Goal: Task Accomplishment & Management: Manage account settings

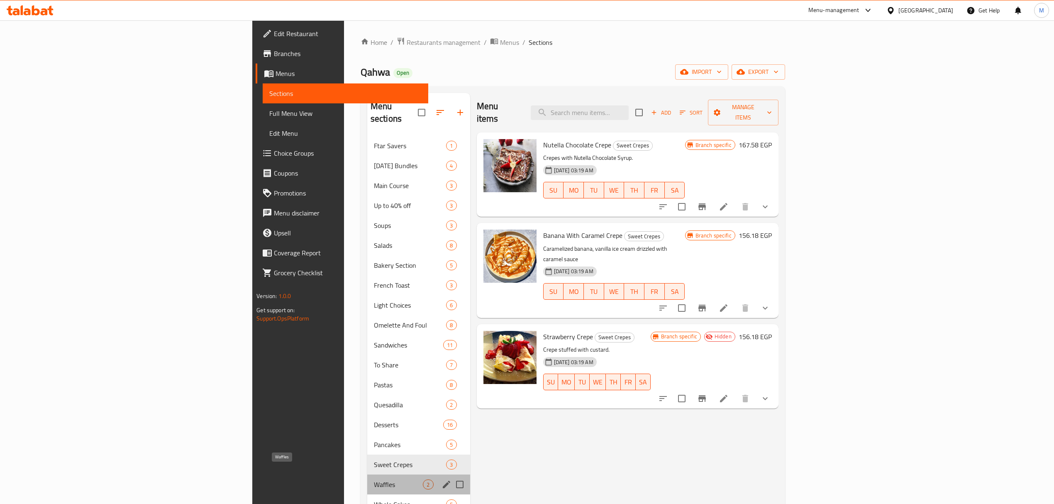
click at [374, 479] on span "Waffles" at bounding box center [398, 484] width 49 height 10
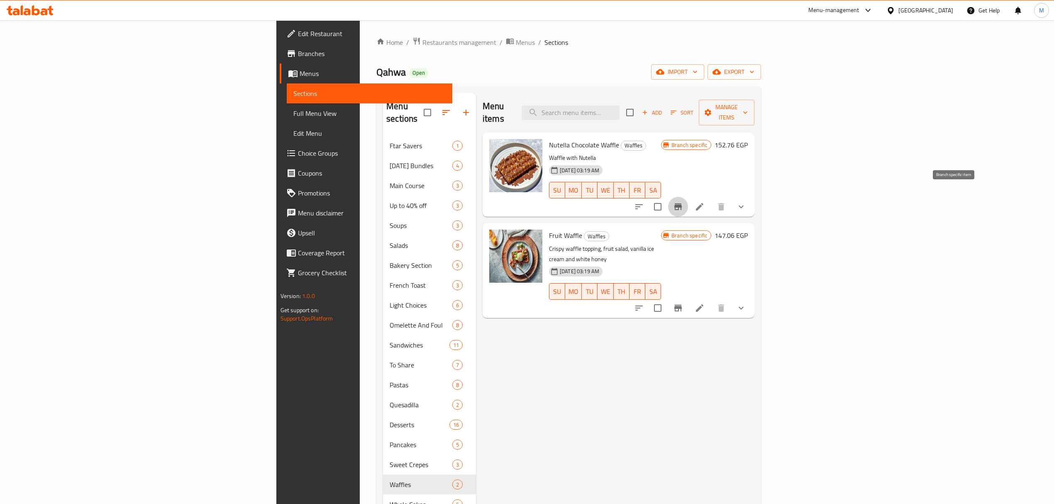
click at [683, 202] on icon "Branch-specific-item" at bounding box center [678, 207] width 10 height 10
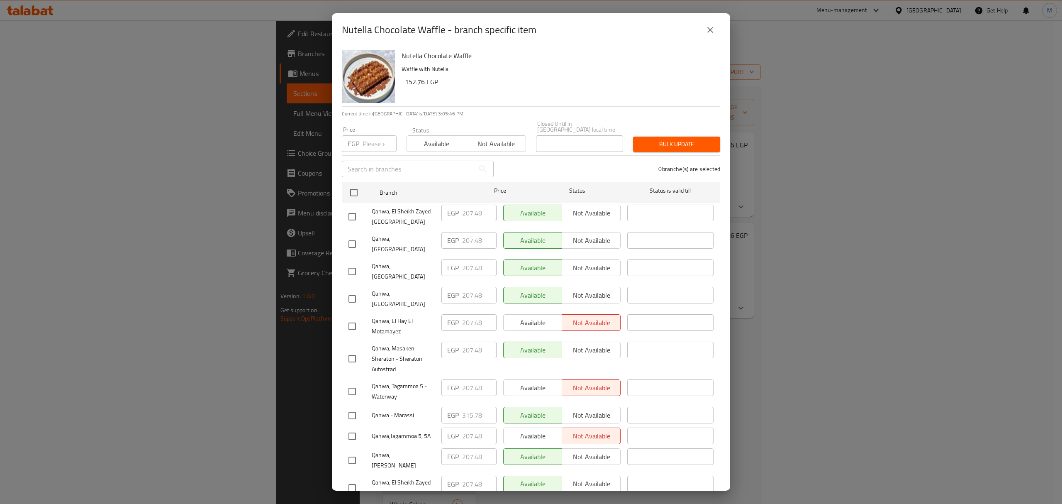
click at [373, 135] on input "number" at bounding box center [380, 143] width 34 height 17
paste input "220.02"
type input "220.02"
click at [353, 191] on input "checkbox" at bounding box center [353, 192] width 17 height 17
checkbox input "true"
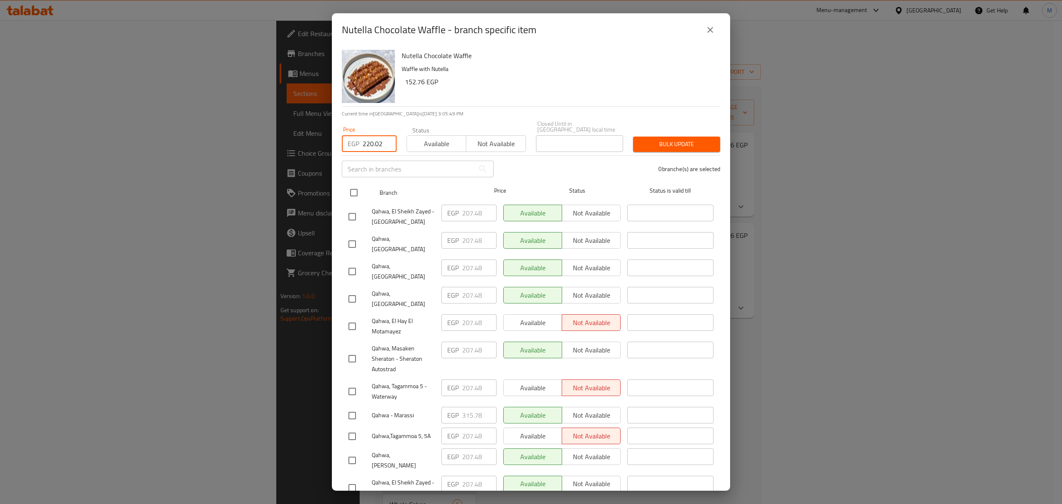
checkbox input "true"
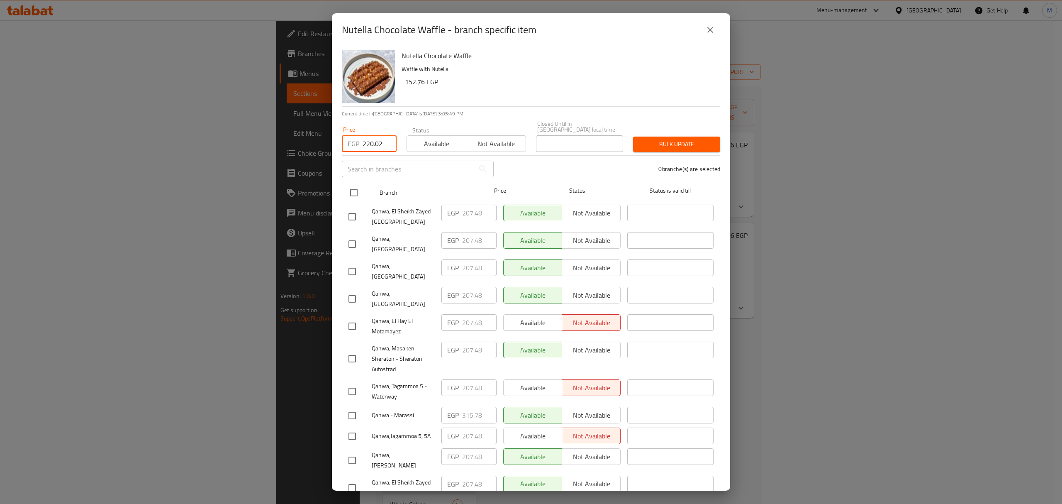
checkbox input "true"
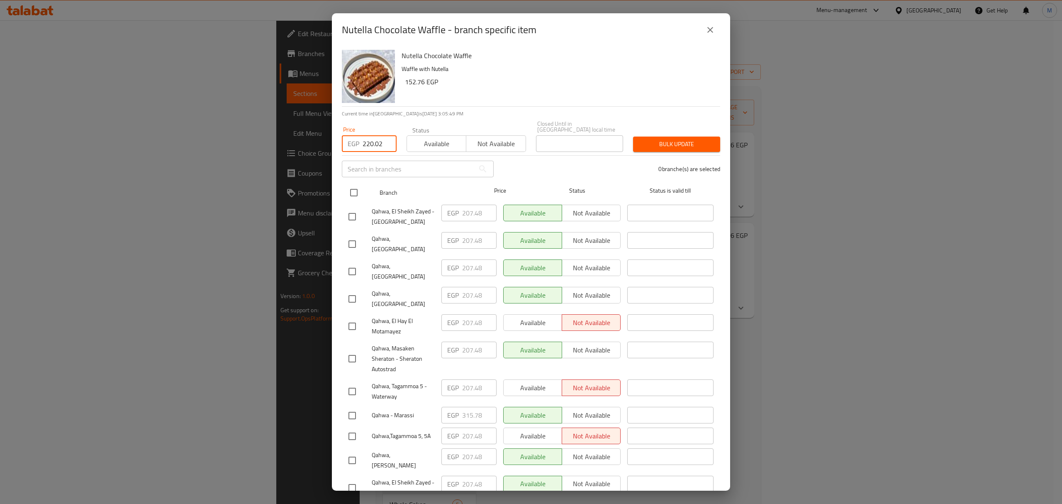
checkbox input "true"
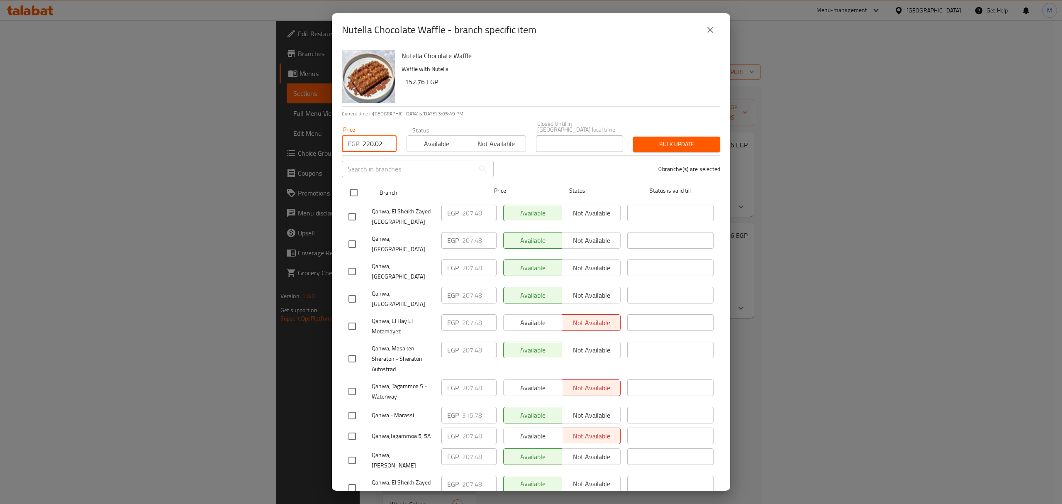
checkbox input "true"
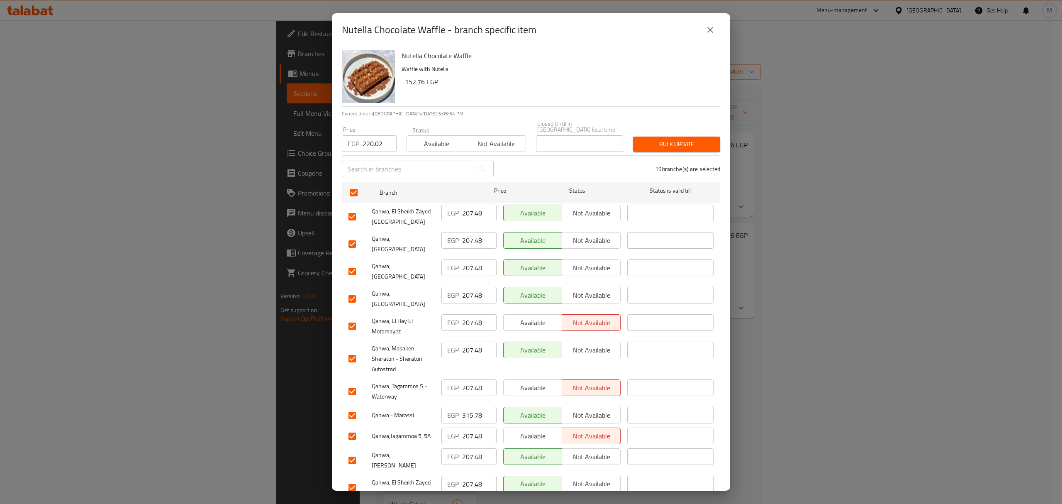
click at [351, 263] on input "checkbox" at bounding box center [352, 271] width 17 height 17
checkbox input "false"
click at [349, 290] on input "checkbox" at bounding box center [352, 298] width 17 height 17
checkbox input "false"
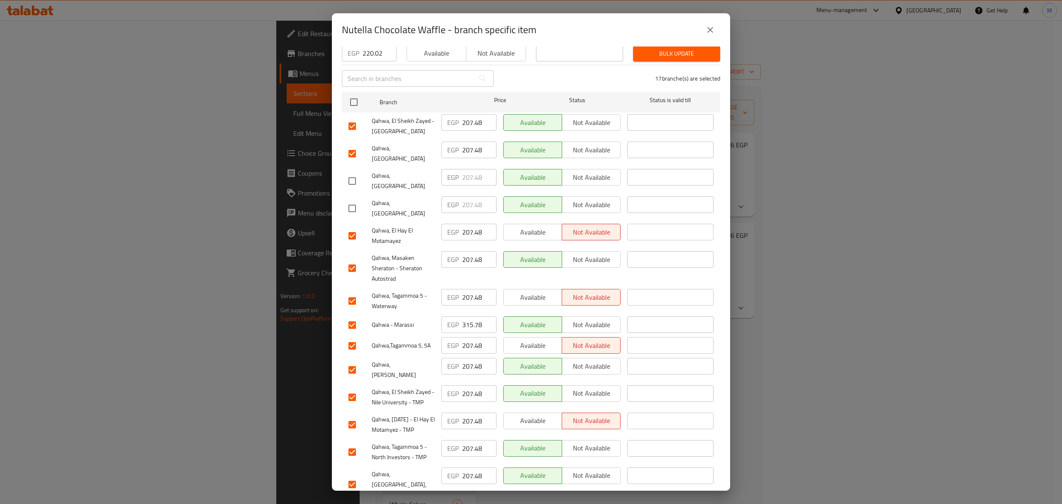
scroll to position [110, 0]
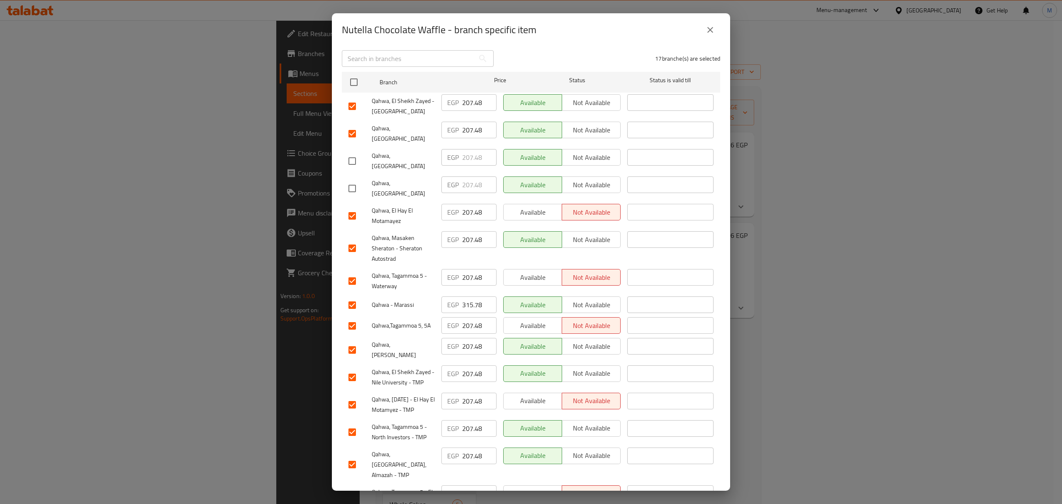
click at [354, 239] on input "checkbox" at bounding box center [352, 247] width 17 height 17
checkbox input "false"
click at [354, 296] on input "checkbox" at bounding box center [352, 304] width 17 height 17
checkbox input "false"
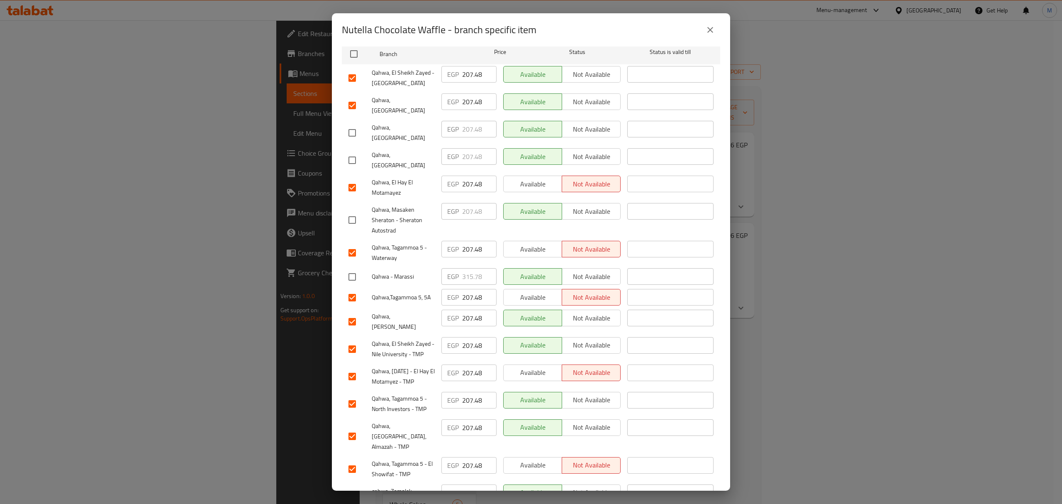
scroll to position [166, 0]
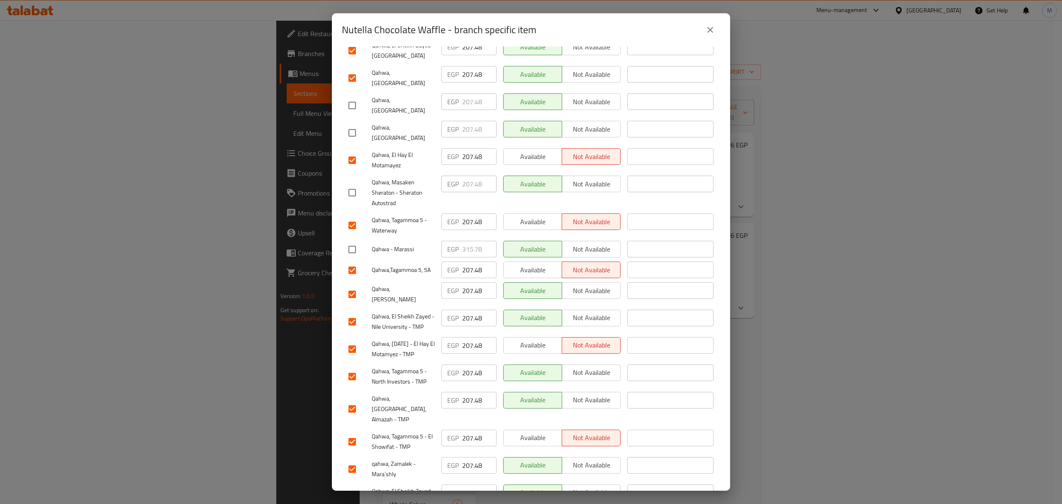
click at [352, 285] on input "checkbox" at bounding box center [352, 293] width 17 height 17
checkbox input "false"
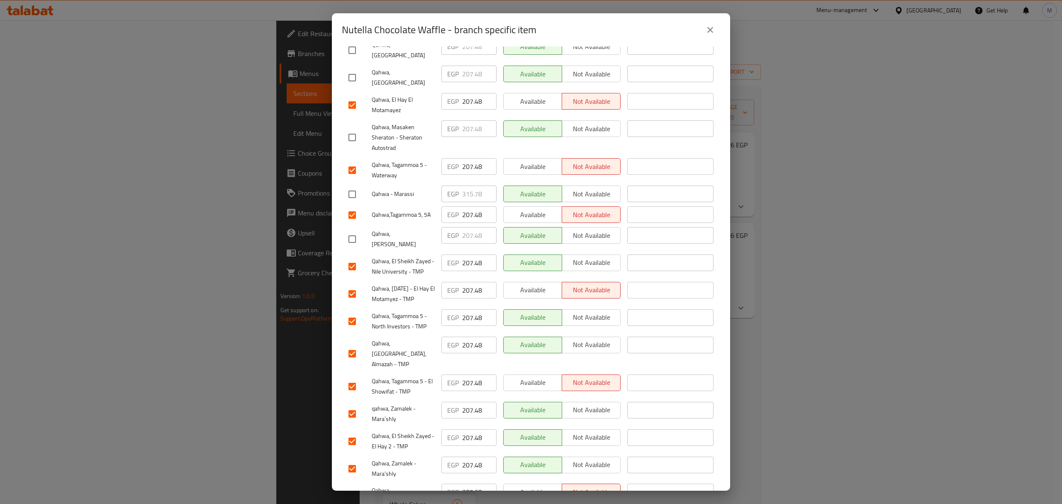
scroll to position [223, 0]
click at [350, 485] on input "checkbox" at bounding box center [352, 493] width 17 height 17
checkbox input "false"
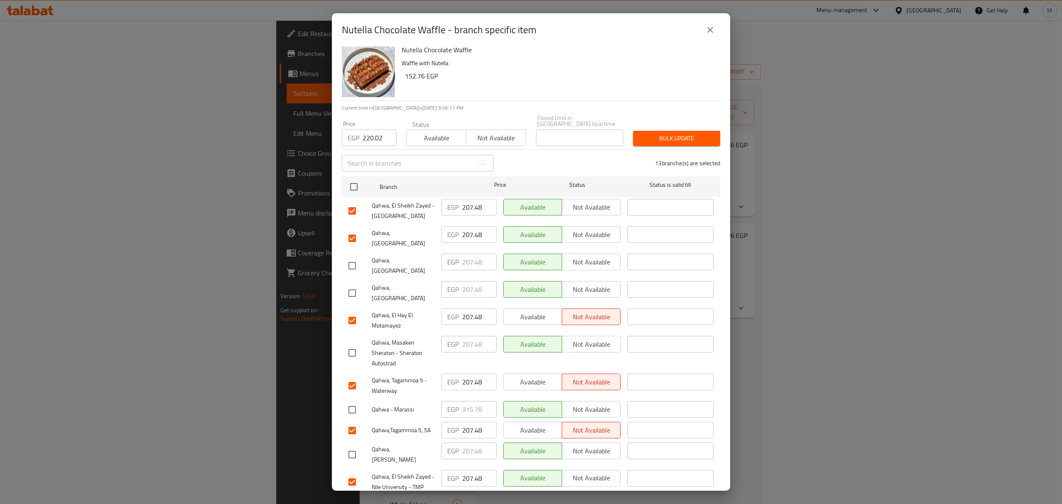
scroll to position [2, 0]
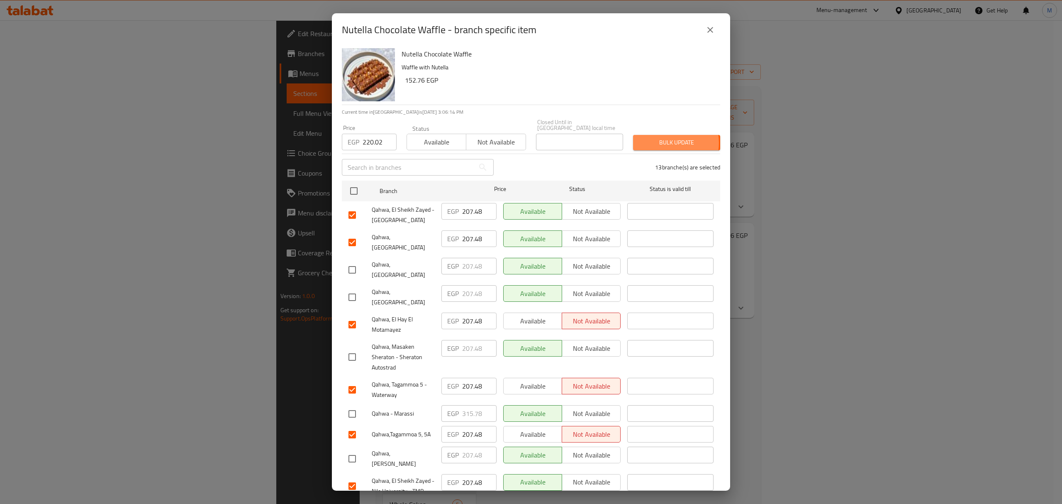
click at [656, 137] on span "Bulk update" at bounding box center [677, 142] width 74 height 10
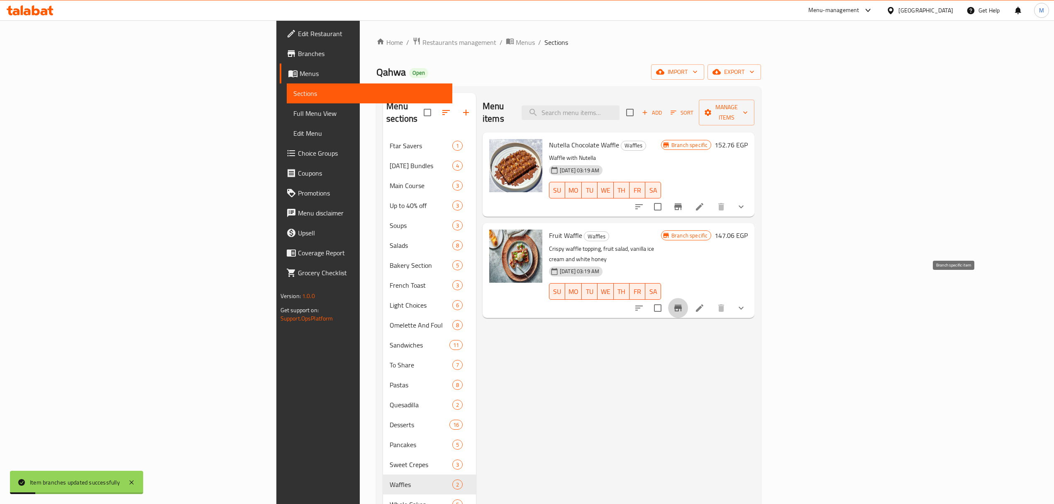
click at [688, 298] on button "Branch-specific-item" at bounding box center [678, 308] width 20 height 20
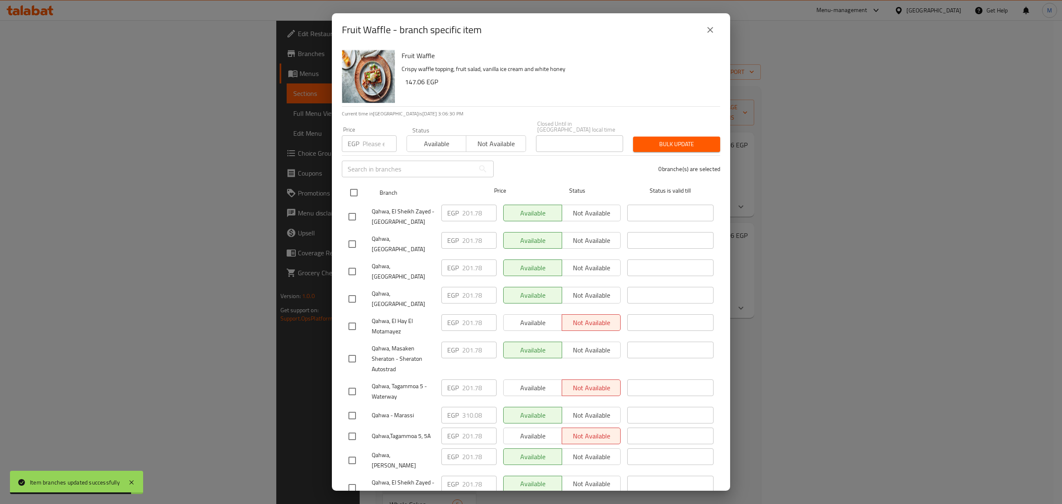
click at [352, 184] on input "checkbox" at bounding box center [353, 192] width 17 height 17
checkbox input "true"
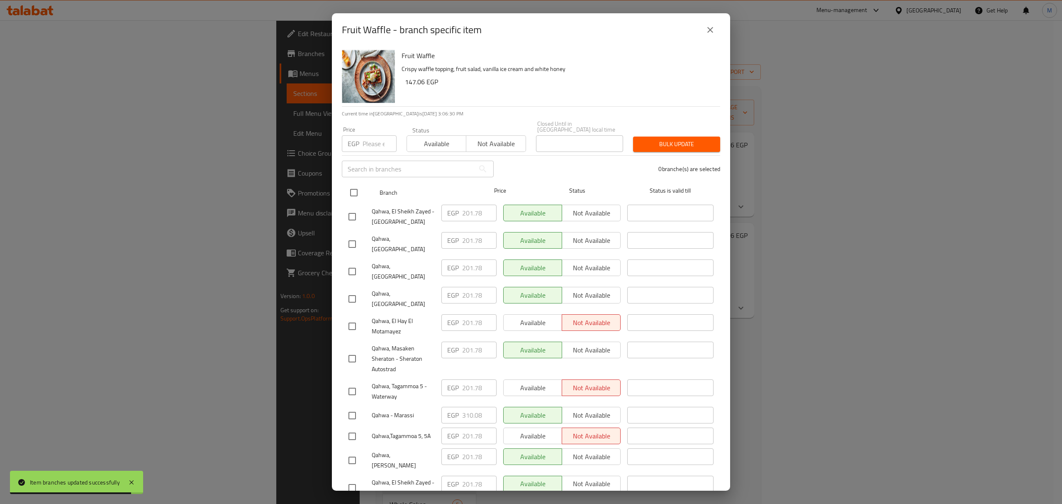
checkbox input "true"
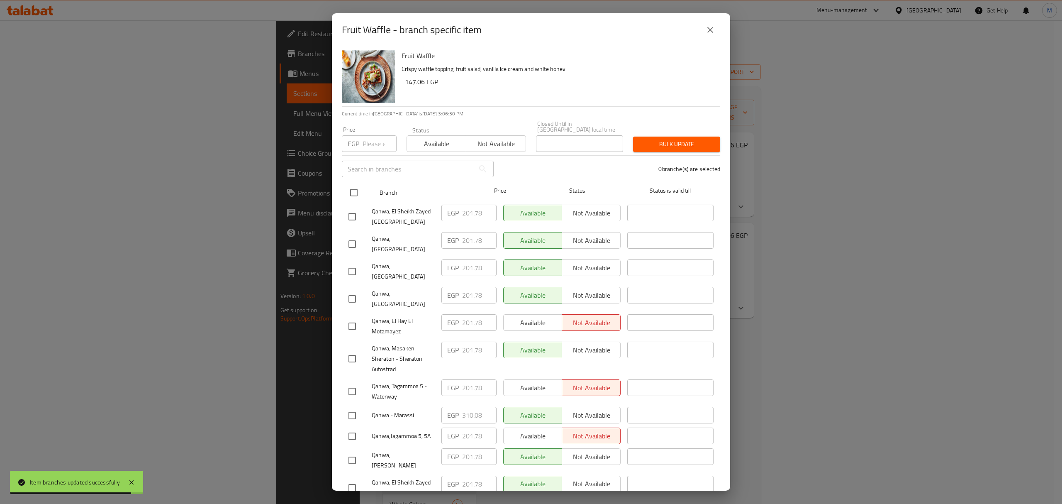
checkbox input "true"
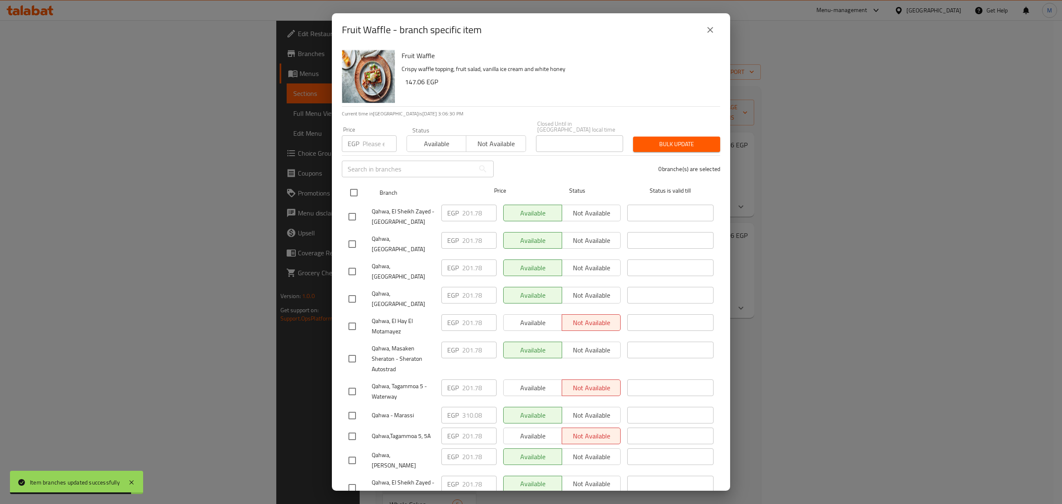
checkbox input "true"
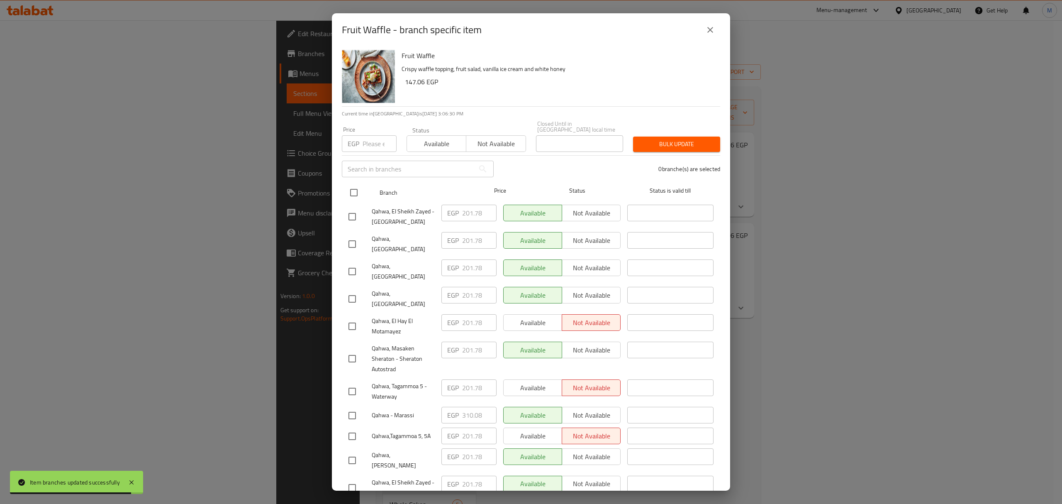
checkbox input "true"
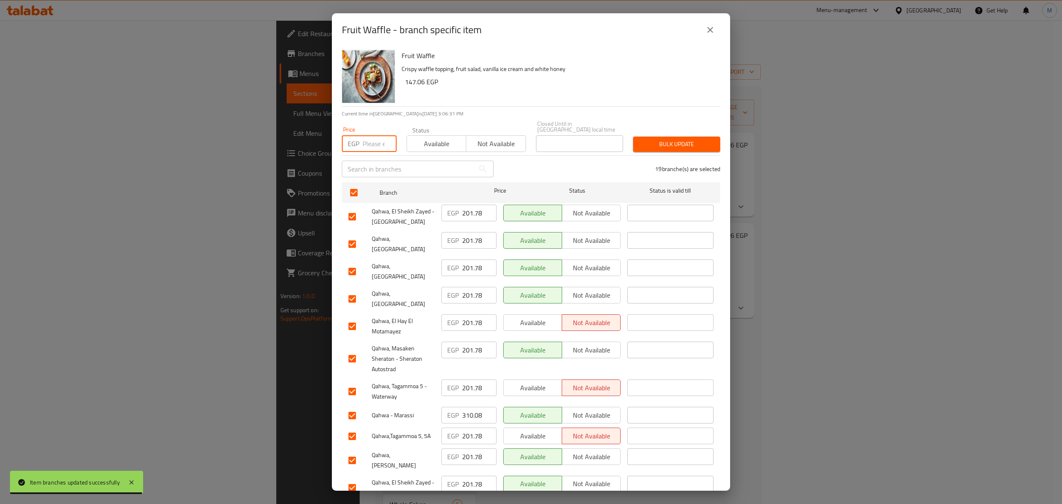
click at [368, 141] on input "number" at bounding box center [380, 143] width 34 height 17
paste input "222.3"
type input "222.3"
click at [350, 263] on input "checkbox" at bounding box center [352, 271] width 17 height 17
checkbox input "false"
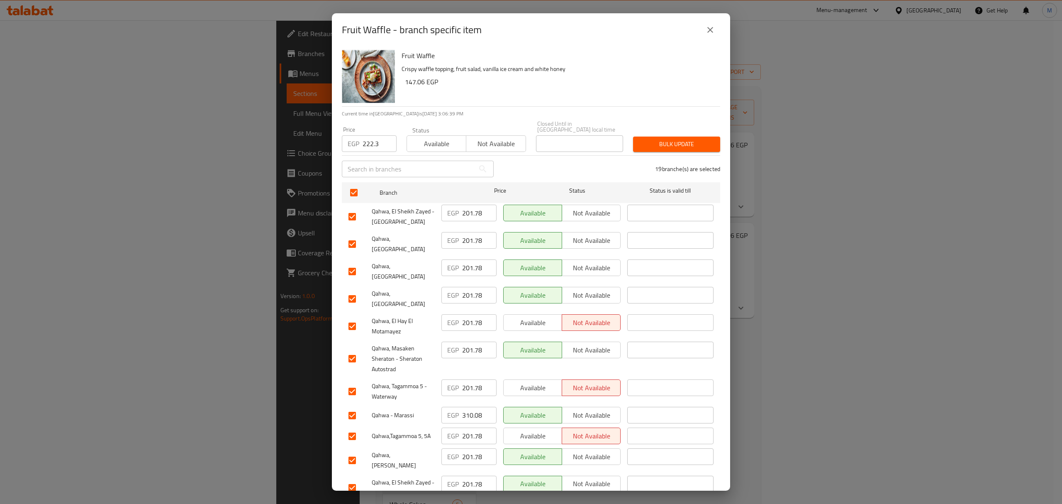
checkbox input "false"
click at [349, 290] on input "checkbox" at bounding box center [352, 298] width 17 height 17
checkbox input "false"
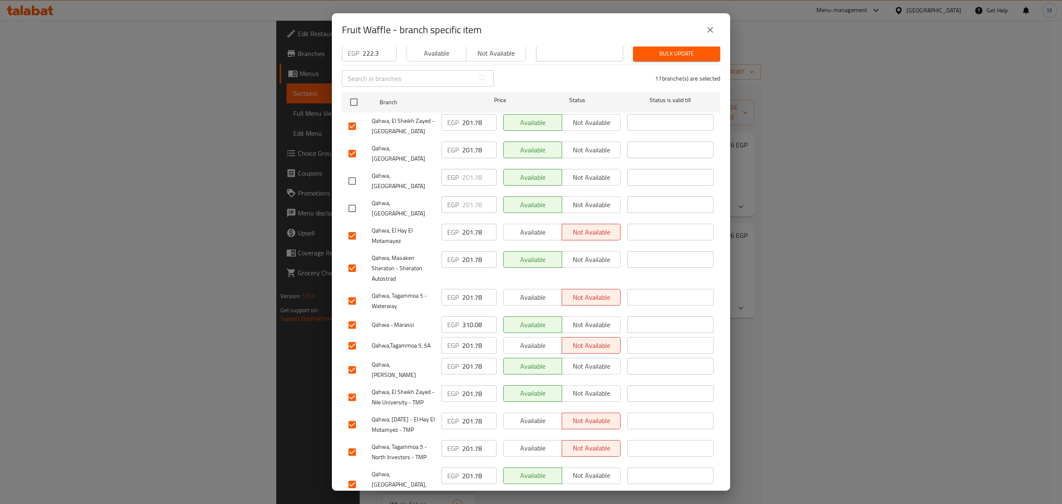
scroll to position [110, 0]
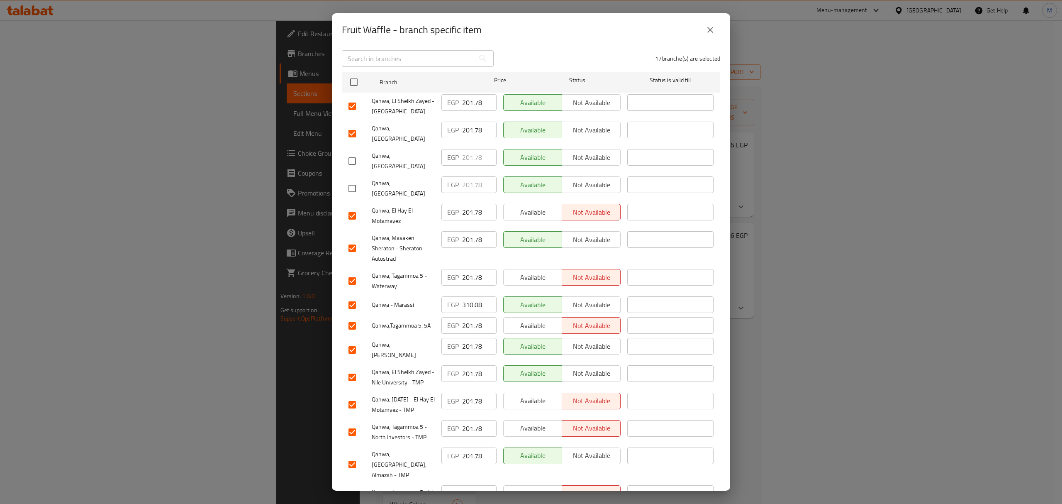
click at [349, 296] on input "checkbox" at bounding box center [352, 304] width 17 height 17
checkbox input "false"
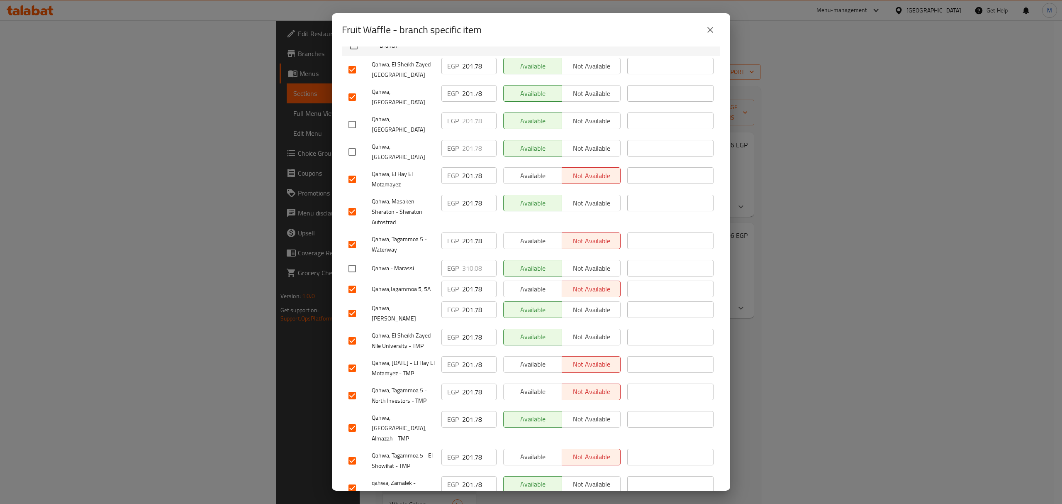
scroll to position [166, 0]
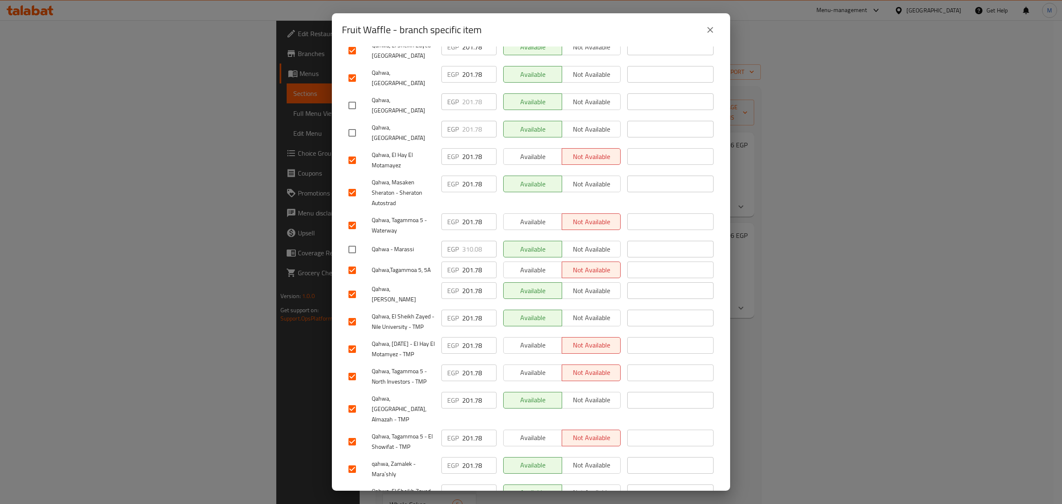
click at [356, 285] on input "checkbox" at bounding box center [352, 293] width 17 height 17
checkbox input "false"
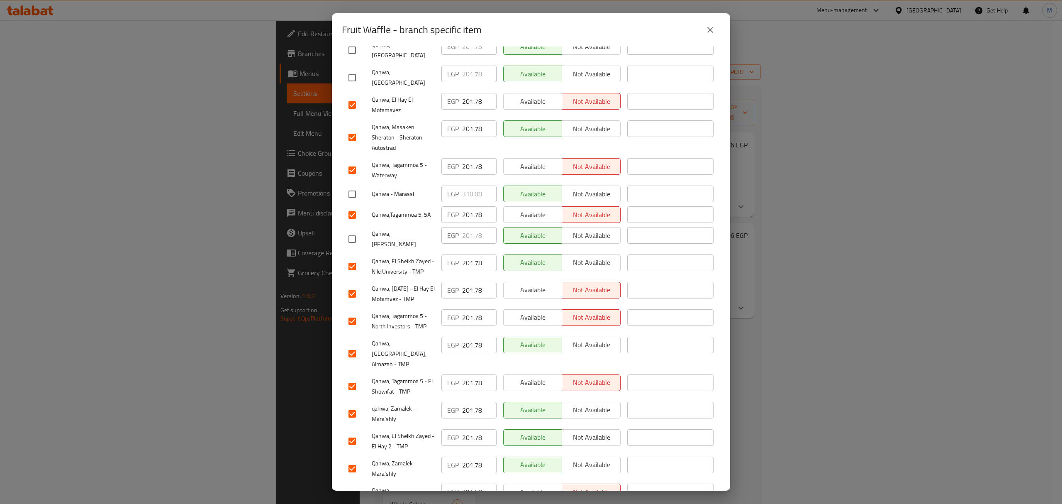
scroll to position [223, 0]
click at [349, 485] on input "checkbox" at bounding box center [352, 493] width 17 height 17
checkbox input "false"
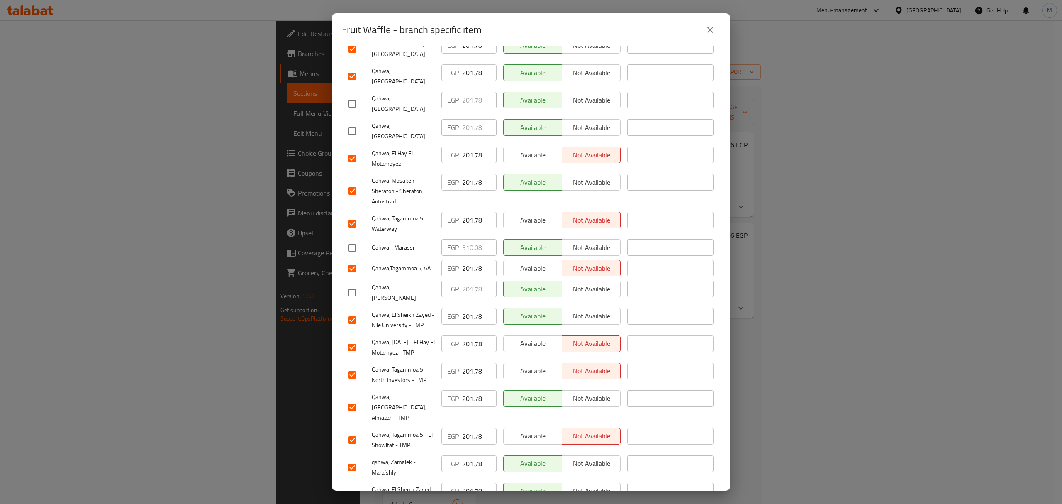
click at [349, 182] on input "checkbox" at bounding box center [352, 190] width 17 height 17
checkbox input "false"
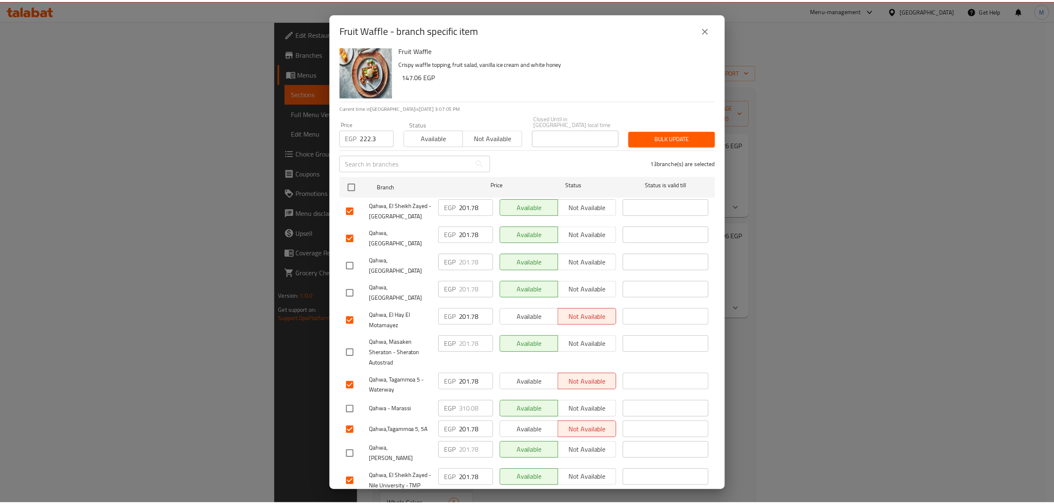
scroll to position [0, 0]
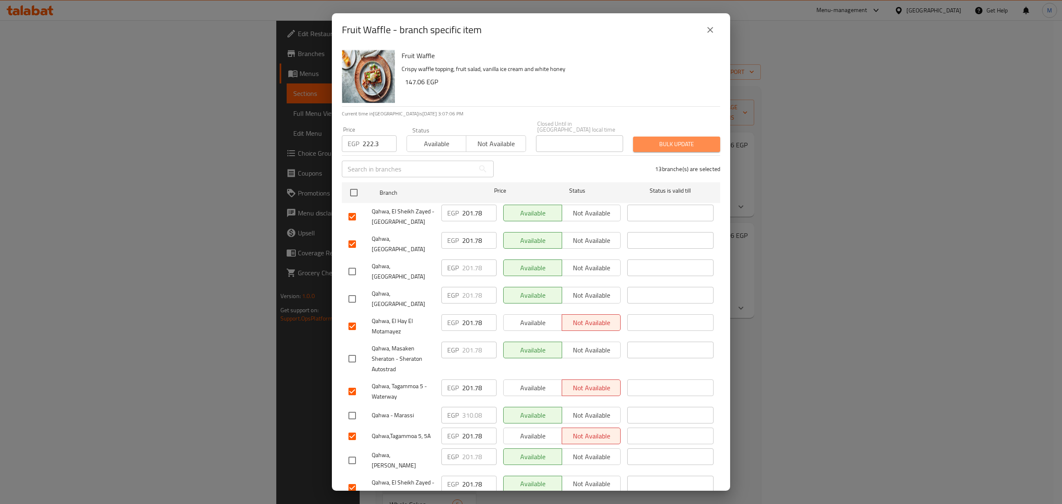
click at [690, 139] on span "Bulk update" at bounding box center [677, 144] width 74 height 10
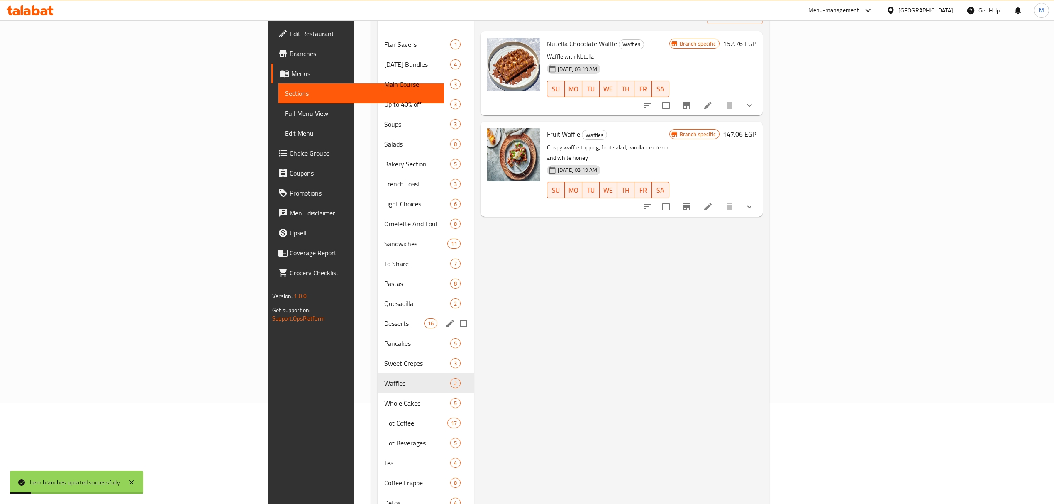
scroll to position [110, 0]
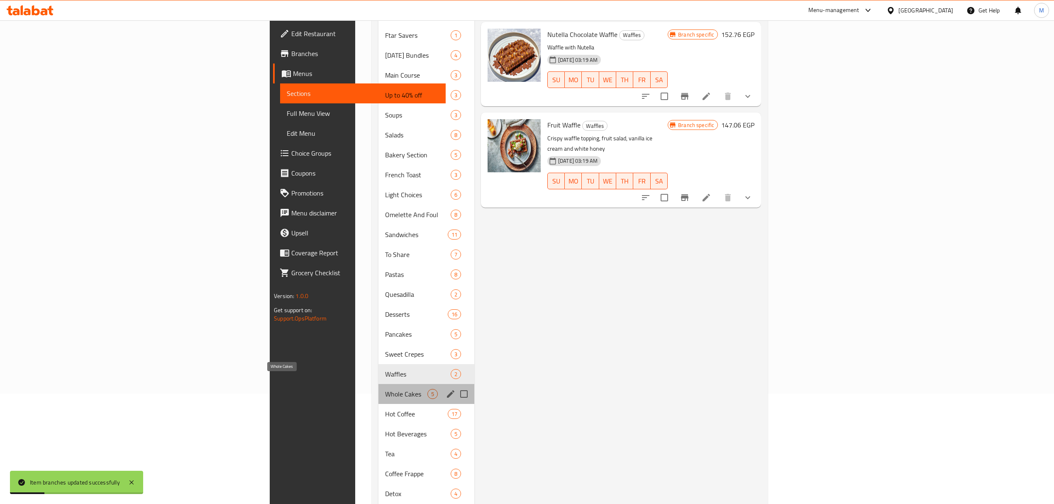
click at [385, 389] on span "Whole Cakes" at bounding box center [406, 394] width 42 height 10
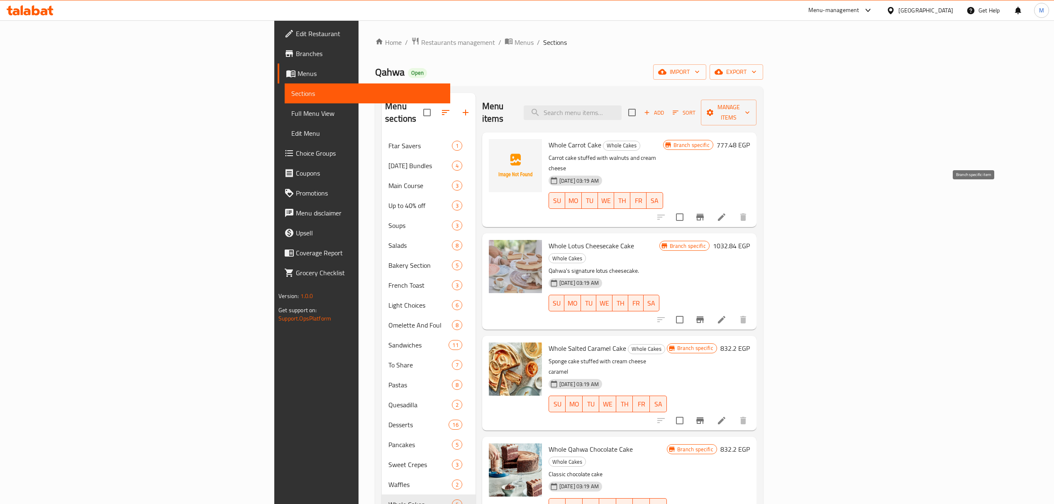
click at [704, 214] on icon "Branch-specific-item" at bounding box center [699, 217] width 7 height 7
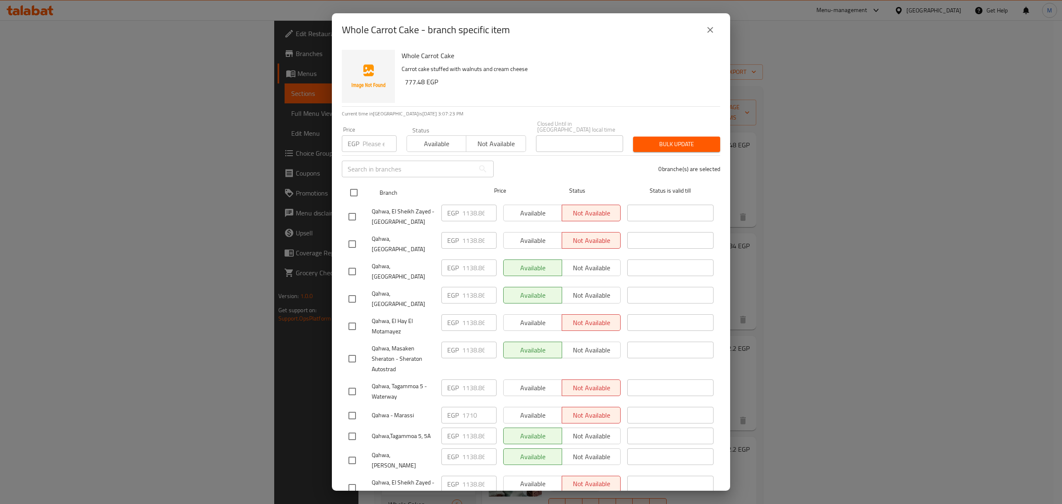
click at [352, 185] on input "checkbox" at bounding box center [353, 192] width 17 height 17
checkbox input "true"
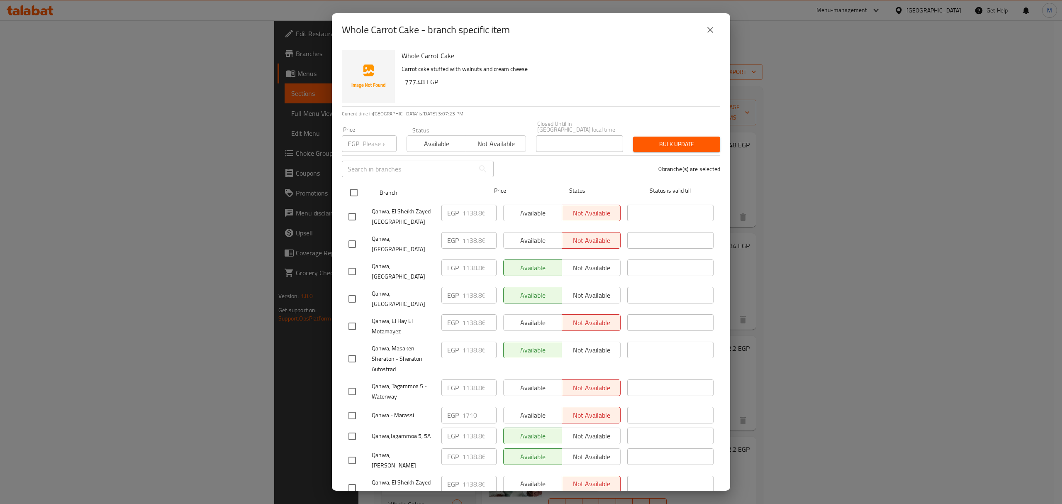
checkbox input "true"
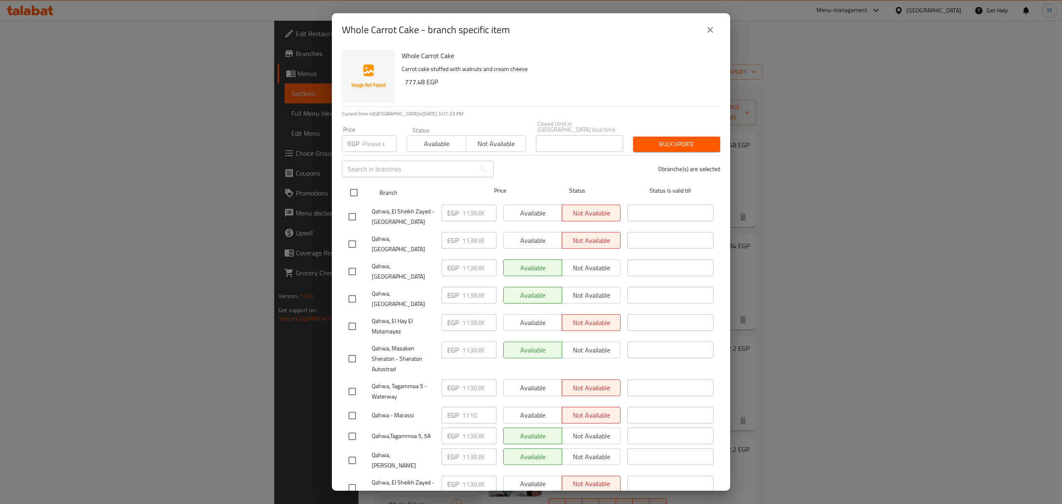
checkbox input "true"
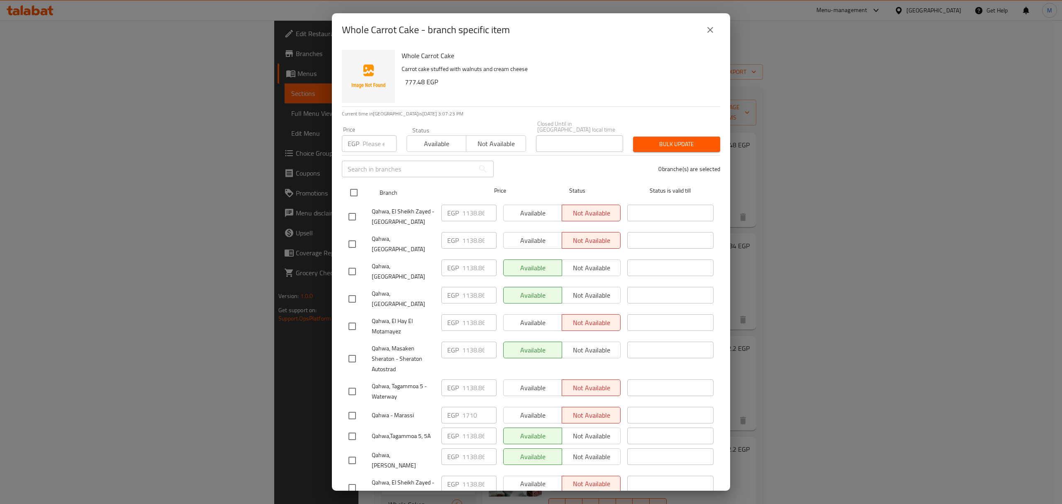
checkbox input "true"
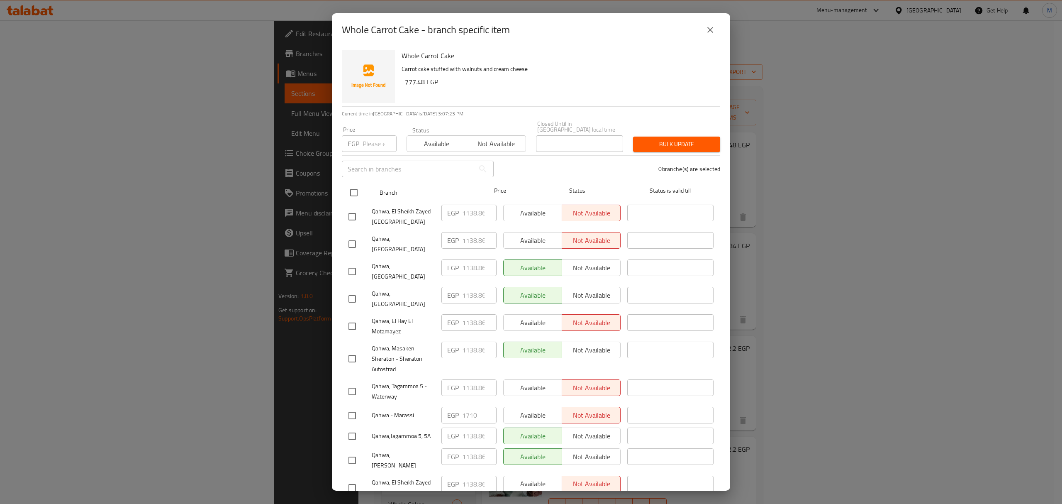
checkbox input "true"
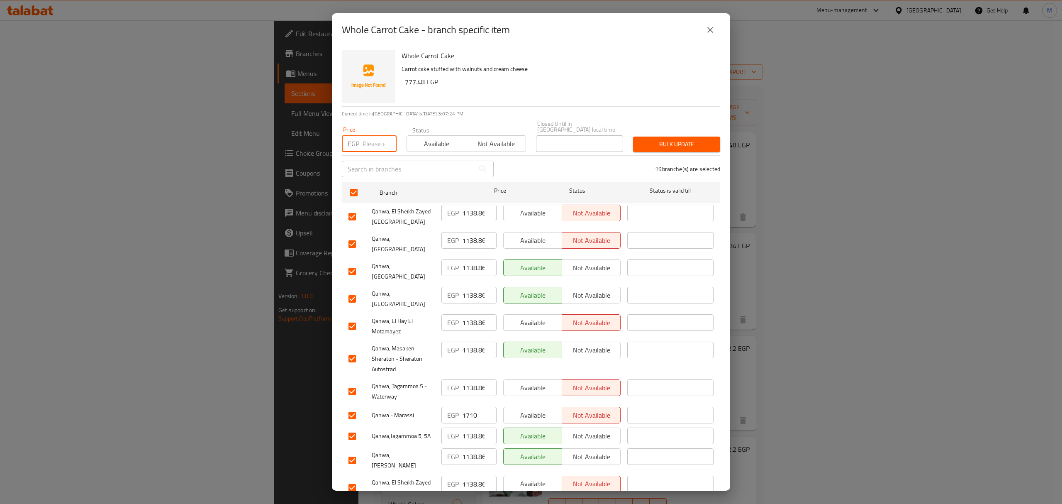
click at [373, 145] on input "number" at bounding box center [380, 143] width 34 height 17
paste input "1203.84"
type input "1203.84"
click at [350, 263] on input "checkbox" at bounding box center [352, 271] width 17 height 17
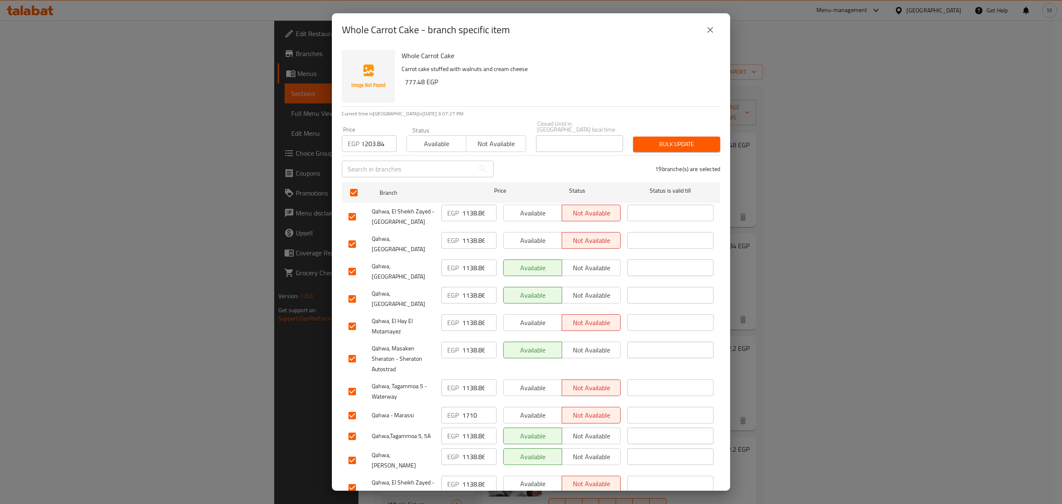
checkbox input "false"
click at [354, 290] on input "checkbox" at bounding box center [352, 298] width 17 height 17
checkbox input "false"
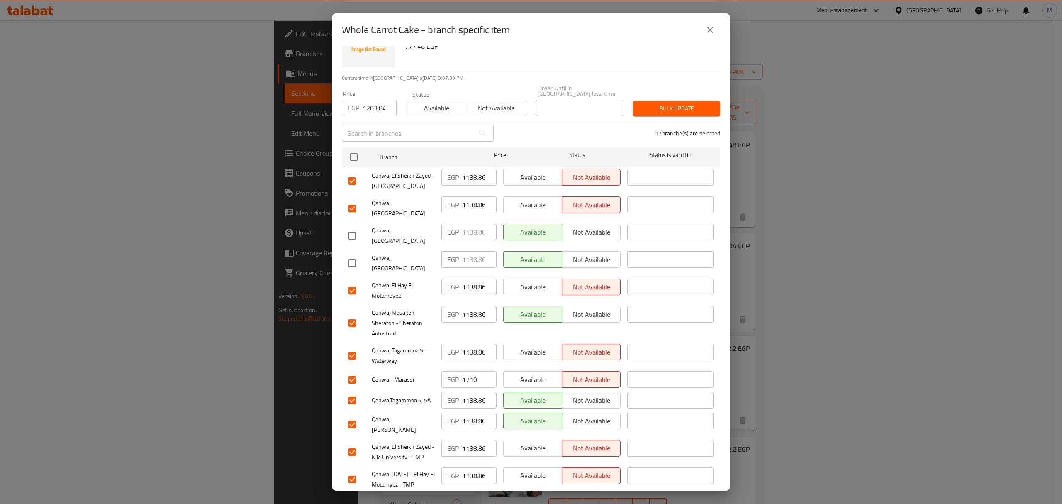
scroll to position [55, 0]
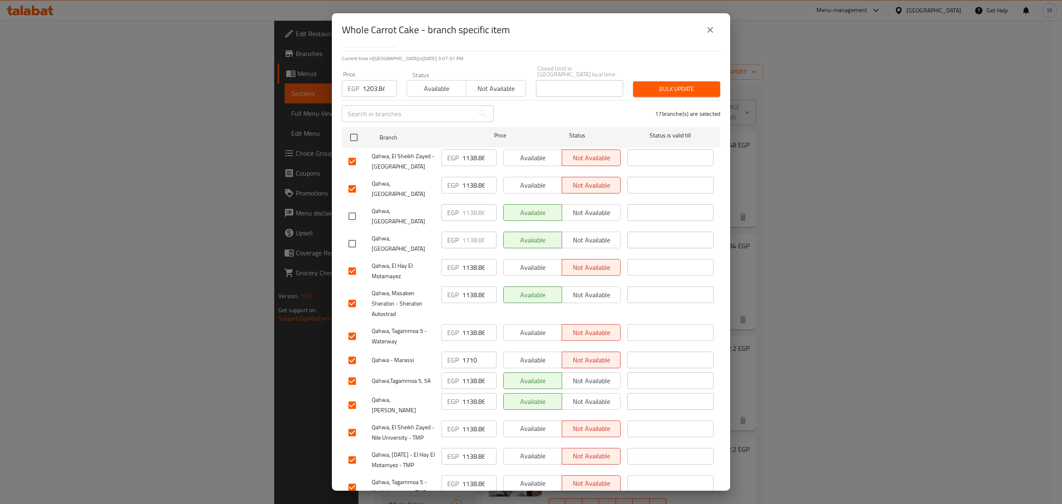
click at [352, 295] on input "checkbox" at bounding box center [352, 303] width 17 height 17
checkbox input "false"
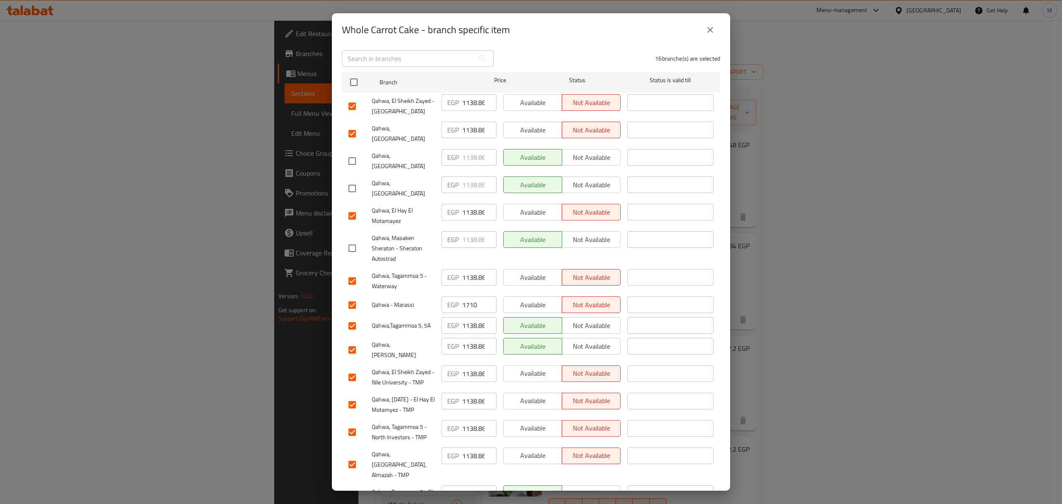
click at [351, 296] on input "checkbox" at bounding box center [352, 304] width 17 height 17
checkbox input "false"
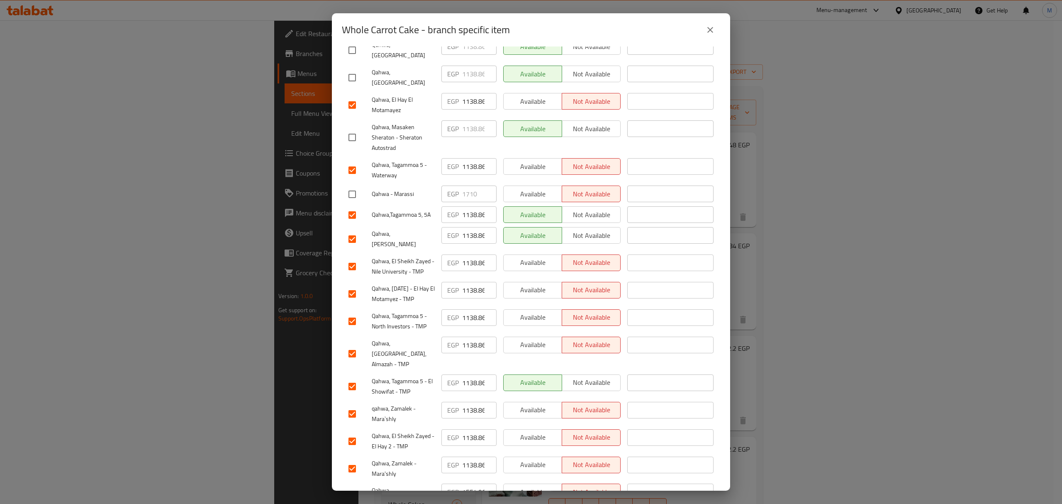
scroll to position [223, 0]
click at [351, 485] on input "checkbox" at bounding box center [352, 493] width 17 height 17
checkbox input "false"
click at [355, 229] on input "checkbox" at bounding box center [352, 237] width 17 height 17
checkbox input "false"
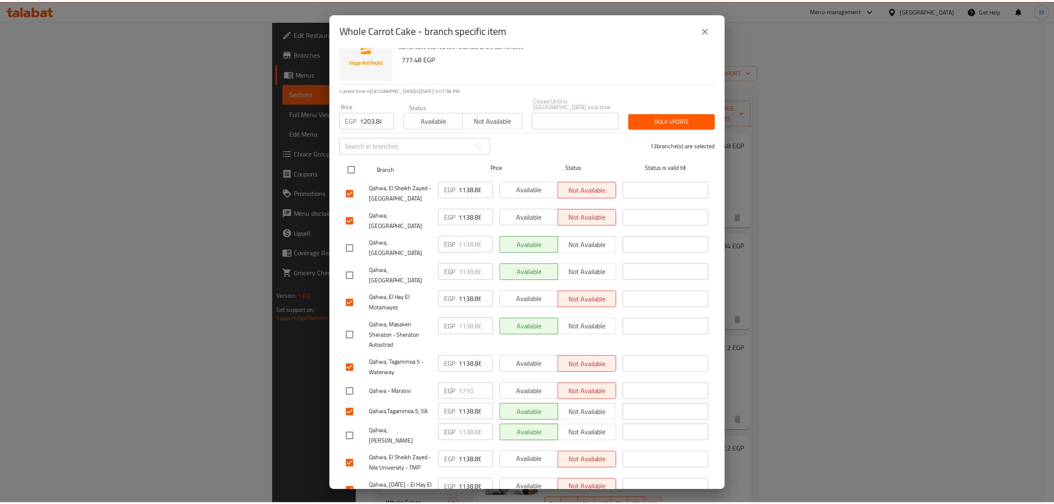
scroll to position [2, 0]
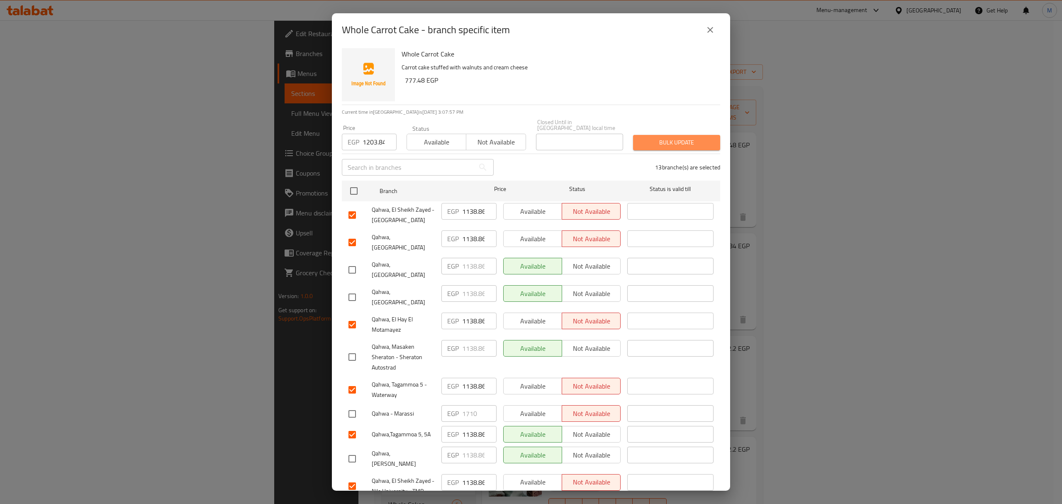
click at [689, 139] on span "Bulk update" at bounding box center [677, 142] width 74 height 10
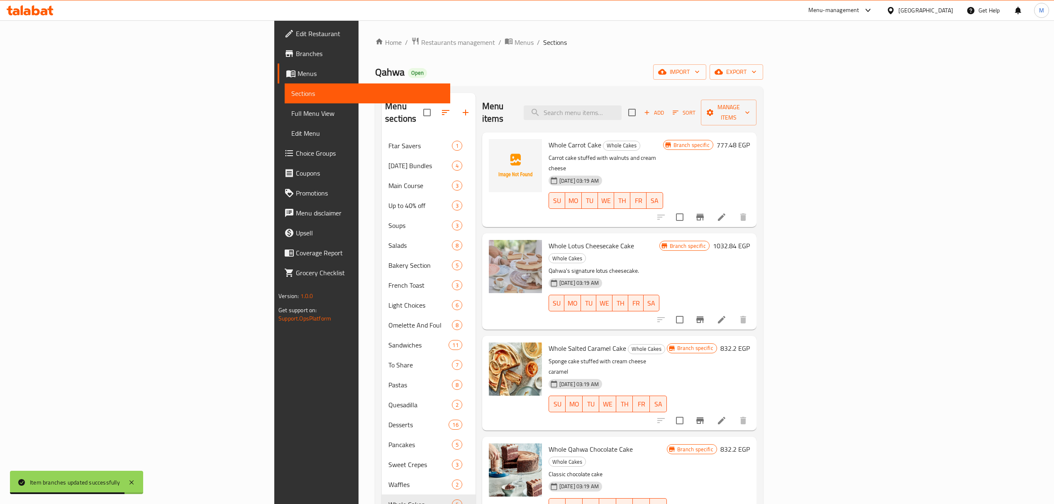
click at [690, 207] on button "Branch-specific-item" at bounding box center [700, 217] width 20 height 20
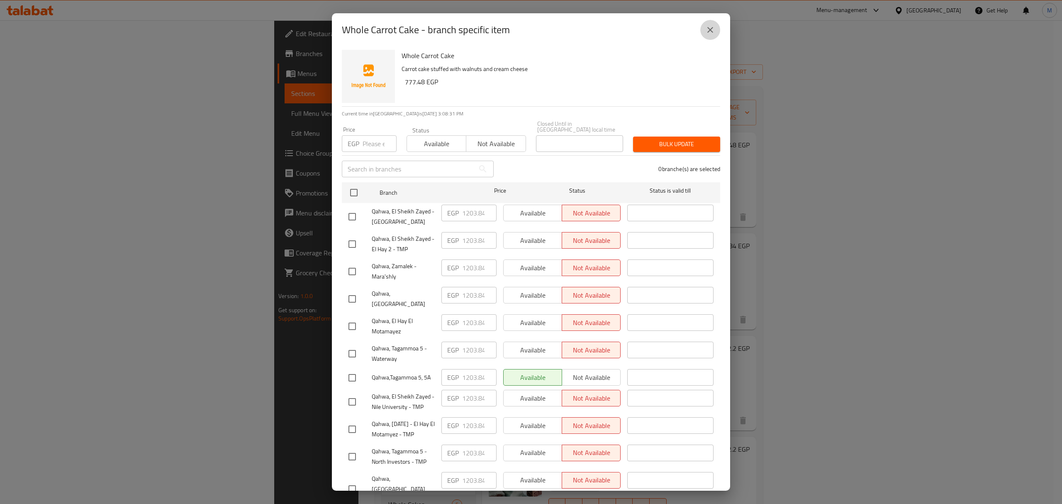
click at [710, 32] on icon "close" at bounding box center [710, 30] width 10 height 10
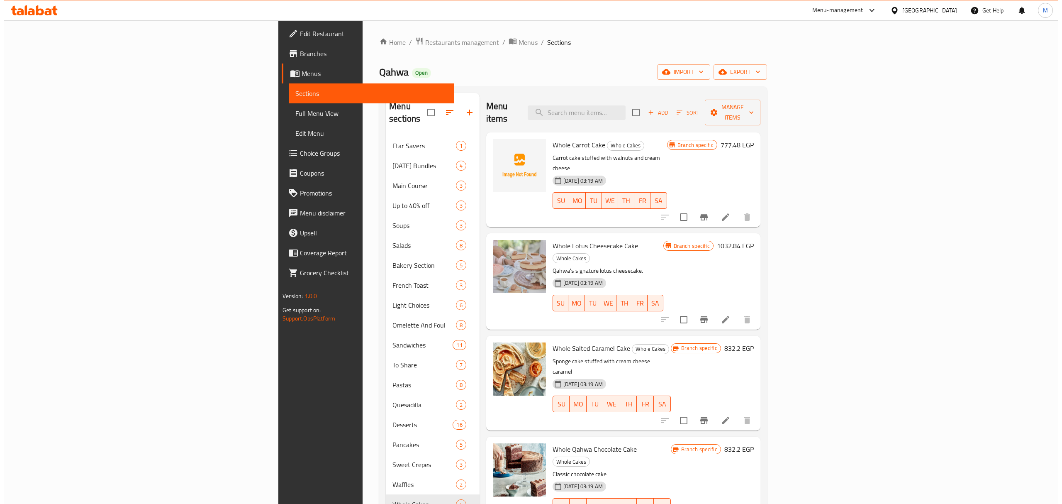
scroll to position [55, 0]
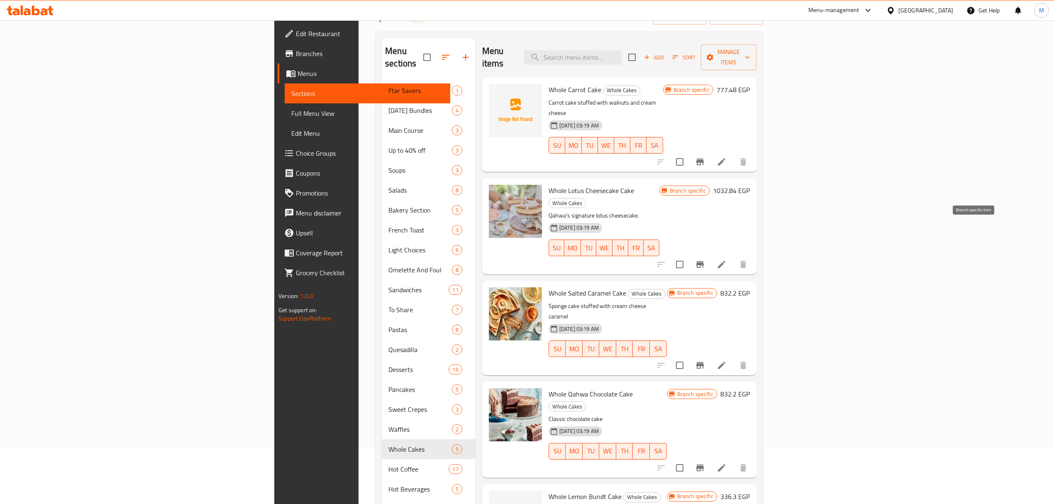
click at [705, 259] on icon "Branch-specific-item" at bounding box center [700, 264] width 10 height 10
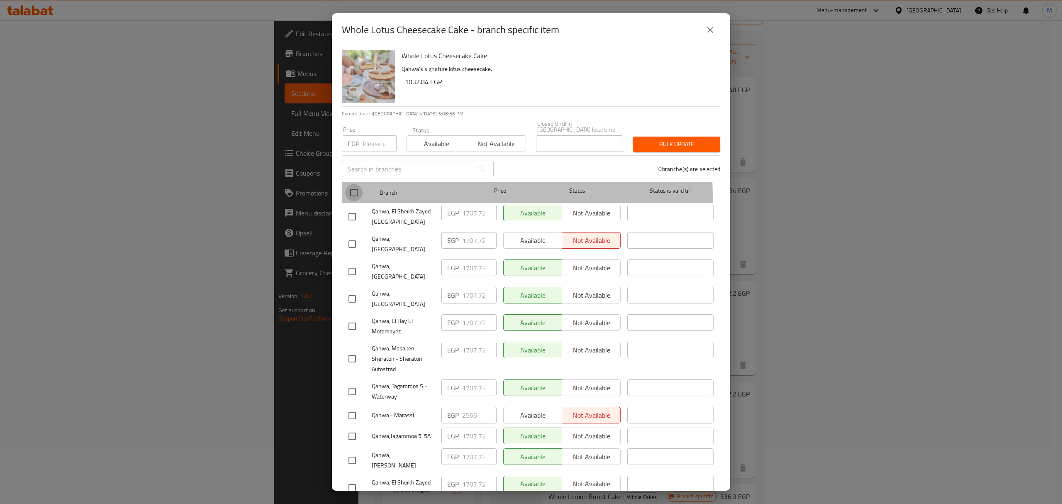
click at [354, 191] on input "checkbox" at bounding box center [353, 192] width 17 height 17
checkbox input "true"
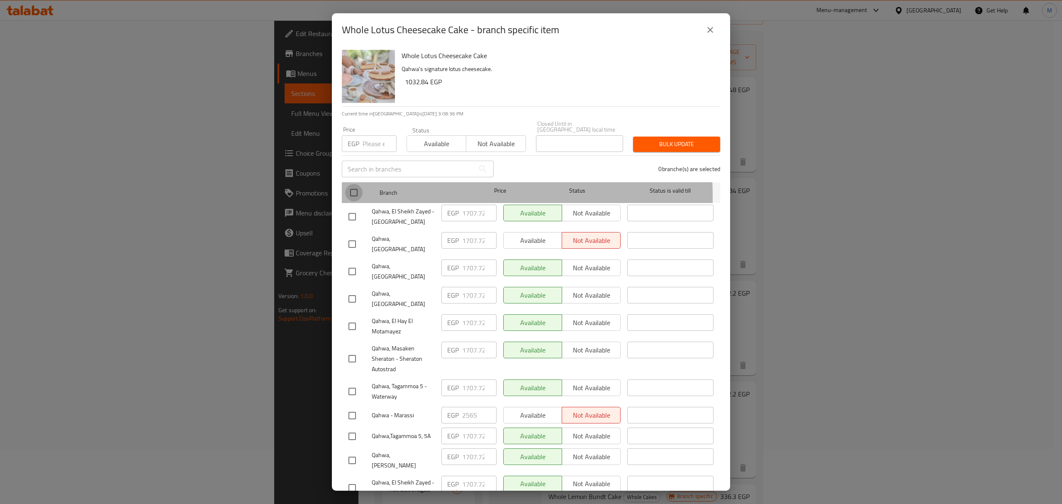
checkbox input "true"
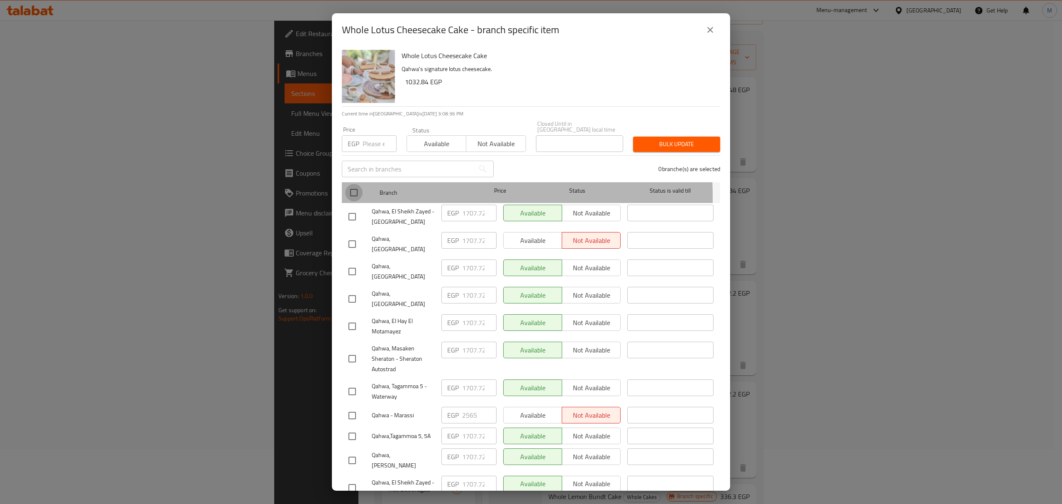
checkbox input "true"
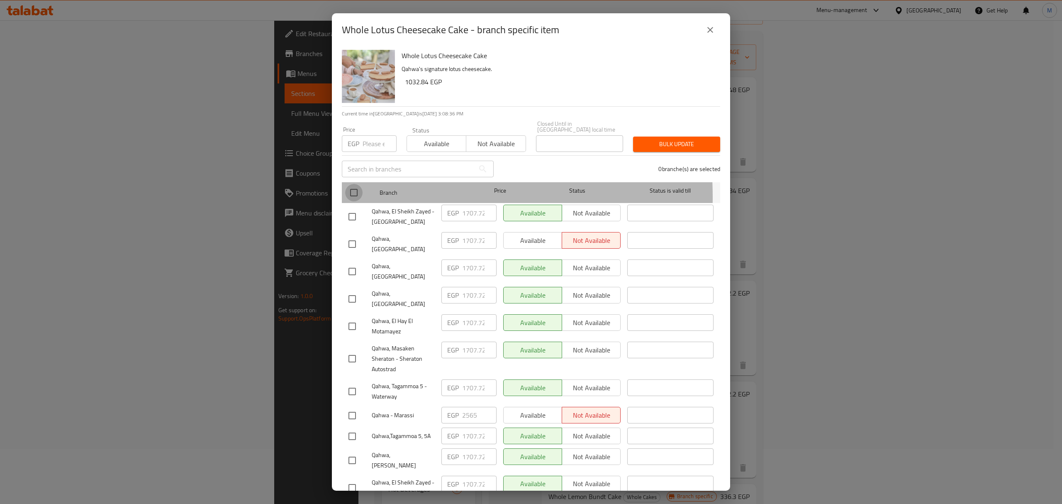
checkbox input "true"
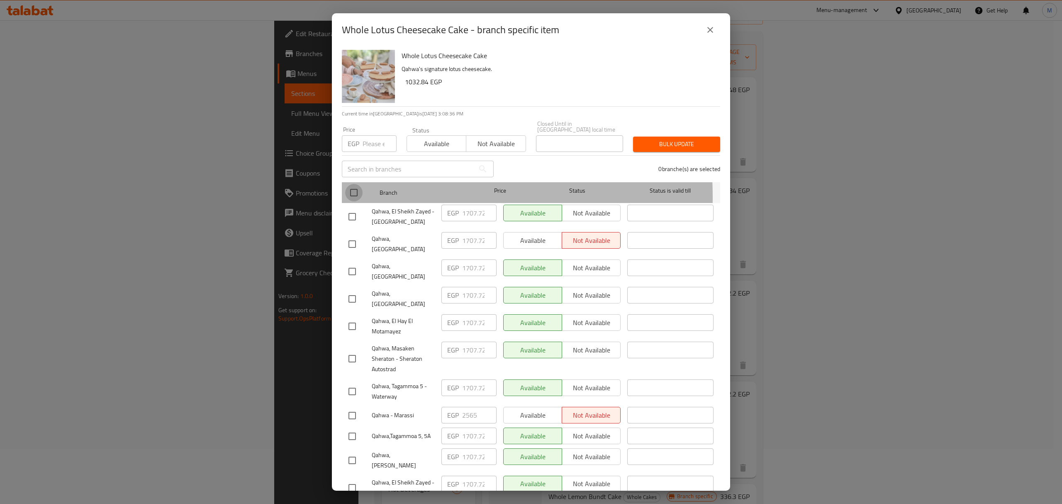
checkbox input "true"
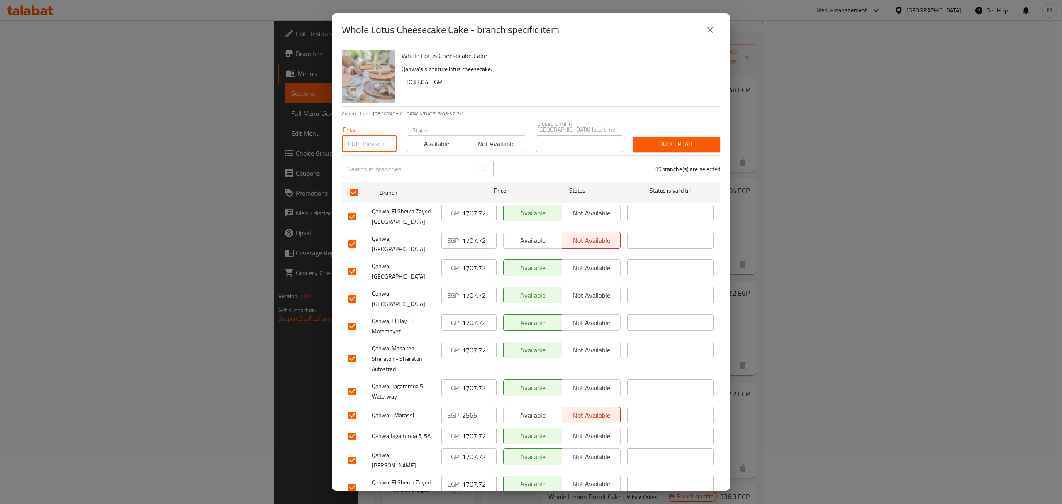
click at [376, 145] on input "number" at bounding box center [380, 143] width 34 height 17
paste input "1805.76"
type input "1805.76"
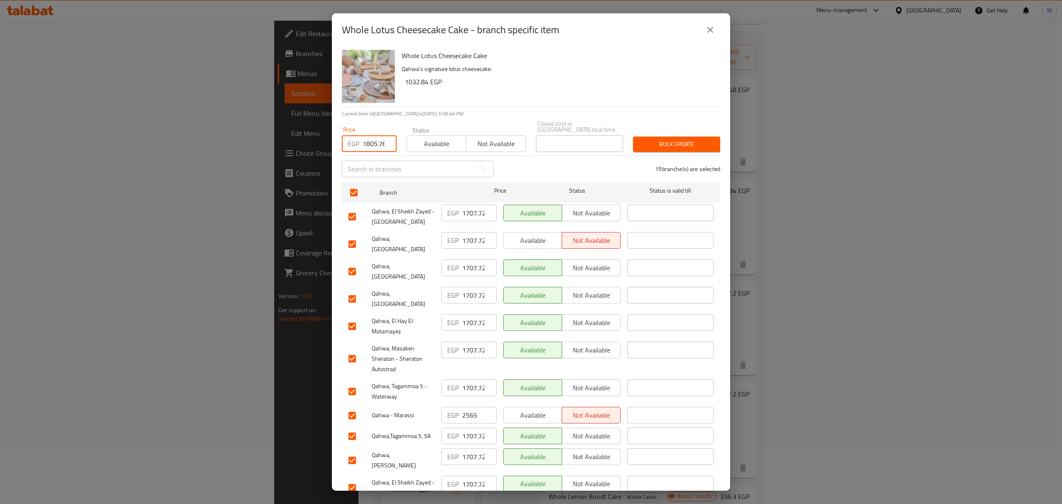
click at [355, 263] on input "checkbox" at bounding box center [352, 271] width 17 height 17
checkbox input "false"
click at [353, 290] on input "checkbox" at bounding box center [352, 298] width 17 height 17
checkbox input "false"
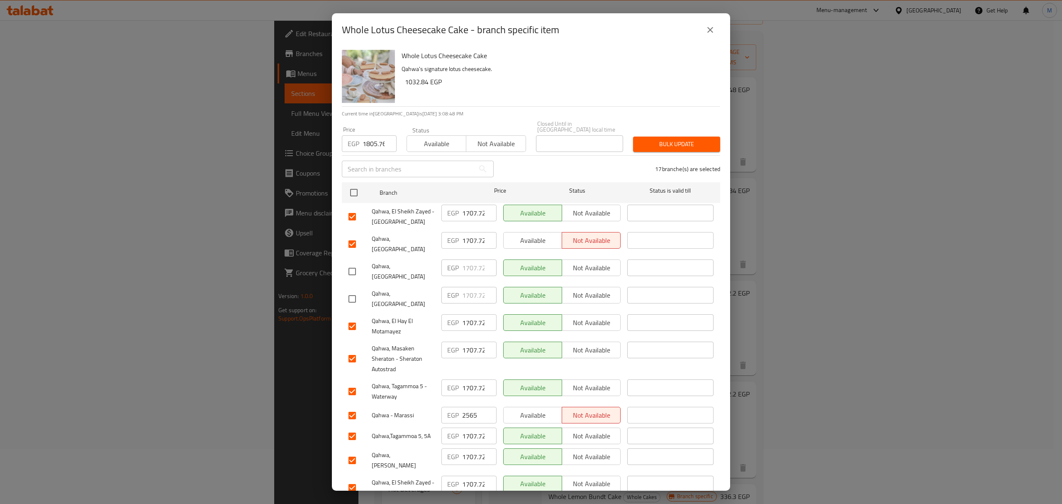
scroll to position [55, 0]
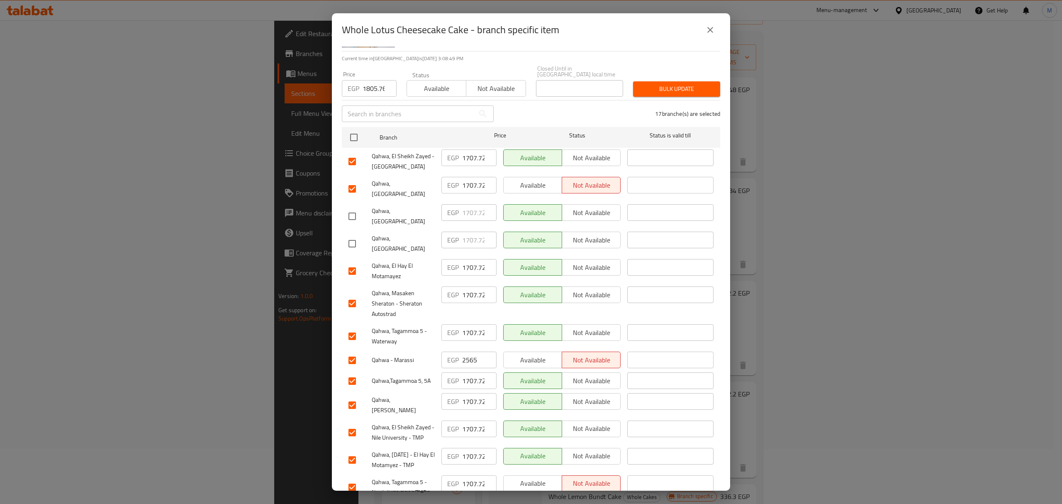
click at [354, 295] on input "checkbox" at bounding box center [352, 303] width 17 height 17
checkbox input "false"
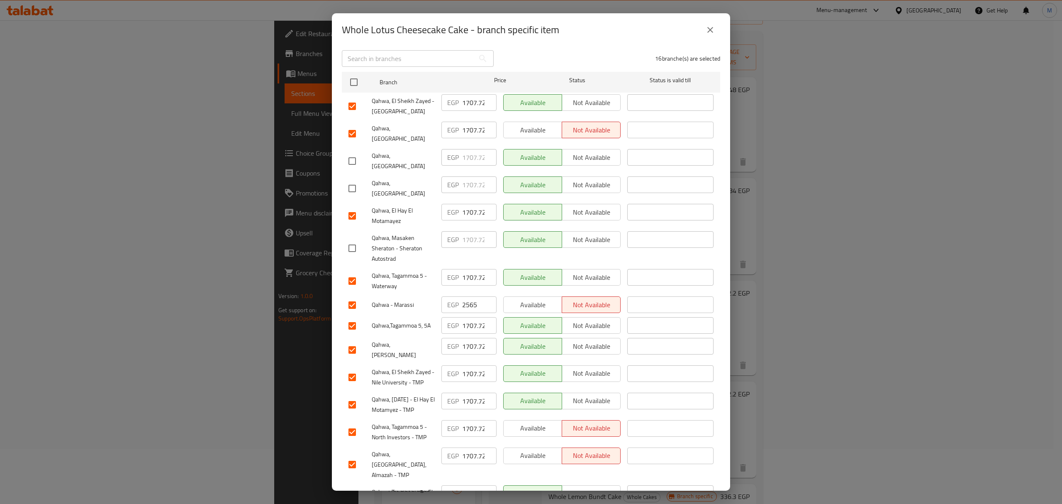
click at [354, 296] on input "checkbox" at bounding box center [352, 304] width 17 height 17
checkbox input "false"
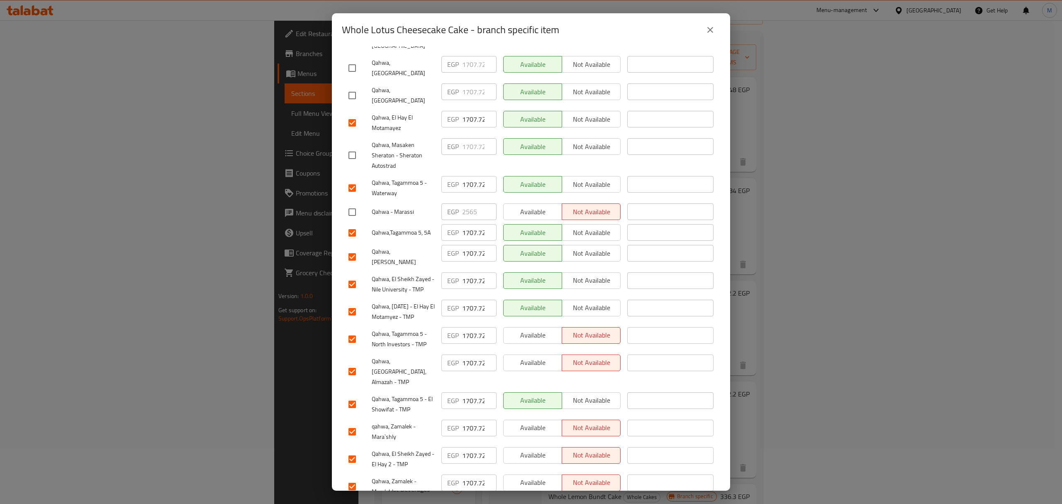
scroll to position [221, 0]
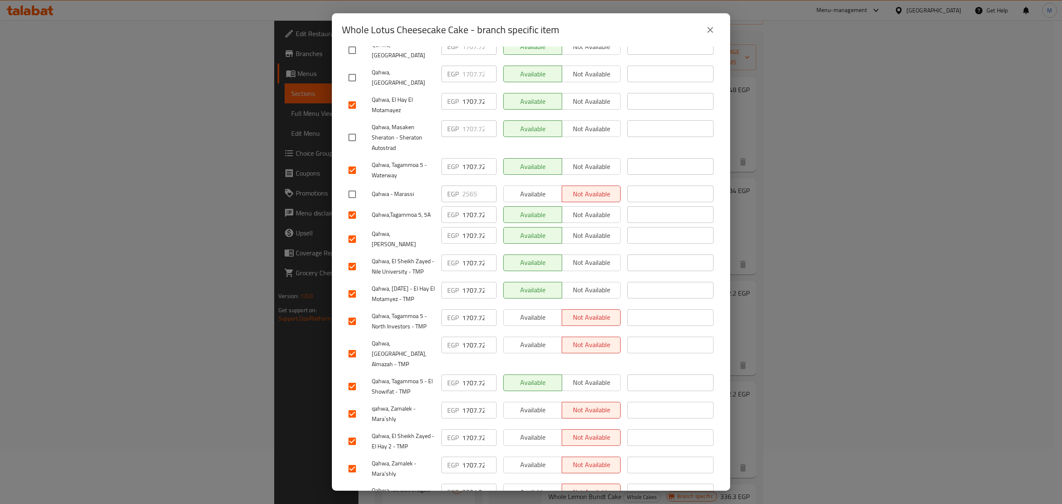
click at [356, 487] on input "checkbox" at bounding box center [352, 495] width 17 height 17
checkbox input "false"
click at [358, 230] on input "checkbox" at bounding box center [352, 238] width 17 height 17
checkbox input "false"
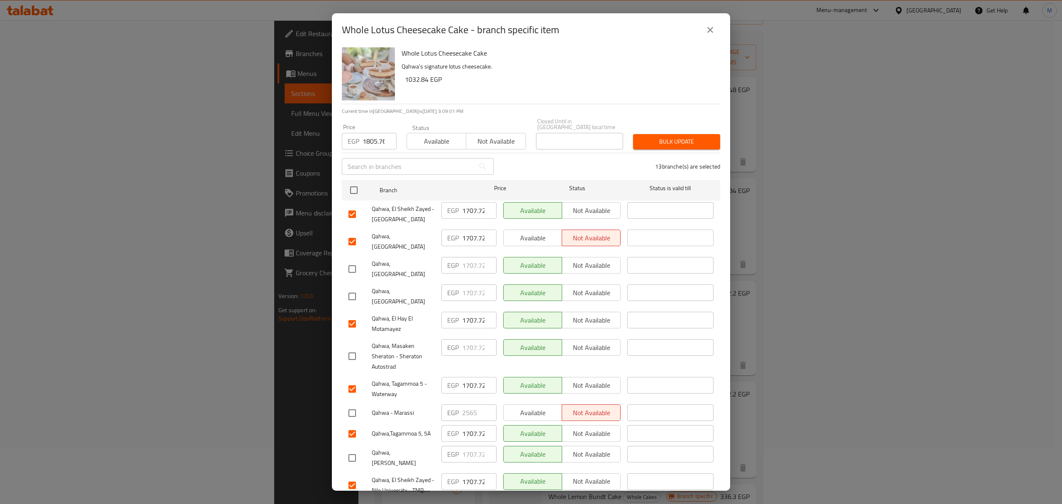
scroll to position [0, 0]
click at [675, 140] on span "Bulk update" at bounding box center [677, 144] width 74 height 10
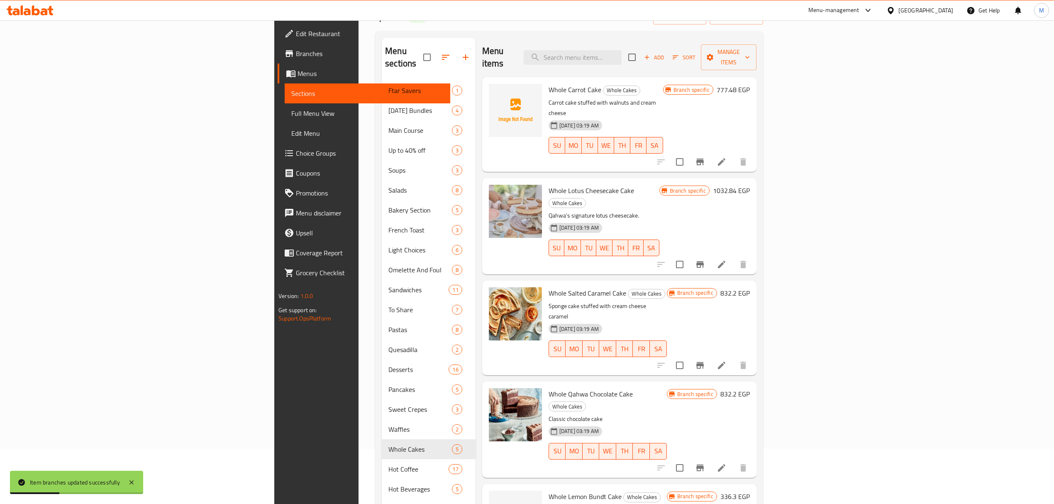
click at [705, 360] on icon "Branch-specific-item" at bounding box center [700, 365] width 10 height 10
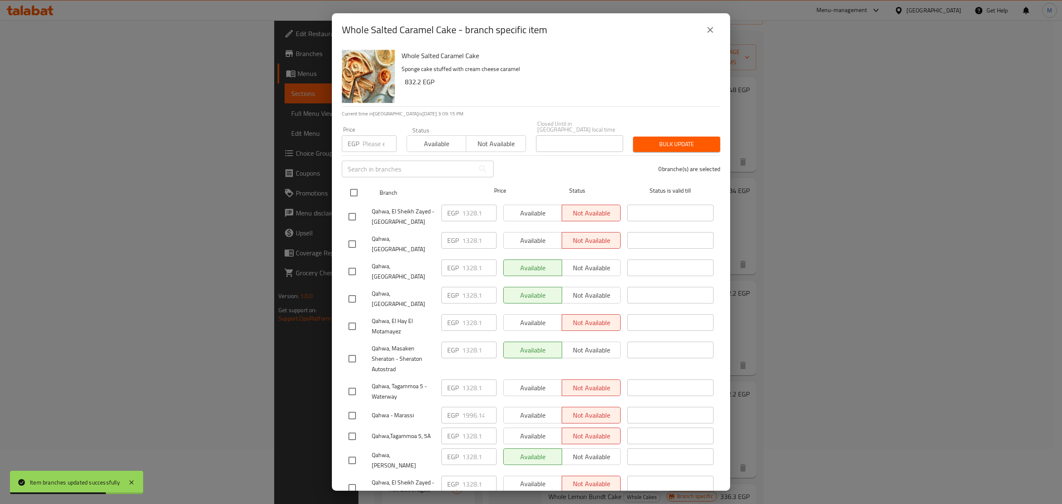
click at [358, 191] on input "checkbox" at bounding box center [353, 192] width 17 height 17
checkbox input "true"
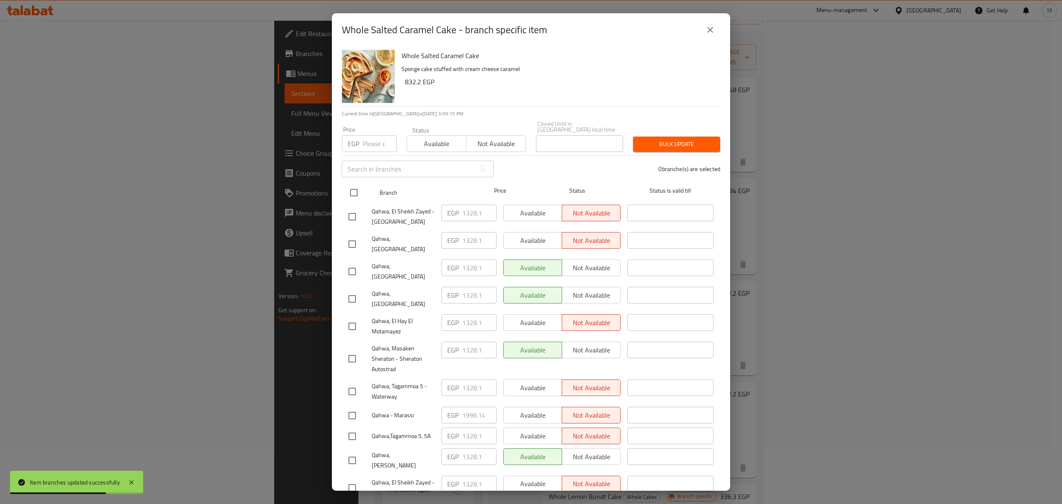
checkbox input "true"
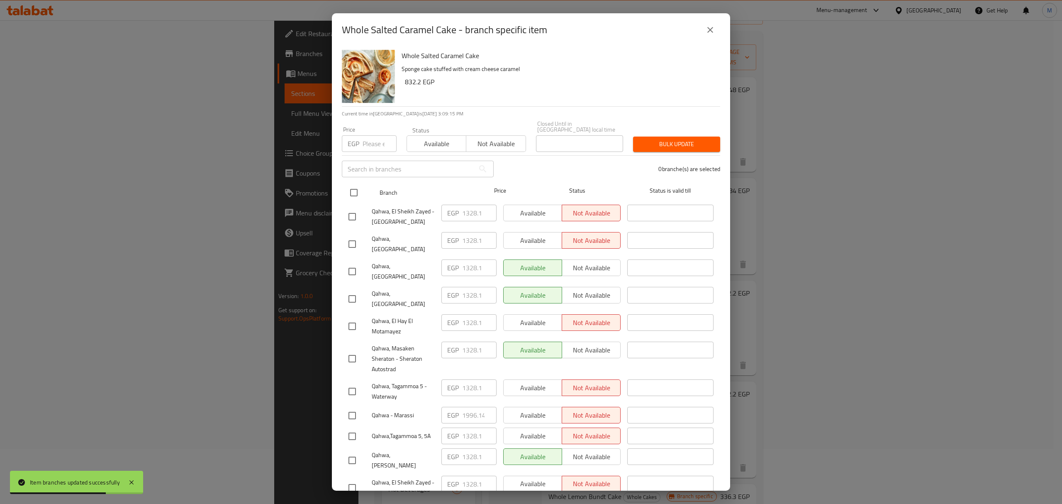
checkbox input "true"
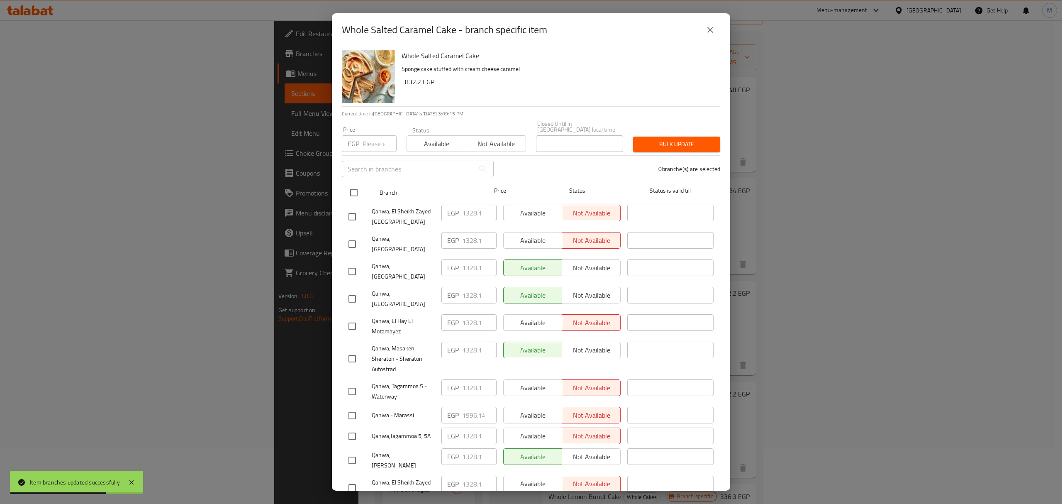
checkbox input "true"
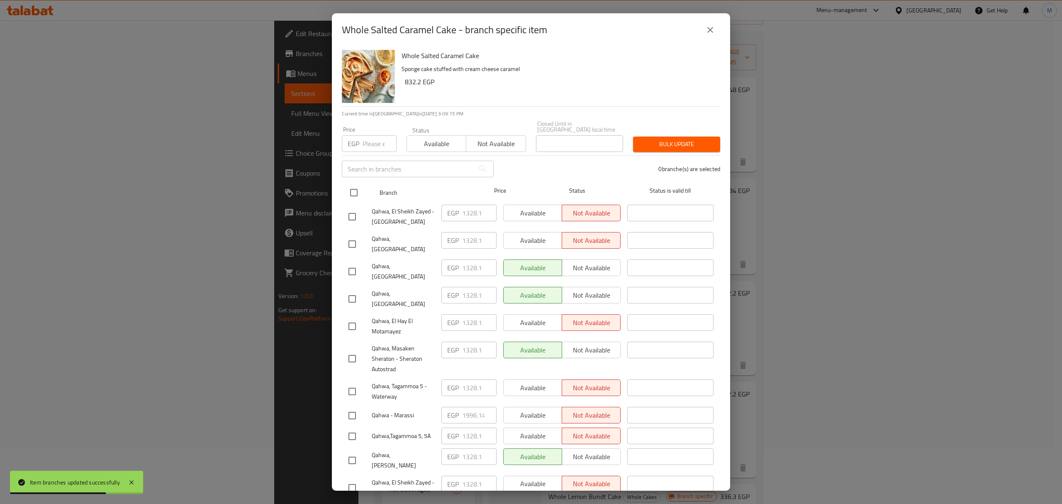
checkbox input "true"
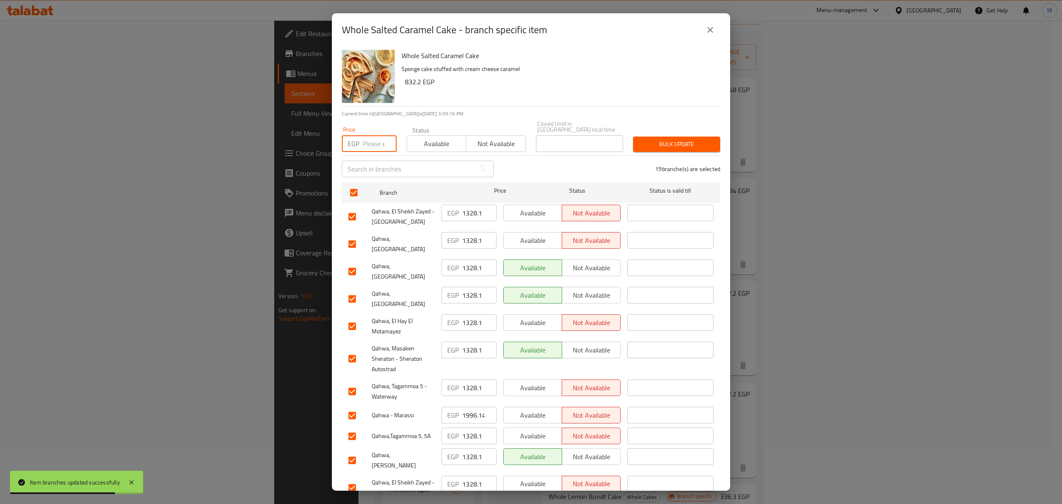
click at [368, 144] on input "number" at bounding box center [380, 143] width 34 height 17
paste input "1404.48"
type input "1404.48"
click at [354, 263] on input "checkbox" at bounding box center [352, 271] width 17 height 17
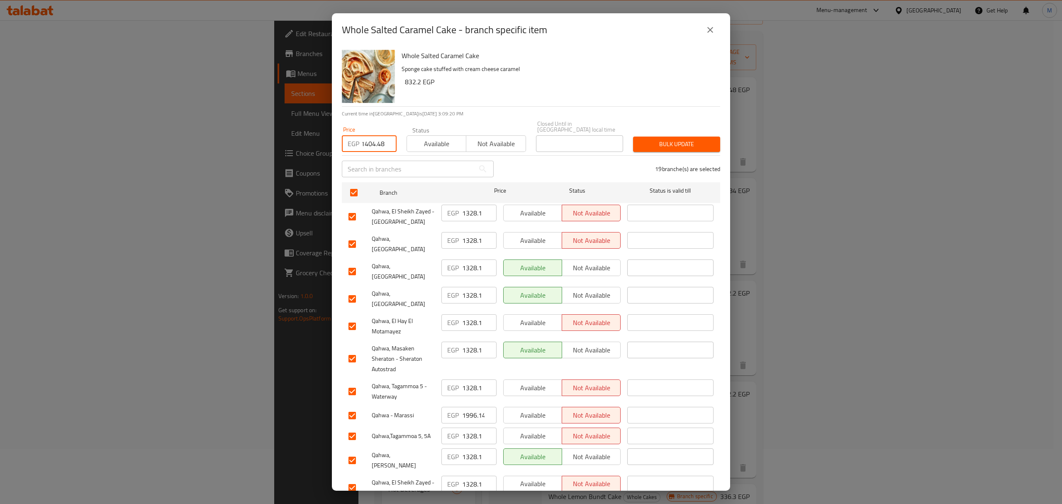
checkbox input "false"
click at [352, 290] on input "checkbox" at bounding box center [352, 298] width 17 height 17
checkbox input "false"
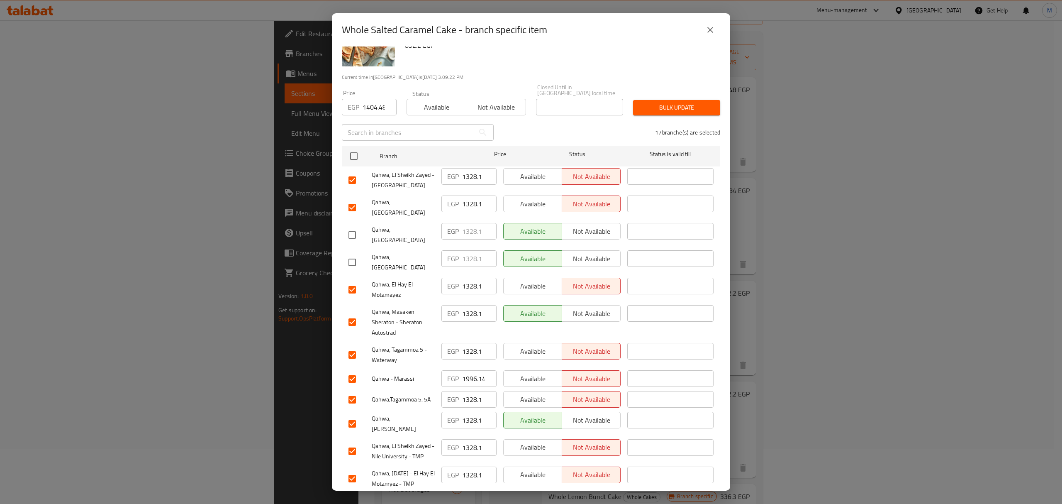
scroll to position [55, 0]
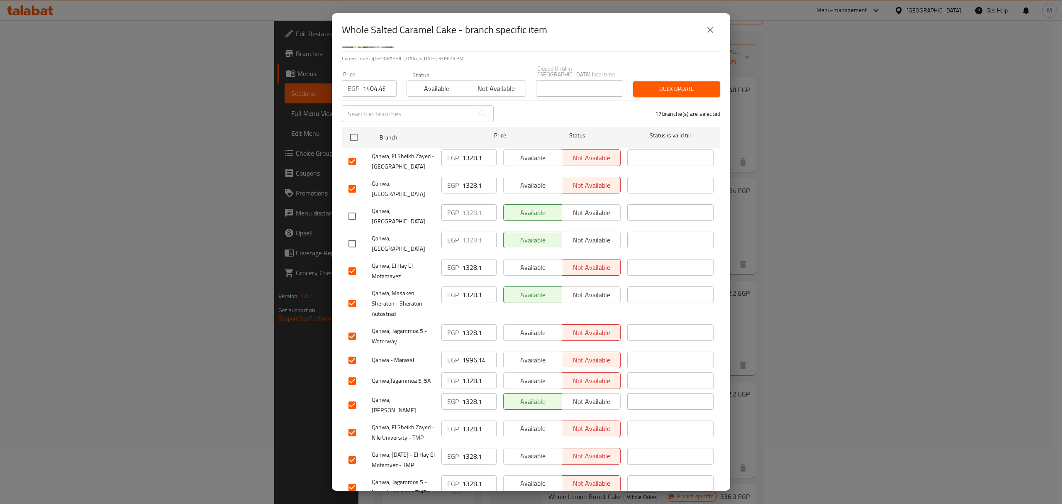
click at [353, 295] on input "checkbox" at bounding box center [352, 303] width 17 height 17
checkbox input "false"
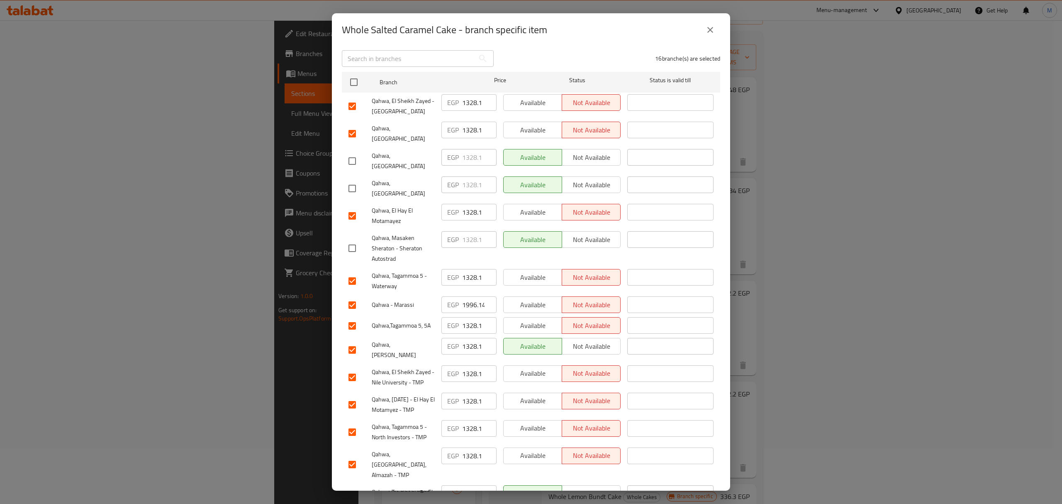
click at [359, 296] on input "checkbox" at bounding box center [352, 304] width 17 height 17
checkbox input "false"
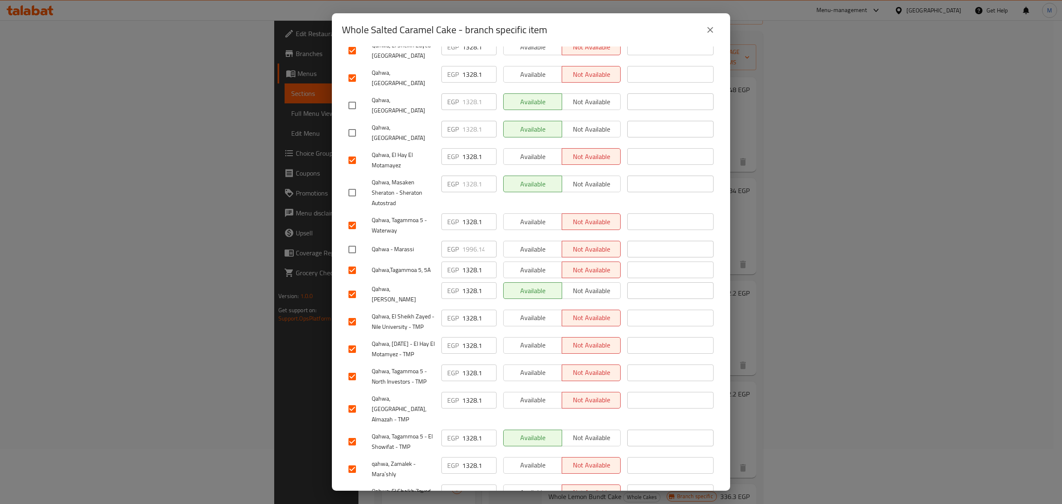
click at [356, 285] on input "checkbox" at bounding box center [352, 293] width 17 height 17
checkbox input "false"
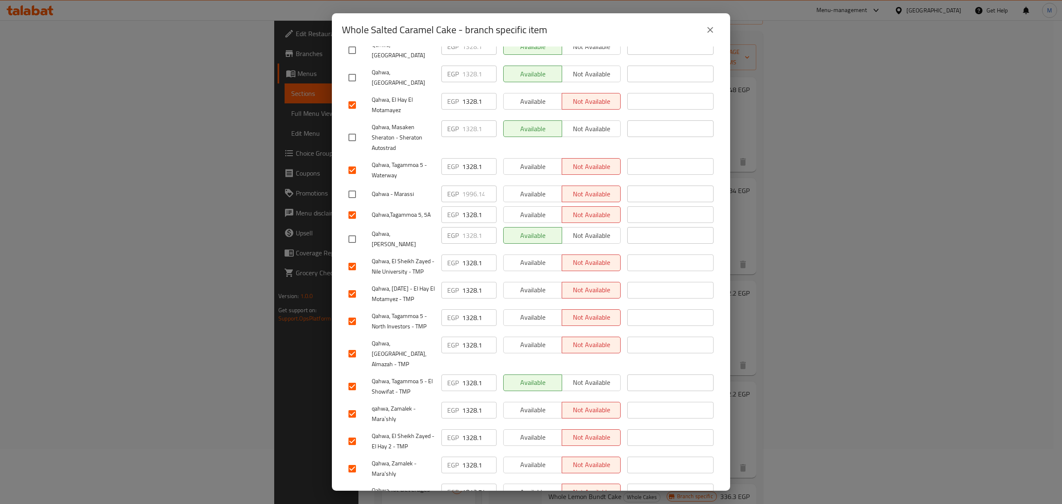
scroll to position [223, 0]
click at [354, 485] on input "checkbox" at bounding box center [352, 493] width 17 height 17
checkbox input "false"
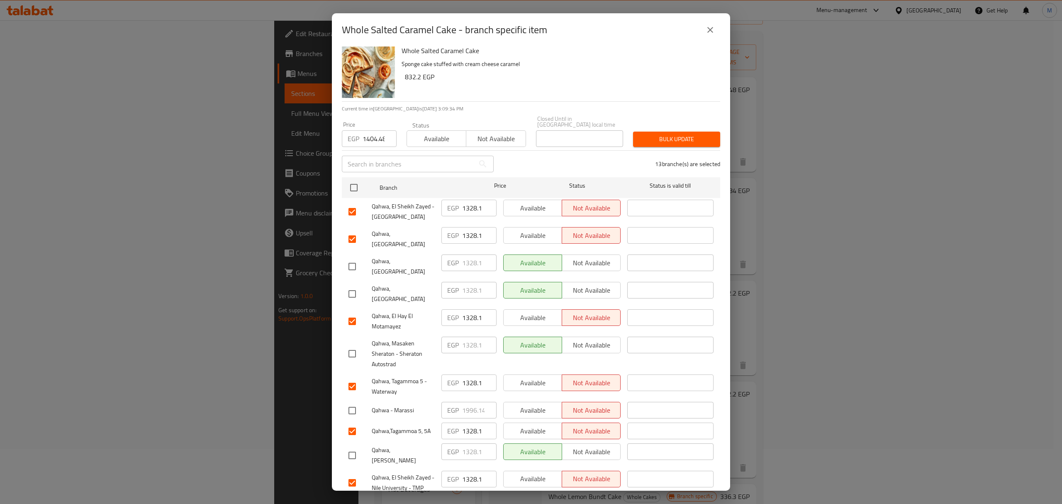
scroll to position [0, 0]
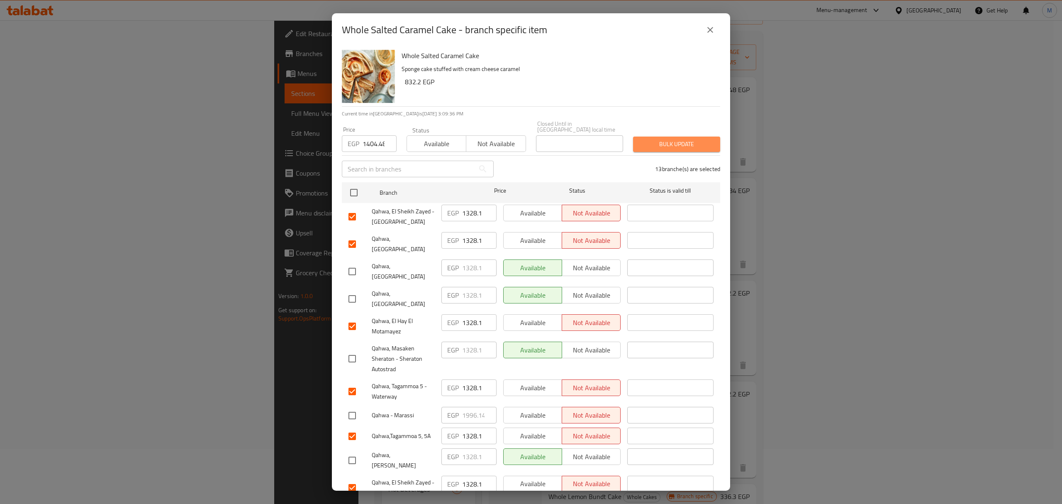
click at [671, 144] on button "Bulk update" at bounding box center [676, 144] width 87 height 15
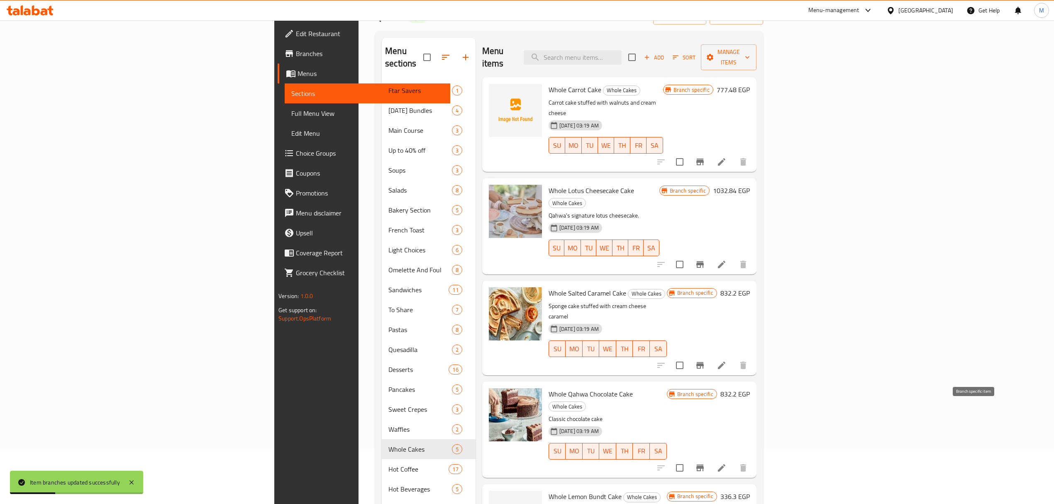
click at [705, 463] on icon "Branch-specific-item" at bounding box center [700, 468] width 10 height 10
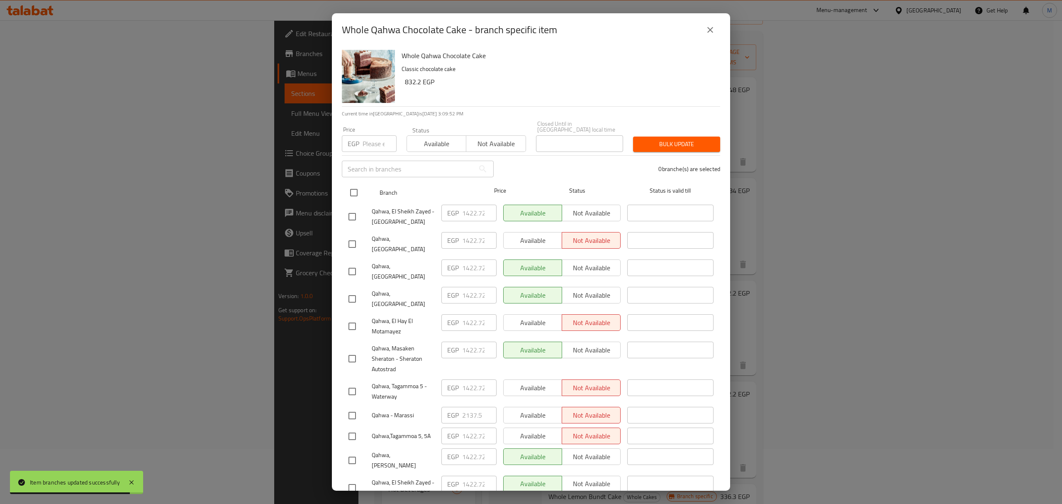
click at [356, 188] on input "checkbox" at bounding box center [353, 192] width 17 height 17
checkbox input "true"
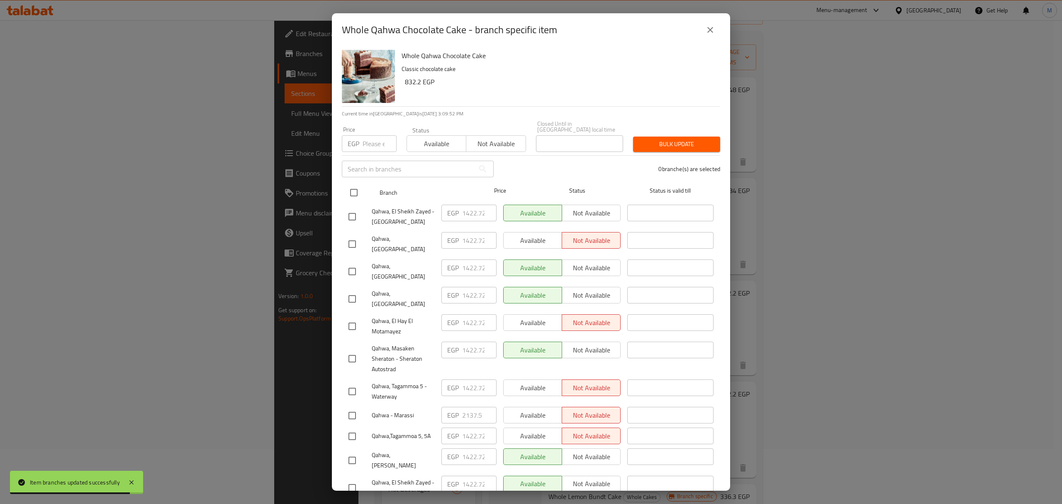
checkbox input "true"
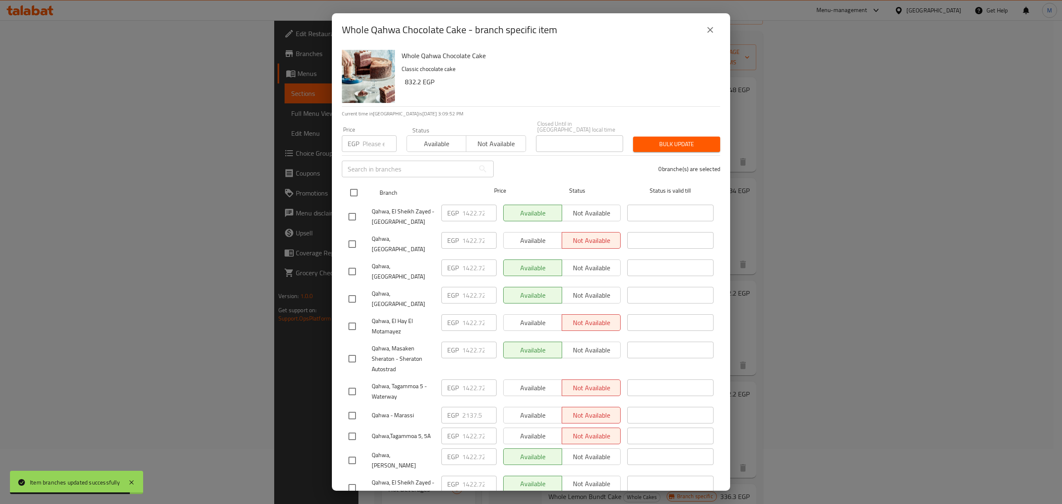
checkbox input "true"
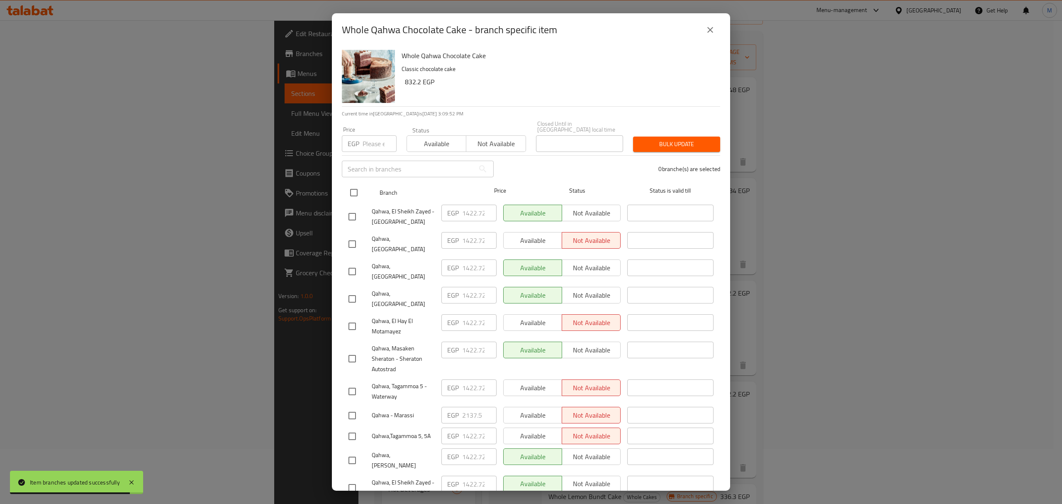
checkbox input "true"
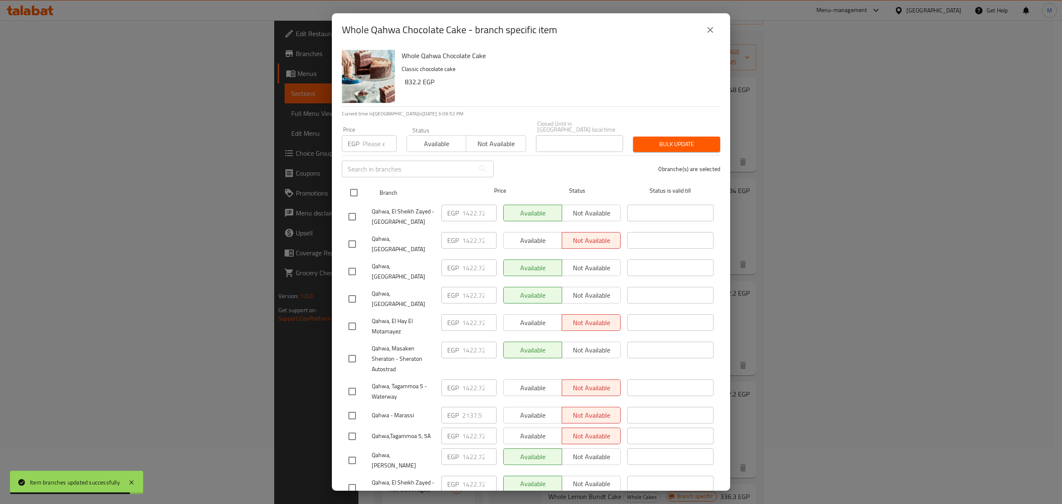
checkbox input "true"
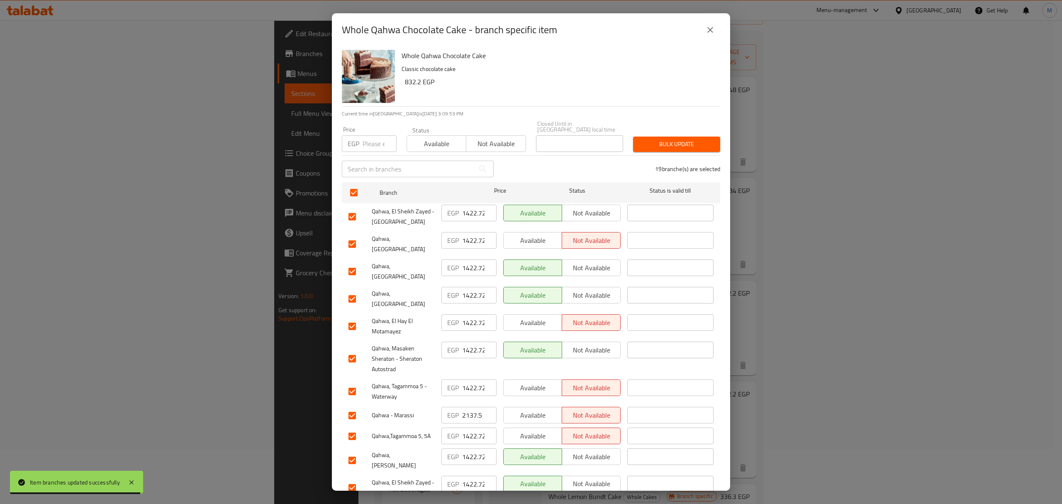
click at [365, 144] on input "number" at bounding box center [380, 143] width 34 height 17
paste input "1504.8"
type input "1504.8"
click at [356, 263] on input "checkbox" at bounding box center [352, 271] width 17 height 17
checkbox input "false"
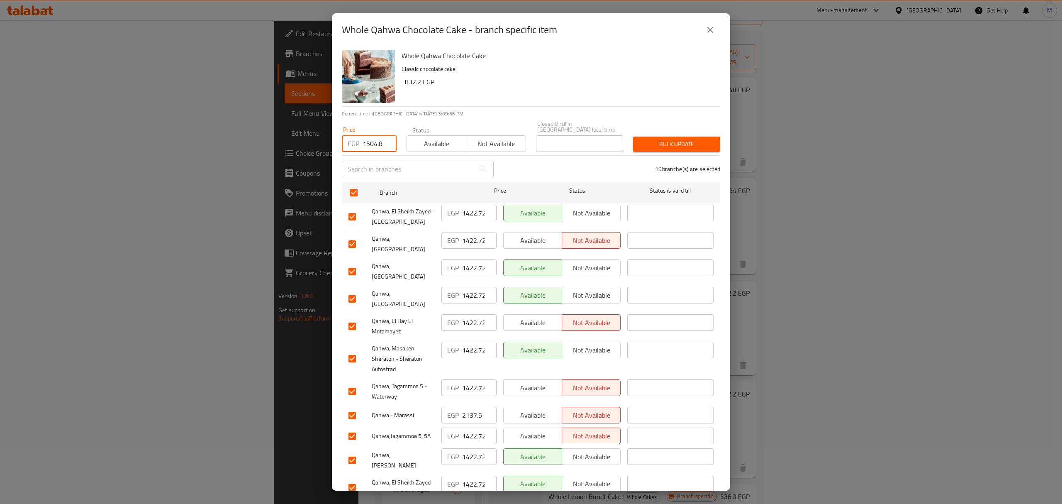
checkbox input "false"
click at [354, 290] on input "checkbox" at bounding box center [352, 298] width 17 height 17
checkbox input "false"
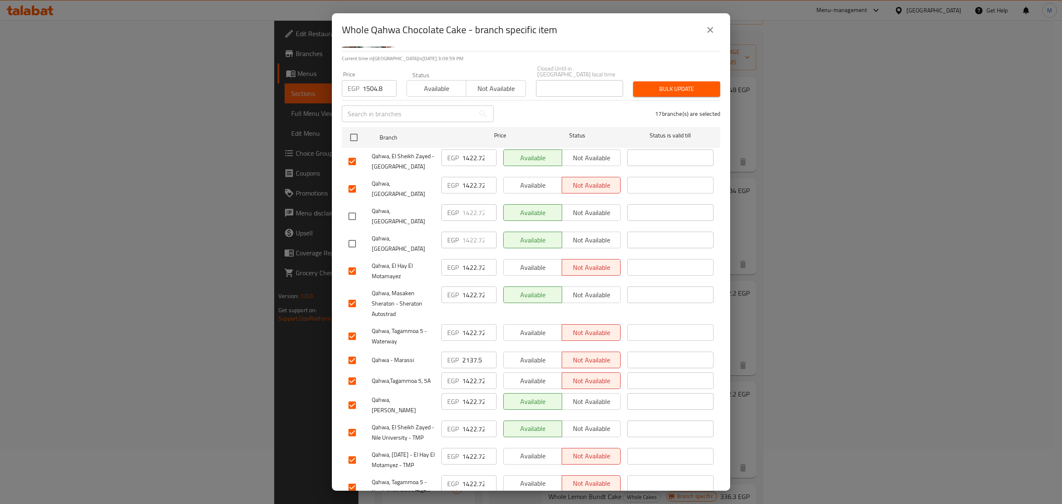
click at [354, 295] on input "checkbox" at bounding box center [352, 303] width 17 height 17
checkbox input "false"
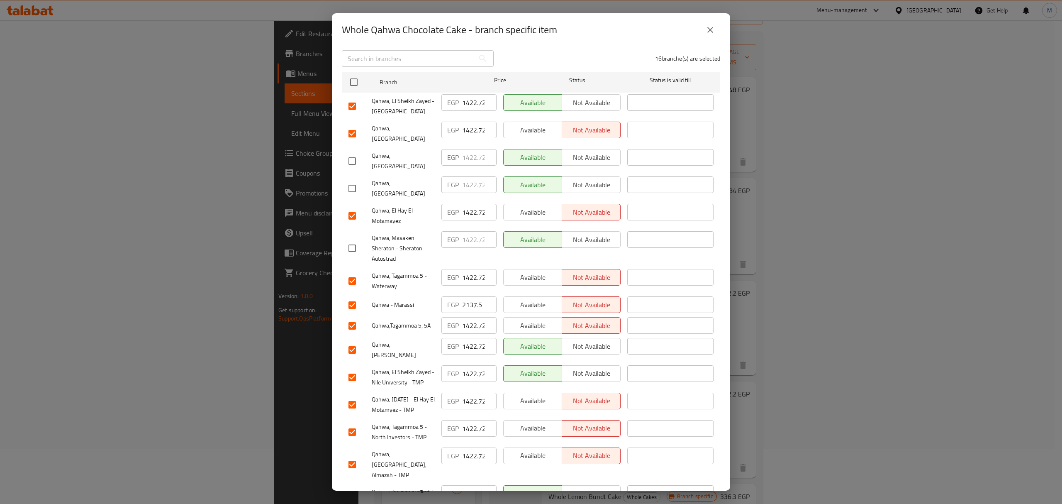
click at [353, 296] on input "checkbox" at bounding box center [352, 304] width 17 height 17
checkbox input "false"
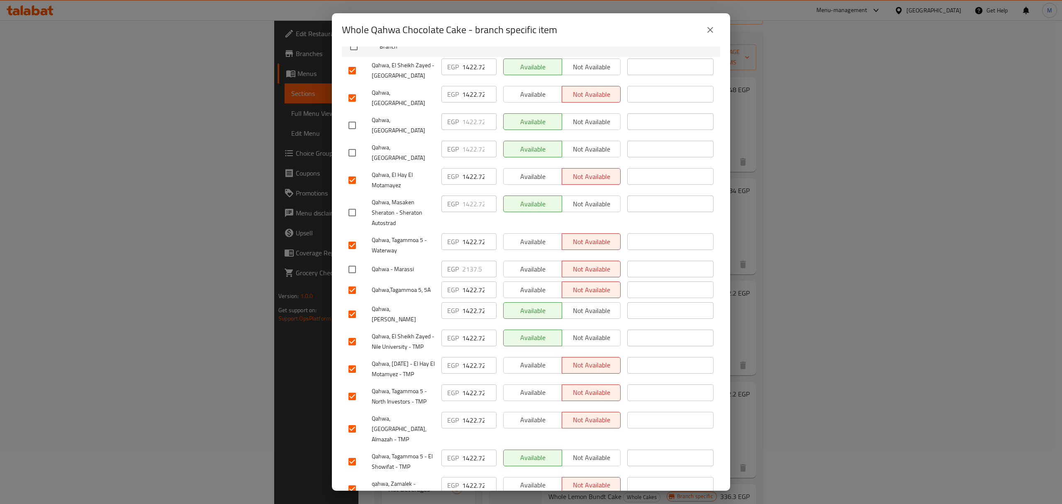
scroll to position [166, 0]
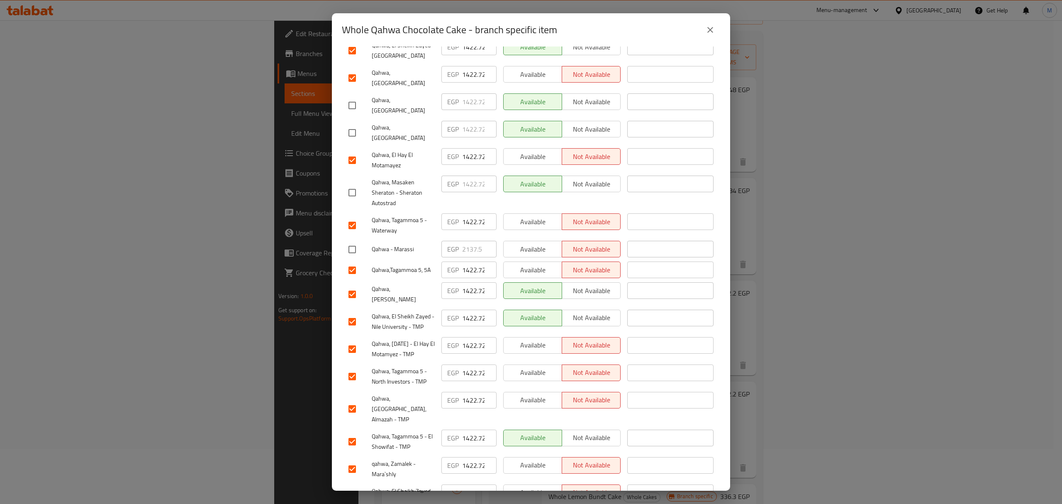
click at [354, 285] on input "checkbox" at bounding box center [352, 293] width 17 height 17
checkbox input "false"
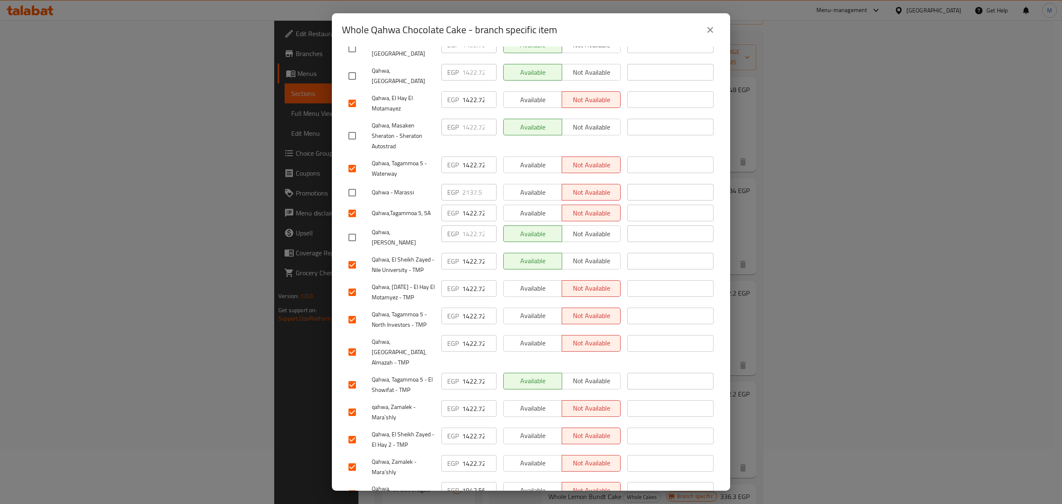
drag, startPoint x: 351, startPoint y: 461, endPoint x: 559, endPoint y: 321, distance: 251.2
click at [351, 485] on input "checkbox" at bounding box center [352, 493] width 17 height 17
checkbox input "false"
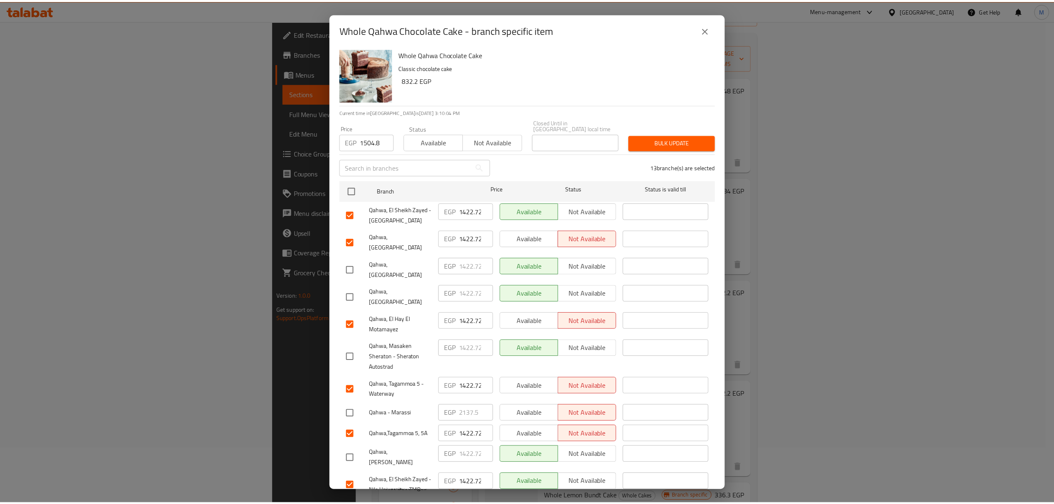
scroll to position [0, 0]
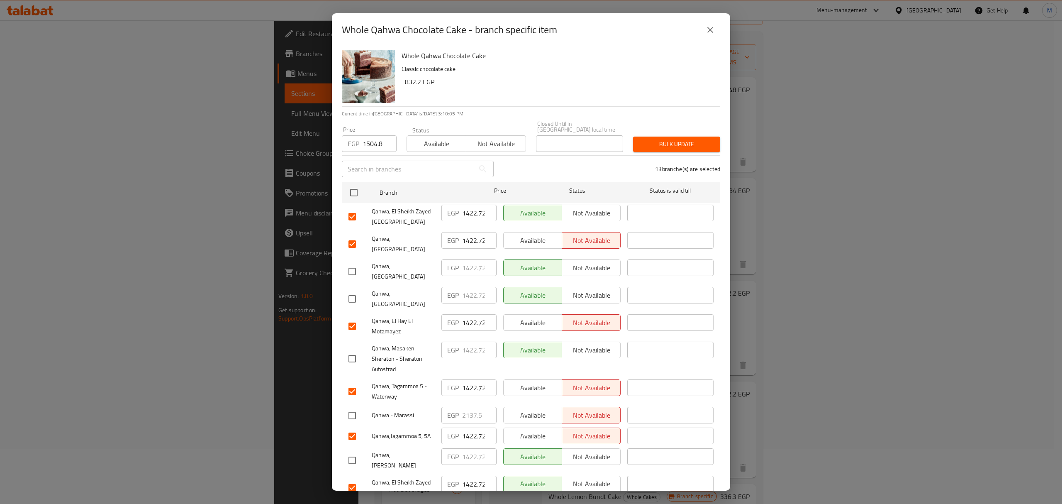
click at [648, 145] on button "Bulk update" at bounding box center [676, 144] width 87 height 15
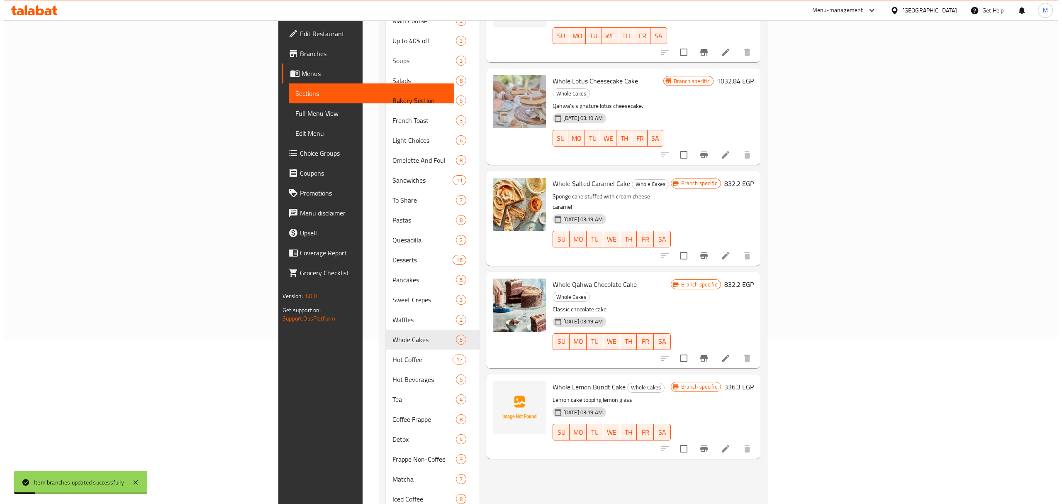
scroll to position [166, 0]
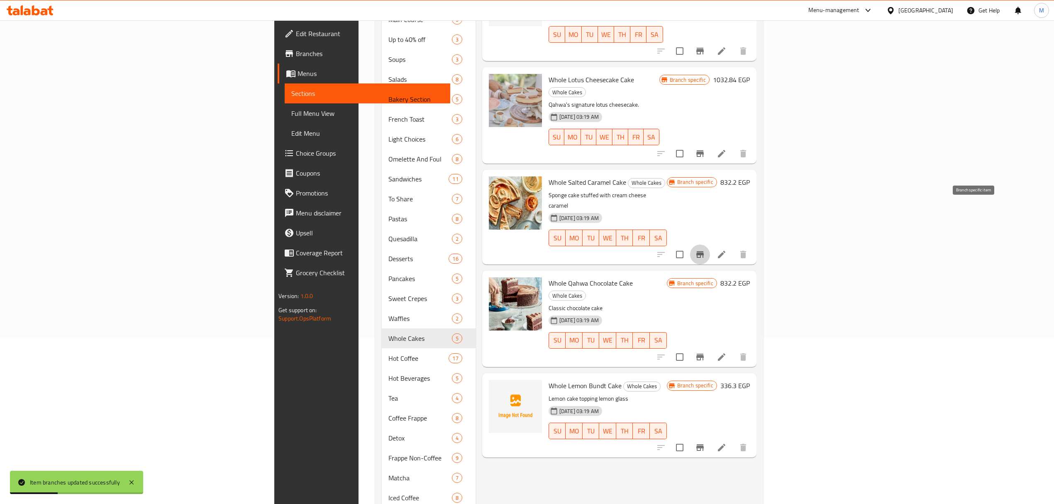
click at [710, 244] on button "Branch-specific-item" at bounding box center [700, 254] width 20 height 20
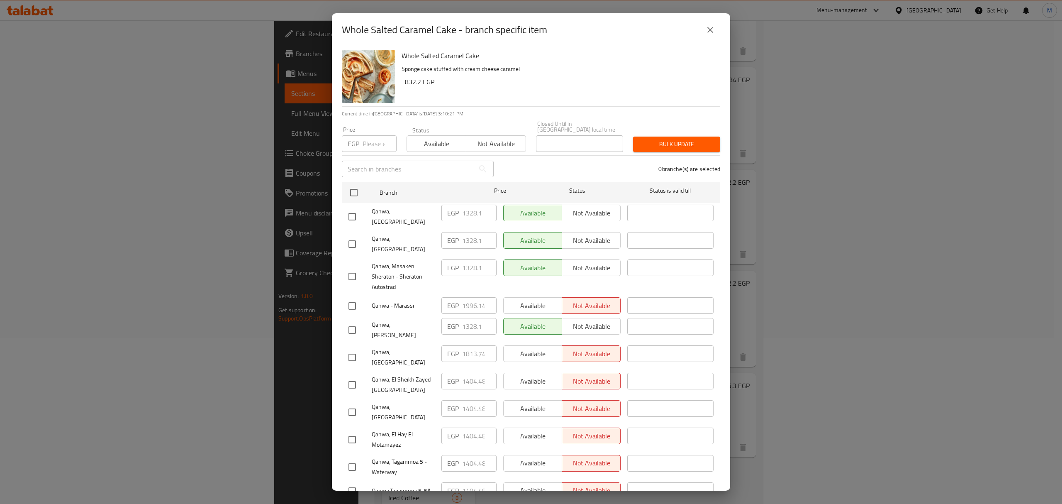
click at [711, 34] on icon "close" at bounding box center [710, 30] width 10 height 10
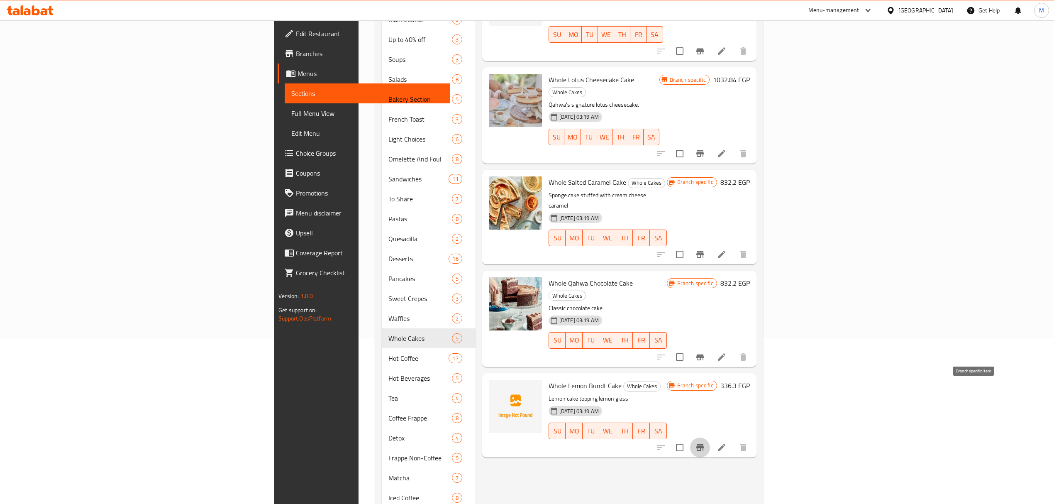
click at [705, 442] on icon "Branch-specific-item" at bounding box center [700, 447] width 10 height 10
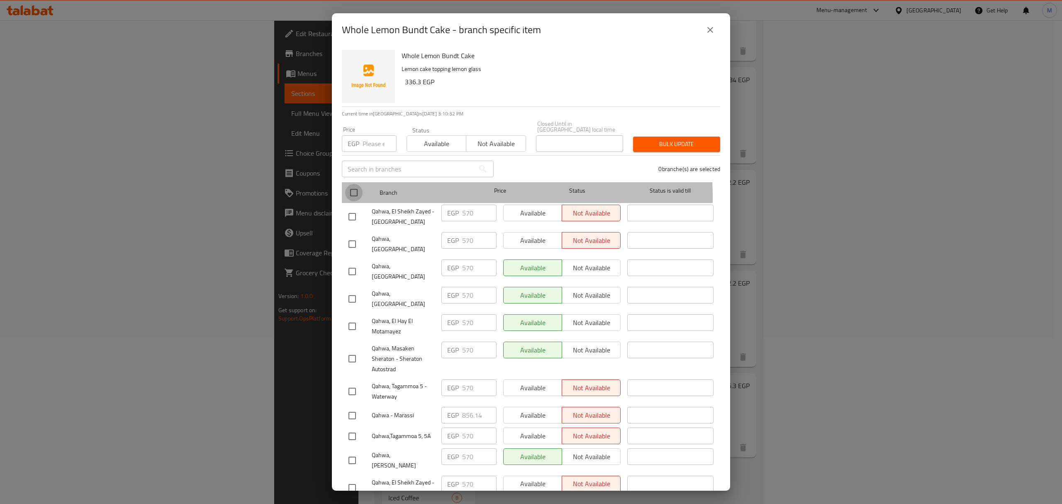
click at [356, 191] on input "checkbox" at bounding box center [353, 192] width 17 height 17
checkbox input "true"
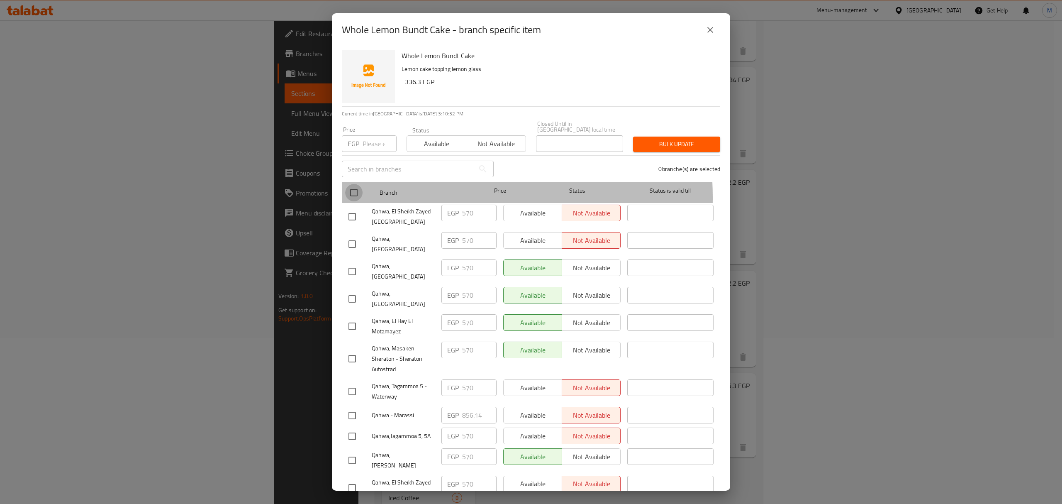
checkbox input "true"
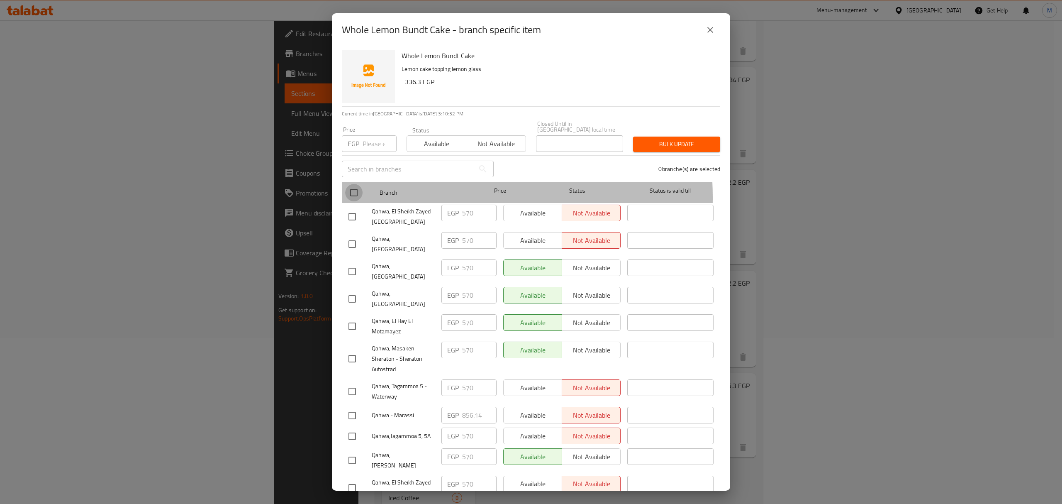
checkbox input "true"
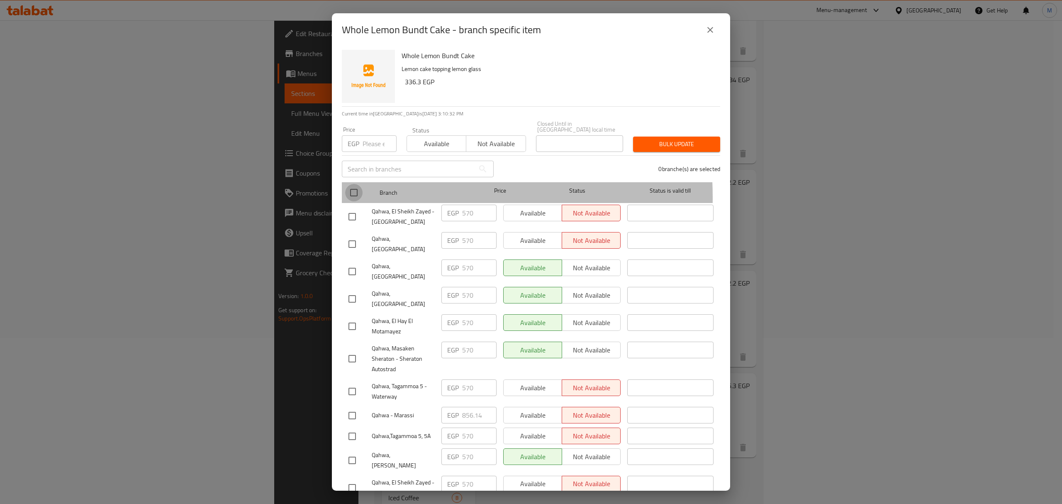
checkbox input "true"
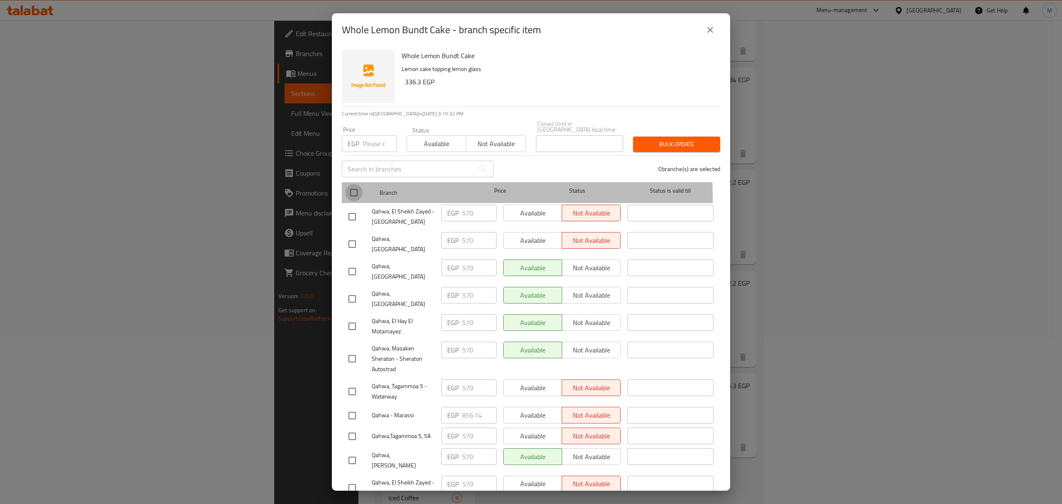
checkbox input "true"
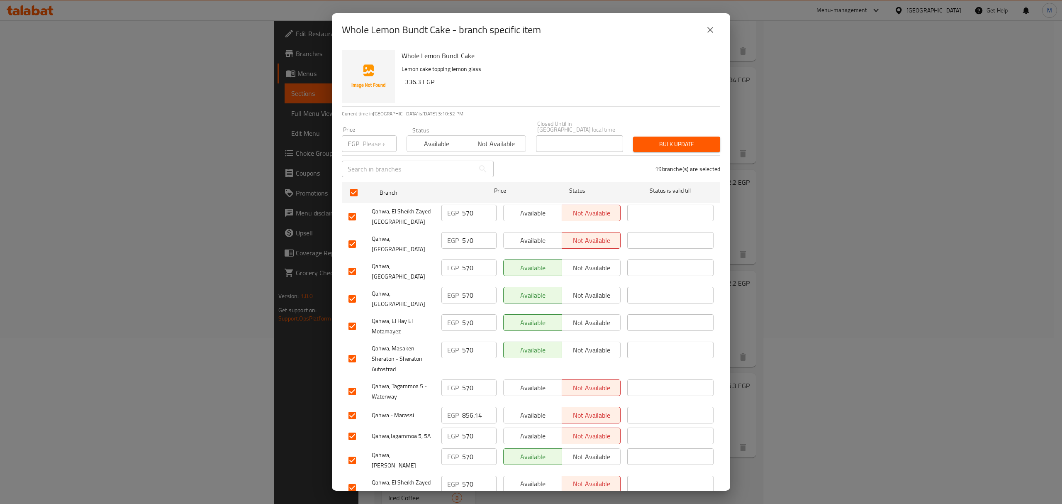
click at [367, 140] on input "number" at bounding box center [380, 143] width 34 height 17
paste input "601.92"
type input "601.92"
click at [354, 263] on input "checkbox" at bounding box center [352, 271] width 17 height 17
checkbox input "false"
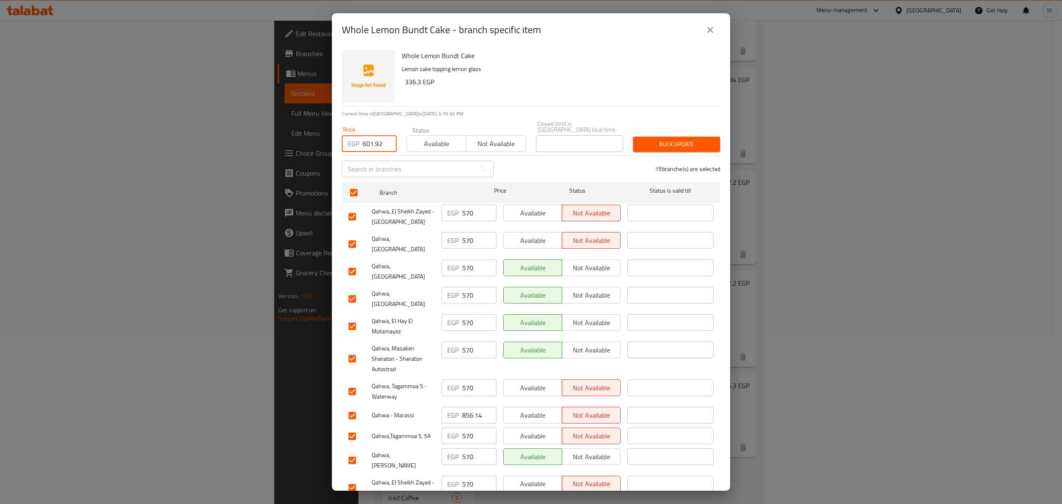
checkbox input "false"
click at [352, 290] on input "checkbox" at bounding box center [352, 298] width 17 height 17
checkbox input "false"
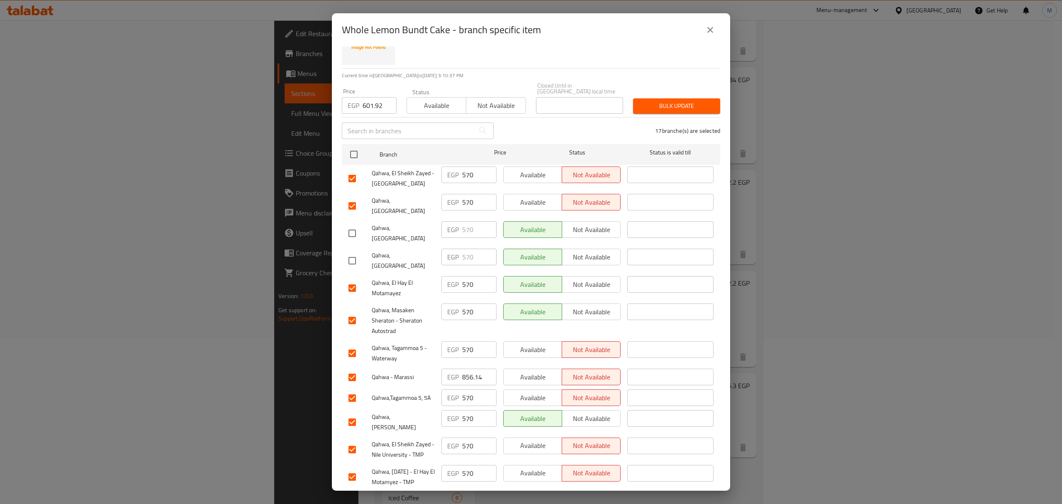
scroll to position [55, 0]
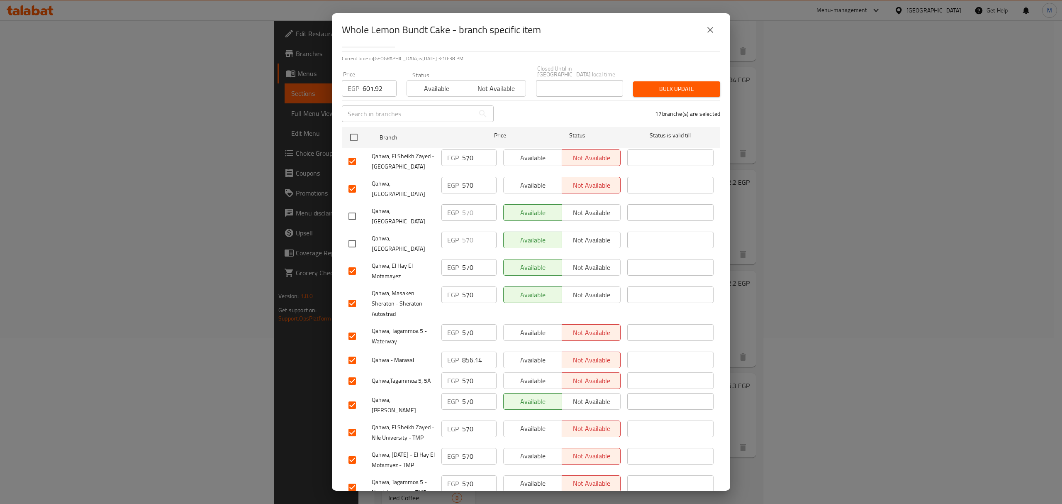
click at [354, 295] on input "checkbox" at bounding box center [352, 303] width 17 height 17
checkbox input "false"
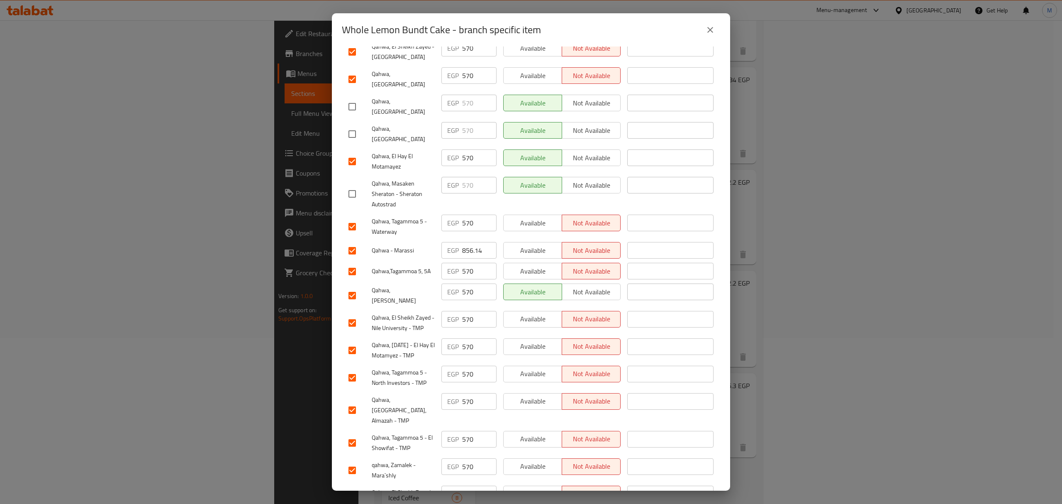
scroll to position [166, 0]
click at [351, 241] on input "checkbox" at bounding box center [352, 249] width 17 height 17
checkbox input "false"
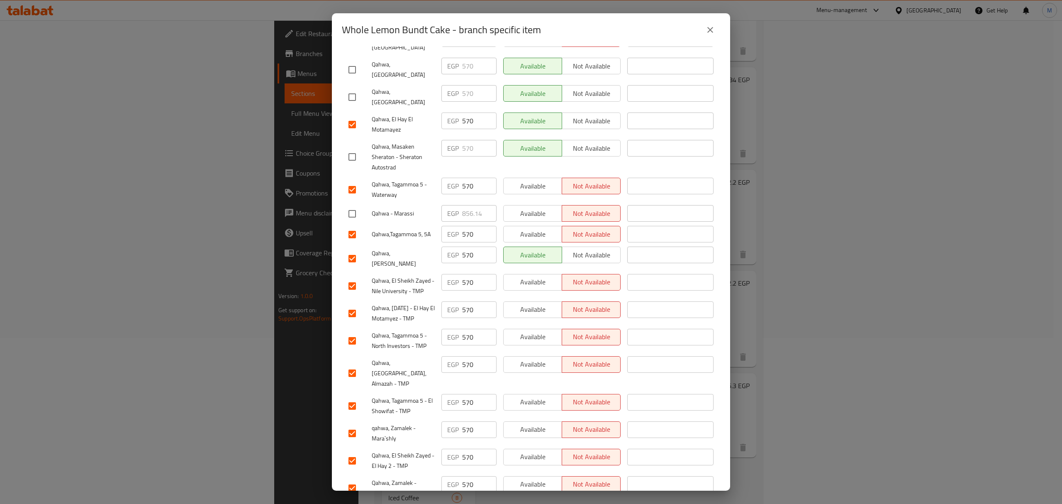
scroll to position [221, 0]
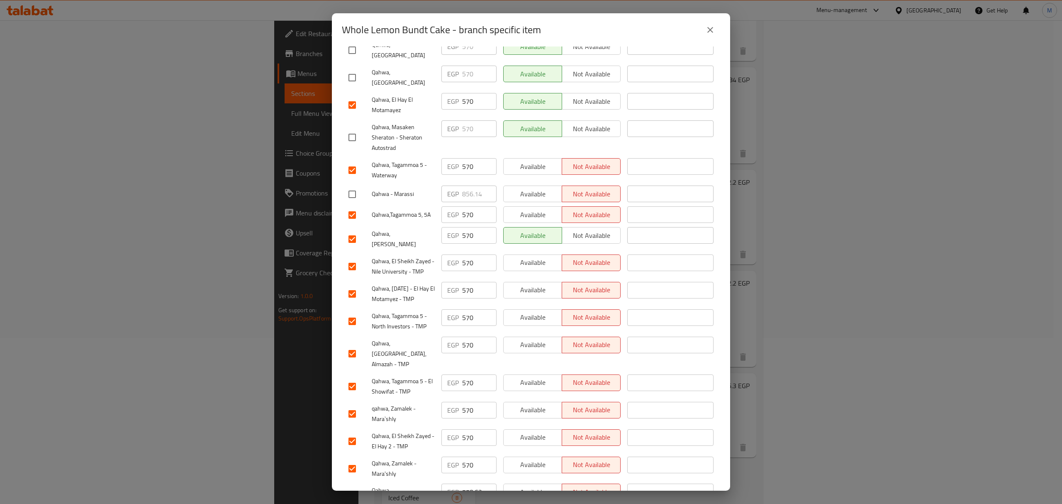
click at [352, 230] on input "checkbox" at bounding box center [352, 238] width 17 height 17
checkbox input "false"
click at [351, 485] on input "checkbox" at bounding box center [352, 493] width 17 height 17
checkbox input "false"
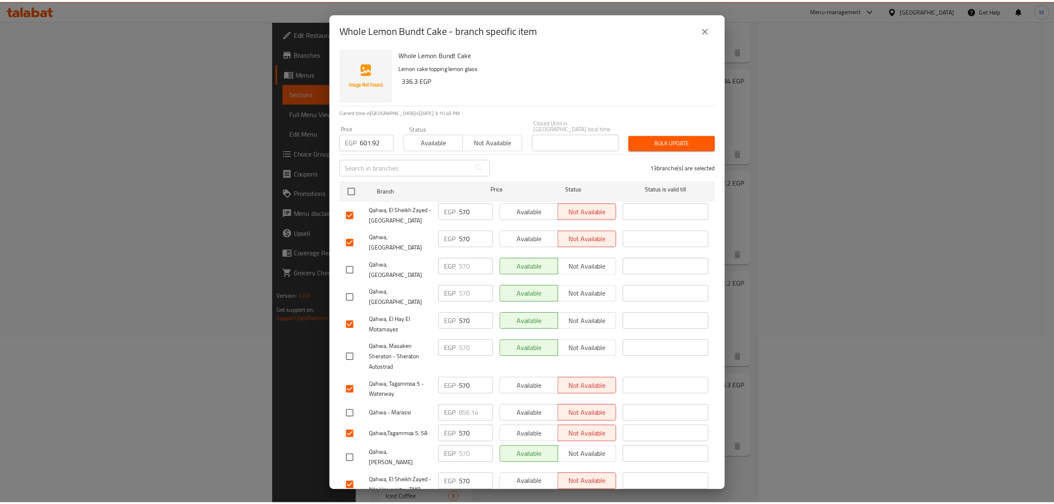
scroll to position [0, 0]
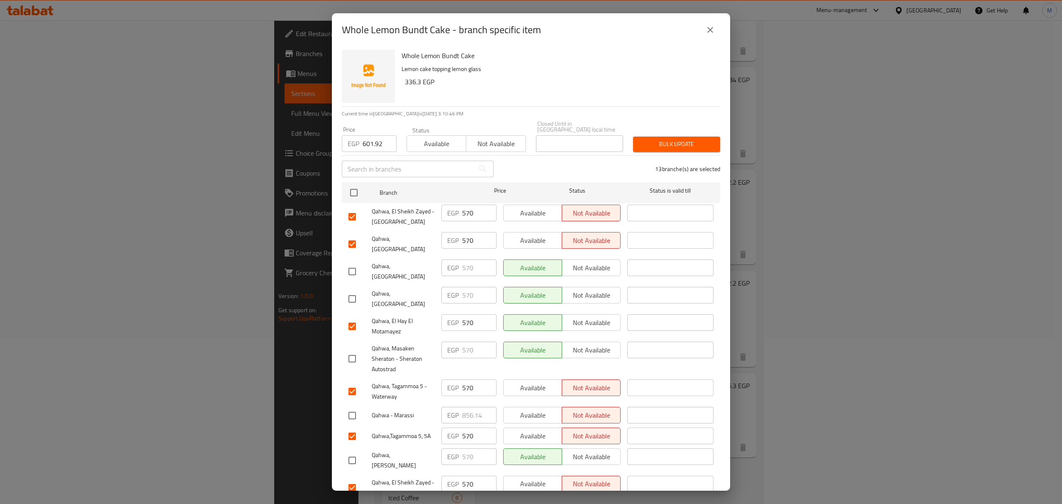
click at [674, 154] on div "13 branche(s) are selected" at bounding box center [612, 169] width 227 height 30
click at [674, 141] on span "Bulk update" at bounding box center [677, 144] width 74 height 10
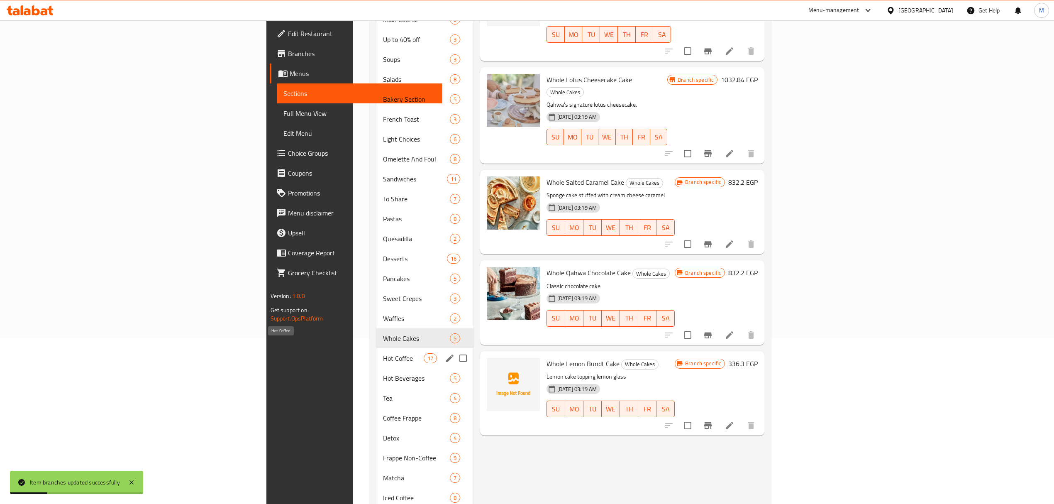
click at [383, 353] on span "Hot Coffee" at bounding box center [403, 358] width 41 height 10
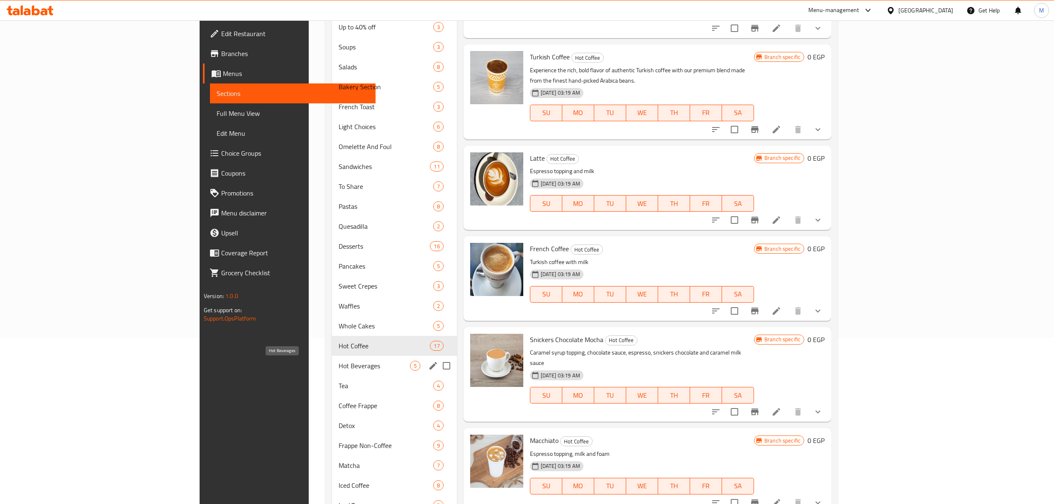
click at [339, 367] on span "Hot Beverages" at bounding box center [374, 366] width 71 height 10
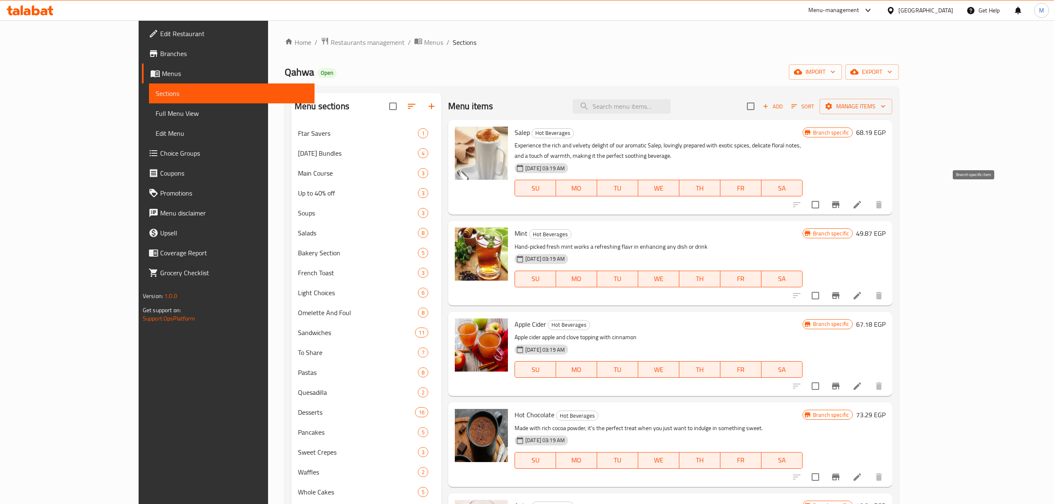
click at [841, 200] on icon "Branch-specific-item" at bounding box center [836, 205] width 10 height 10
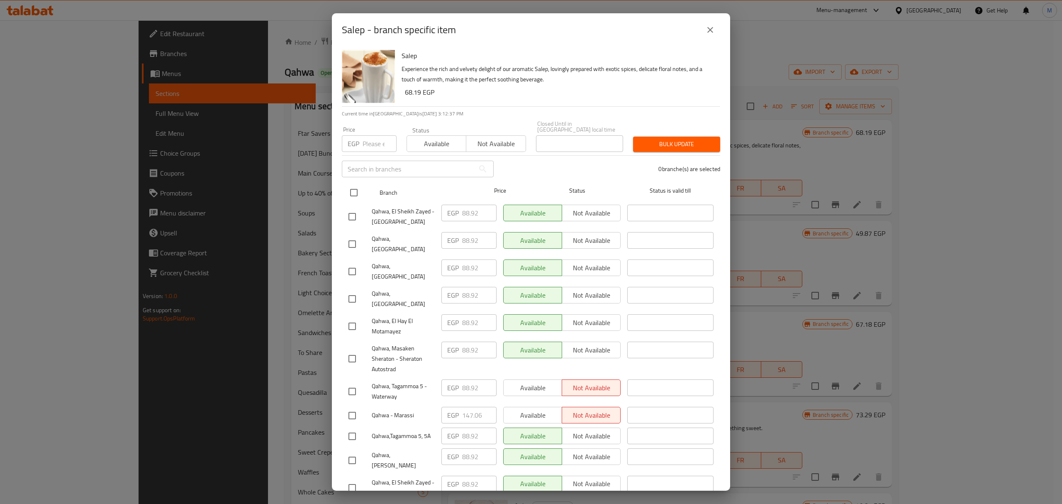
click at [353, 190] on input "checkbox" at bounding box center [353, 192] width 17 height 17
checkbox input "true"
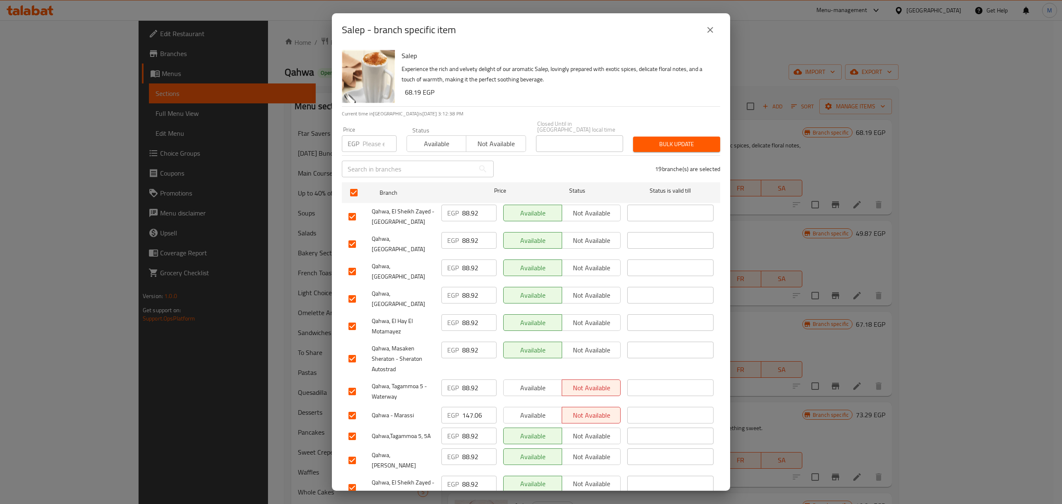
click at [369, 149] on div "Price EGP Price" at bounding box center [369, 139] width 65 height 35
click at [371, 144] on input "number" at bounding box center [380, 143] width 34 height 17
paste input "94.62"
click at [349, 263] on input "checkbox" at bounding box center [352, 271] width 17 height 17
click at [351, 290] on input "checkbox" at bounding box center [352, 298] width 17 height 17
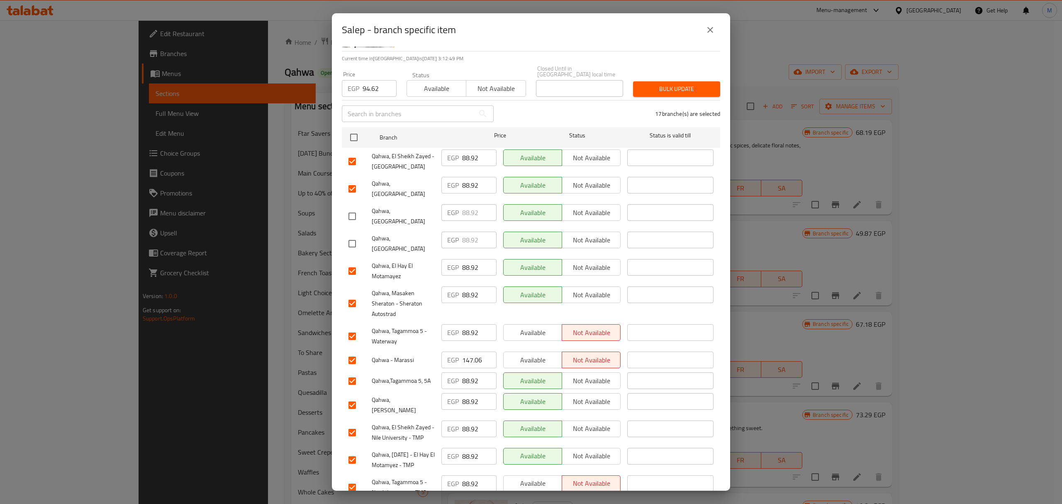
scroll to position [110, 0]
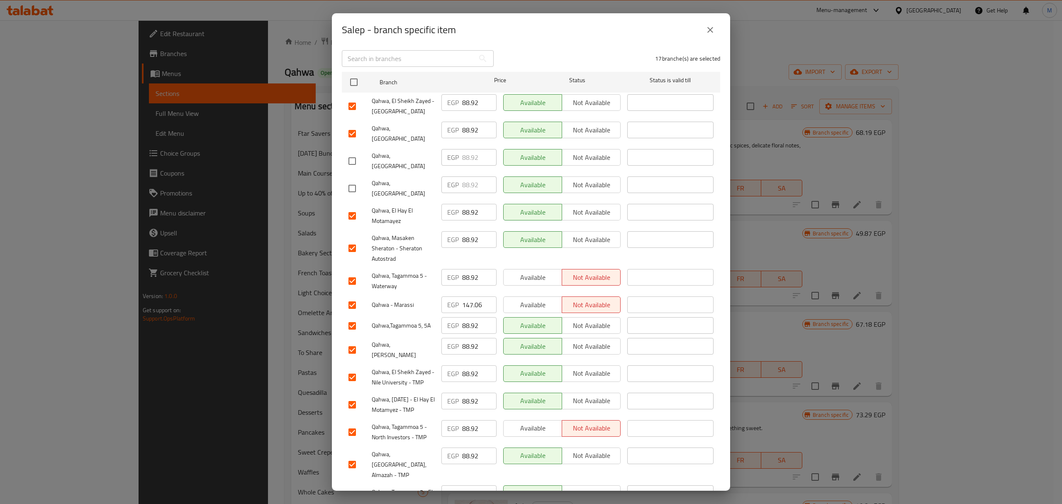
click at [356, 296] on input "checkbox" at bounding box center [352, 304] width 17 height 17
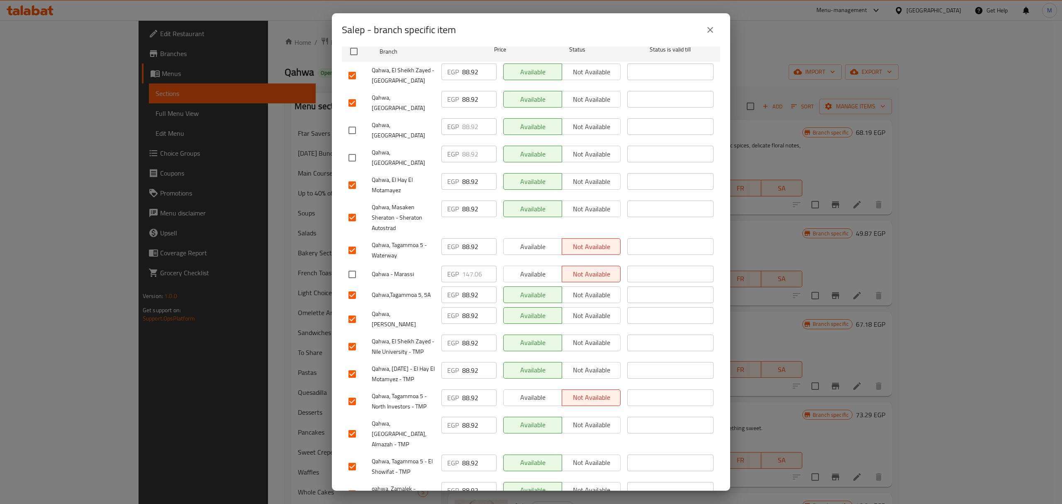
scroll to position [166, 0]
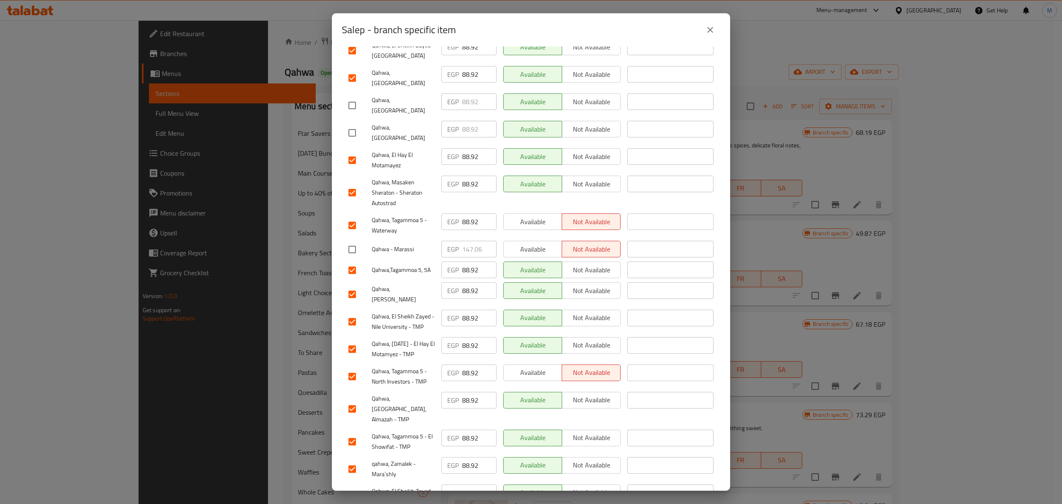
click at [353, 285] on input "checkbox" at bounding box center [352, 293] width 17 height 17
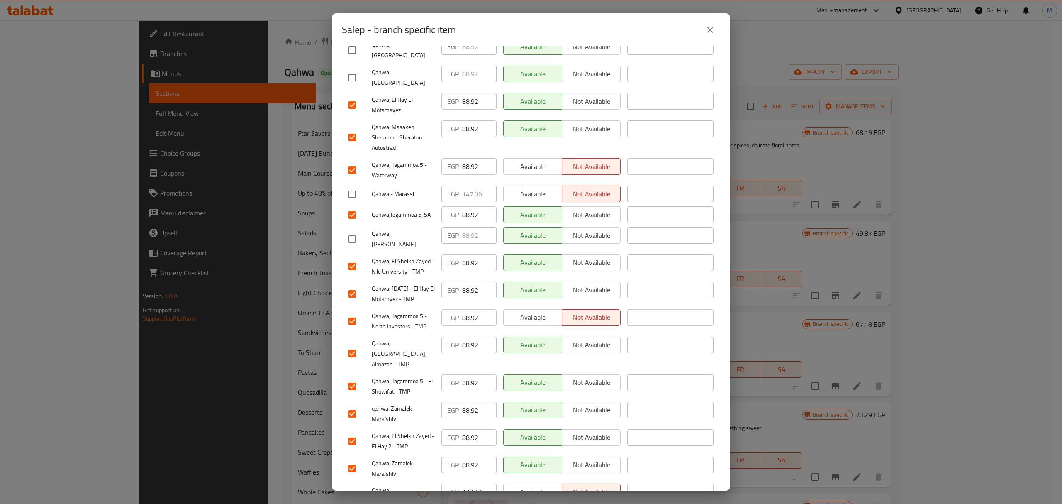
scroll to position [223, 0]
click at [350, 485] on input "checkbox" at bounding box center [352, 493] width 17 height 17
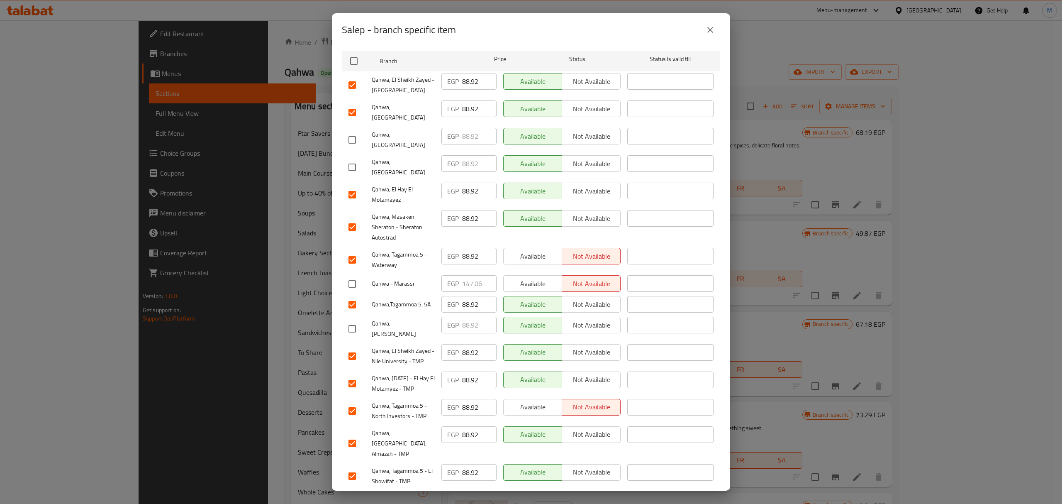
scroll to position [112, 0]
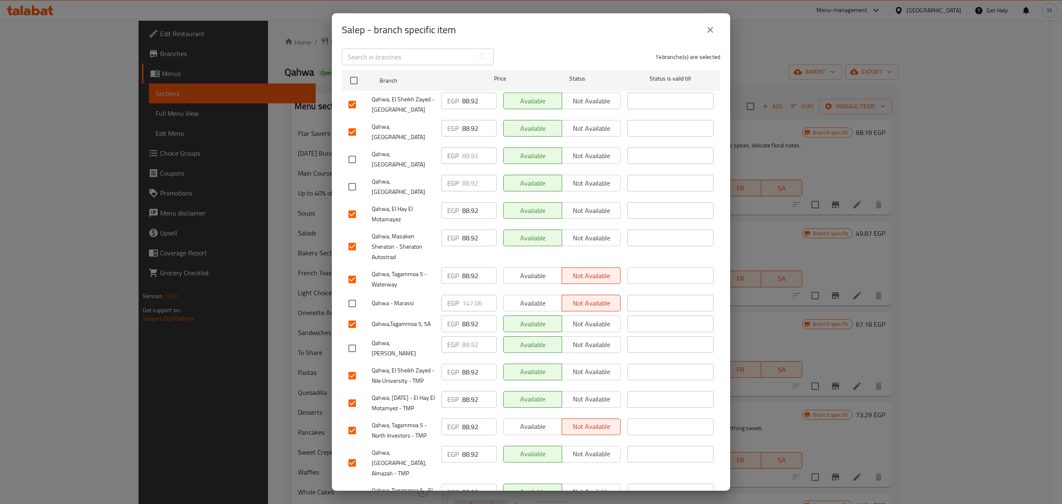
click at [354, 238] on input "checkbox" at bounding box center [352, 246] width 17 height 17
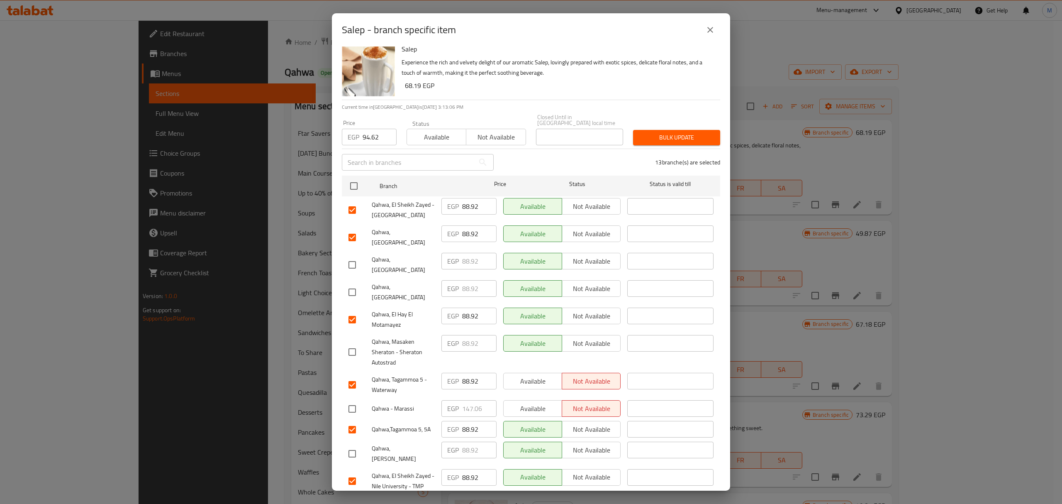
scroll to position [0, 0]
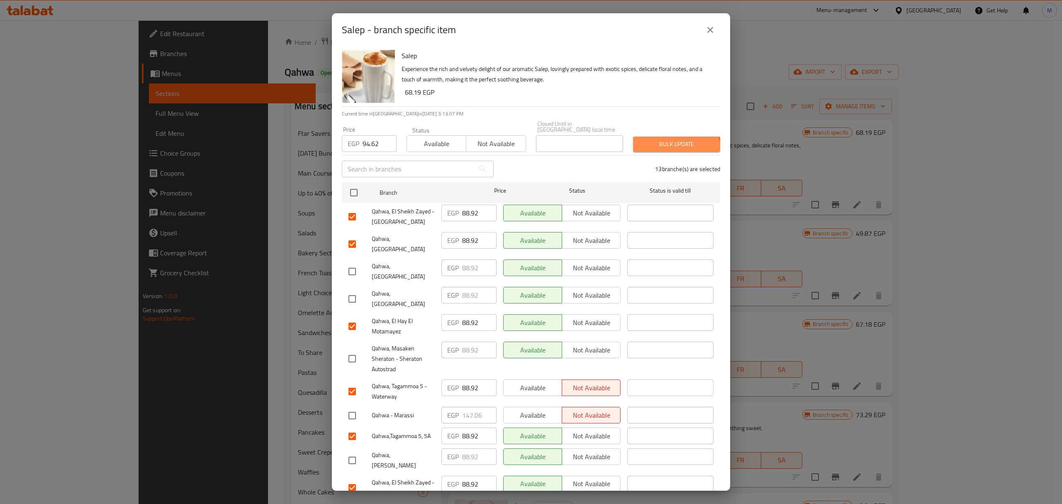
click at [669, 144] on button "Bulk update" at bounding box center [676, 144] width 87 height 15
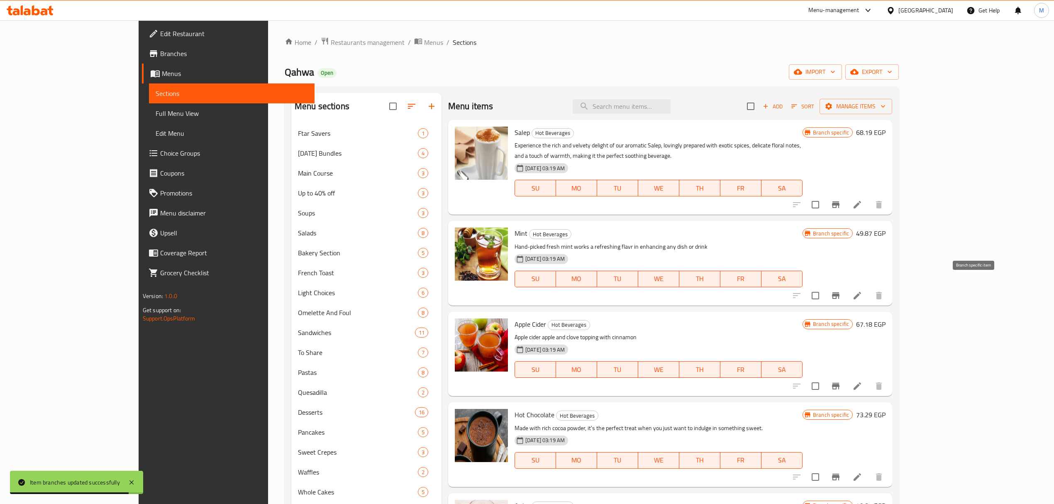
click at [841, 290] on icon "Branch-specific-item" at bounding box center [836, 295] width 10 height 10
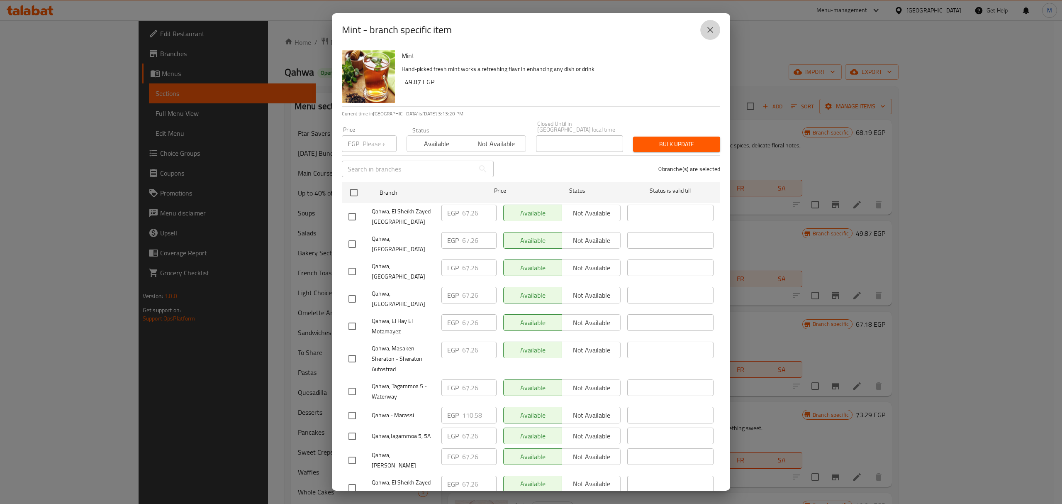
click at [714, 36] on button "close" at bounding box center [710, 30] width 20 height 20
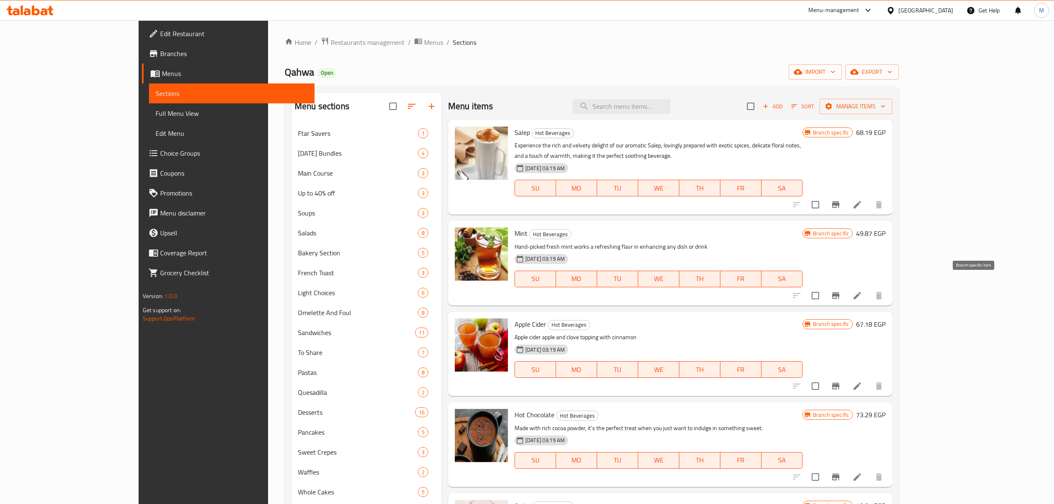
click at [841, 290] on icon "Branch-specific-item" at bounding box center [836, 295] width 10 height 10
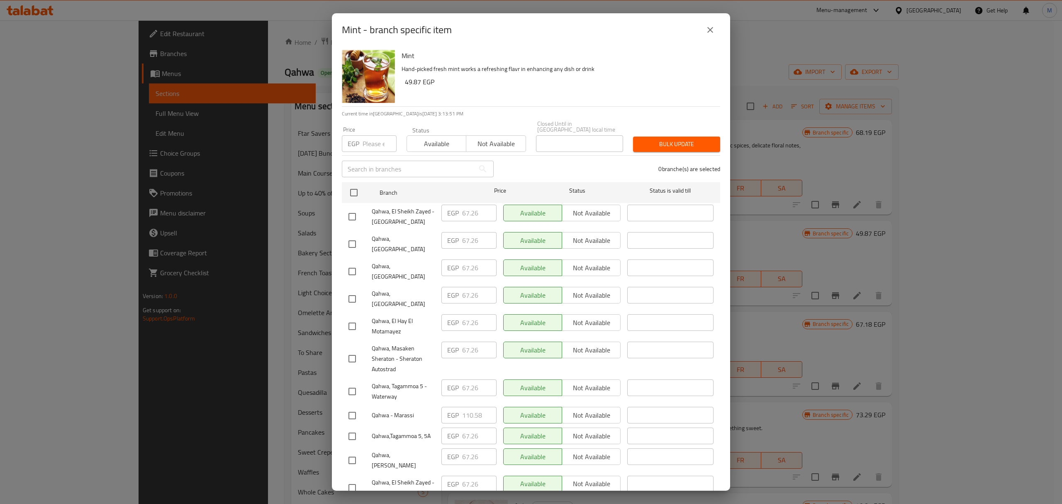
click at [351, 263] on input "checkbox" at bounding box center [352, 271] width 17 height 17
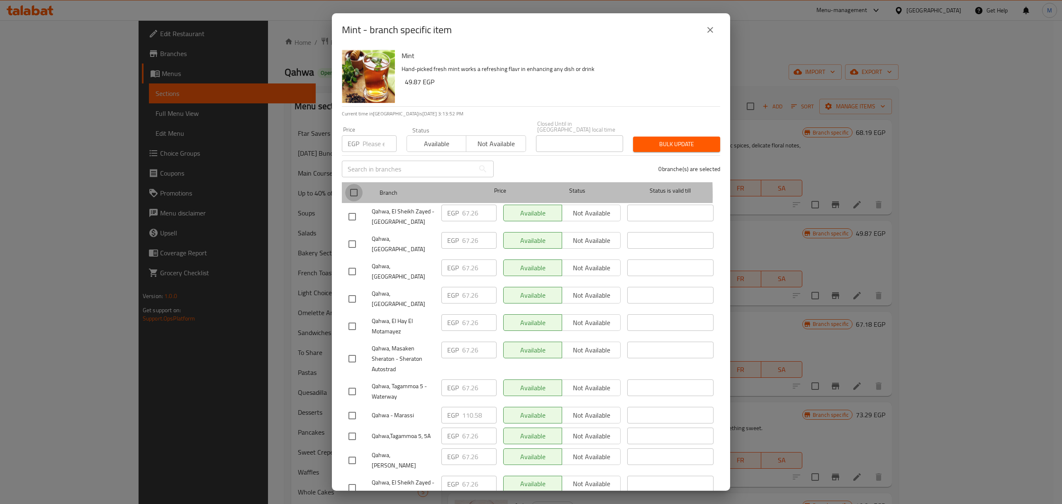
click at [357, 190] on input "checkbox" at bounding box center [353, 192] width 17 height 17
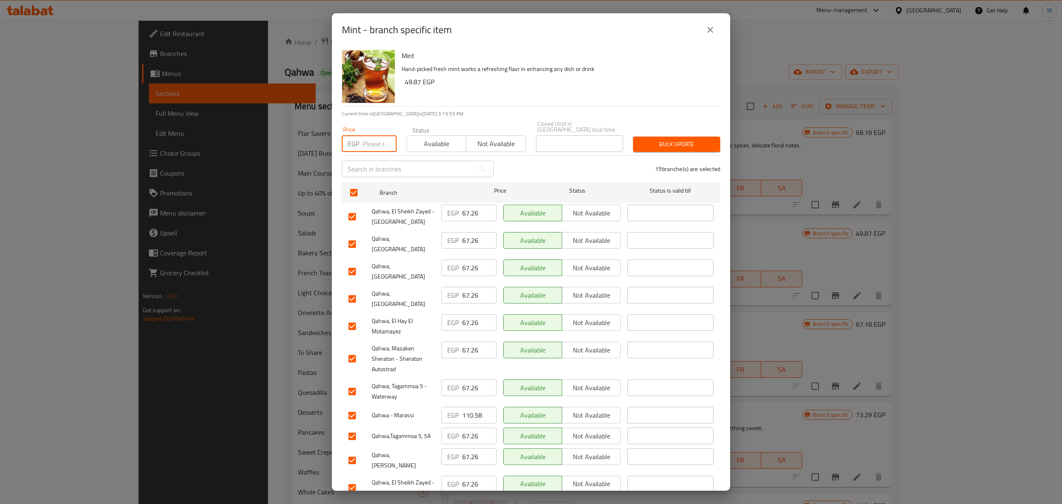
click at [368, 138] on input "number" at bounding box center [380, 143] width 34 height 17
paste input "70.68"
click at [353, 263] on input "checkbox" at bounding box center [352, 271] width 17 height 17
click at [352, 290] on input "checkbox" at bounding box center [352, 298] width 17 height 17
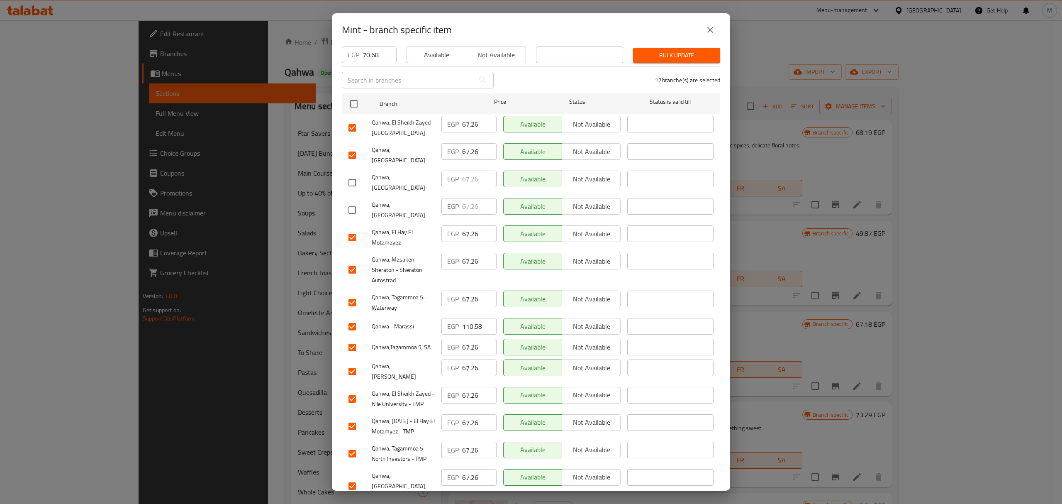
scroll to position [110, 0]
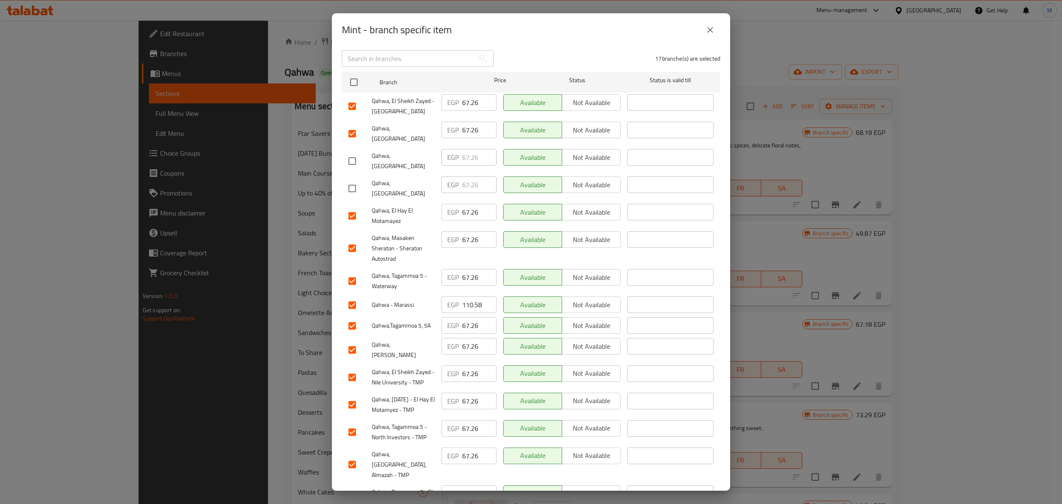
click at [357, 239] on input "checkbox" at bounding box center [352, 247] width 17 height 17
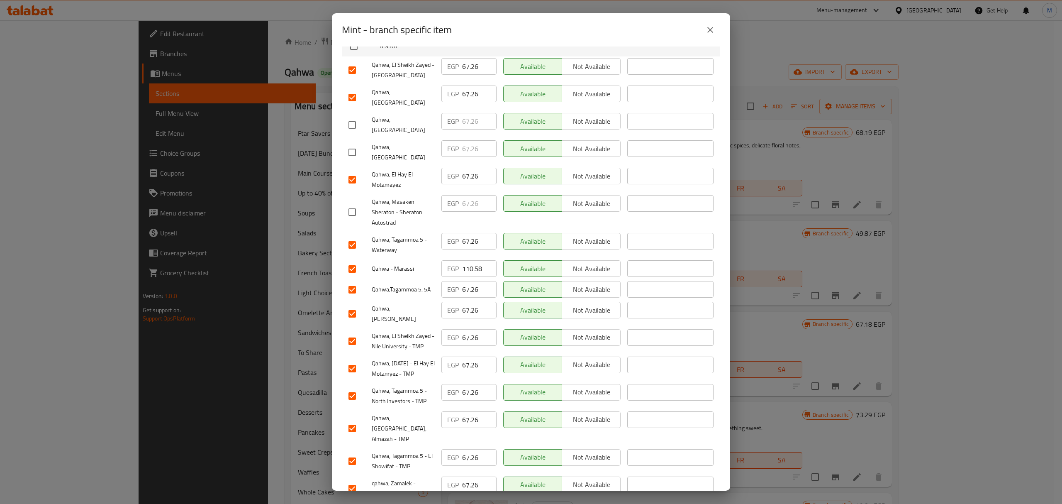
scroll to position [166, 0]
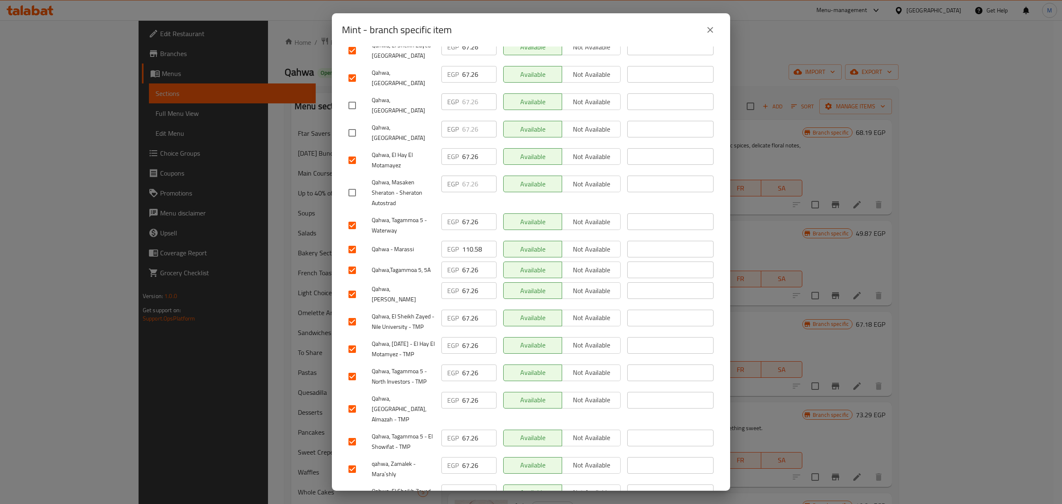
click at [350, 241] on input "checkbox" at bounding box center [352, 249] width 17 height 17
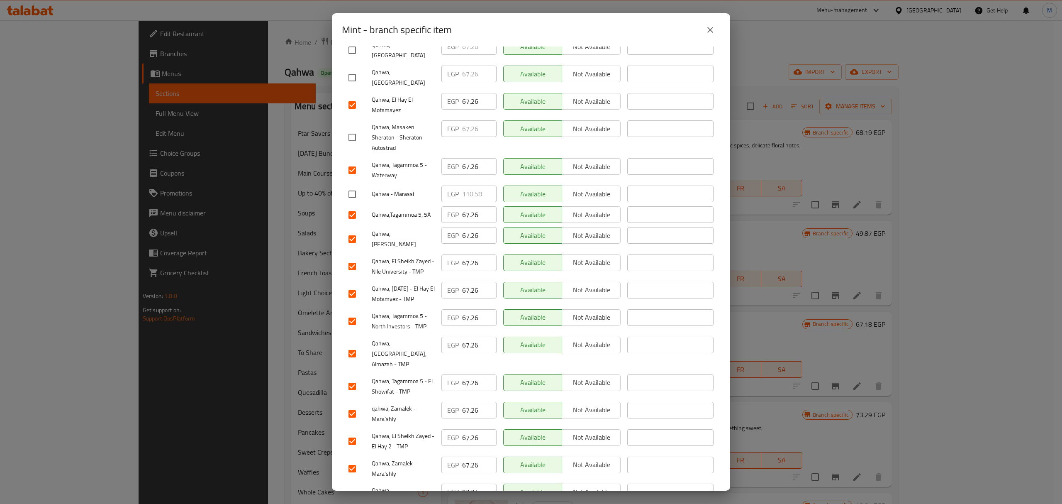
click at [352, 230] on input "checkbox" at bounding box center [352, 238] width 17 height 17
click at [352, 485] on input "checkbox" at bounding box center [352, 493] width 17 height 17
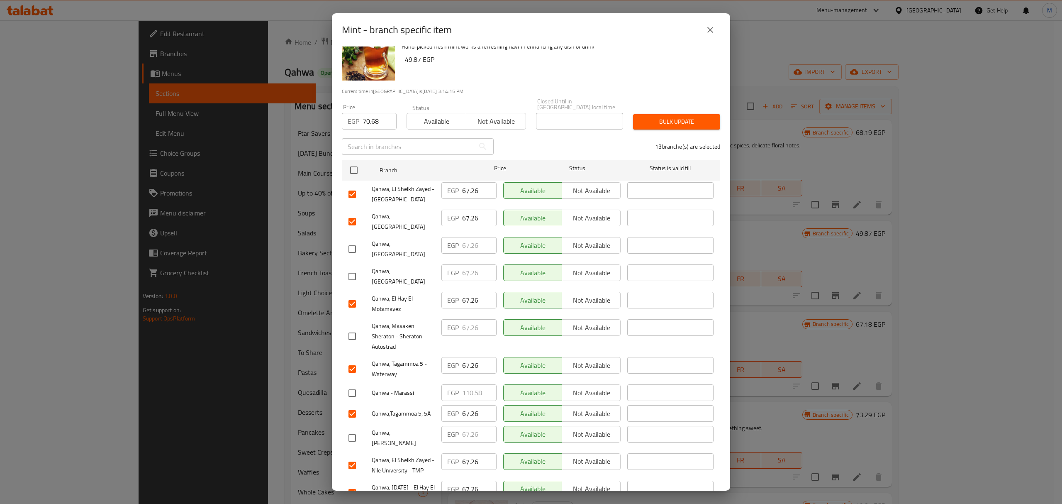
scroll to position [0, 0]
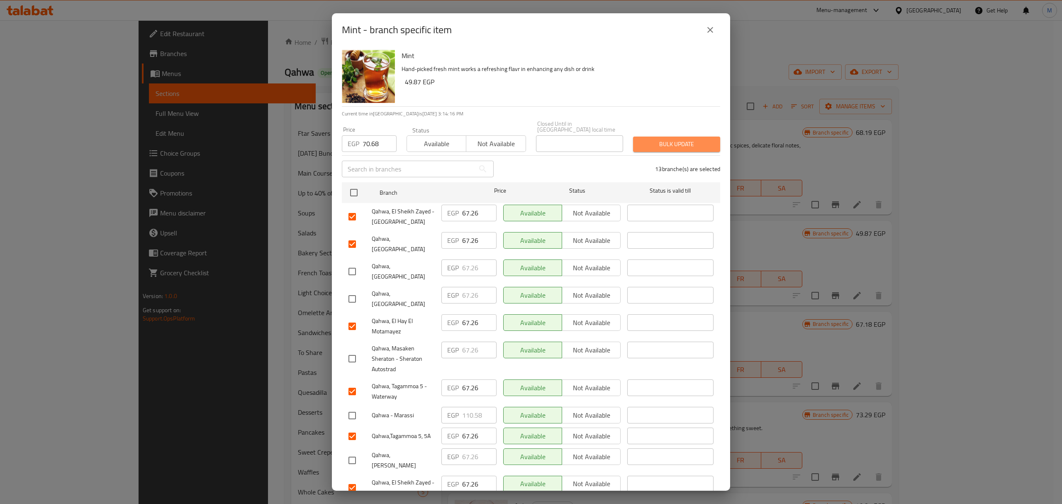
click at [683, 140] on span "Bulk update" at bounding box center [677, 144] width 74 height 10
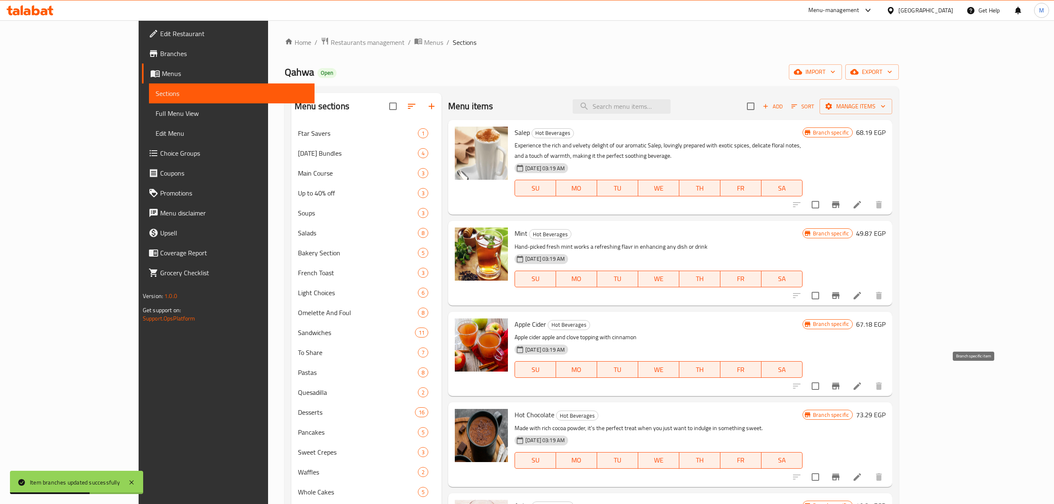
click at [841, 381] on icon "Branch-specific-item" at bounding box center [836, 386] width 10 height 10
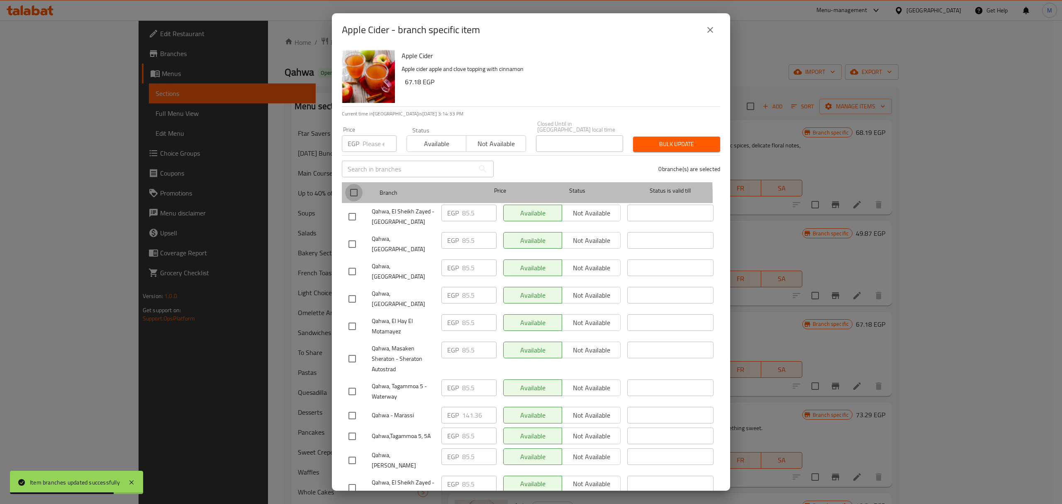
click at [355, 193] on input "checkbox" at bounding box center [353, 192] width 17 height 17
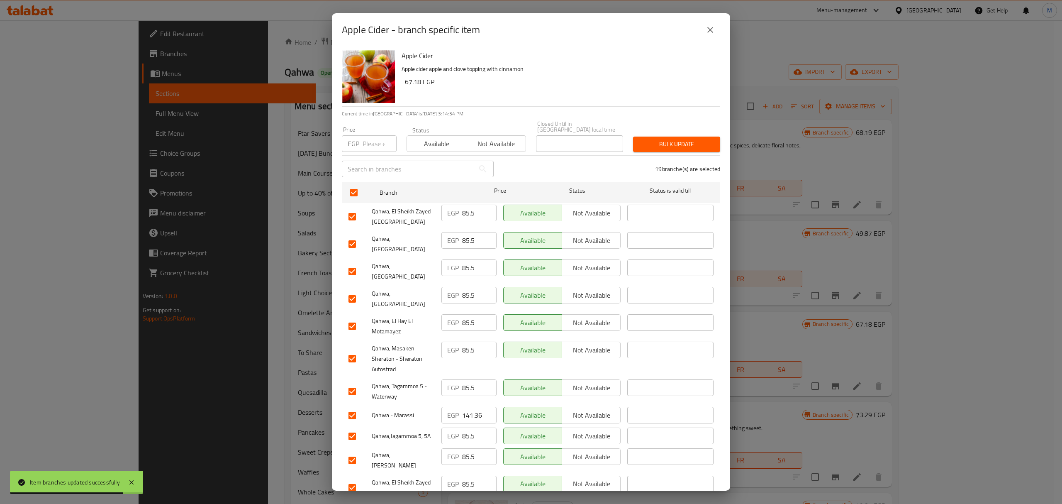
click at [368, 143] on input "number" at bounding box center [380, 143] width 34 height 17
paste input "91.2"
click at [355, 263] on input "checkbox" at bounding box center [352, 271] width 17 height 17
click at [353, 290] on input "checkbox" at bounding box center [352, 298] width 17 height 17
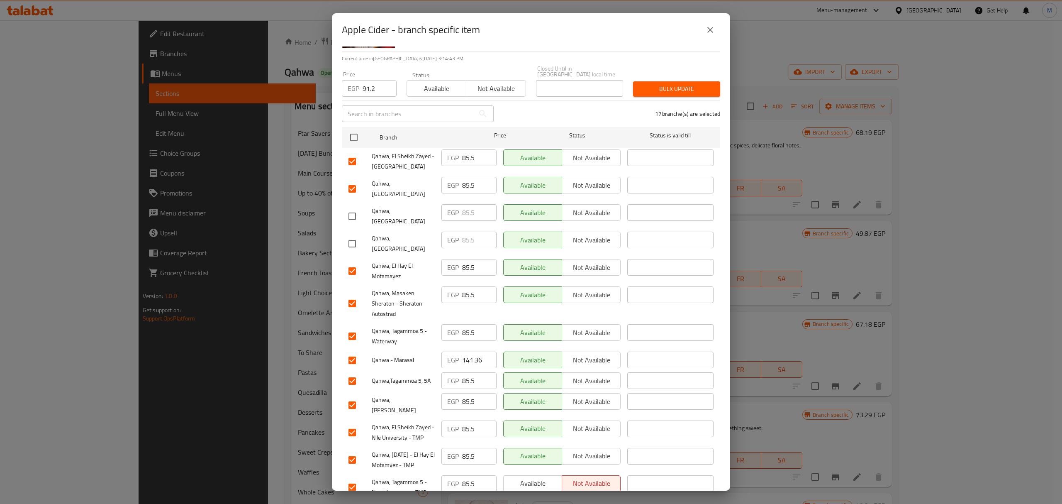
click at [356, 295] on input "checkbox" at bounding box center [352, 303] width 17 height 17
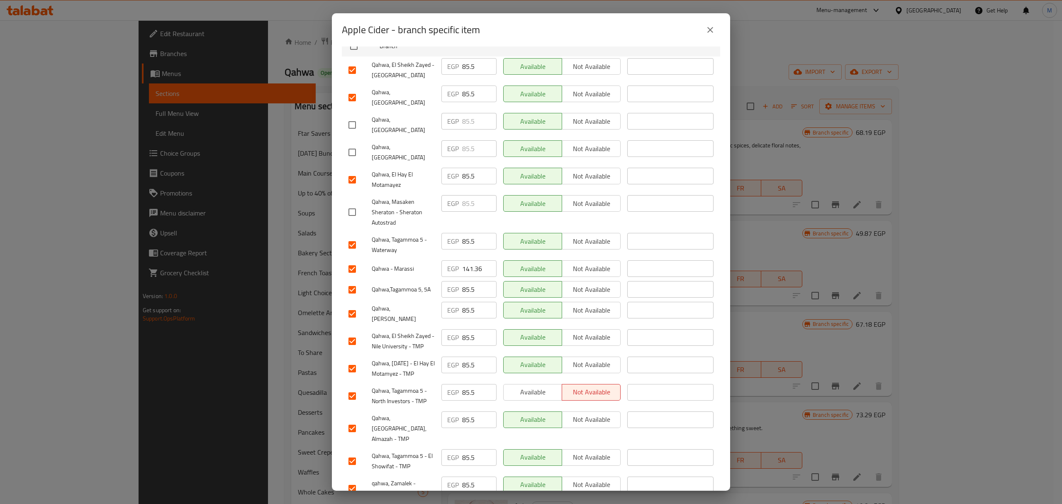
scroll to position [166, 0]
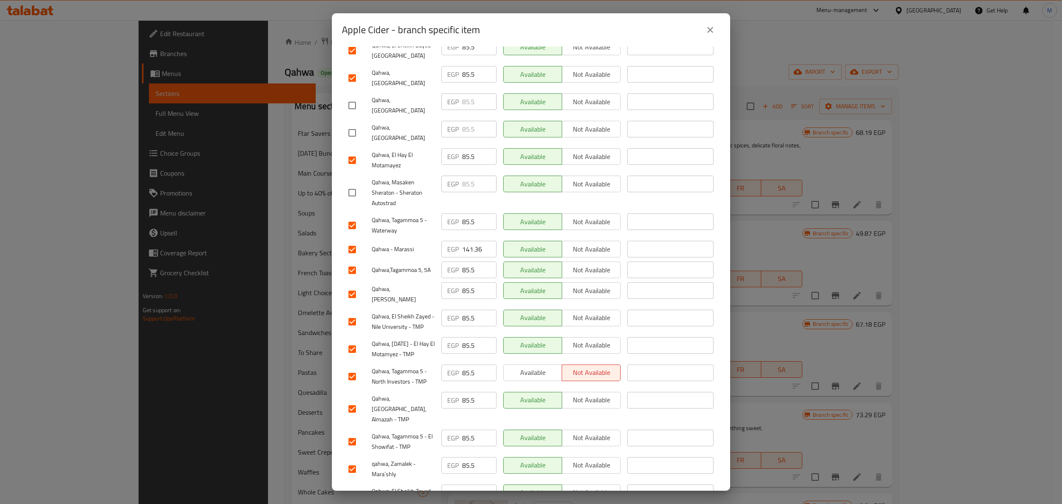
click at [351, 241] on input "checkbox" at bounding box center [352, 249] width 17 height 17
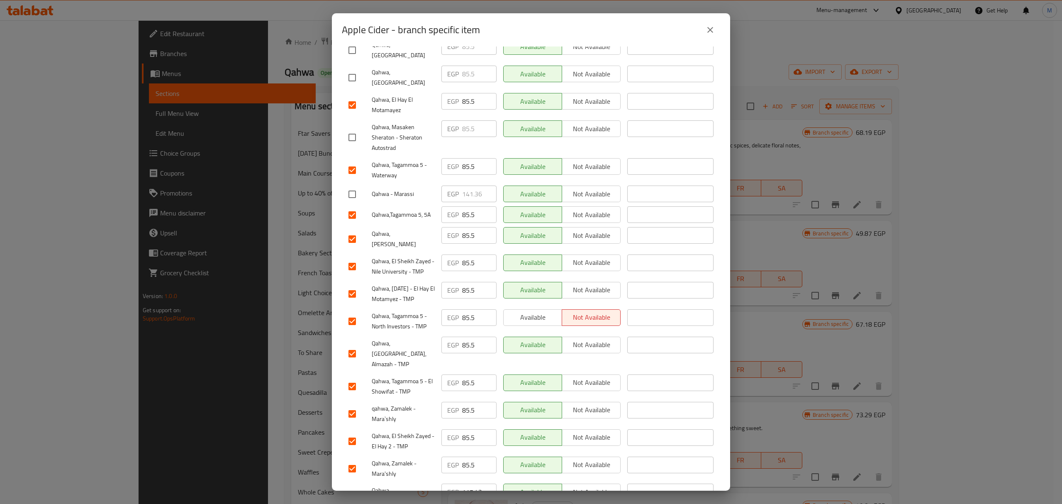
scroll to position [223, 0]
click at [354, 485] on input "checkbox" at bounding box center [352, 493] width 17 height 17
click at [348, 229] on input "checkbox" at bounding box center [352, 237] width 17 height 17
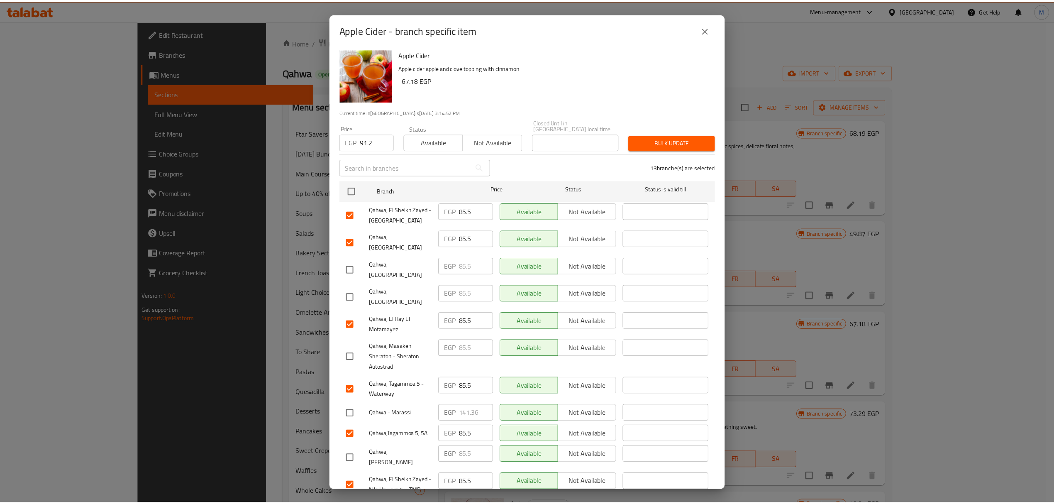
scroll to position [0, 0]
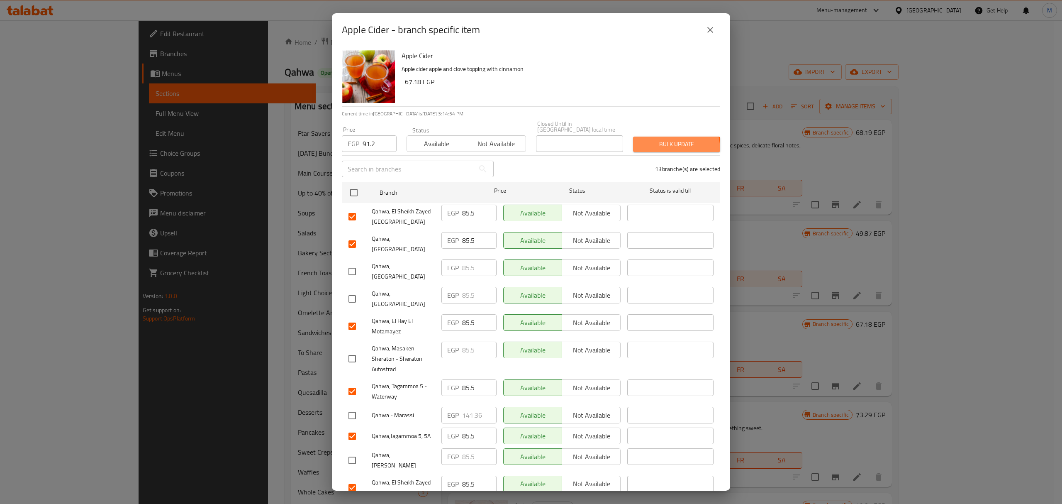
click at [656, 144] on button "Bulk update" at bounding box center [676, 144] width 87 height 15
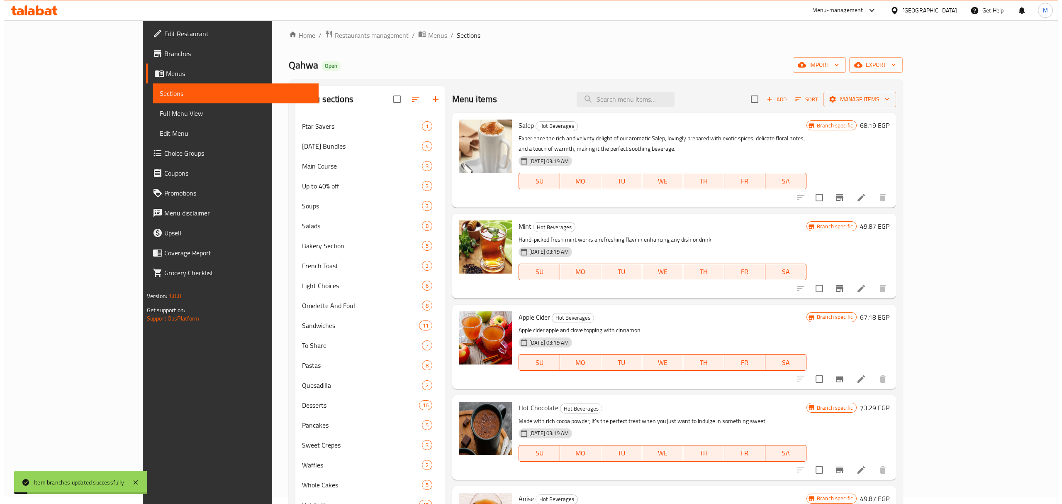
scroll to position [55, 0]
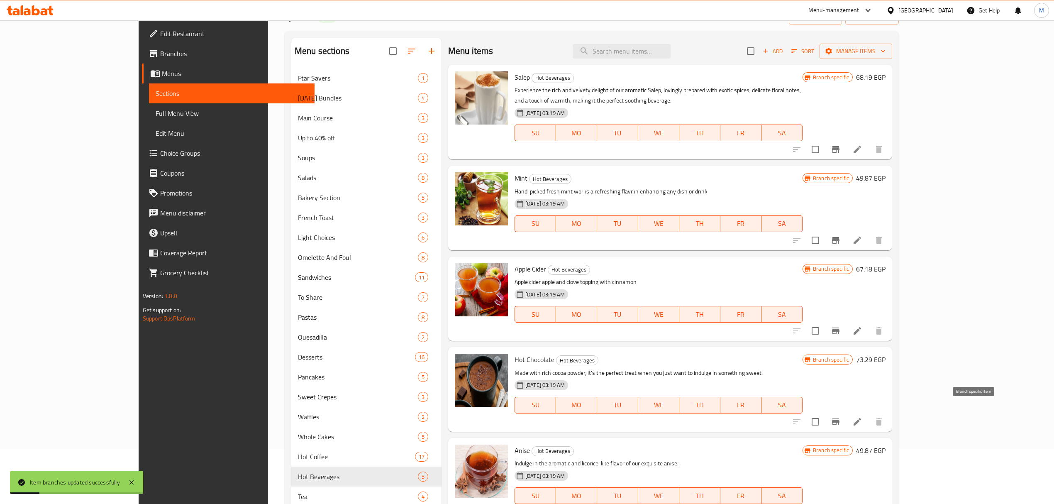
click at [839, 418] on icon "Branch-specific-item" at bounding box center [835, 421] width 7 height 7
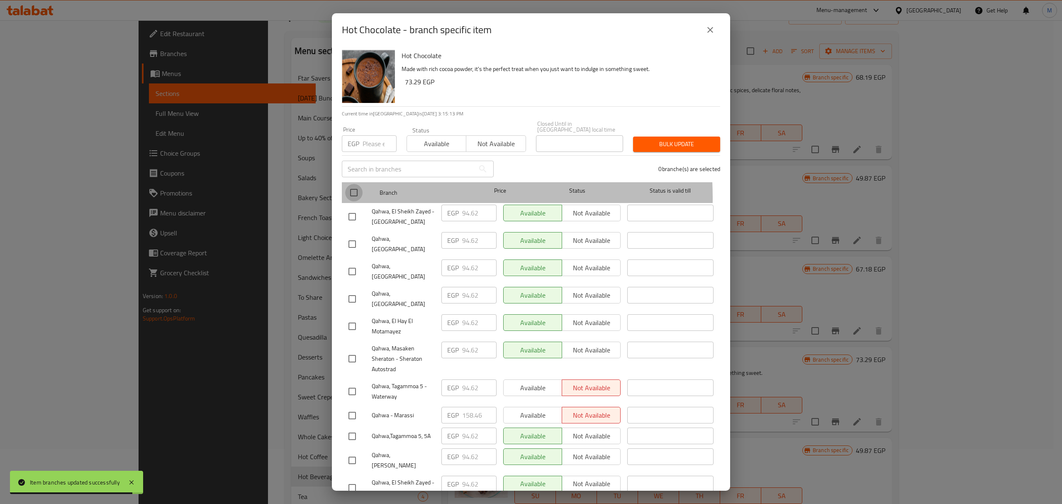
click at [355, 193] on input "checkbox" at bounding box center [353, 192] width 17 height 17
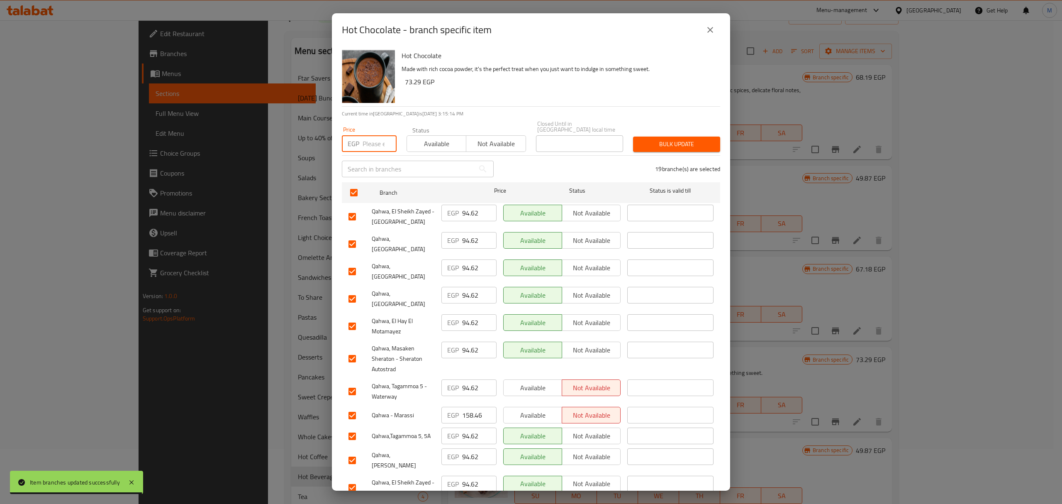
click at [373, 140] on input "number" at bounding box center [380, 143] width 34 height 17
paste input "99.18"
click at [355, 263] on input "checkbox" at bounding box center [352, 271] width 17 height 17
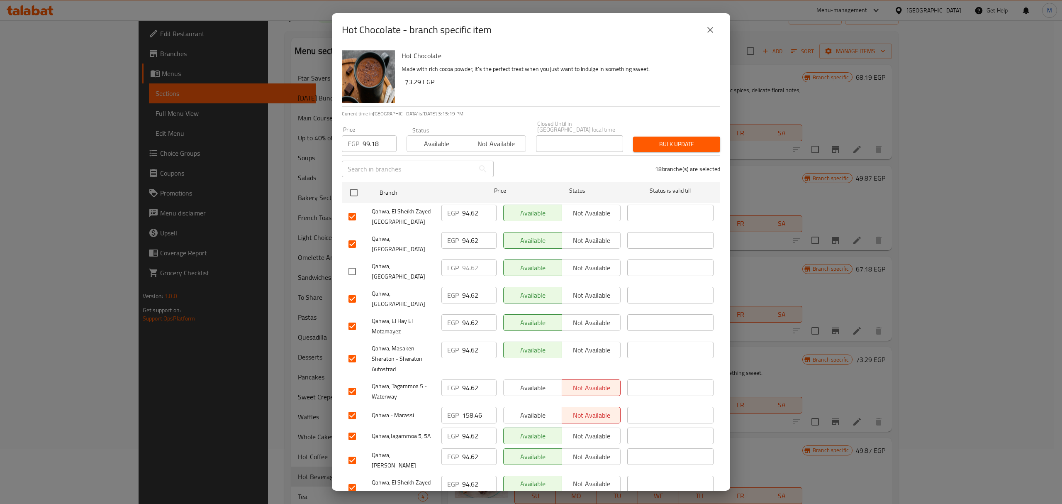
click at [352, 290] on input "checkbox" at bounding box center [352, 298] width 17 height 17
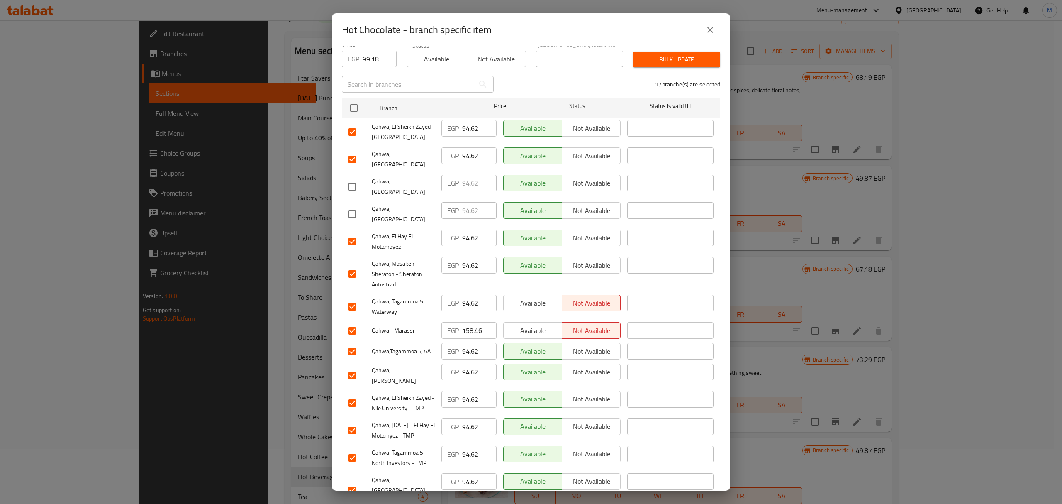
scroll to position [110, 0]
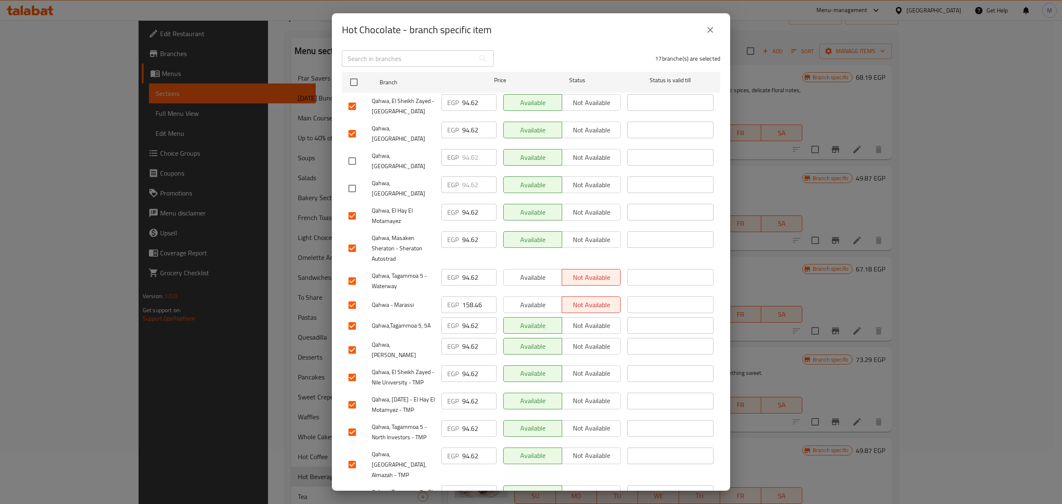
click at [356, 296] on input "checkbox" at bounding box center [352, 304] width 17 height 17
click at [351, 341] on input "checkbox" at bounding box center [352, 349] width 17 height 17
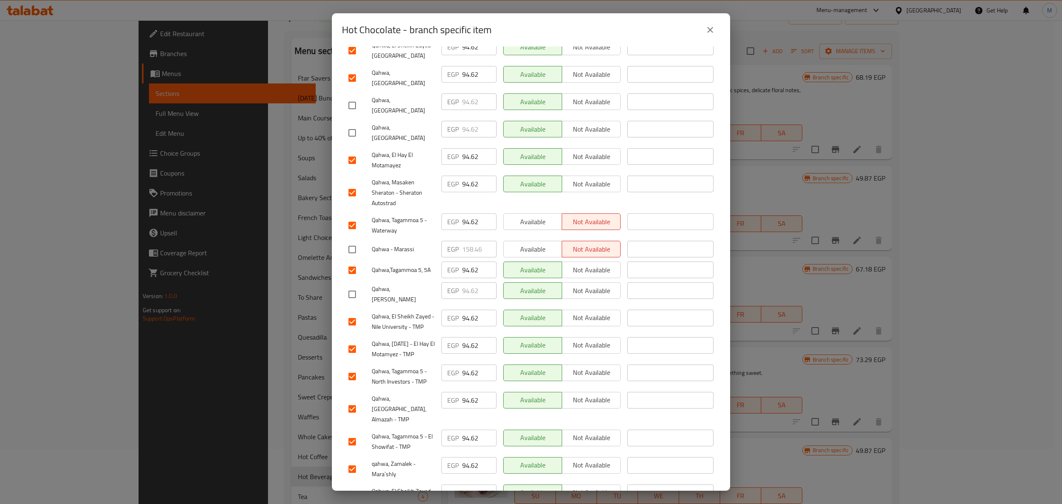
scroll to position [221, 0]
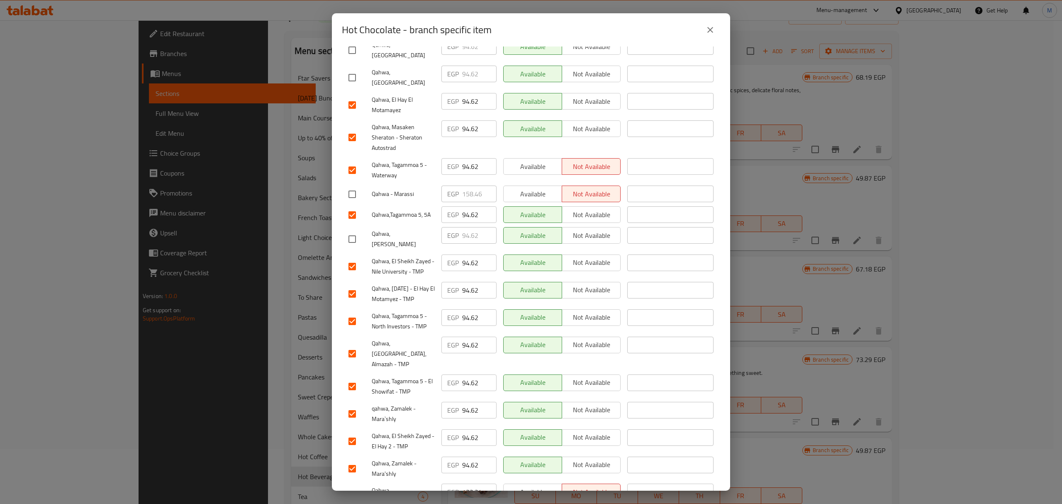
click at [353, 487] on input "checkbox" at bounding box center [352, 495] width 17 height 17
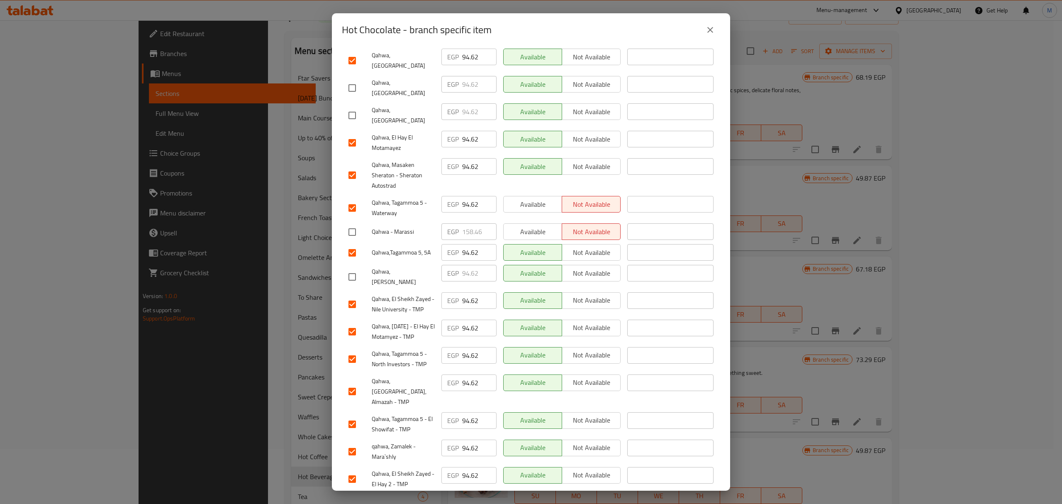
scroll to position [166, 0]
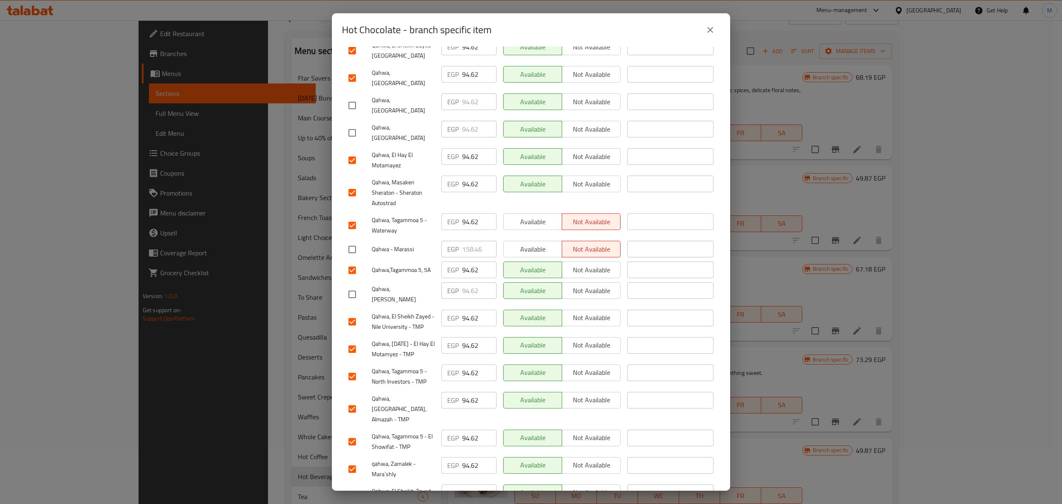
click at [354, 184] on input "checkbox" at bounding box center [352, 192] width 17 height 17
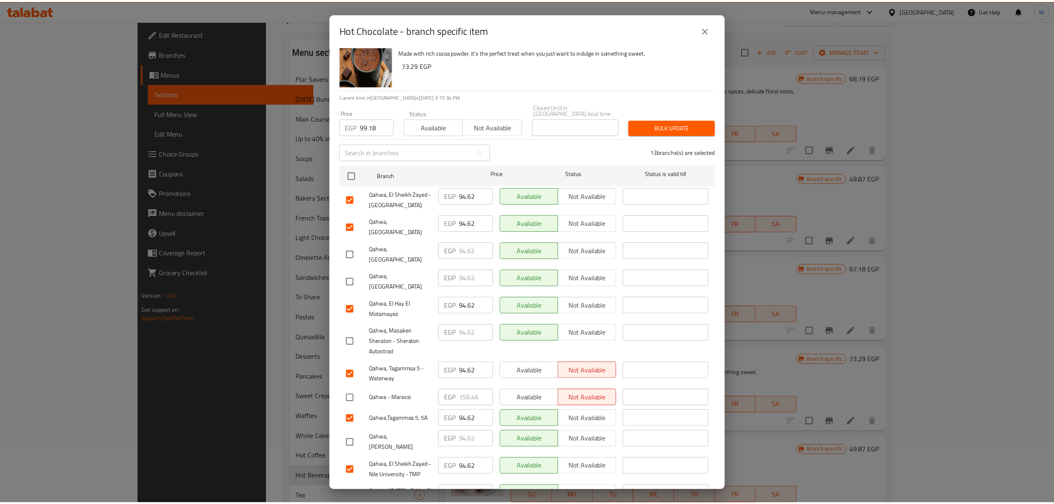
scroll to position [0, 0]
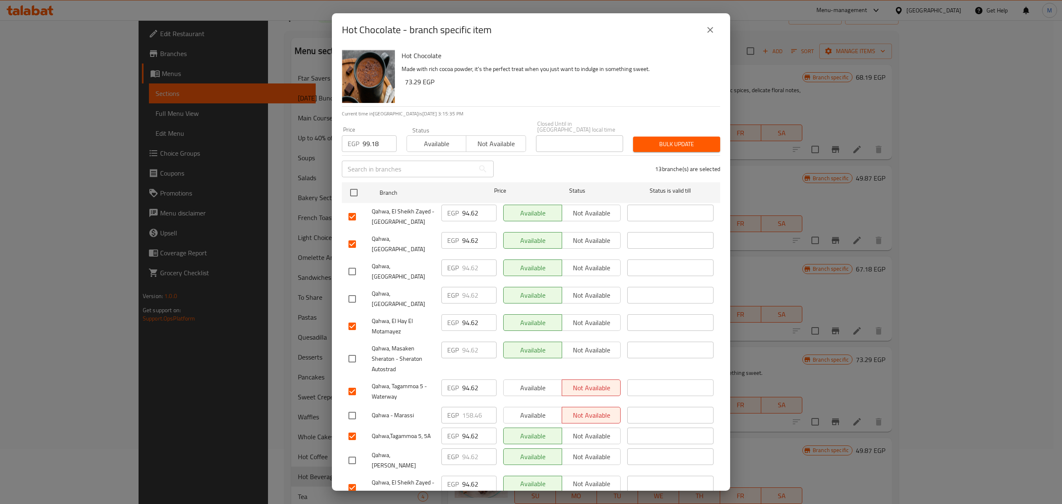
click at [675, 139] on span "Bulk update" at bounding box center [677, 144] width 74 height 10
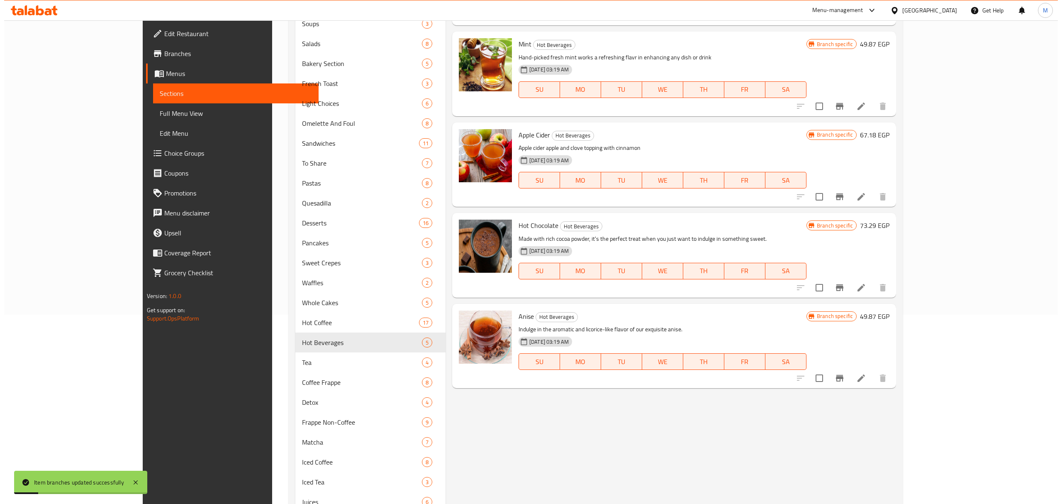
scroll to position [221, 0]
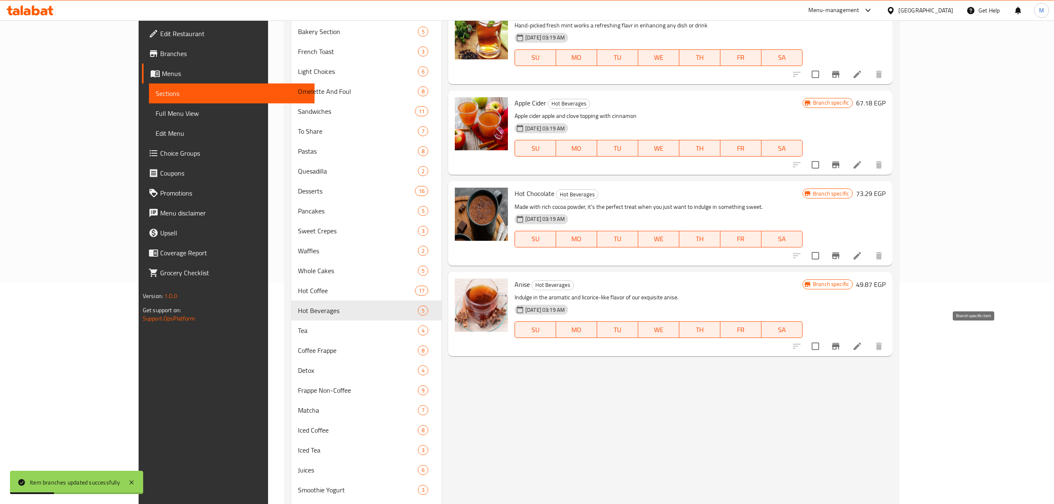
click at [839, 343] on icon "Branch-specific-item" at bounding box center [835, 346] width 7 height 7
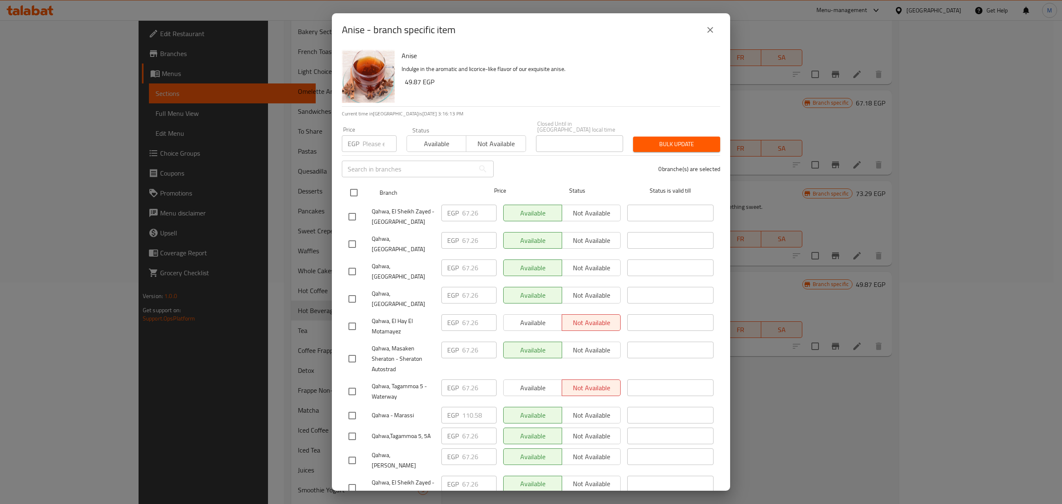
click at [356, 192] on input "checkbox" at bounding box center [353, 192] width 17 height 17
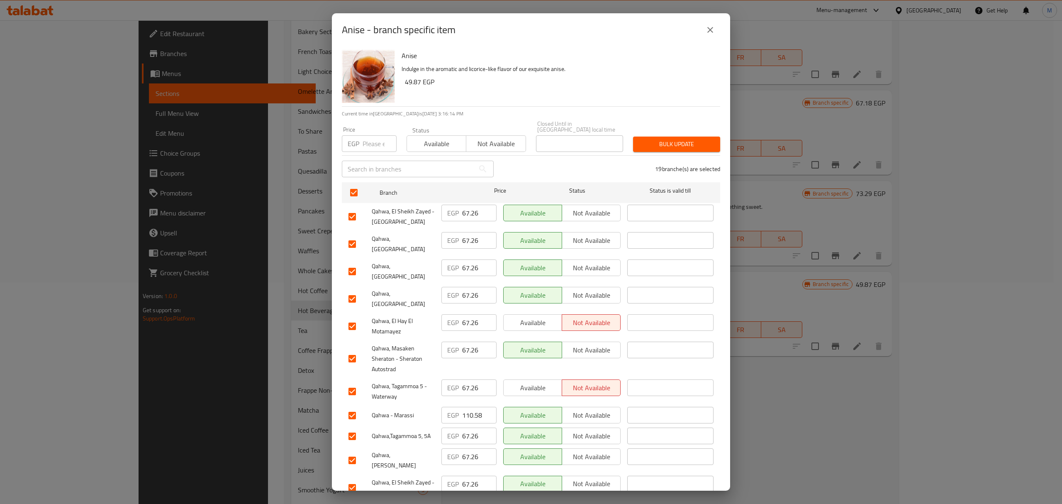
click at [369, 139] on input "number" at bounding box center [380, 143] width 34 height 17
paste input "70.68"
click at [352, 263] on input "checkbox" at bounding box center [352, 271] width 17 height 17
click at [349, 290] on input "checkbox" at bounding box center [352, 298] width 17 height 17
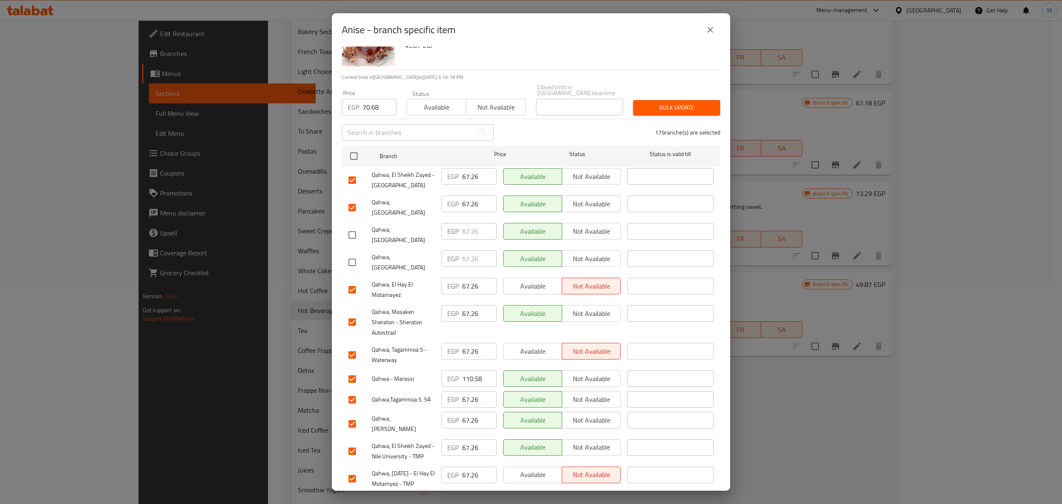
scroll to position [55, 0]
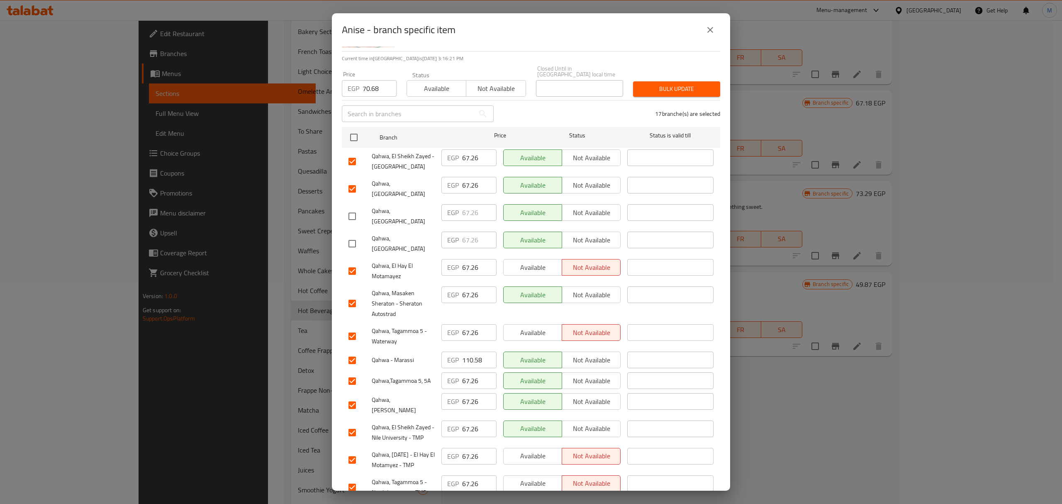
click at [351, 295] on input "checkbox" at bounding box center [352, 303] width 17 height 17
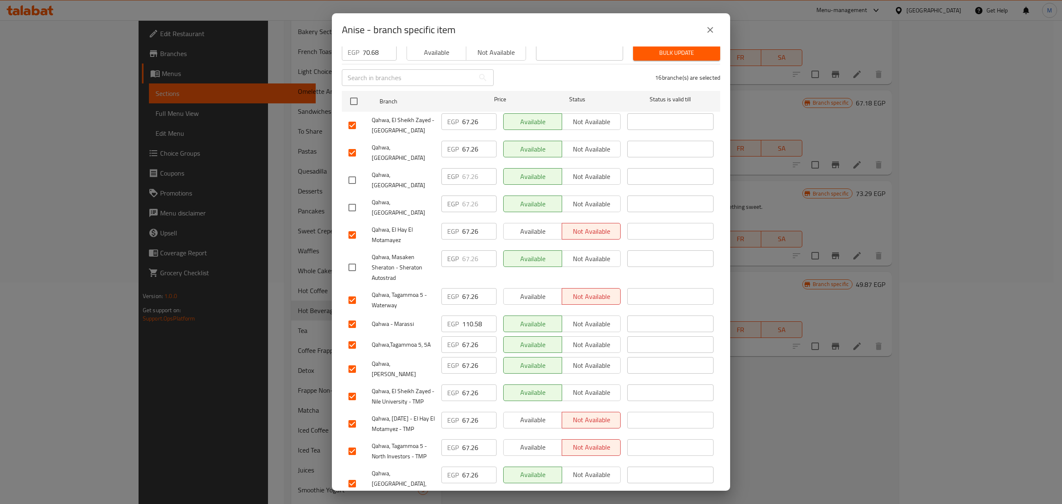
scroll to position [110, 0]
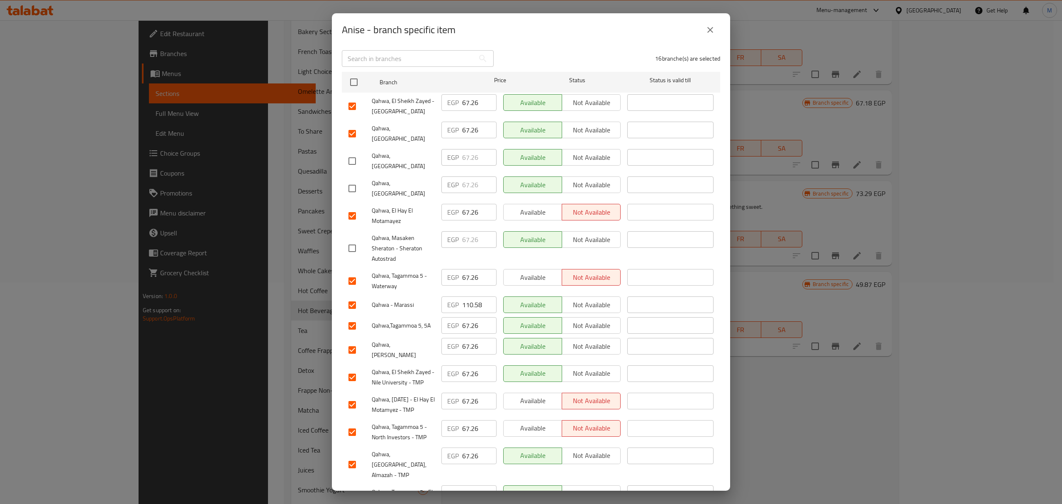
click at [352, 296] on input "checkbox" at bounding box center [352, 304] width 17 height 17
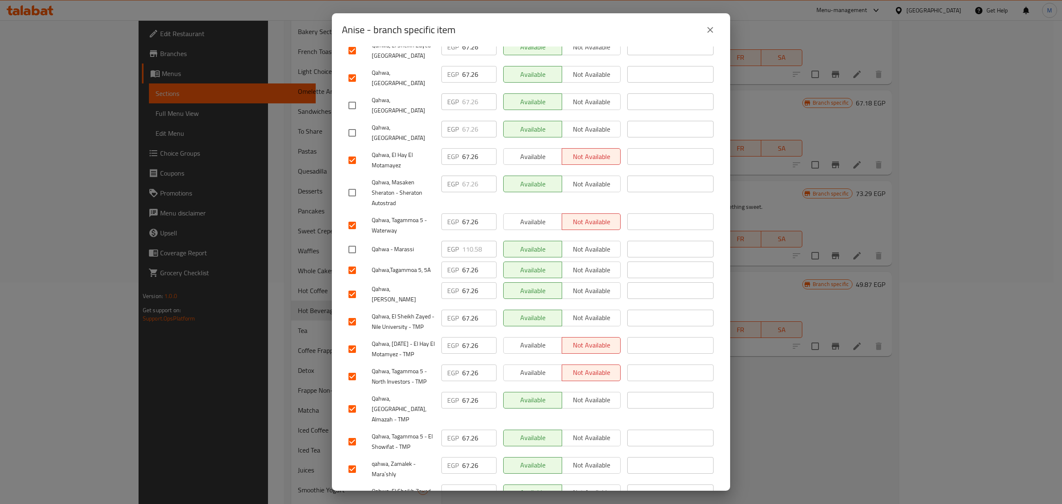
click at [349, 285] on input "checkbox" at bounding box center [352, 293] width 17 height 17
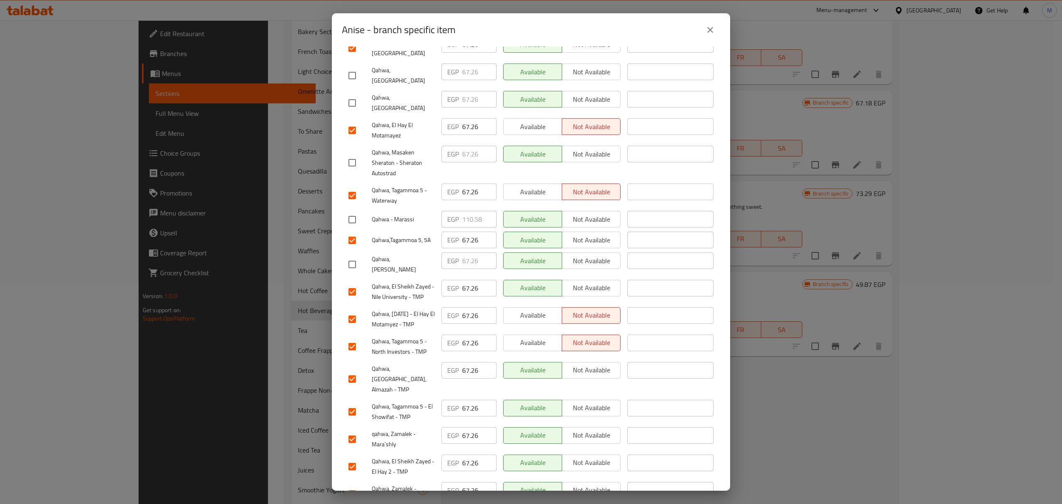
scroll to position [221, 0]
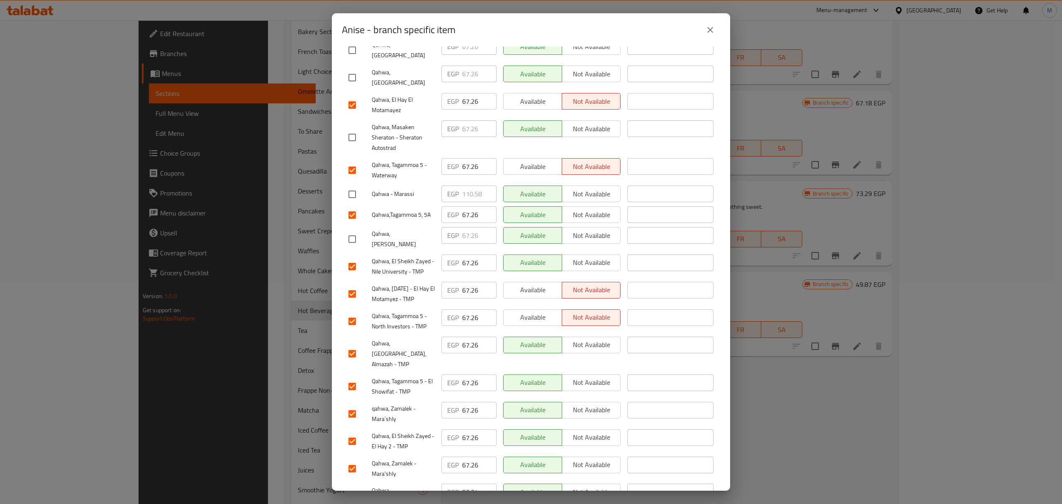
click at [352, 487] on input "checkbox" at bounding box center [352, 495] width 17 height 17
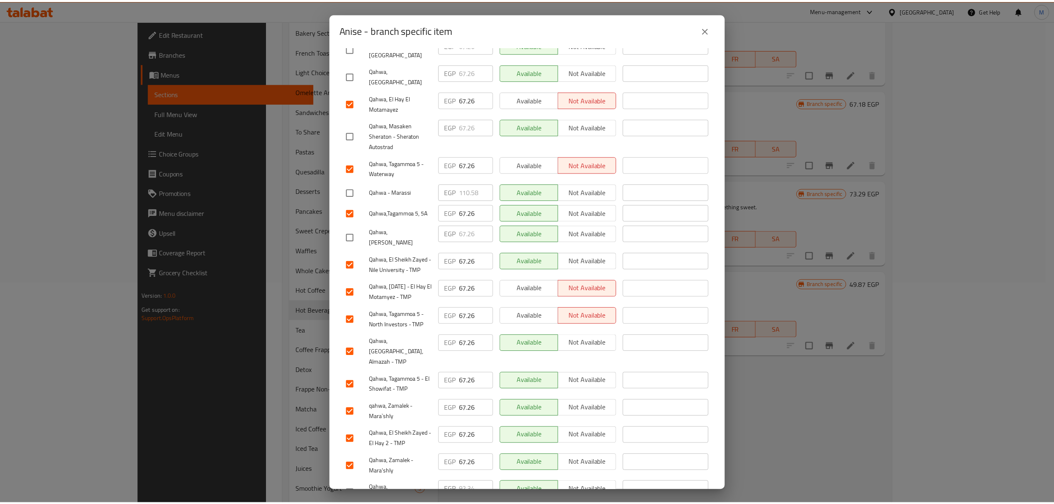
scroll to position [0, 0]
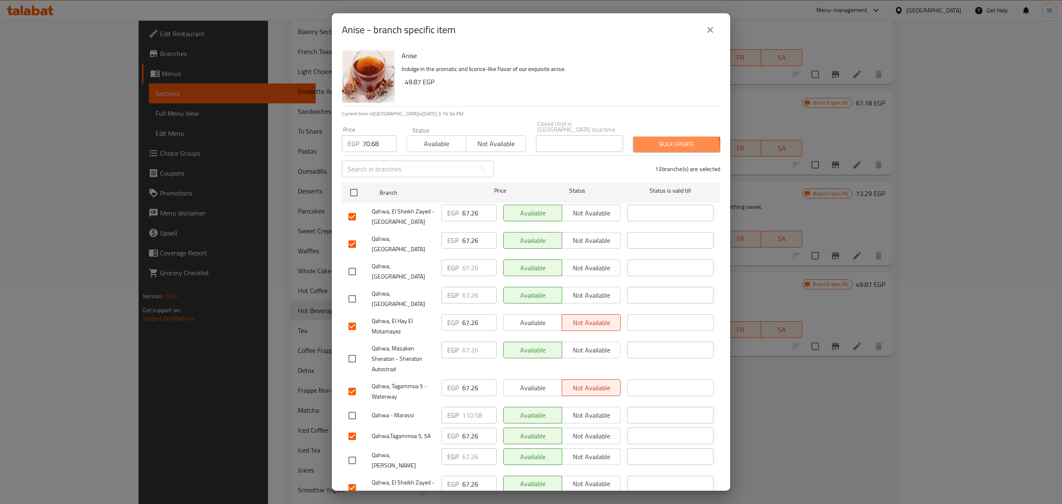
click at [647, 143] on span "Bulk update" at bounding box center [677, 144] width 74 height 10
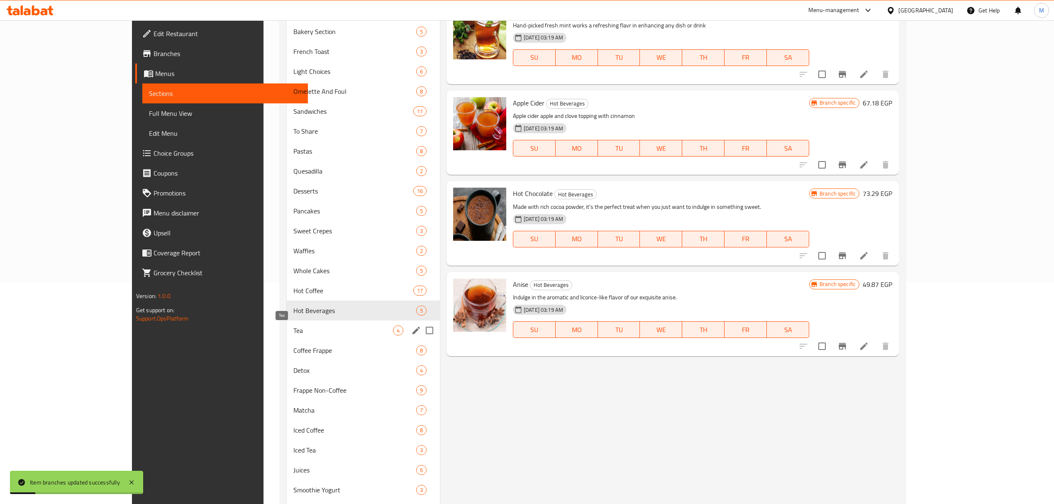
click at [293, 329] on span "Tea" at bounding box center [343, 330] width 100 height 10
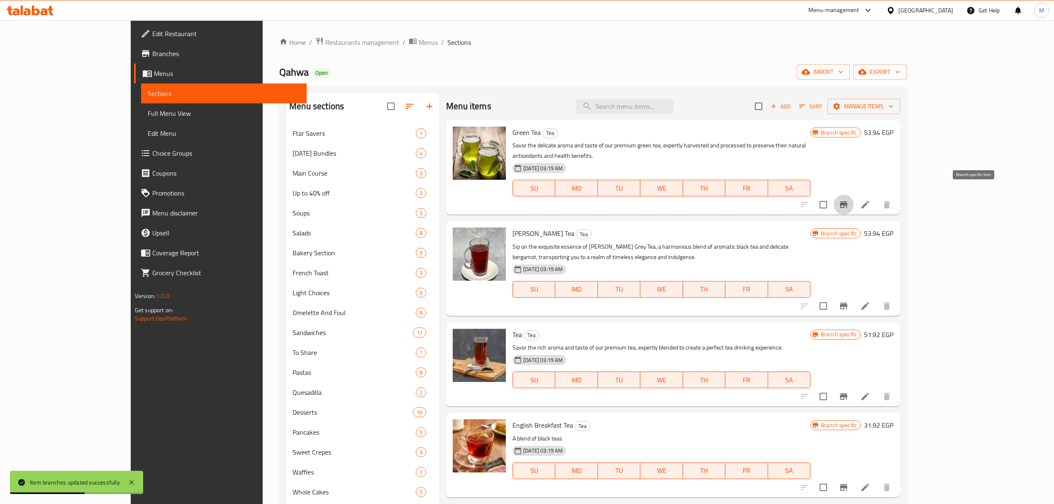
click at [854, 202] on button "Branch-specific-item" at bounding box center [844, 205] width 20 height 20
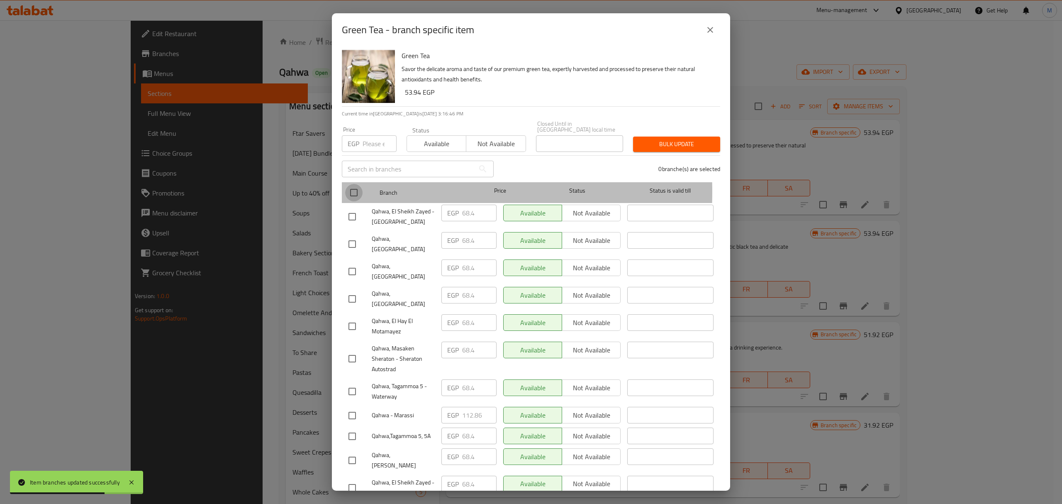
click at [352, 186] on input "checkbox" at bounding box center [353, 192] width 17 height 17
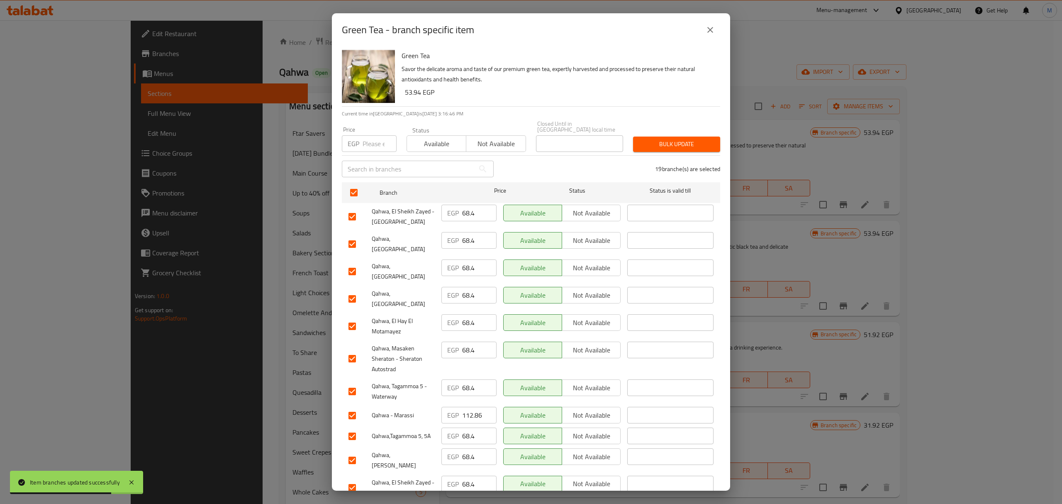
click at [374, 139] on input "number" at bounding box center [380, 143] width 34 height 17
paste input "74.1"
click at [351, 263] on input "checkbox" at bounding box center [352, 271] width 17 height 17
click at [354, 290] on input "checkbox" at bounding box center [352, 298] width 17 height 17
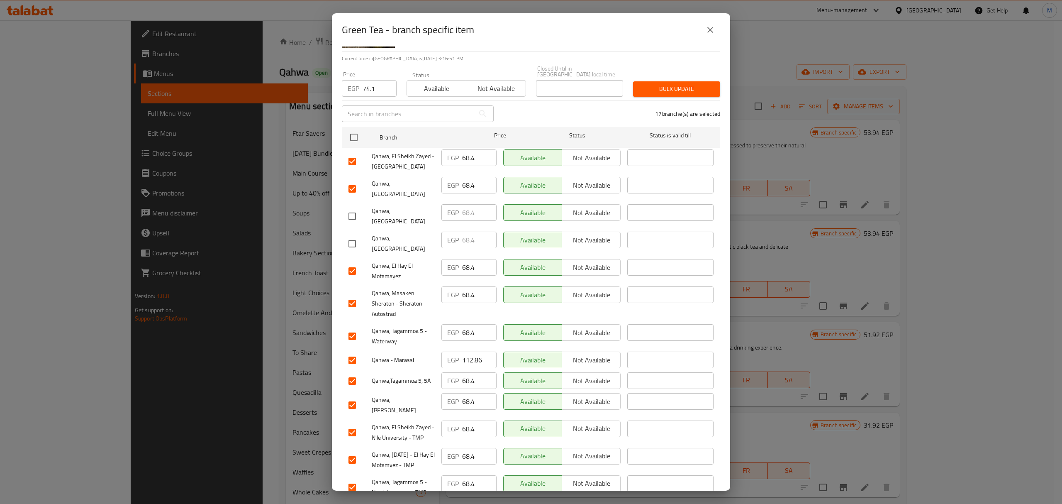
click at [351, 295] on input "checkbox" at bounding box center [352, 303] width 17 height 17
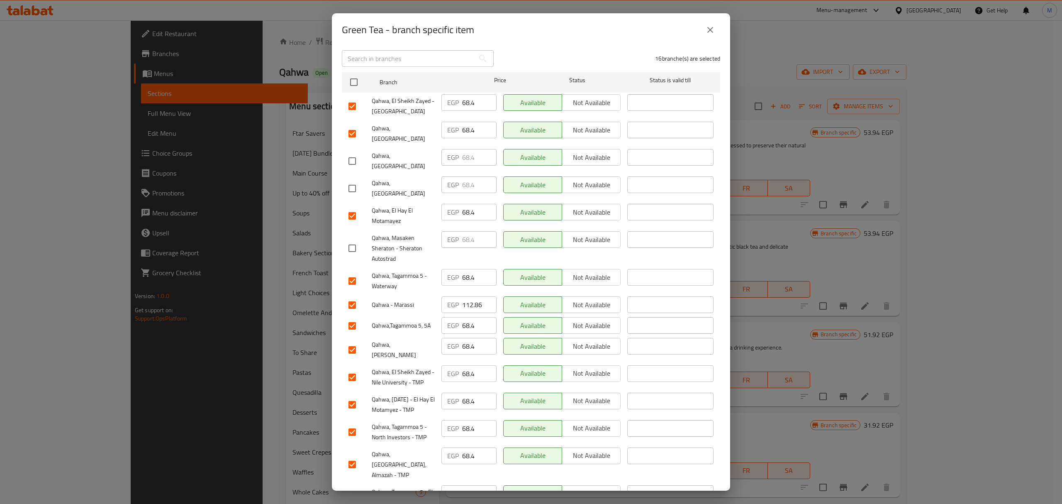
click at [357, 296] on input "checkbox" at bounding box center [352, 304] width 17 height 17
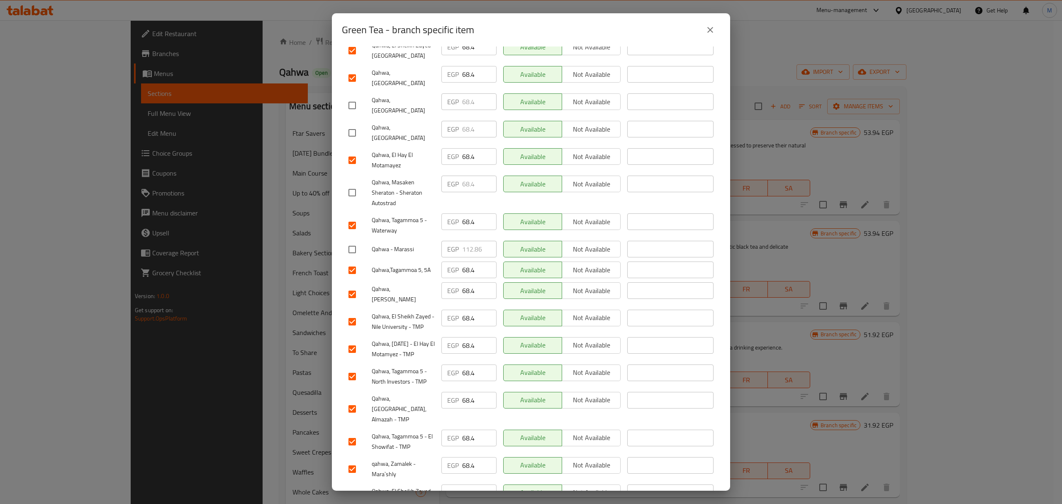
click at [349, 285] on input "checkbox" at bounding box center [352, 293] width 17 height 17
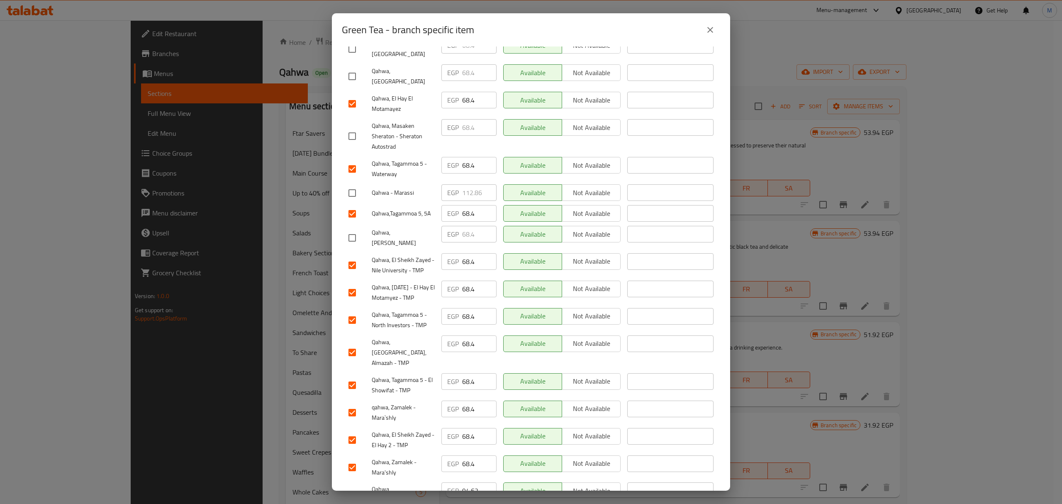
scroll to position [223, 0]
click at [351, 485] on input "checkbox" at bounding box center [352, 493] width 17 height 17
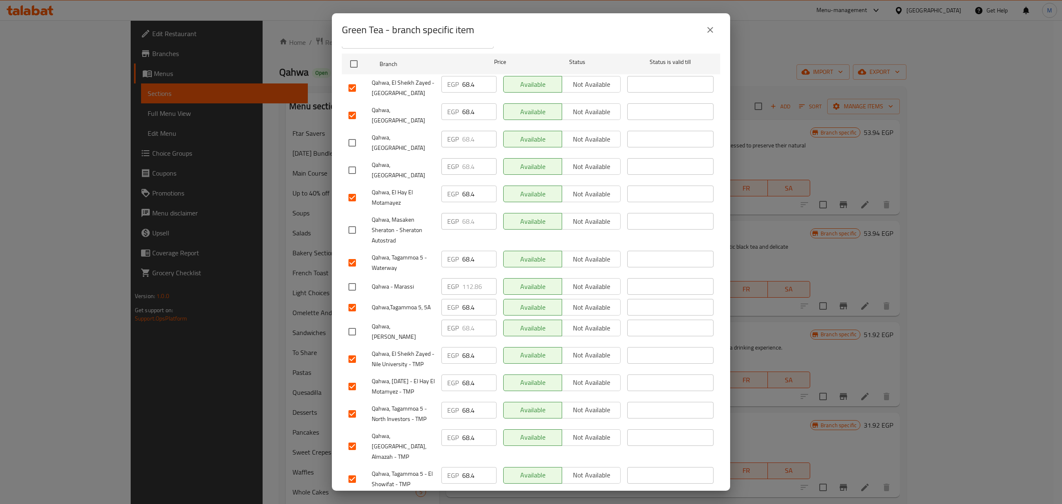
scroll to position [55, 0]
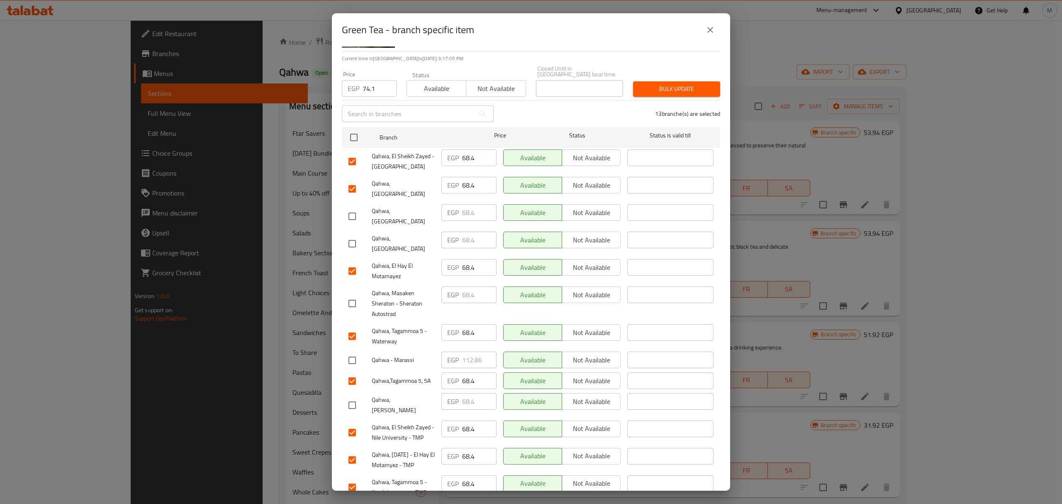
click at [659, 87] on span "Bulk update" at bounding box center [677, 89] width 74 height 10
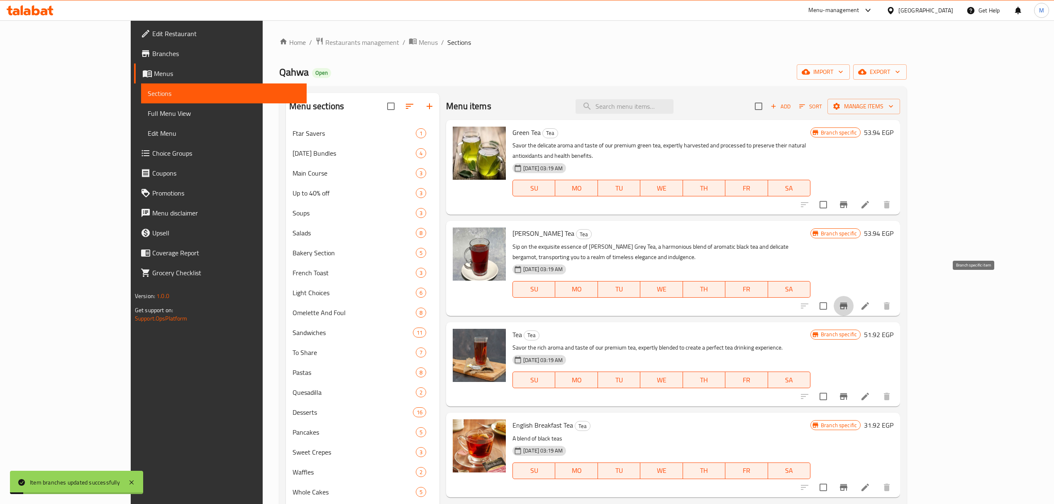
click at [847, 302] on icon "Branch-specific-item" at bounding box center [843, 305] width 7 height 7
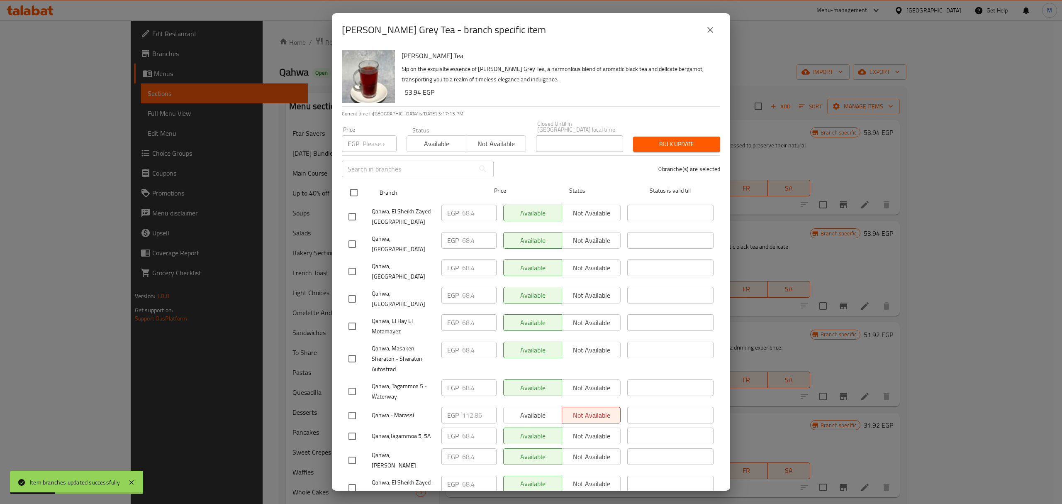
click at [352, 187] on input "checkbox" at bounding box center [353, 192] width 17 height 17
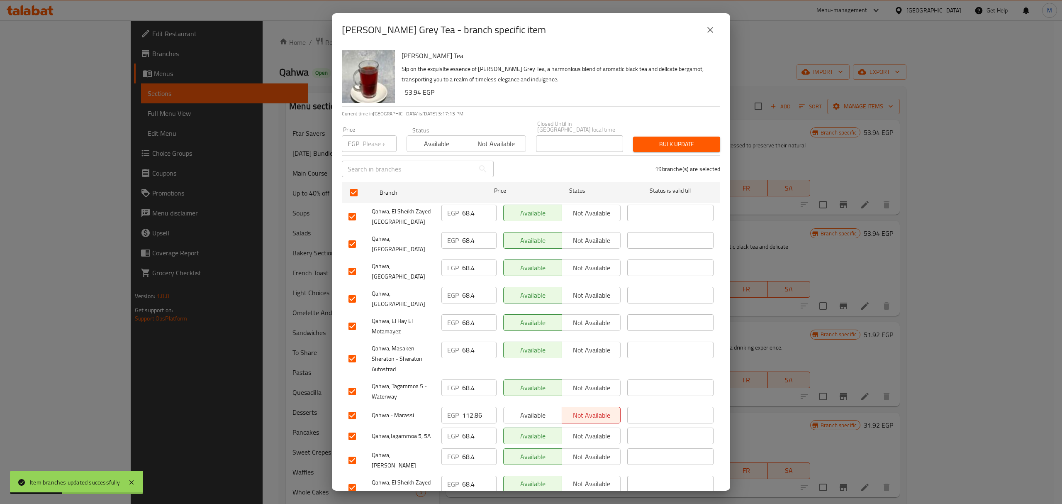
click at [367, 156] on div "​" at bounding box center [418, 169] width 162 height 27
click at [367, 148] on div "Price EGP Price" at bounding box center [369, 139] width 65 height 35
click at [368, 143] on input "number" at bounding box center [380, 143] width 34 height 17
paste input "74.1"
click at [354, 263] on input "checkbox" at bounding box center [352, 271] width 17 height 17
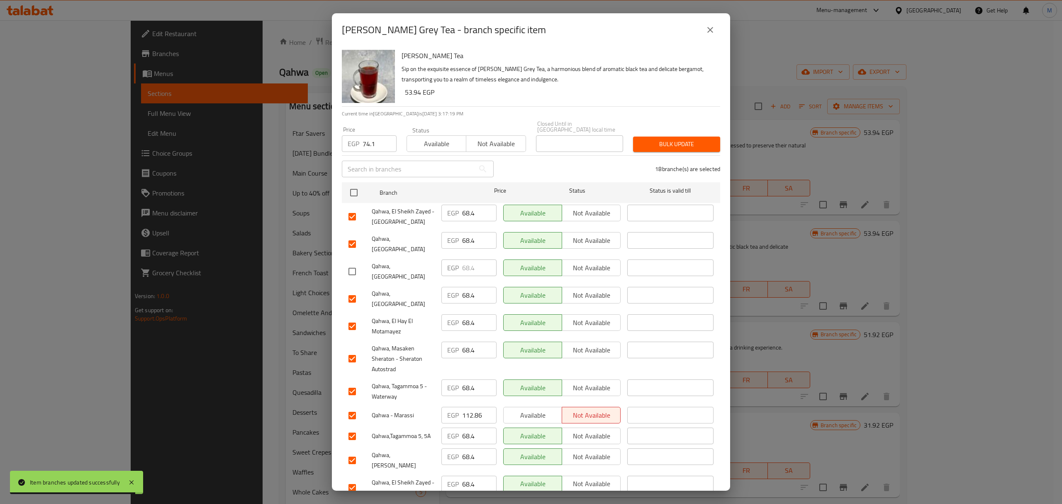
click at [354, 290] on input "checkbox" at bounding box center [352, 298] width 17 height 17
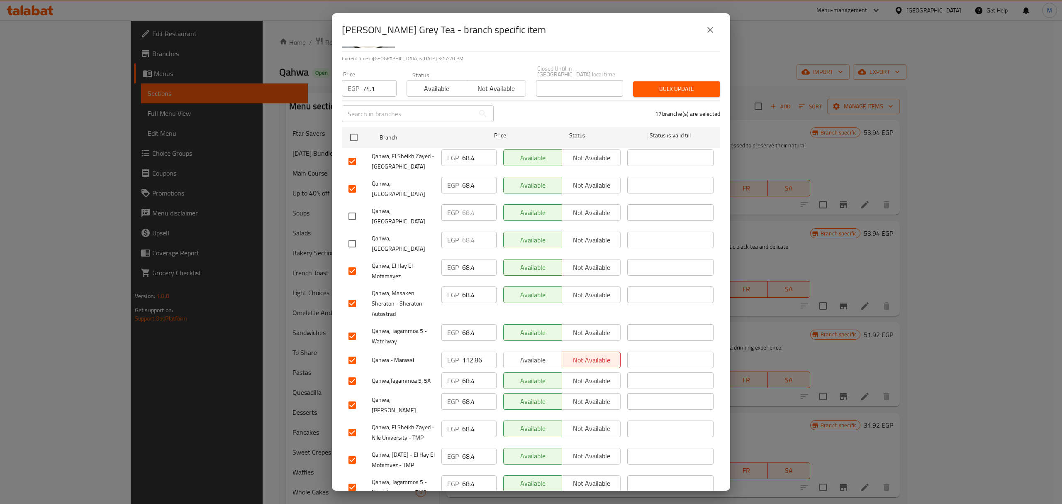
click at [352, 295] on input "checkbox" at bounding box center [352, 303] width 17 height 17
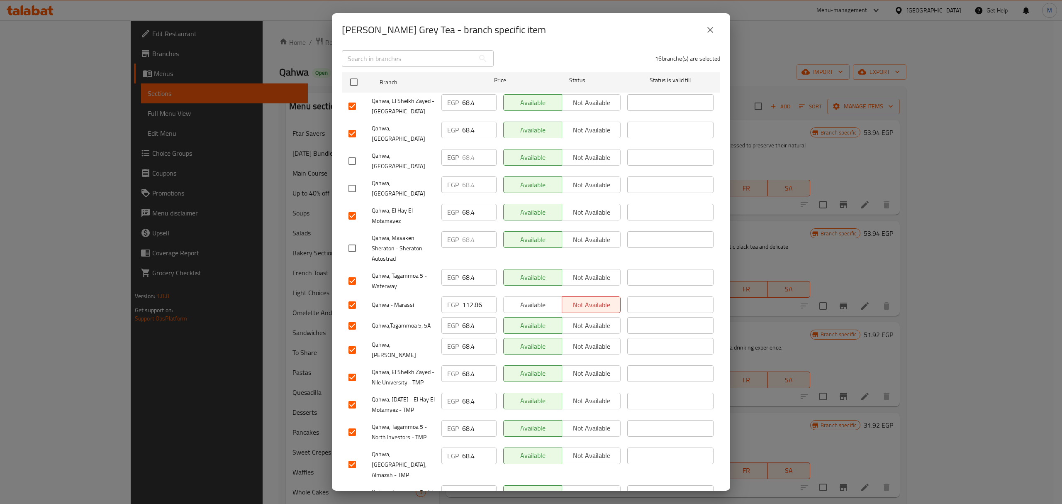
click at [354, 296] on input "checkbox" at bounding box center [352, 304] width 17 height 17
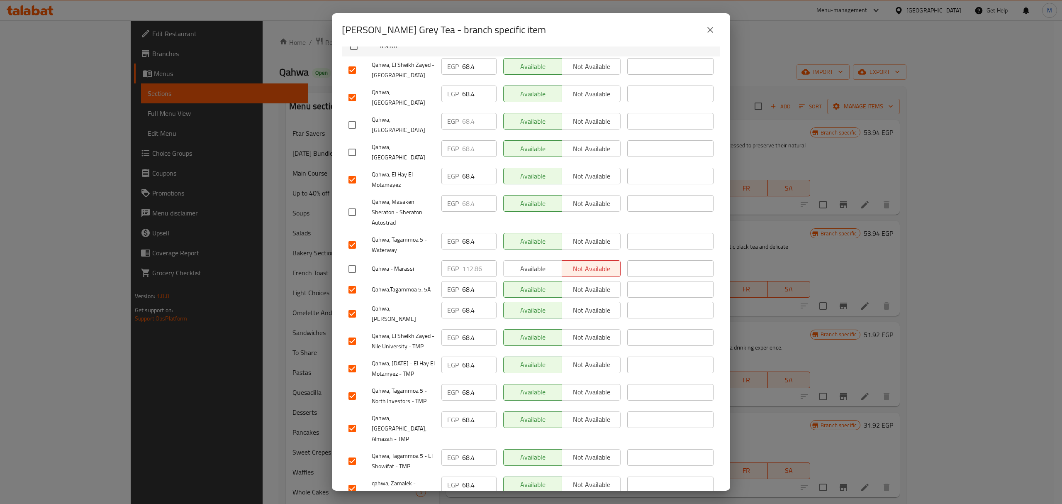
scroll to position [166, 0]
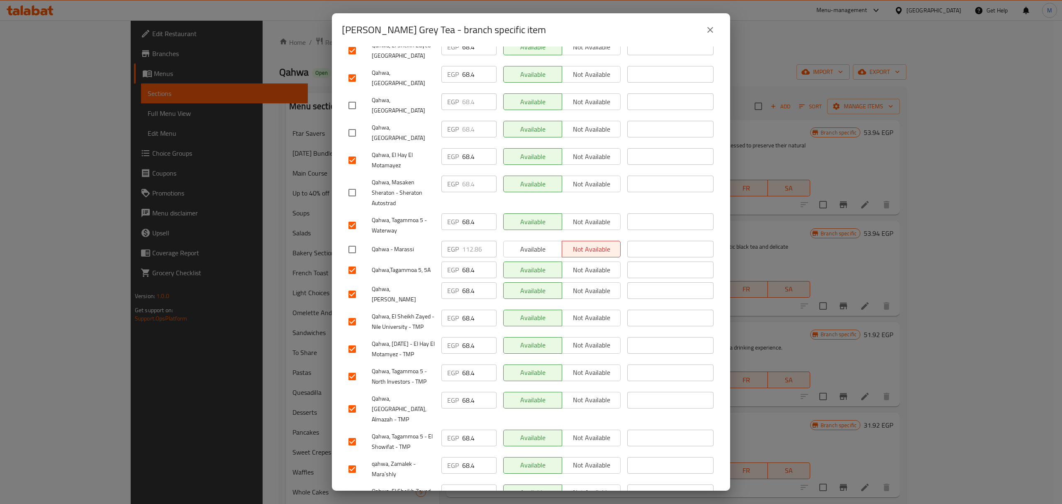
click at [352, 285] on input "checkbox" at bounding box center [352, 293] width 17 height 17
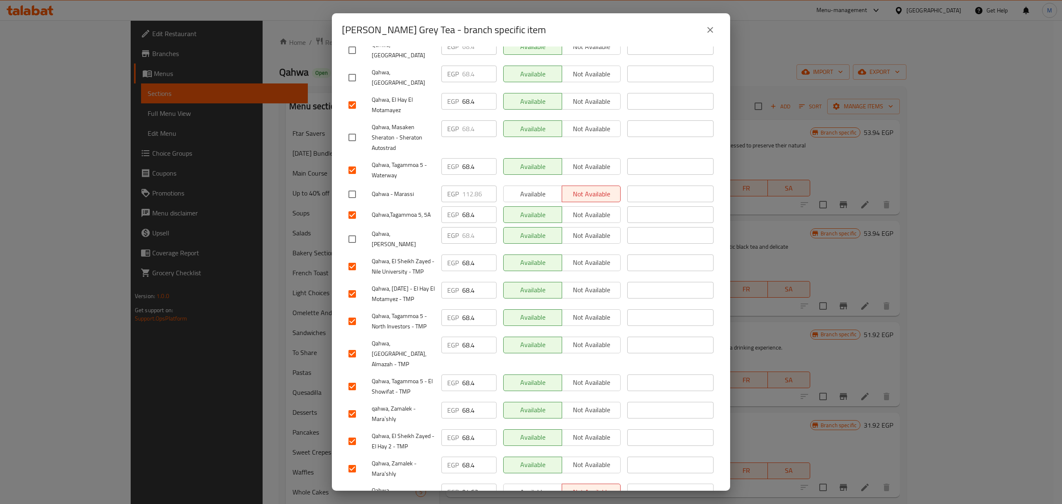
scroll to position [223, 0]
click at [351, 485] on input "checkbox" at bounding box center [352, 493] width 17 height 17
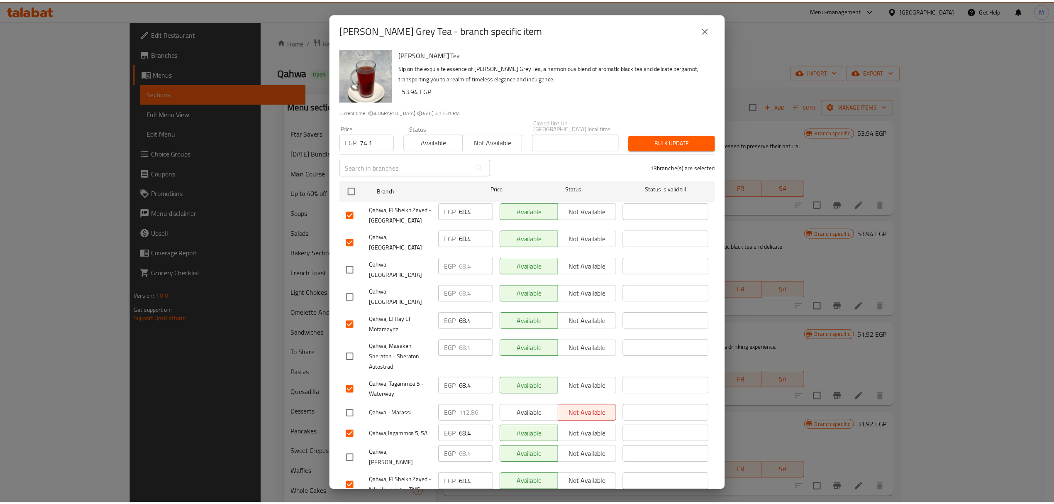
scroll to position [0, 0]
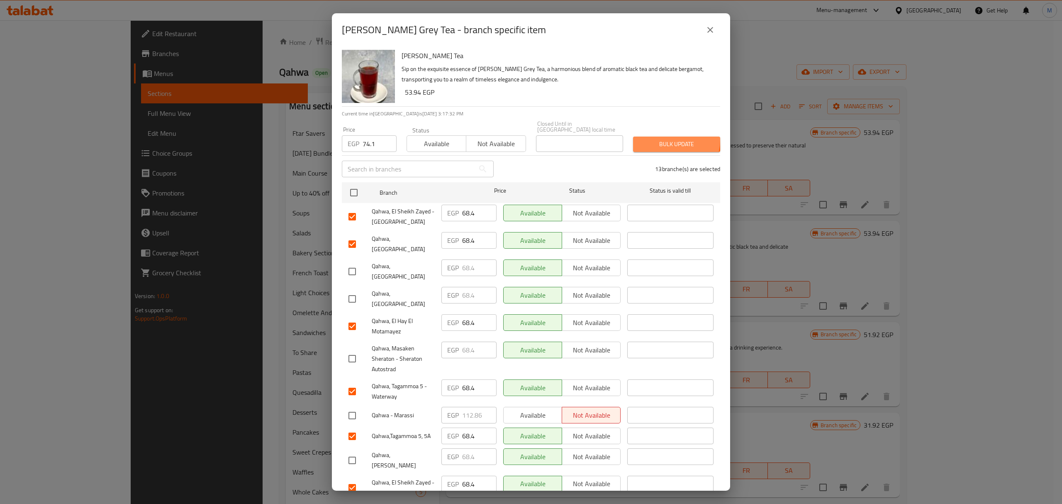
click at [657, 139] on span "Bulk update" at bounding box center [677, 144] width 74 height 10
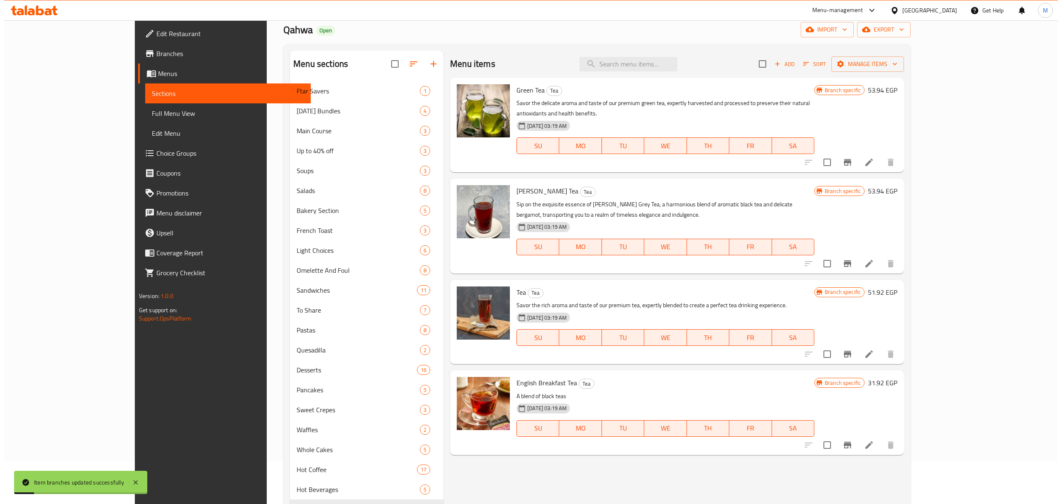
scroll to position [110, 0]
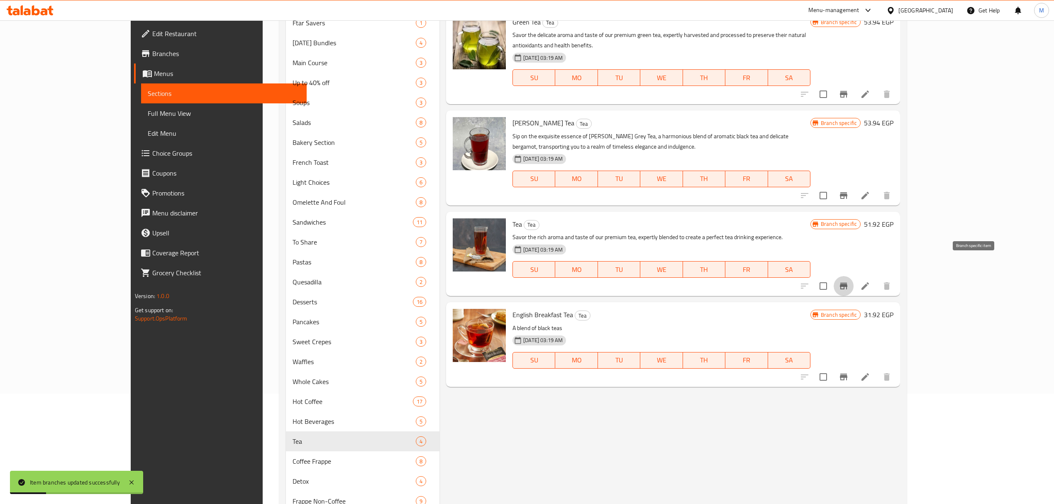
click at [849, 281] on icon "Branch-specific-item" at bounding box center [844, 286] width 10 height 10
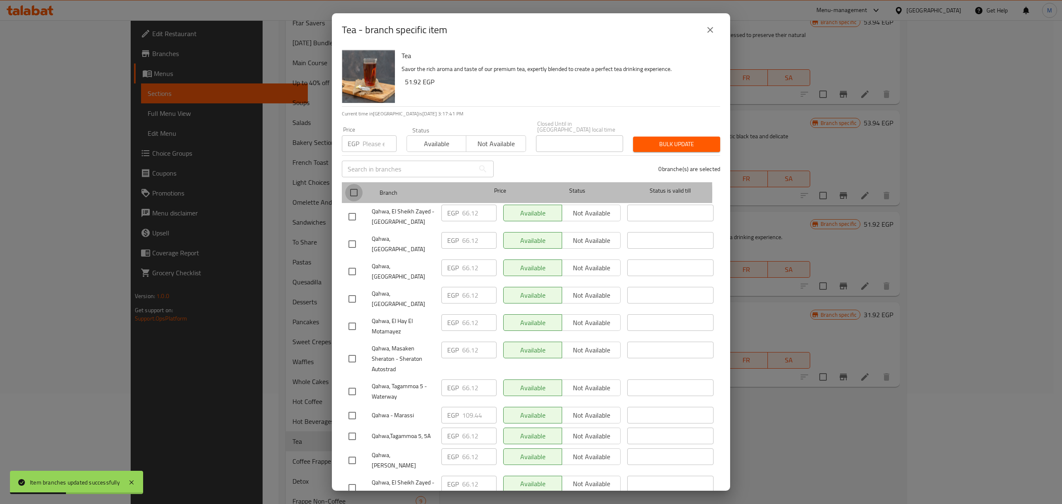
click at [356, 188] on input "checkbox" at bounding box center [353, 192] width 17 height 17
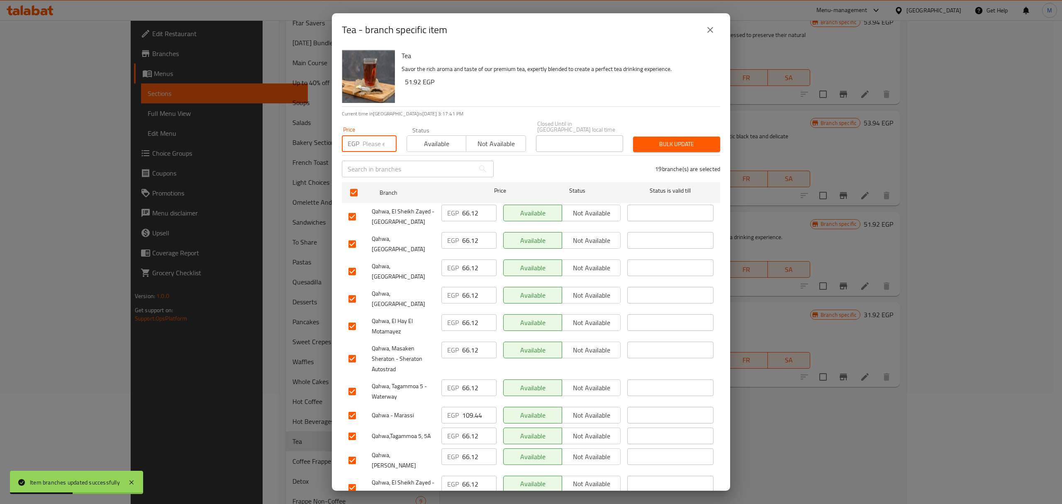
click at [371, 138] on input "number" at bounding box center [380, 143] width 34 height 17
paste input "68.4"
click at [353, 263] on input "checkbox" at bounding box center [352, 271] width 17 height 17
click at [354, 290] on input "checkbox" at bounding box center [352, 298] width 17 height 17
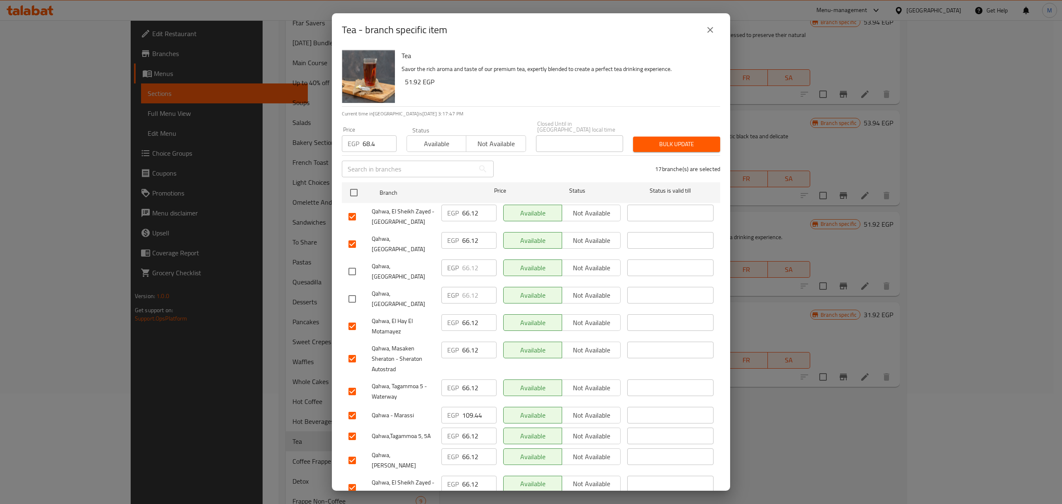
scroll to position [55, 0]
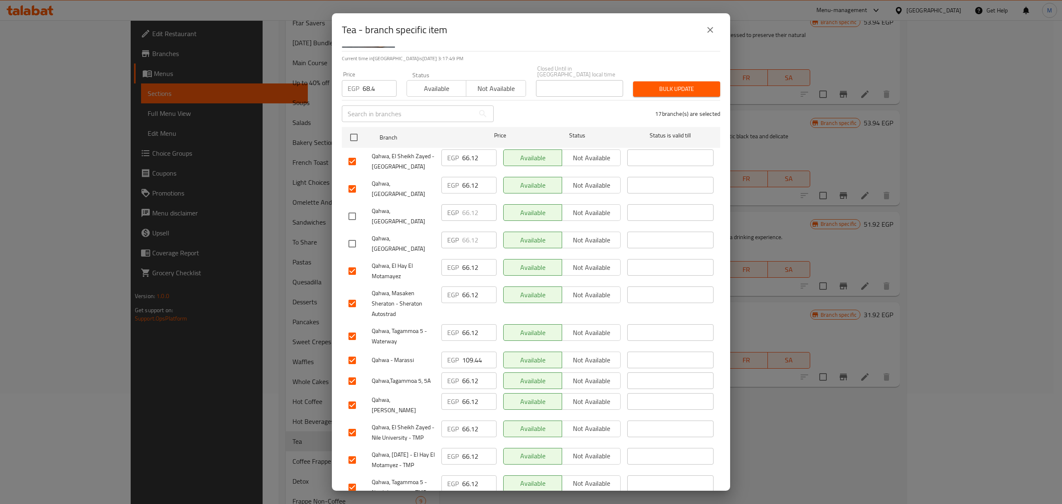
click at [358, 295] on input "checkbox" at bounding box center [352, 303] width 17 height 17
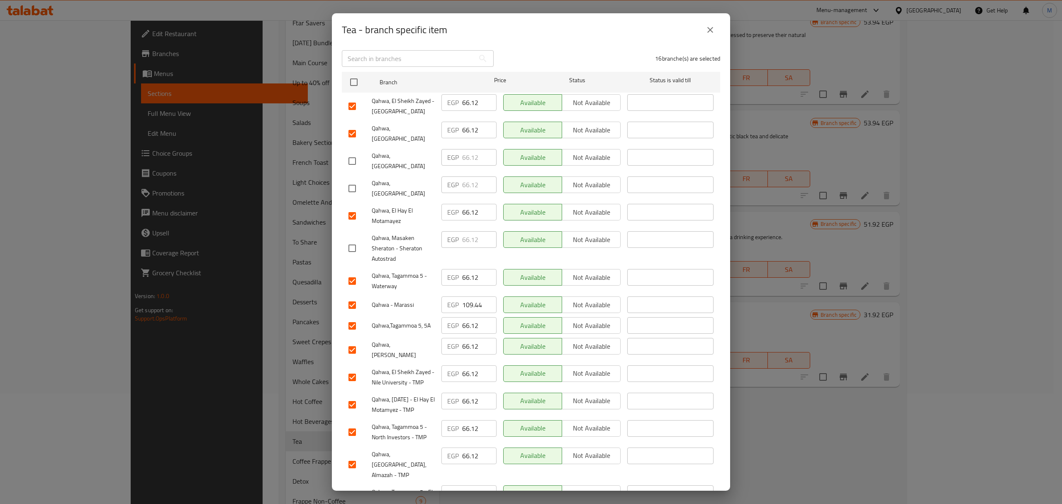
click at [352, 296] on input "checkbox" at bounding box center [352, 304] width 17 height 17
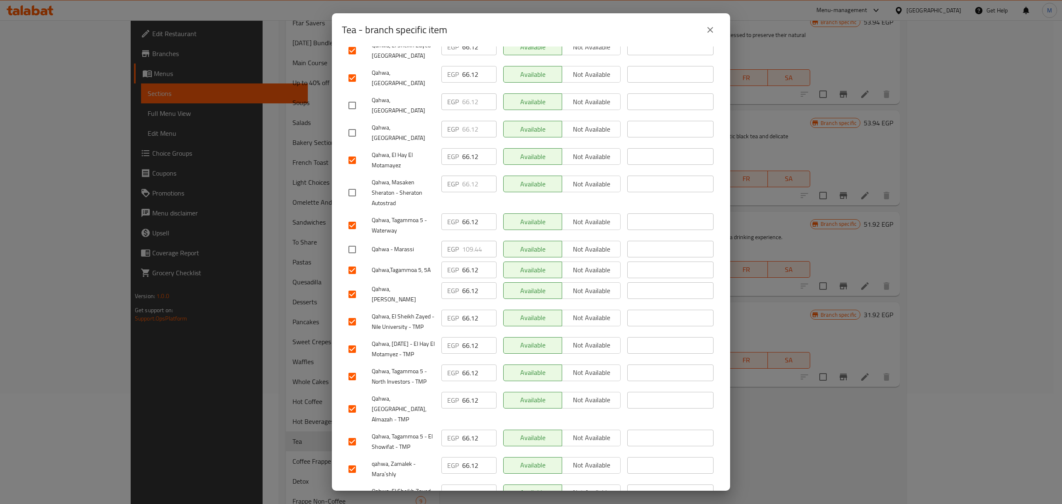
click at [356, 285] on input "checkbox" at bounding box center [352, 293] width 17 height 17
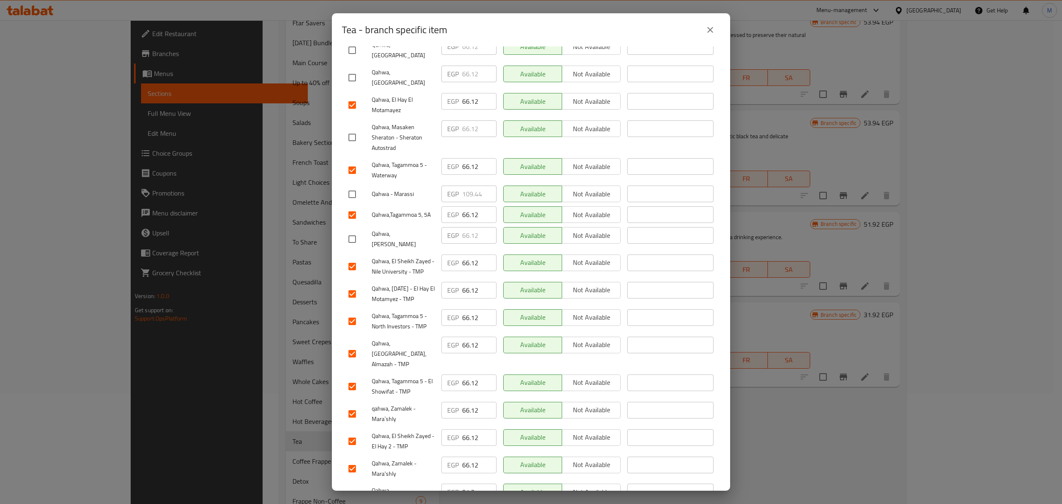
scroll to position [223, 0]
click at [351, 485] on input "checkbox" at bounding box center [352, 493] width 17 height 17
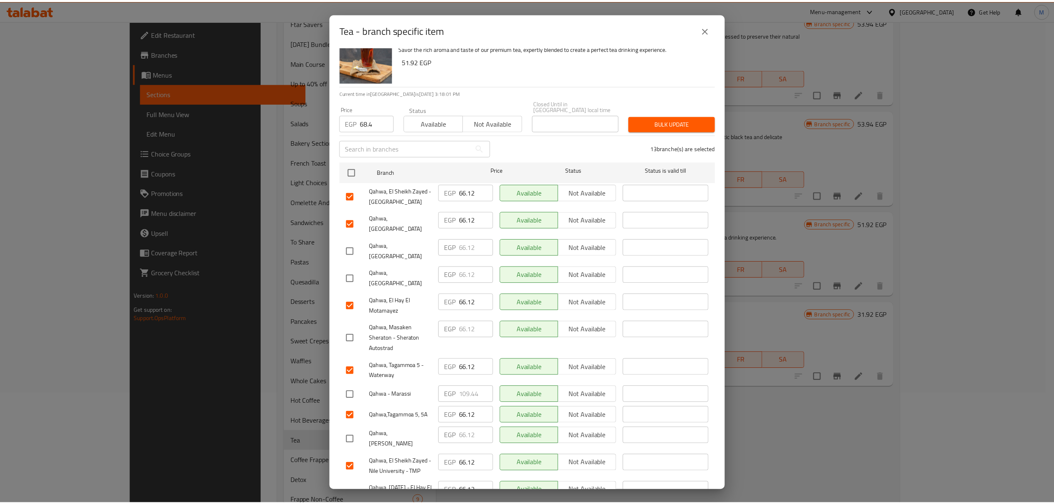
scroll to position [2, 0]
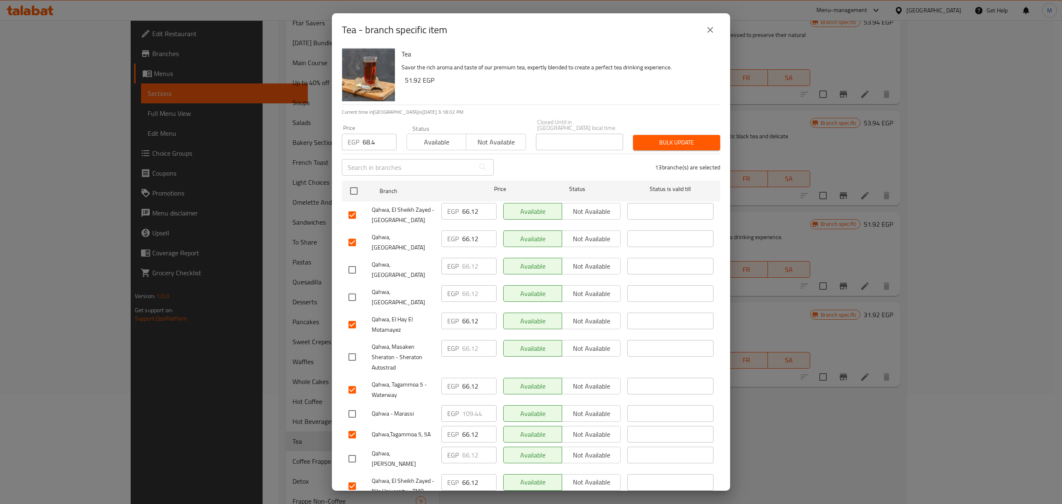
click at [695, 139] on span "Bulk update" at bounding box center [677, 142] width 74 height 10
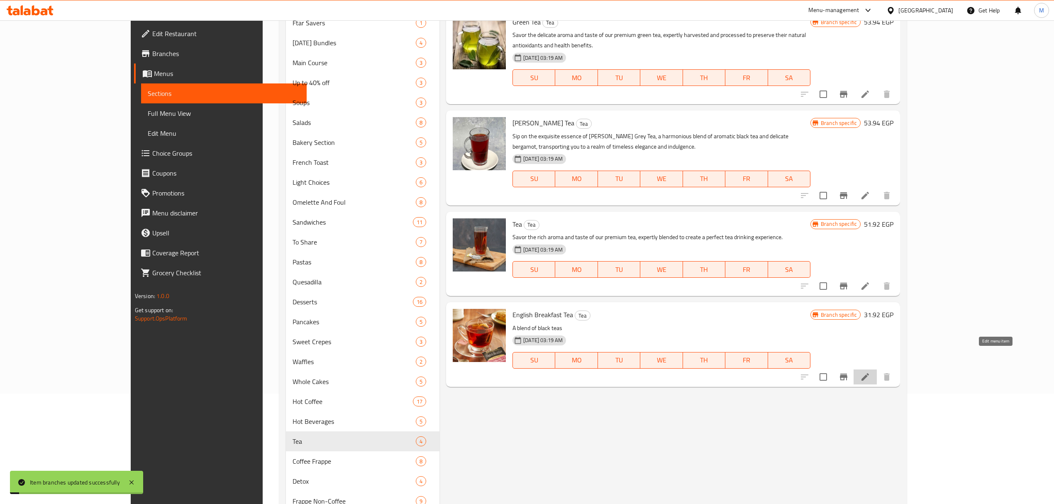
click at [870, 372] on icon at bounding box center [865, 377] width 10 height 10
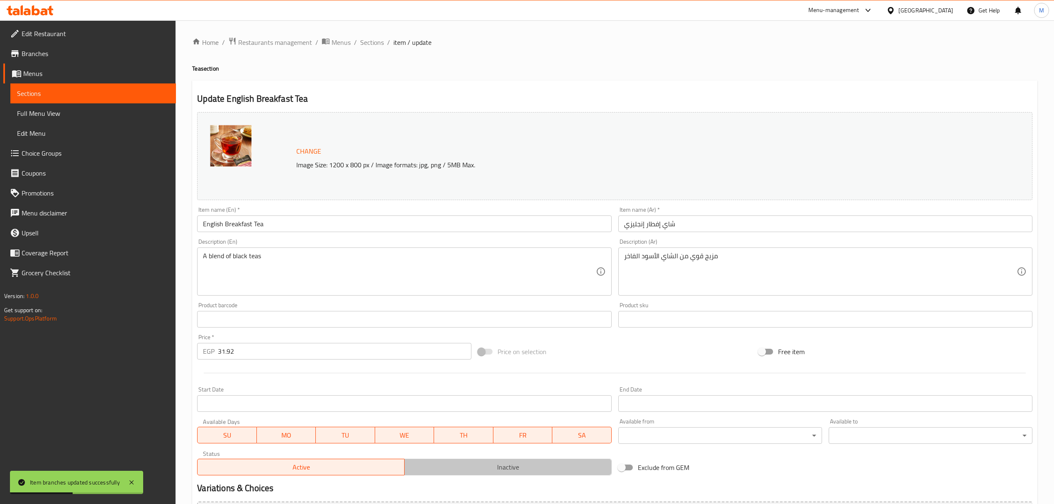
click at [512, 466] on span "Inactive" at bounding box center [508, 467] width 200 height 12
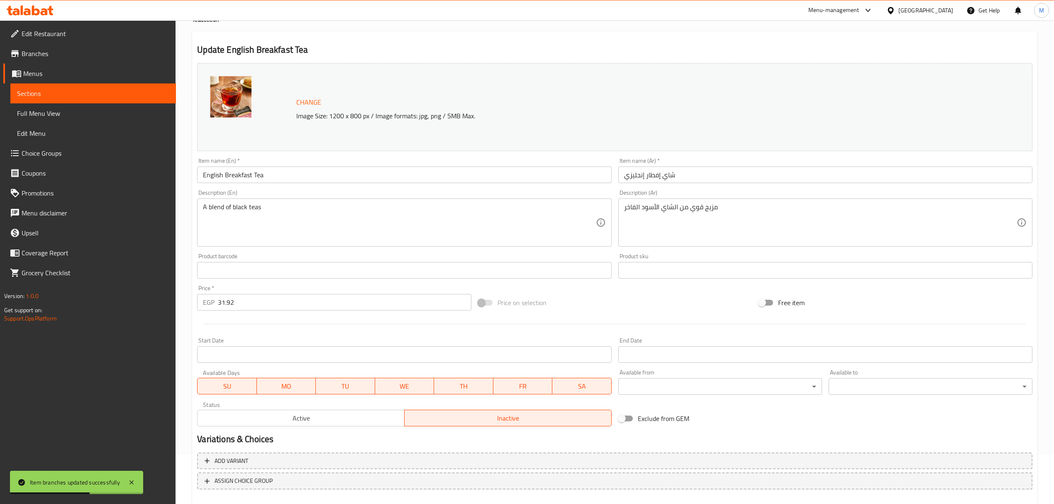
scroll to position [94, 0]
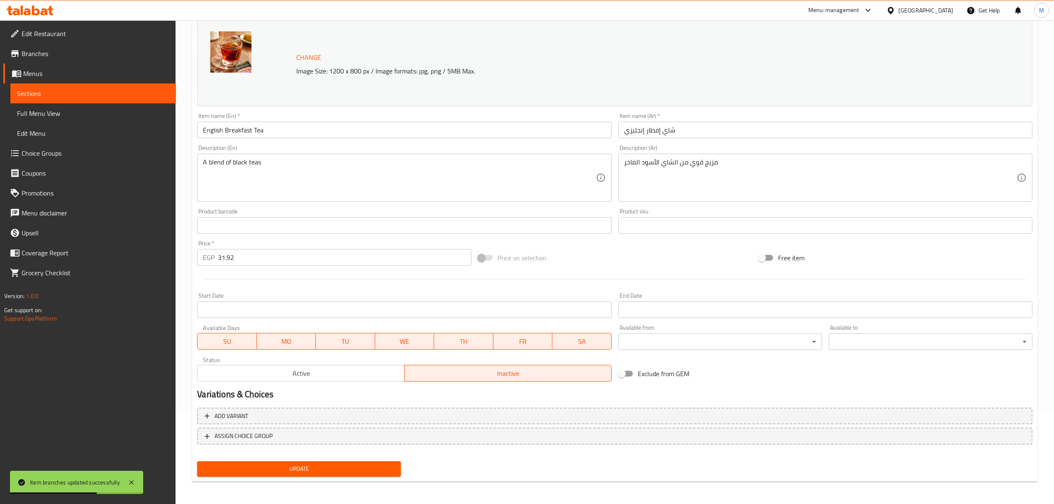
click at [318, 471] on span "Update" at bounding box center [299, 468] width 190 height 10
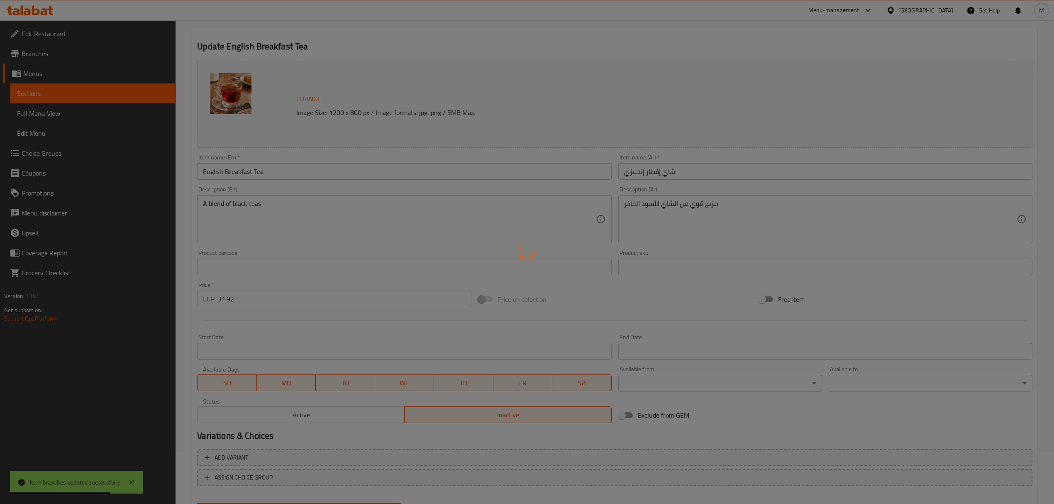
scroll to position [0, 0]
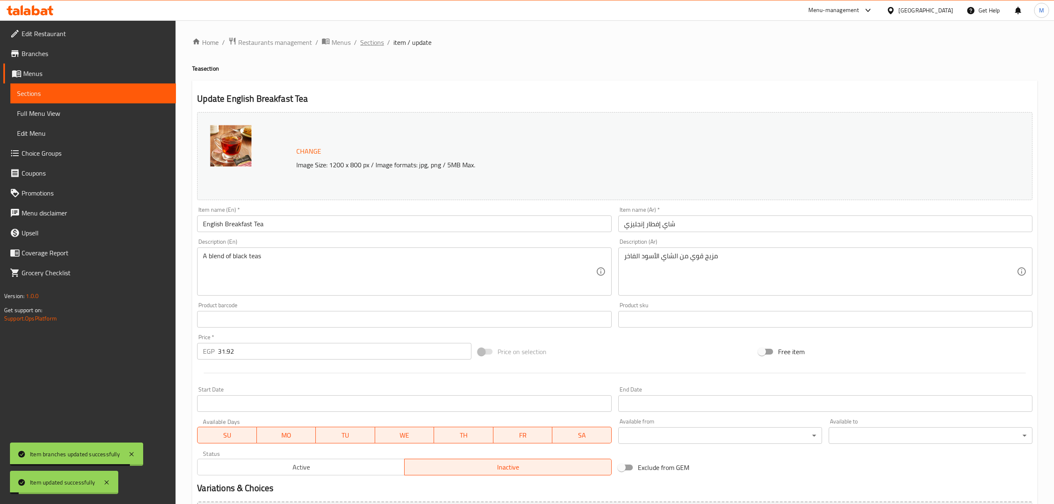
click at [373, 44] on span "Sections" at bounding box center [372, 42] width 24 height 10
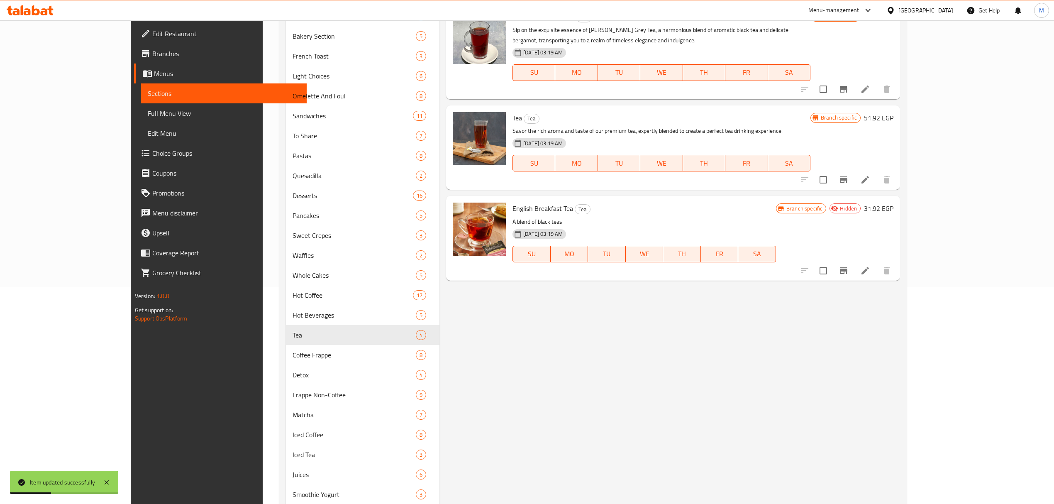
scroll to position [221, 0]
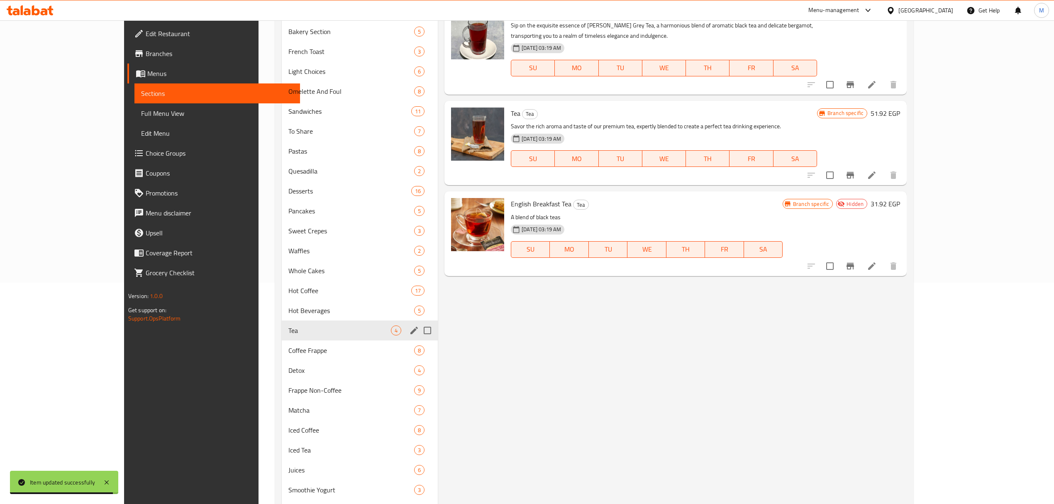
click at [306, 340] on div "Ftar Savers 1 Ramadan Bundles 4 Main Course 3 Up to 40% off 3 Soups 3 Salads 8 …" at bounding box center [360, 270] width 156 height 737
click at [306, 340] on div "Coffee Frappe 8" at bounding box center [360, 350] width 156 height 20
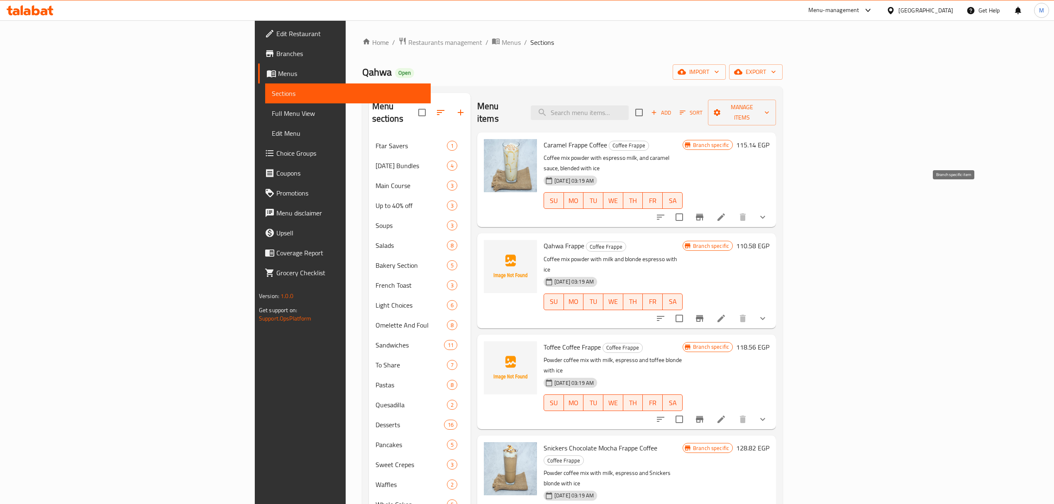
click at [705, 212] on icon "Branch-specific-item" at bounding box center [700, 217] width 10 height 10
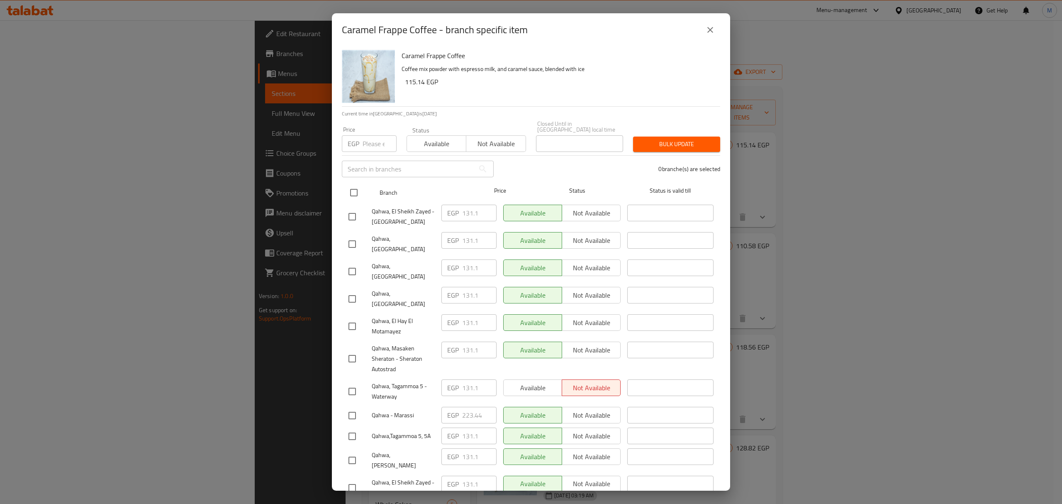
click at [361, 190] on input "checkbox" at bounding box center [353, 192] width 17 height 17
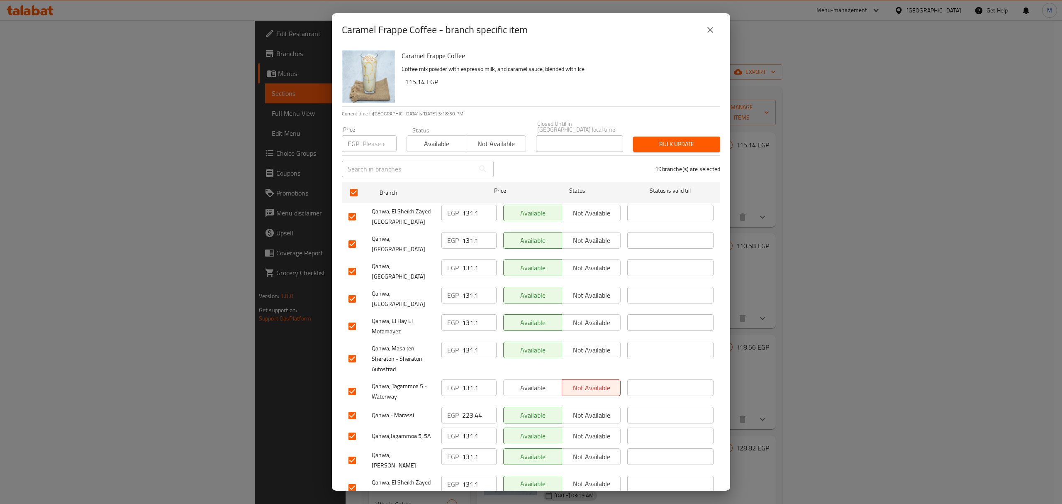
click at [372, 141] on input "number" at bounding box center [380, 143] width 34 height 17
paste input "140.22"
click at [352, 263] on input "checkbox" at bounding box center [352, 271] width 17 height 17
click at [353, 290] on input "checkbox" at bounding box center [352, 298] width 17 height 17
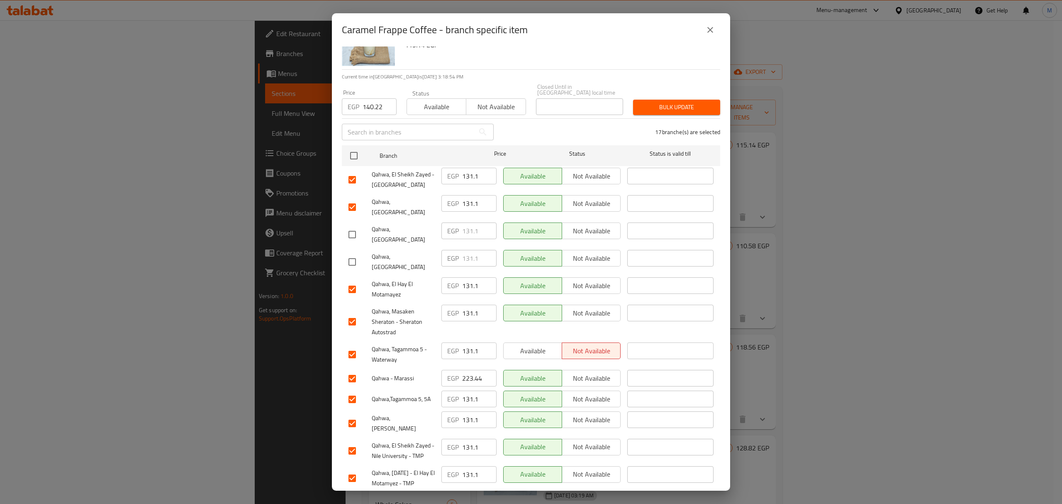
scroll to position [55, 0]
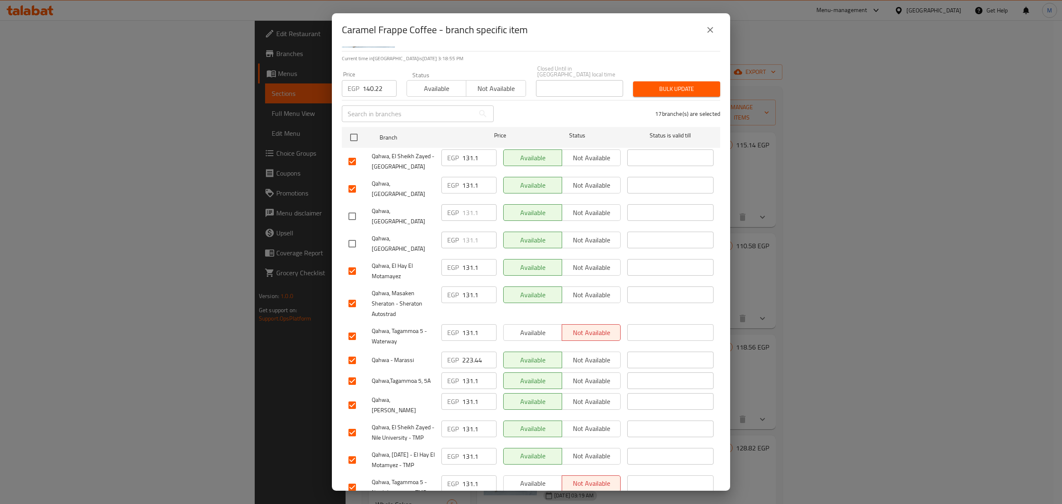
click at [356, 295] on input "checkbox" at bounding box center [352, 303] width 17 height 17
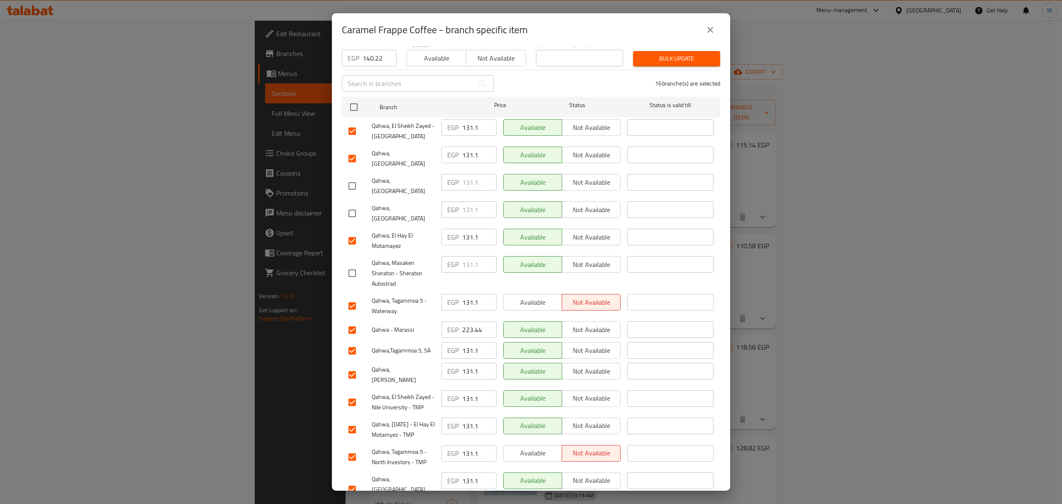
scroll to position [110, 0]
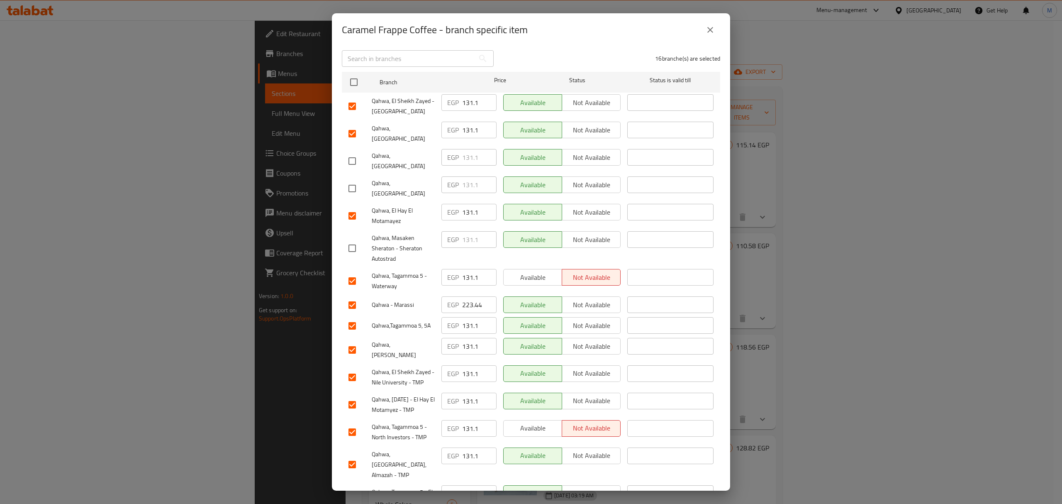
click at [354, 296] on input "checkbox" at bounding box center [352, 304] width 17 height 17
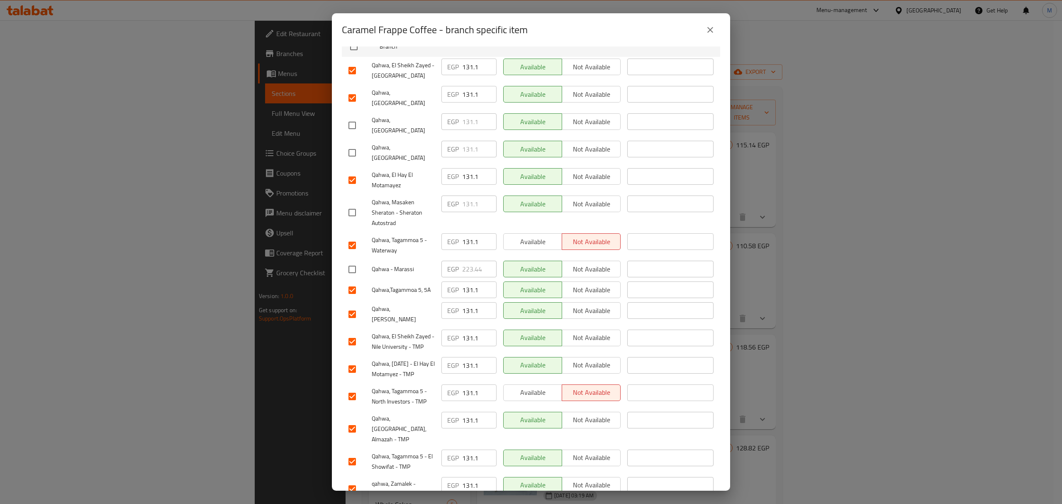
scroll to position [166, 0]
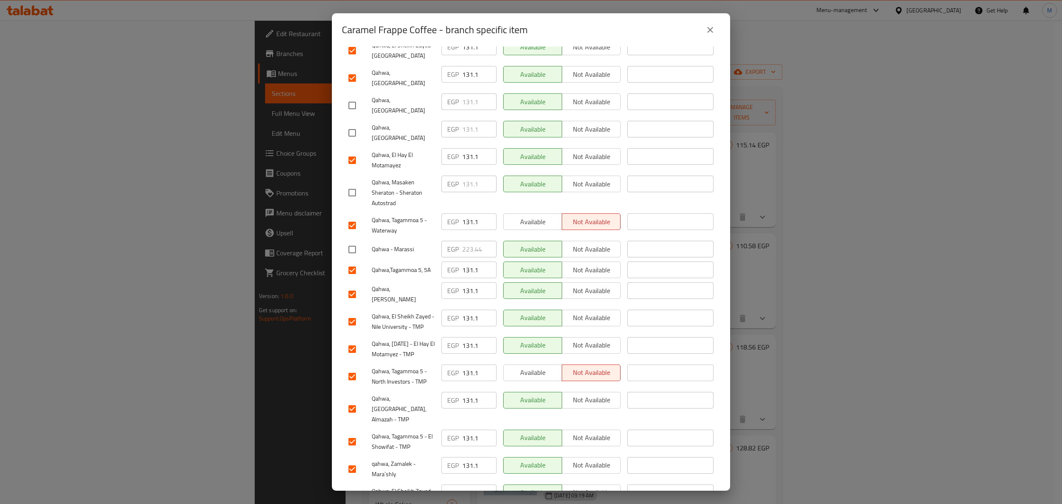
click at [356, 285] on input "checkbox" at bounding box center [352, 293] width 17 height 17
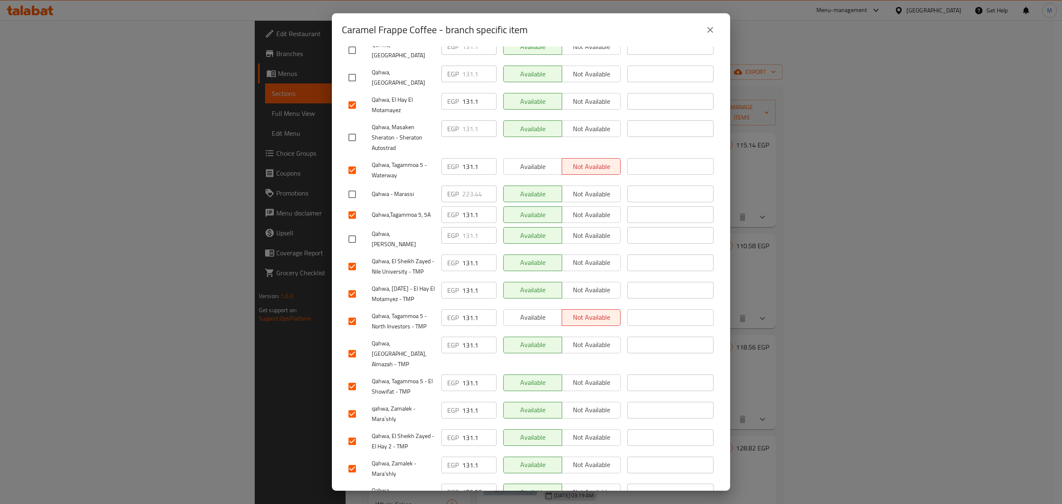
click at [351, 487] on input "checkbox" at bounding box center [352, 495] width 17 height 17
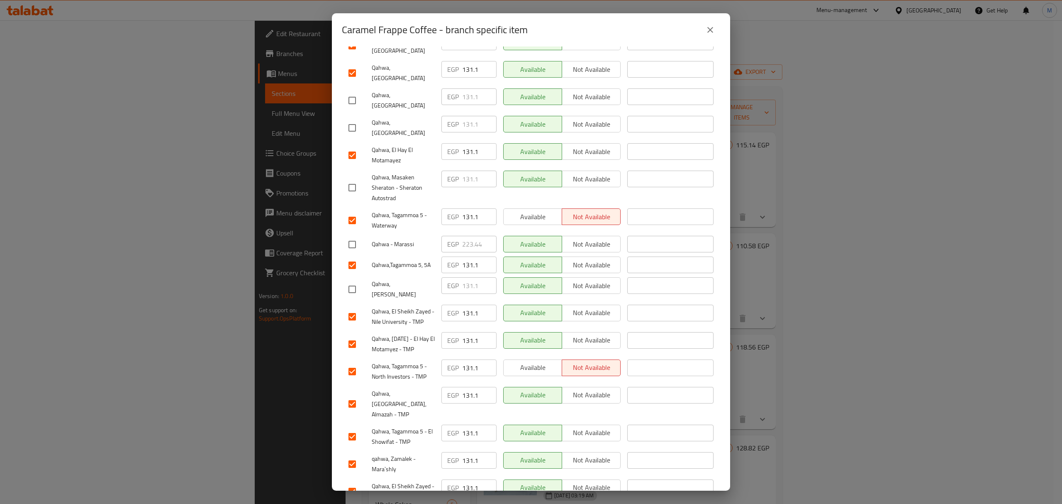
scroll to position [0, 0]
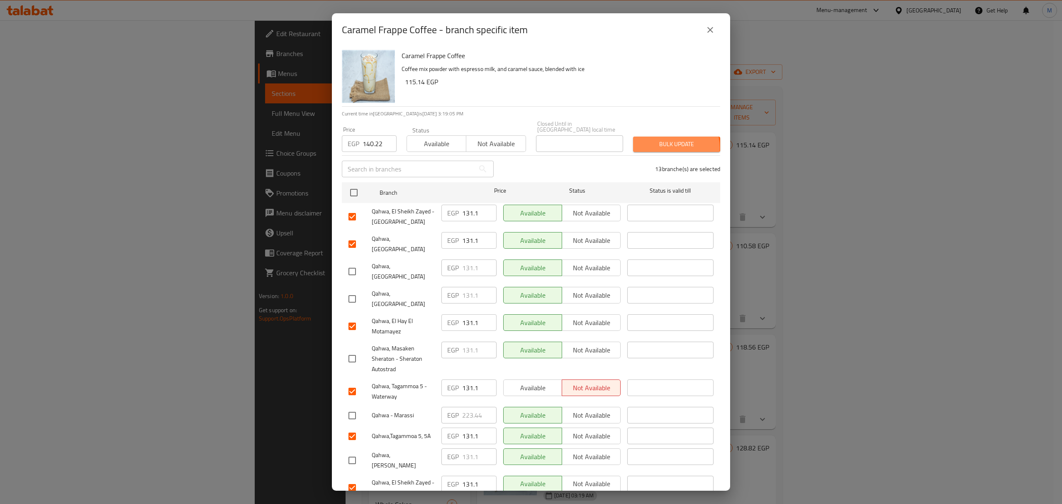
click at [663, 141] on span "Bulk update" at bounding box center [677, 144] width 74 height 10
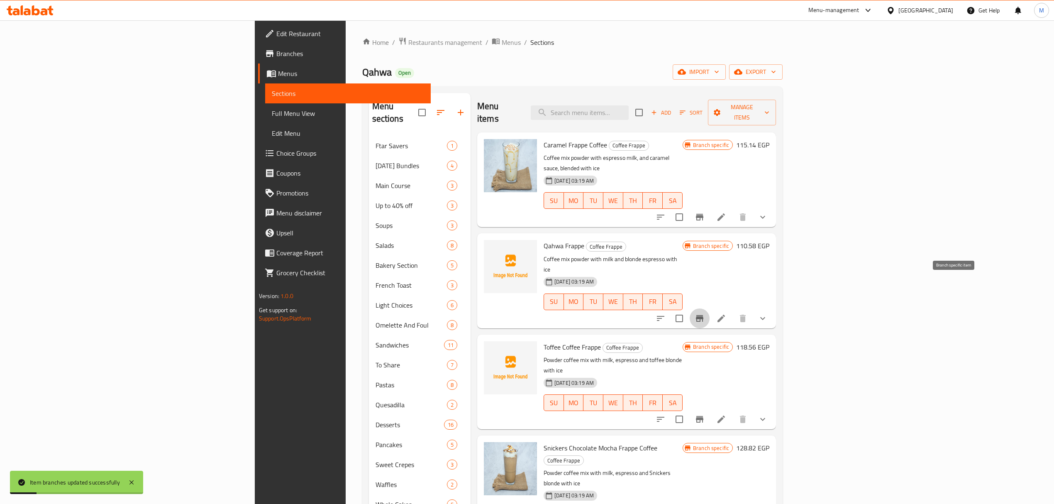
click at [705, 313] on icon "Branch-specific-item" at bounding box center [700, 318] width 10 height 10
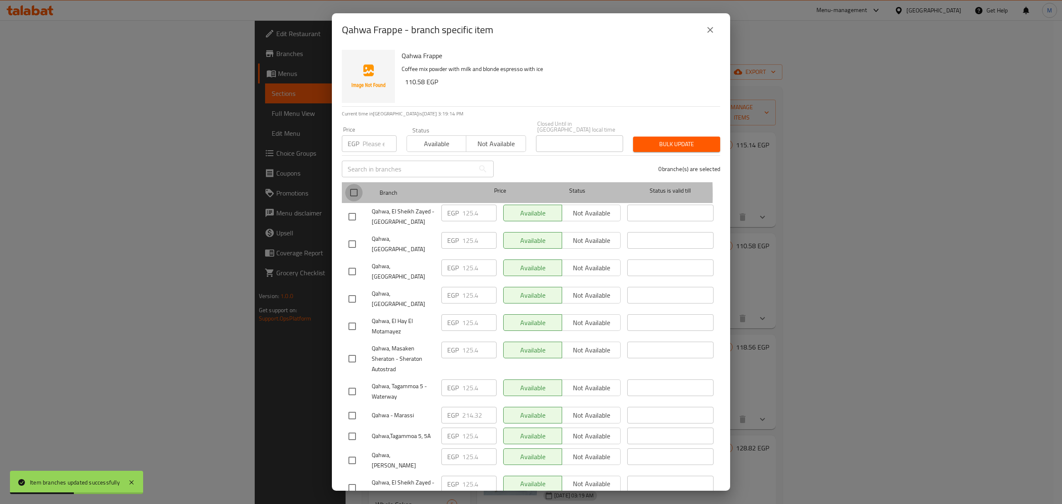
click at [359, 188] on input "checkbox" at bounding box center [353, 192] width 17 height 17
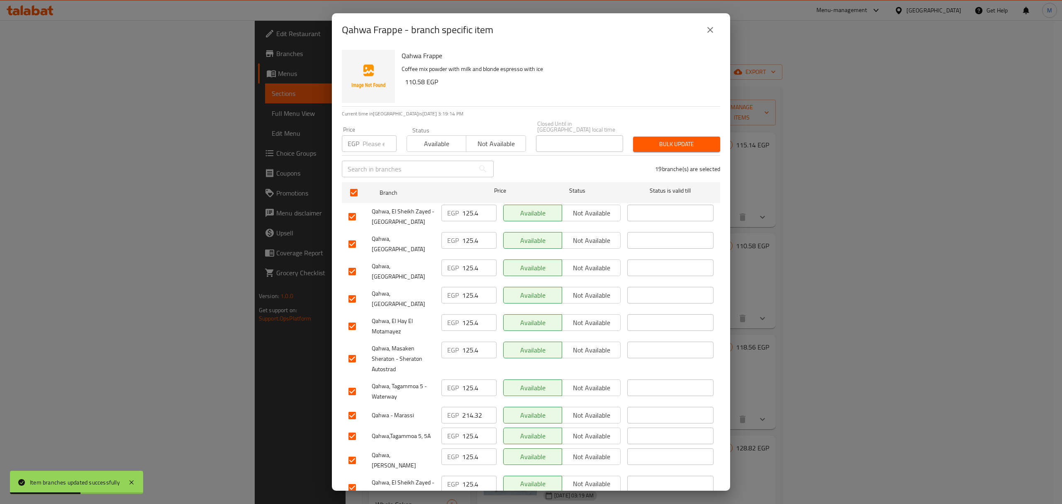
click at [370, 144] on input "number" at bounding box center [380, 143] width 34 height 17
paste input "132.24"
click at [351, 263] on input "checkbox" at bounding box center [352, 271] width 17 height 17
click at [352, 290] on input "checkbox" at bounding box center [352, 298] width 17 height 17
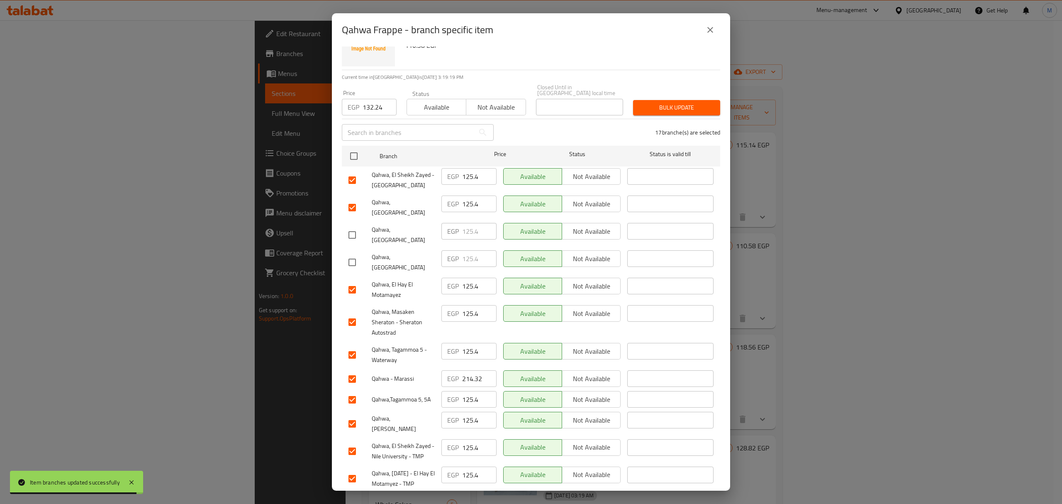
scroll to position [55, 0]
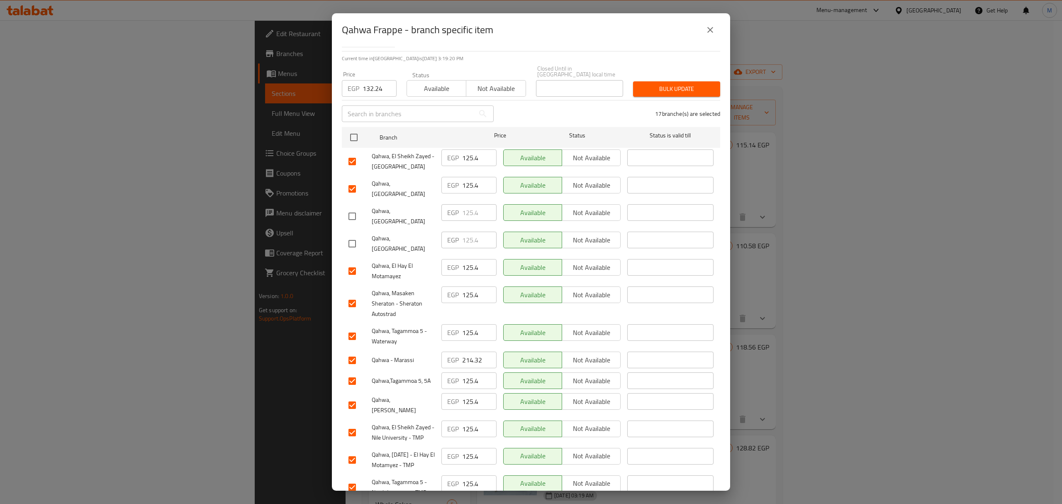
click at [354, 295] on input "checkbox" at bounding box center [352, 303] width 17 height 17
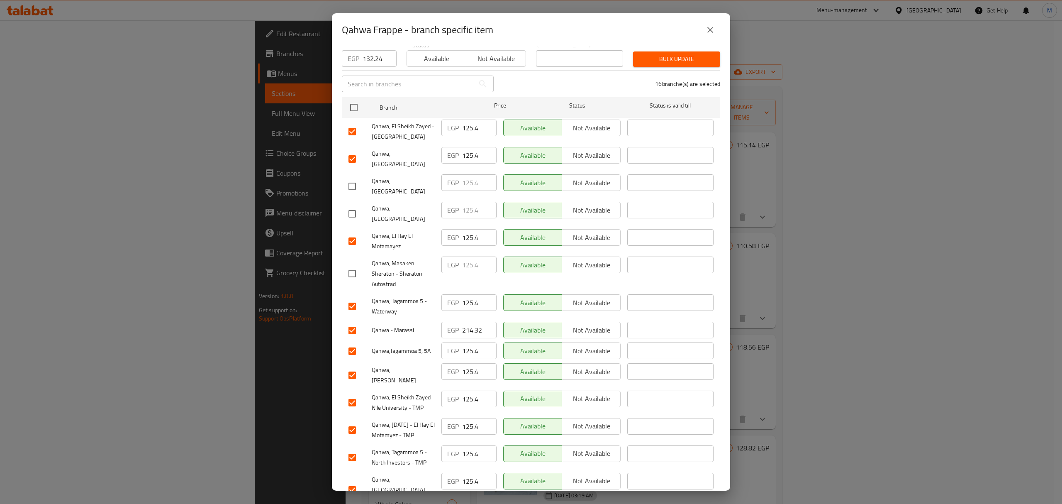
scroll to position [110, 0]
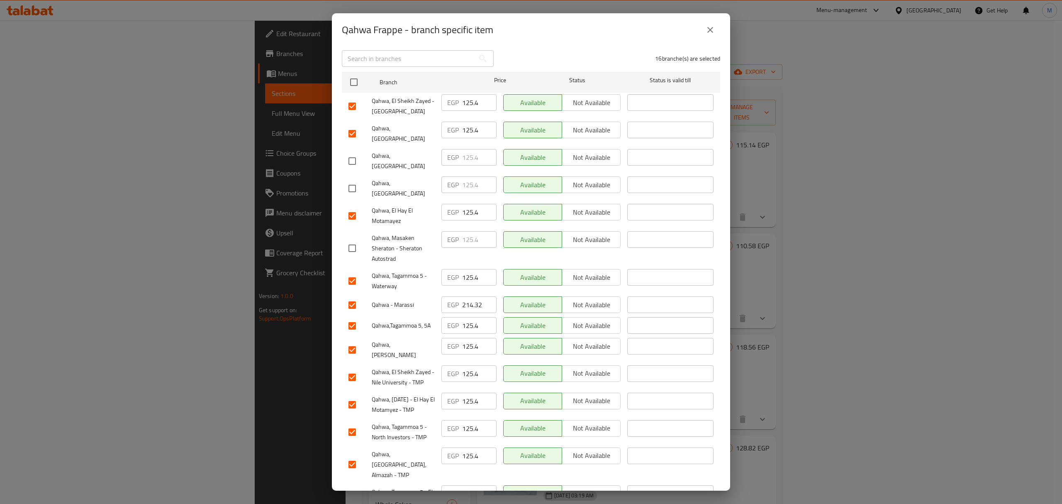
click at [351, 296] on input "checkbox" at bounding box center [352, 304] width 17 height 17
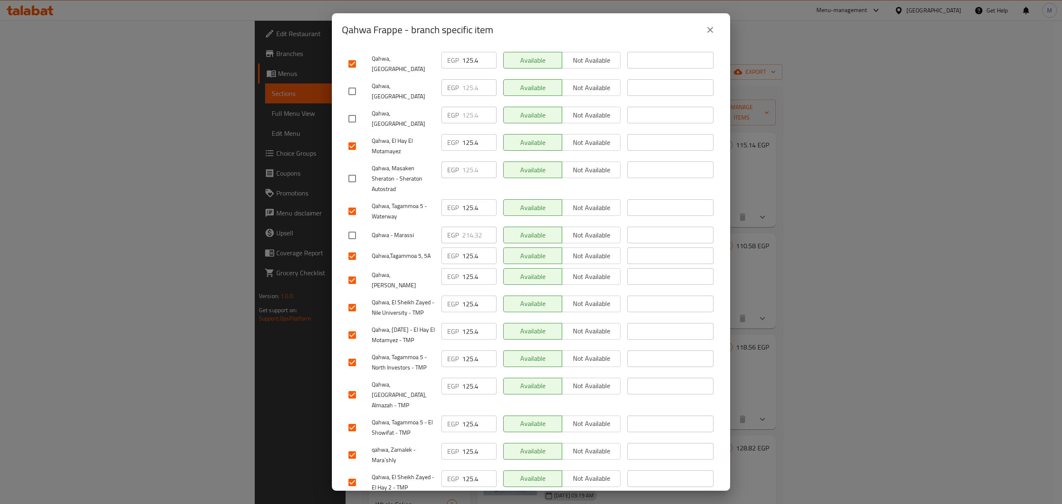
scroll to position [221, 0]
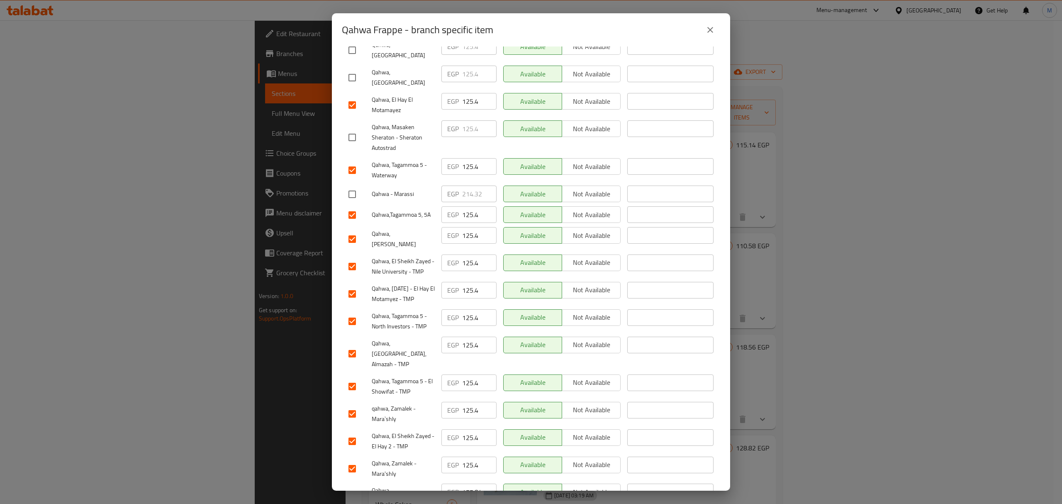
click at [354, 230] on input "checkbox" at bounding box center [352, 238] width 17 height 17
click at [353, 485] on input "checkbox" at bounding box center [352, 493] width 17 height 17
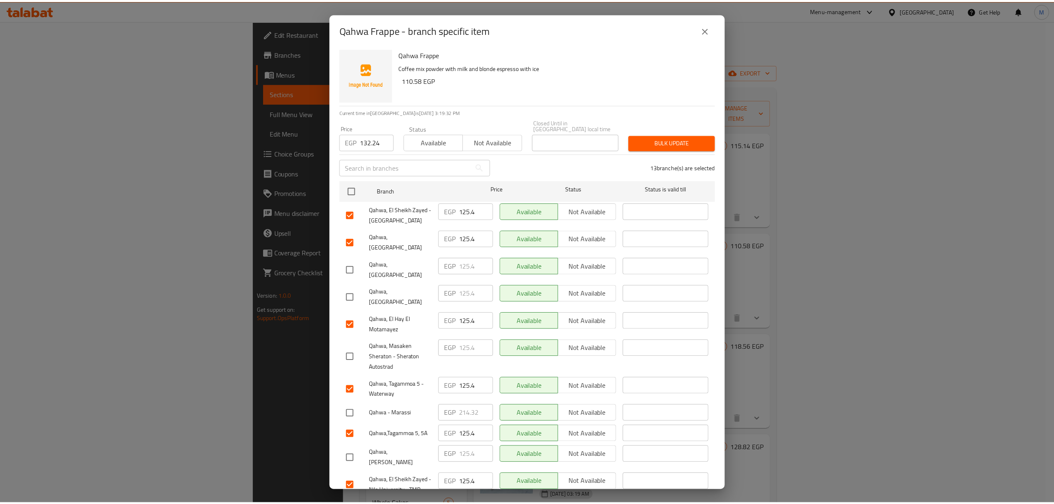
scroll to position [0, 0]
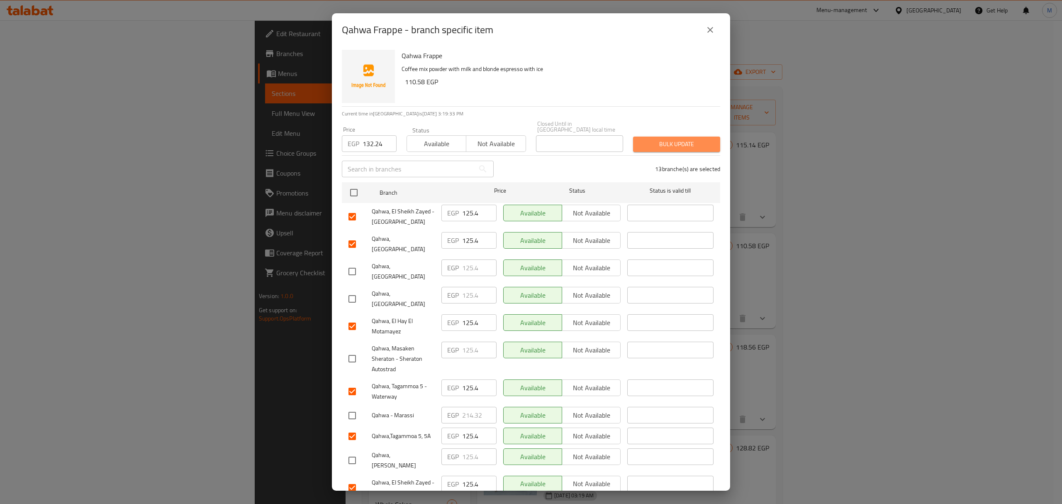
click at [679, 143] on span "Bulk update" at bounding box center [677, 144] width 74 height 10
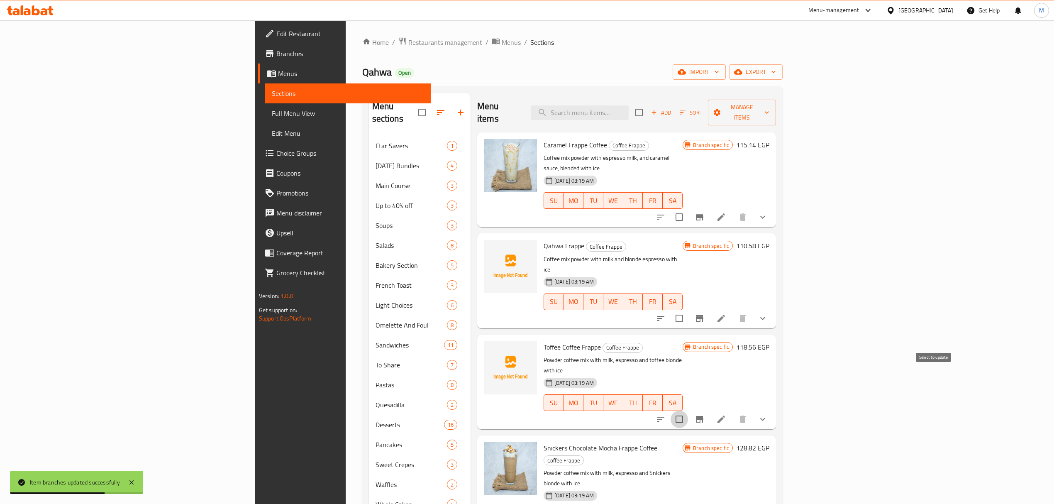
click at [688, 410] on input "checkbox" at bounding box center [679, 418] width 17 height 17
click at [769, 110] on span "Manage items" at bounding box center [742, 112] width 55 height 21
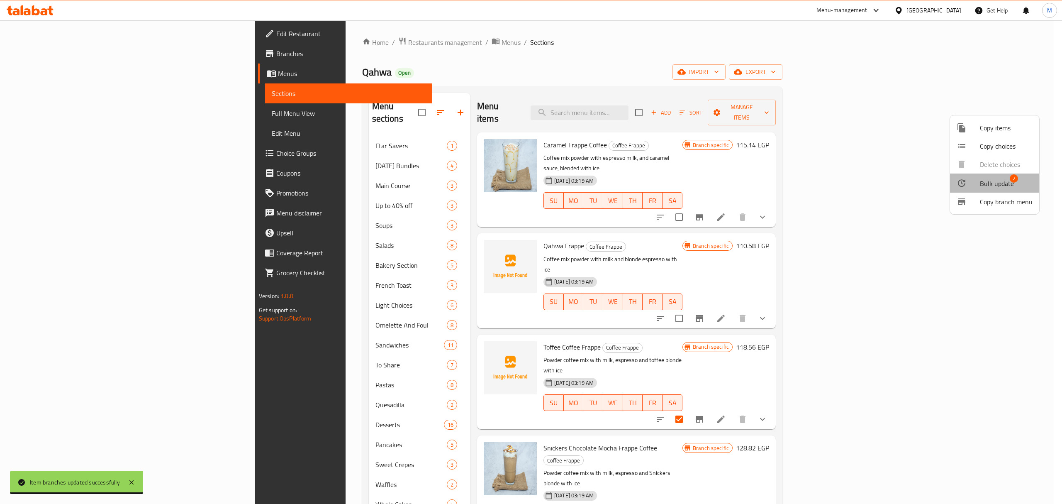
click at [1003, 186] on span "Bulk update" at bounding box center [997, 183] width 34 height 10
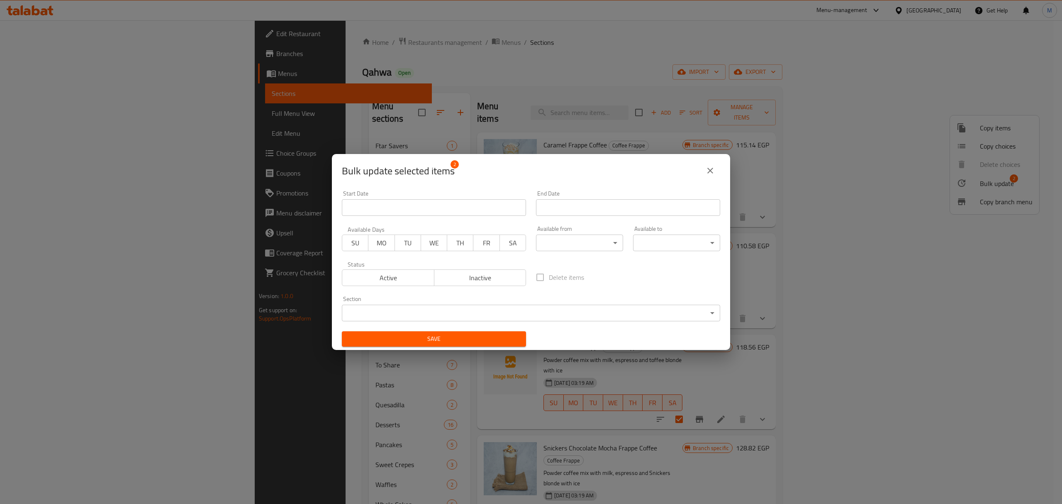
click at [490, 279] on span "Inactive" at bounding box center [480, 278] width 85 height 12
click at [469, 336] on span "Save" at bounding box center [434, 339] width 171 height 10
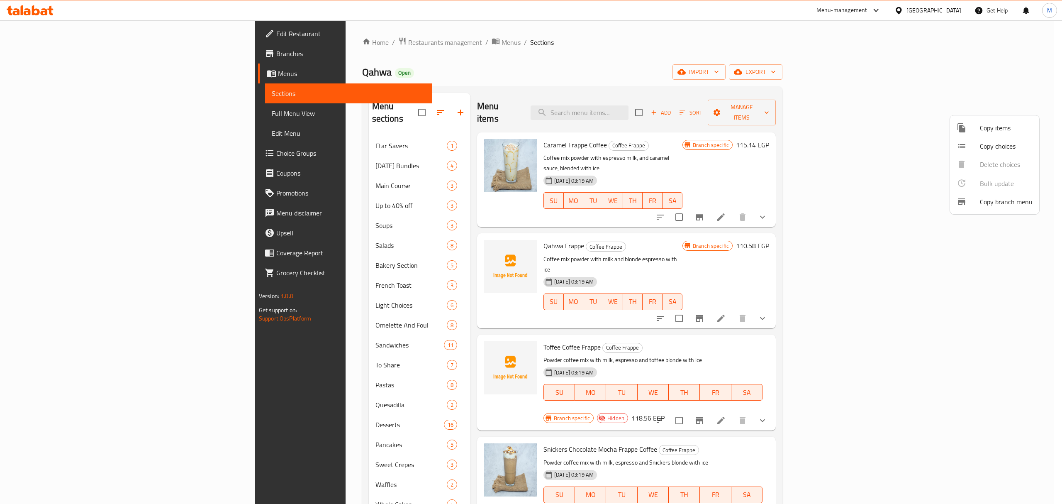
click at [685, 337] on div at bounding box center [531, 252] width 1062 height 504
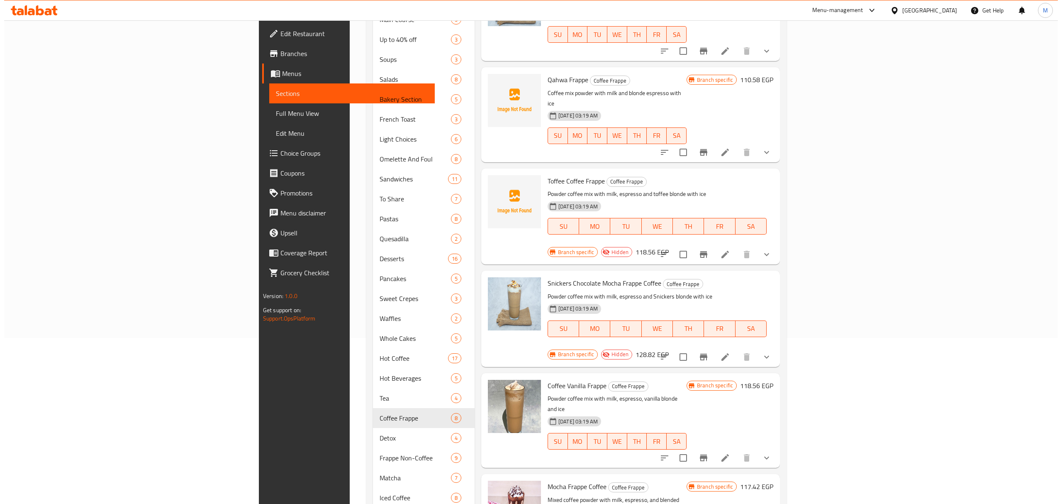
scroll to position [221, 0]
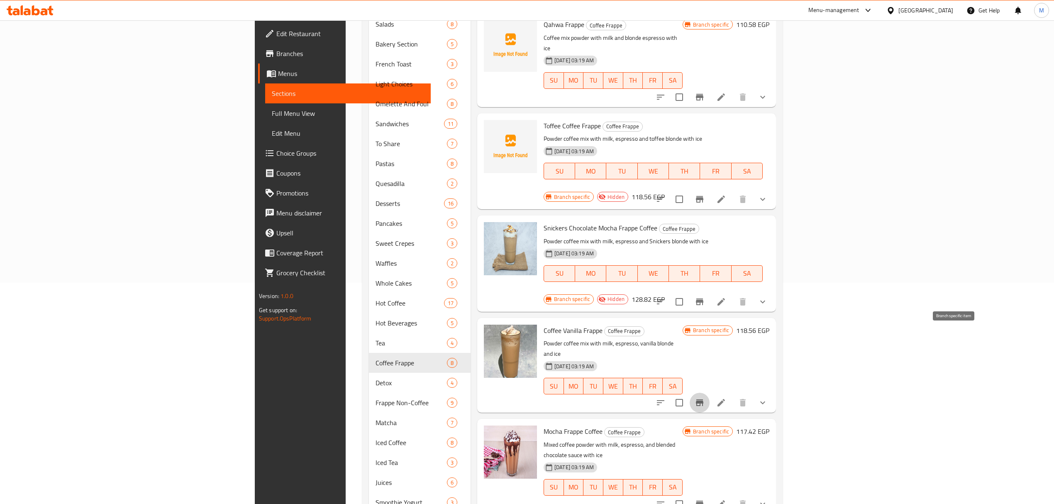
click at [705, 398] on icon "Branch-specific-item" at bounding box center [700, 403] width 10 height 10
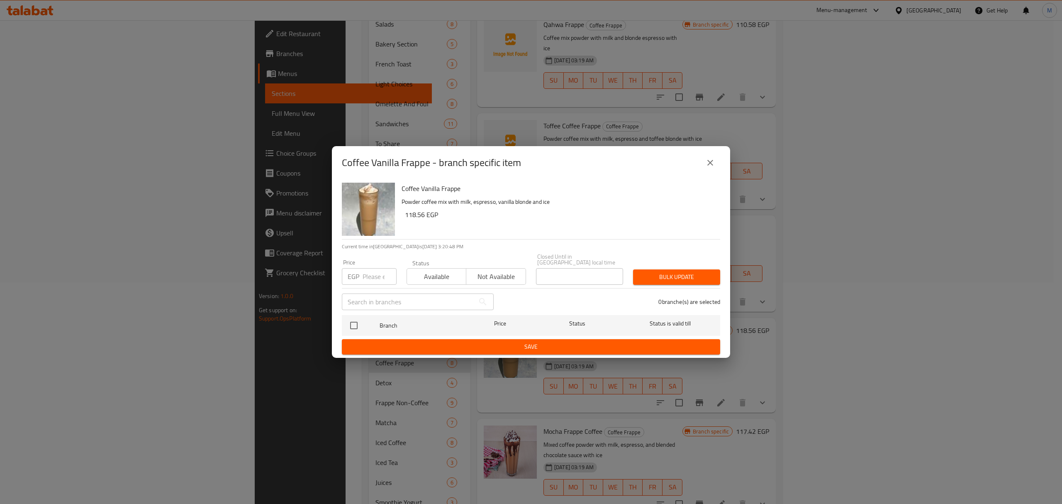
click at [707, 163] on icon "close" at bounding box center [710, 163] width 10 height 10
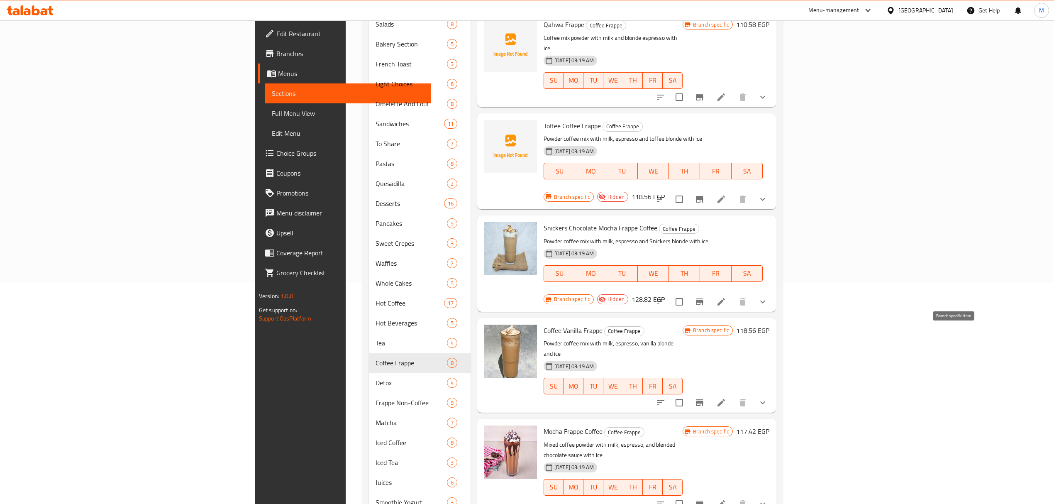
click at [703, 399] on icon "Branch-specific-item" at bounding box center [699, 402] width 7 height 7
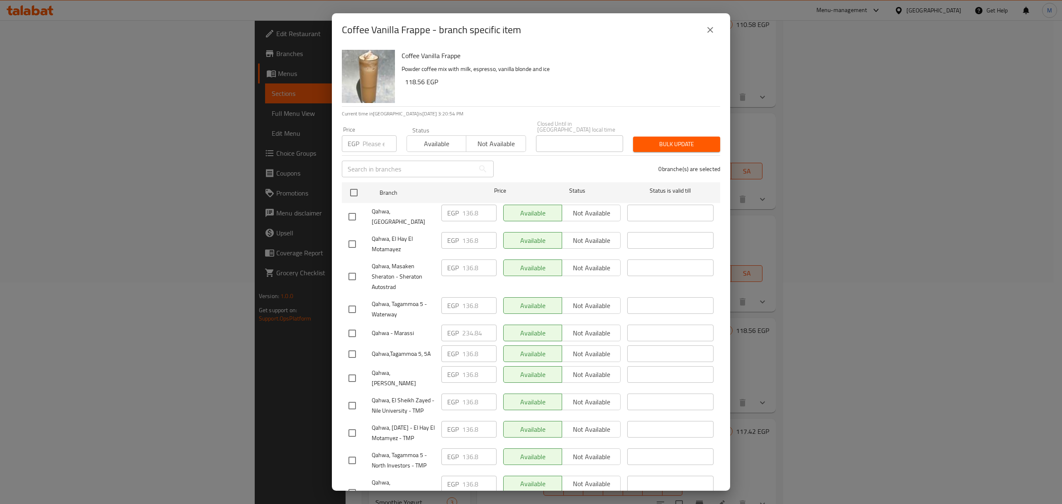
drag, startPoint x: 356, startPoint y: 186, endPoint x: 377, endPoint y: 146, distance: 45.3
click at [355, 186] on input "checkbox" at bounding box center [353, 192] width 17 height 17
click at [377, 139] on input "number" at bounding box center [380, 143] width 34 height 17
paste input "142.5"
click at [351, 208] on input "checkbox" at bounding box center [352, 216] width 17 height 17
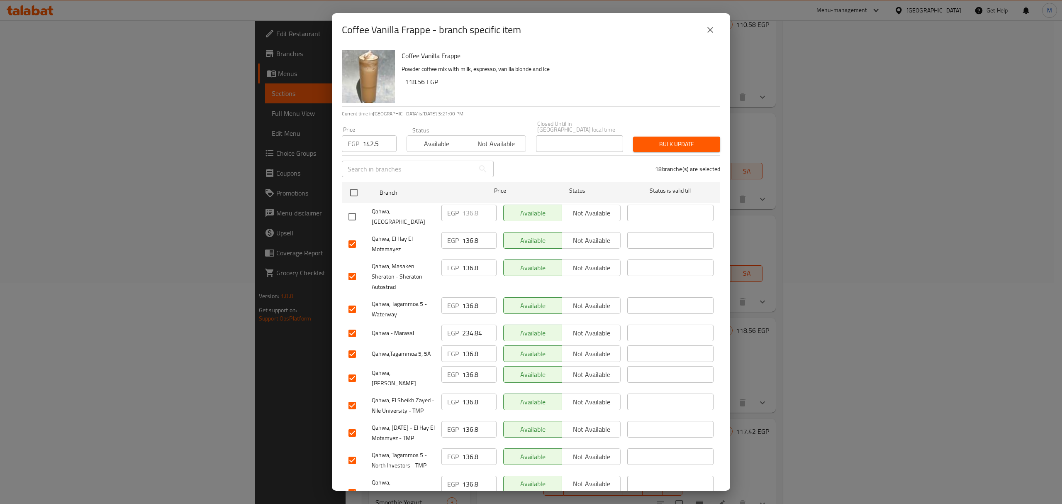
click at [356, 268] on input "checkbox" at bounding box center [352, 276] width 17 height 17
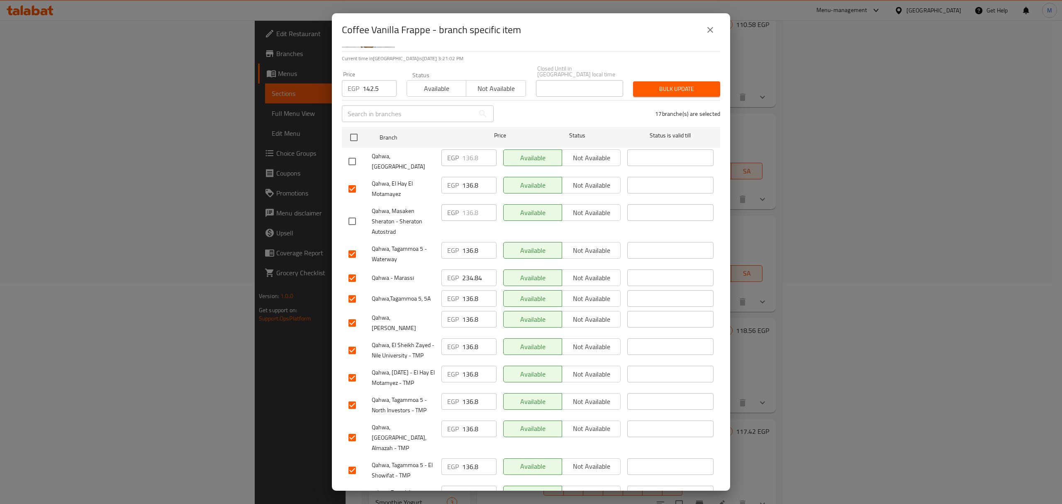
click at [352, 269] on input "checkbox" at bounding box center [352, 277] width 17 height 17
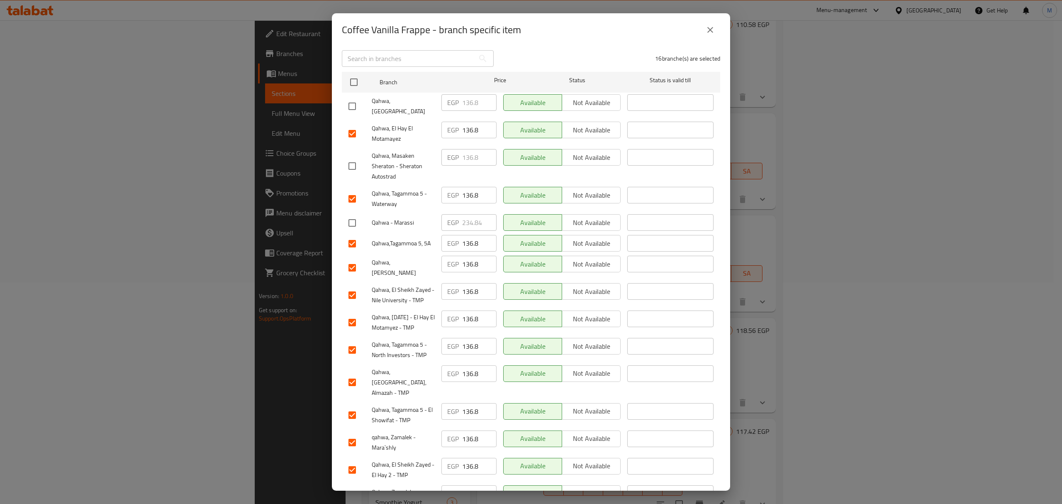
click at [356, 259] on input "checkbox" at bounding box center [352, 267] width 17 height 17
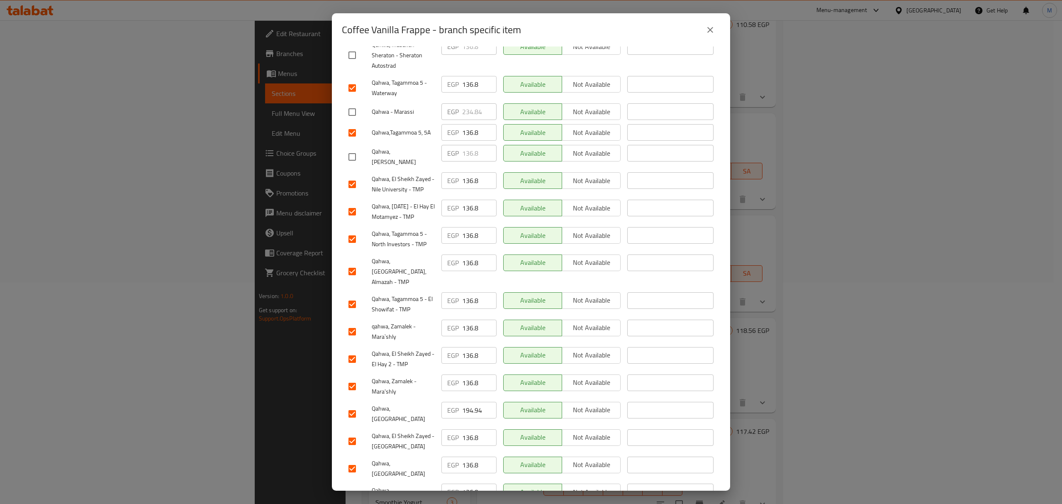
scroll to position [223, 0]
click at [351, 403] on input "checkbox" at bounding box center [352, 411] width 17 height 17
click at [351, 485] on input "checkbox" at bounding box center [352, 493] width 17 height 17
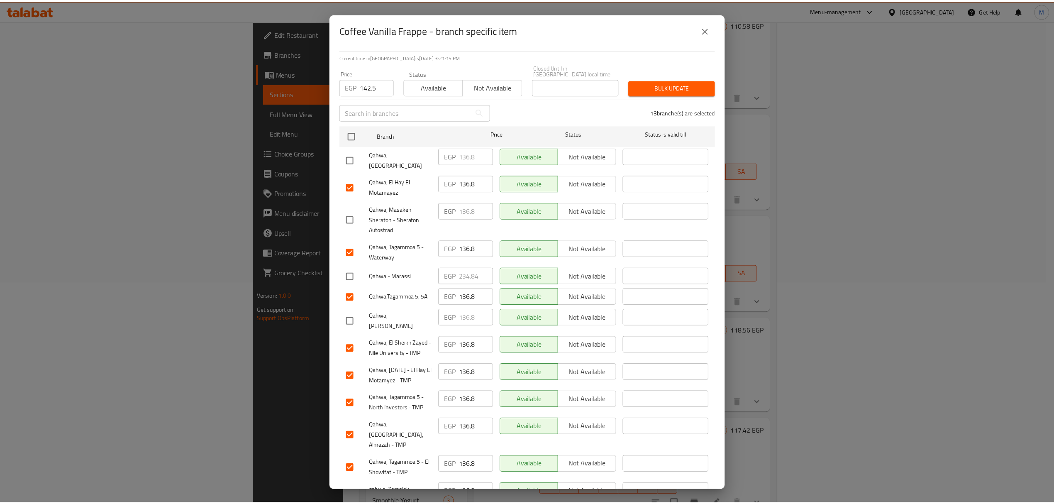
scroll to position [2, 0]
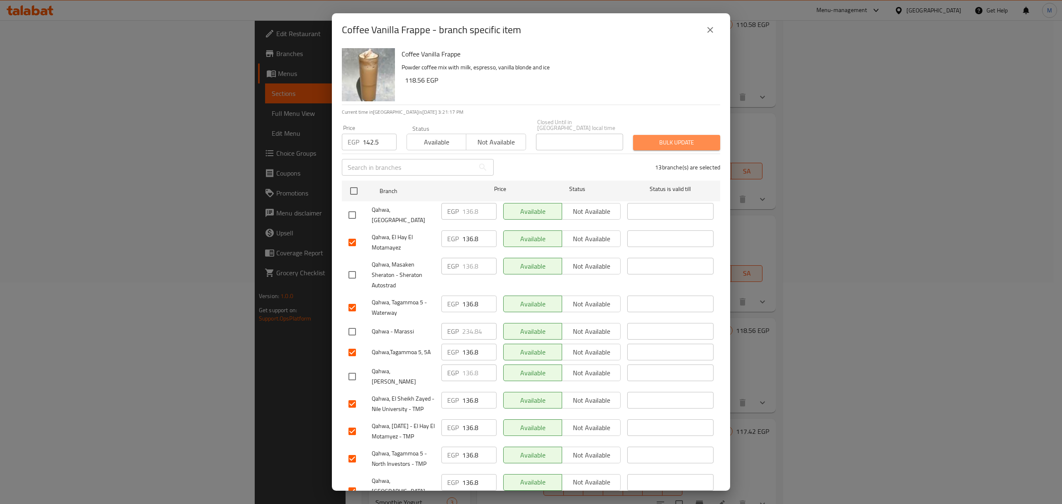
click at [683, 139] on span "Bulk update" at bounding box center [677, 142] width 74 height 10
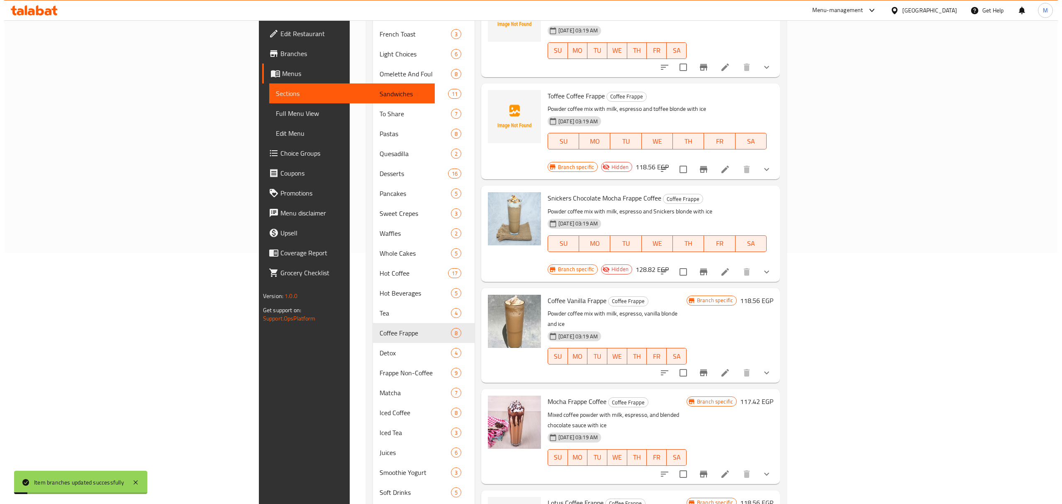
scroll to position [276, 0]
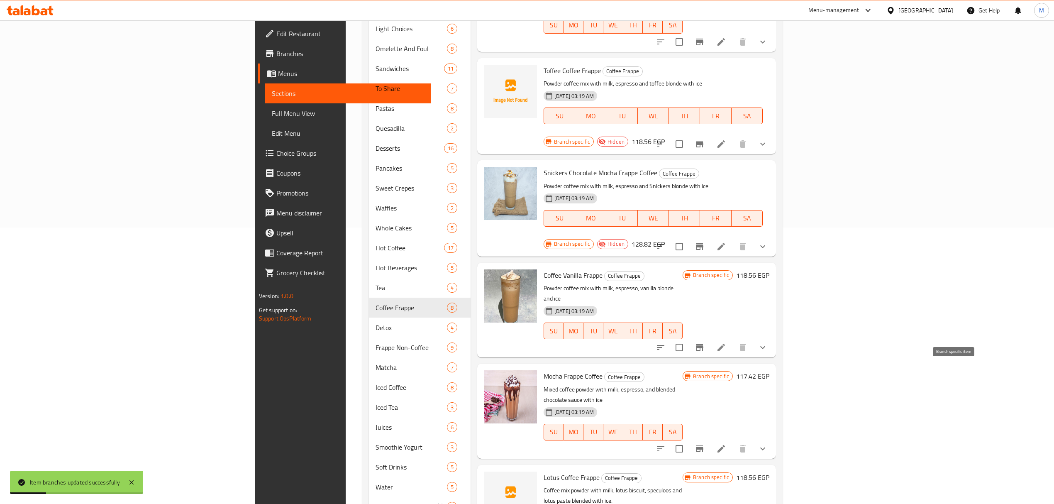
click at [703, 445] on icon "Branch-specific-item" at bounding box center [699, 448] width 7 height 7
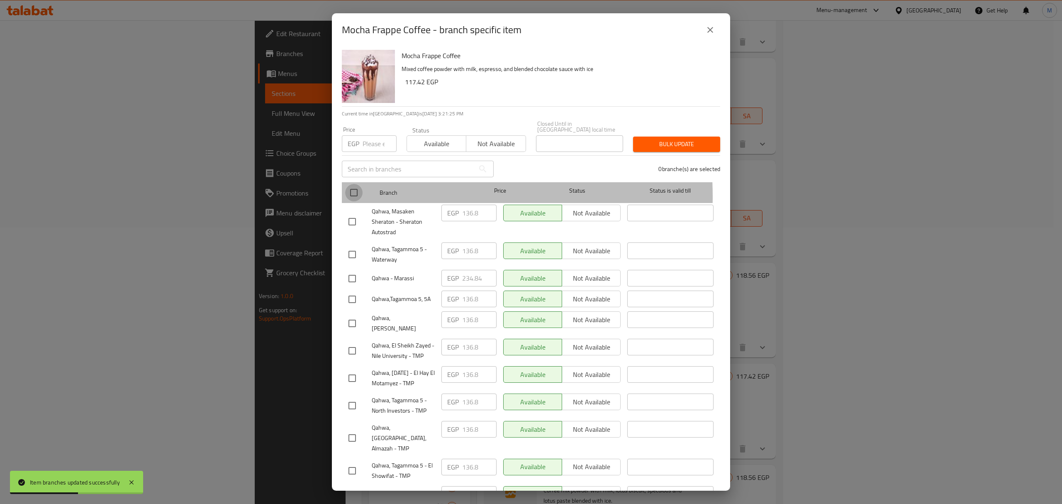
click at [357, 191] on input "checkbox" at bounding box center [353, 192] width 17 height 17
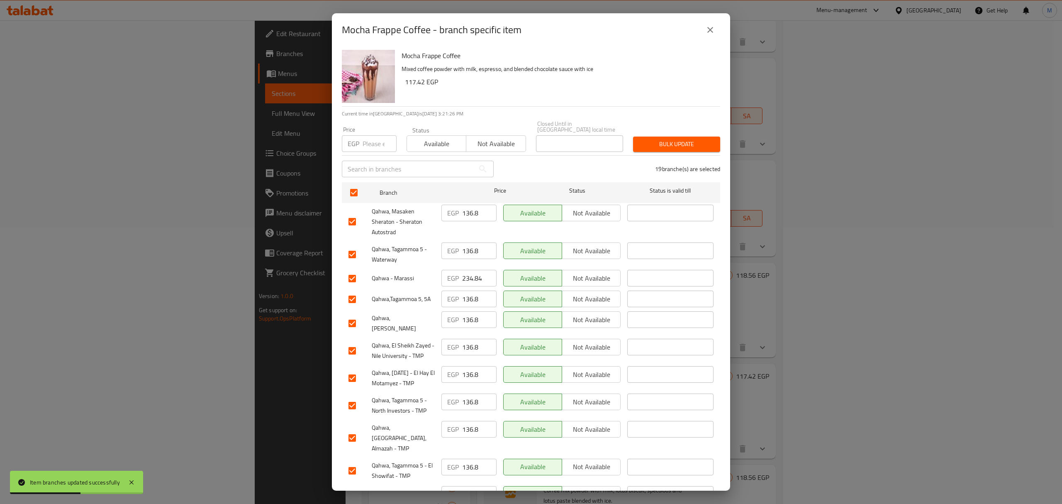
click at [366, 147] on div "Price EGP Price" at bounding box center [369, 139] width 65 height 35
click at [369, 144] on input "number" at bounding box center [380, 143] width 34 height 17
paste input "144.78"
click at [349, 219] on input "checkbox" at bounding box center [352, 221] width 17 height 17
click at [353, 275] on input "checkbox" at bounding box center [352, 278] width 17 height 17
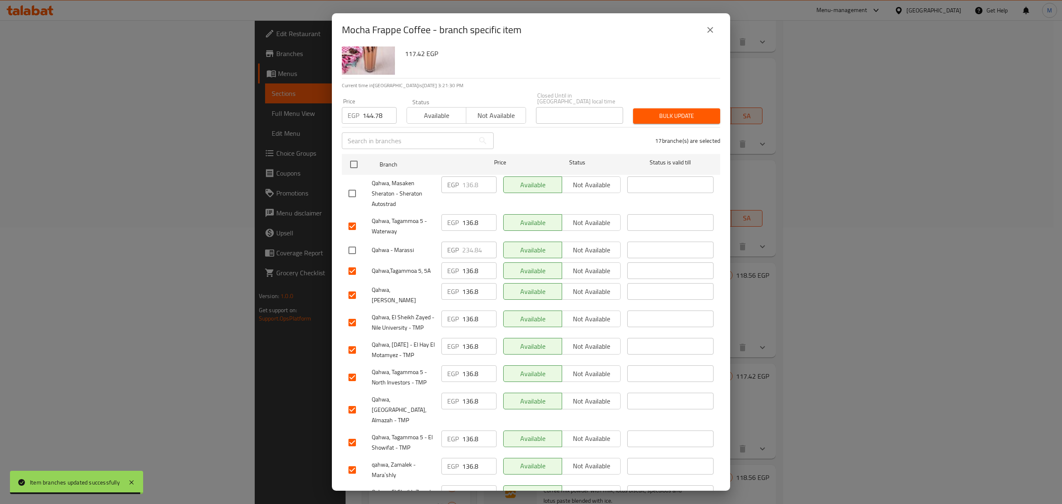
scroll to position [55, 0]
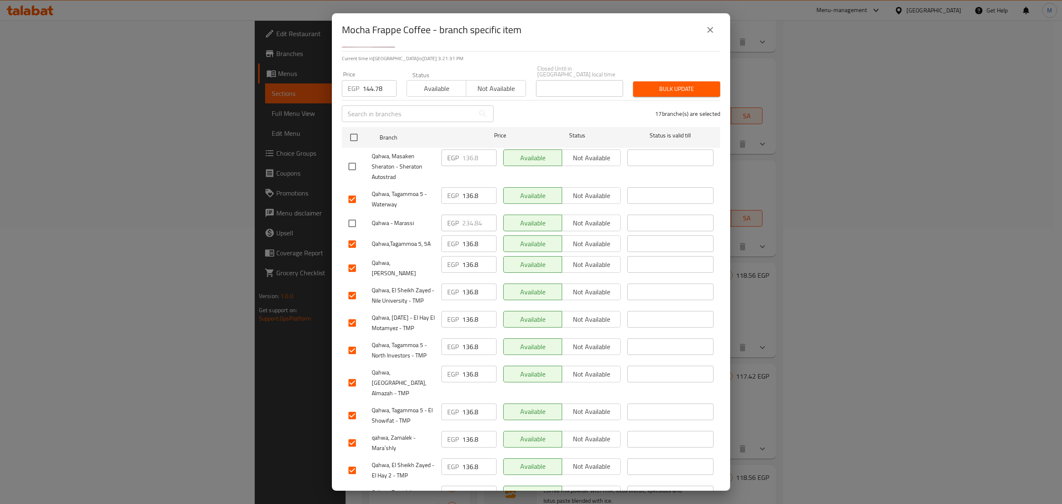
click at [350, 262] on input "checkbox" at bounding box center [352, 267] width 17 height 17
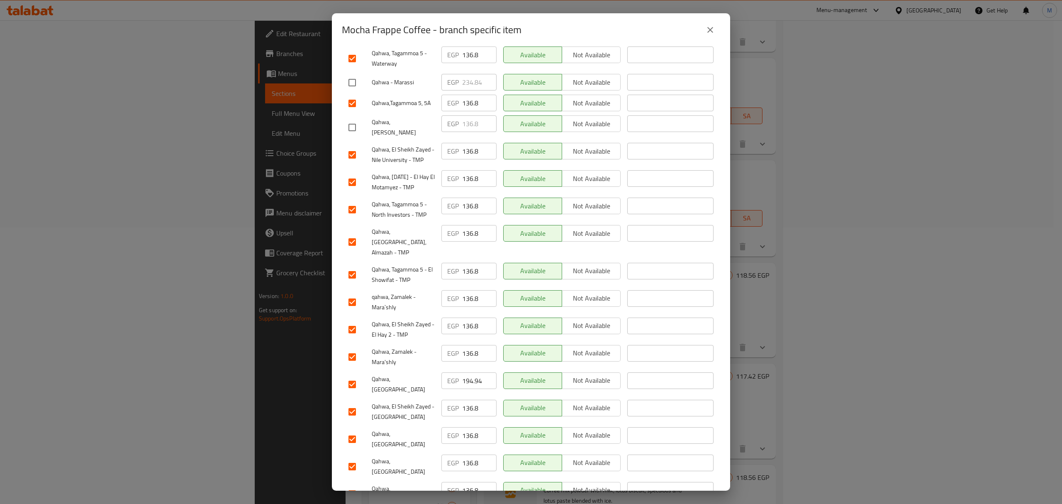
scroll to position [221, 0]
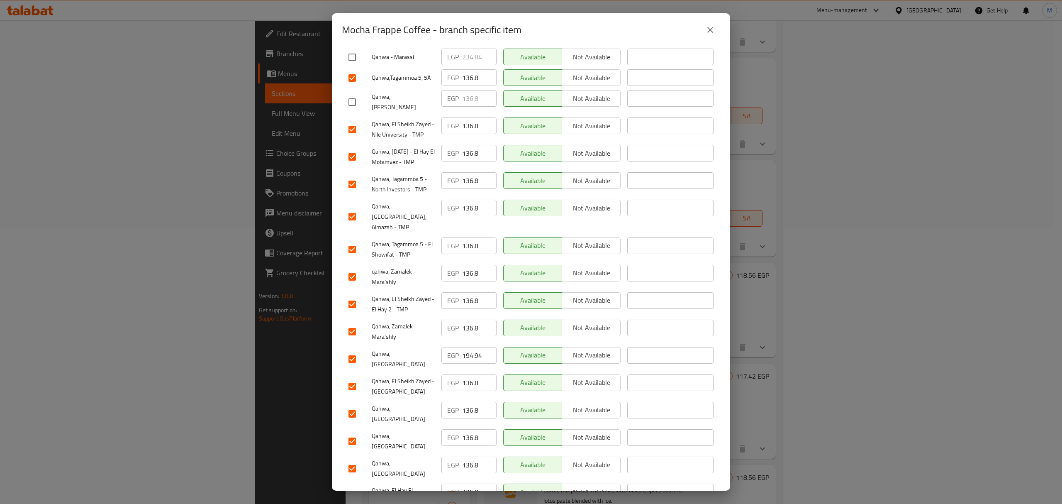
click at [354, 350] on input "checkbox" at bounding box center [352, 358] width 17 height 17
click at [352, 432] on input "checkbox" at bounding box center [352, 440] width 17 height 17
click at [354, 460] on input "checkbox" at bounding box center [352, 468] width 17 height 17
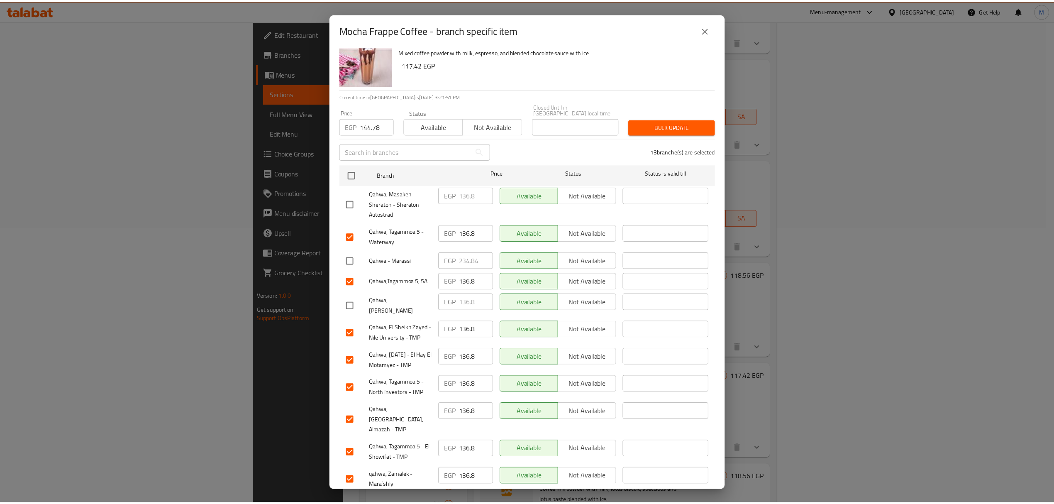
scroll to position [0, 0]
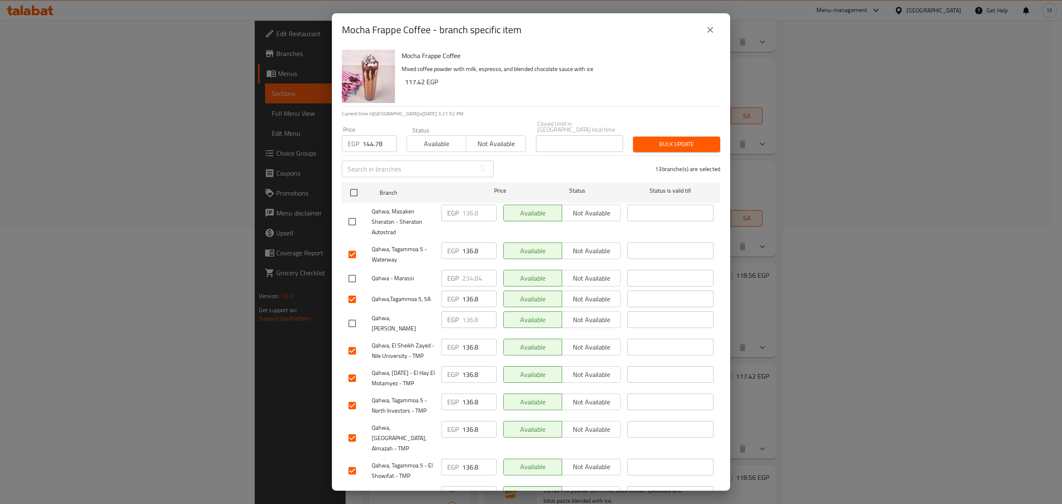
click at [666, 141] on span "Bulk update" at bounding box center [677, 144] width 74 height 10
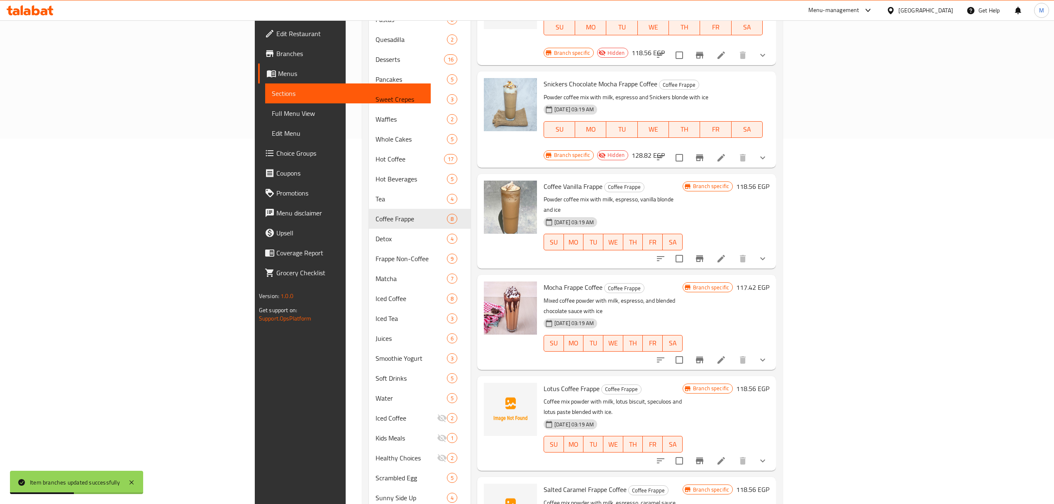
scroll to position [383, 0]
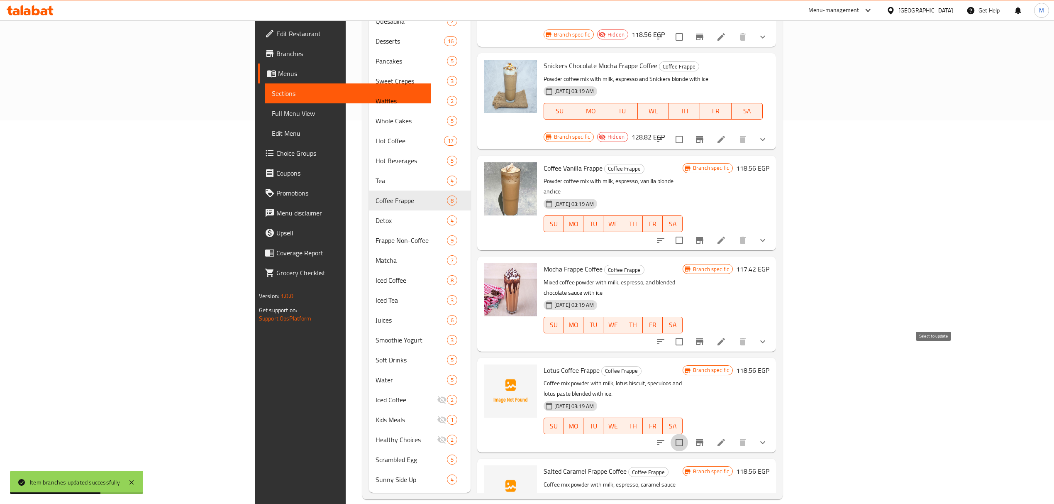
click at [688, 434] on input "checkbox" at bounding box center [679, 442] width 17 height 17
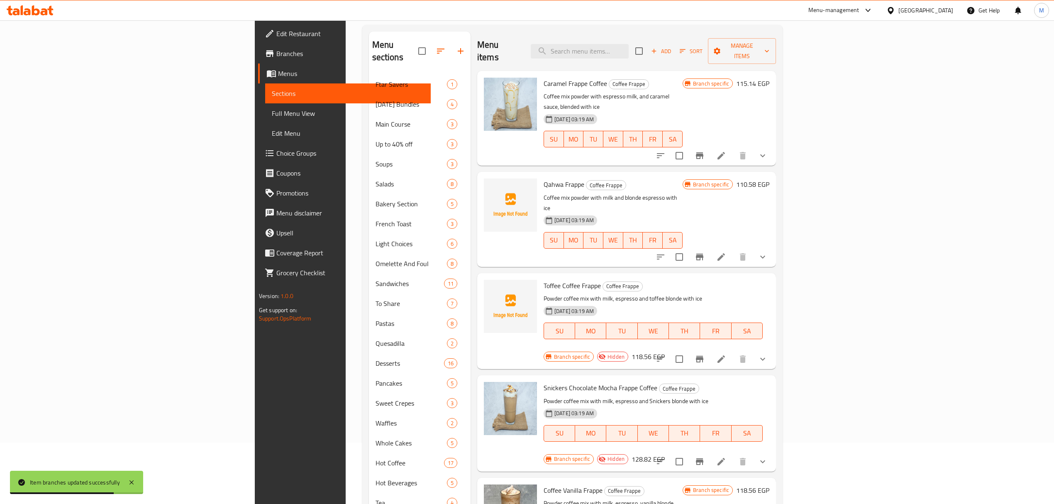
scroll to position [0, 0]
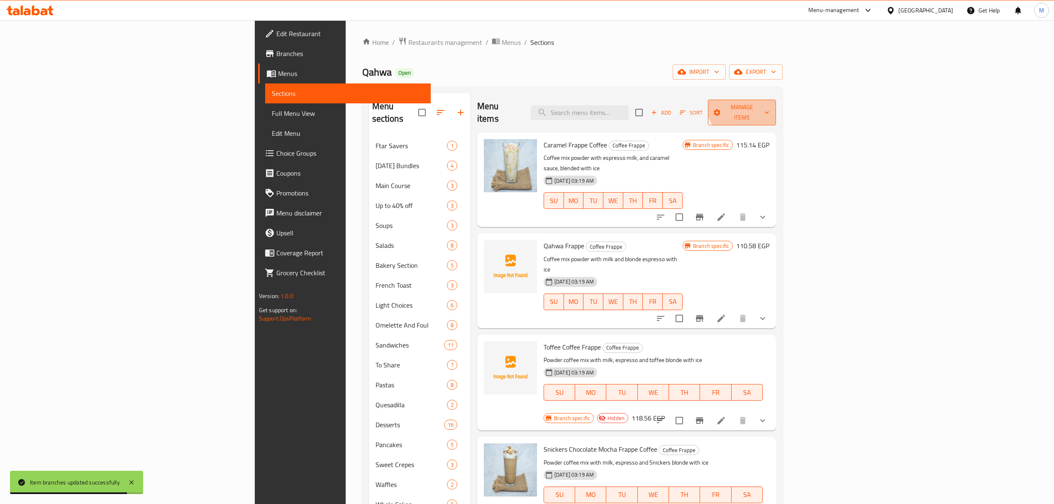
click at [769, 102] on span "Manage items" at bounding box center [742, 112] width 55 height 21
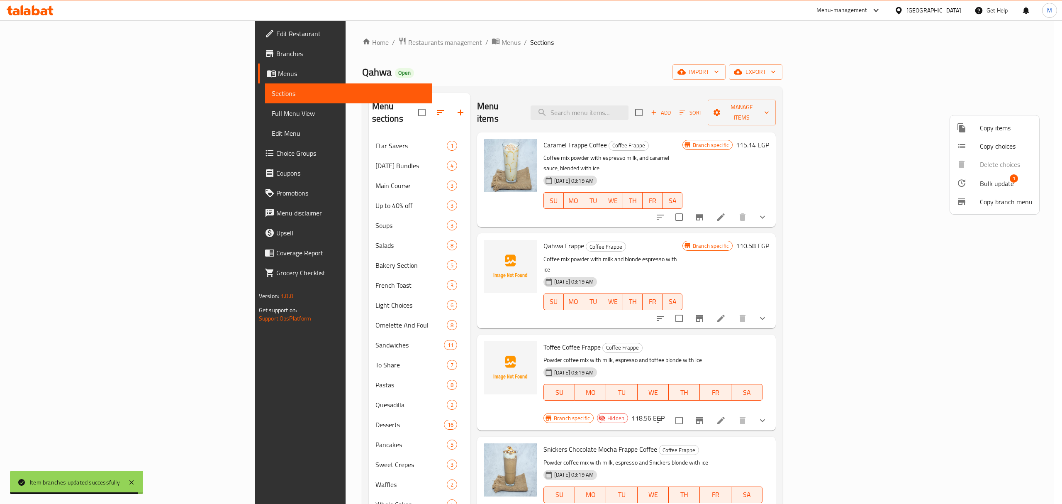
click at [1010, 185] on span "Bulk update" at bounding box center [997, 183] width 34 height 10
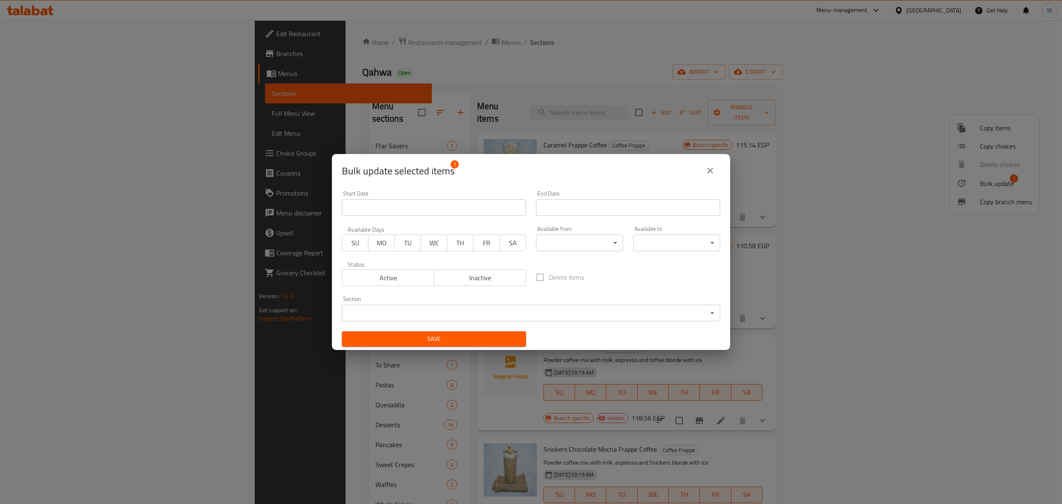
drag, startPoint x: 498, startPoint y: 276, endPoint x: 491, endPoint y: 280, distance: 7.8
click at [497, 276] on span "Inactive" at bounding box center [480, 278] width 85 height 12
click at [449, 331] on button "Save" at bounding box center [434, 338] width 184 height 15
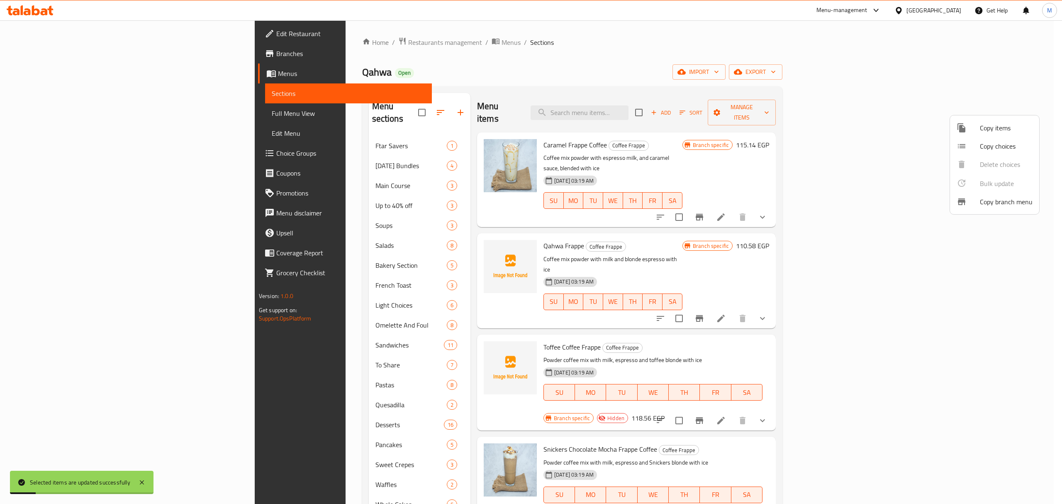
click at [802, 244] on div at bounding box center [531, 252] width 1062 height 504
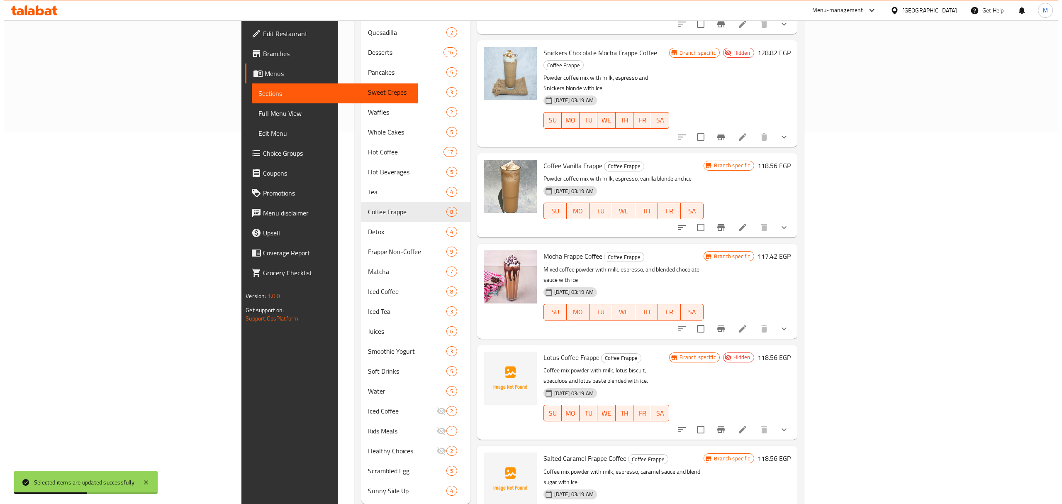
scroll to position [383, 0]
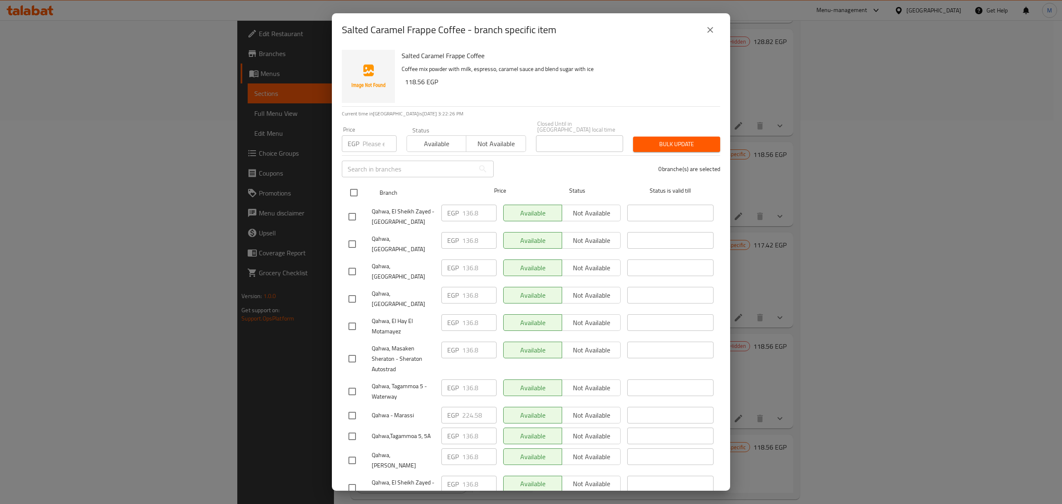
click at [357, 190] on input "checkbox" at bounding box center [353, 192] width 17 height 17
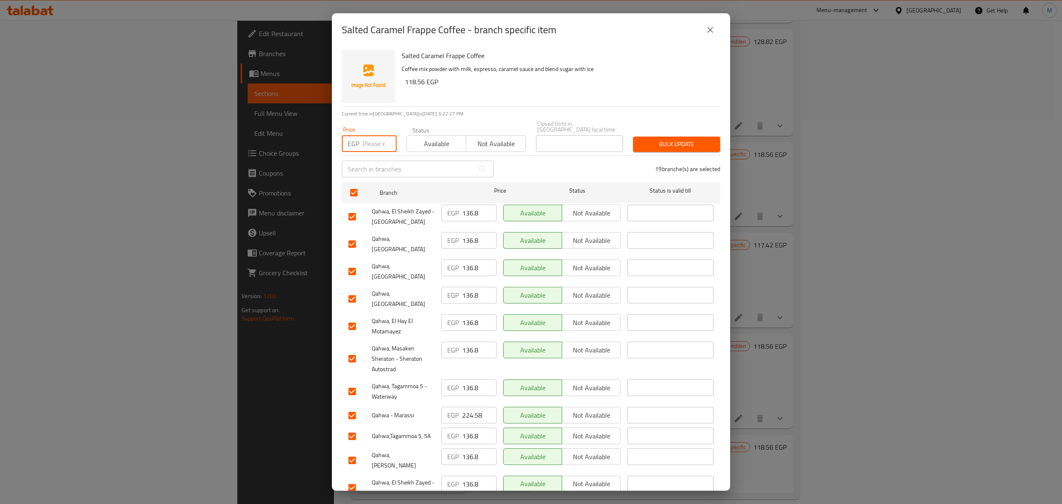
click at [373, 141] on input "number" at bounding box center [380, 143] width 34 height 17
paste input "144.78"
click at [429, 140] on span "Available" at bounding box center [436, 144] width 53 height 12
click at [352, 263] on input "checkbox" at bounding box center [352, 271] width 17 height 17
click at [351, 290] on input "checkbox" at bounding box center [352, 298] width 17 height 17
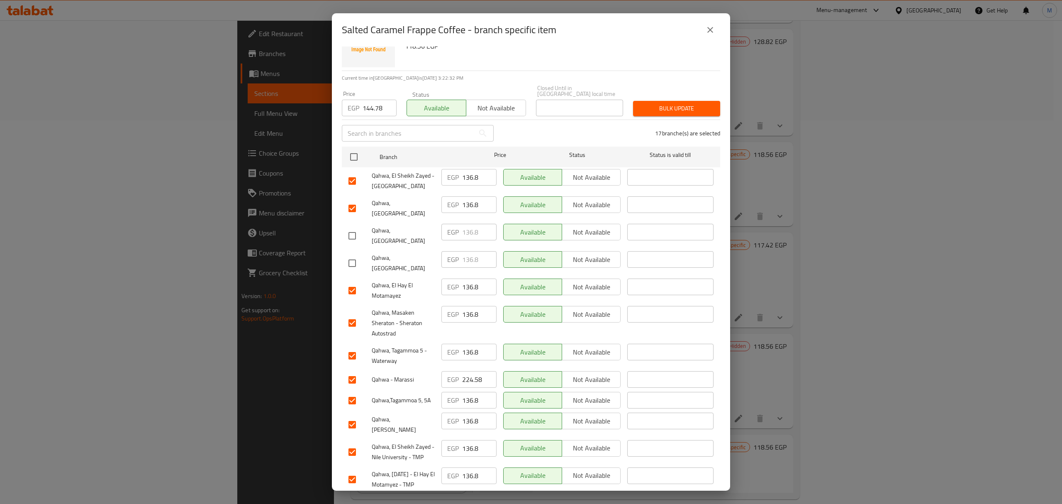
scroll to position [55, 0]
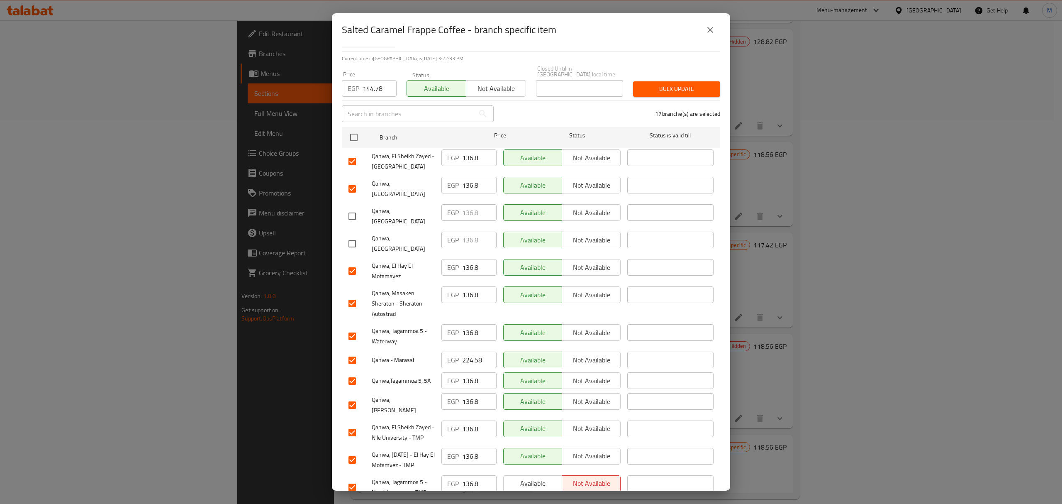
click at [354, 295] on input "checkbox" at bounding box center [352, 303] width 17 height 17
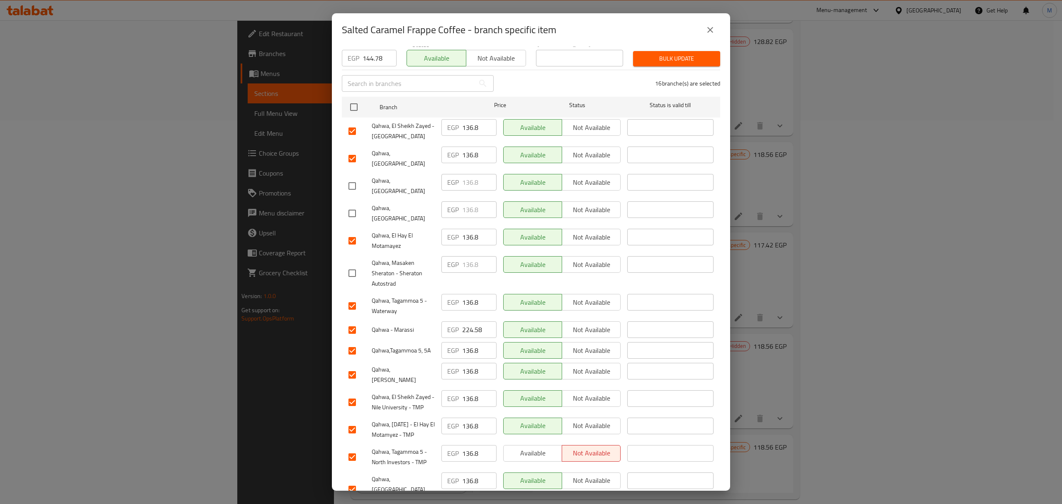
scroll to position [110, 0]
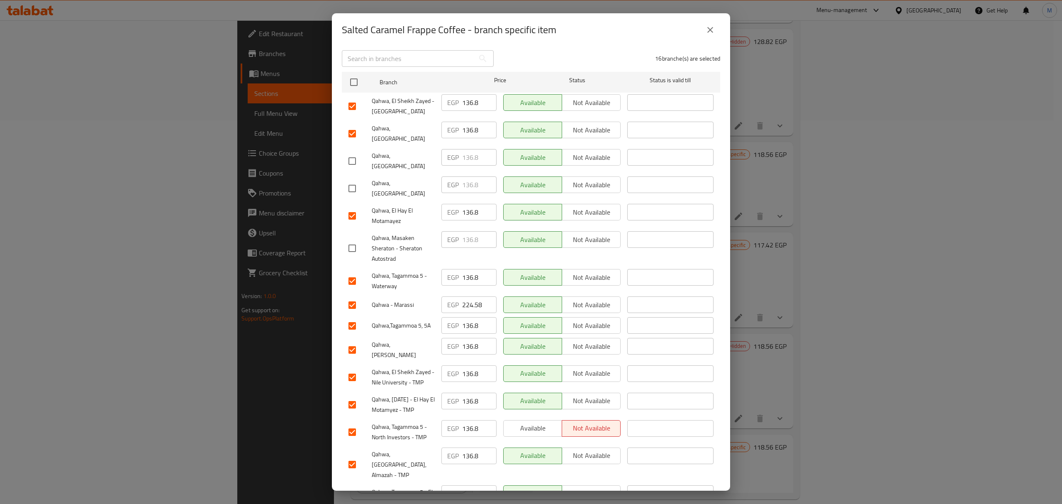
click at [355, 296] on input "checkbox" at bounding box center [352, 304] width 17 height 17
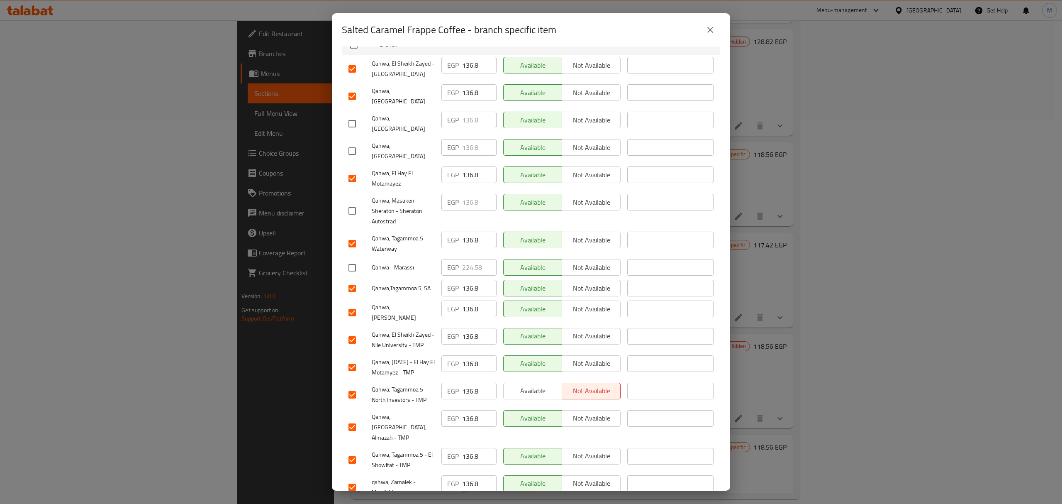
scroll to position [166, 0]
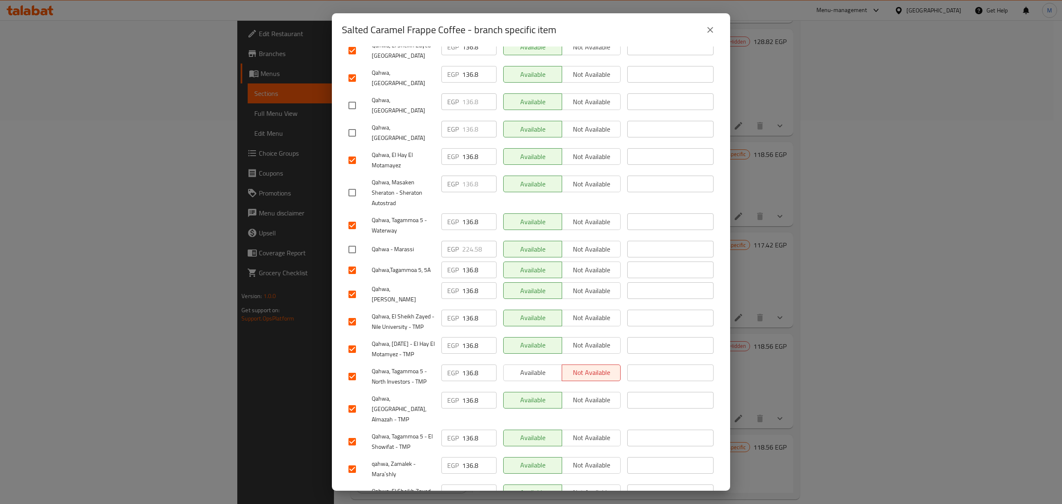
click at [354, 285] on input "checkbox" at bounding box center [352, 293] width 17 height 17
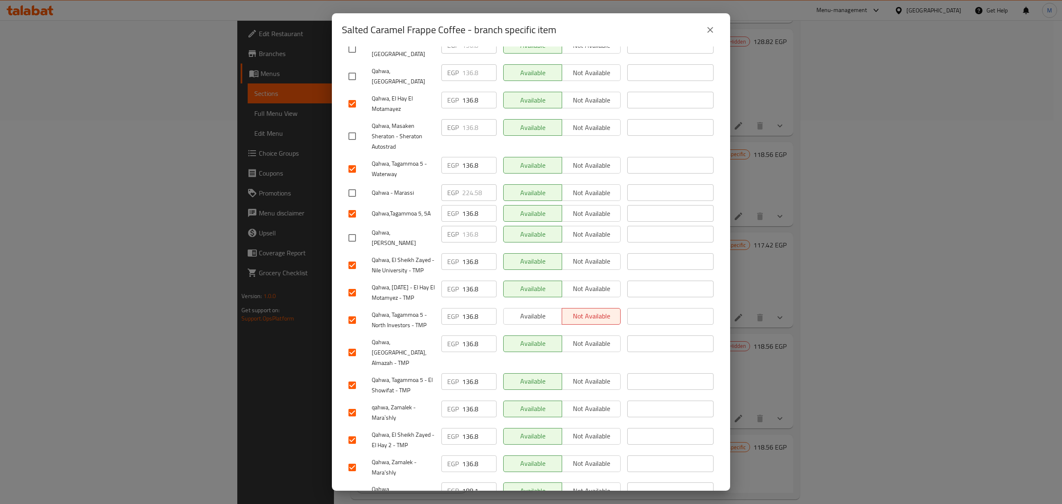
scroll to position [223, 0]
click at [353, 485] on input "checkbox" at bounding box center [352, 493] width 17 height 17
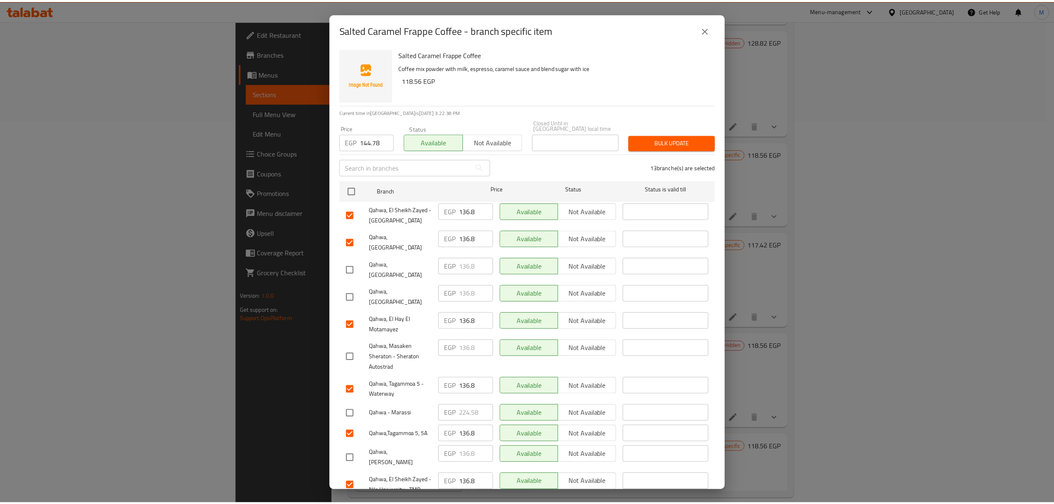
scroll to position [0, 0]
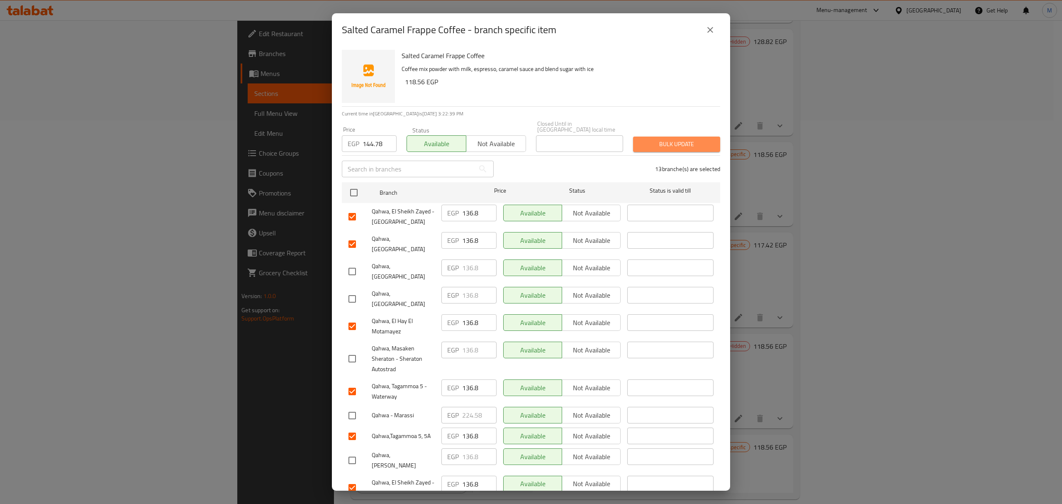
click at [671, 139] on span "Bulk update" at bounding box center [677, 144] width 74 height 10
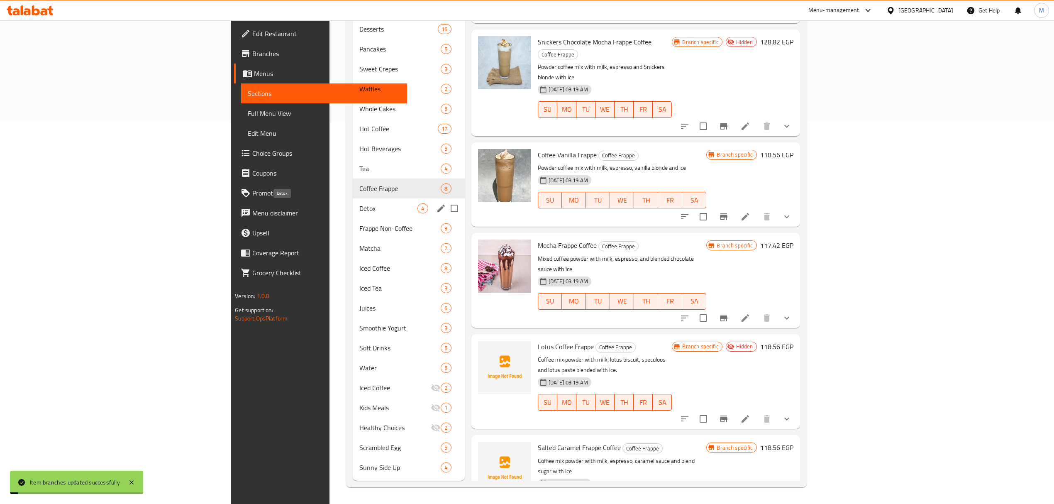
click at [359, 208] on span "Detox" at bounding box center [388, 208] width 58 height 10
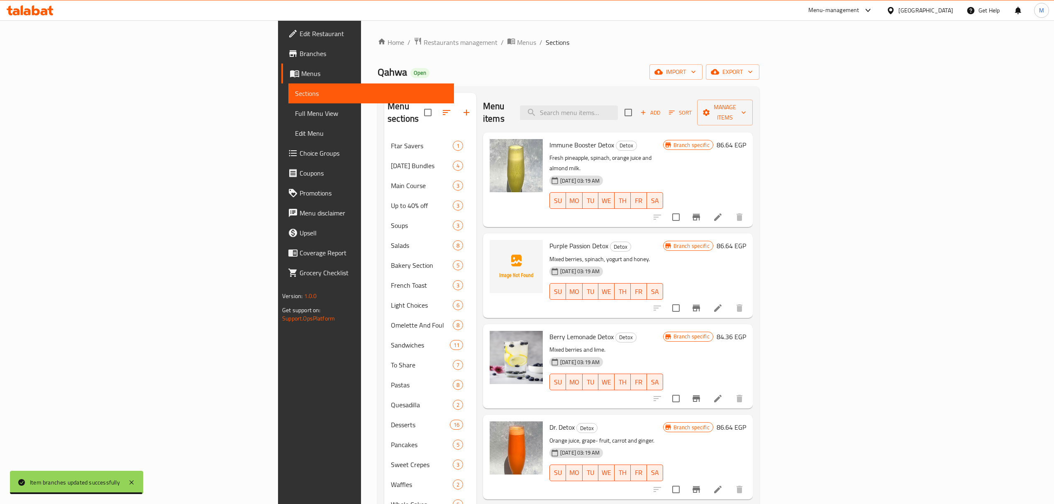
click at [700, 214] on icon "Branch-specific-item" at bounding box center [696, 217] width 7 height 7
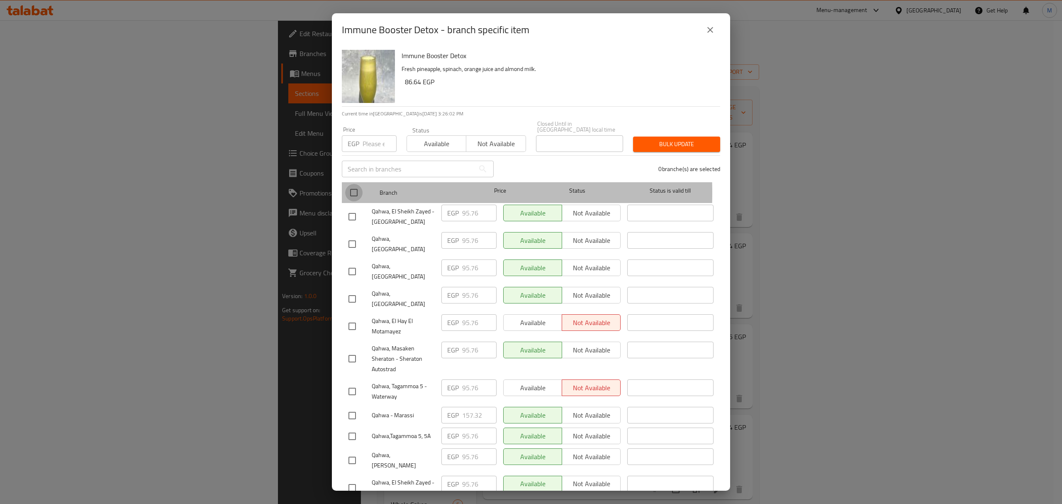
click at [357, 187] on input "checkbox" at bounding box center [353, 192] width 17 height 17
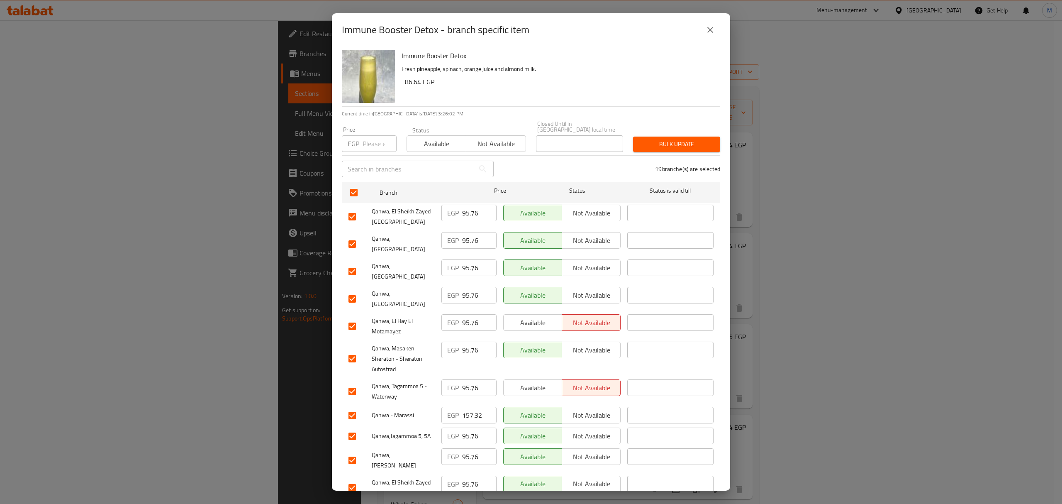
drag, startPoint x: 366, startPoint y: 148, endPoint x: 368, endPoint y: 141, distance: 7.0
click at [366, 147] on div "Price EGP Price" at bounding box center [369, 139] width 65 height 35
click at [368, 135] on input "number" at bounding box center [380, 143] width 34 height 17
paste input "102.6"
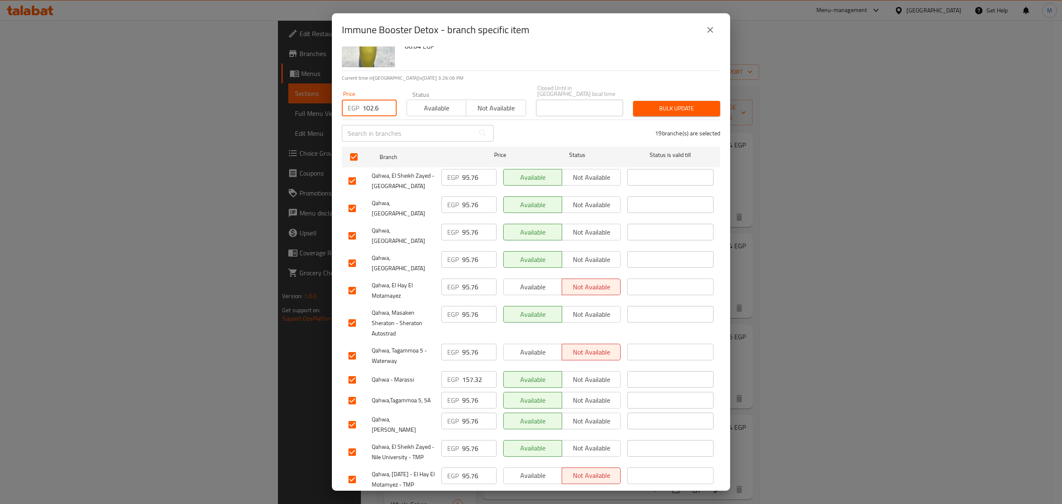
scroll to position [55, 0]
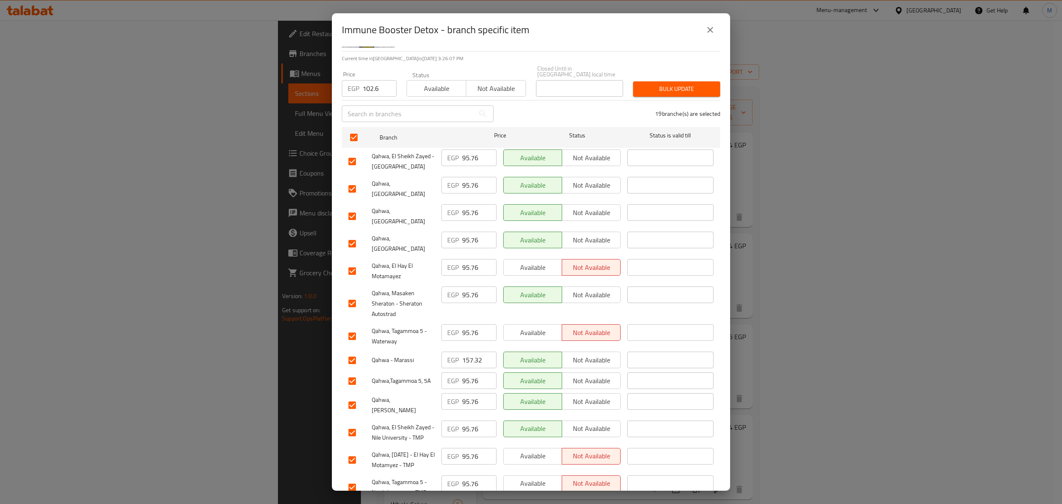
click at [350, 207] on input "checkbox" at bounding box center [352, 215] width 17 height 17
click at [349, 235] on input "checkbox" at bounding box center [352, 243] width 17 height 17
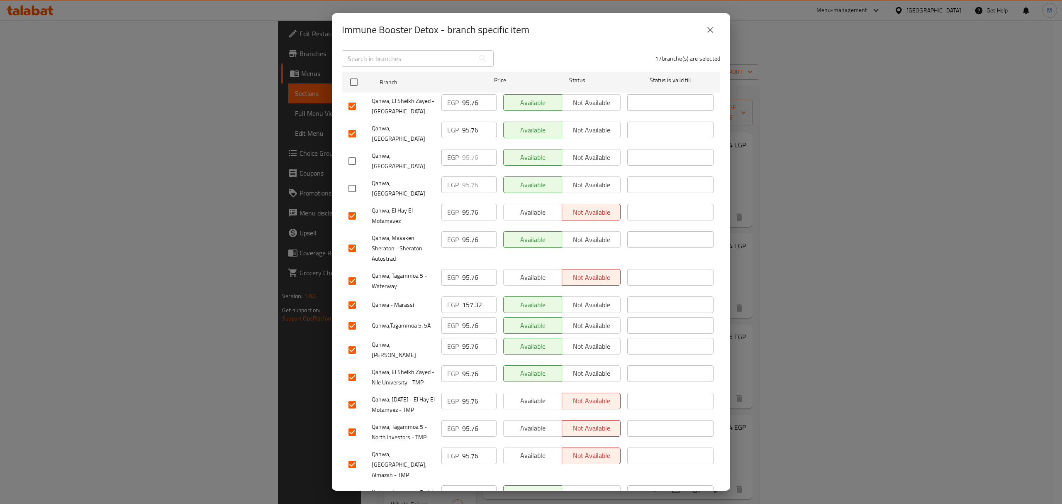
click at [353, 239] on input "checkbox" at bounding box center [352, 247] width 17 height 17
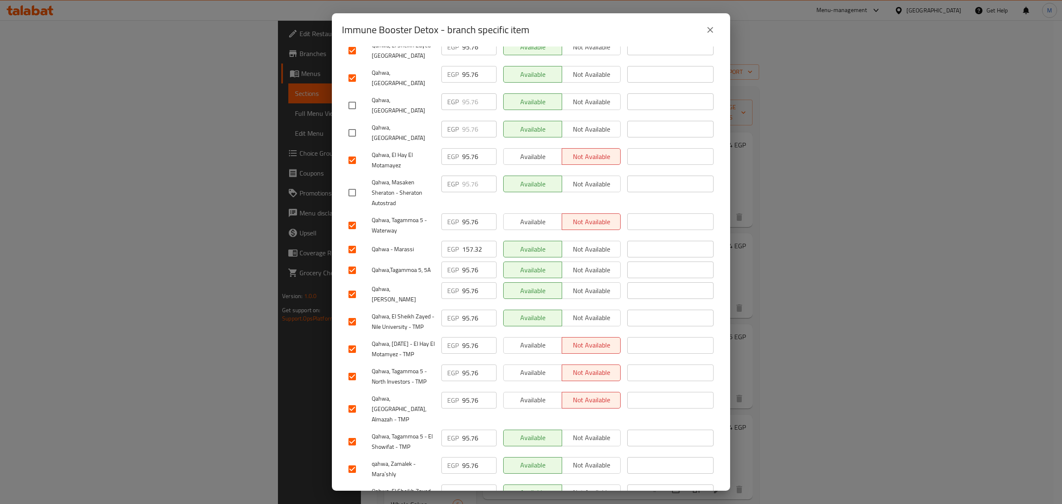
click at [356, 241] on input "checkbox" at bounding box center [352, 249] width 17 height 17
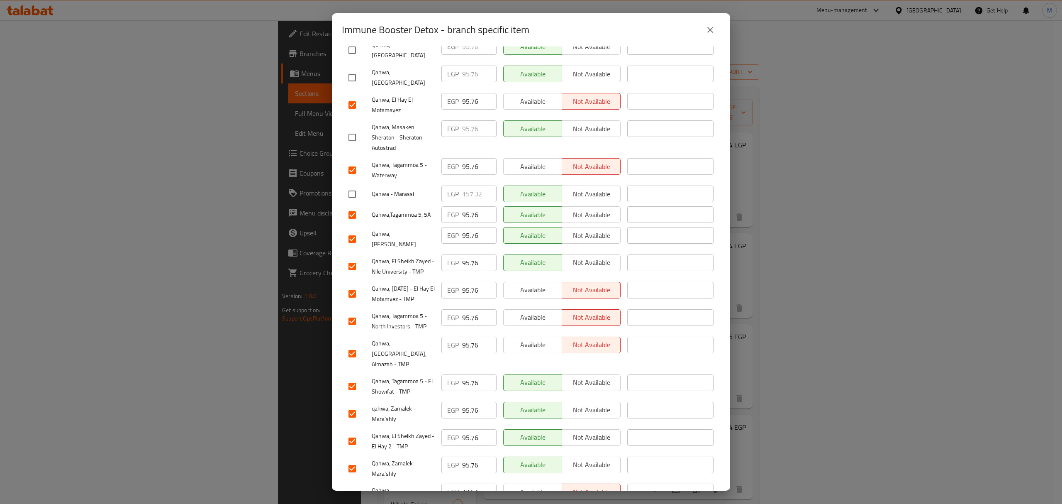
click at [351, 230] on input "checkbox" at bounding box center [352, 238] width 17 height 17
click at [350, 485] on input "checkbox" at bounding box center [352, 493] width 17 height 17
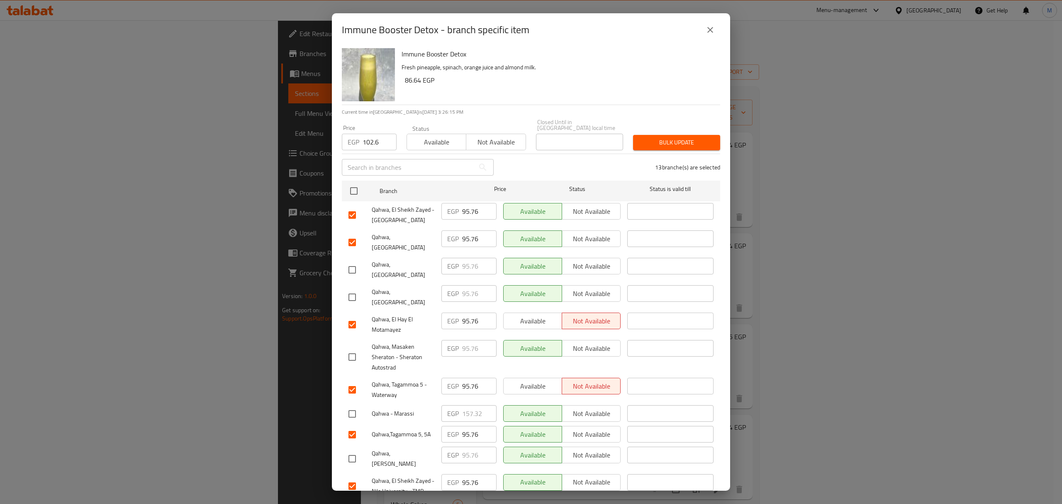
scroll to position [0, 0]
click at [654, 139] on span "Bulk update" at bounding box center [677, 144] width 74 height 10
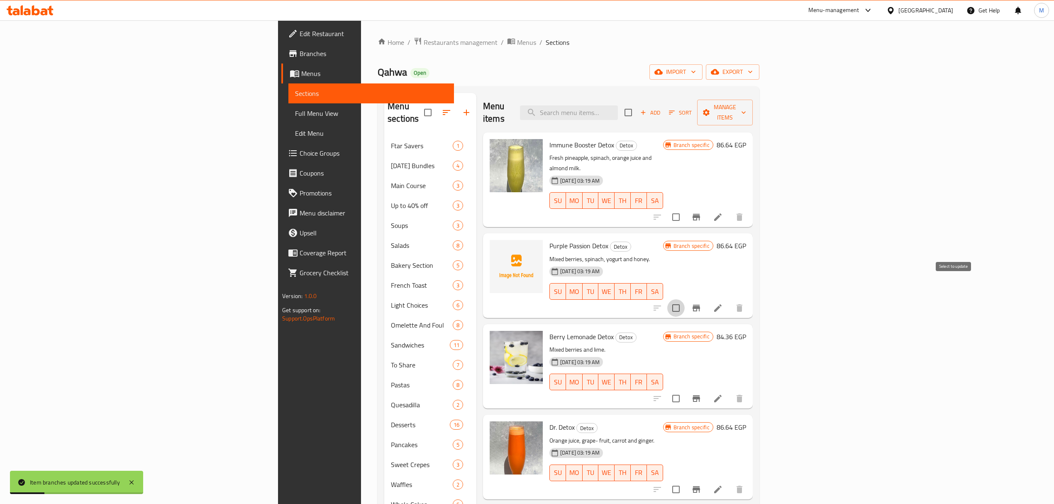
click at [685, 299] on input "checkbox" at bounding box center [675, 307] width 17 height 17
click at [685, 390] on input "checkbox" at bounding box center [675, 398] width 17 height 17
click at [746, 108] on span "Manage items" at bounding box center [725, 112] width 42 height 21
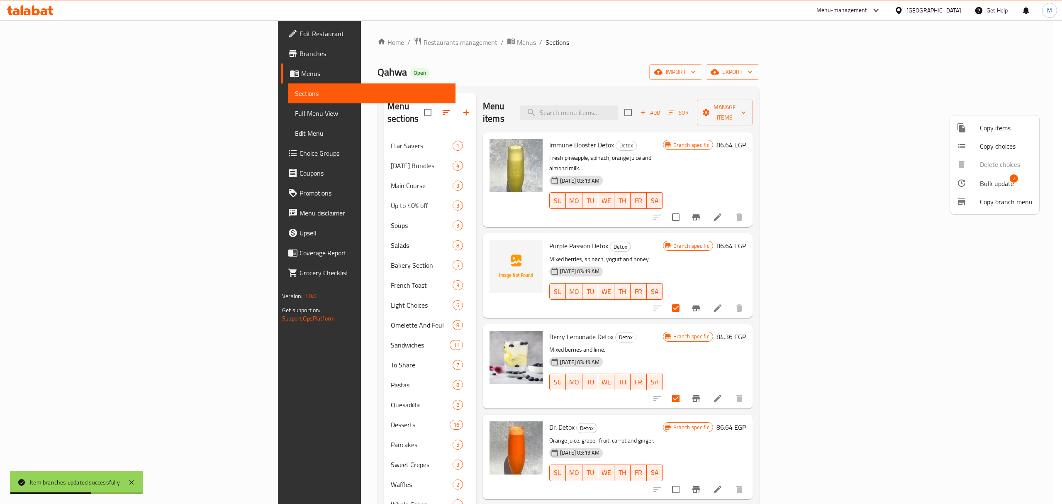
click at [1002, 183] on span "Bulk update" at bounding box center [997, 183] width 34 height 10
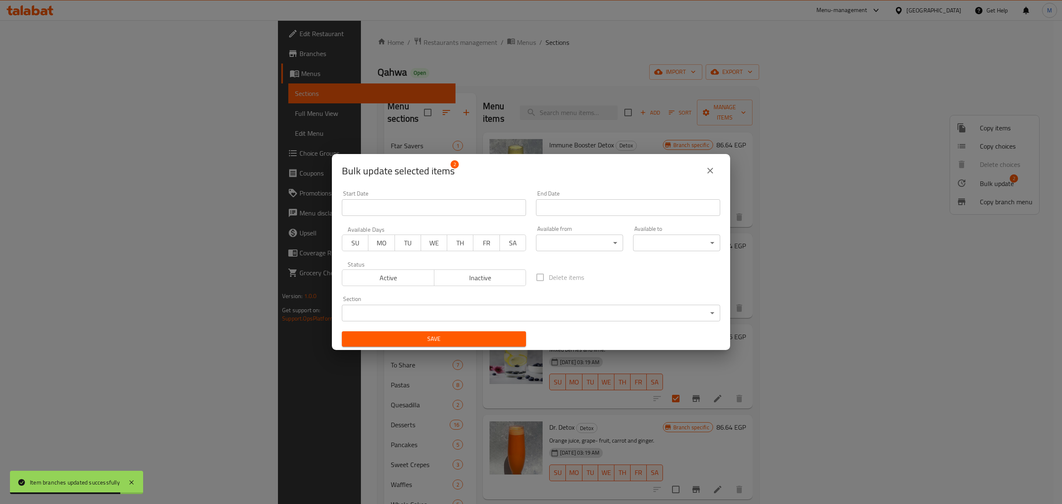
click at [488, 281] on span "Inactive" at bounding box center [480, 278] width 85 height 12
click at [463, 339] on span "Save" at bounding box center [434, 339] width 171 height 10
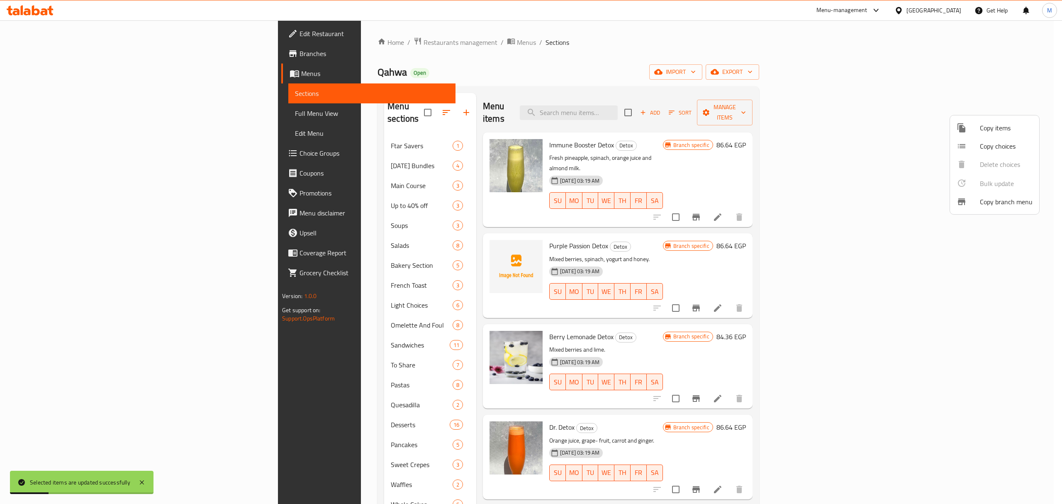
click at [973, 467] on div at bounding box center [531, 252] width 1062 height 504
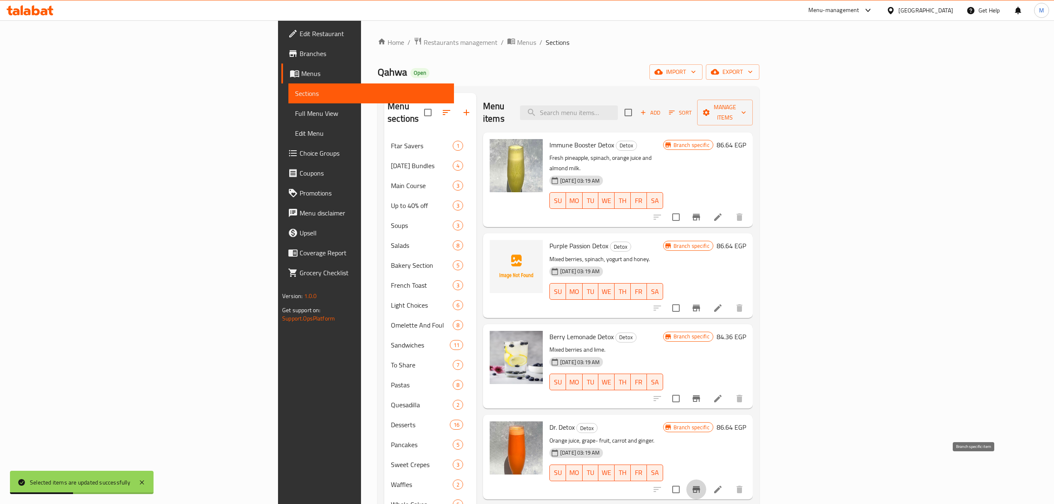
click at [700, 486] on icon "Branch-specific-item" at bounding box center [696, 489] width 7 height 7
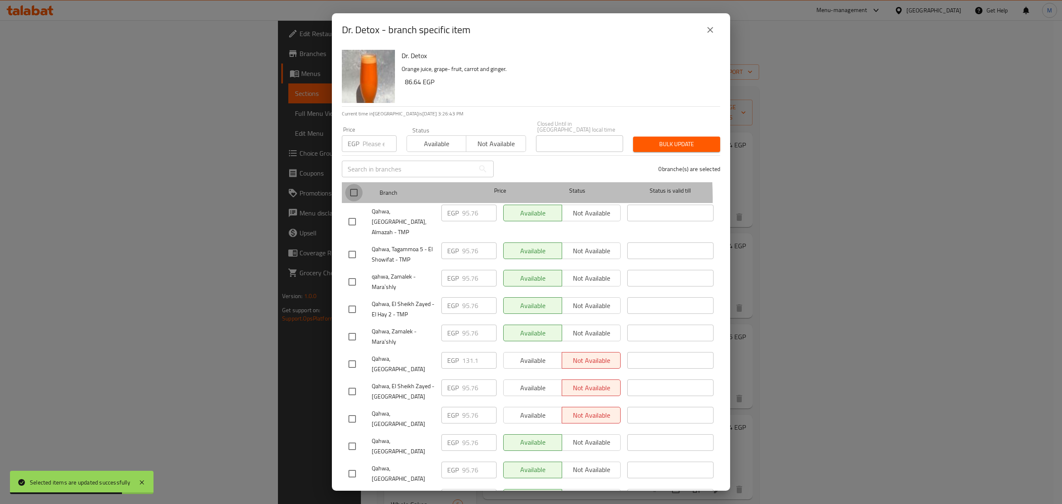
click at [353, 193] on input "checkbox" at bounding box center [353, 192] width 17 height 17
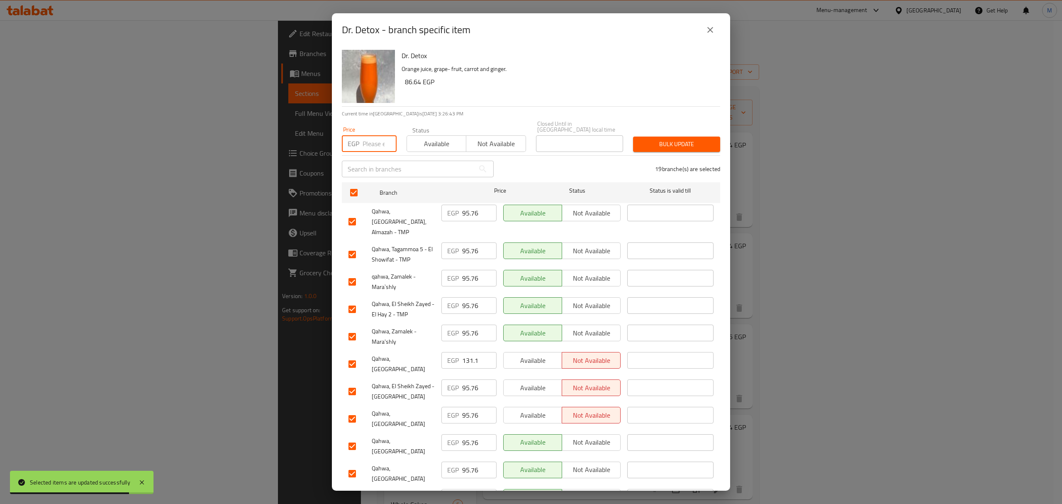
click at [368, 139] on input "number" at bounding box center [380, 143] width 34 height 17
paste input "102.6"
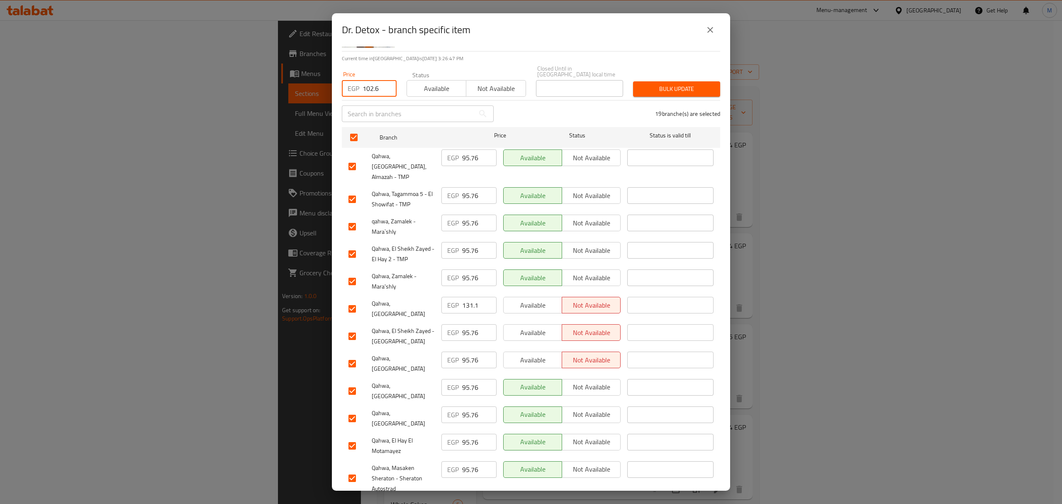
scroll to position [110, 0]
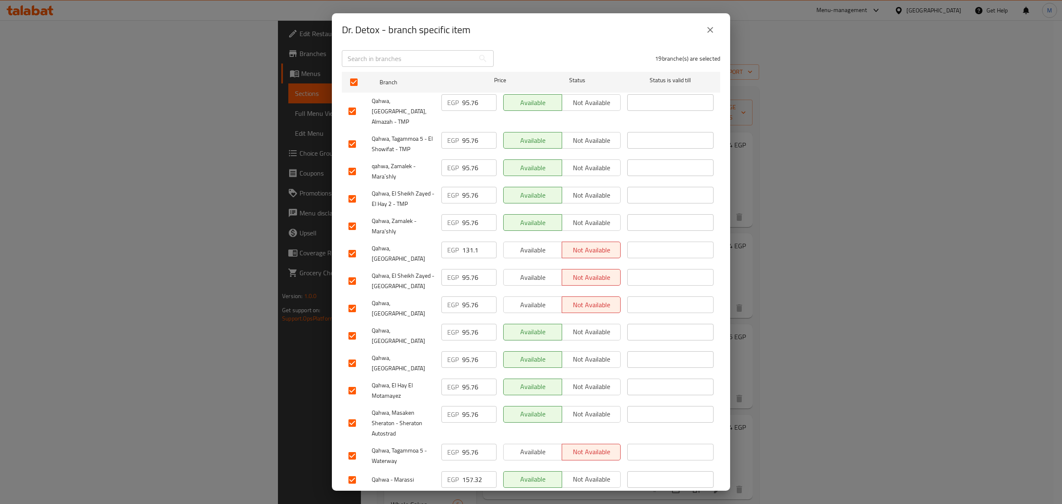
click at [351, 245] on input "checkbox" at bounding box center [352, 253] width 17 height 17
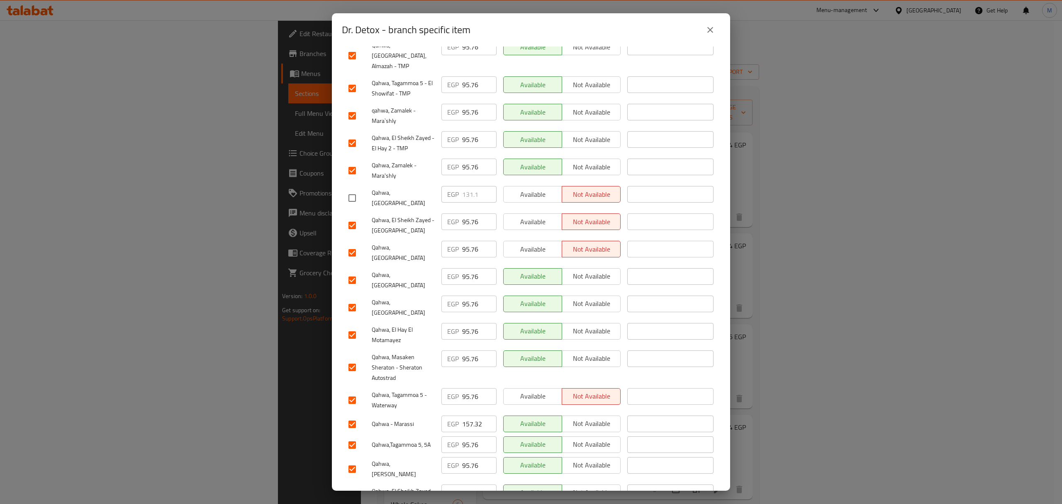
click at [350, 271] on input "checkbox" at bounding box center [352, 279] width 17 height 17
click at [352, 299] on input "checkbox" at bounding box center [352, 307] width 17 height 17
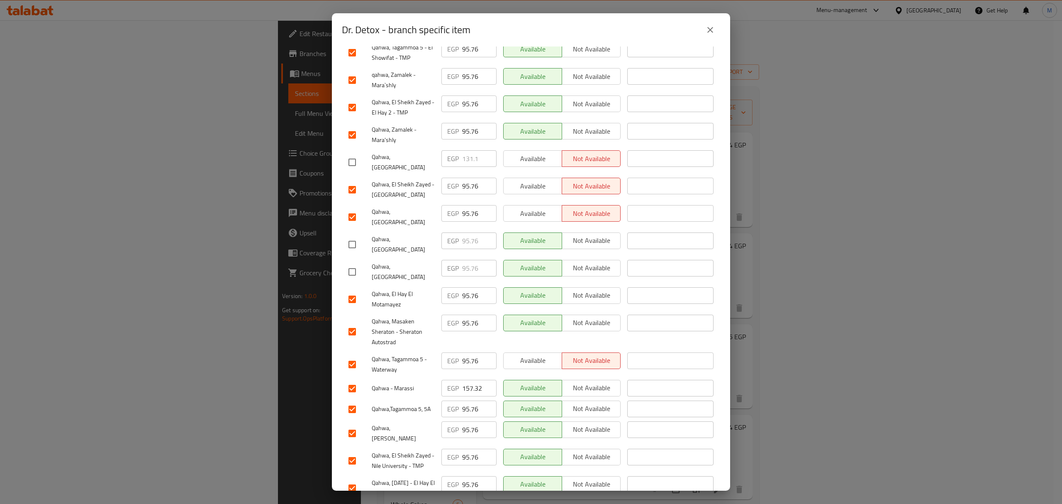
scroll to position [221, 0]
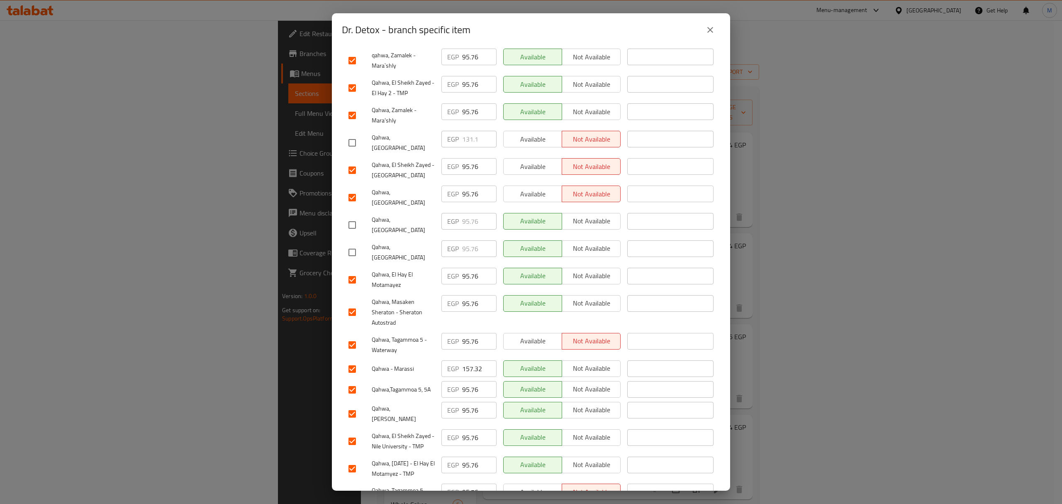
click at [355, 303] on input "checkbox" at bounding box center [352, 311] width 17 height 17
click at [350, 359] on input "checkbox" at bounding box center [352, 367] width 17 height 17
click at [352, 403] on input "checkbox" at bounding box center [352, 411] width 17 height 17
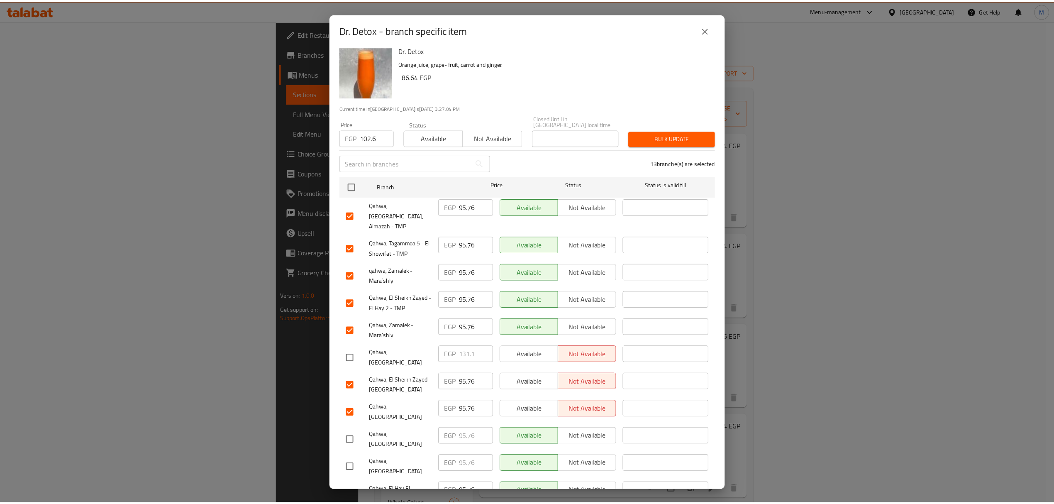
scroll to position [0, 0]
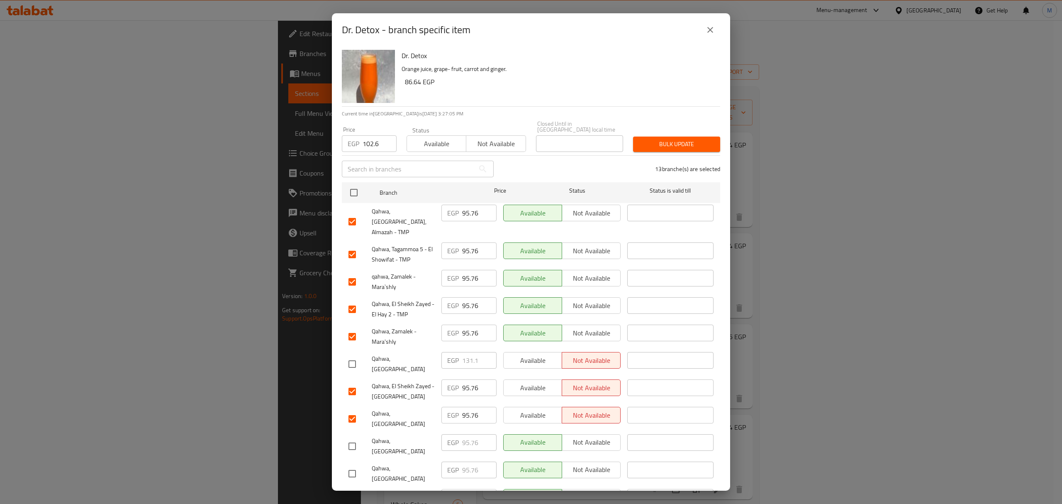
click at [667, 142] on span "Bulk update" at bounding box center [677, 144] width 74 height 10
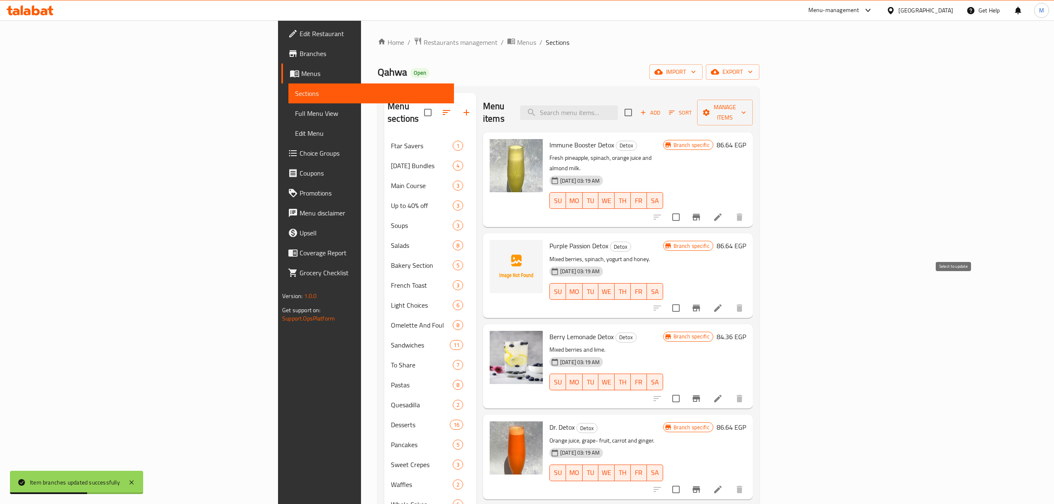
click at [685, 299] on input "checkbox" at bounding box center [675, 307] width 17 height 17
click at [685, 390] on input "checkbox" at bounding box center [675, 398] width 17 height 17
click at [746, 110] on span "Manage items" at bounding box center [725, 112] width 42 height 21
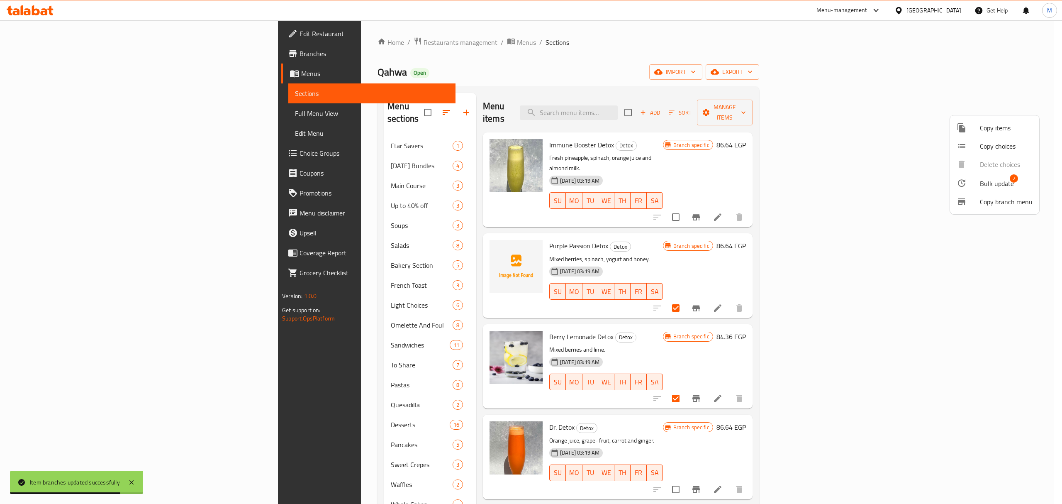
click at [995, 185] on span "Bulk update" at bounding box center [997, 183] width 34 height 10
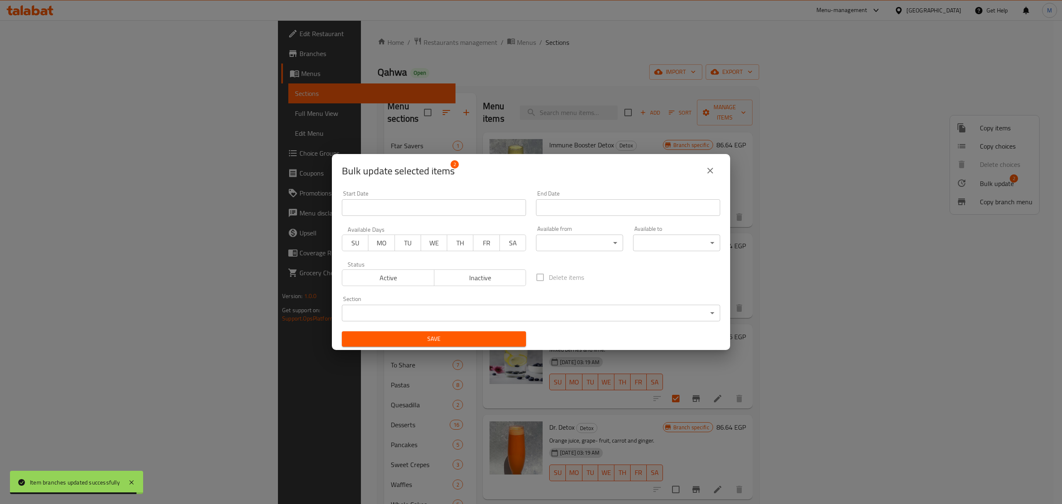
click at [468, 276] on span "Inactive" at bounding box center [480, 278] width 85 height 12
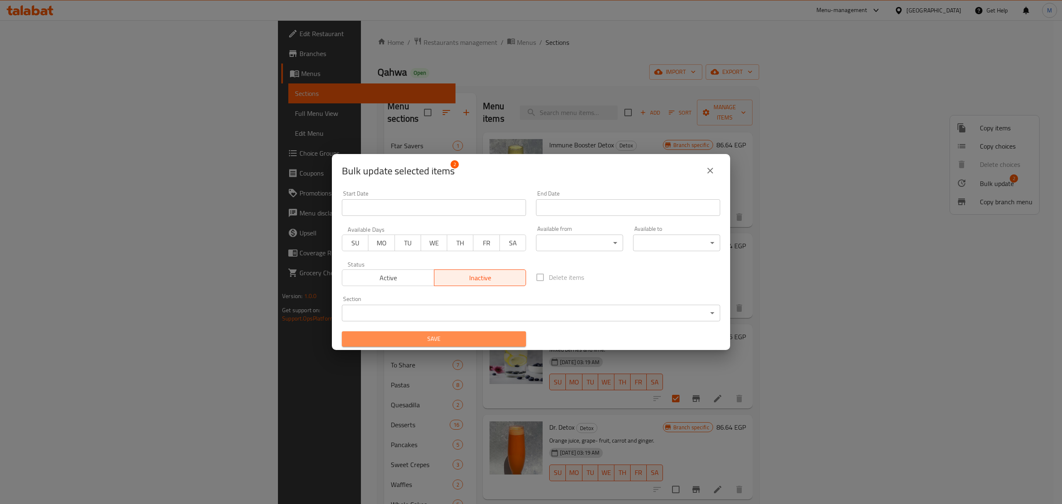
click at [466, 341] on span "Save" at bounding box center [434, 339] width 171 height 10
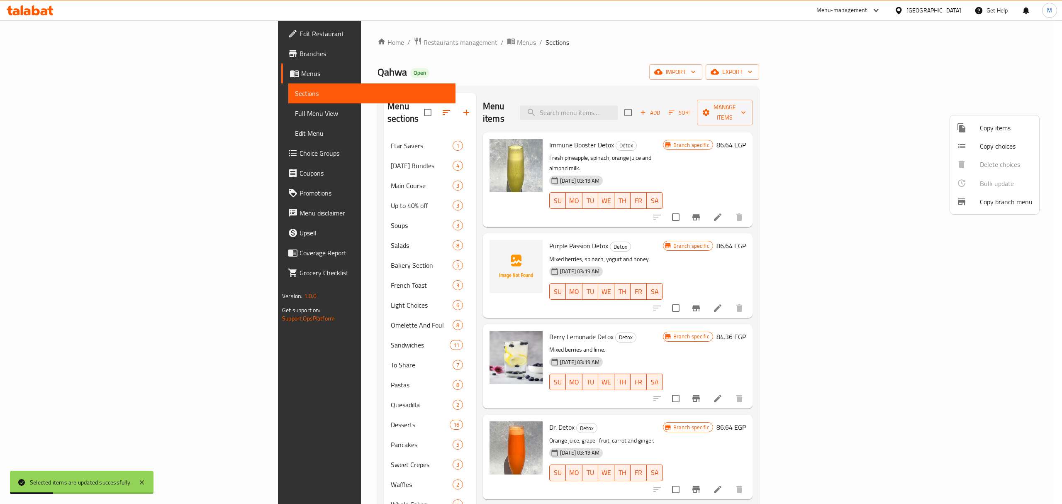
click at [736, 322] on div at bounding box center [531, 252] width 1062 height 504
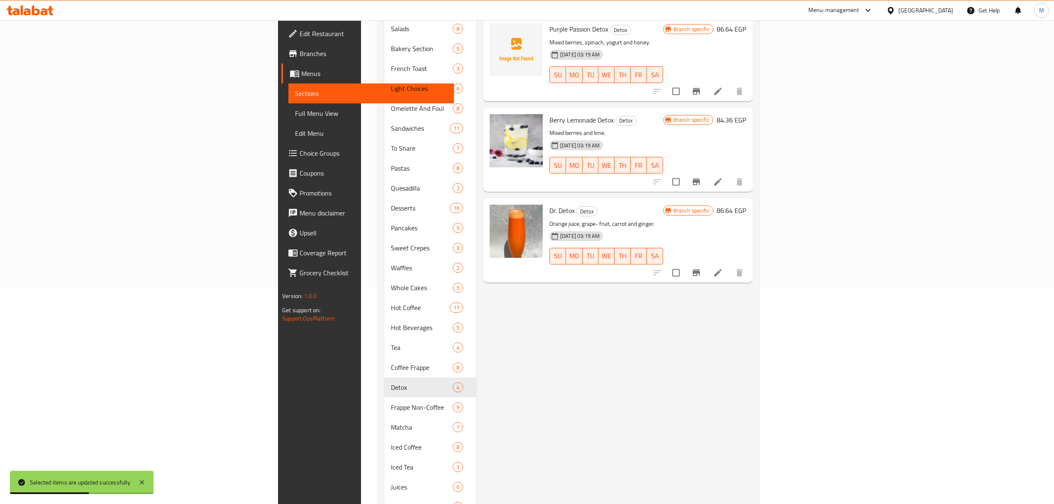
scroll to position [221, 0]
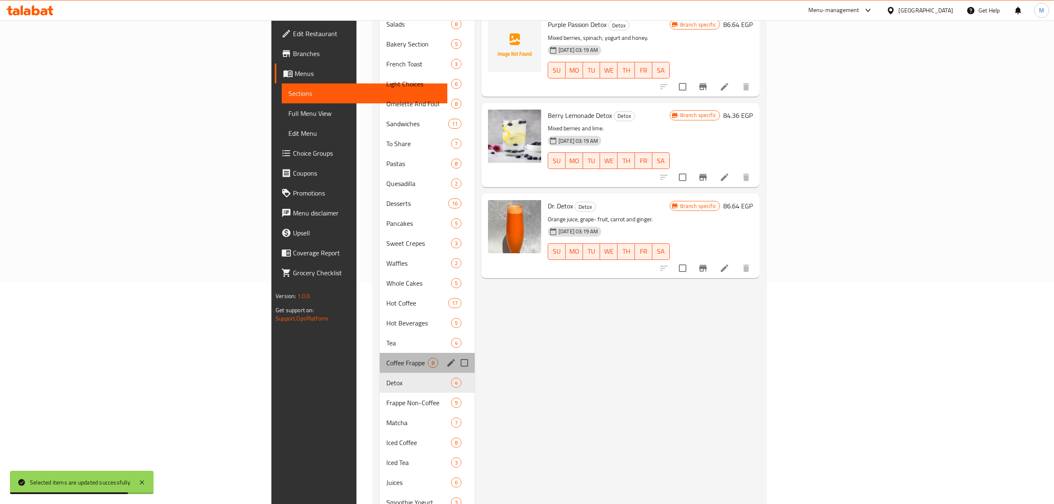
click at [380, 353] on div "Coffee Frappe 8" at bounding box center [427, 363] width 95 height 20
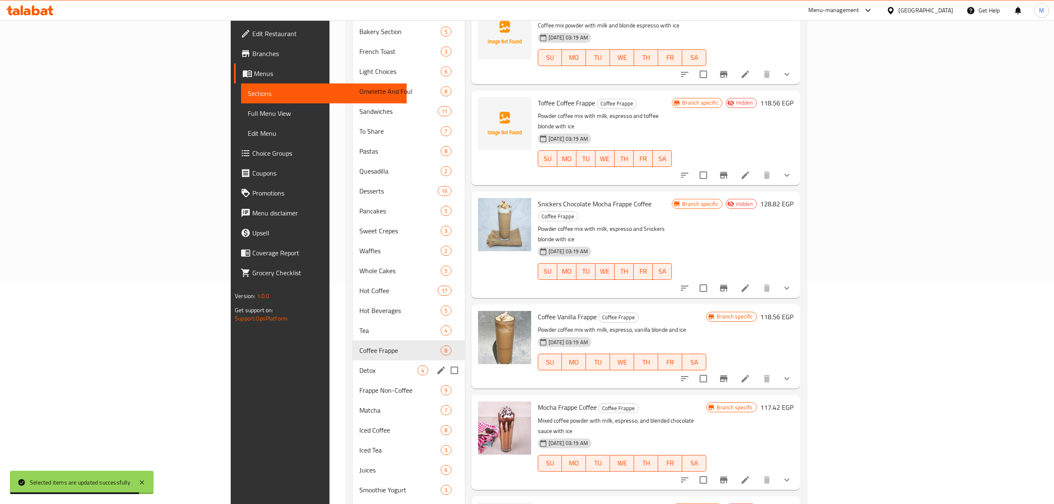
click at [353, 363] on div "Detox 4" at bounding box center [409, 370] width 112 height 20
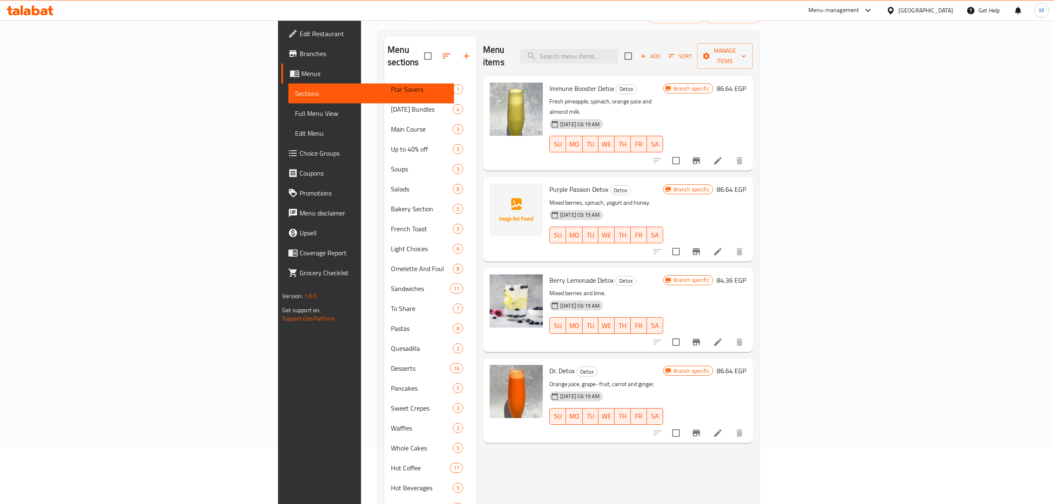
scroll to position [55, 0]
click at [663, 289] on p "Mixed berries and lime." at bounding box center [606, 294] width 114 height 10
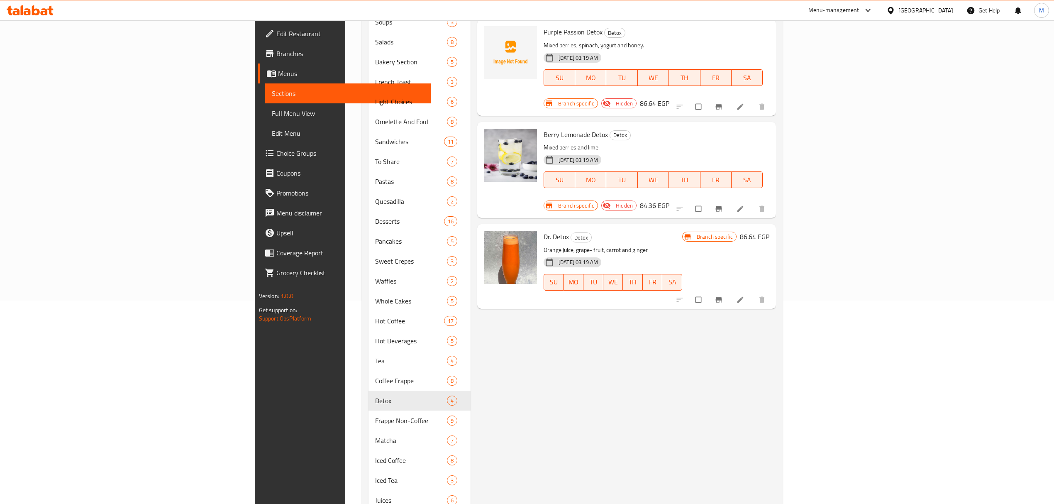
scroll to position [221, 0]
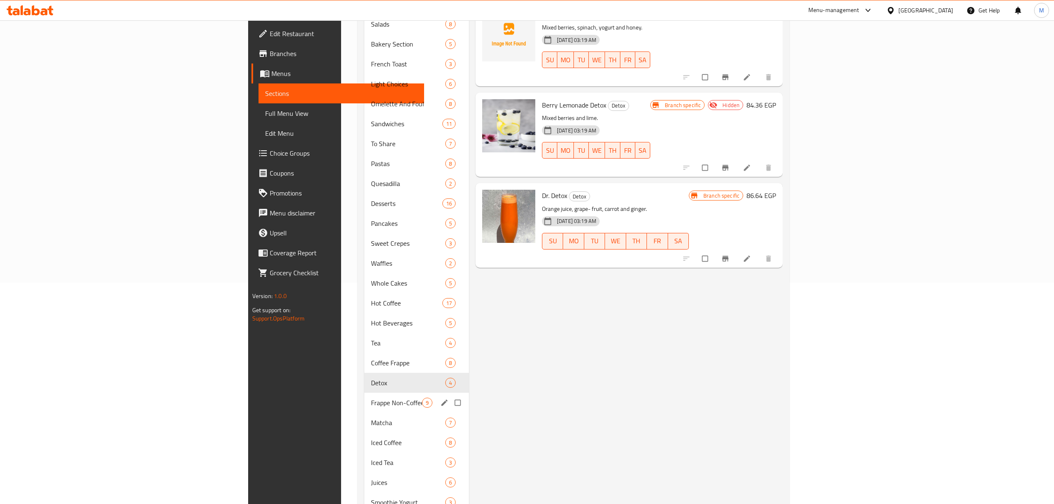
click at [364, 393] on div "Frappe Non-Coffee 9" at bounding box center [416, 403] width 105 height 20
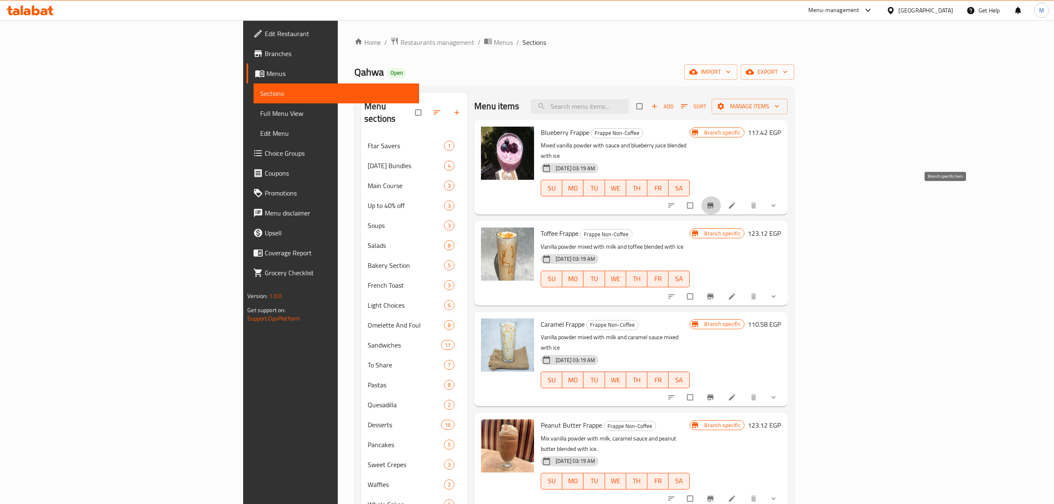
click at [715, 201] on icon "Branch-specific-item" at bounding box center [710, 205] width 8 height 8
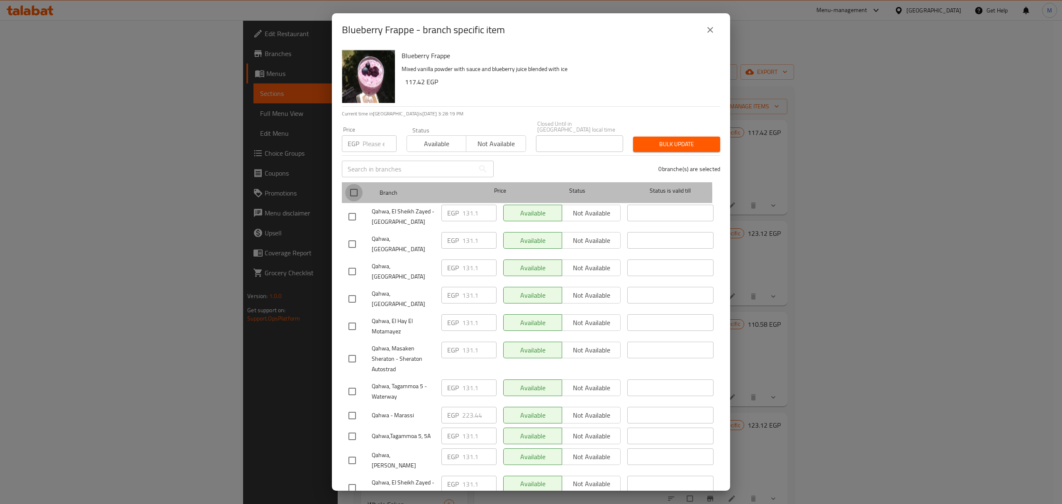
click at [359, 188] on input "checkbox" at bounding box center [353, 192] width 17 height 17
checkbox input "true"
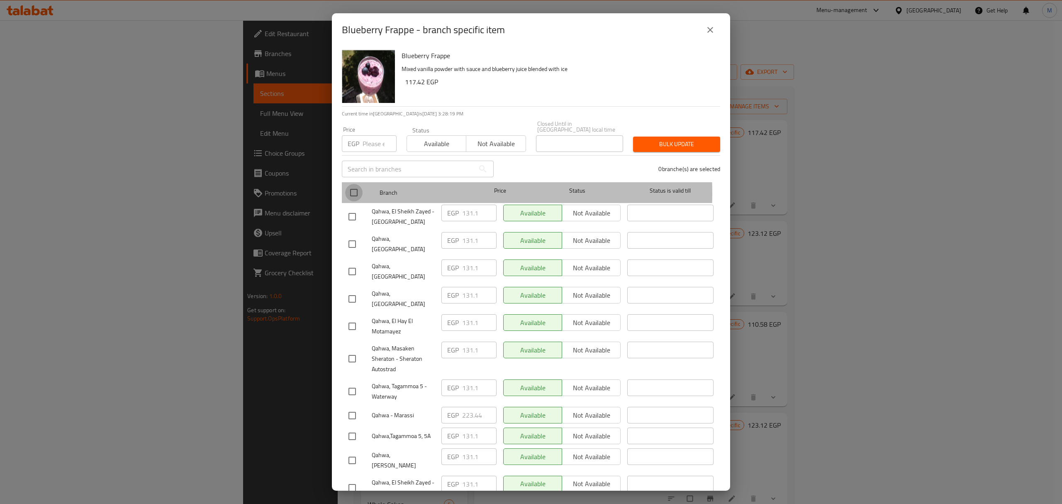
checkbox input "true"
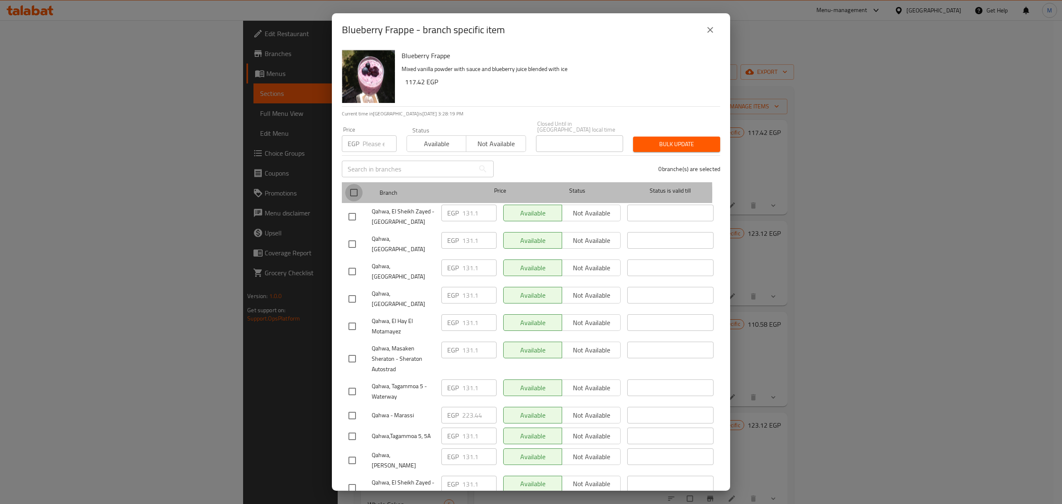
checkbox input "true"
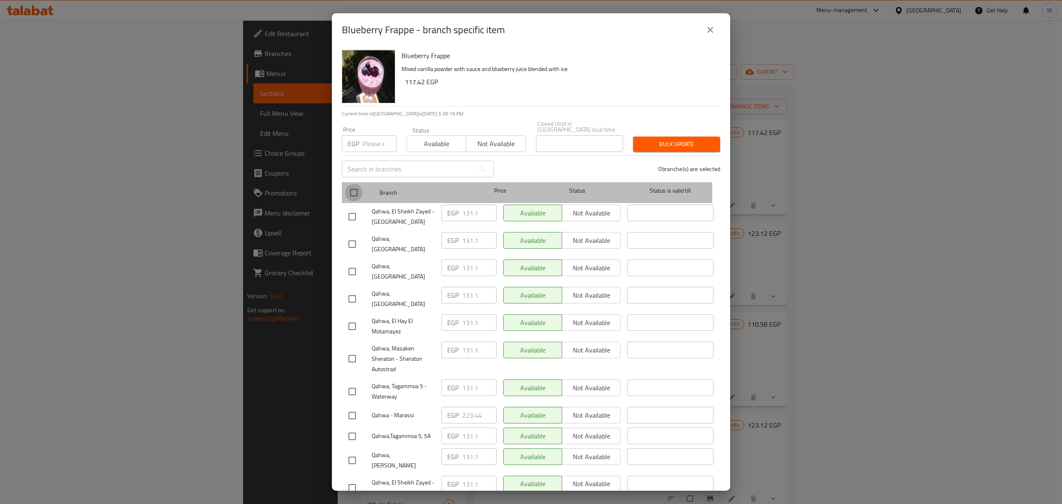
checkbox input "true"
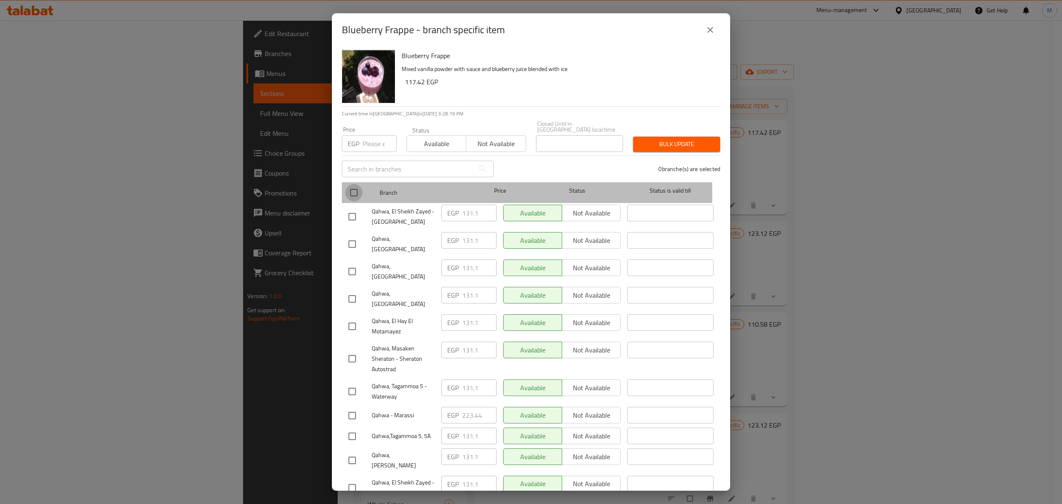
checkbox input "true"
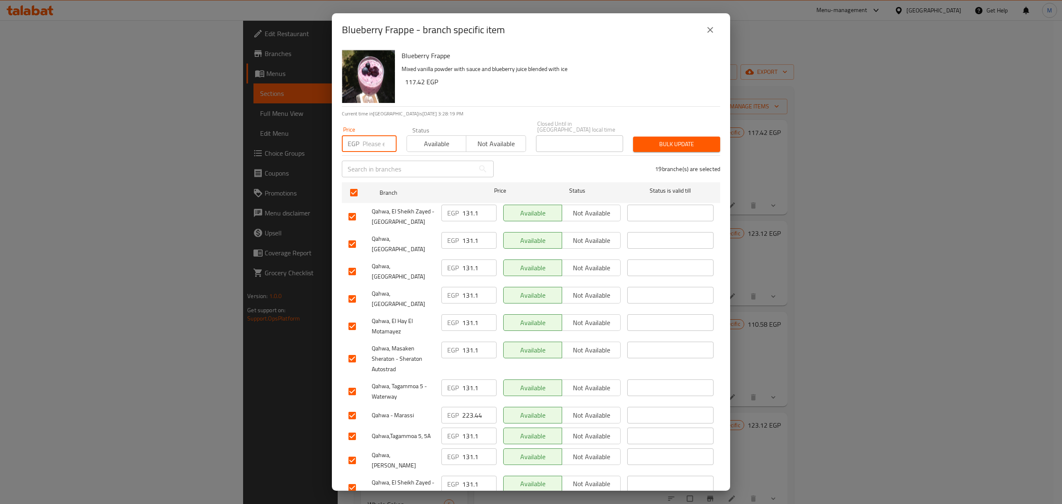
click at [373, 141] on input "number" at bounding box center [380, 143] width 34 height 17
paste input "142.5"
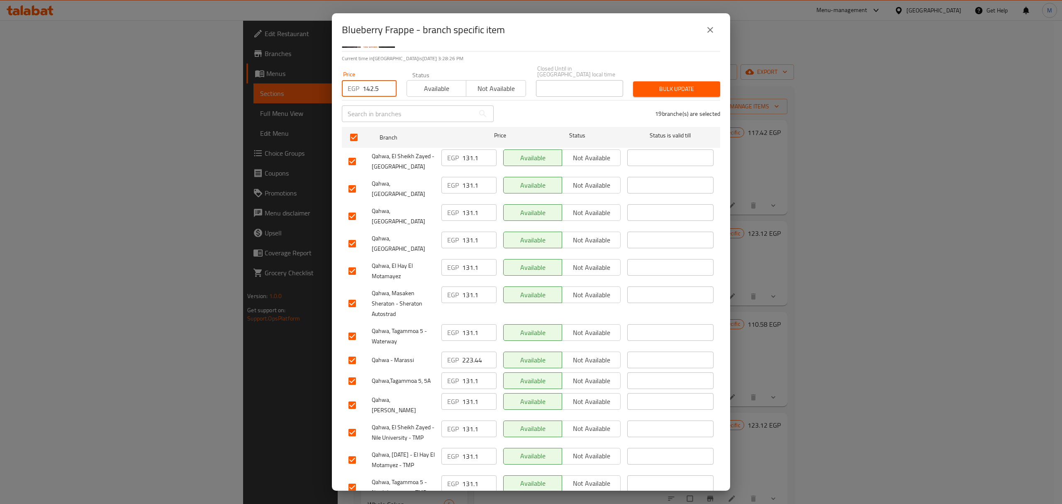
type input "142.5"
click at [349, 207] on input "checkbox" at bounding box center [352, 215] width 17 height 17
checkbox input "false"
click at [352, 235] on input "checkbox" at bounding box center [352, 243] width 17 height 17
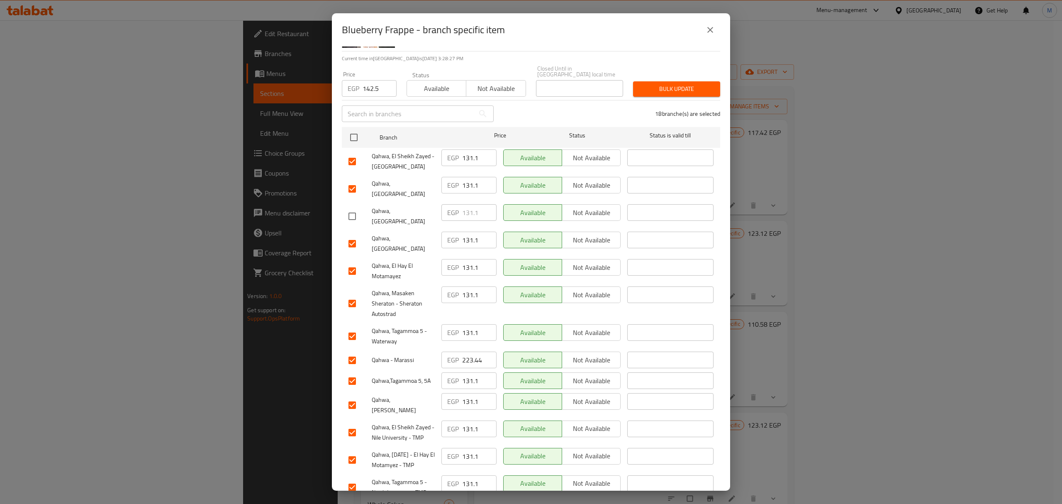
checkbox input "false"
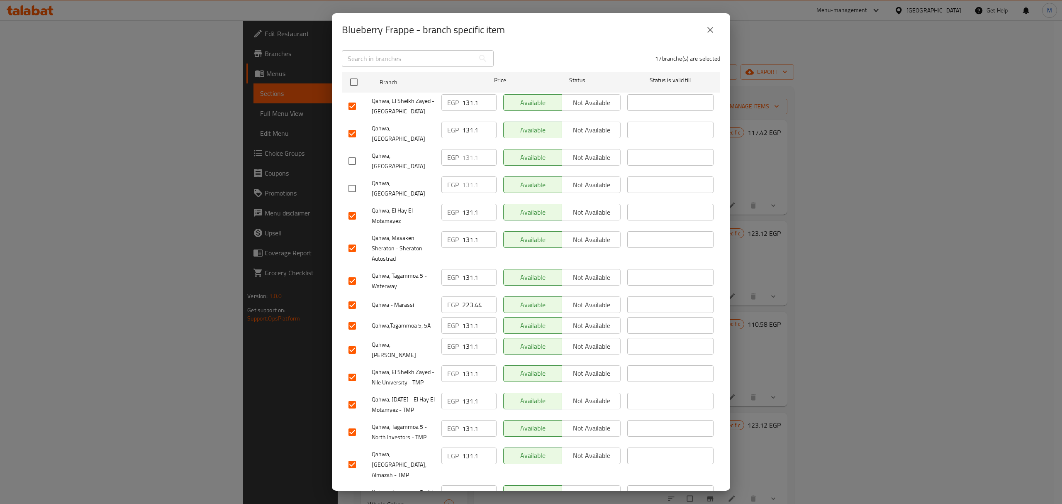
click at [351, 239] on input "checkbox" at bounding box center [352, 247] width 17 height 17
checkbox input "false"
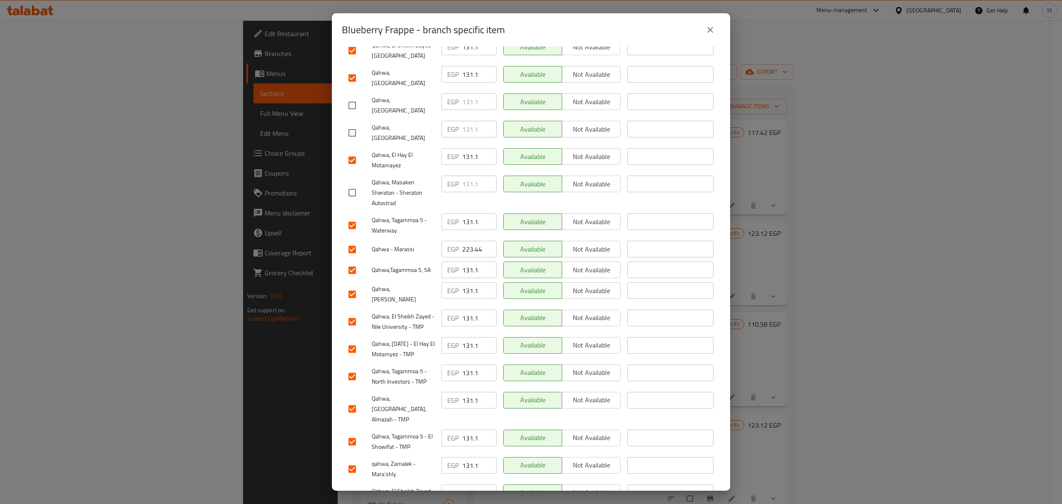
click at [351, 241] on input "checkbox" at bounding box center [352, 249] width 17 height 17
checkbox input "false"
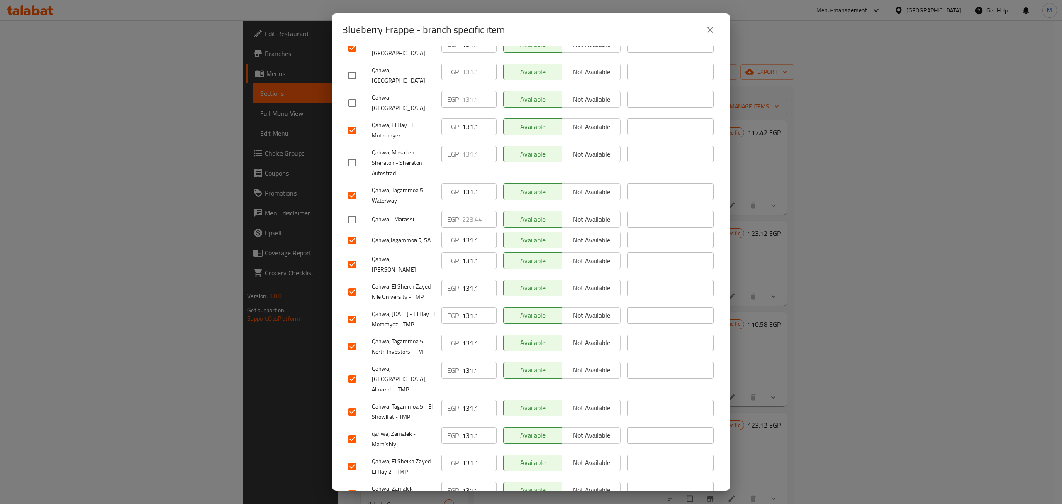
scroll to position [221, 0]
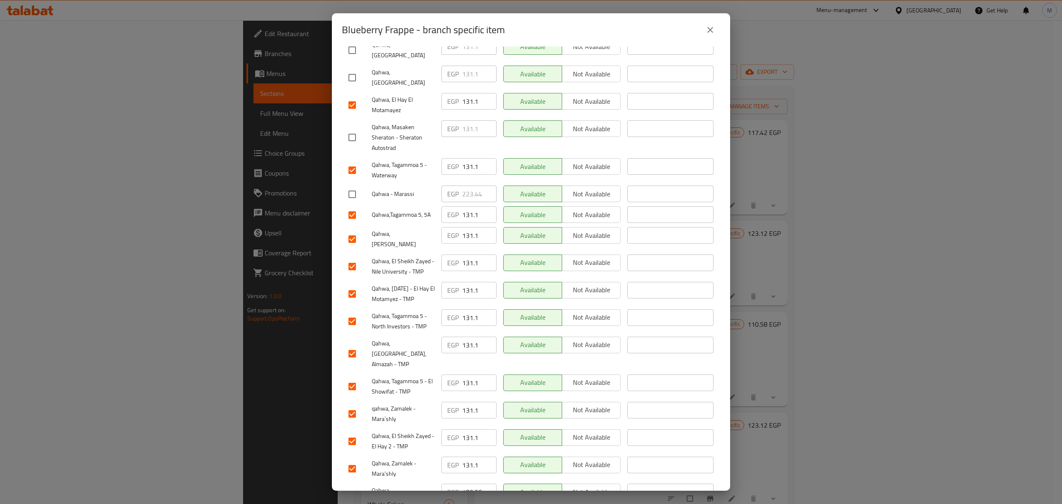
click at [353, 230] on input "checkbox" at bounding box center [352, 238] width 17 height 17
checkbox input "false"
click at [351, 485] on input "checkbox" at bounding box center [352, 493] width 17 height 17
checkbox input "false"
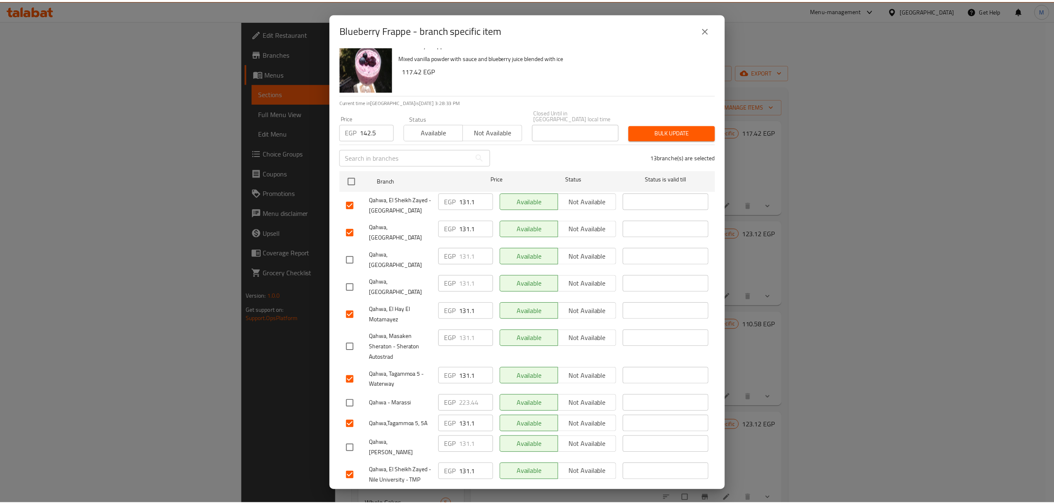
scroll to position [0, 0]
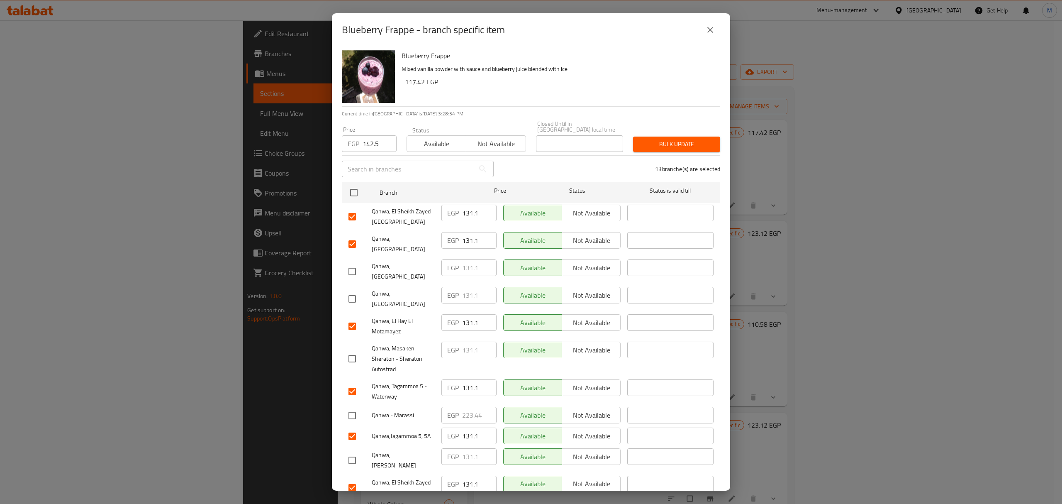
click at [683, 145] on button "Bulk update" at bounding box center [676, 144] width 87 height 15
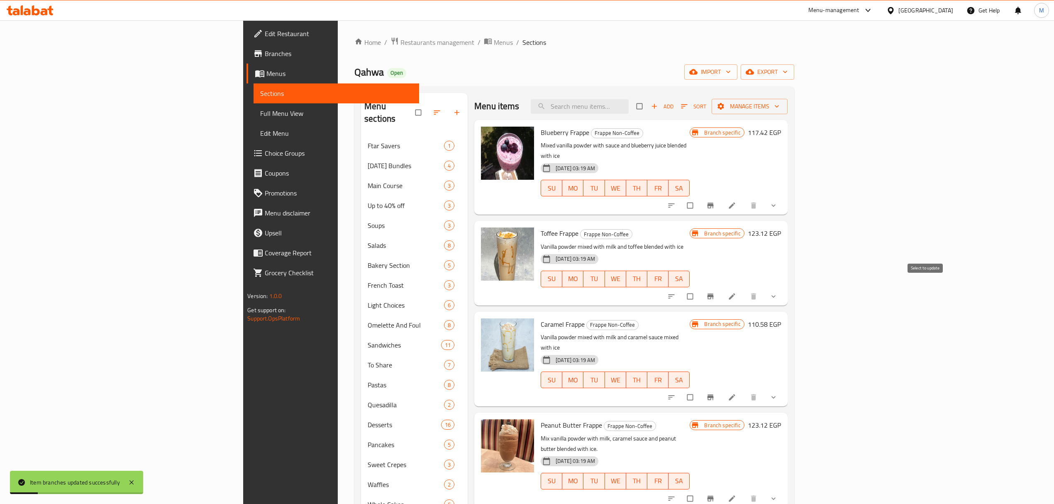
click at [700, 288] on input "checkbox" at bounding box center [690, 296] width 17 height 16
click at [781, 105] on span "Manage items" at bounding box center [749, 106] width 63 height 10
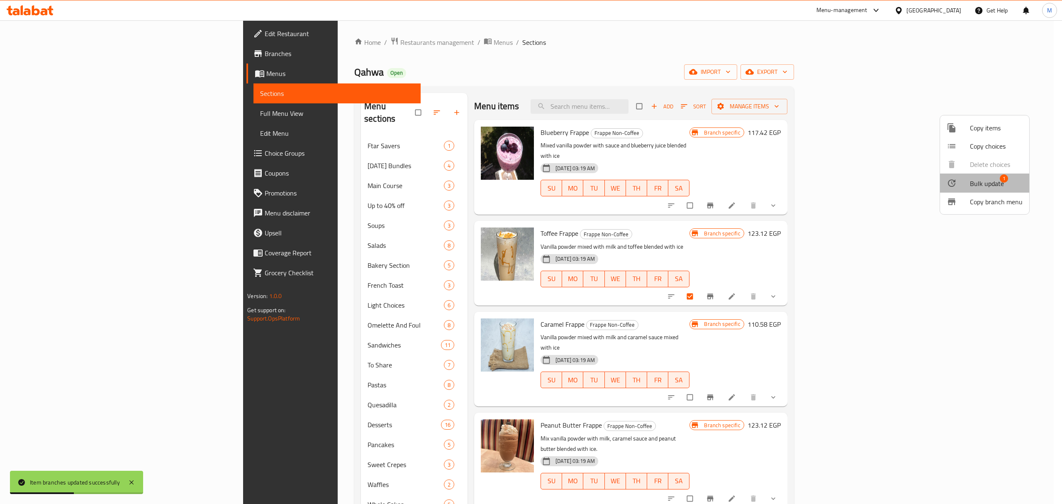
click at [984, 186] on span "Bulk update" at bounding box center [987, 183] width 34 height 10
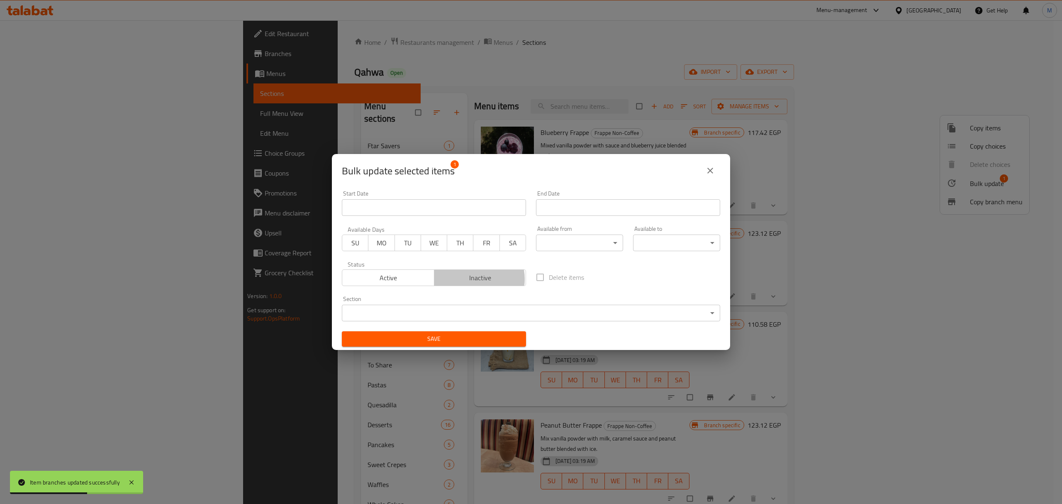
click at [472, 279] on span "Inactive" at bounding box center [480, 278] width 85 height 12
click at [451, 337] on span "Save" at bounding box center [434, 339] width 171 height 10
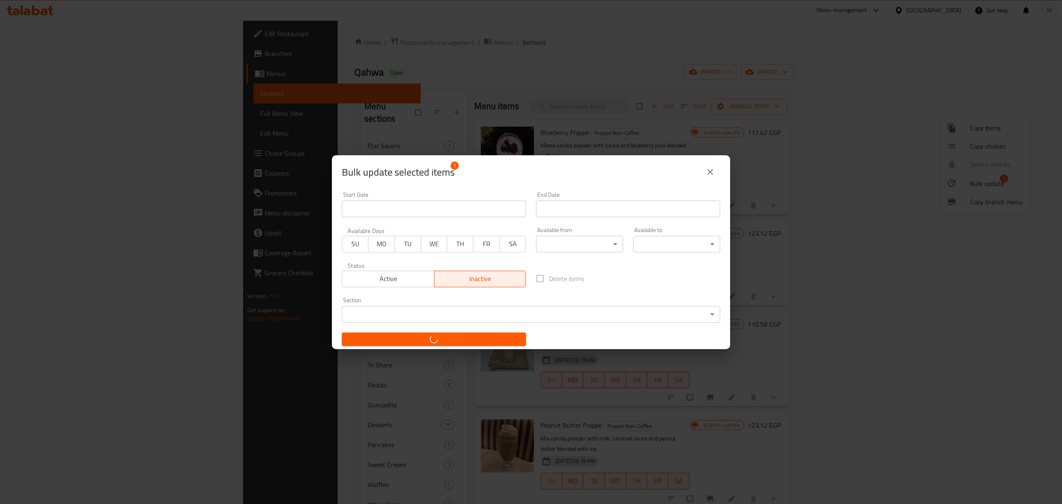
checkbox input "false"
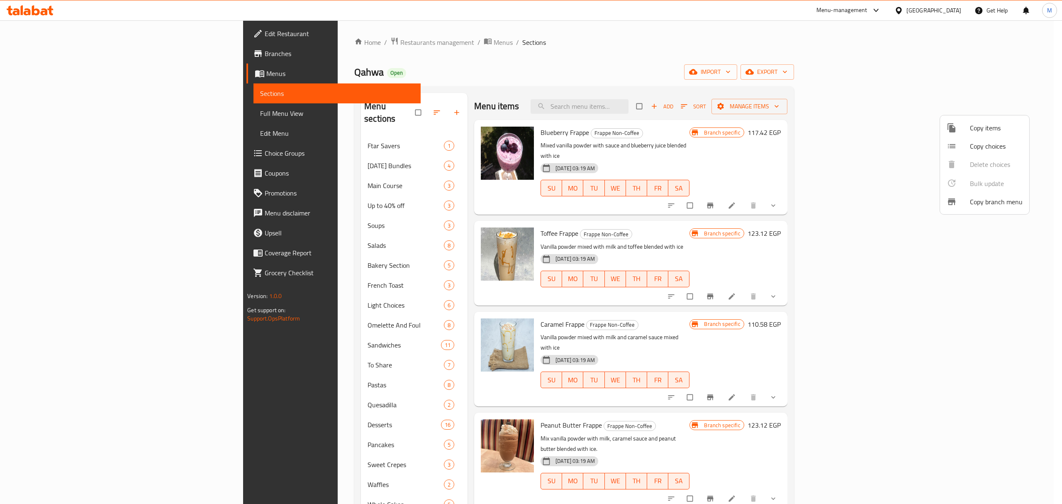
click at [946, 269] on div at bounding box center [531, 252] width 1062 height 504
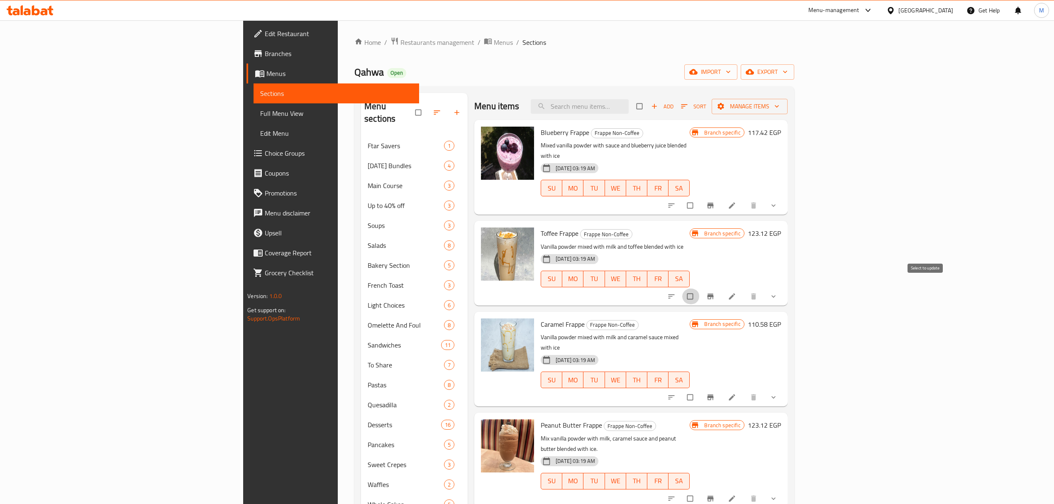
click at [700, 288] on input "checkbox" at bounding box center [690, 296] width 17 height 16
click at [781, 110] on span "Manage items" at bounding box center [749, 106] width 63 height 10
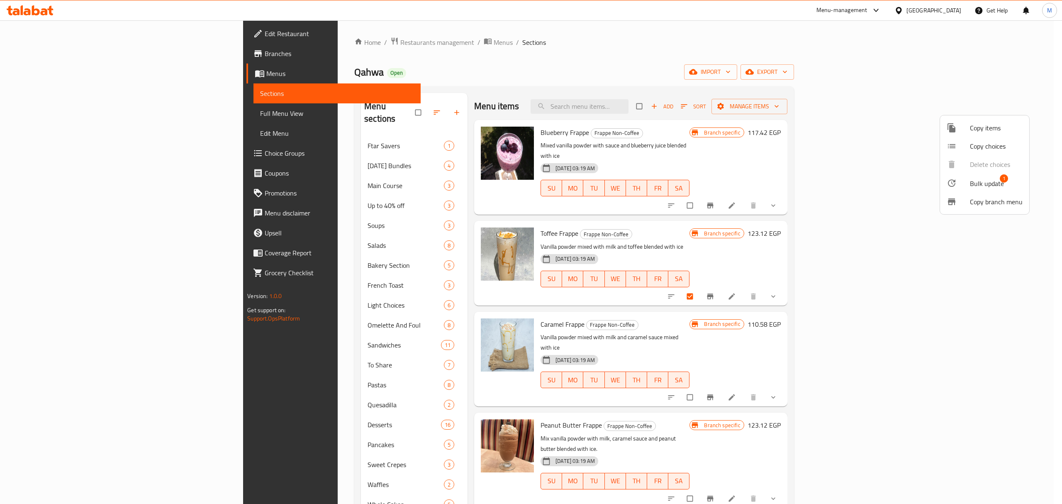
click at [992, 180] on span "Bulk update" at bounding box center [987, 183] width 34 height 10
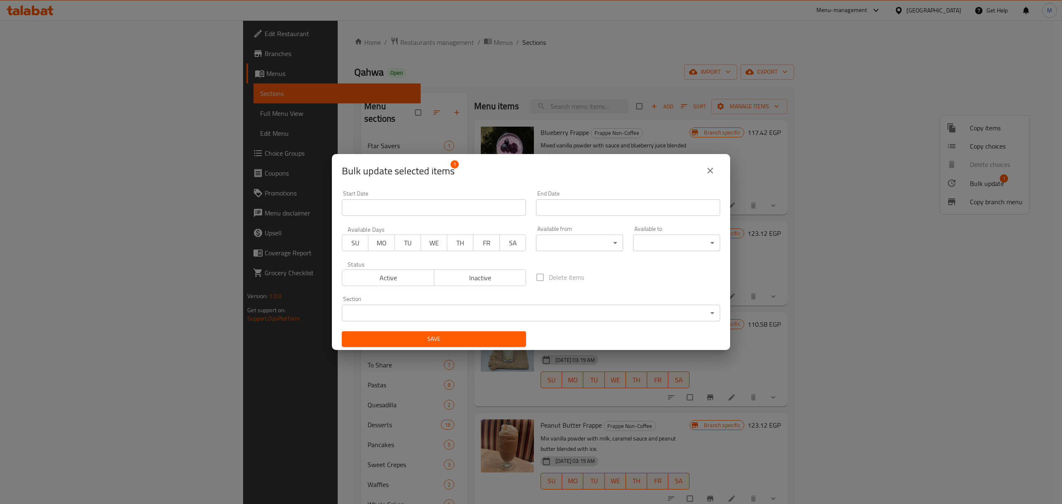
click at [489, 278] on span "Inactive" at bounding box center [480, 278] width 85 height 12
click at [447, 342] on span "Save" at bounding box center [434, 339] width 171 height 10
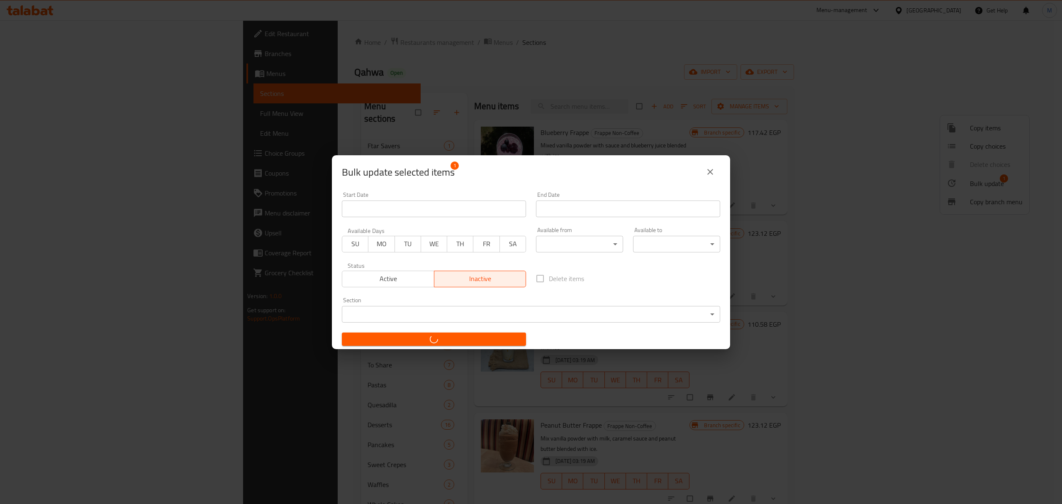
checkbox input "false"
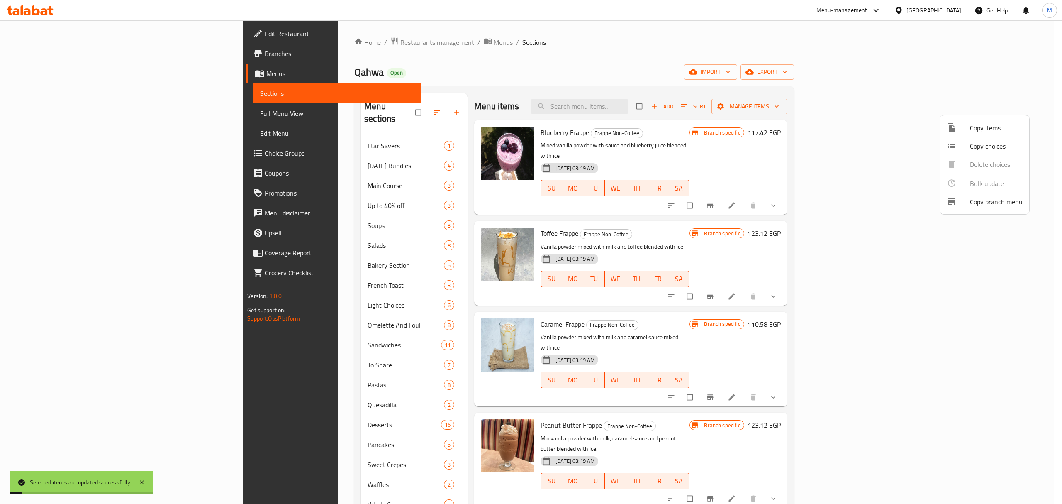
click at [882, 321] on div at bounding box center [531, 252] width 1062 height 504
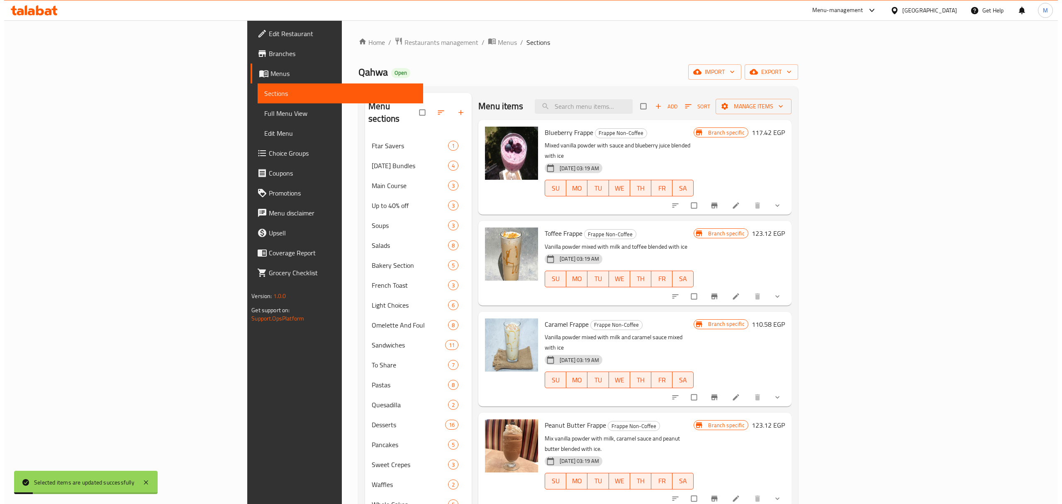
scroll to position [55, 0]
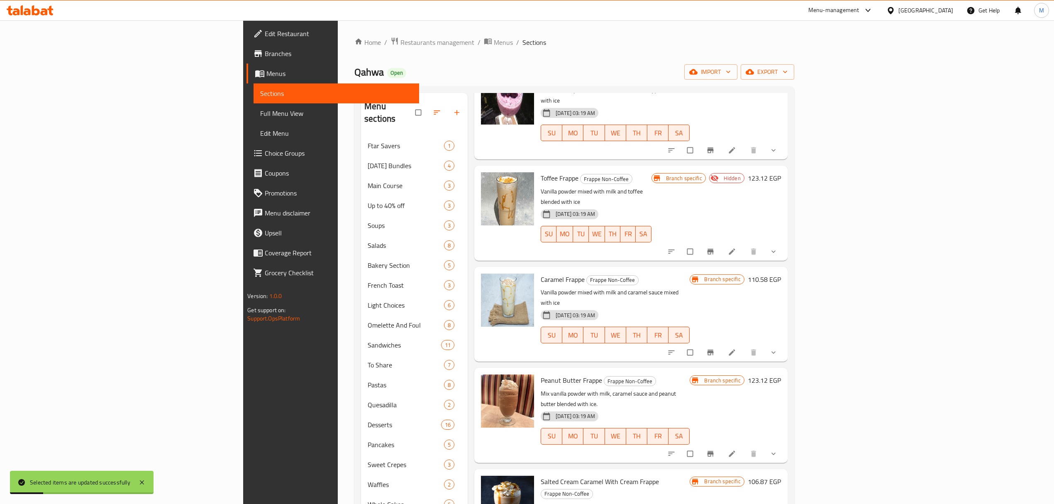
click at [715, 348] on icon "Branch-specific-item" at bounding box center [710, 352] width 8 height 8
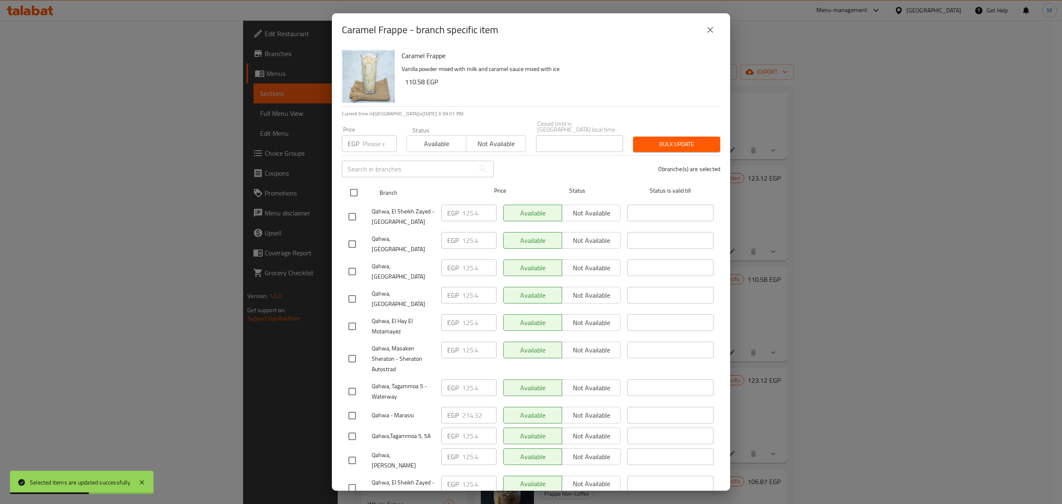
click at [358, 186] on input "checkbox" at bounding box center [353, 192] width 17 height 17
checkbox input "true"
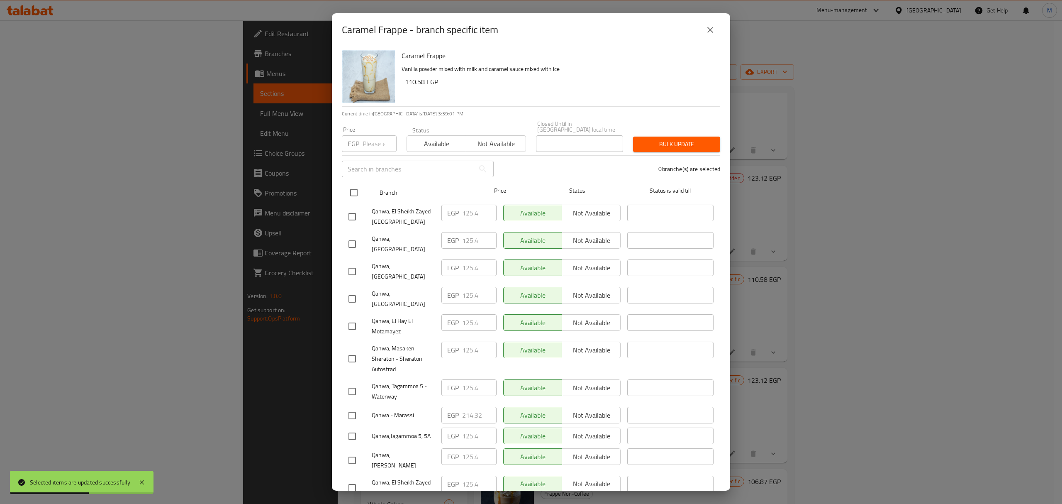
checkbox input "true"
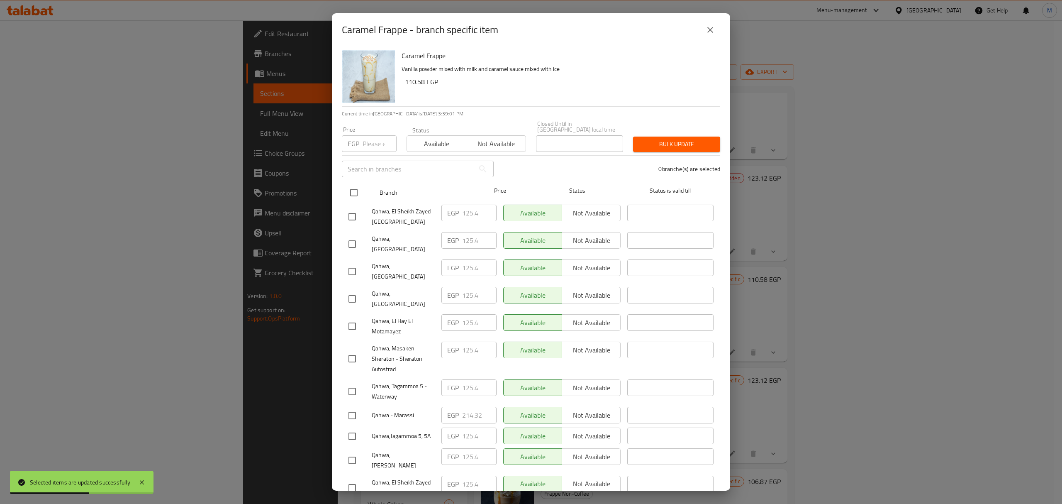
checkbox input "true"
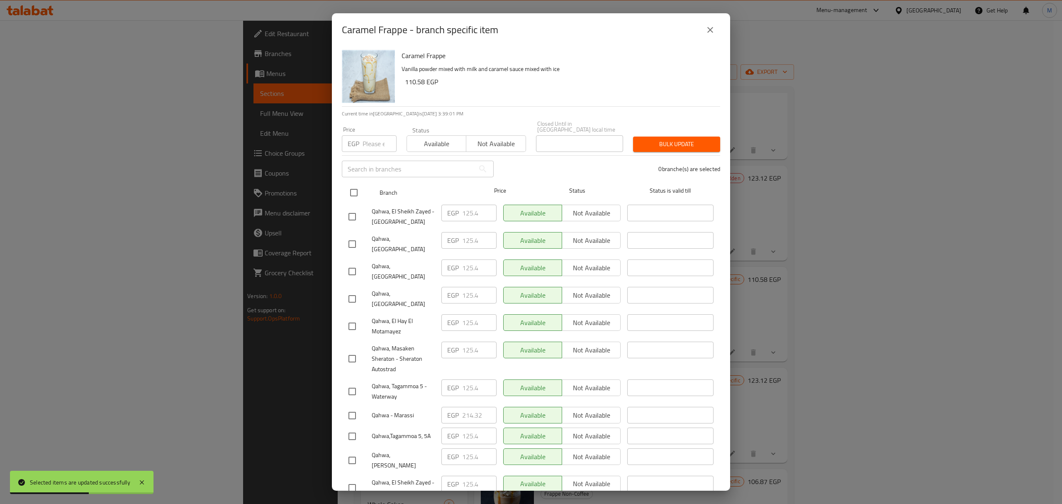
checkbox input "true"
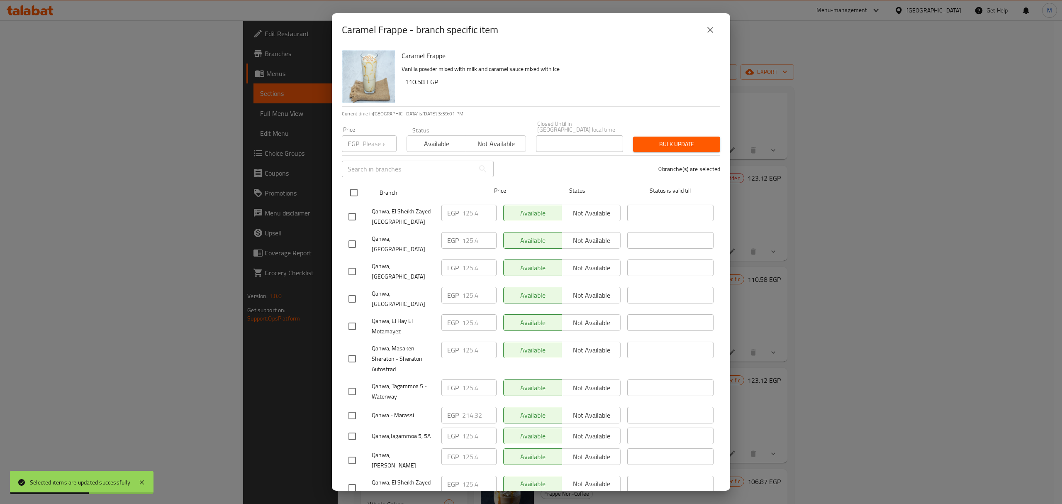
checkbox input "true"
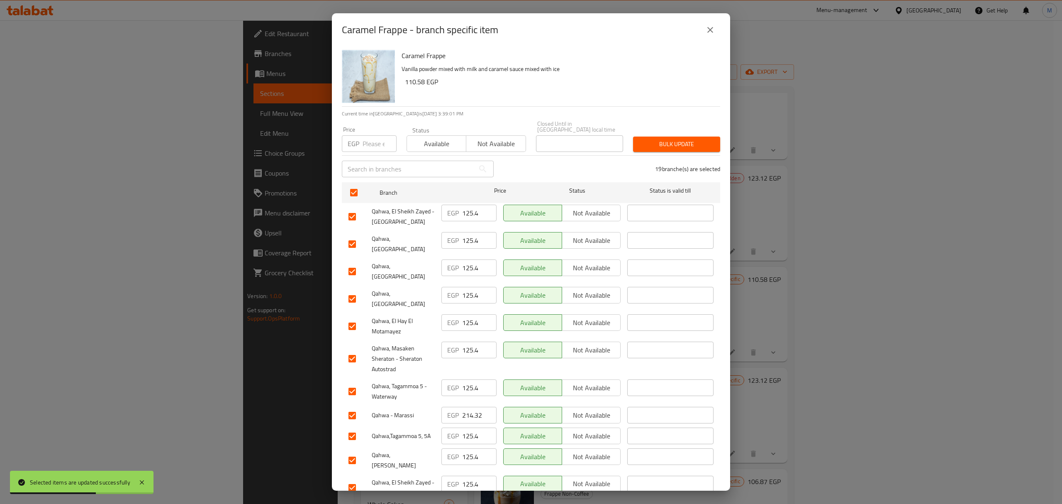
click at [372, 141] on input "number" at bounding box center [380, 143] width 34 height 17
paste input "132.24"
type input "132.24"
click at [435, 145] on button "Available" at bounding box center [437, 143] width 60 height 17
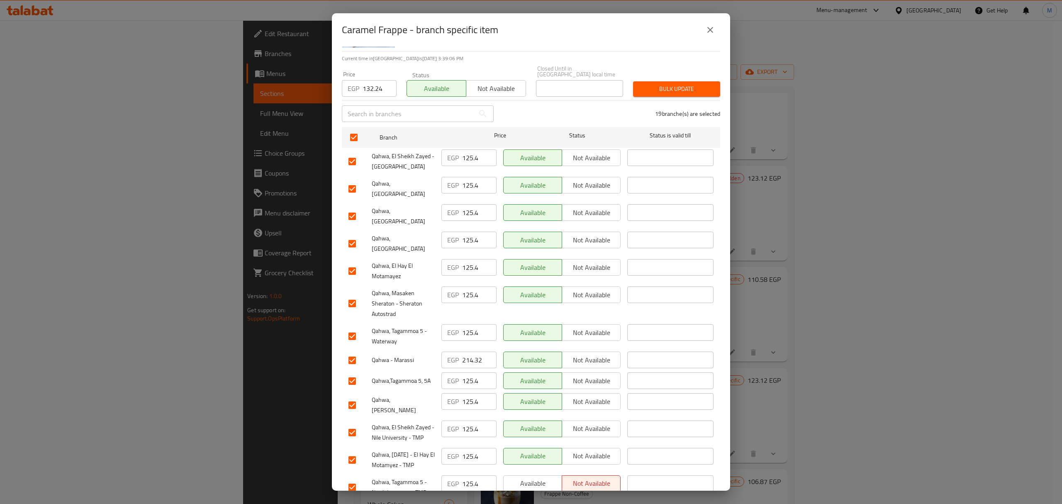
click at [424, 85] on span "Available" at bounding box center [436, 89] width 53 height 12
click at [352, 207] on input "checkbox" at bounding box center [352, 215] width 17 height 17
checkbox input "false"
click at [354, 235] on input "checkbox" at bounding box center [352, 243] width 17 height 17
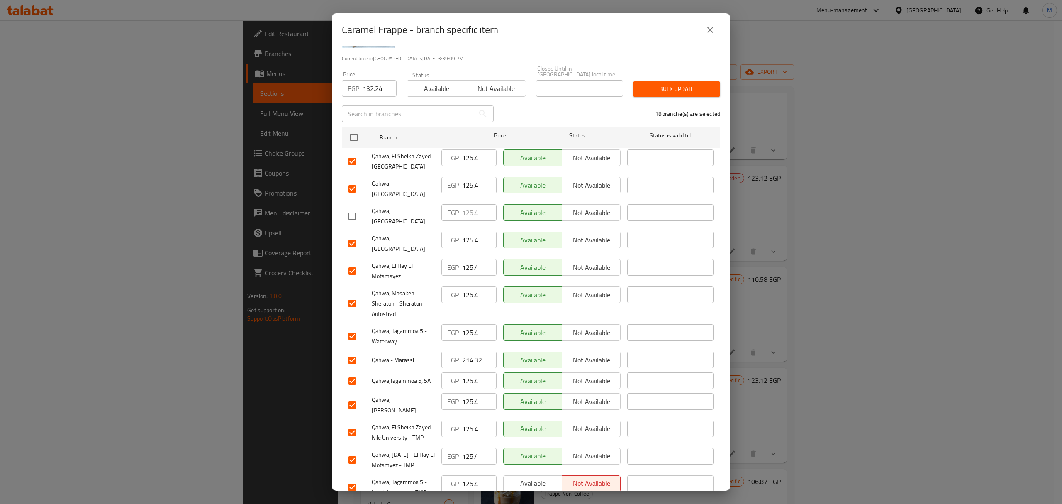
checkbox input "false"
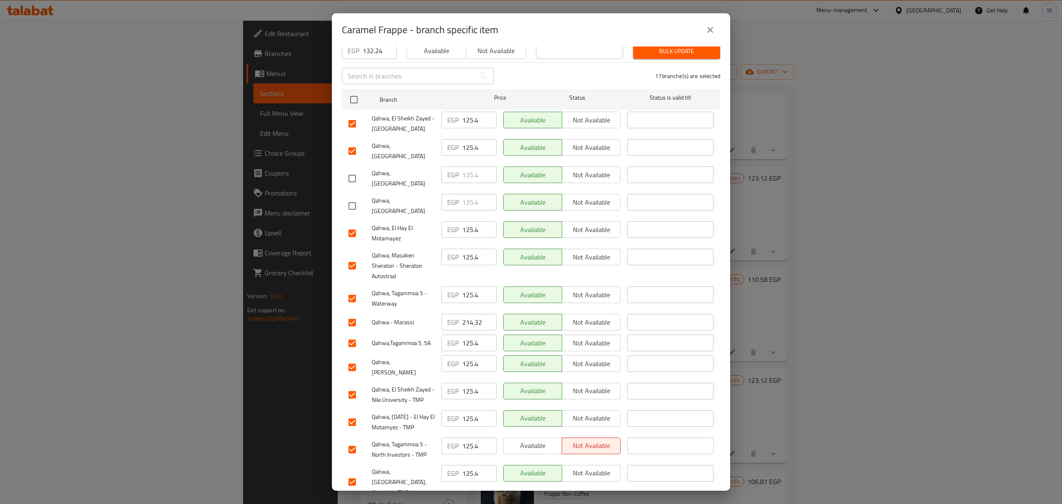
scroll to position [110, 0]
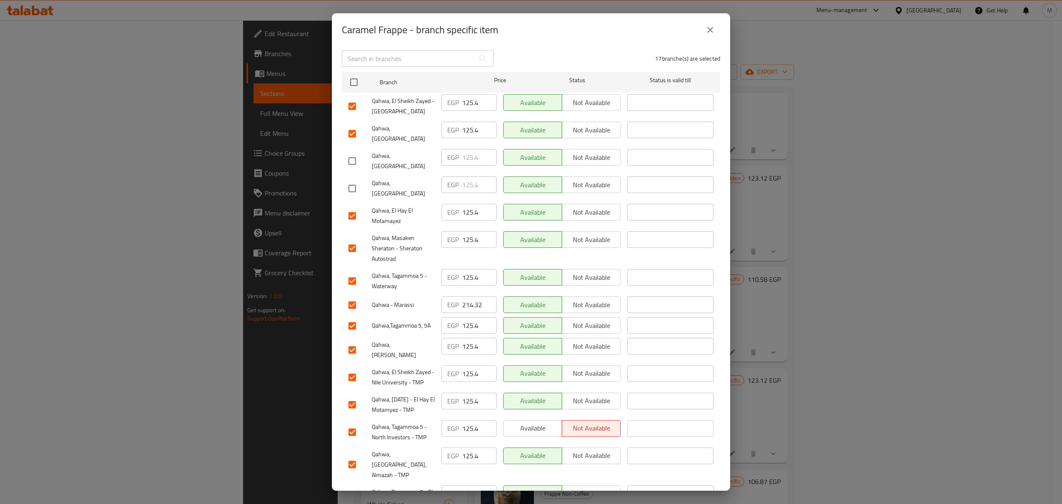
click at [349, 239] on input "checkbox" at bounding box center [352, 247] width 17 height 17
checkbox input "false"
click at [354, 296] on input "checkbox" at bounding box center [352, 304] width 17 height 17
checkbox input "false"
click at [354, 341] on input "checkbox" at bounding box center [352, 349] width 17 height 17
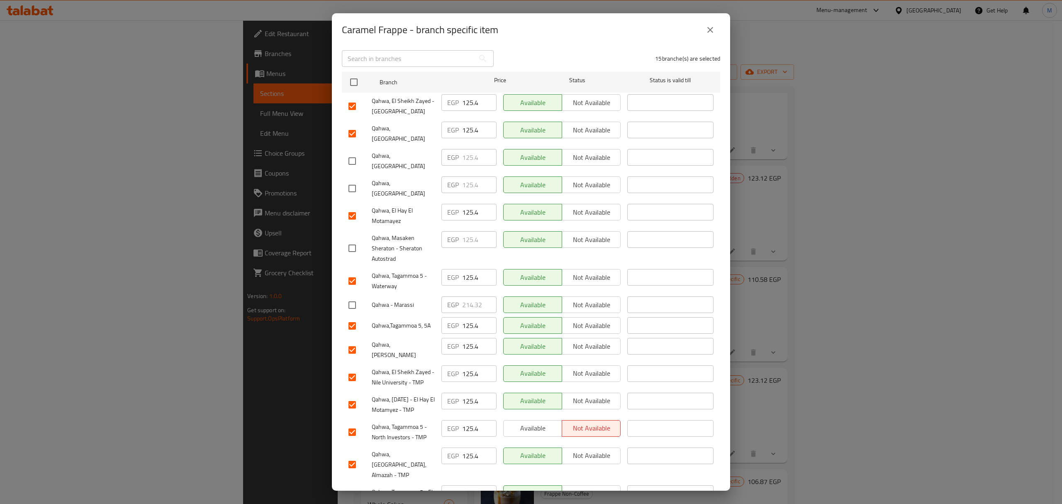
checkbox input "false"
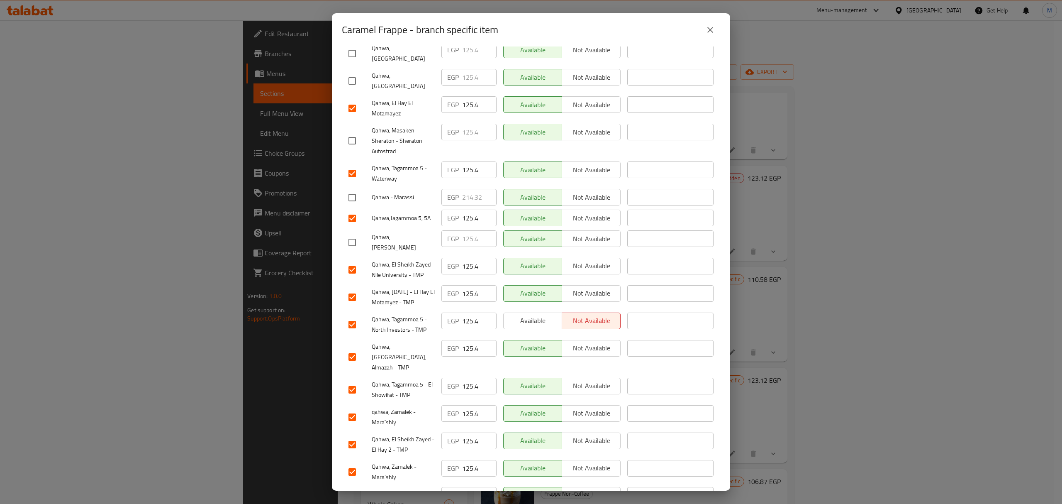
scroll to position [223, 0]
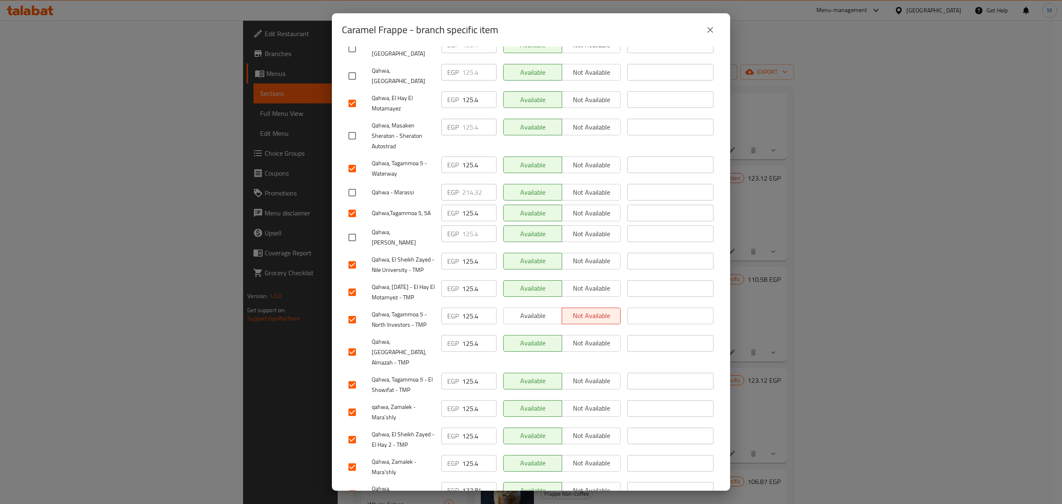
click at [354, 485] on input "checkbox" at bounding box center [352, 493] width 17 height 17
checkbox input "false"
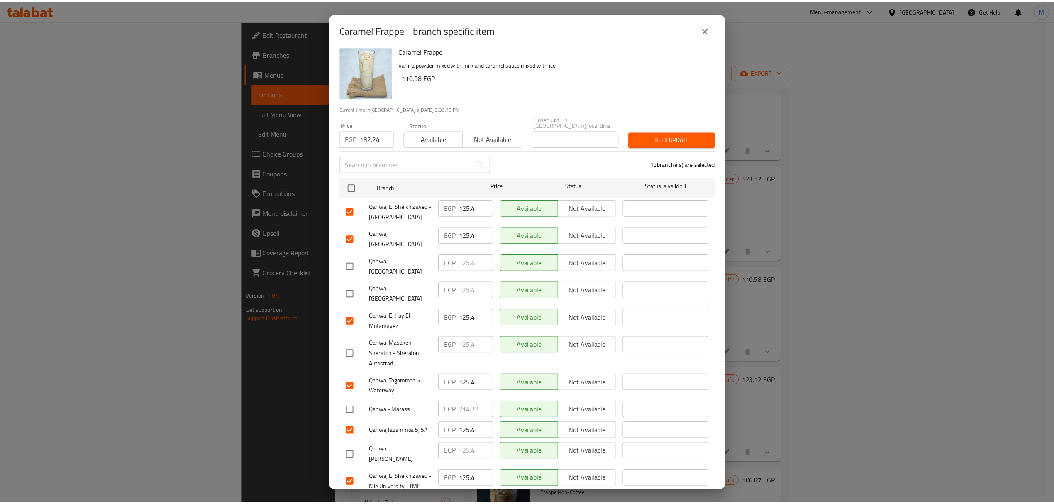
scroll to position [0, 0]
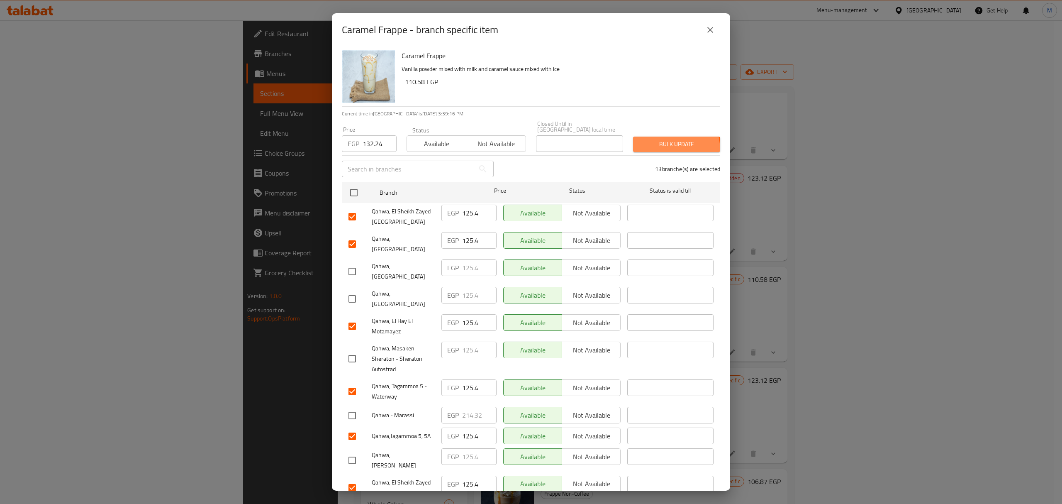
click at [654, 144] on button "Bulk update" at bounding box center [676, 144] width 87 height 15
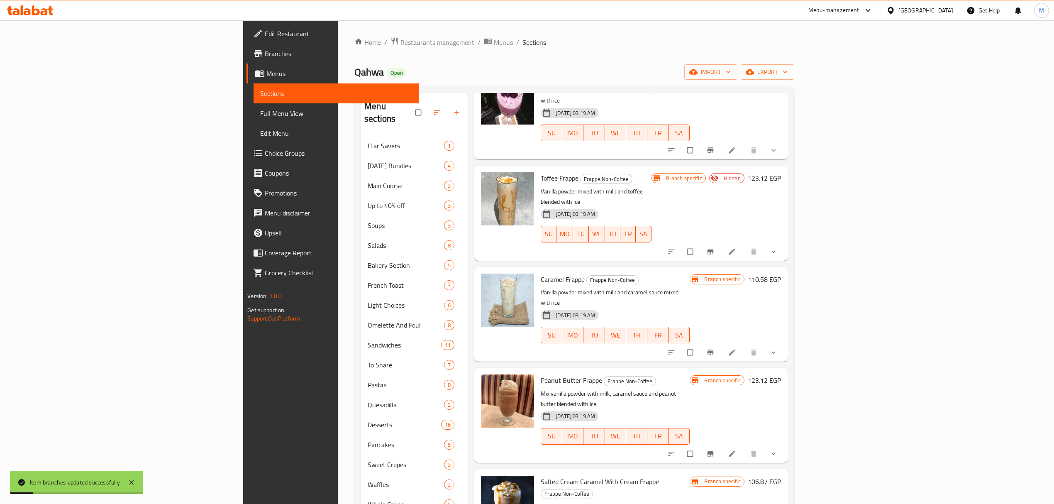
scroll to position [66, 0]
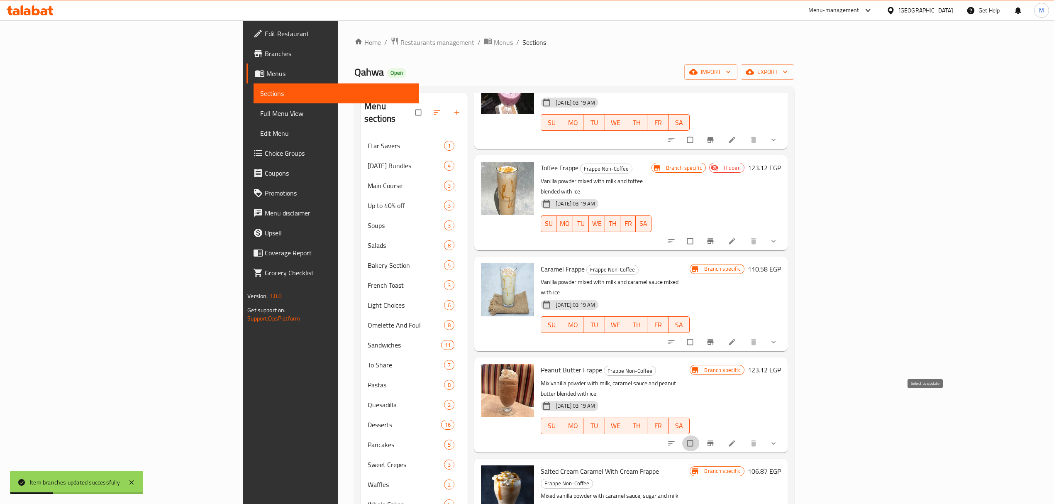
click at [700, 435] on input "checkbox" at bounding box center [690, 443] width 17 height 16
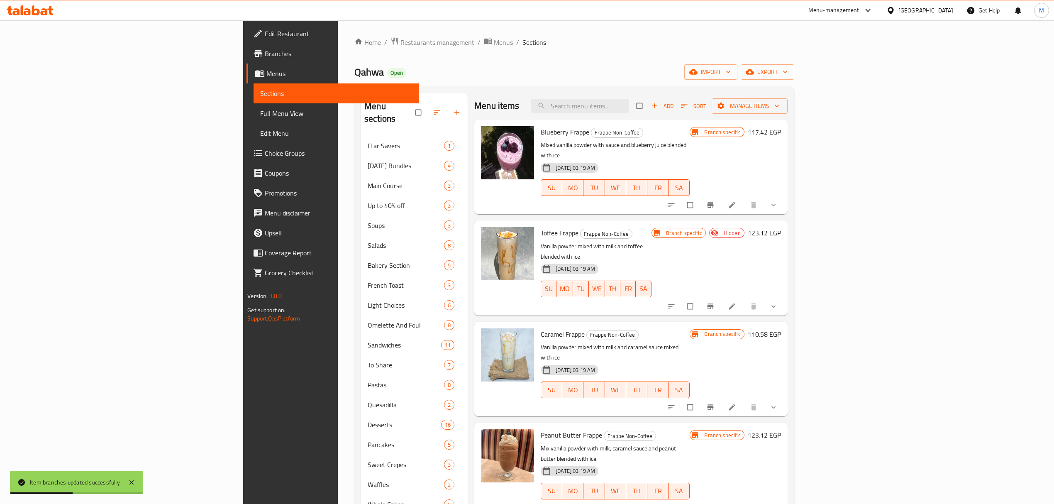
scroll to position [0, 0]
click at [781, 110] on span "Manage items" at bounding box center [749, 106] width 63 height 10
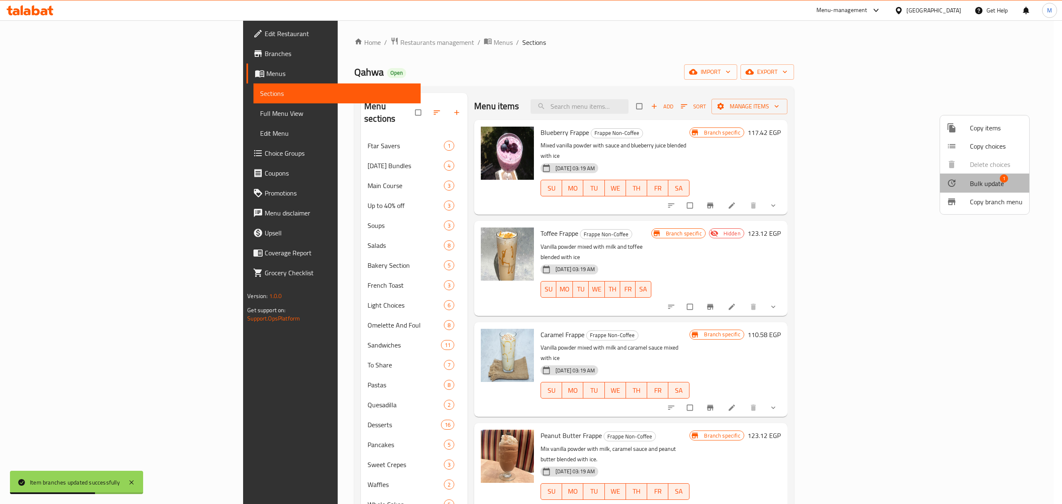
click at [996, 181] on span "Bulk update" at bounding box center [987, 183] width 34 height 10
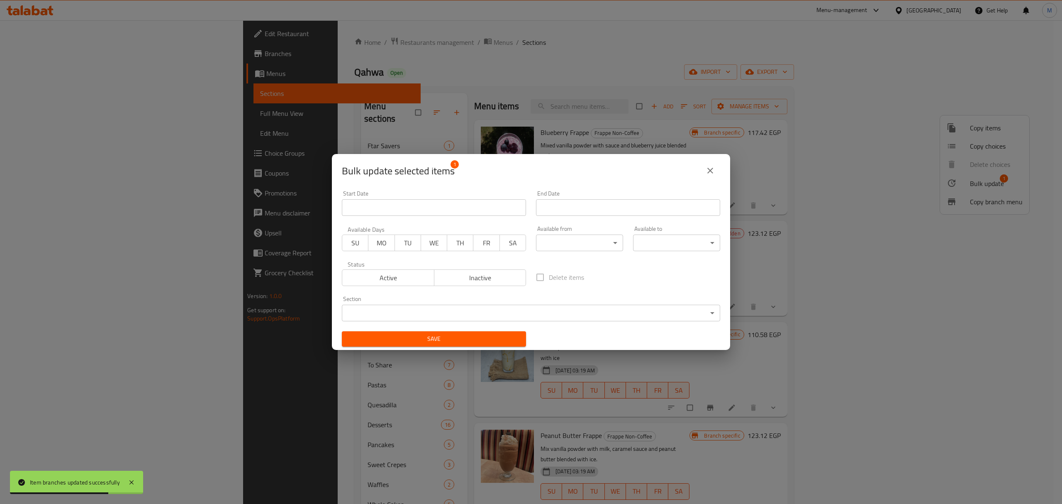
click at [459, 278] on span "Inactive" at bounding box center [480, 278] width 85 height 12
click at [471, 339] on span "Save" at bounding box center [434, 339] width 171 height 10
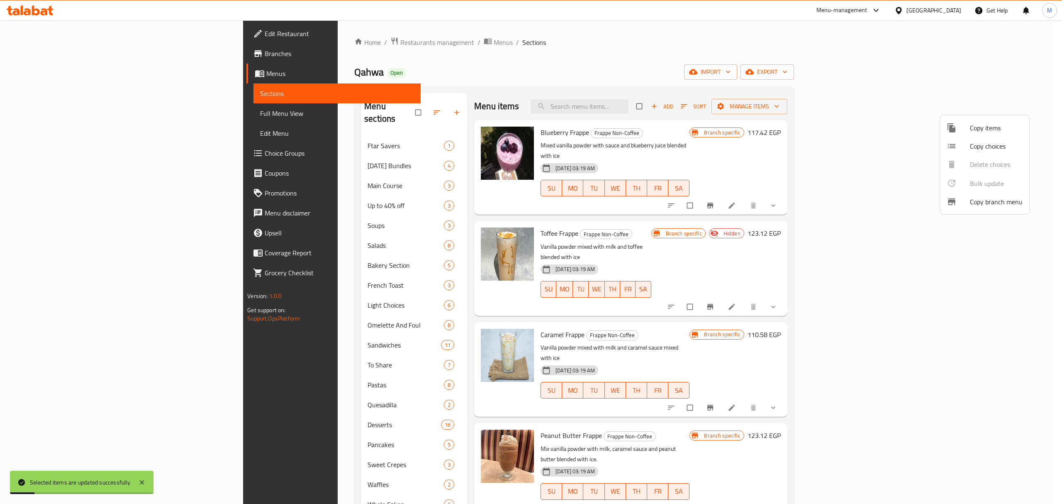
click at [833, 324] on div at bounding box center [531, 252] width 1062 height 504
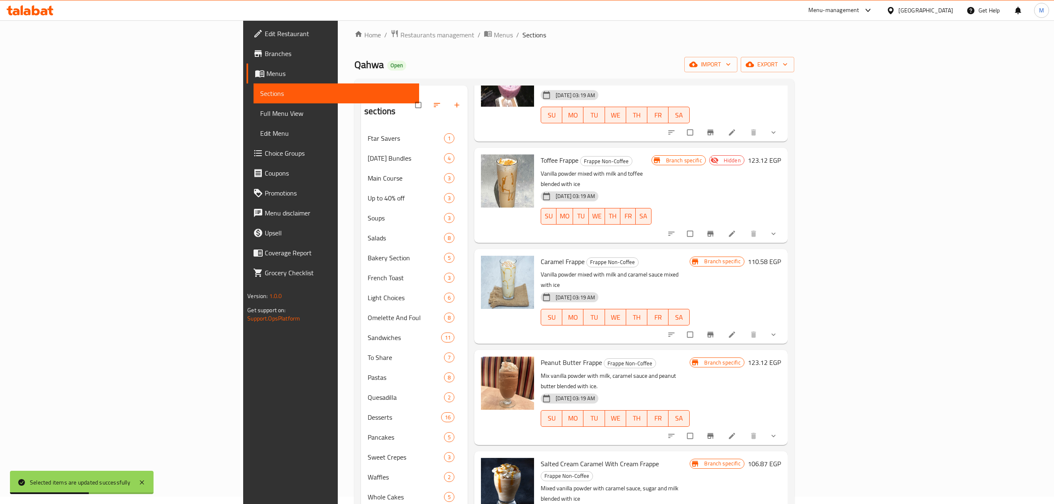
scroll to position [55, 0]
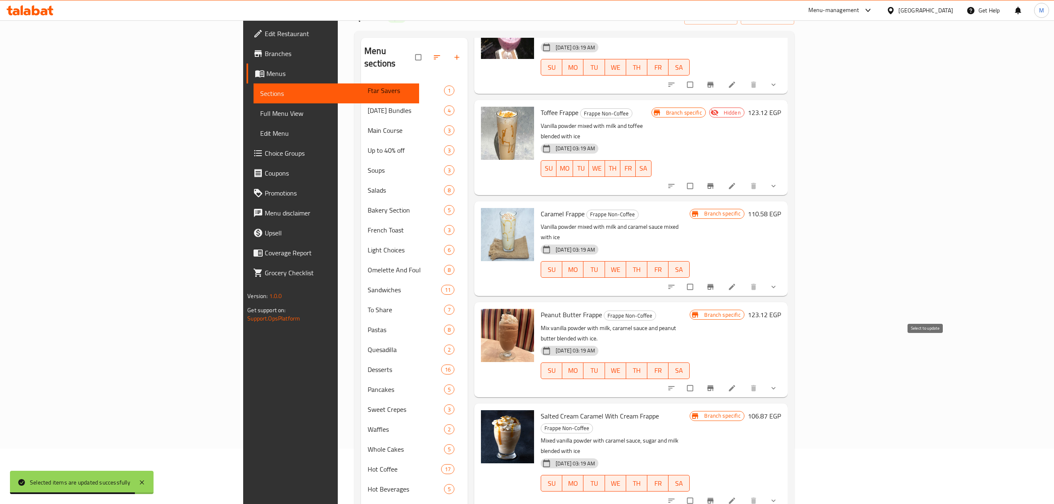
click at [700, 380] on input "checkbox" at bounding box center [690, 388] width 17 height 16
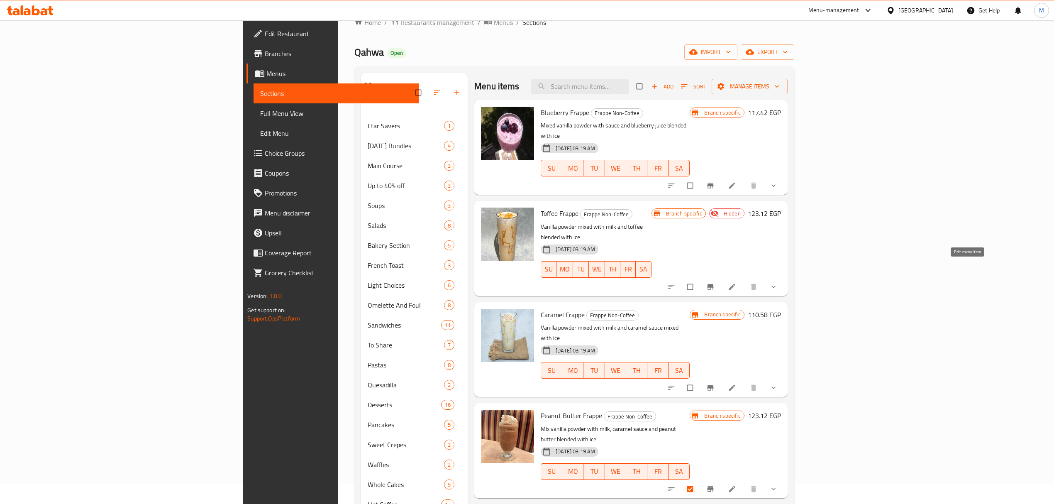
scroll to position [0, 0]
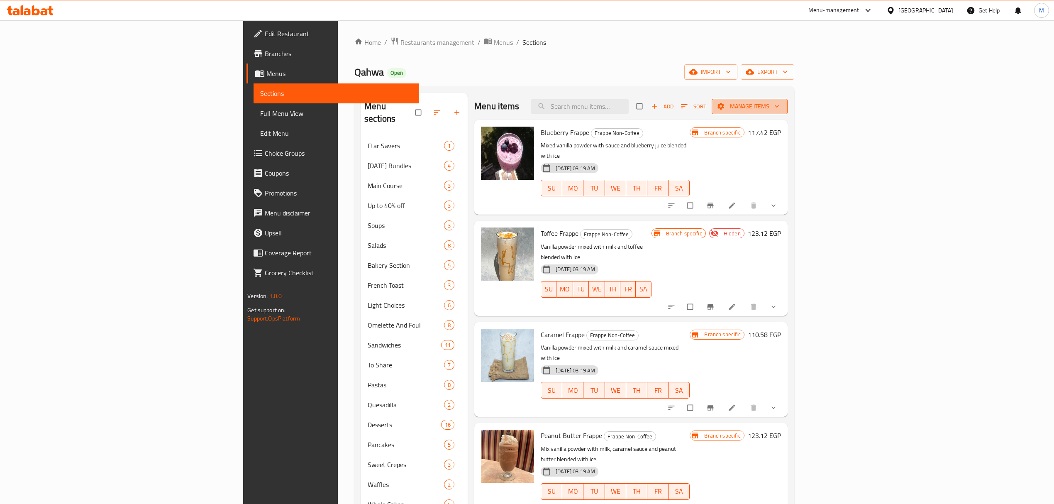
click at [781, 105] on span "Manage items" at bounding box center [749, 106] width 63 height 10
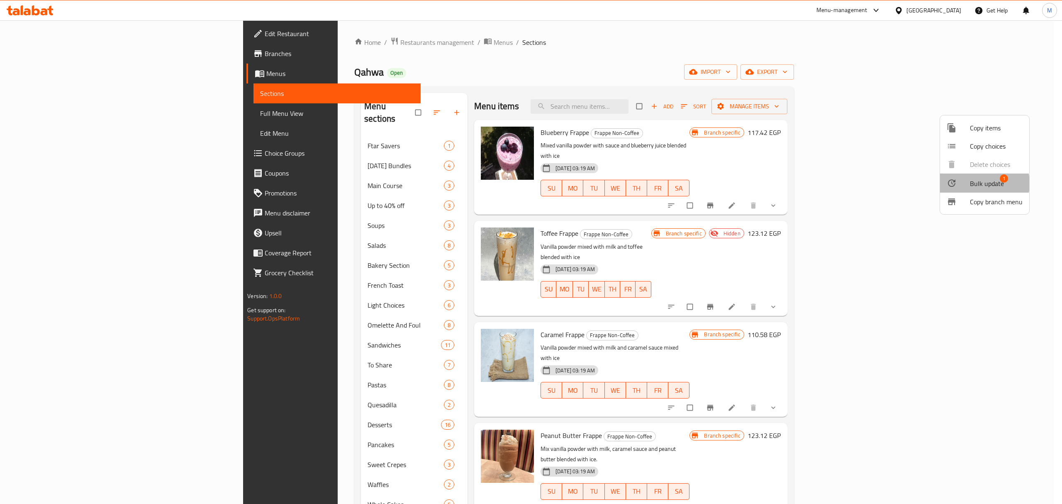
click at [974, 183] on span "Bulk update" at bounding box center [987, 183] width 34 height 10
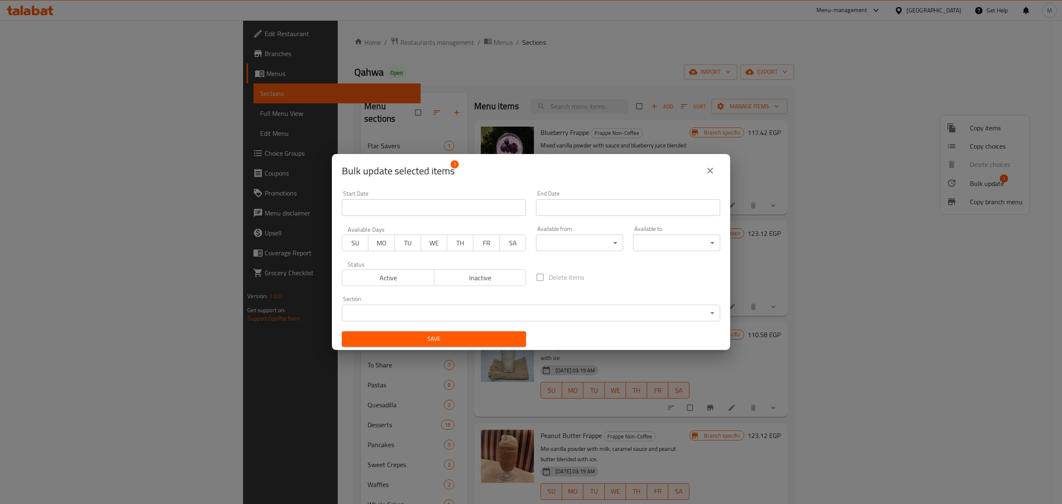
click at [486, 281] on span "Inactive" at bounding box center [480, 278] width 85 height 12
click at [476, 336] on span "Save" at bounding box center [434, 339] width 171 height 10
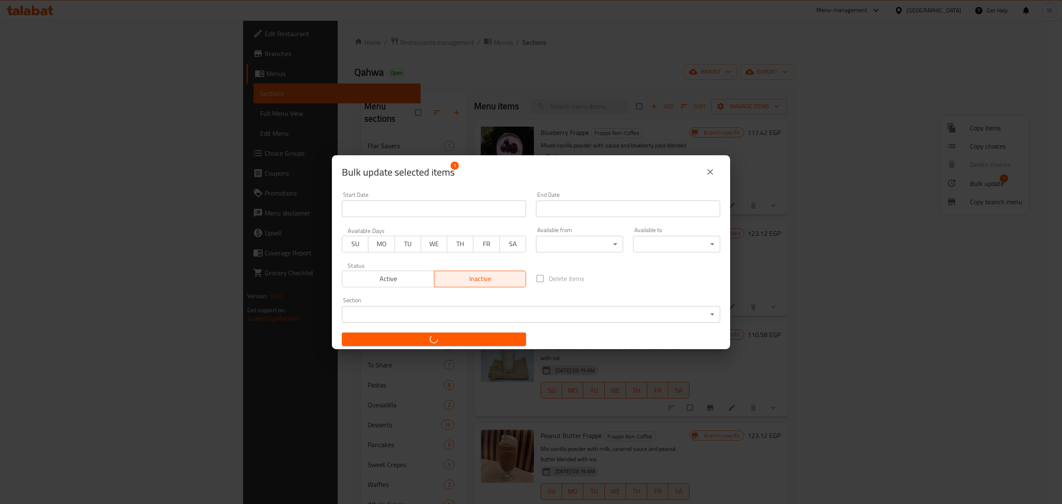
checkbox input "false"
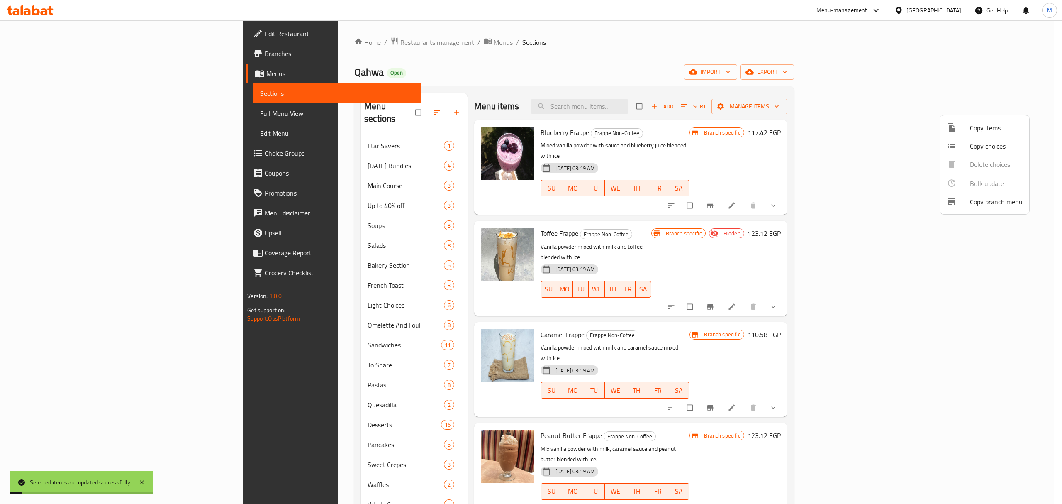
click at [797, 320] on div at bounding box center [531, 252] width 1062 height 504
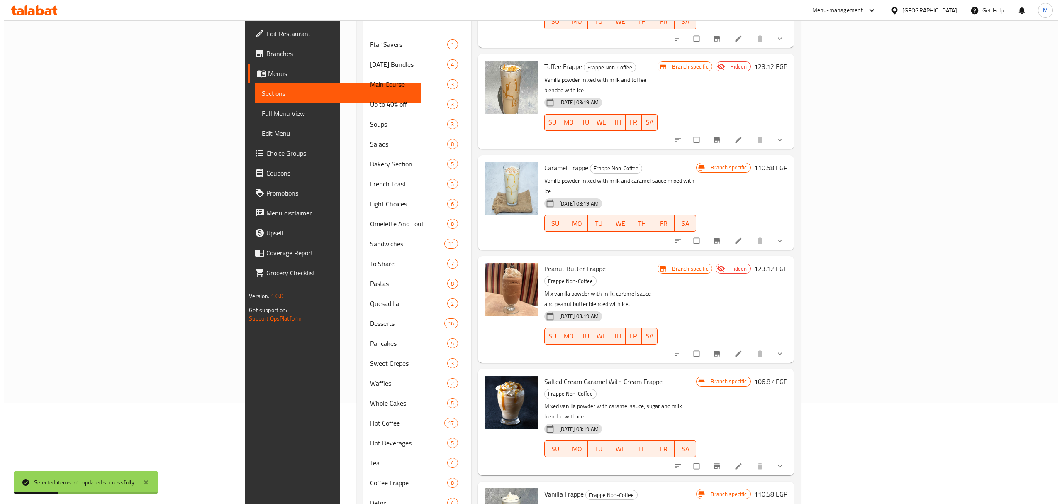
scroll to position [110, 0]
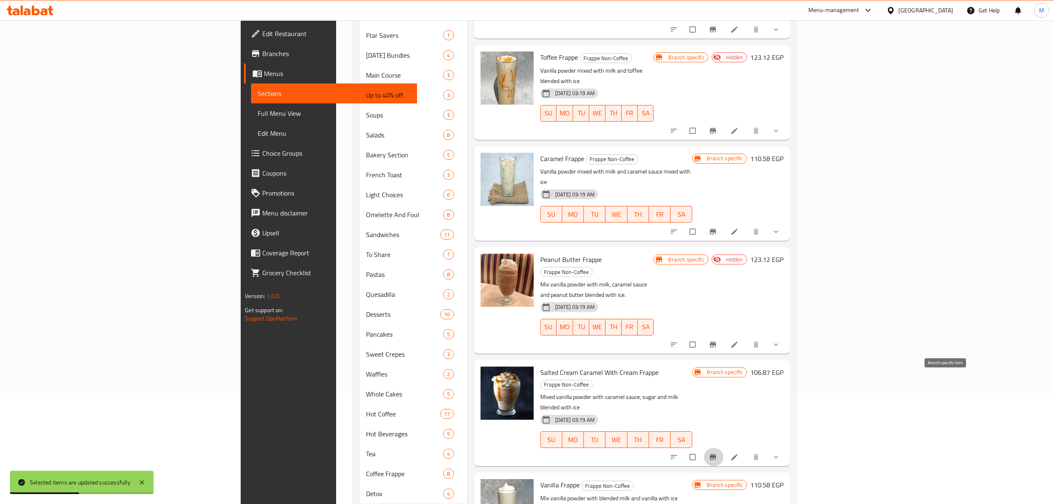
click at [716, 454] on icon "Branch-specific-item" at bounding box center [713, 456] width 6 height 5
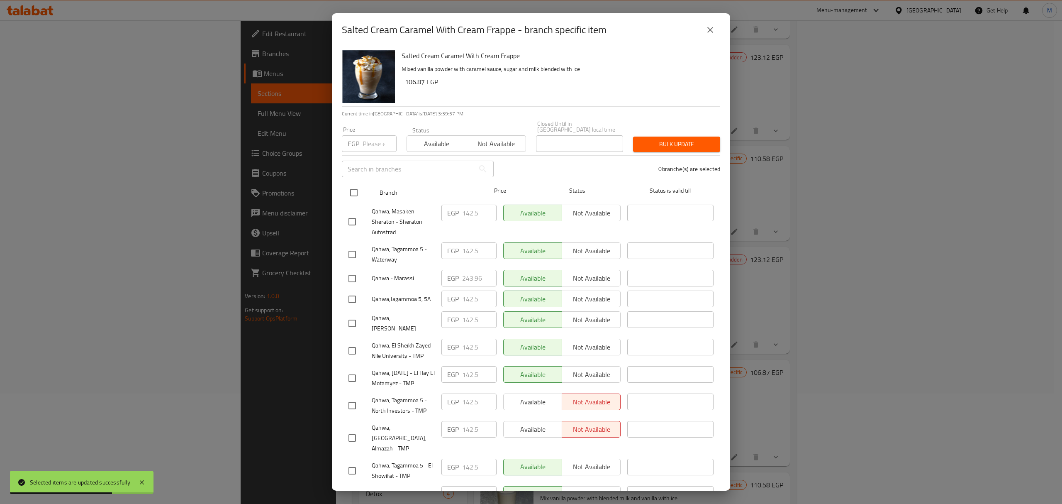
click at [354, 186] on input "checkbox" at bounding box center [353, 192] width 17 height 17
checkbox input "true"
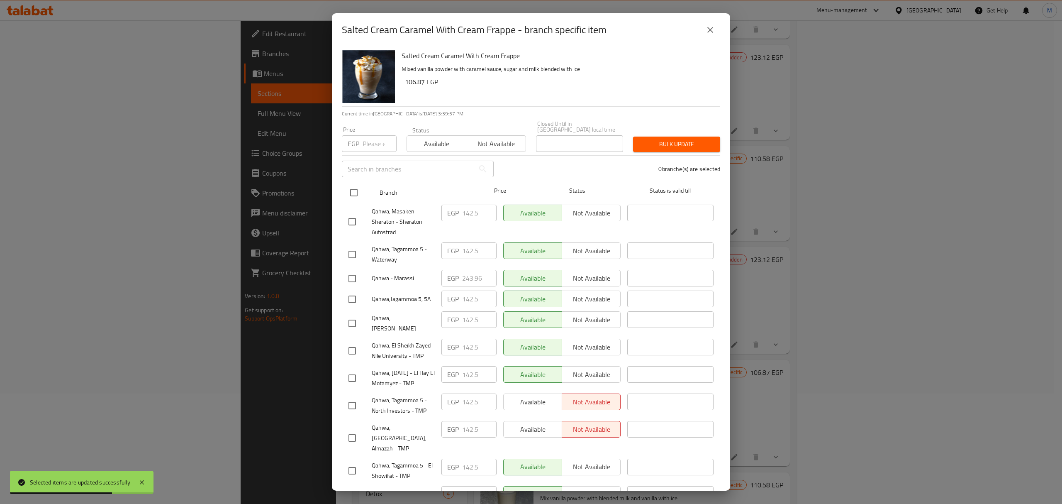
checkbox input "true"
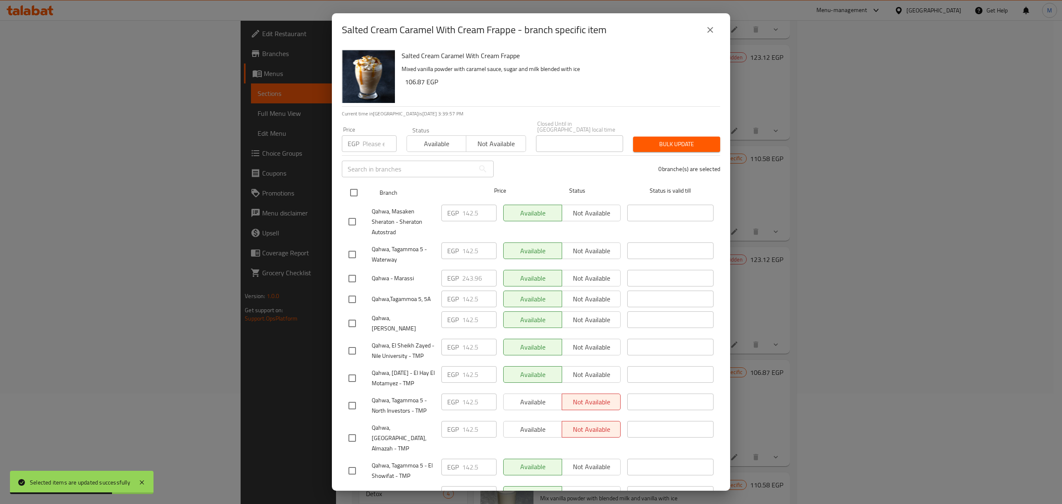
checkbox input "true"
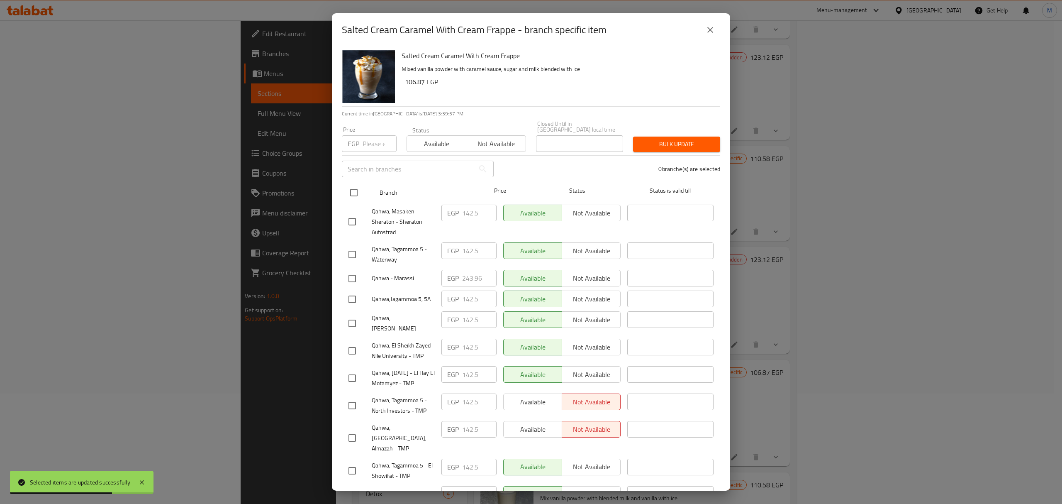
checkbox input "true"
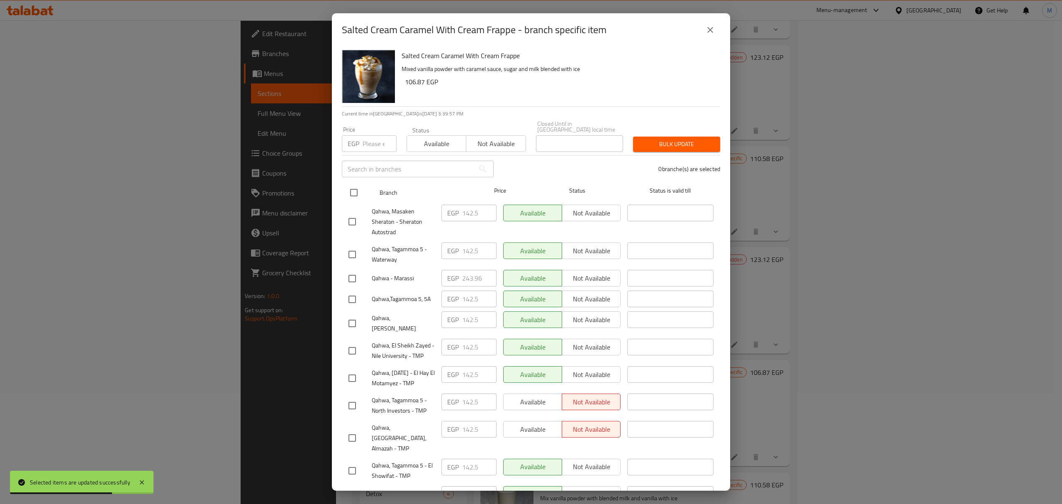
checkbox input "true"
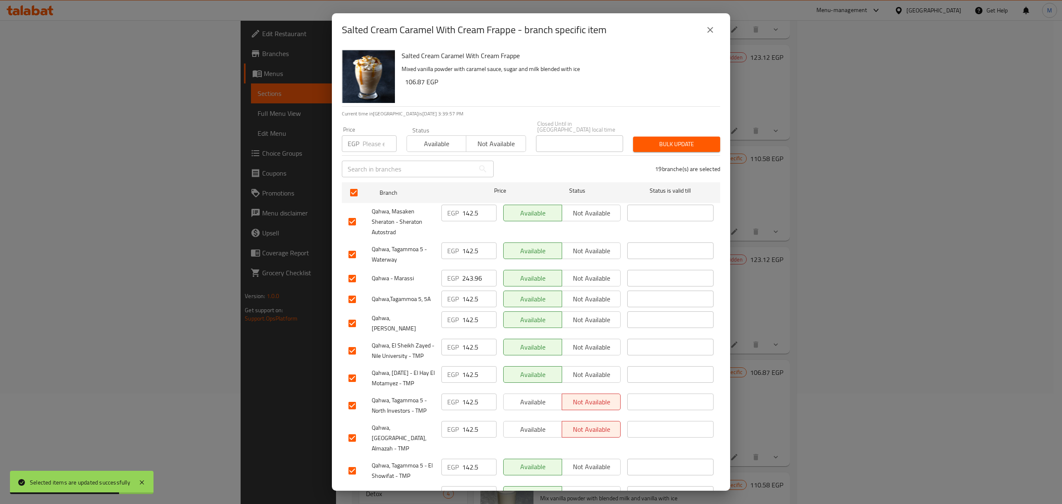
drag, startPoint x: 357, startPoint y: 132, endPoint x: 363, endPoint y: 133, distance: 6.3
click at [359, 135] on div "EGP Price" at bounding box center [369, 143] width 55 height 17
paste input "153.9"
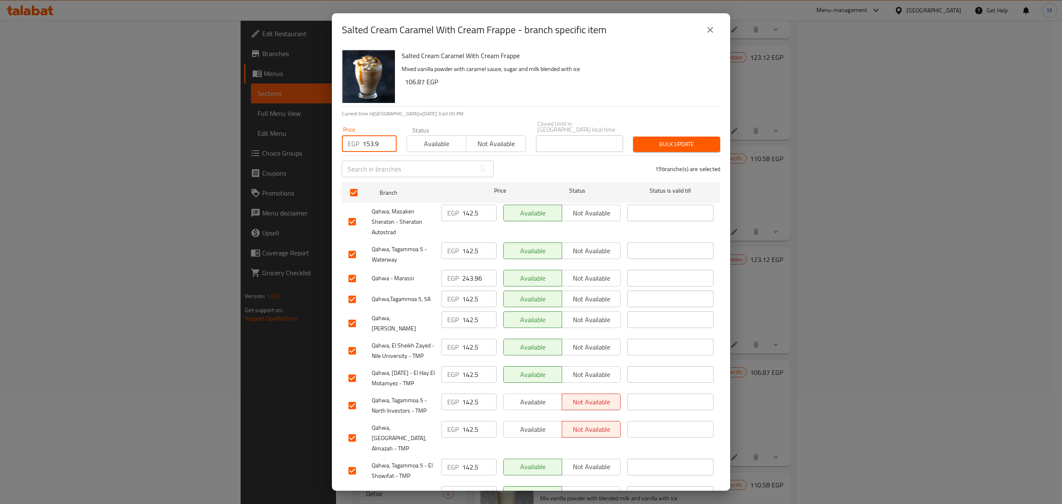
type input "153.9"
click at [354, 216] on input "checkbox" at bounding box center [352, 221] width 17 height 17
checkbox input "false"
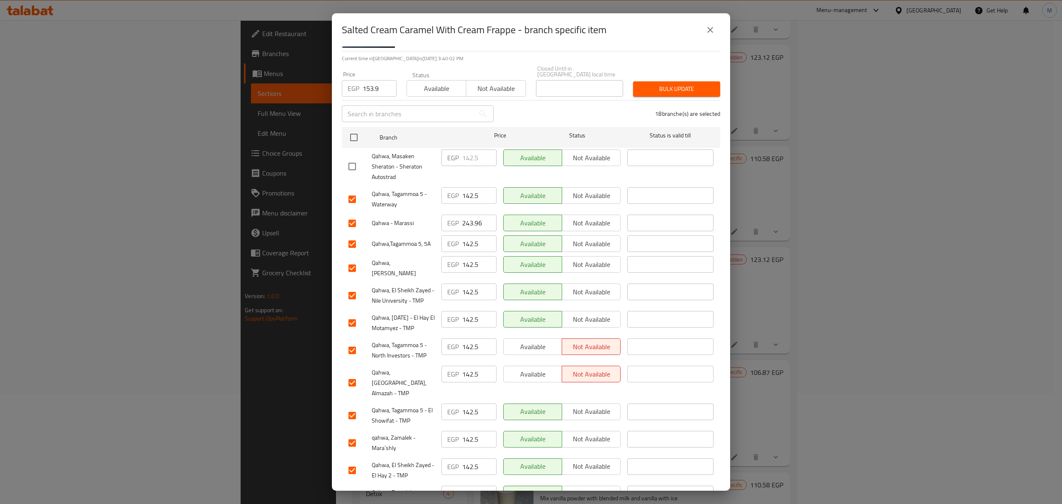
click at [354, 220] on input "checkbox" at bounding box center [352, 223] width 17 height 17
checkbox input "false"
click at [352, 259] on input "checkbox" at bounding box center [352, 267] width 17 height 17
checkbox input "false"
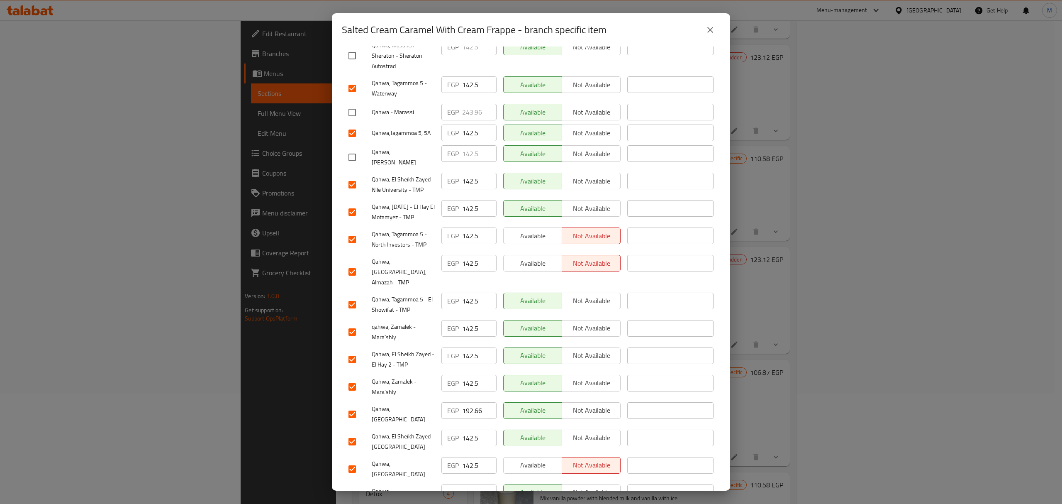
scroll to position [221, 0]
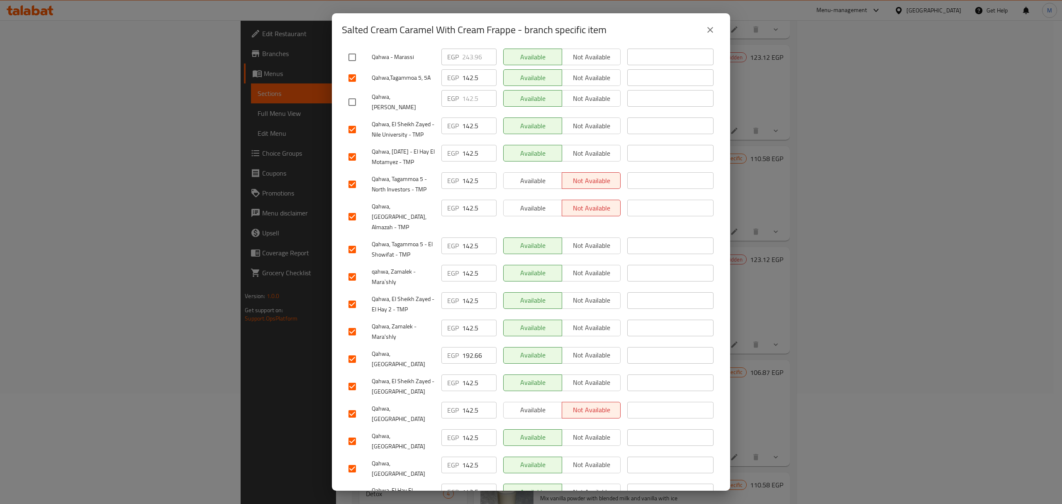
click at [351, 350] on input "checkbox" at bounding box center [352, 358] width 17 height 17
checkbox input "false"
click at [351, 432] on input "checkbox" at bounding box center [352, 440] width 17 height 17
checkbox input "false"
click at [351, 460] on input "checkbox" at bounding box center [352, 468] width 17 height 17
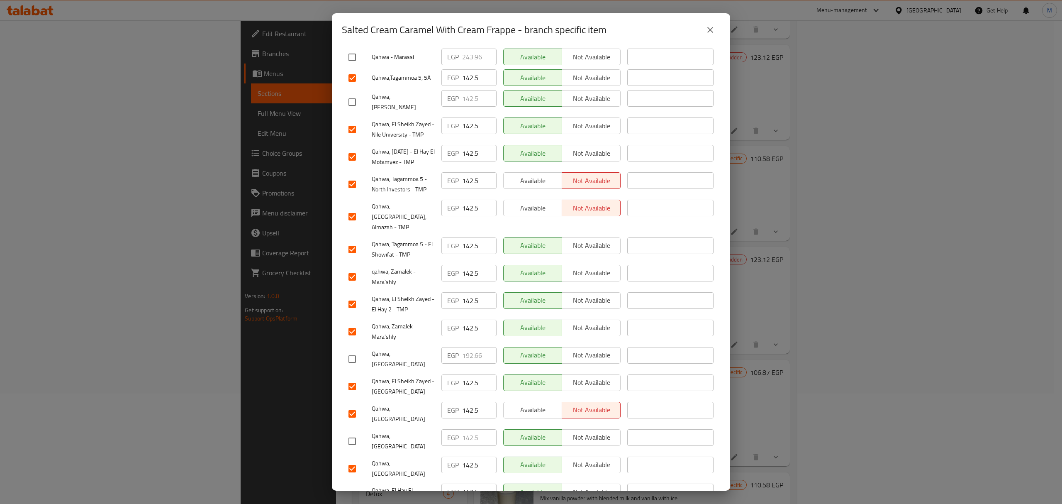
checkbox input "false"
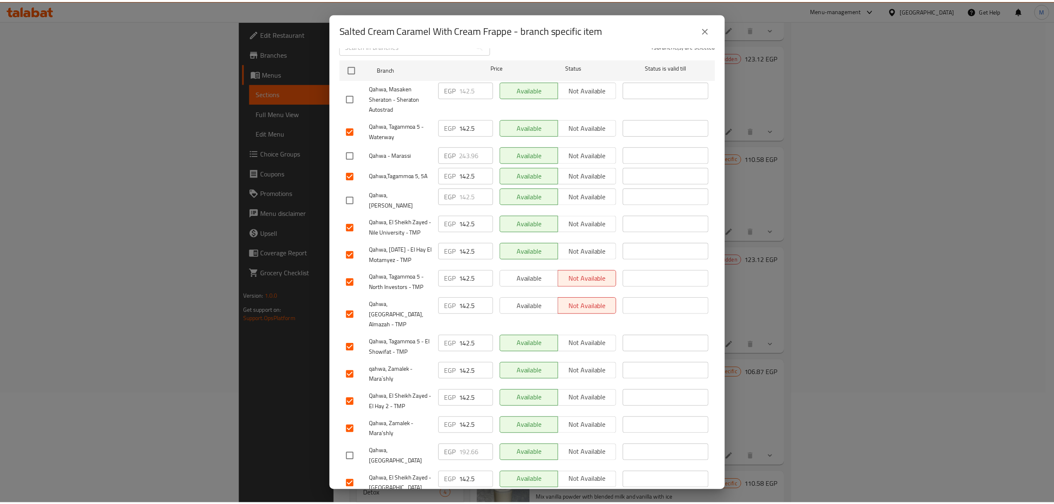
scroll to position [0, 0]
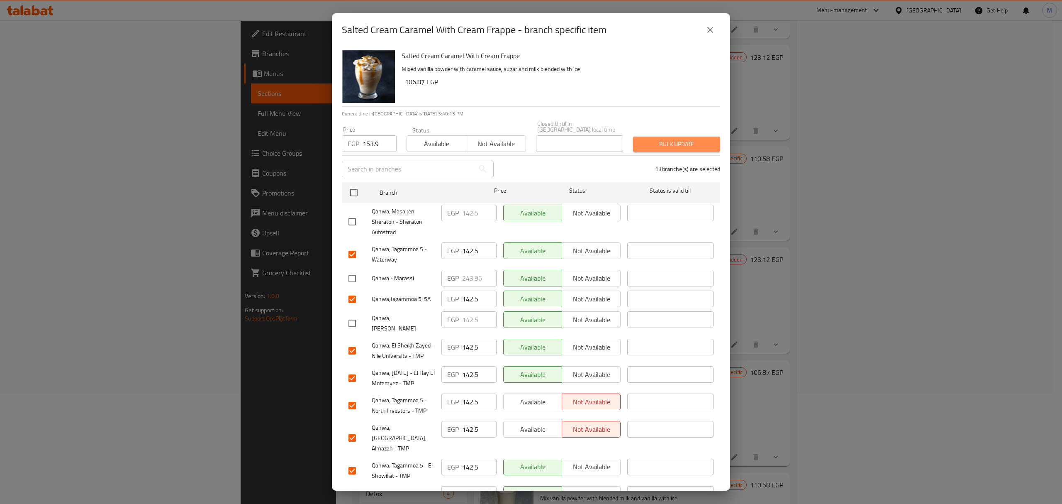
click at [683, 139] on span "Bulk update" at bounding box center [677, 144] width 74 height 10
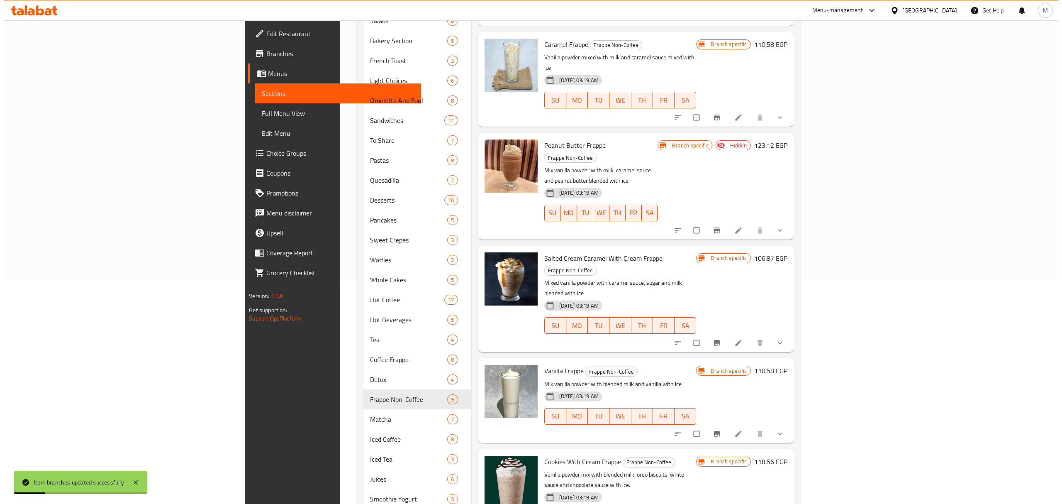
scroll to position [276, 0]
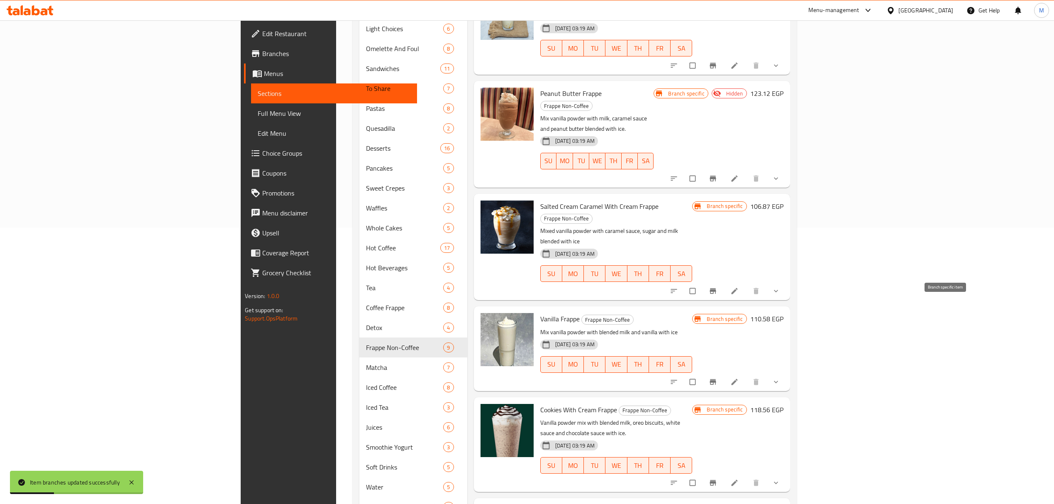
click at [717, 378] on icon "Branch-specific-item" at bounding box center [713, 382] width 8 height 8
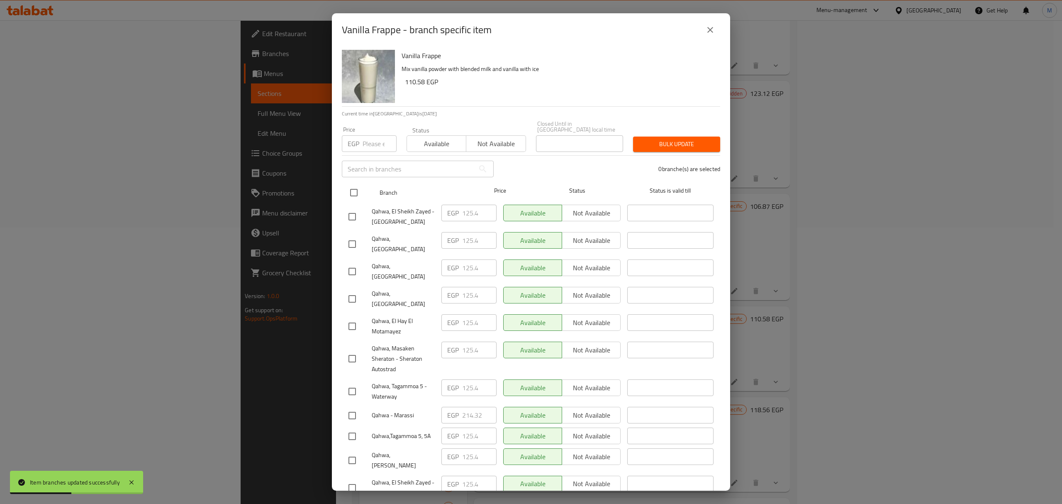
click at [352, 186] on input "checkbox" at bounding box center [353, 192] width 17 height 17
checkbox input "true"
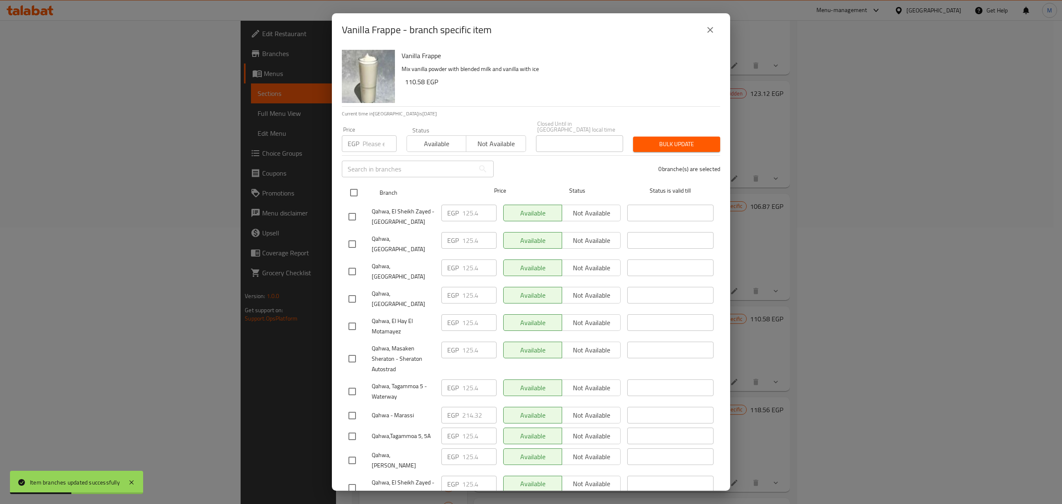
checkbox input "true"
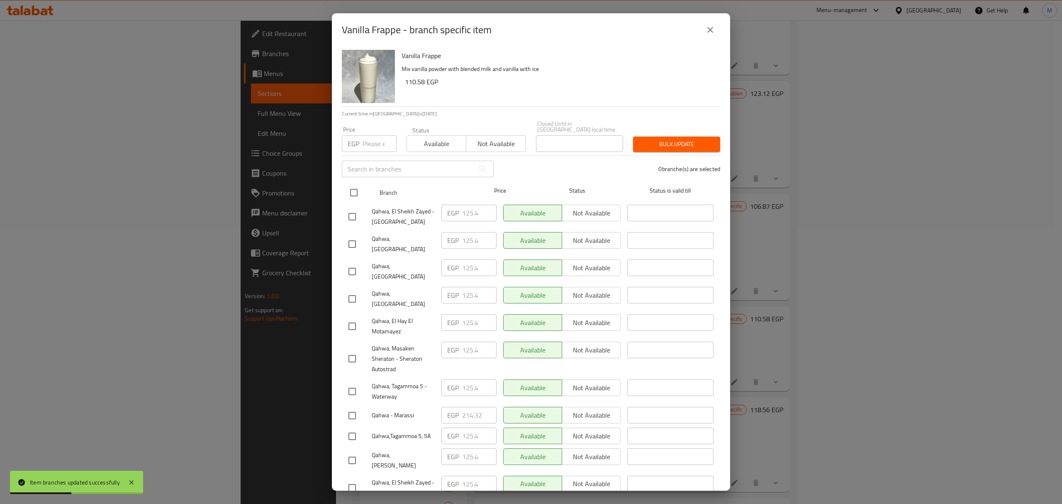
checkbox input "true"
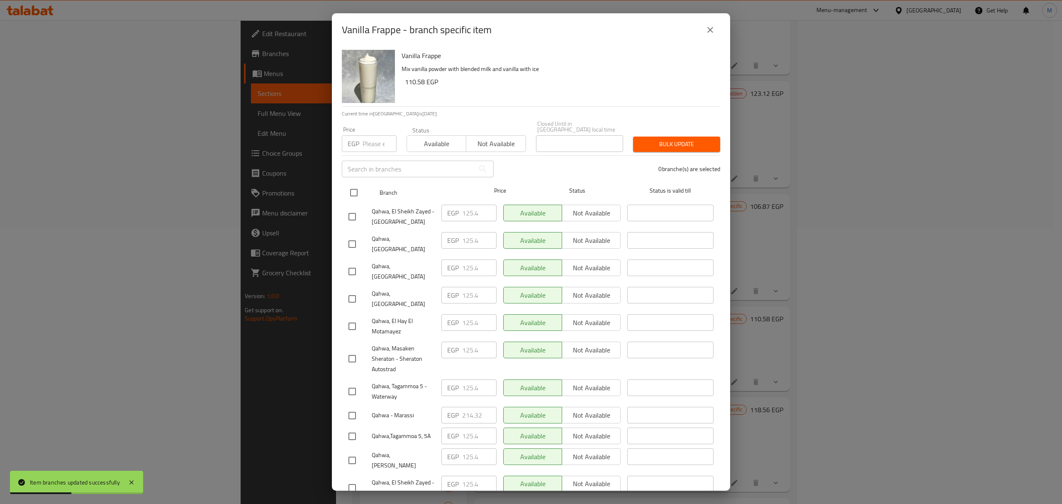
checkbox input "true"
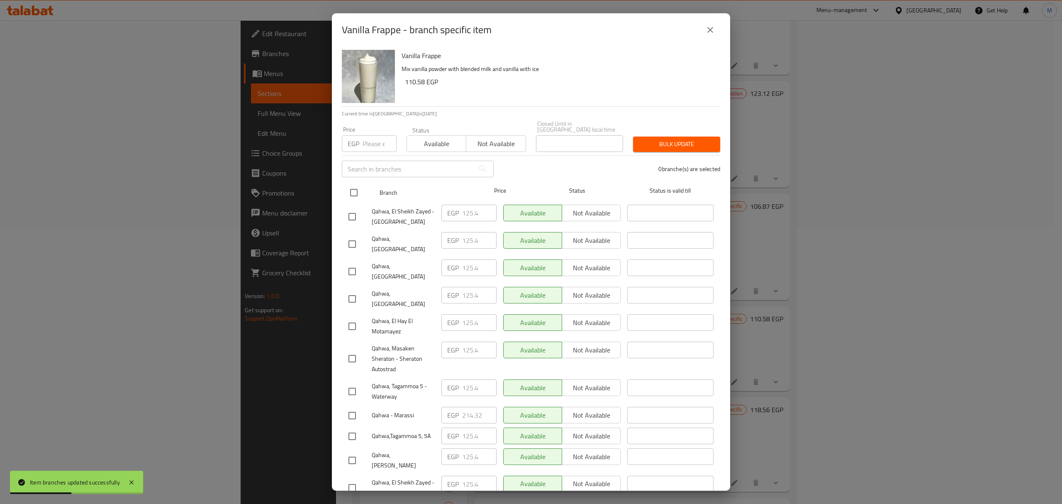
checkbox input "true"
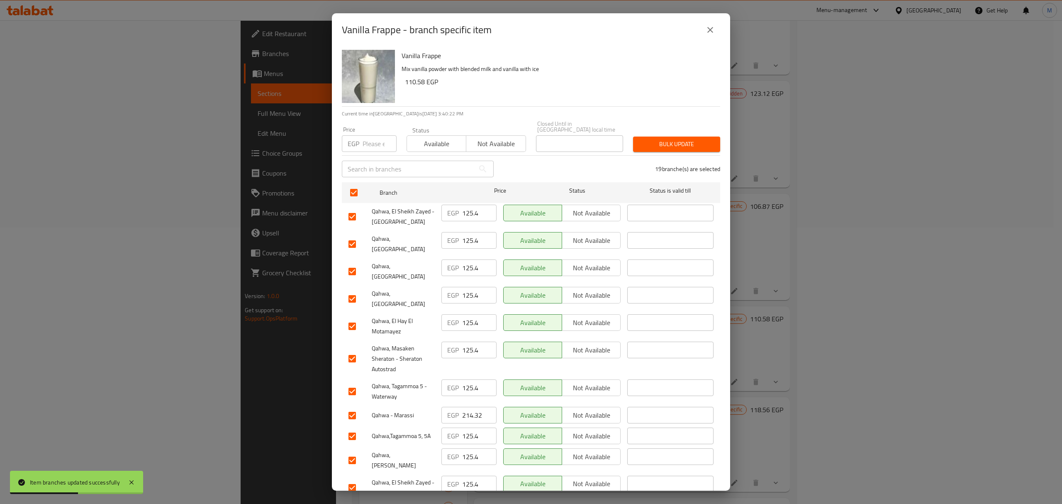
click at [362, 147] on div "Price EGP Price" at bounding box center [369, 139] width 65 height 35
click at [366, 143] on input "number" at bounding box center [380, 143] width 34 height 17
paste input "133.38"
type input "133.38"
click at [353, 263] on input "checkbox" at bounding box center [352, 271] width 17 height 17
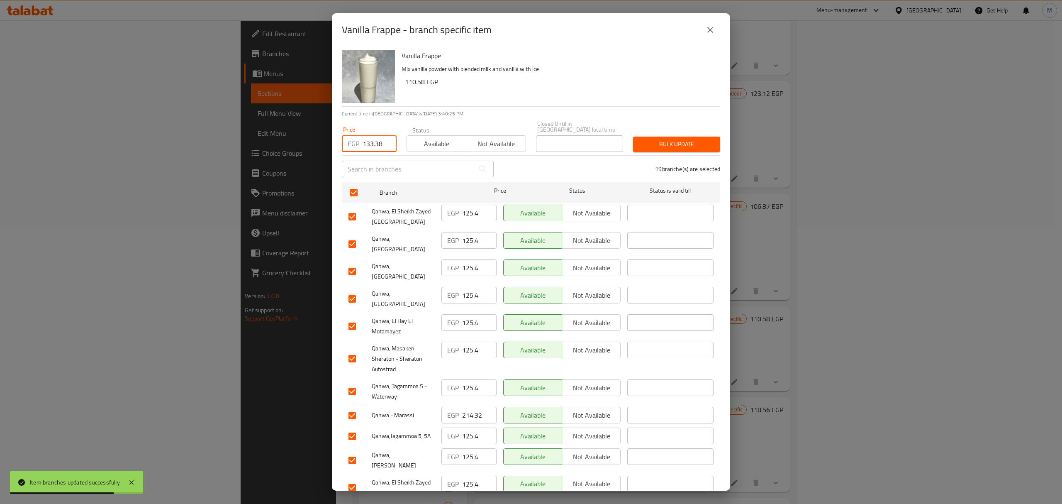
checkbox input "false"
click at [351, 290] on input "checkbox" at bounding box center [352, 298] width 17 height 17
checkbox input "false"
click at [349, 350] on input "checkbox" at bounding box center [352, 358] width 17 height 17
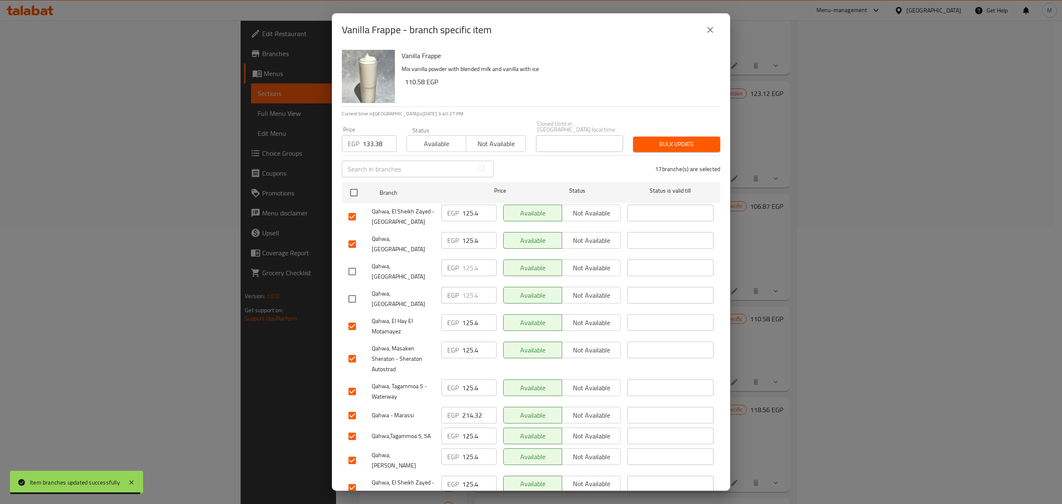
checkbox input "false"
click at [351, 407] on input "checkbox" at bounding box center [352, 415] width 17 height 17
checkbox input "false"
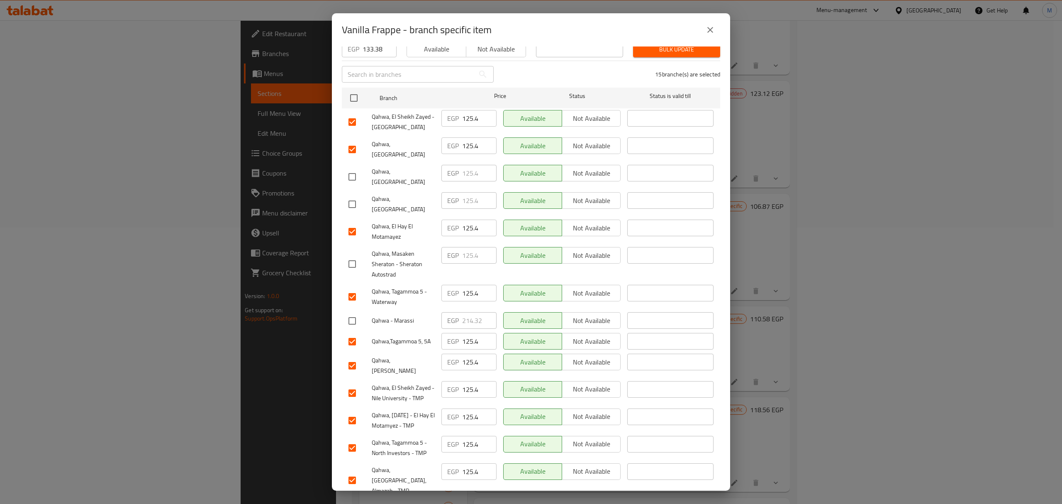
scroll to position [110, 0]
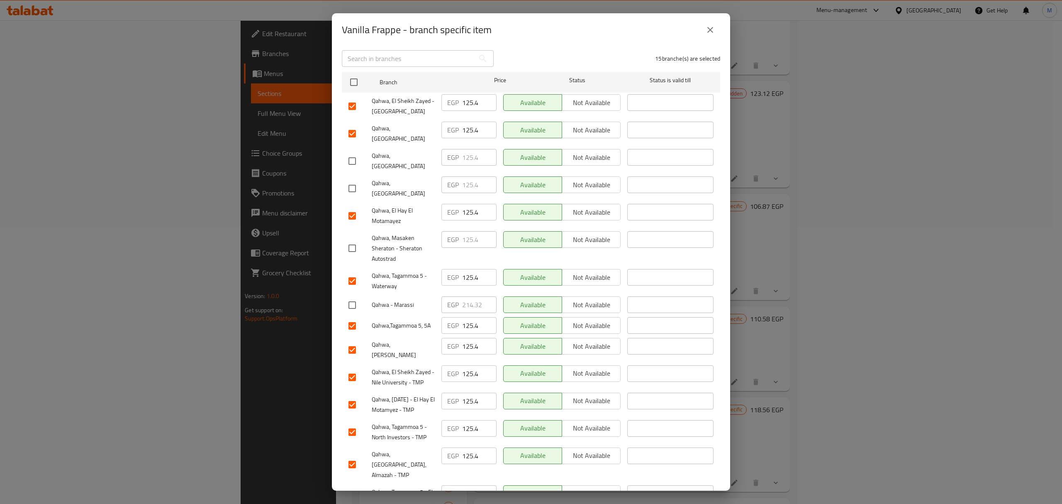
click at [355, 341] on input "checkbox" at bounding box center [352, 349] width 17 height 17
checkbox input "false"
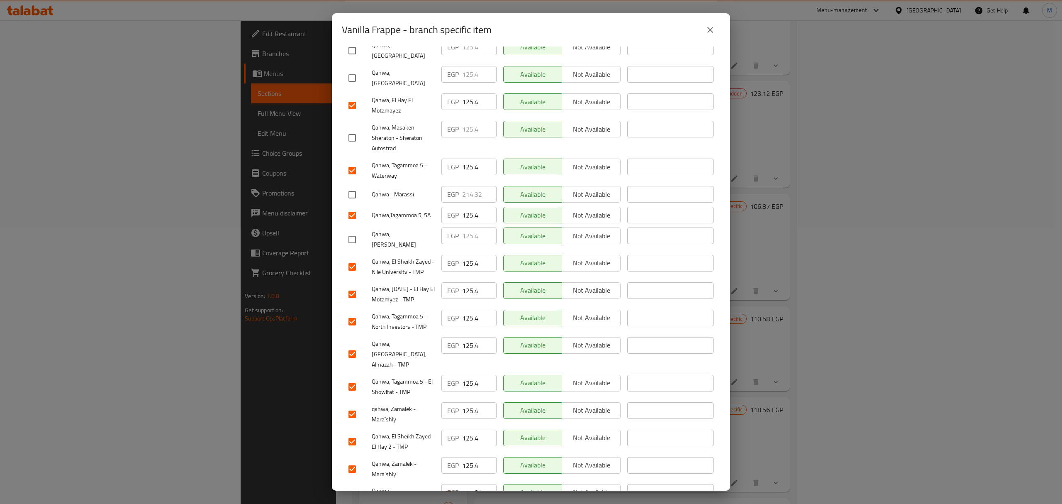
scroll to position [223, 0]
click at [352, 485] on input "checkbox" at bounding box center [352, 493] width 17 height 17
checkbox input "false"
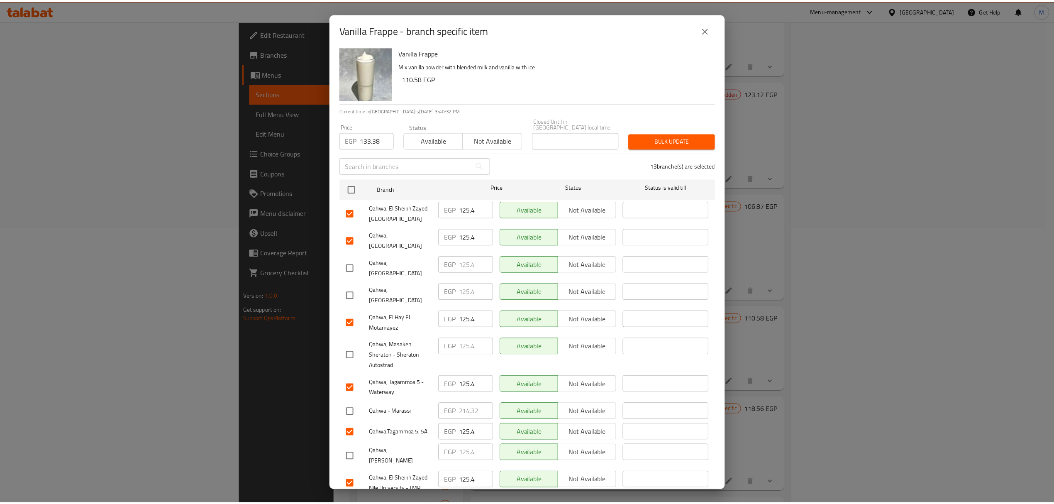
scroll to position [0, 0]
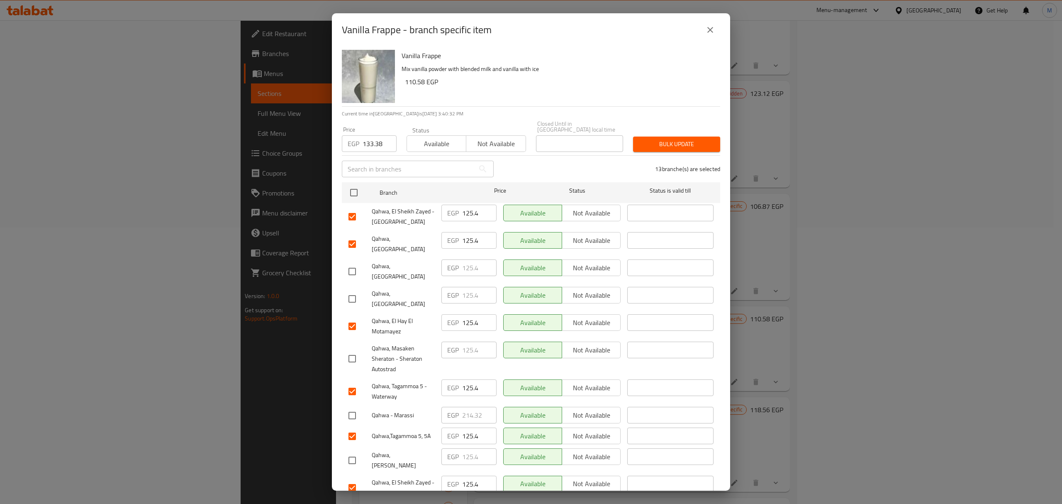
click at [673, 145] on button "Bulk update" at bounding box center [676, 144] width 87 height 15
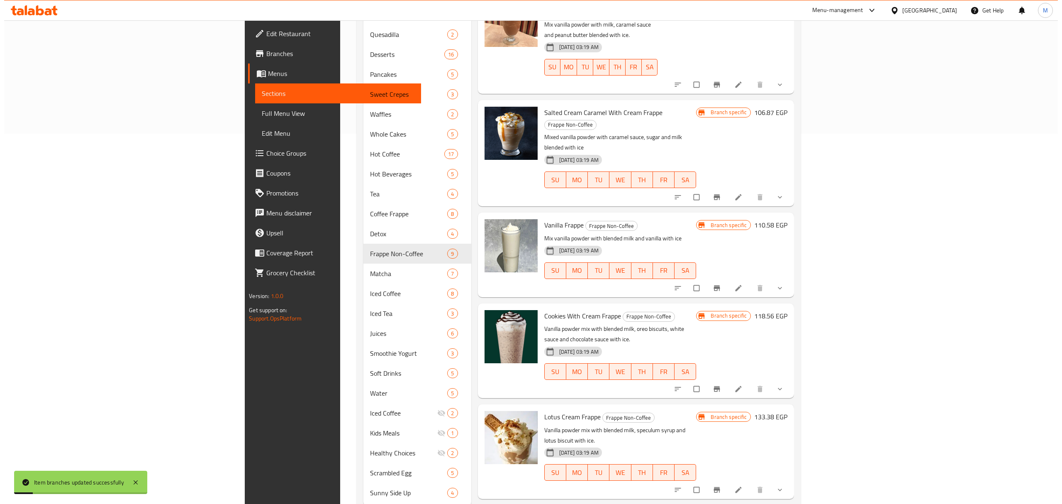
scroll to position [383, 0]
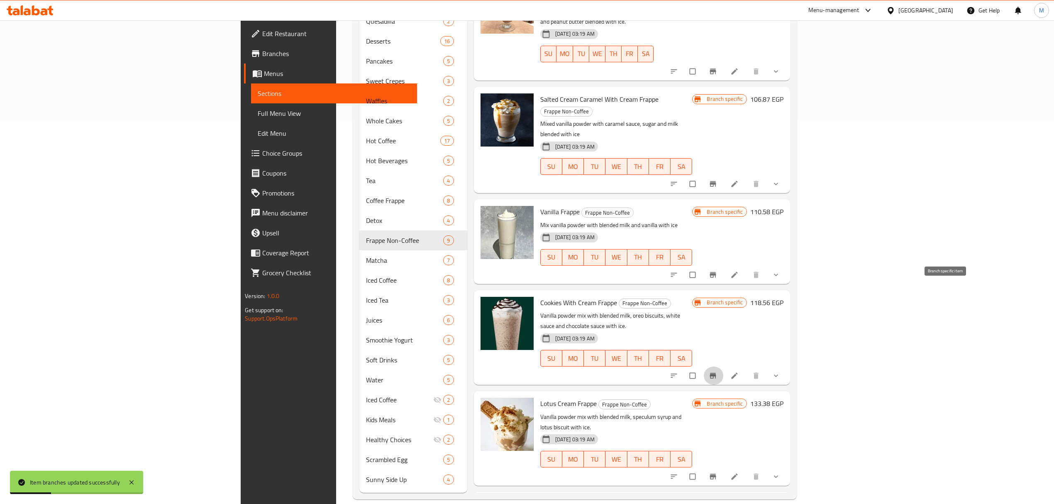
click at [716, 373] on icon "Branch-specific-item" at bounding box center [713, 375] width 6 height 5
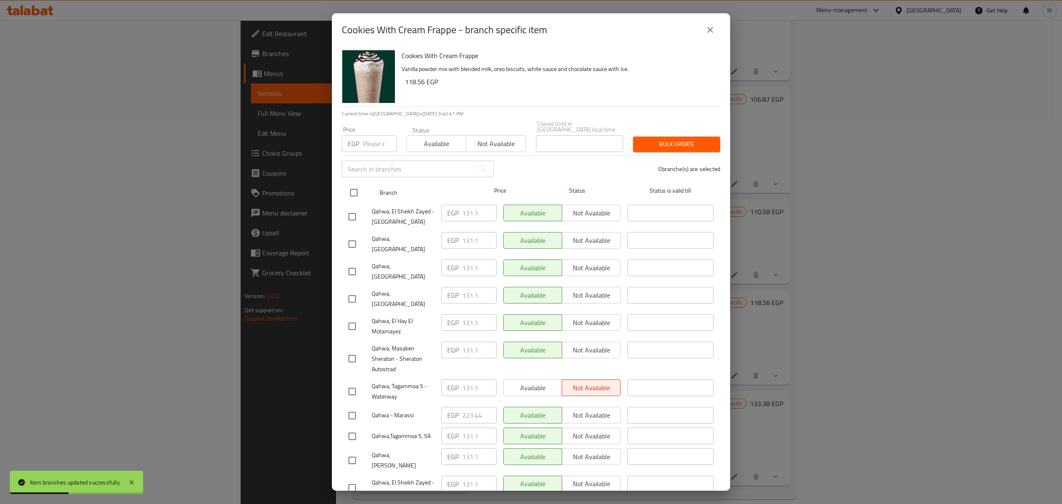
click at [352, 187] on input "checkbox" at bounding box center [353, 192] width 17 height 17
checkbox input "true"
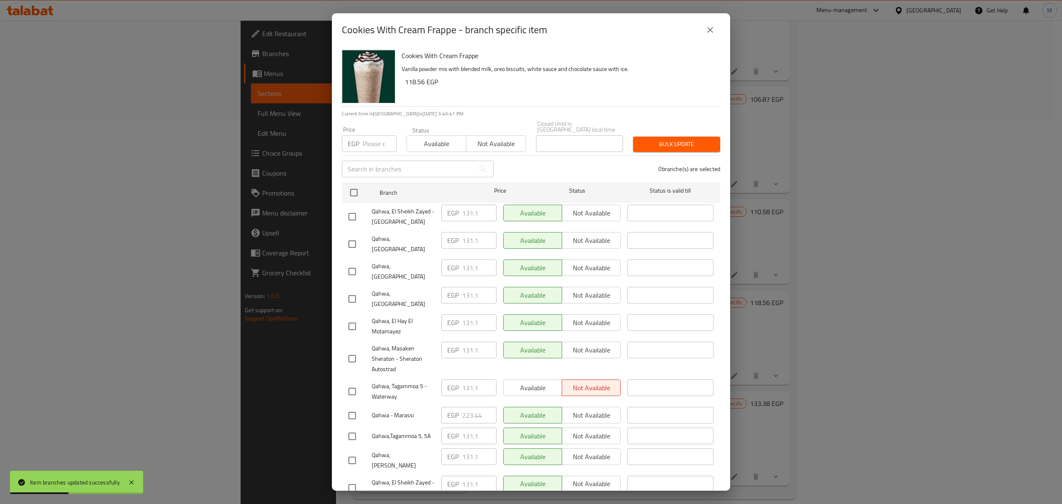
checkbox input "true"
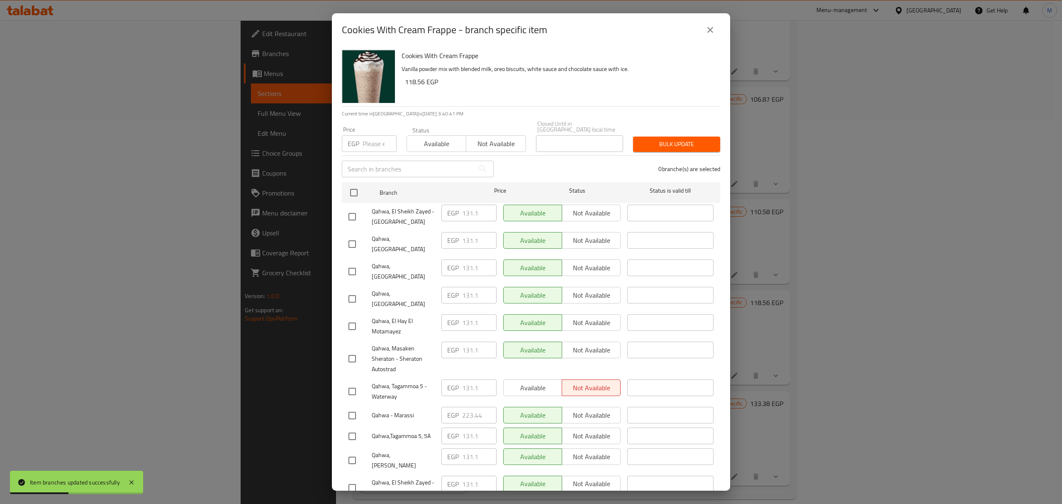
checkbox input "true"
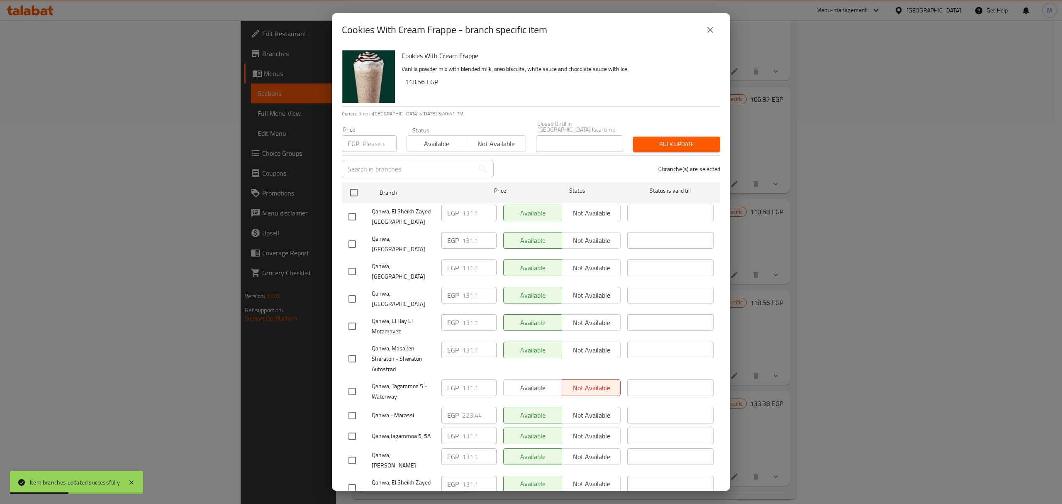
checkbox input "true"
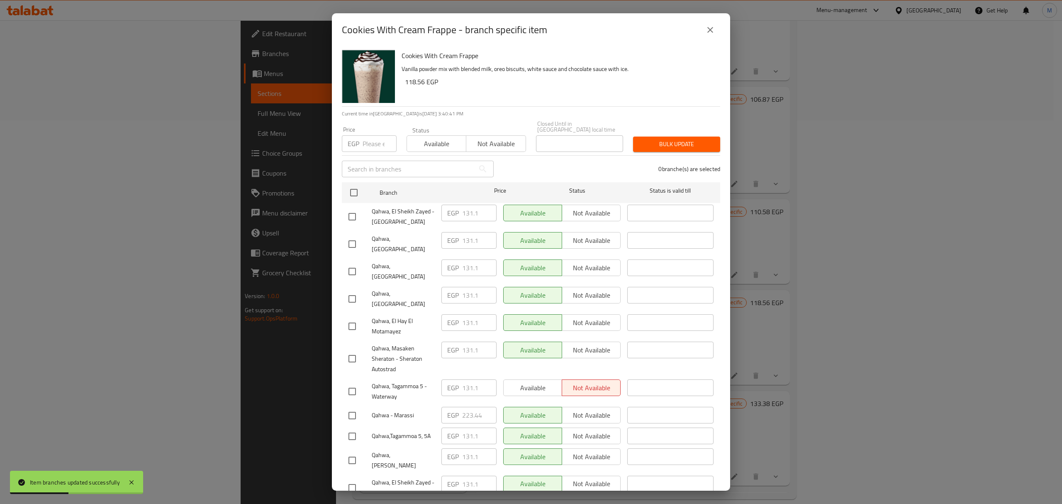
checkbox input "true"
click at [374, 135] on input "number" at bounding box center [380, 143] width 34 height 17
paste input "142.5"
type input "142.5"
click at [351, 263] on input "checkbox" at bounding box center [352, 271] width 17 height 17
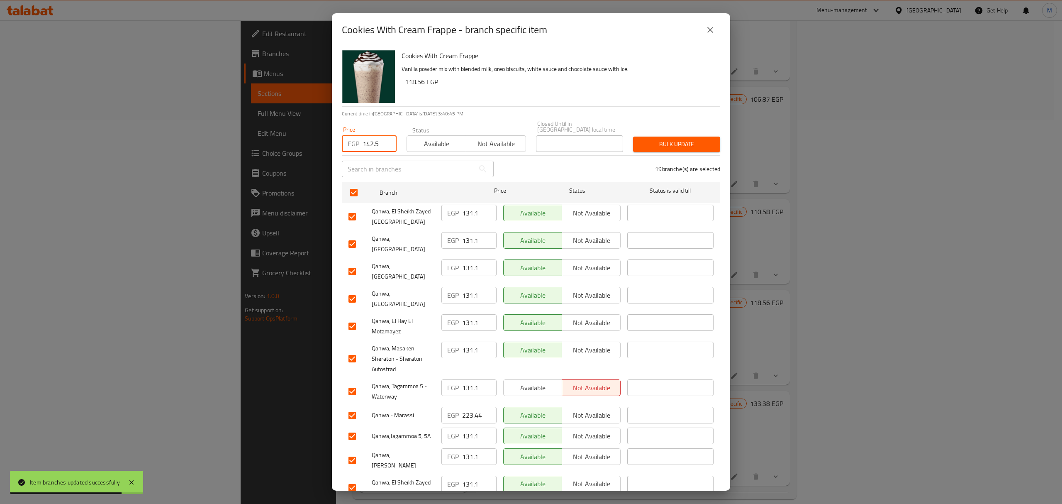
checkbox input "false"
click at [352, 290] on input "checkbox" at bounding box center [352, 298] width 17 height 17
checkbox input "false"
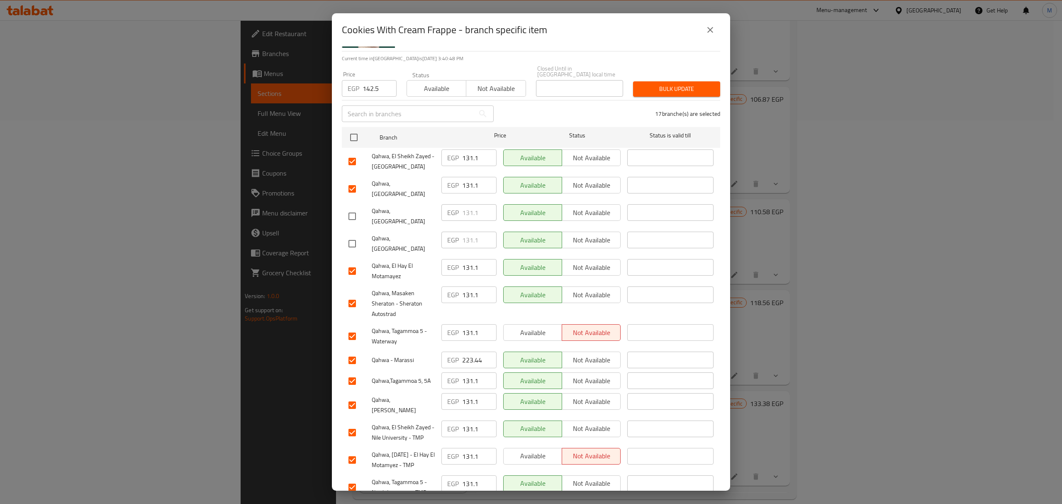
click at [351, 295] on input "checkbox" at bounding box center [352, 303] width 17 height 17
checkbox input "false"
click at [354, 351] on input "checkbox" at bounding box center [352, 359] width 17 height 17
checkbox input "false"
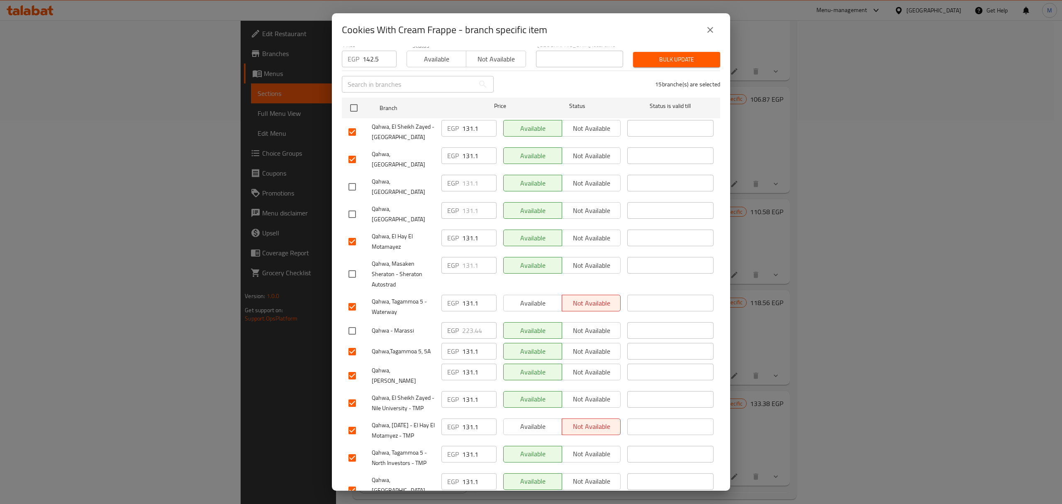
scroll to position [110, 0]
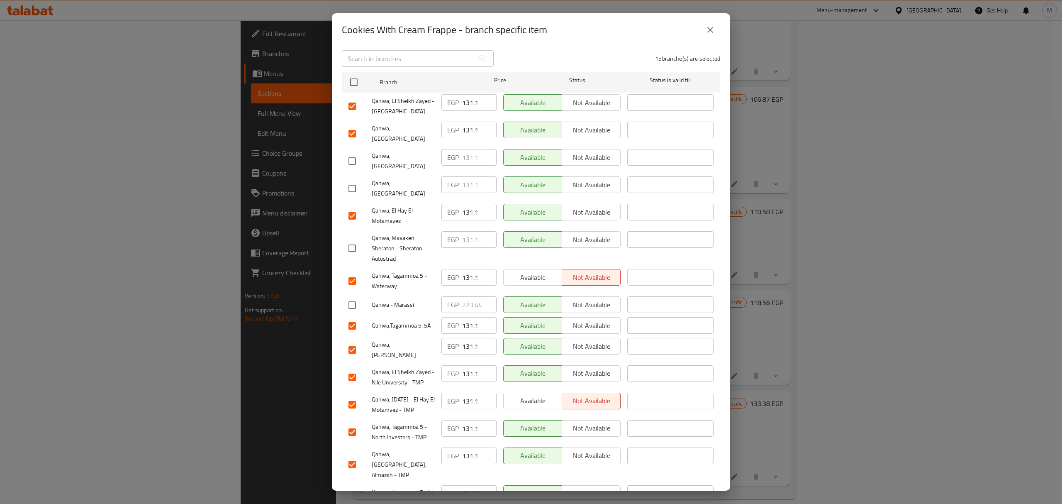
click at [356, 341] on input "checkbox" at bounding box center [352, 349] width 17 height 17
checkbox input "false"
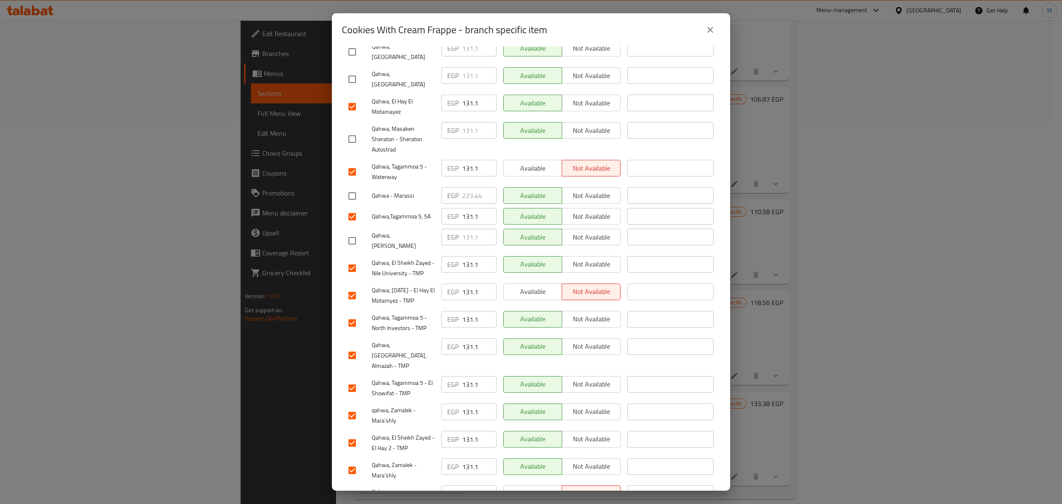
scroll to position [223, 0]
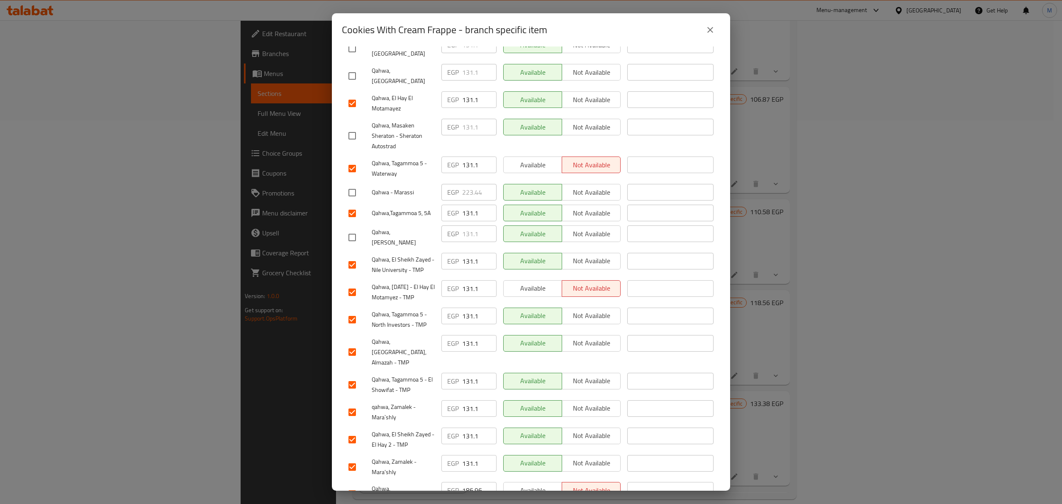
click at [354, 485] on input "checkbox" at bounding box center [352, 493] width 17 height 17
checkbox input "false"
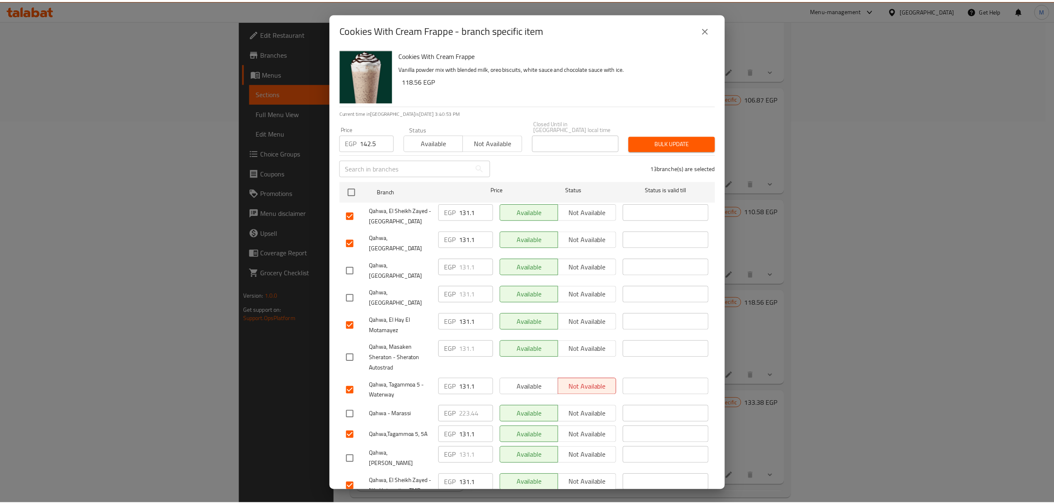
scroll to position [0, 0]
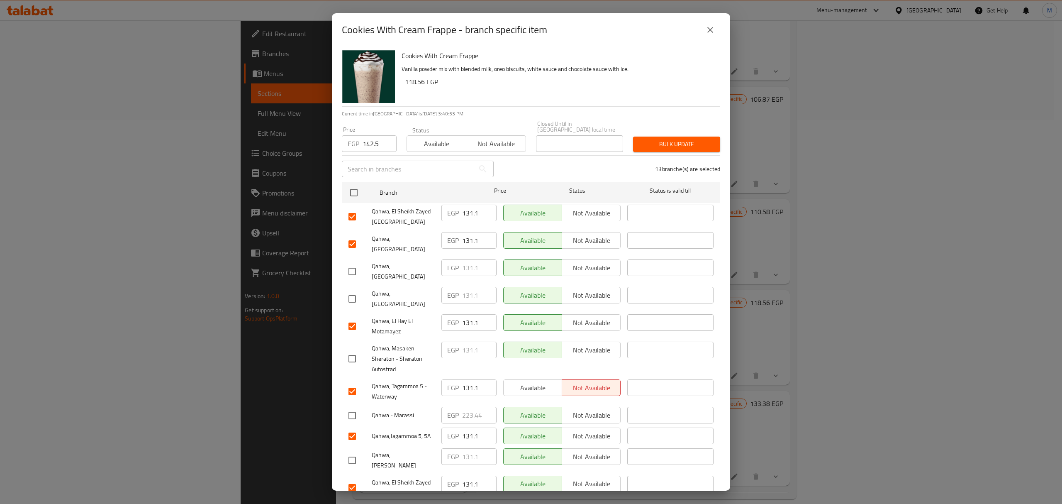
click at [671, 140] on span "Bulk update" at bounding box center [677, 144] width 74 height 10
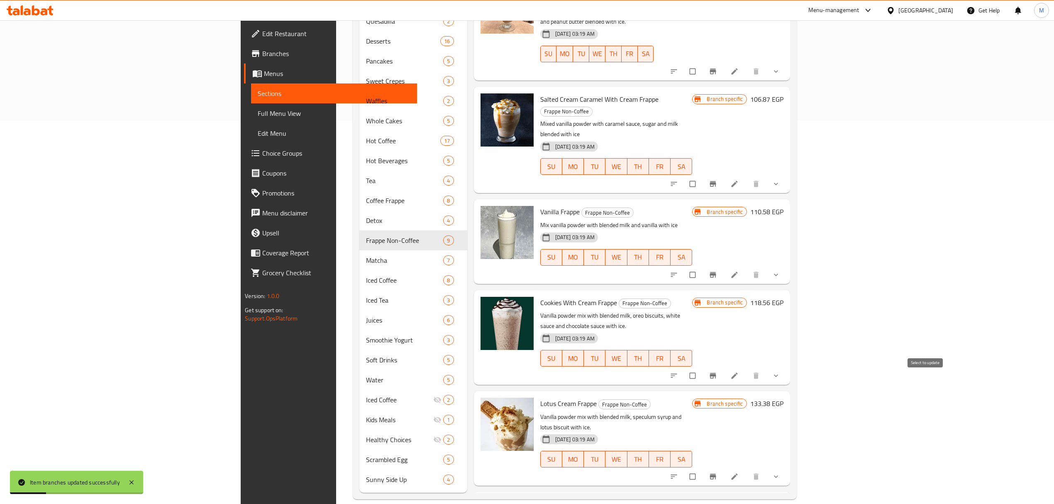
click at [702, 468] on input "checkbox" at bounding box center [693, 476] width 17 height 16
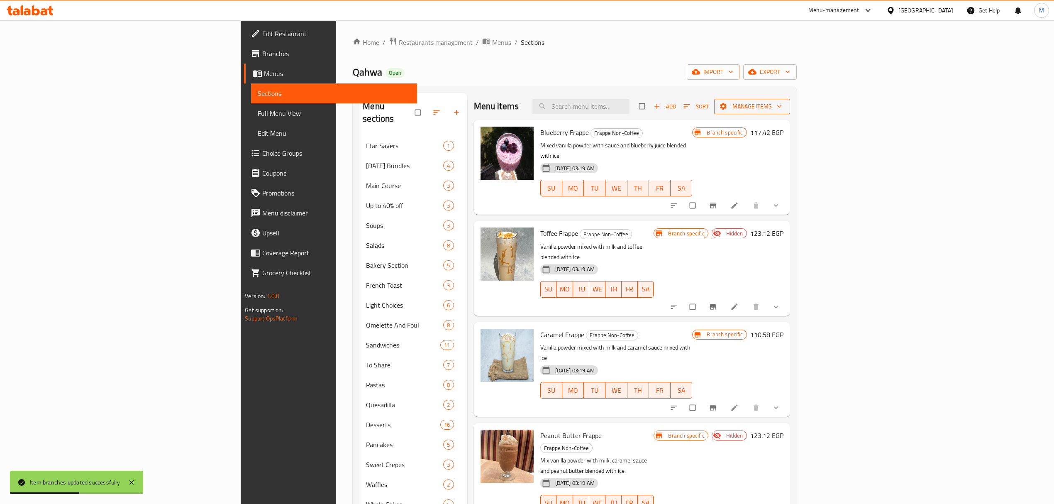
click at [790, 115] on div "Menu items Add Sort Manage items" at bounding box center [632, 106] width 316 height 27
click at [783, 110] on span "Manage items" at bounding box center [752, 106] width 63 height 10
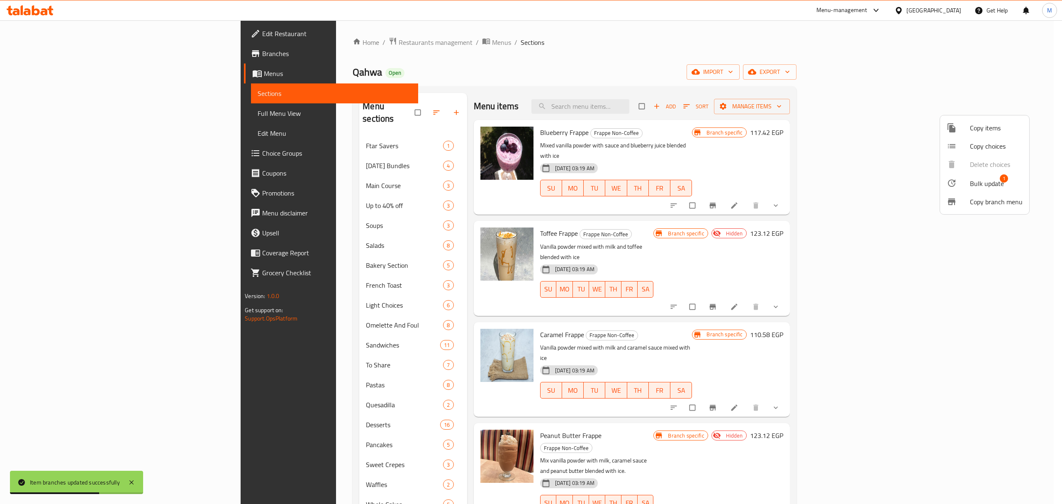
click at [984, 185] on span "Bulk update" at bounding box center [987, 183] width 34 height 10
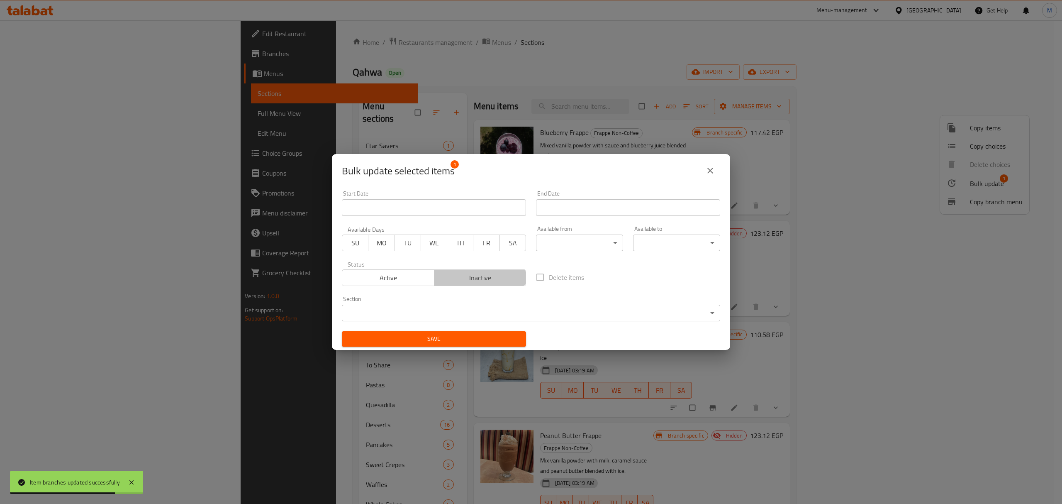
drag, startPoint x: 479, startPoint y: 269, endPoint x: 479, endPoint y: 274, distance: 5.0
click at [479, 271] on button "Inactive" at bounding box center [480, 277] width 93 height 17
click at [468, 337] on span "Save" at bounding box center [434, 339] width 171 height 10
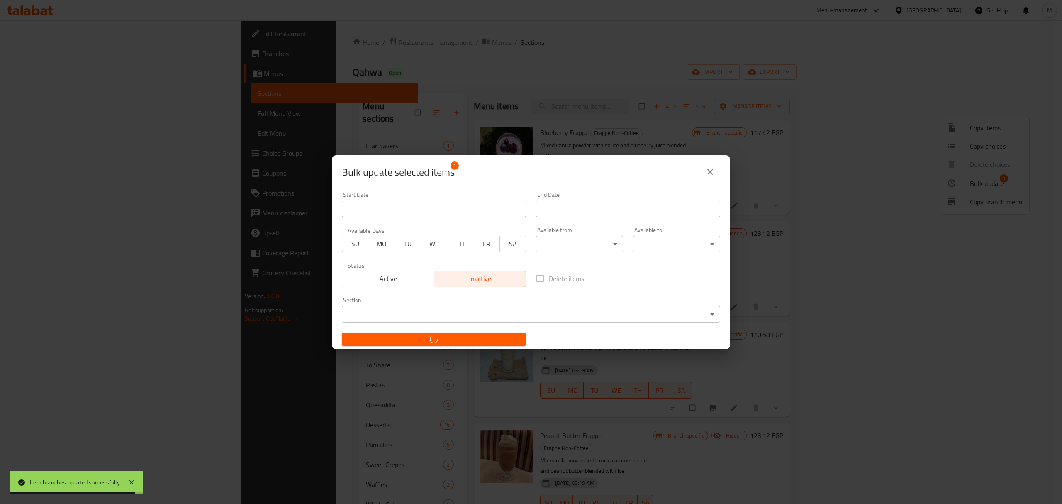
checkbox input "false"
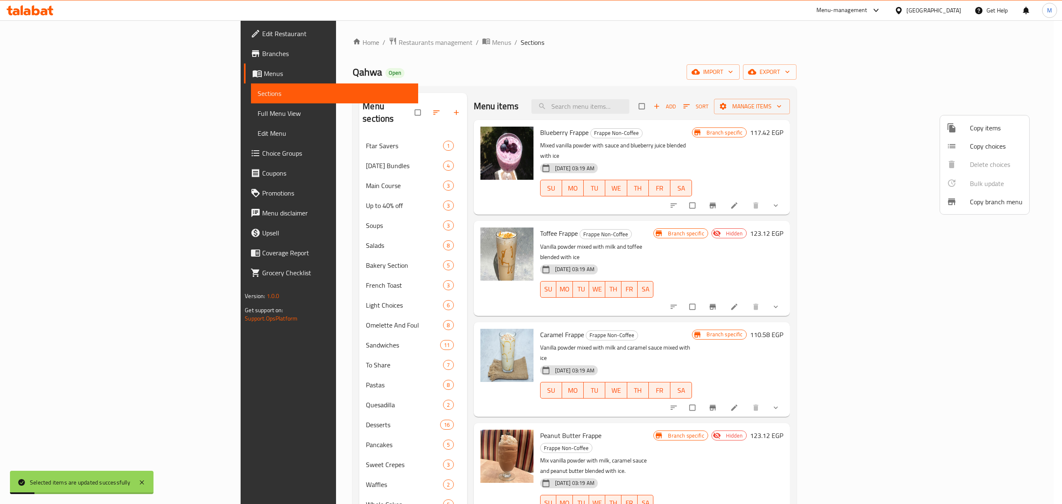
click at [910, 275] on div at bounding box center [531, 252] width 1062 height 504
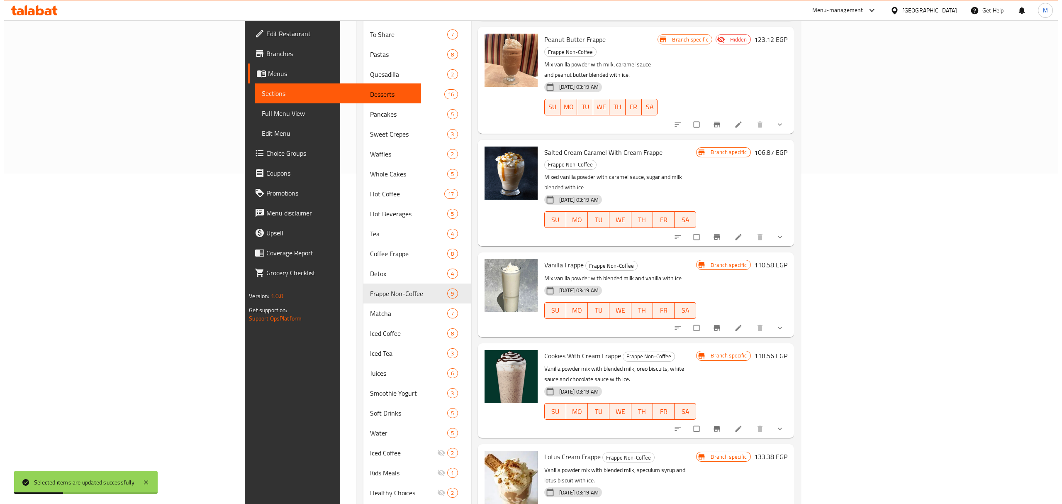
scroll to position [383, 0]
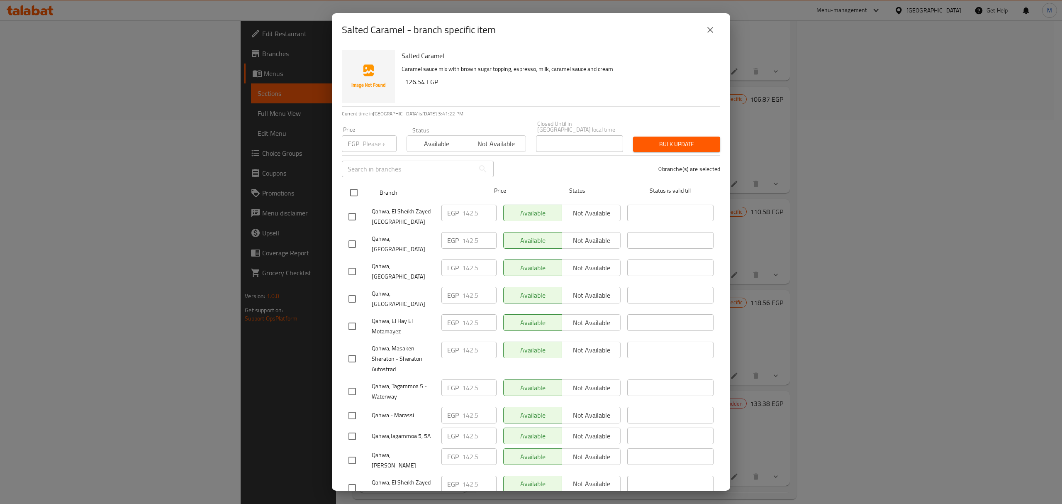
click at [354, 186] on input "checkbox" at bounding box center [353, 192] width 17 height 17
checkbox input "true"
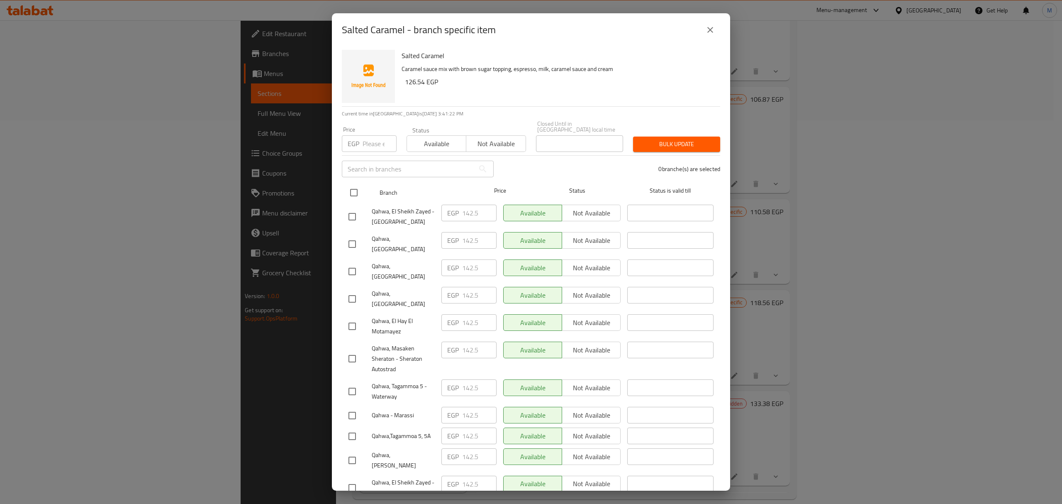
checkbox input "true"
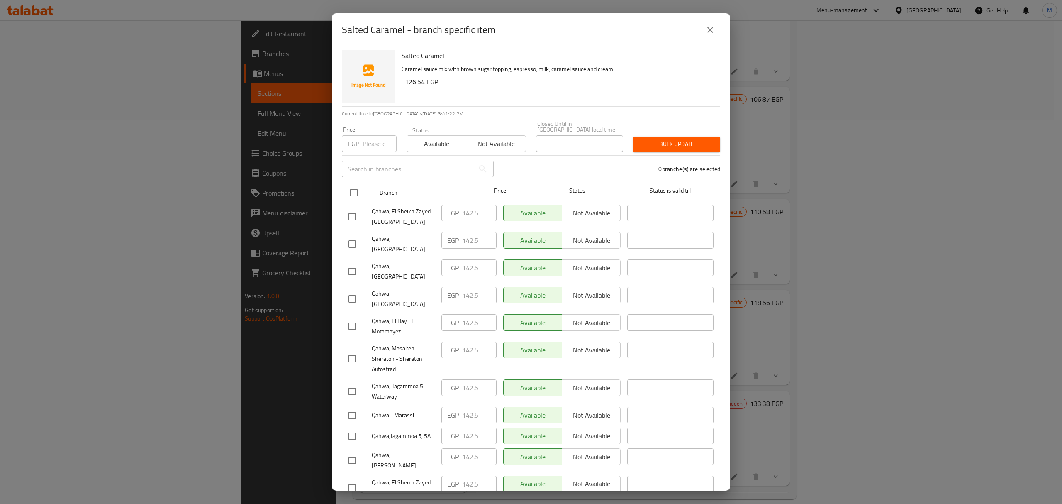
checkbox input "true"
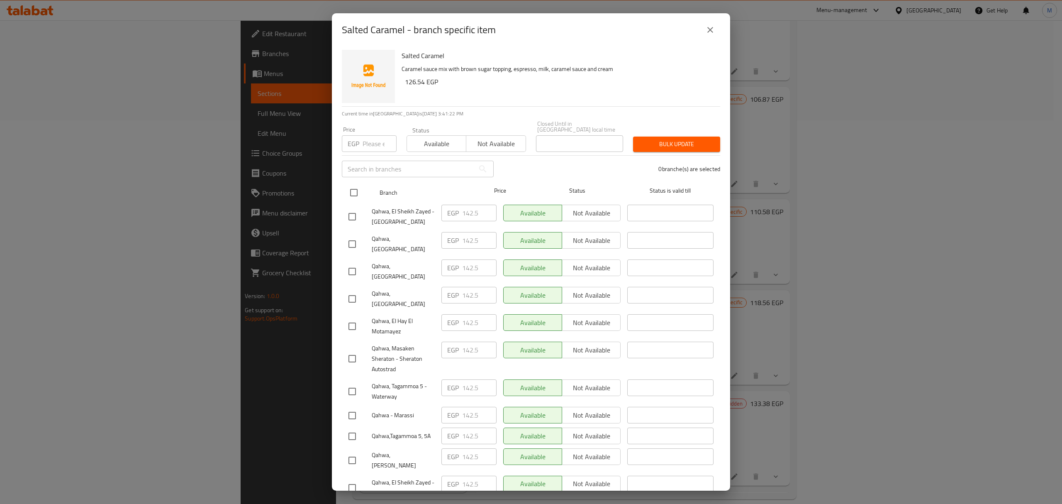
checkbox input "true"
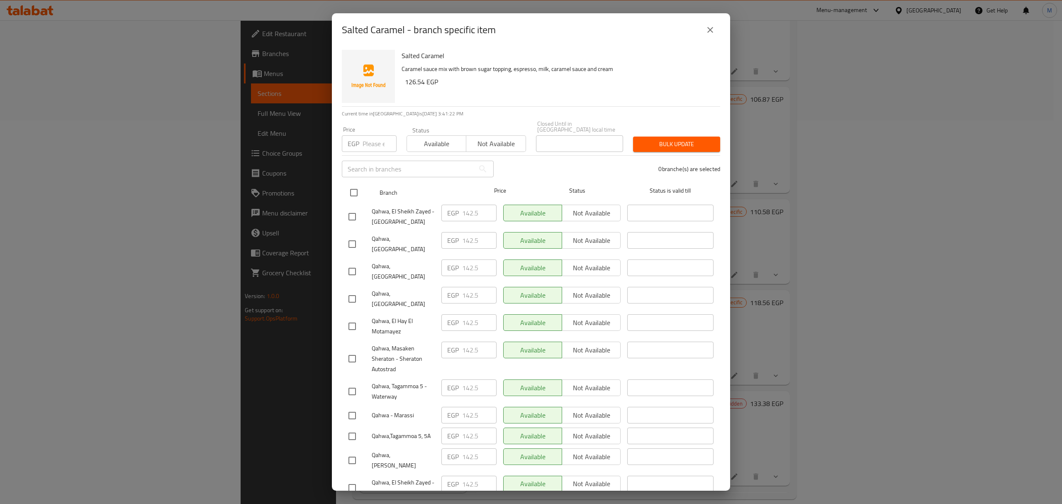
checkbox input "true"
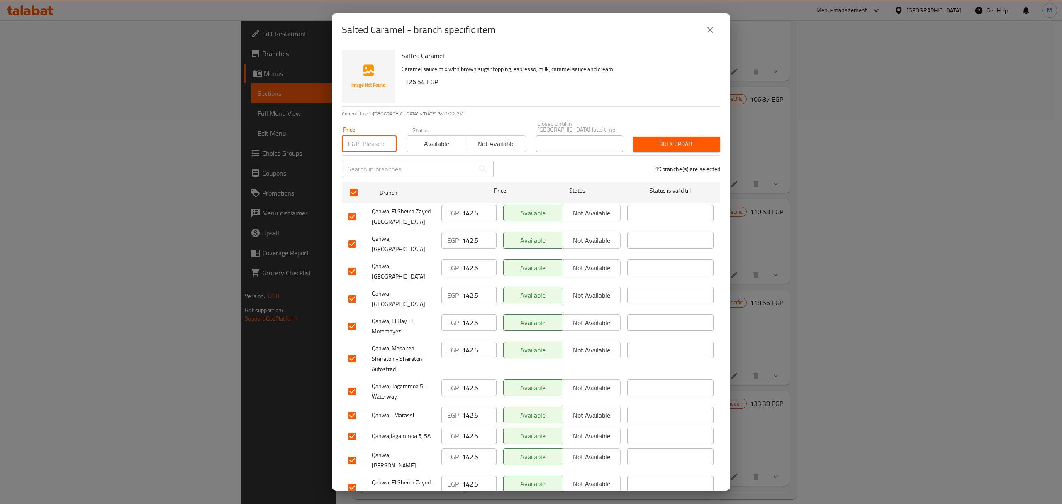
click at [368, 140] on input "number" at bounding box center [380, 143] width 34 height 17
paste input "153.9"
type input "153.9"
click at [355, 263] on input "checkbox" at bounding box center [352, 271] width 17 height 17
checkbox input "false"
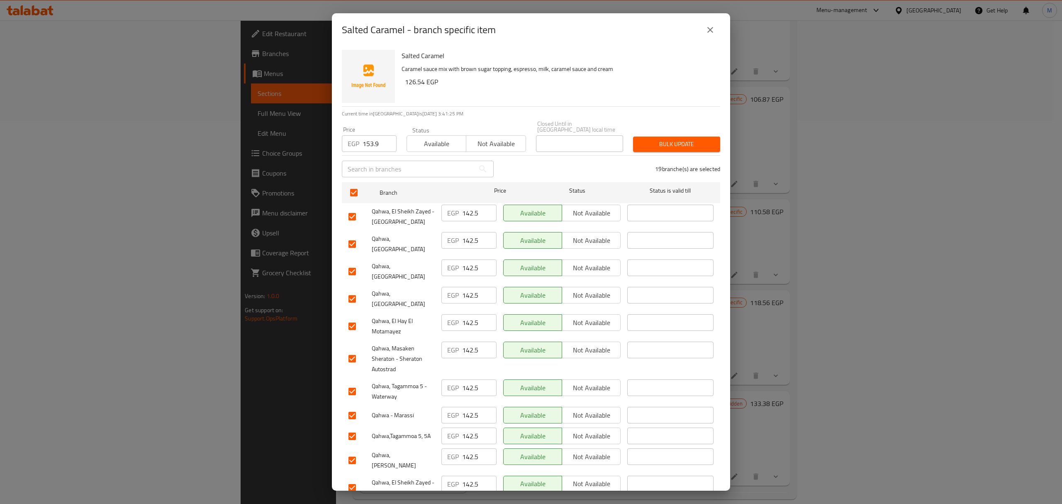
checkbox input "false"
click at [355, 290] on input "checkbox" at bounding box center [352, 298] width 17 height 17
checkbox input "false"
click at [350, 350] on input "checkbox" at bounding box center [352, 358] width 17 height 17
checkbox input "false"
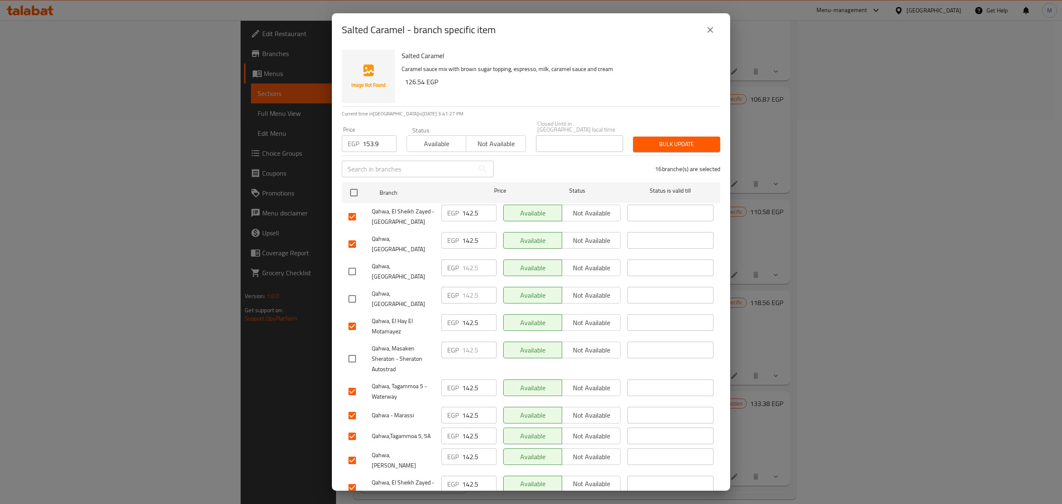
click at [352, 407] on input "checkbox" at bounding box center [352, 415] width 17 height 17
checkbox input "false"
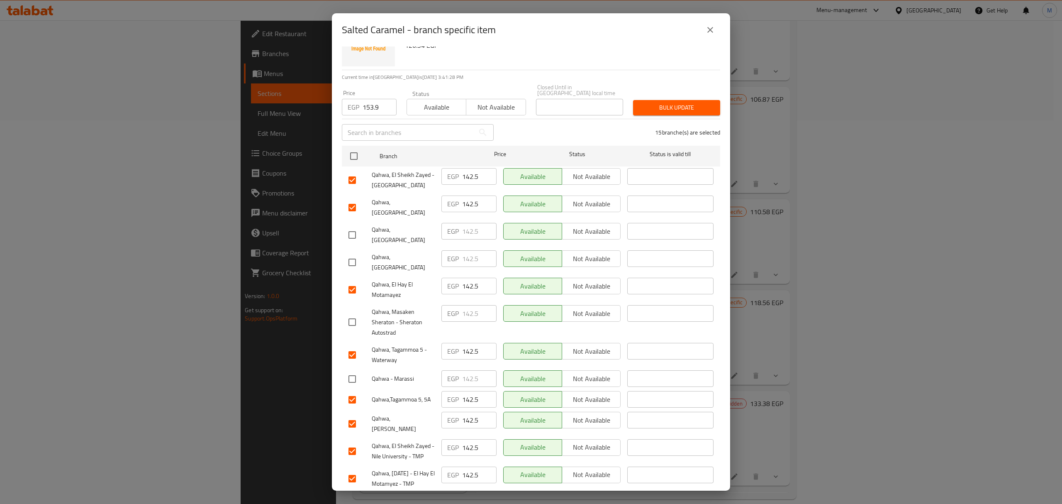
scroll to position [55, 0]
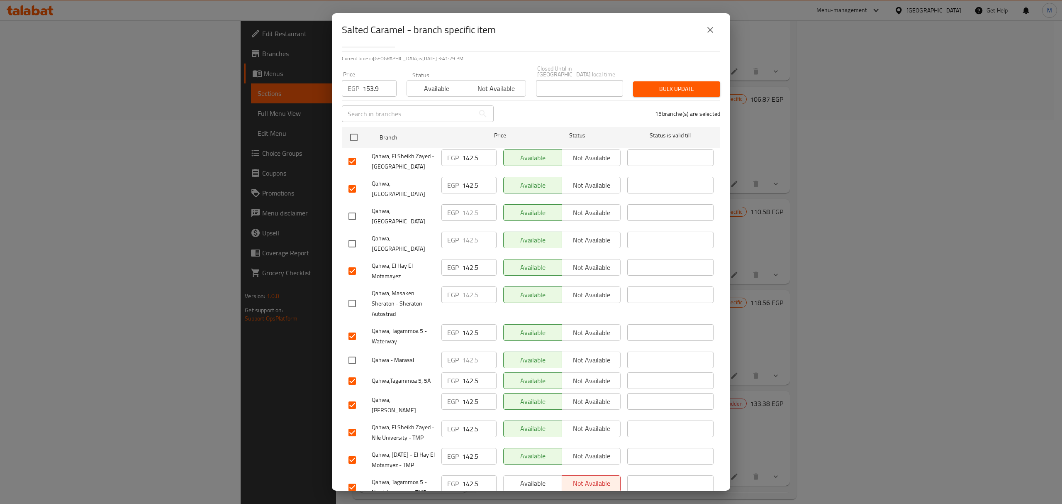
click at [351, 396] on input "checkbox" at bounding box center [352, 404] width 17 height 17
checkbox input "false"
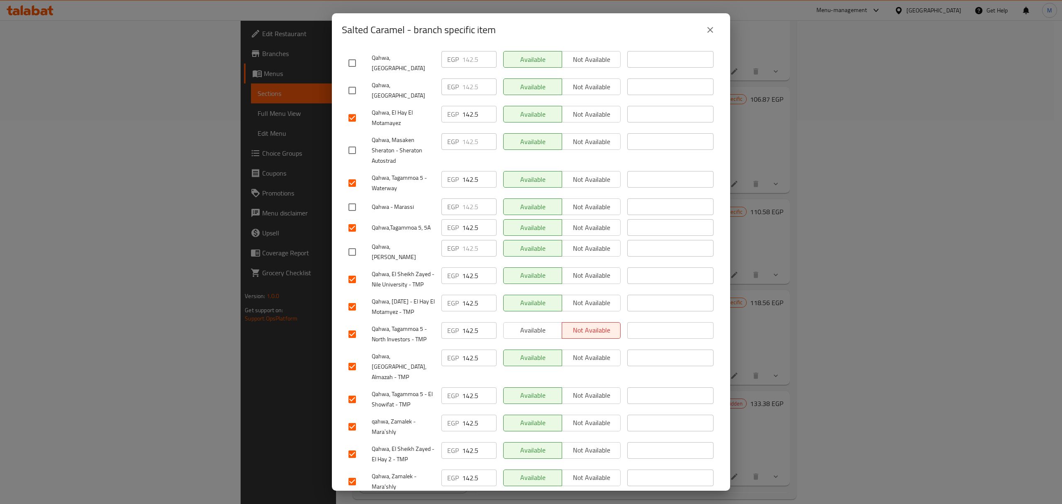
scroll to position [223, 0]
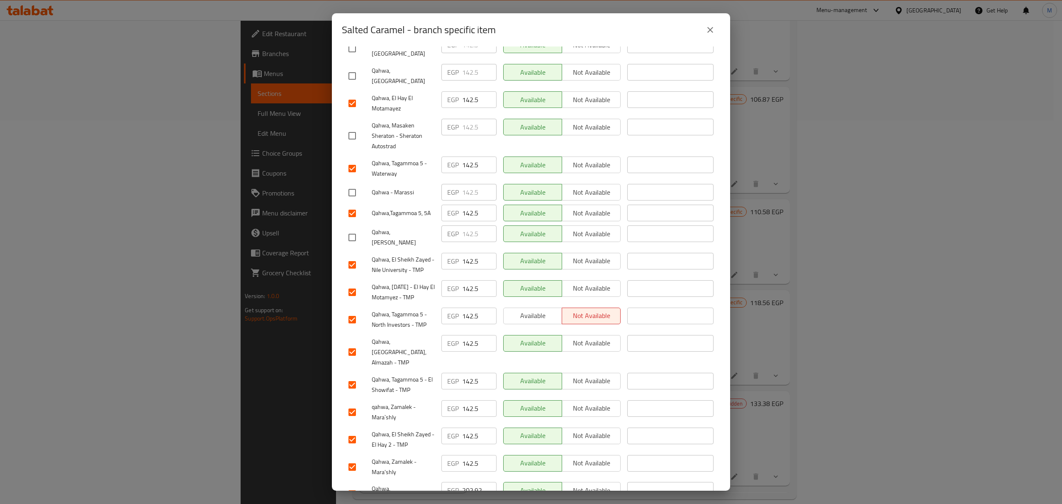
click at [351, 485] on input "checkbox" at bounding box center [352, 493] width 17 height 17
checkbox input "false"
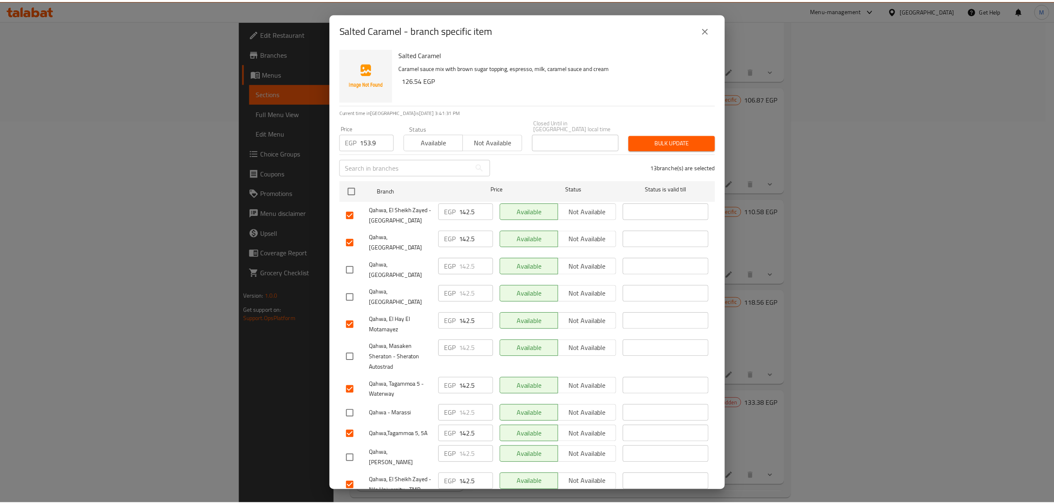
scroll to position [0, 0]
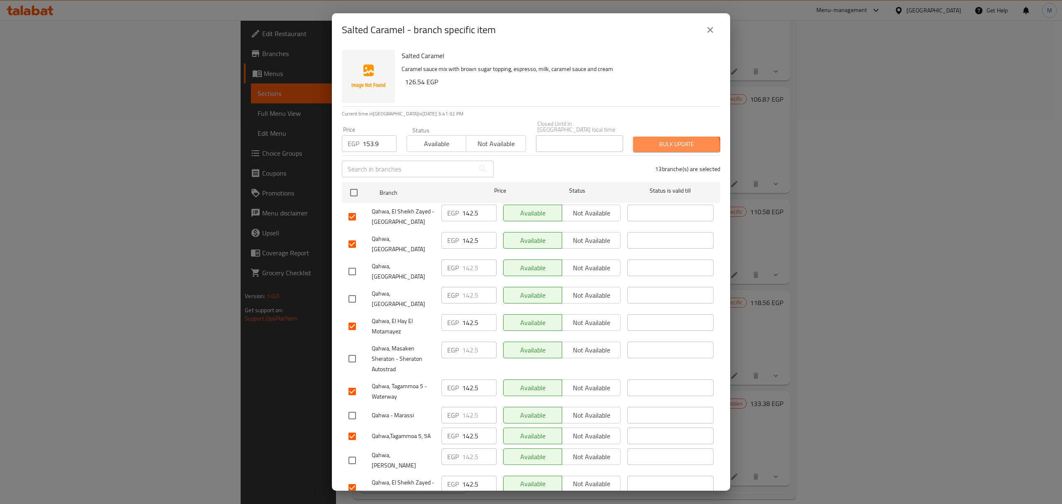
click at [664, 141] on span "Bulk update" at bounding box center [677, 144] width 74 height 10
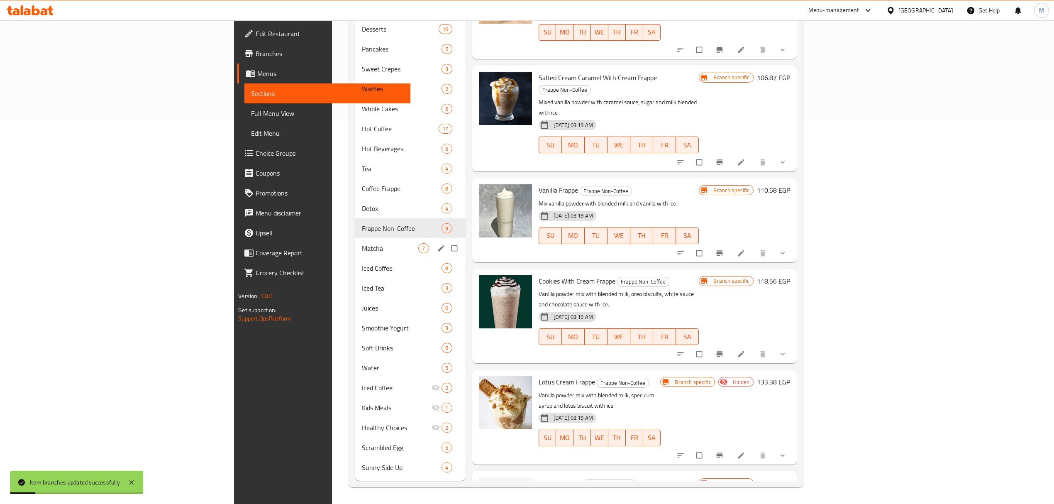
click at [355, 240] on div "Matcha 7" at bounding box center [410, 248] width 110 height 20
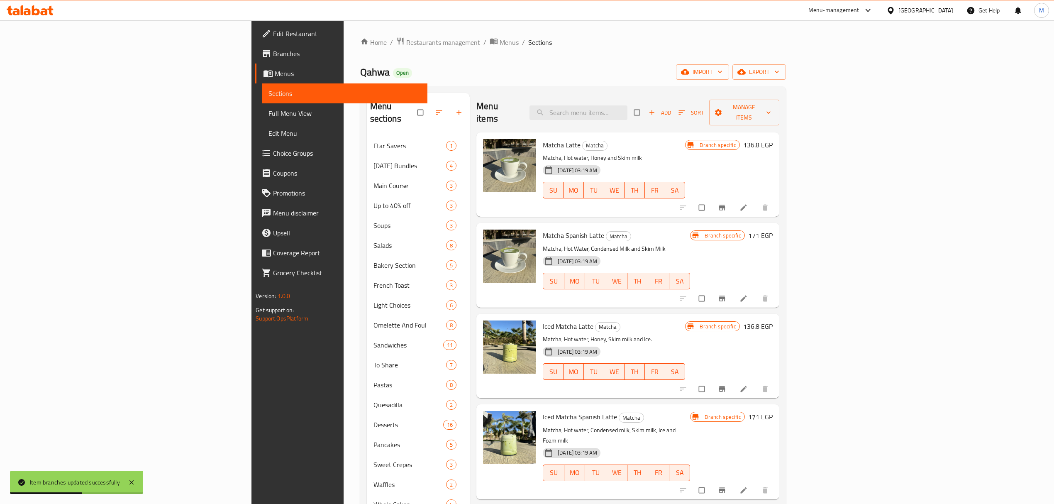
click at [733, 200] on button "Branch-specific-item" at bounding box center [723, 207] width 20 height 18
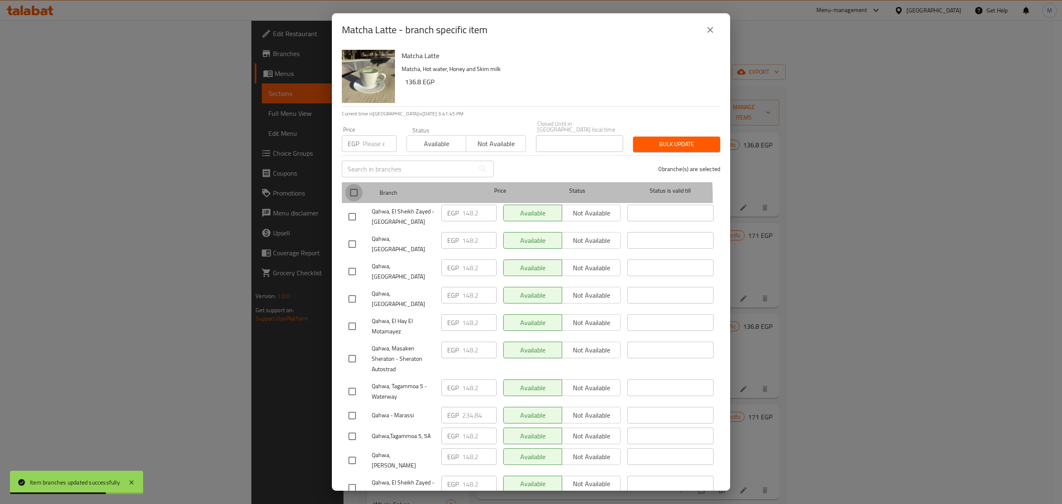
click at [356, 193] on input "checkbox" at bounding box center [353, 192] width 17 height 17
checkbox input "true"
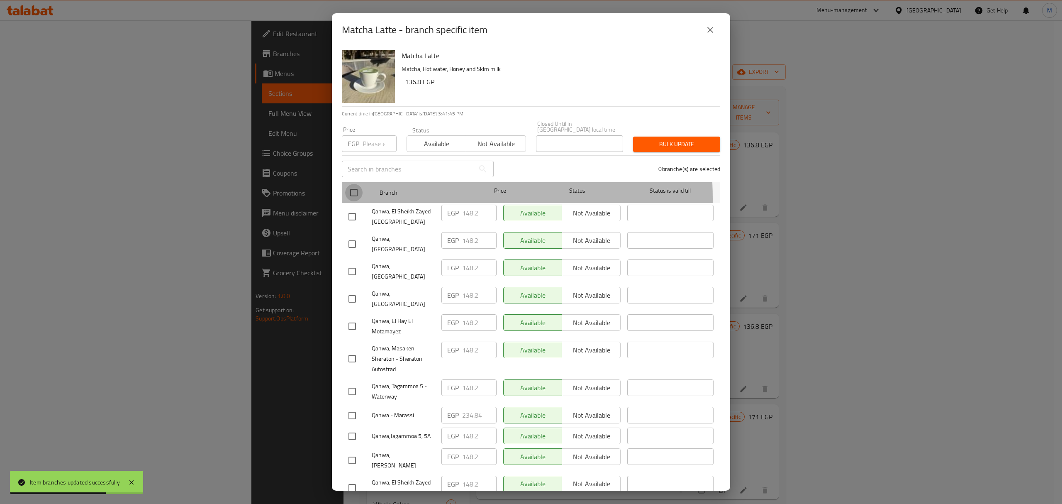
checkbox input "true"
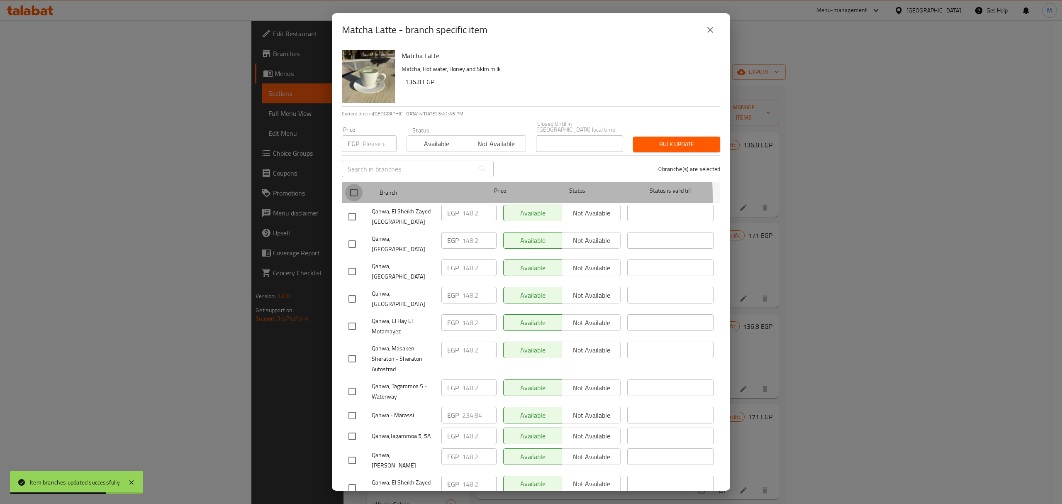
checkbox input "true"
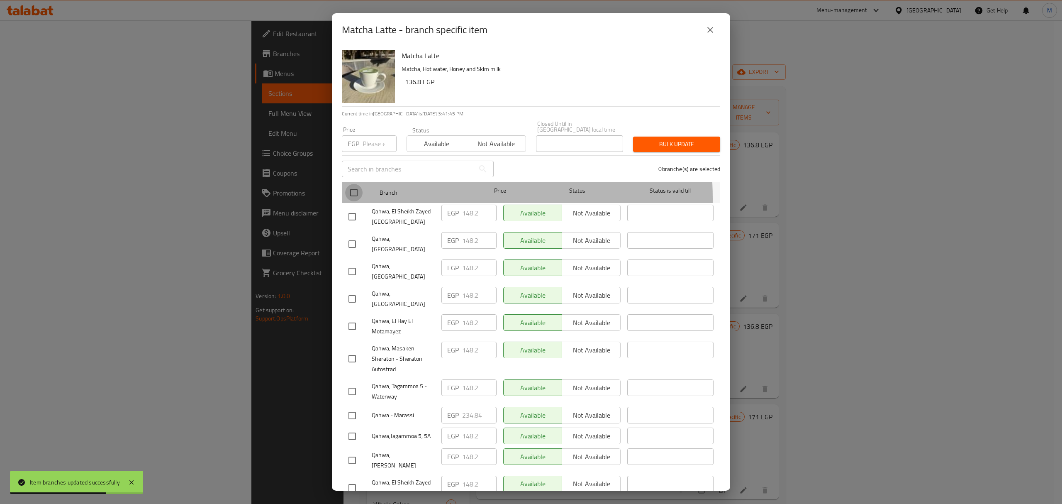
checkbox input "true"
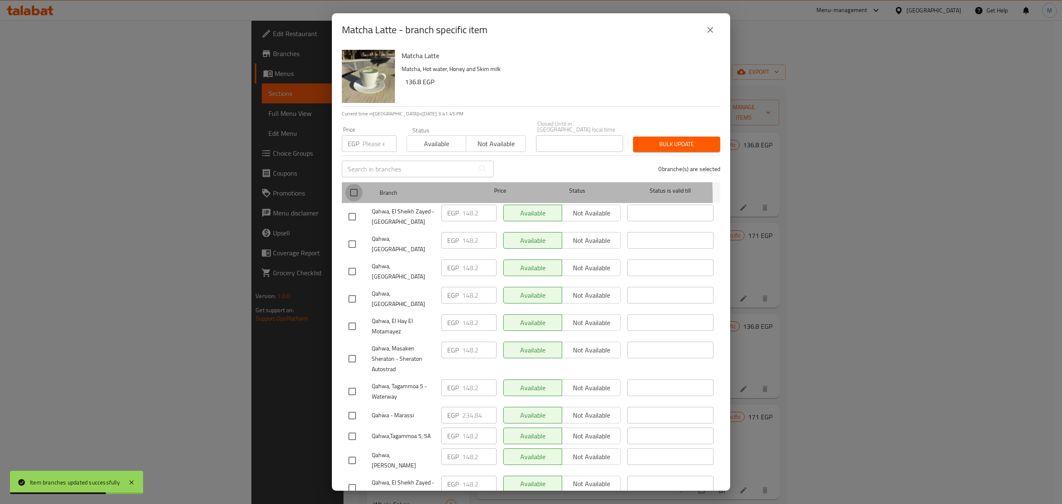
checkbox input "true"
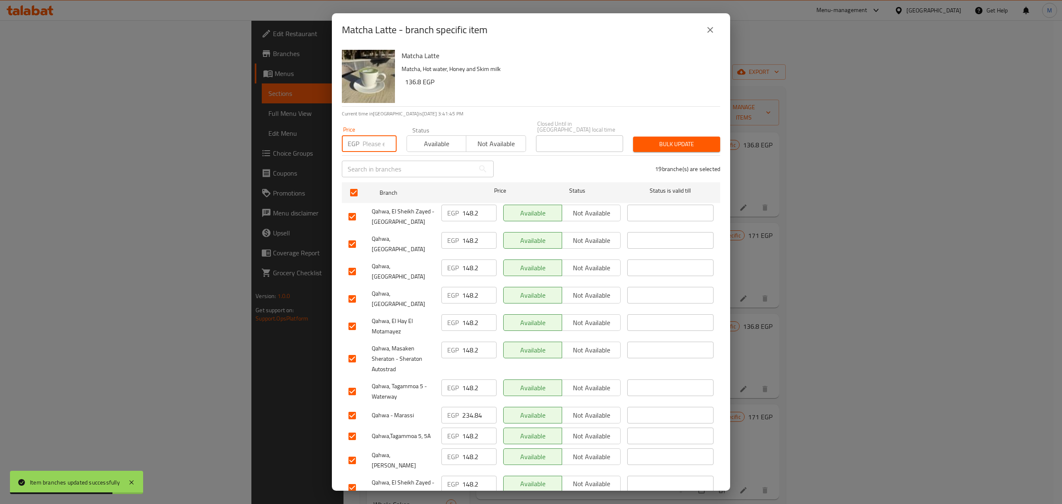
click at [363, 140] on input "number" at bounding box center [380, 143] width 34 height 17
paste input "157.32"
type input "157.32"
click at [354, 263] on input "checkbox" at bounding box center [352, 271] width 17 height 17
checkbox input "false"
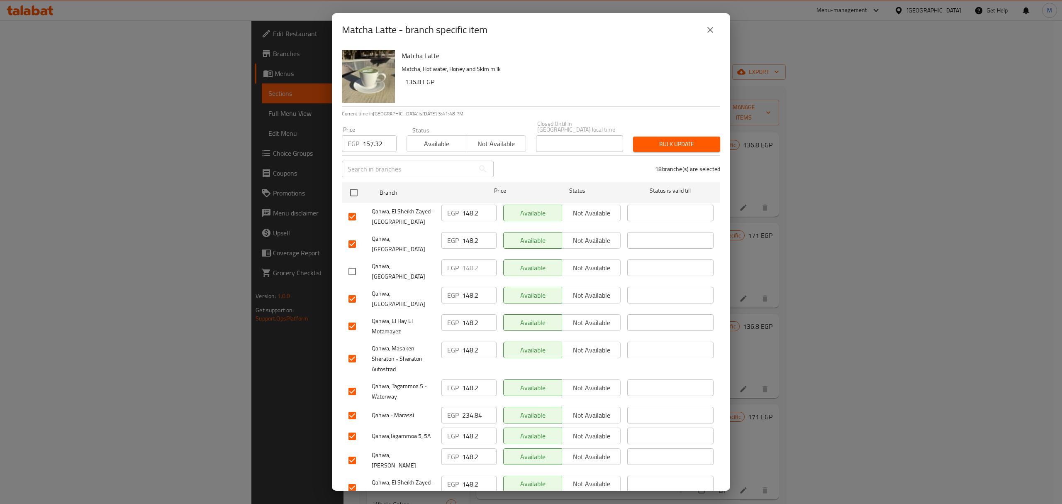
click at [351, 290] on input "checkbox" at bounding box center [352, 298] width 17 height 17
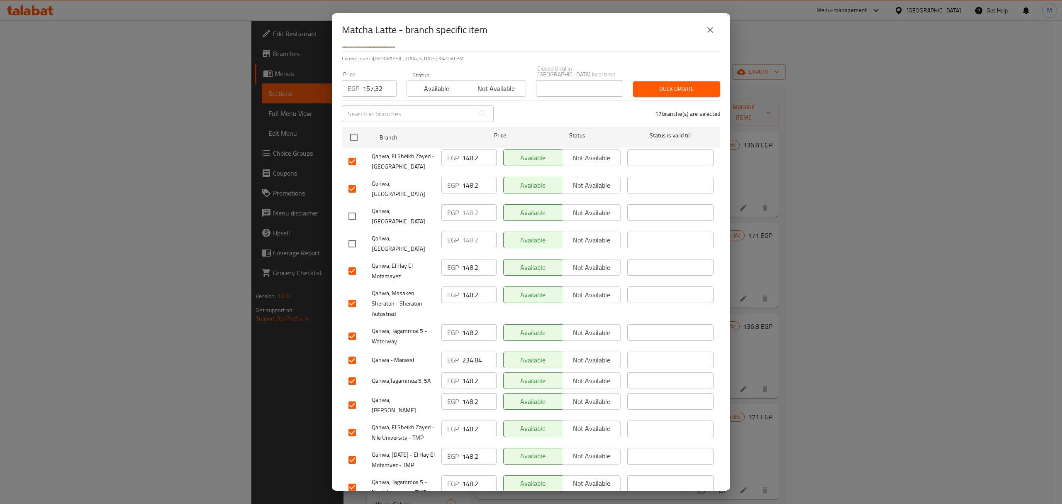
click at [356, 295] on input "checkbox" at bounding box center [352, 303] width 17 height 17
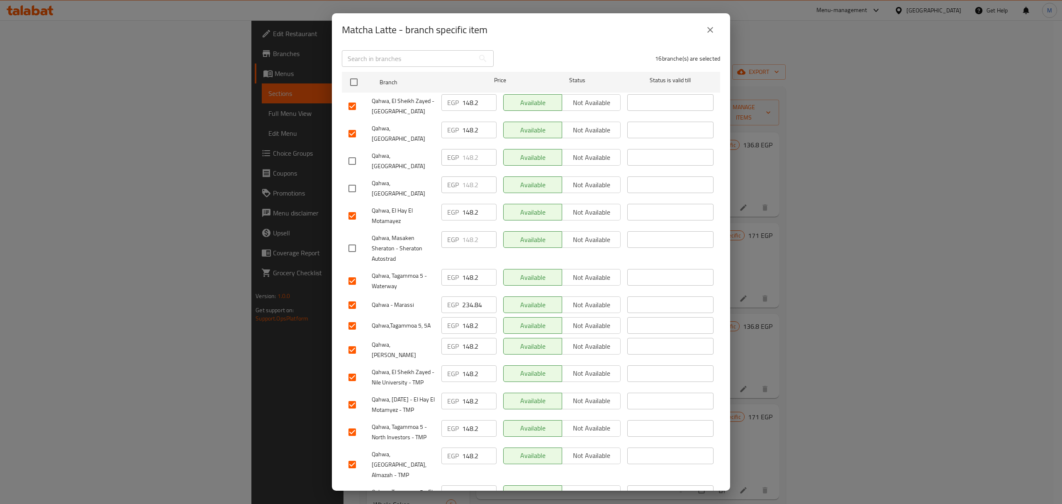
click at [354, 296] on input "checkbox" at bounding box center [352, 304] width 17 height 17
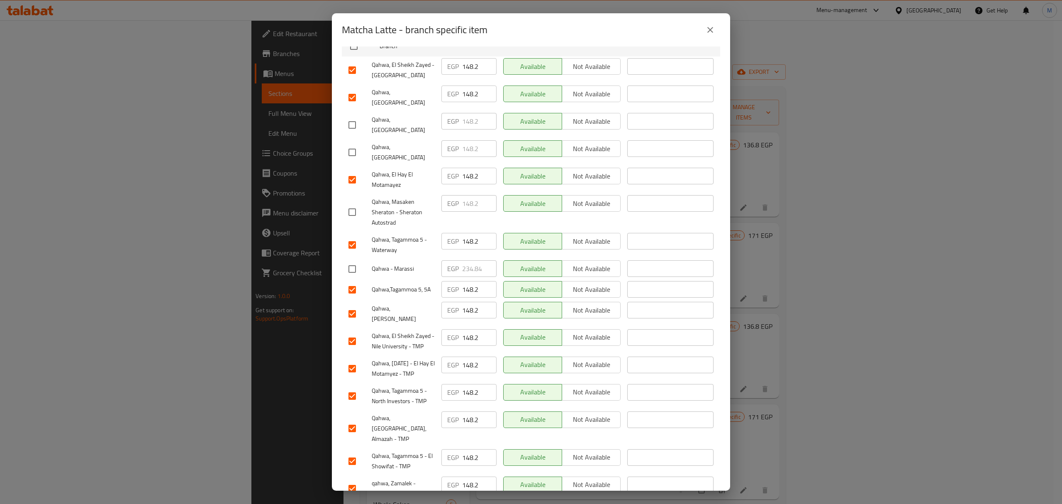
scroll to position [166, 0]
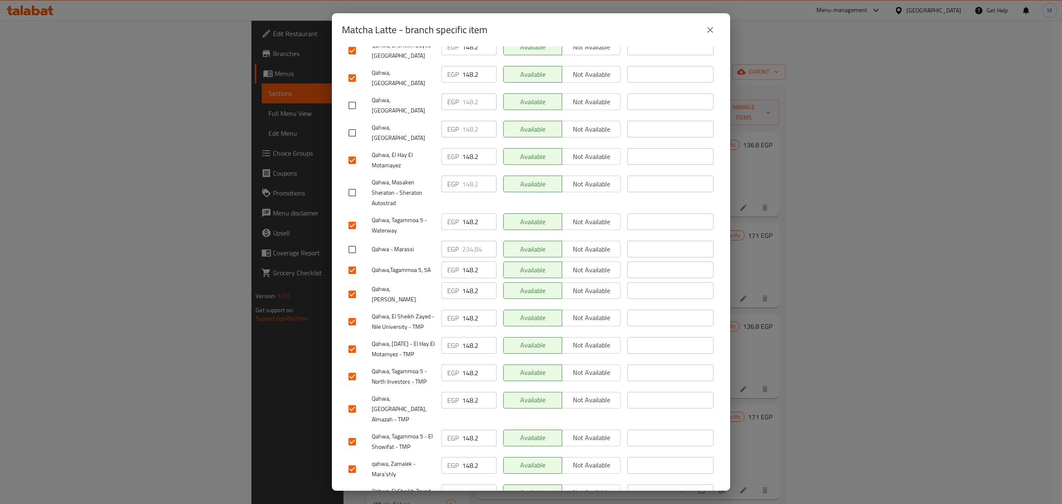
click at [351, 285] on input "checkbox" at bounding box center [352, 293] width 17 height 17
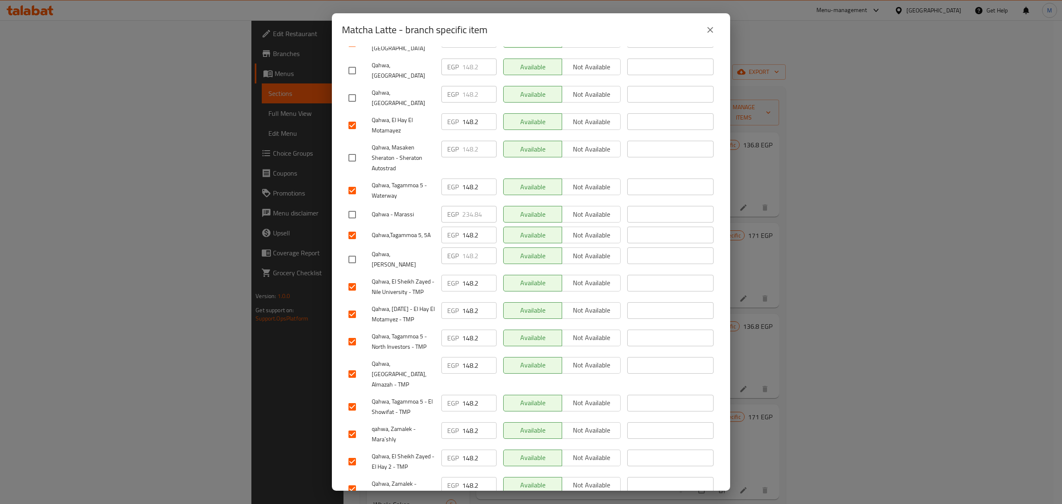
scroll to position [223, 0]
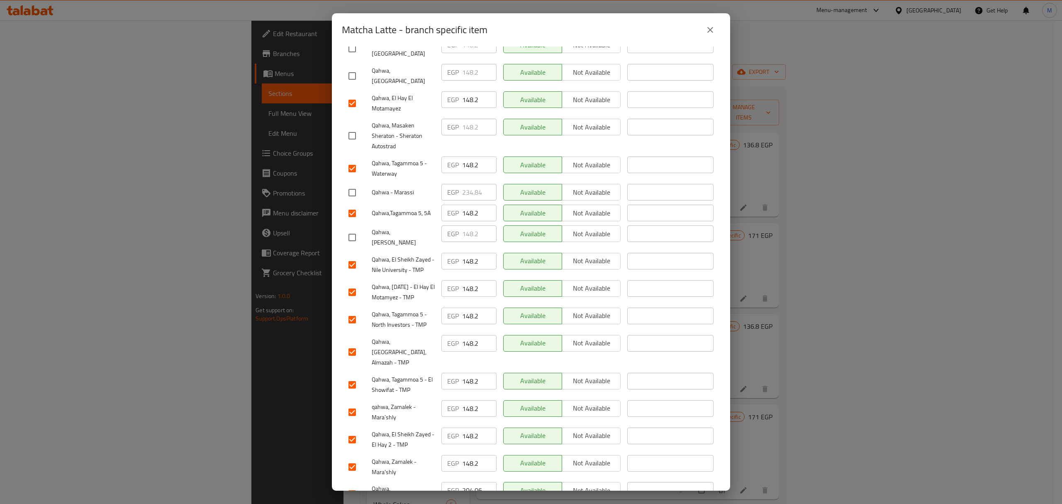
click at [349, 485] on input "checkbox" at bounding box center [352, 493] width 17 height 17
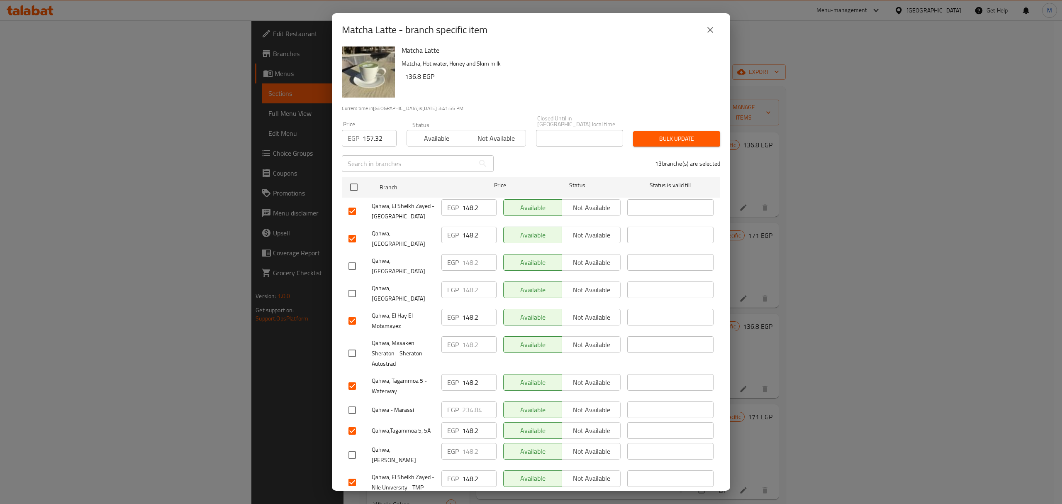
scroll to position [0, 0]
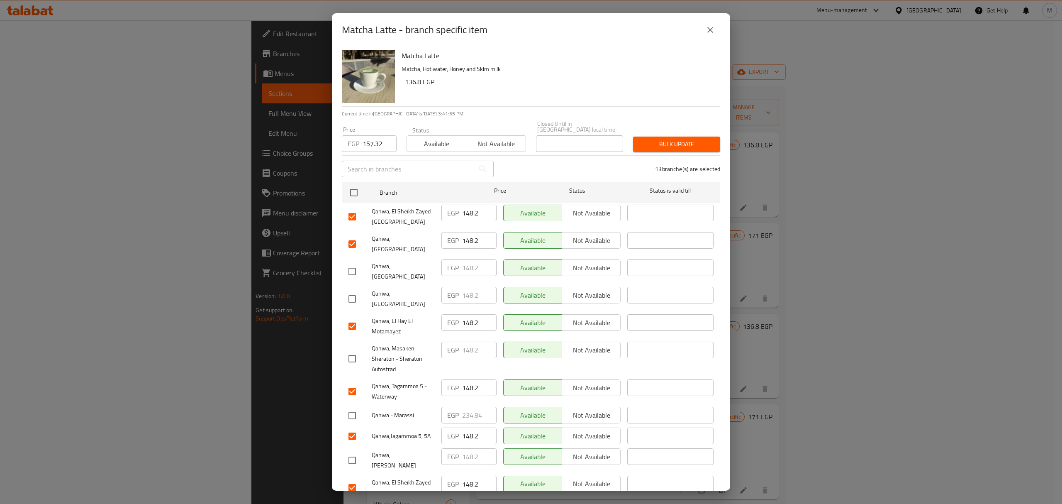
click at [683, 139] on span "Bulk update" at bounding box center [677, 144] width 74 height 10
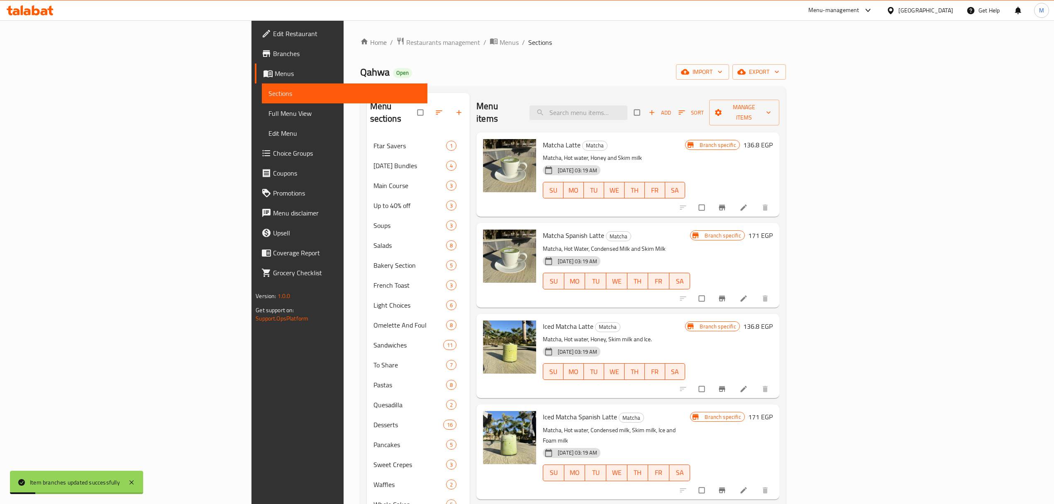
click at [733, 291] on button "Branch-specific-item" at bounding box center [723, 298] width 20 height 18
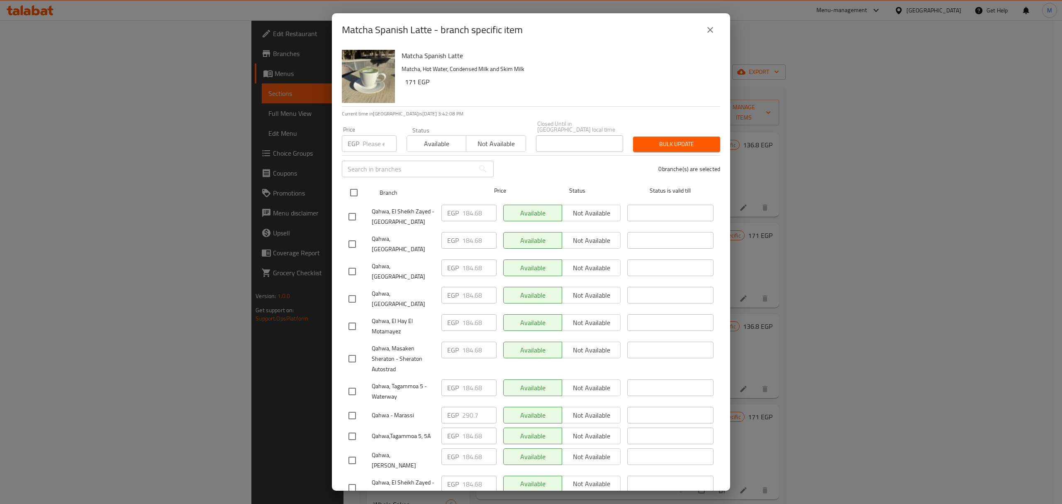
click at [359, 184] on input "checkbox" at bounding box center [353, 192] width 17 height 17
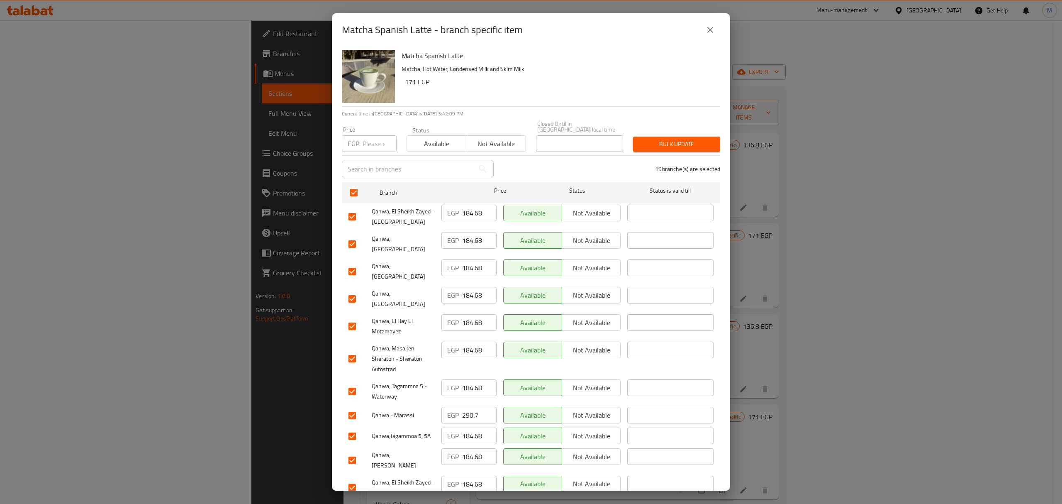
click at [377, 128] on div "Price EGP Price" at bounding box center [369, 139] width 55 height 25
click at [371, 137] on input "number" at bounding box center [380, 143] width 34 height 17
paste input "190.38"
click at [354, 263] on input "checkbox" at bounding box center [352, 271] width 17 height 17
click at [351, 290] on input "checkbox" at bounding box center [352, 298] width 17 height 17
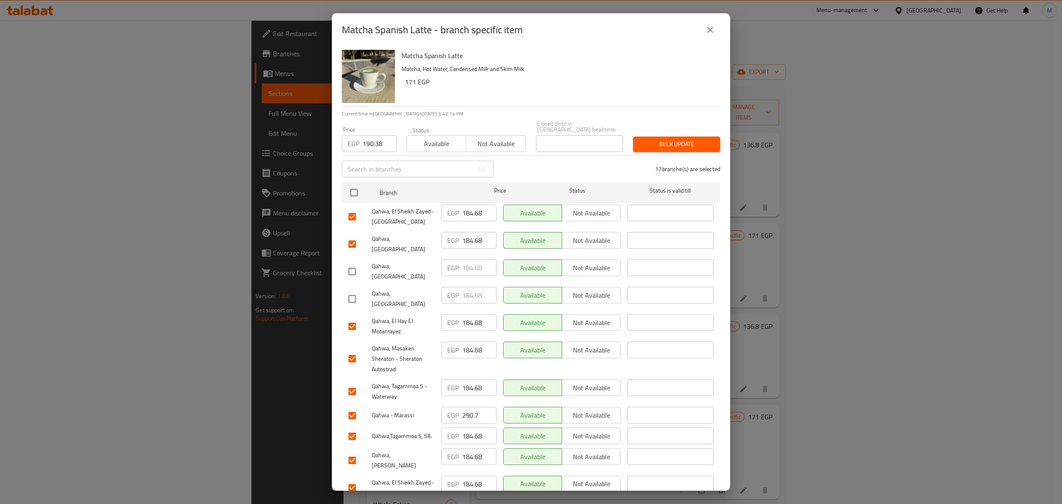
click at [354, 350] on input "checkbox" at bounding box center [352, 358] width 17 height 17
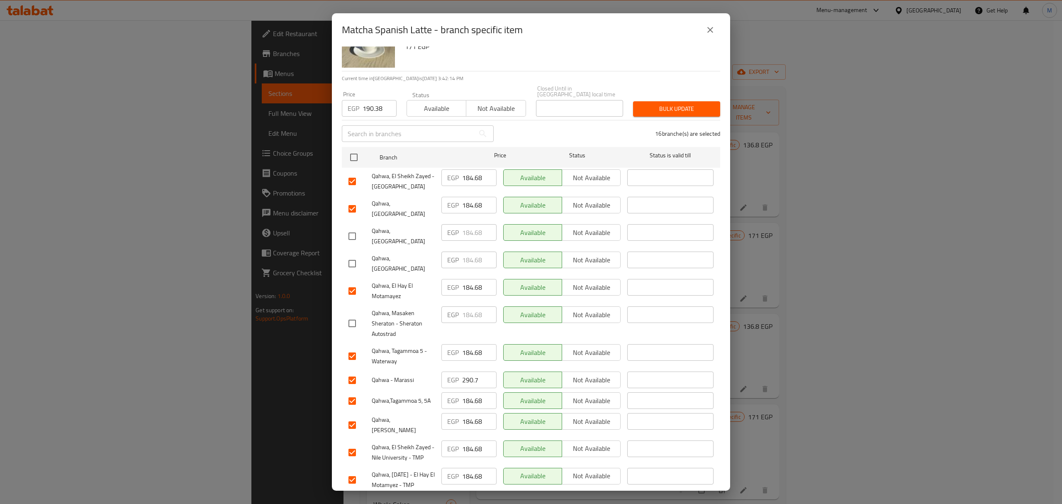
scroll to position [55, 0]
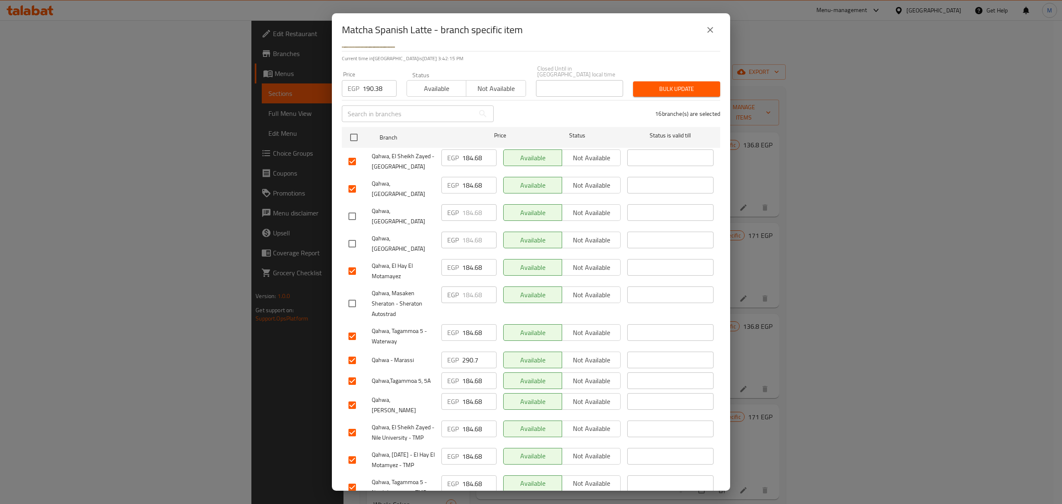
click at [356, 351] on input "checkbox" at bounding box center [352, 359] width 17 height 17
click at [357, 396] on input "checkbox" at bounding box center [352, 404] width 17 height 17
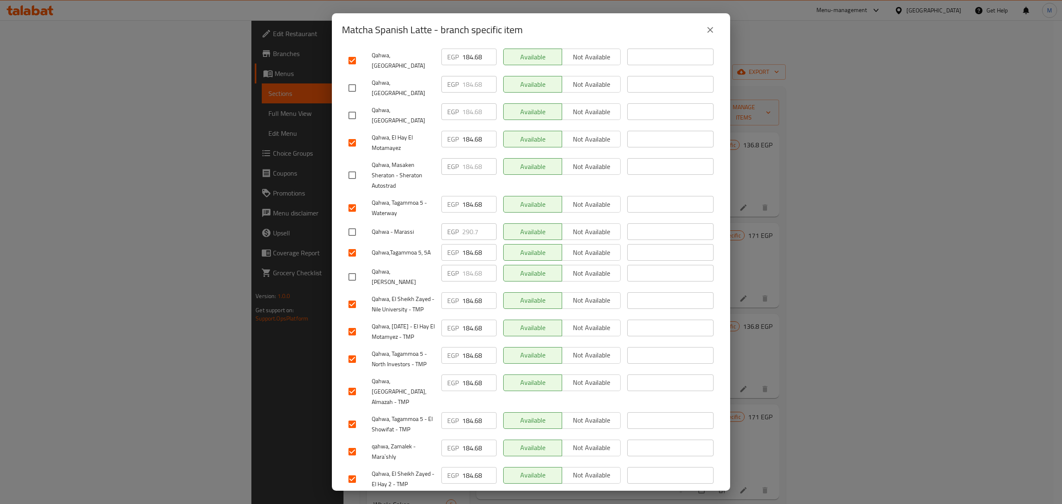
scroll to position [221, 0]
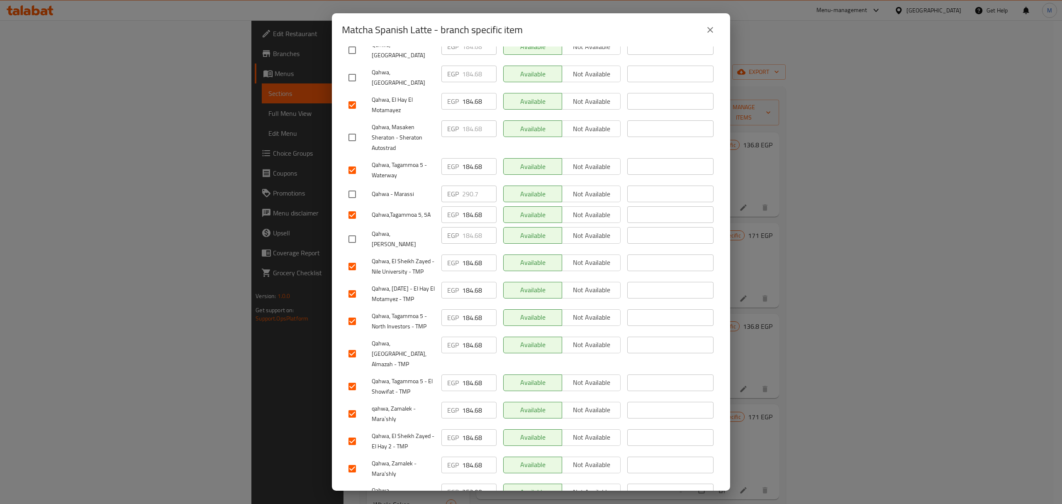
click at [357, 487] on input "checkbox" at bounding box center [352, 495] width 17 height 17
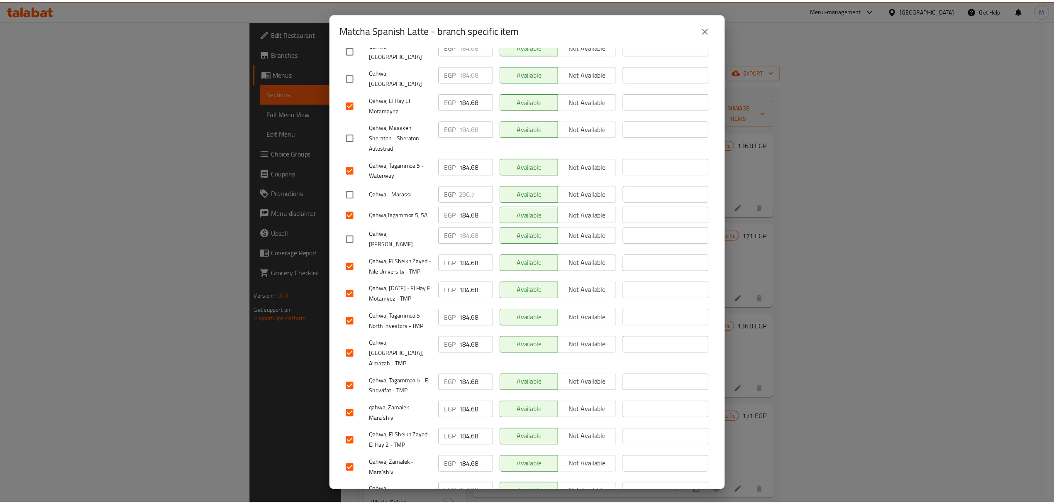
scroll to position [0, 0]
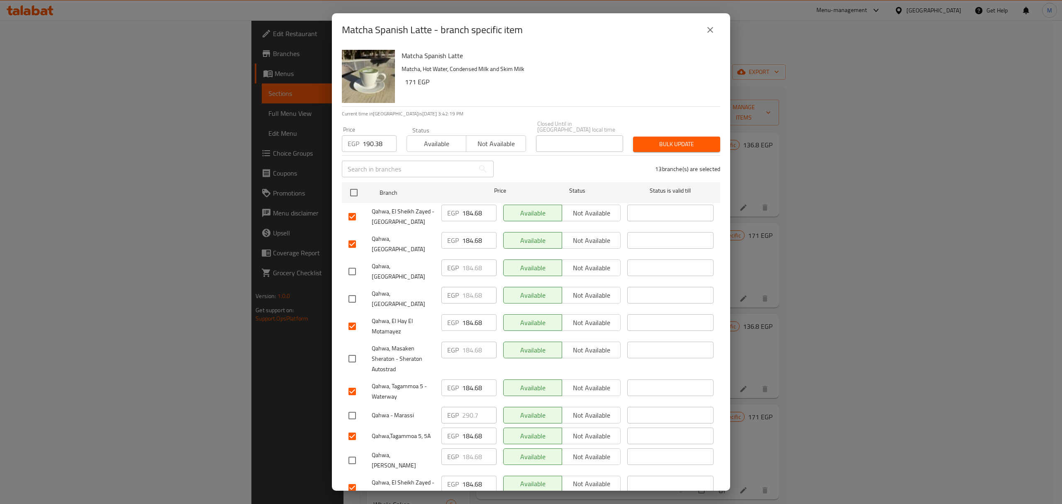
click at [661, 139] on span "Bulk update" at bounding box center [677, 144] width 74 height 10
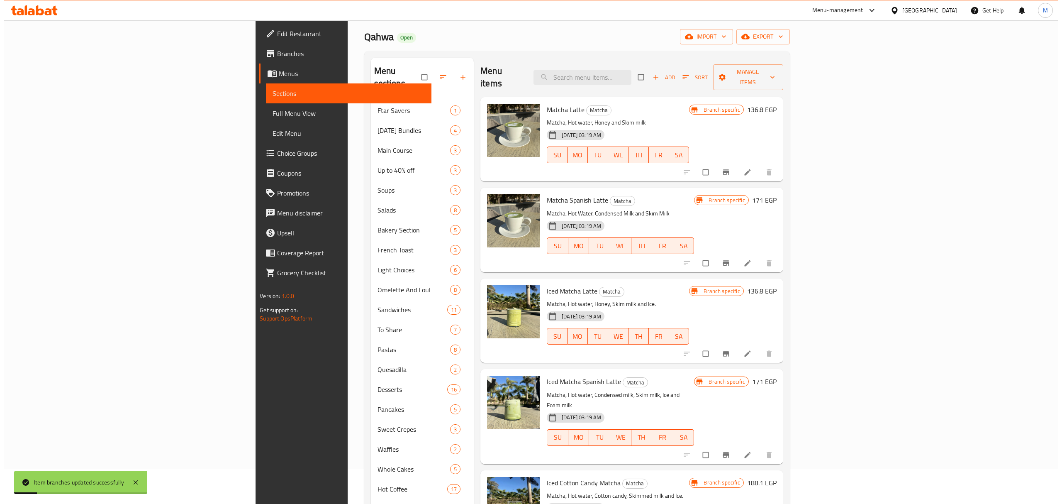
scroll to position [55, 0]
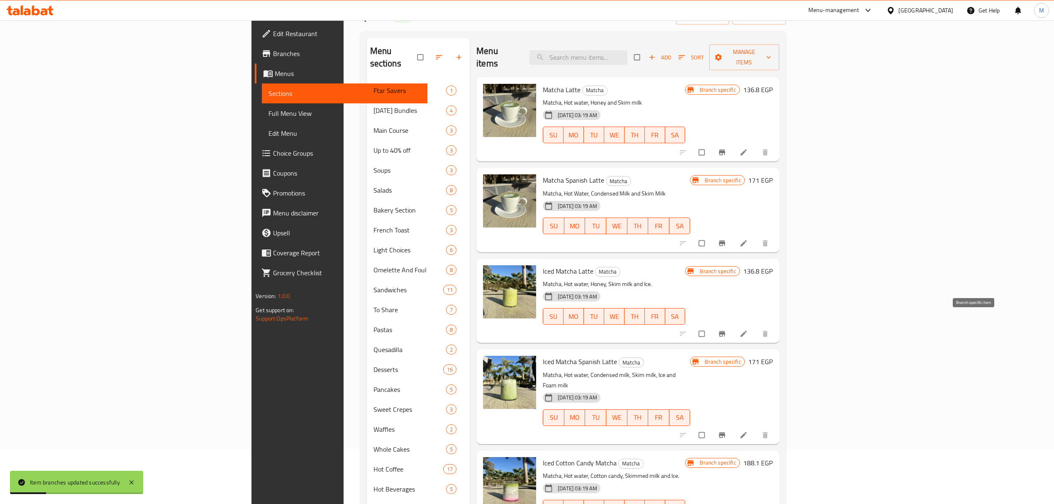
click at [726, 329] on icon "Branch-specific-item" at bounding box center [722, 333] width 8 height 8
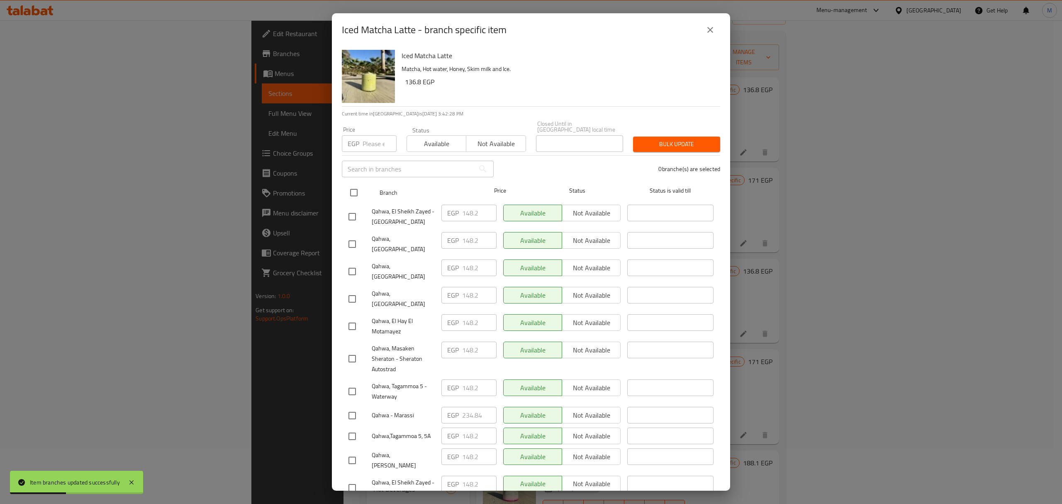
click at [358, 194] on input "checkbox" at bounding box center [353, 192] width 17 height 17
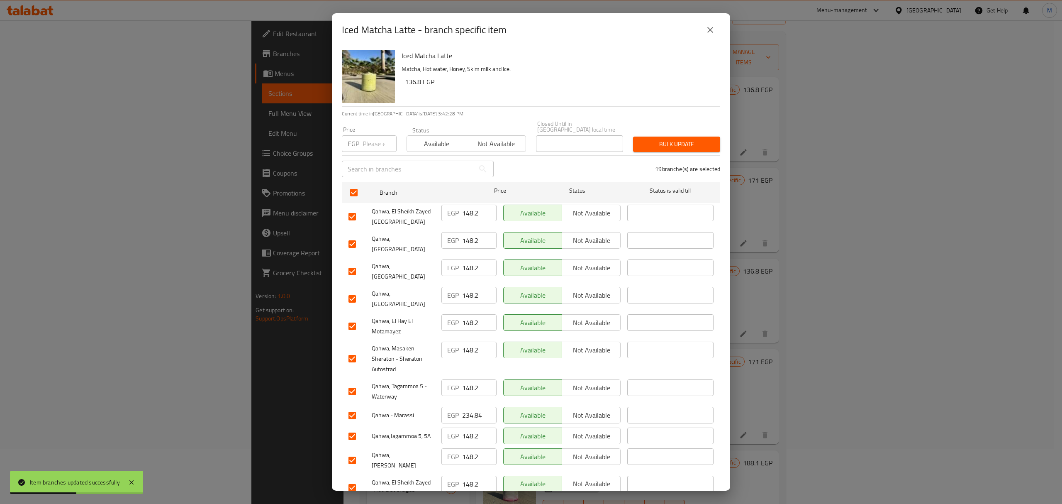
click at [367, 139] on input "number" at bounding box center [380, 143] width 34 height 17
paste input "157.32"
click at [350, 263] on input "checkbox" at bounding box center [352, 271] width 17 height 17
click at [355, 290] on input "checkbox" at bounding box center [352, 298] width 17 height 17
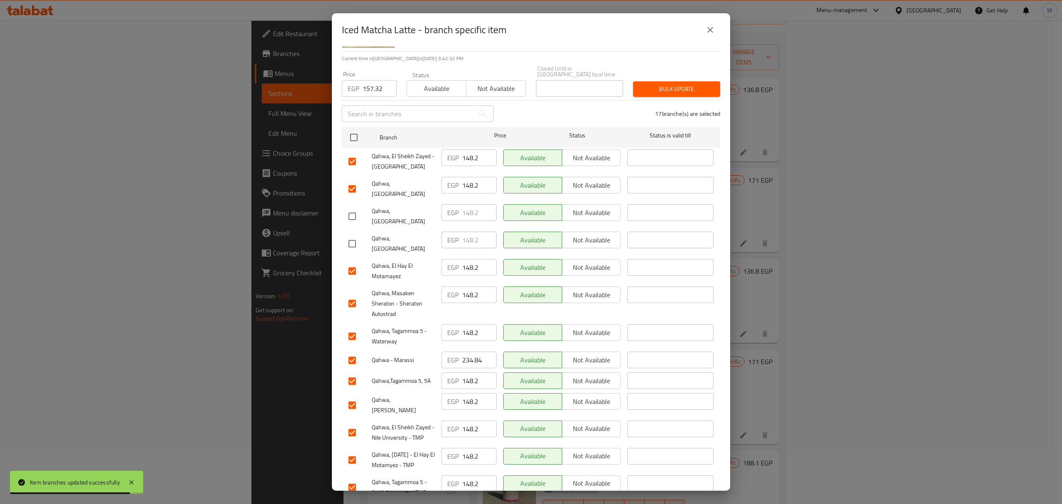
click at [352, 295] on input "checkbox" at bounding box center [352, 303] width 17 height 17
click at [352, 351] on input "checkbox" at bounding box center [352, 359] width 17 height 17
click at [352, 396] on input "checkbox" at bounding box center [352, 404] width 17 height 17
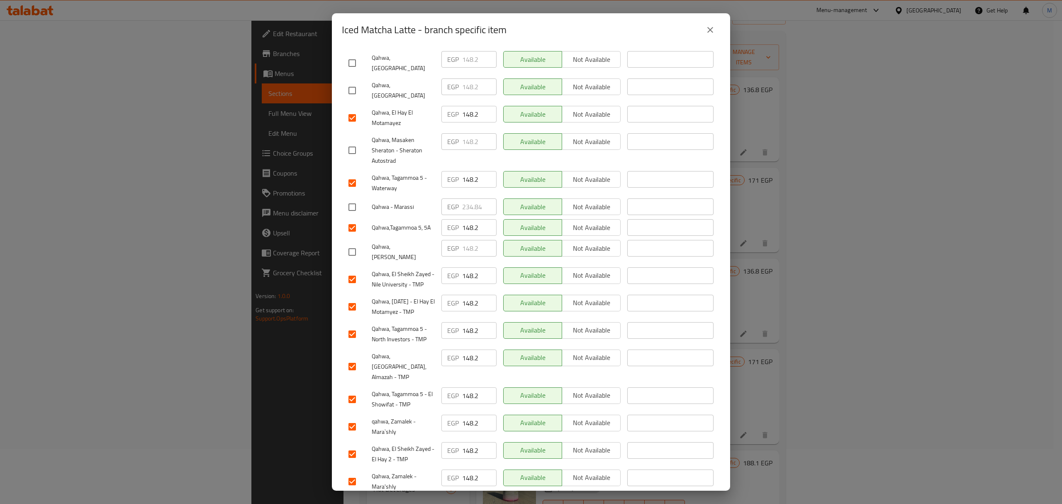
scroll to position [221, 0]
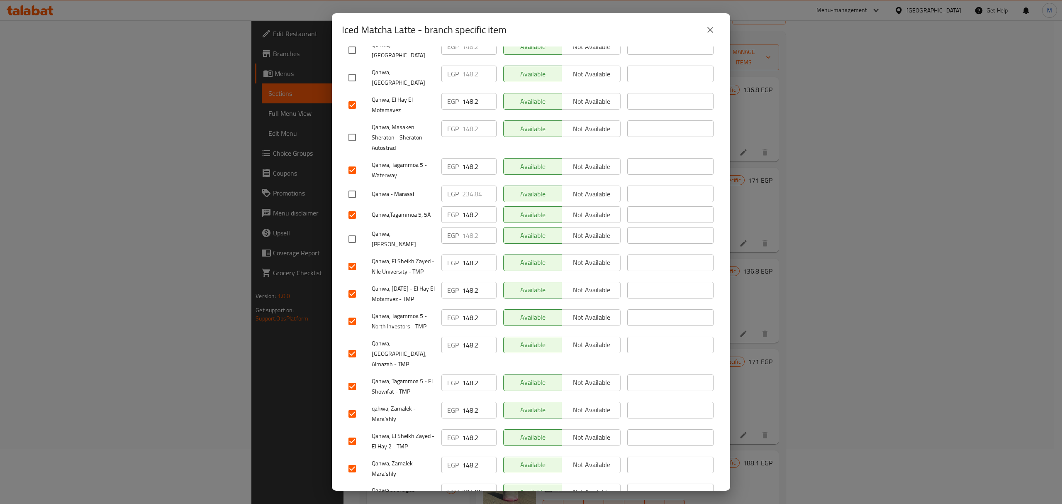
click at [351, 487] on input "checkbox" at bounding box center [352, 495] width 17 height 17
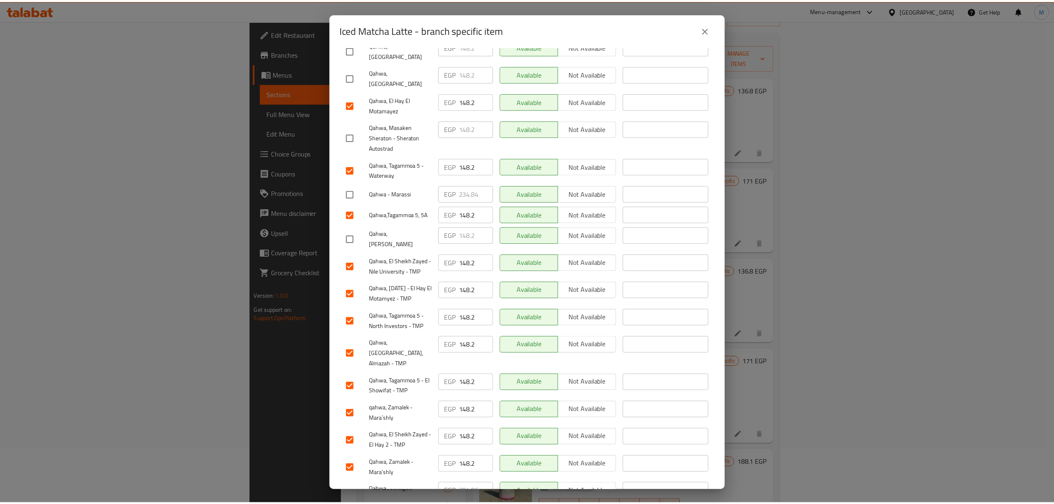
scroll to position [0, 0]
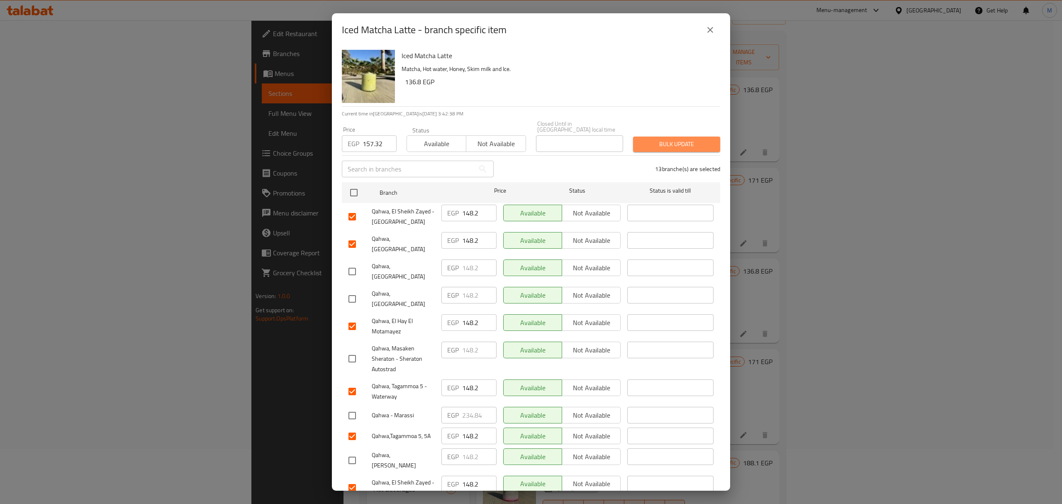
click at [675, 144] on button "Bulk update" at bounding box center [676, 144] width 87 height 15
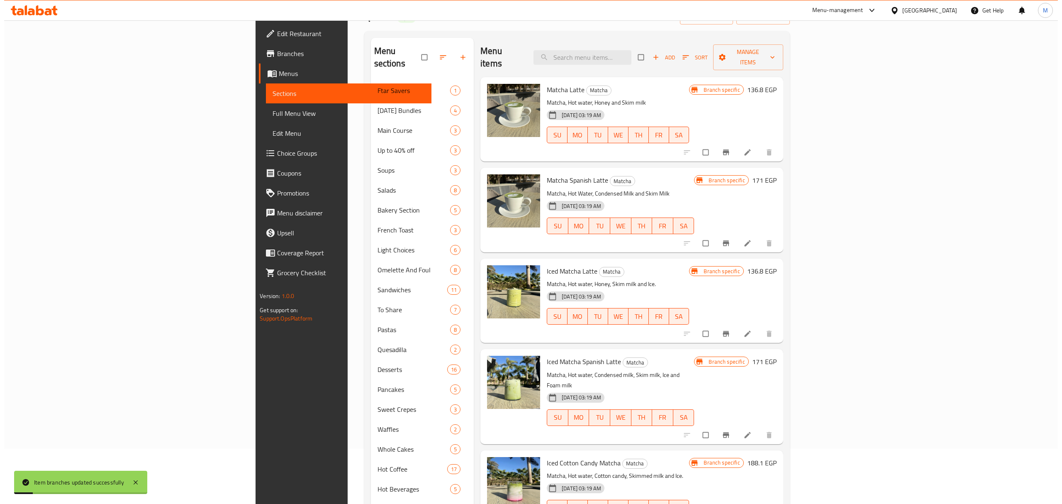
scroll to position [110, 0]
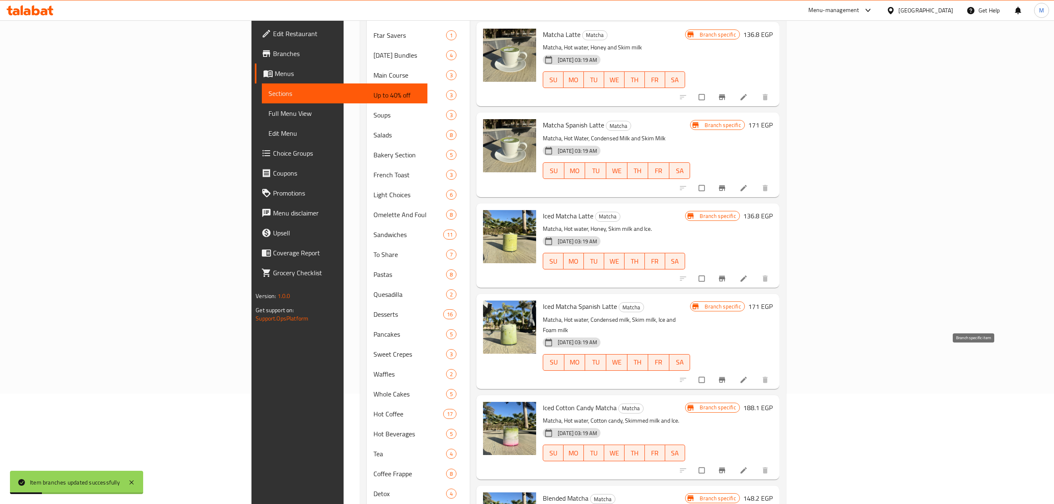
click at [726, 376] on icon "Branch-specific-item" at bounding box center [722, 380] width 8 height 8
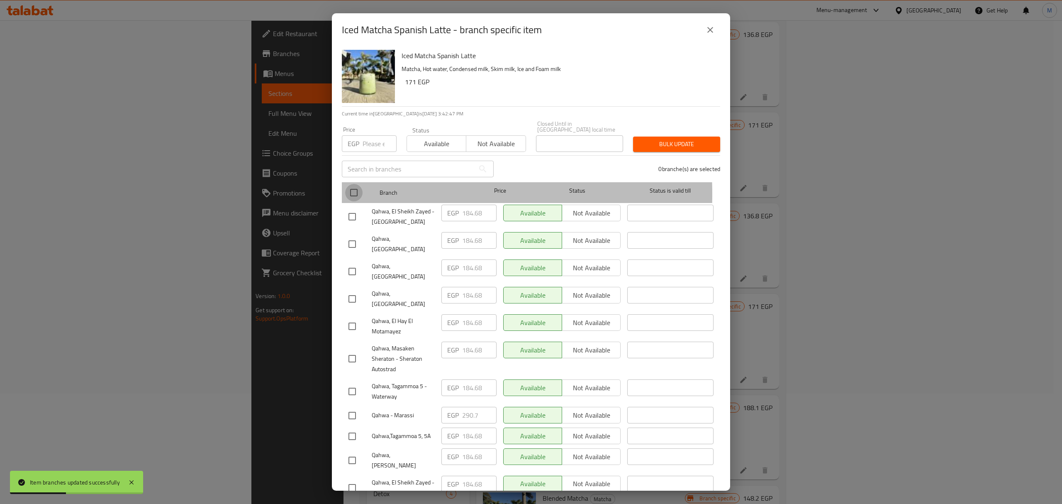
click at [357, 188] on input "checkbox" at bounding box center [353, 192] width 17 height 17
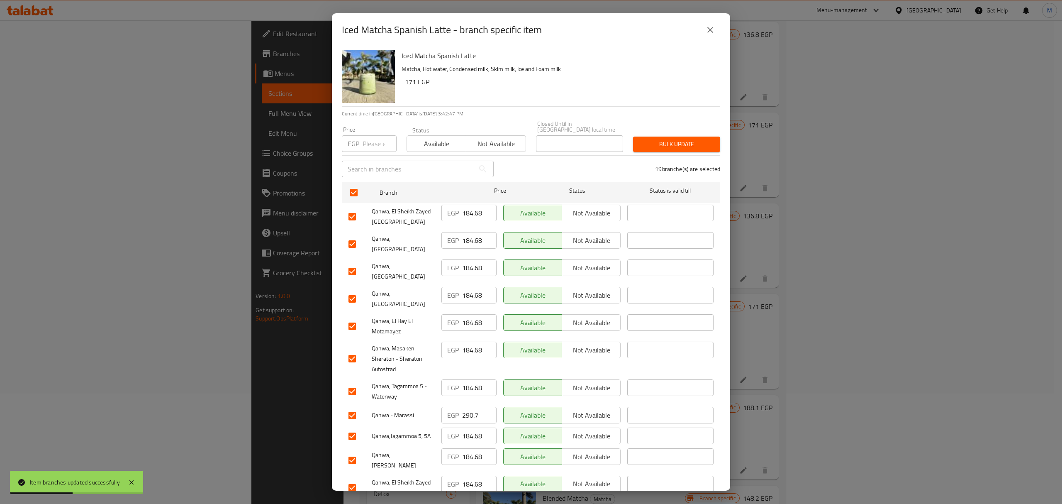
click at [368, 140] on input "number" at bounding box center [380, 143] width 34 height 17
paste input "192.66"
click at [349, 263] on input "checkbox" at bounding box center [352, 271] width 17 height 17
click at [356, 290] on input "checkbox" at bounding box center [352, 298] width 17 height 17
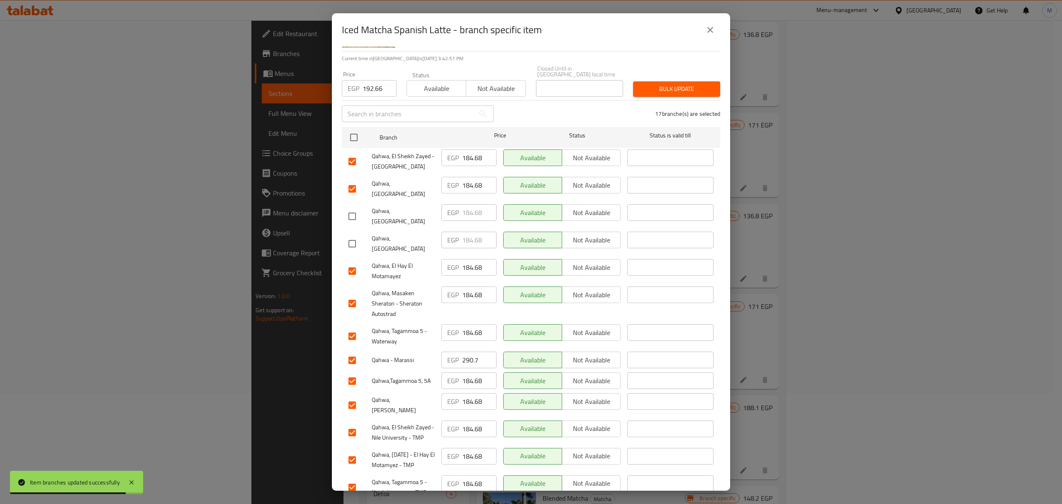
click at [352, 295] on input "checkbox" at bounding box center [352, 303] width 17 height 17
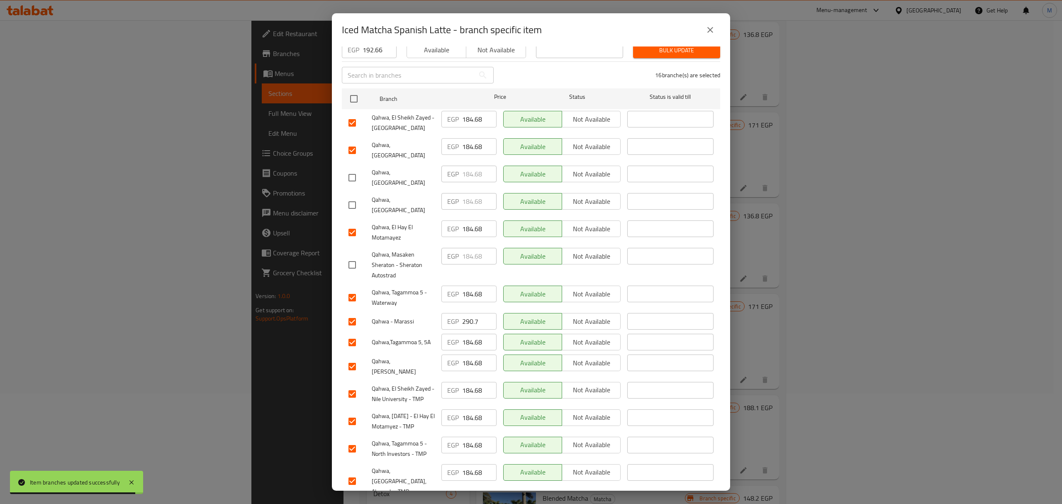
scroll to position [110, 0]
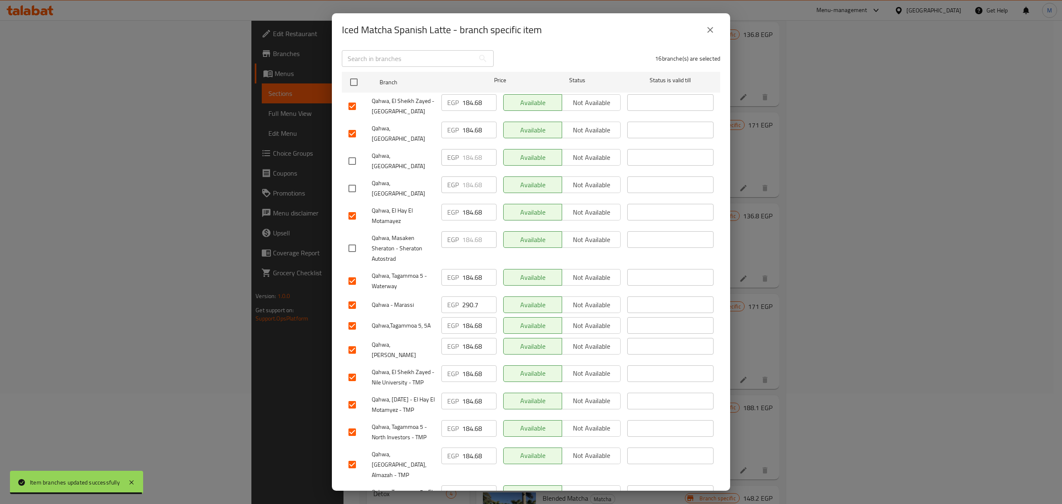
click at [352, 296] on input "checkbox" at bounding box center [352, 304] width 17 height 17
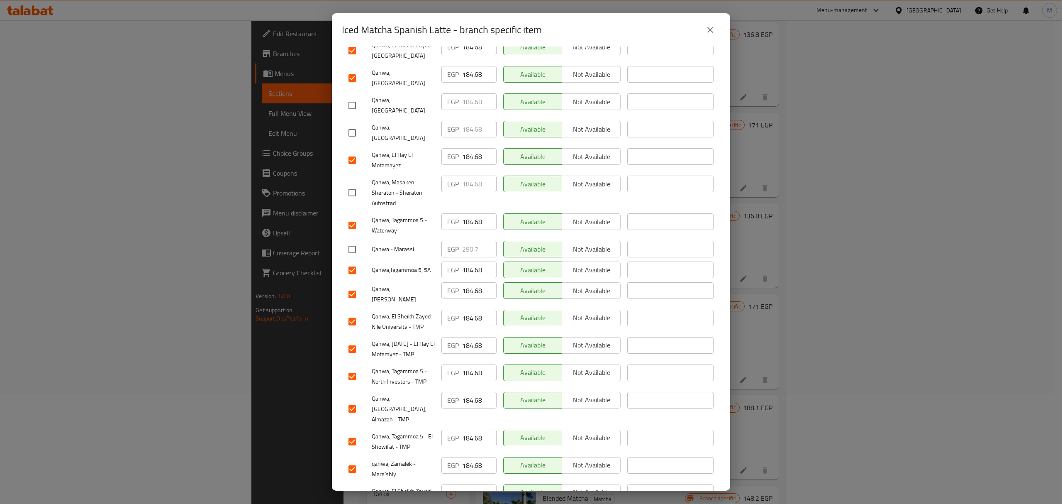
click at [354, 285] on input "checkbox" at bounding box center [352, 293] width 17 height 17
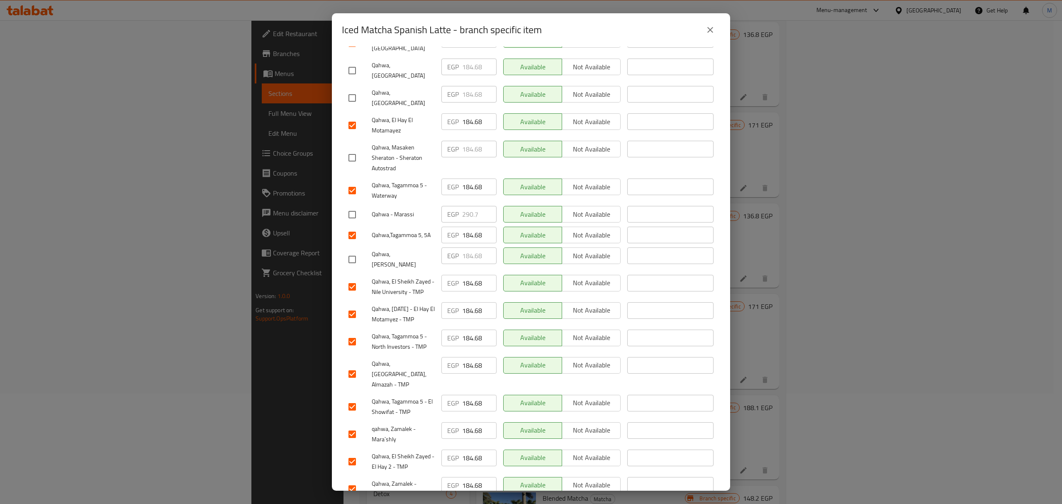
scroll to position [223, 0]
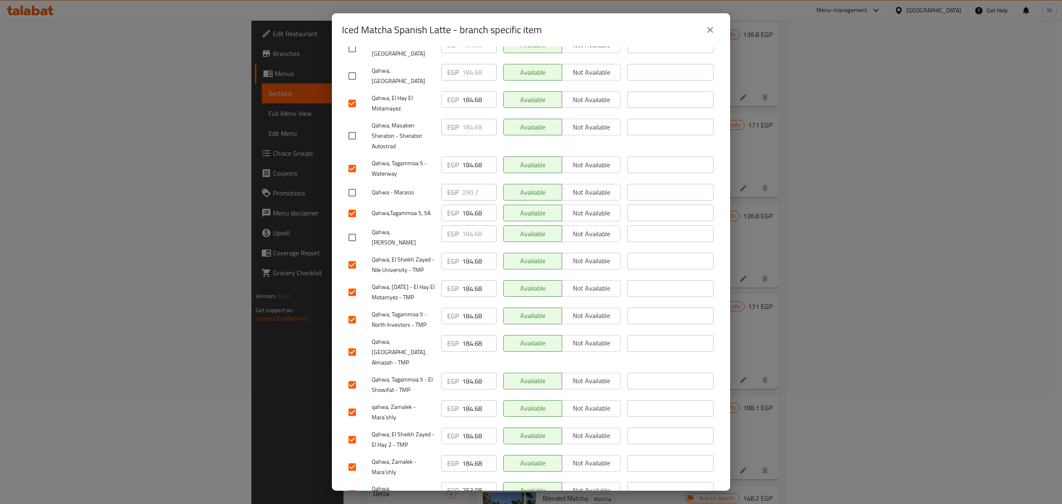
click at [349, 485] on input "checkbox" at bounding box center [352, 493] width 17 height 17
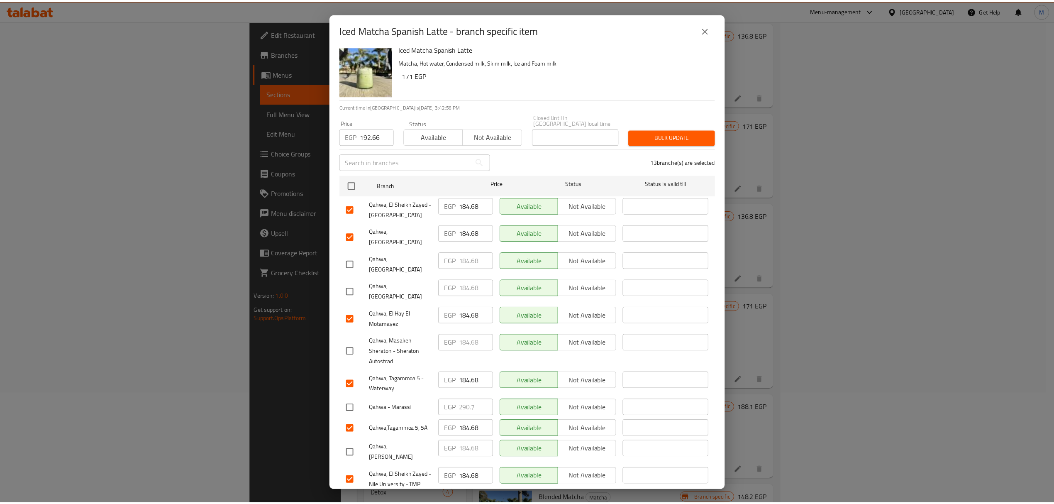
scroll to position [0, 0]
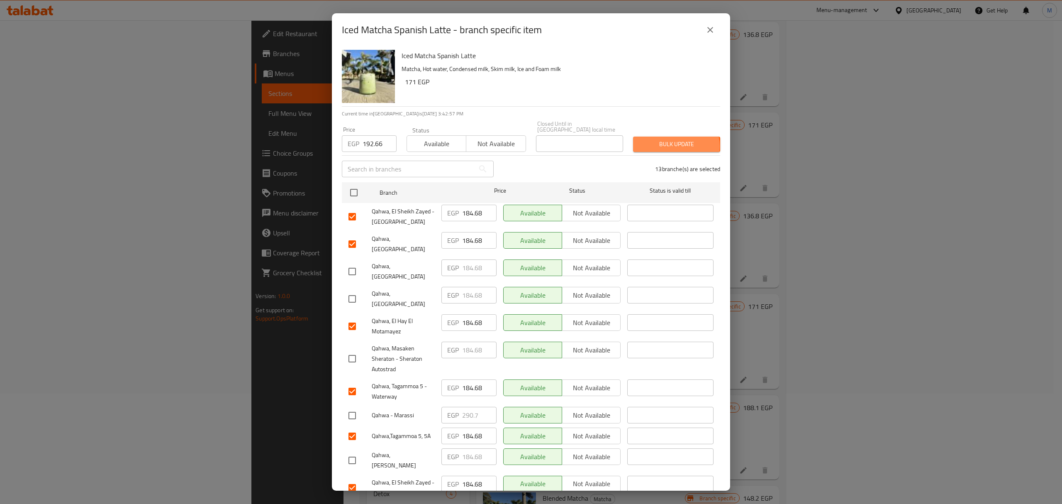
click at [667, 140] on span "Bulk update" at bounding box center [677, 144] width 74 height 10
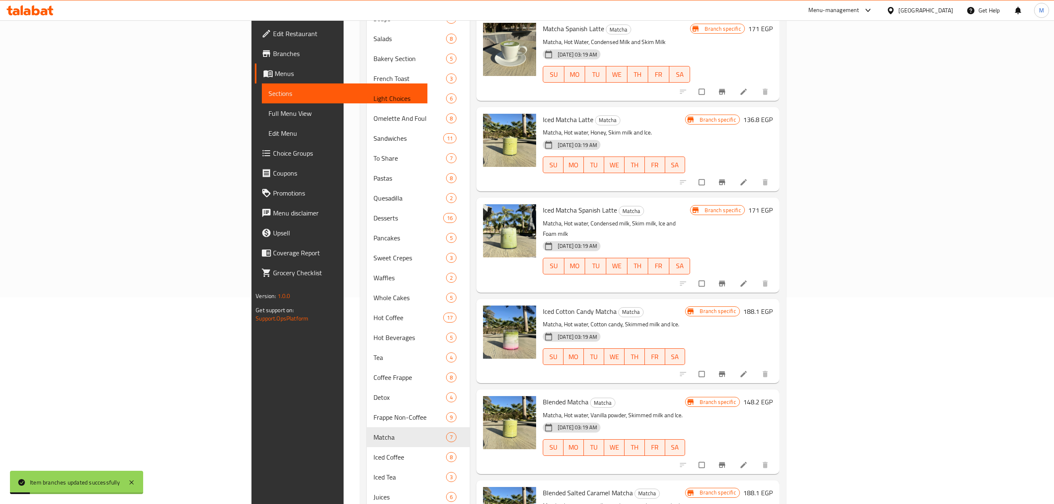
scroll to position [221, 0]
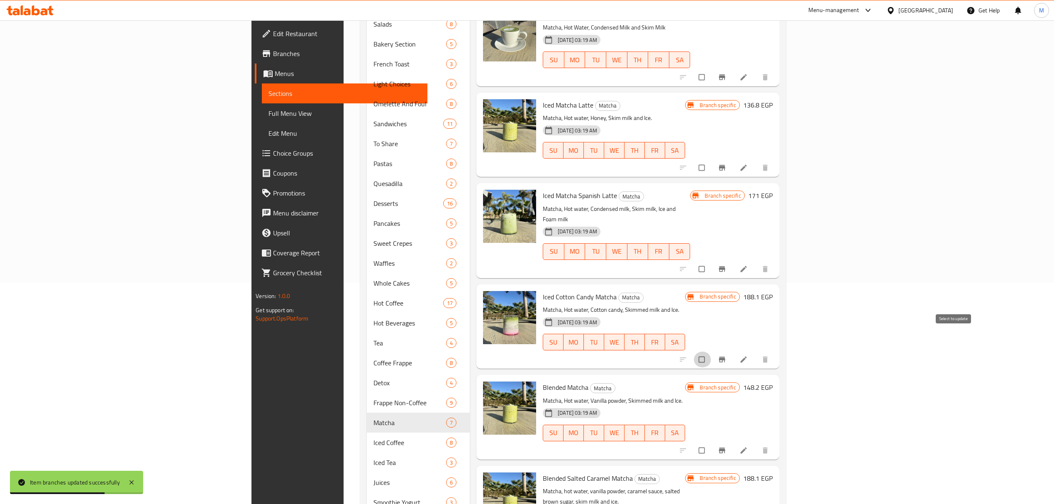
click at [711, 351] on input "checkbox" at bounding box center [702, 359] width 17 height 16
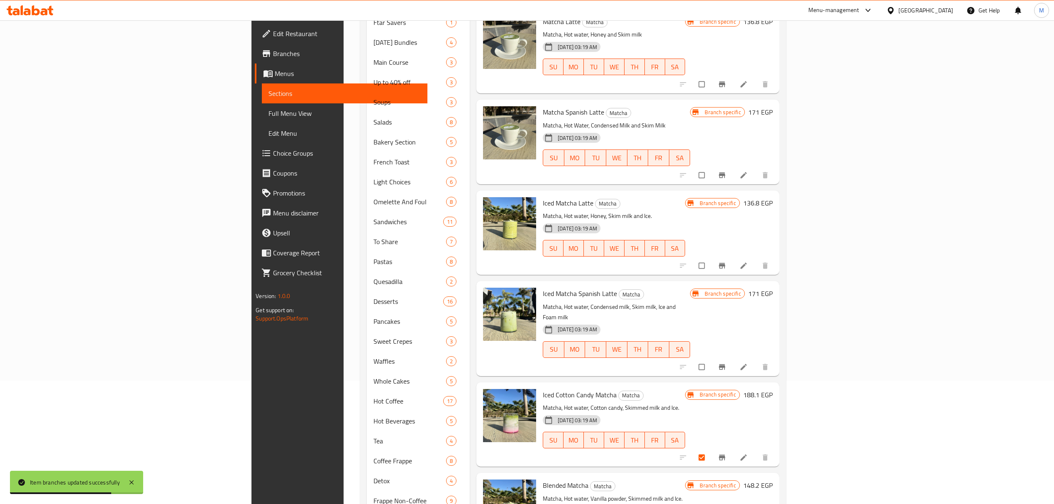
scroll to position [0, 0]
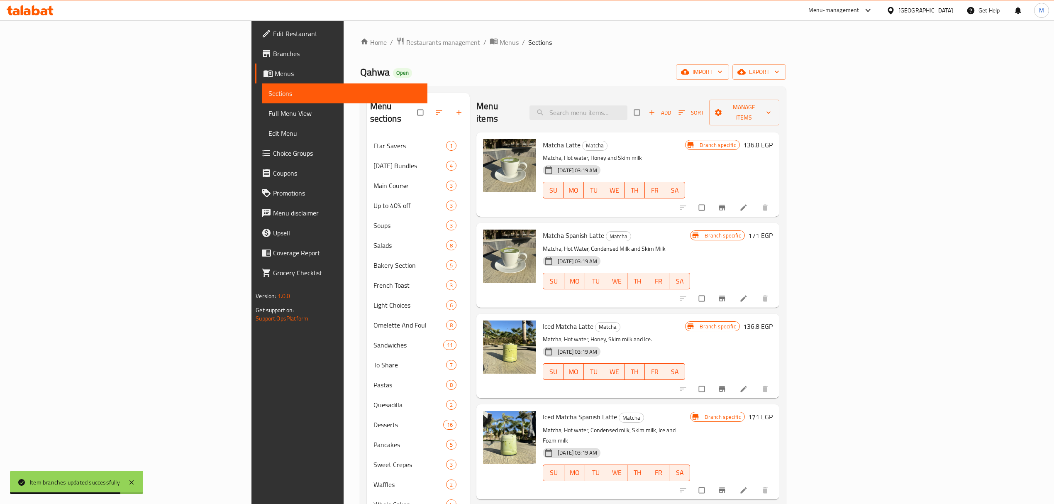
click at [779, 98] on div "Menu items Add Sort Manage items" at bounding box center [627, 112] width 303 height 39
click at [772, 103] on span "Manage items" at bounding box center [744, 112] width 56 height 21
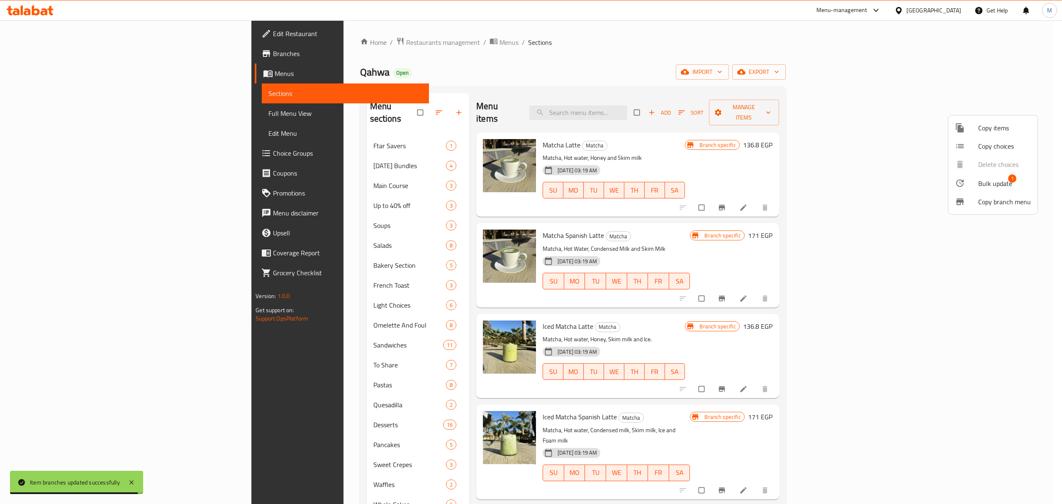
click at [997, 186] on span "Bulk update" at bounding box center [995, 183] width 34 height 10
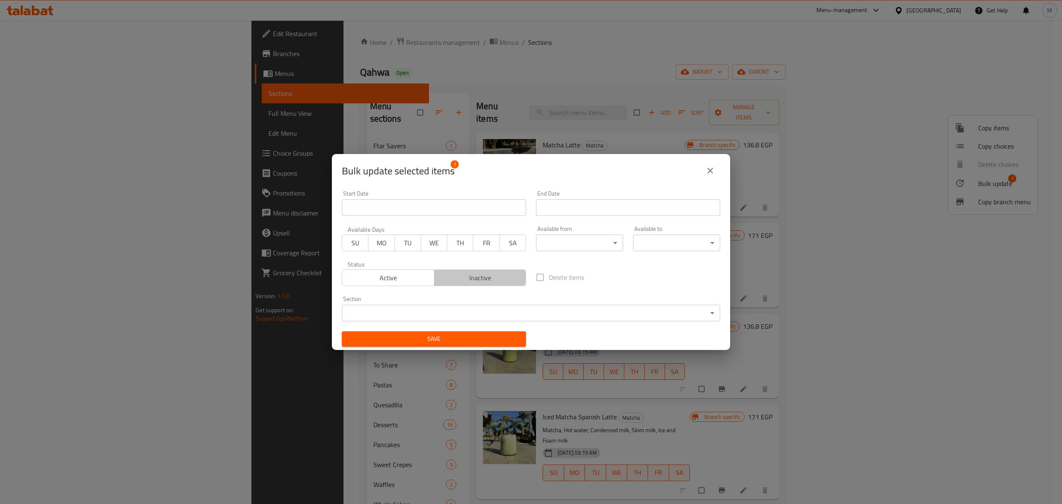
click at [503, 269] on button "Inactive" at bounding box center [480, 277] width 93 height 17
click at [480, 338] on span "Save" at bounding box center [434, 339] width 171 height 10
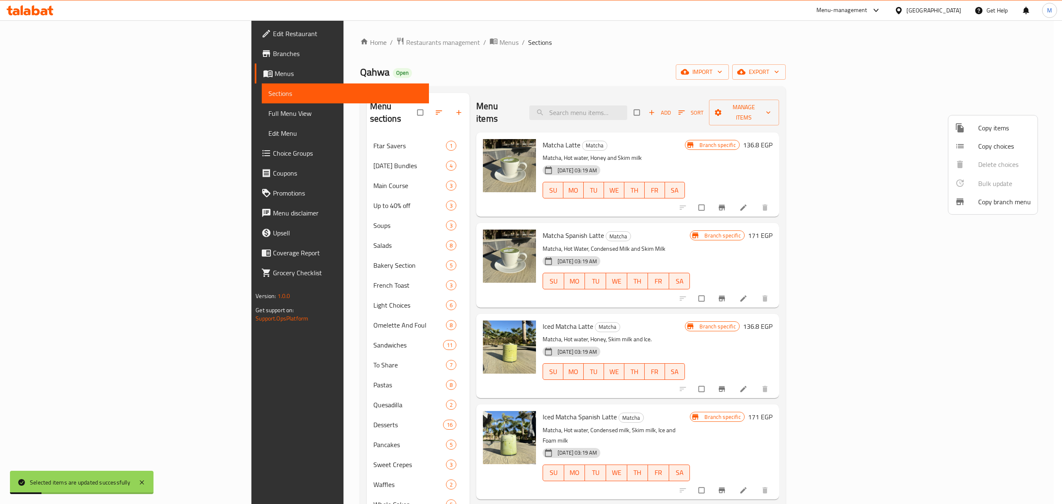
click at [827, 331] on div at bounding box center [531, 252] width 1062 height 504
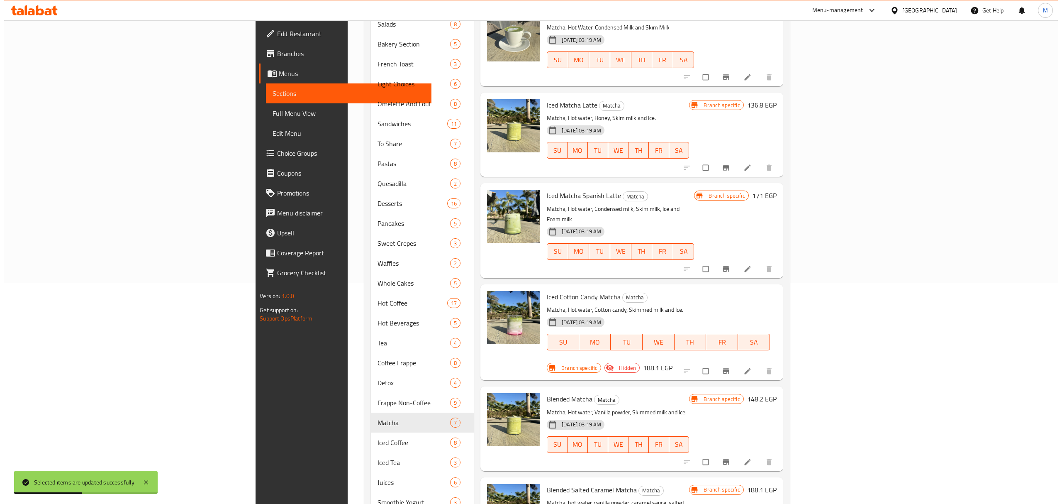
scroll to position [276, 0]
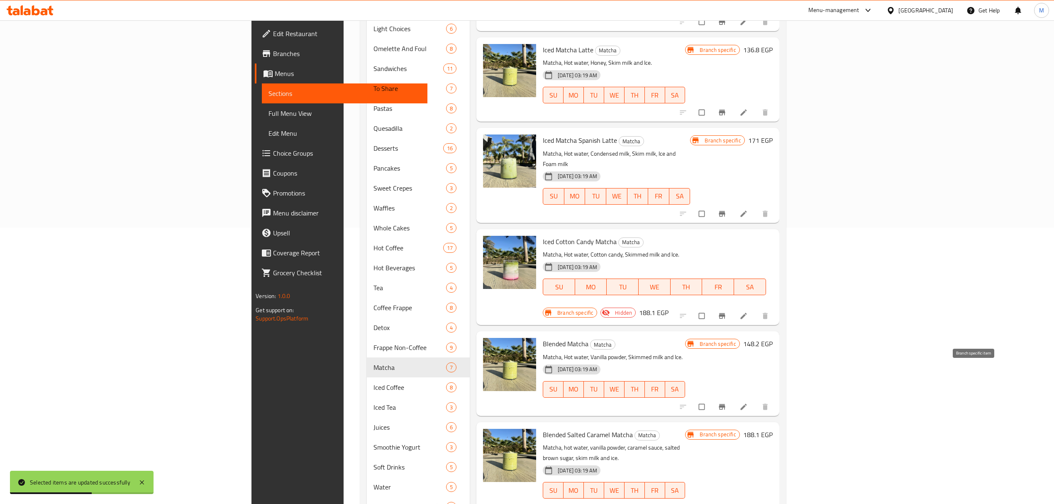
click at [726, 402] on icon "Branch-specific-item" at bounding box center [722, 406] width 8 height 8
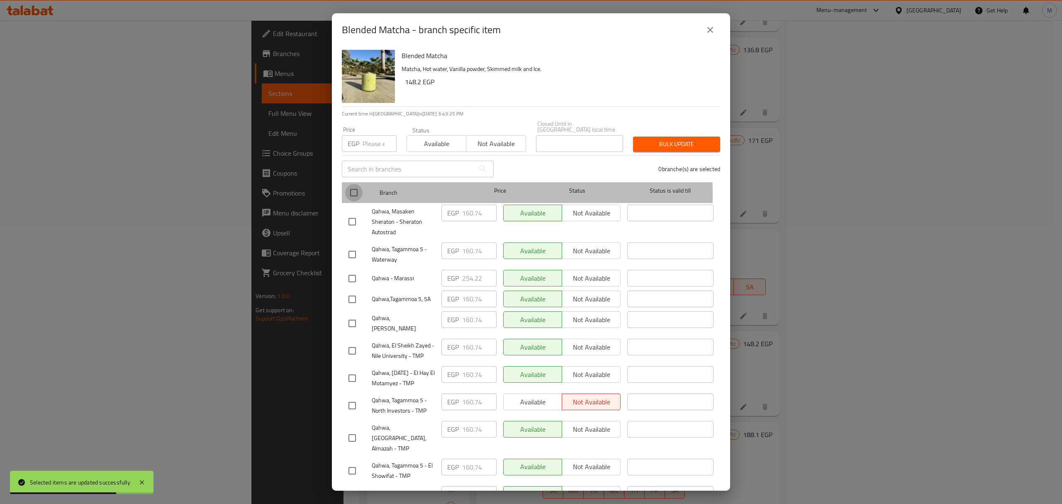
click at [352, 188] on input "checkbox" at bounding box center [353, 192] width 17 height 17
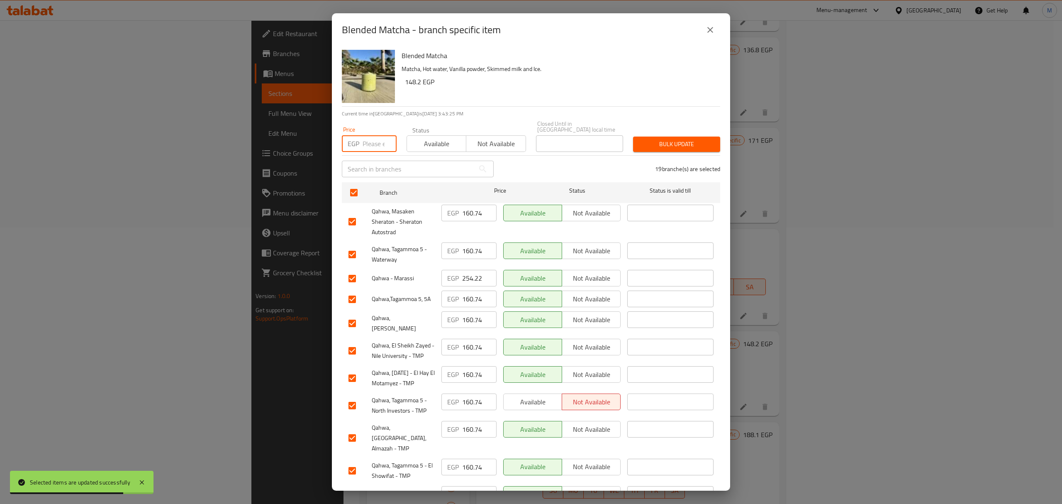
click at [369, 143] on input "number" at bounding box center [380, 143] width 34 height 17
paste input "167.58"
click at [354, 217] on input "checkbox" at bounding box center [352, 221] width 17 height 17
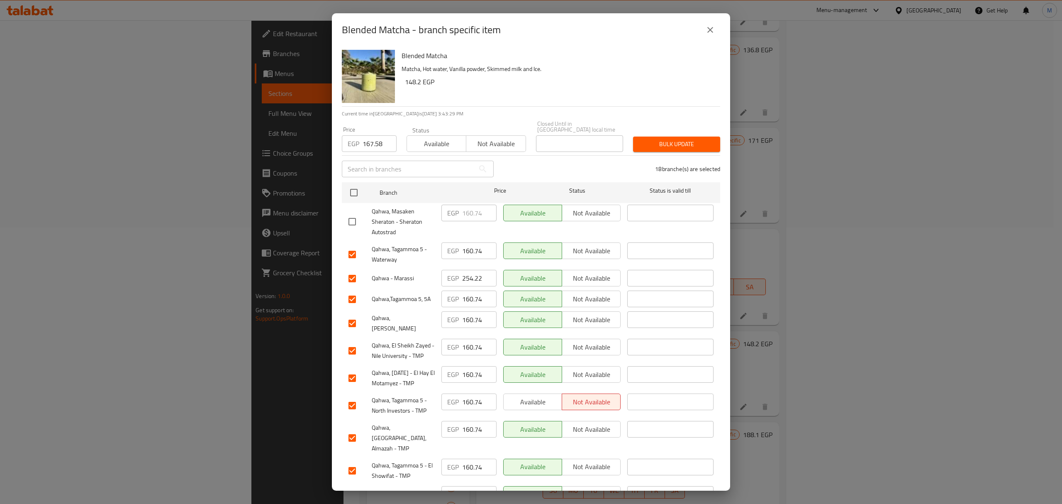
click at [351, 274] on input "checkbox" at bounding box center [352, 278] width 17 height 17
click at [352, 315] on input "checkbox" at bounding box center [352, 323] width 17 height 17
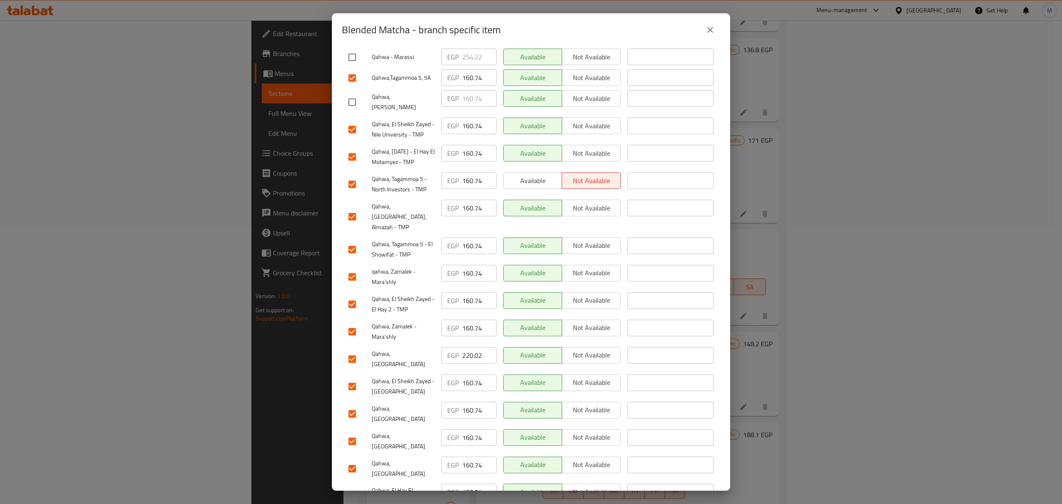
scroll to position [223, 0]
click at [351, 431] on input "checkbox" at bounding box center [352, 439] width 17 height 17
click at [354, 458] on input "checkbox" at bounding box center [352, 466] width 17 height 17
click at [354, 349] on input "checkbox" at bounding box center [352, 357] width 17 height 17
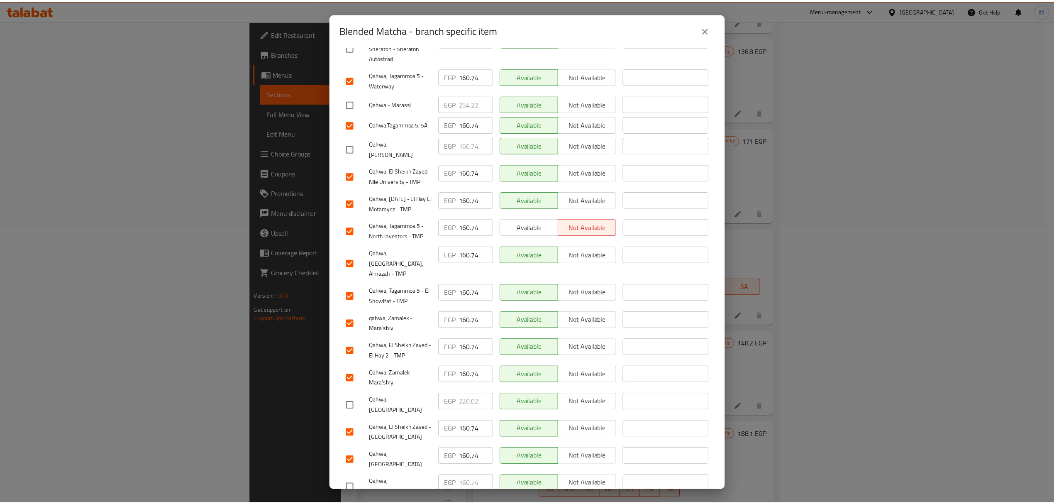
scroll to position [0, 0]
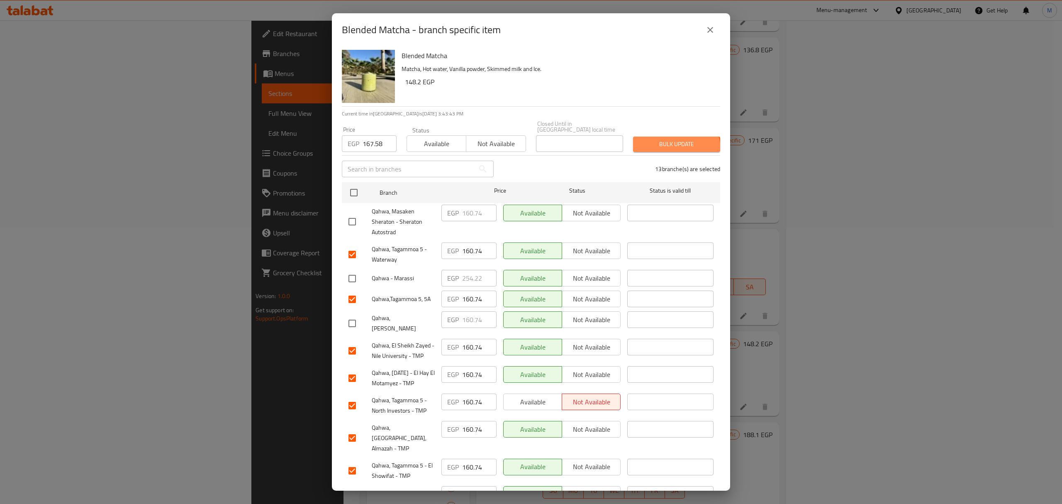
click at [669, 144] on button "Bulk update" at bounding box center [676, 144] width 87 height 15
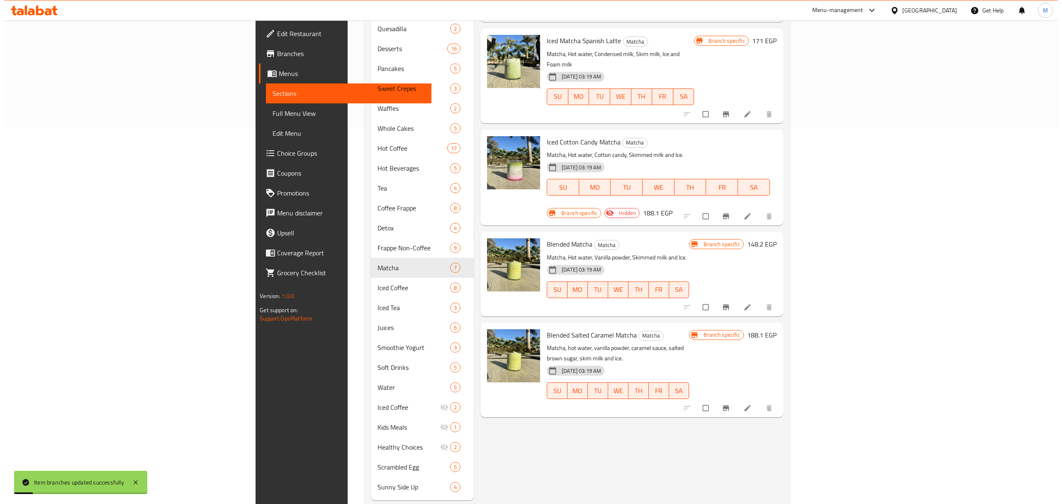
scroll to position [383, 0]
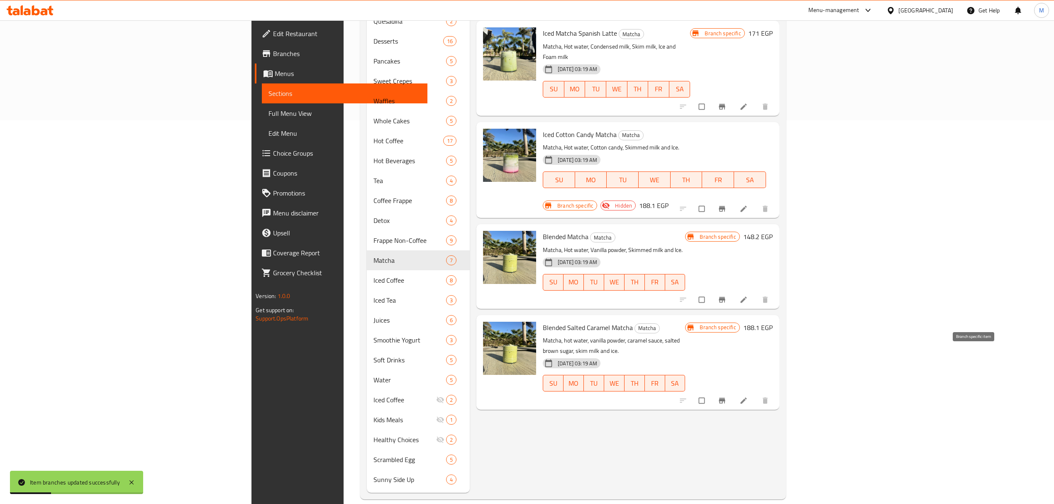
click at [726, 396] on icon "Branch-specific-item" at bounding box center [722, 400] width 8 height 8
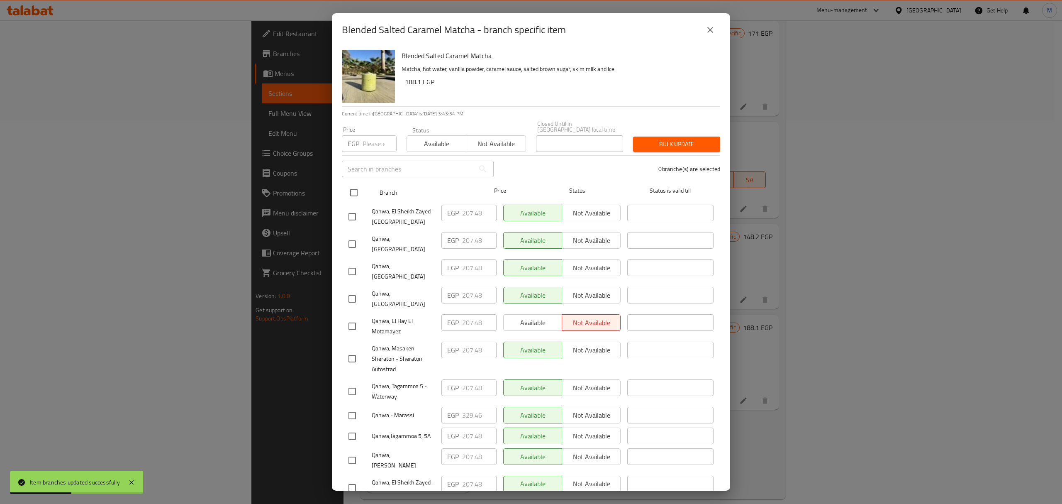
click at [349, 190] on input "checkbox" at bounding box center [353, 192] width 17 height 17
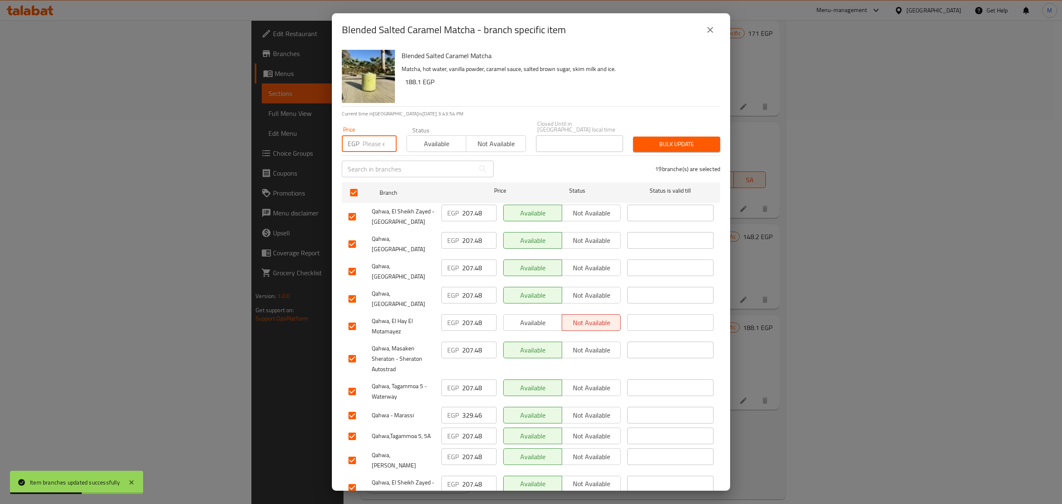
click at [367, 141] on input "number" at bounding box center [380, 143] width 34 height 17
paste input "216.6"
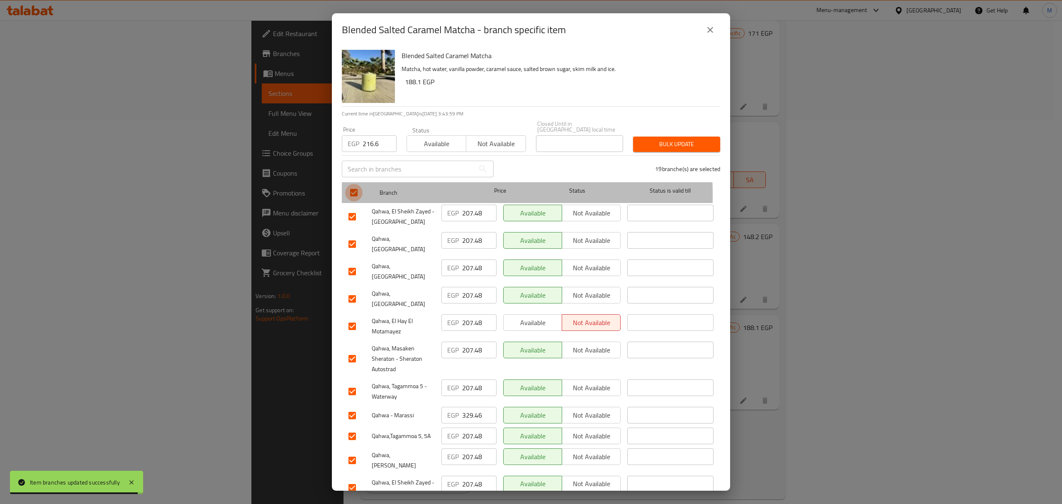
click at [353, 189] on input "checkbox" at bounding box center [353, 192] width 17 height 17
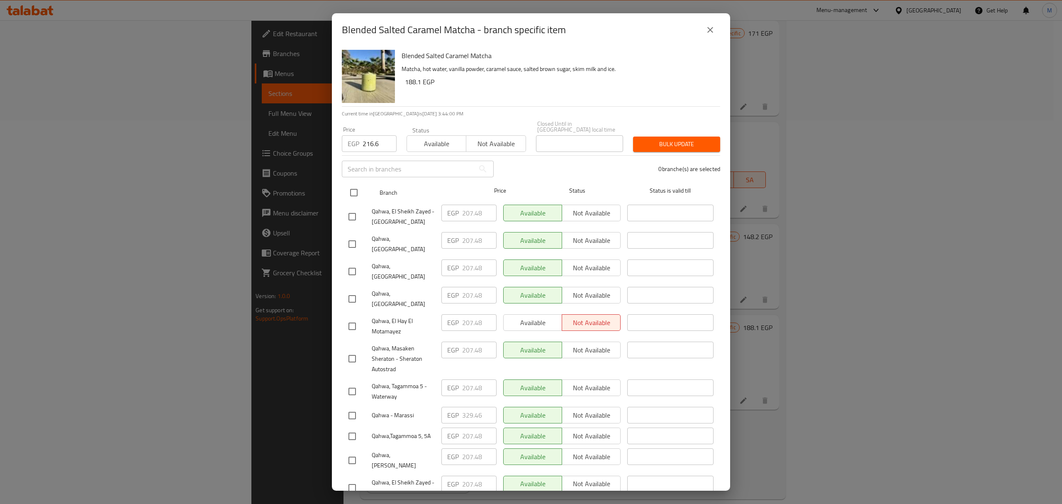
click at [352, 190] on input "checkbox" at bounding box center [353, 192] width 17 height 17
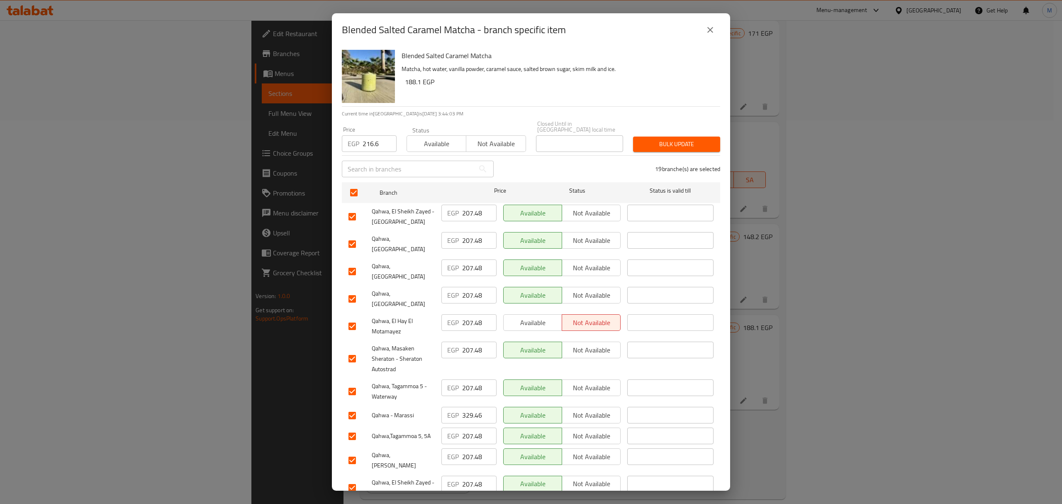
click at [354, 263] on input "checkbox" at bounding box center [352, 271] width 17 height 17
click at [354, 290] on input "checkbox" at bounding box center [352, 298] width 17 height 17
click at [352, 263] on input "checkbox" at bounding box center [352, 271] width 17 height 17
click at [349, 350] on input "checkbox" at bounding box center [352, 358] width 17 height 17
click at [352, 407] on input "checkbox" at bounding box center [352, 415] width 17 height 17
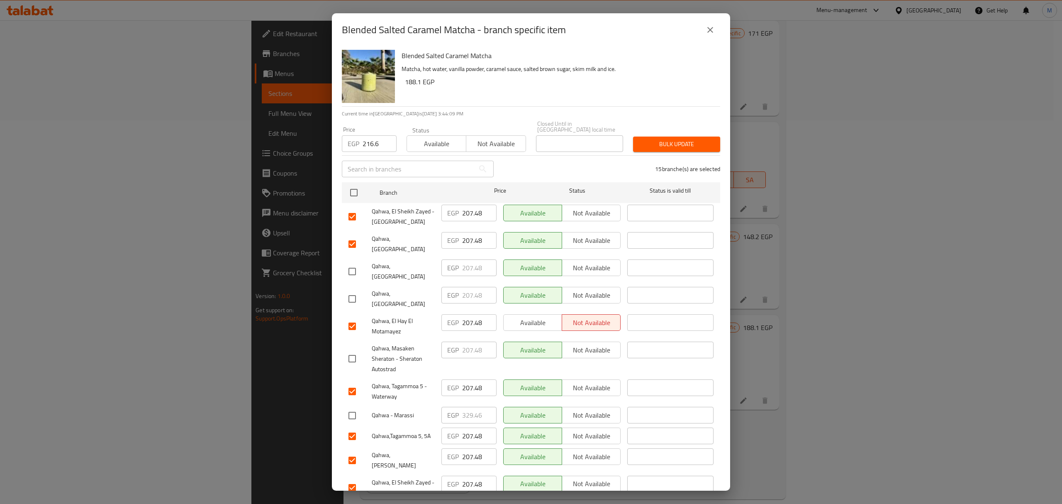
scroll to position [55, 0]
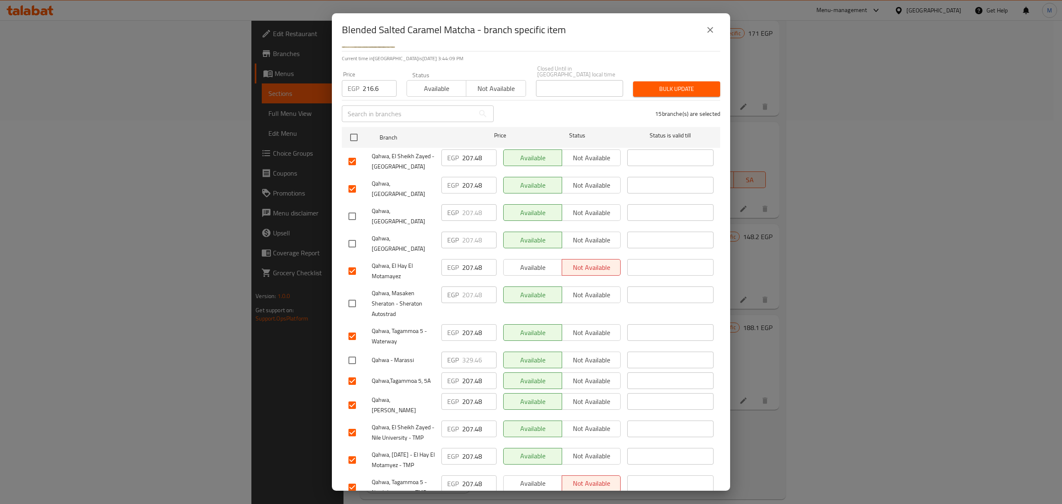
click at [356, 396] on input "checkbox" at bounding box center [352, 404] width 17 height 17
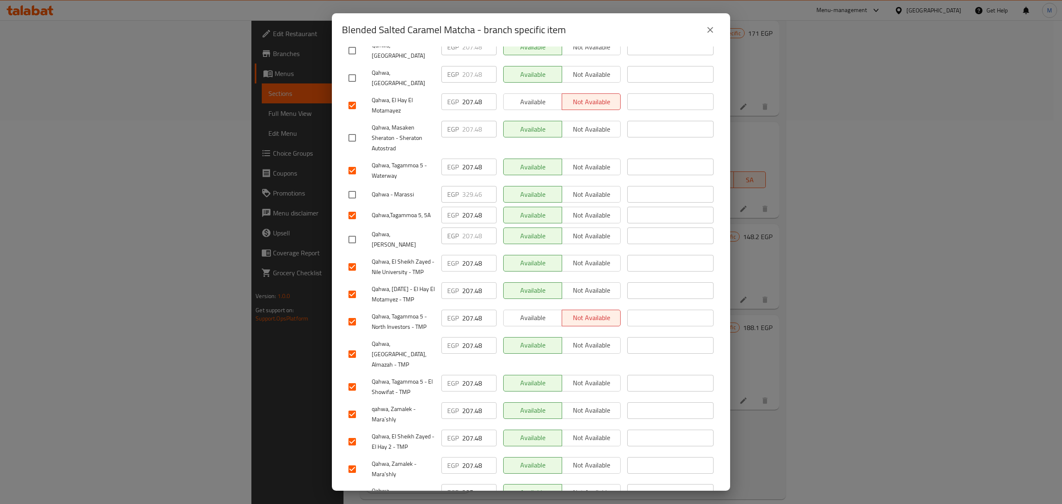
scroll to position [223, 0]
click at [356, 485] on input "checkbox" at bounding box center [352, 493] width 17 height 17
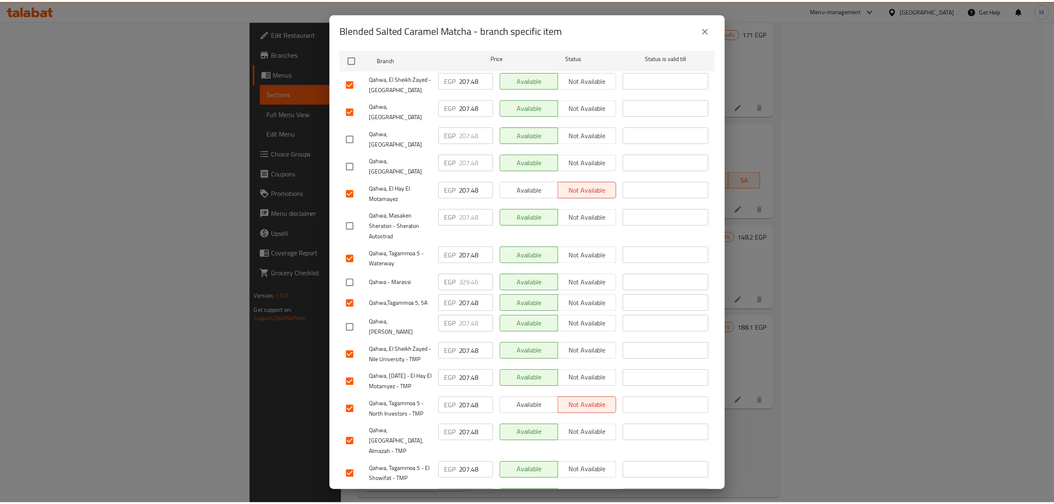
scroll to position [0, 0]
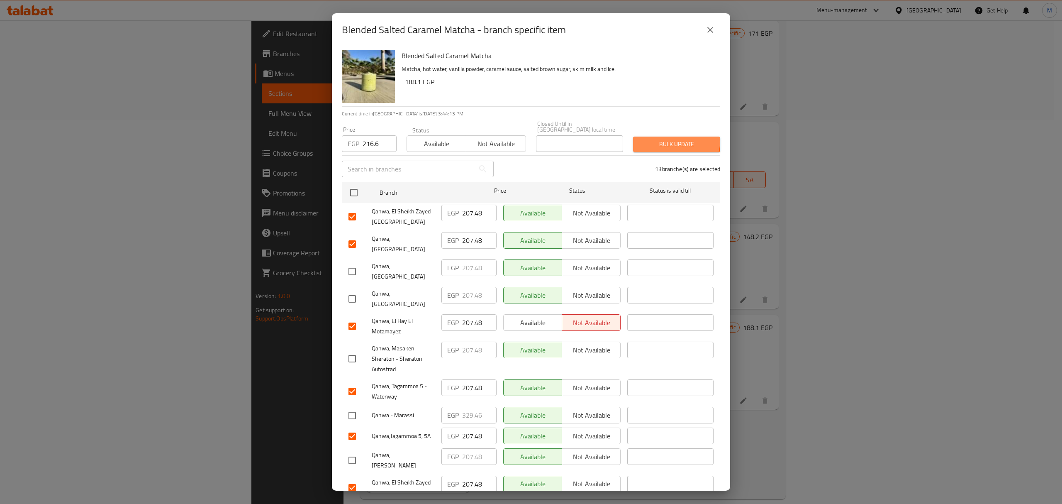
click at [661, 139] on span "Bulk update" at bounding box center [677, 144] width 74 height 10
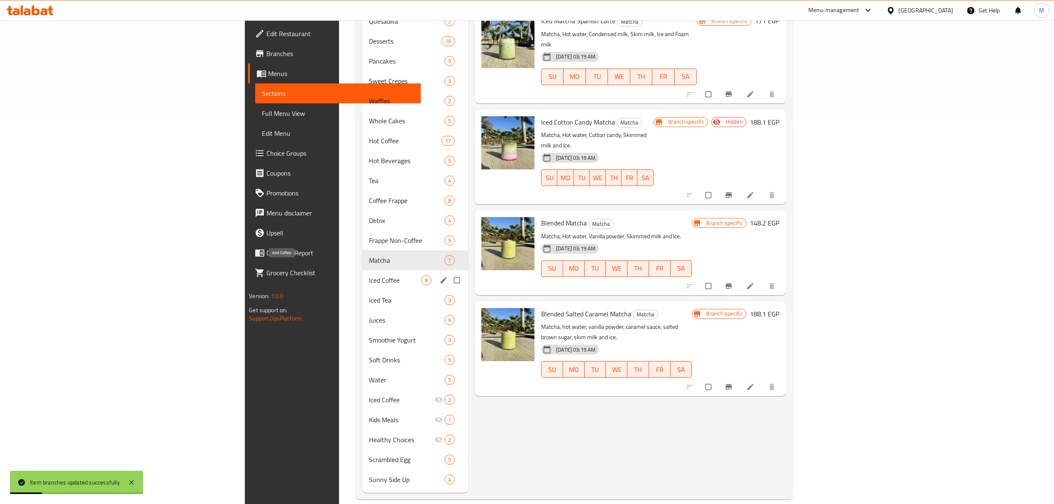
click at [369, 275] on span "Iced Coffee" at bounding box center [395, 280] width 52 height 10
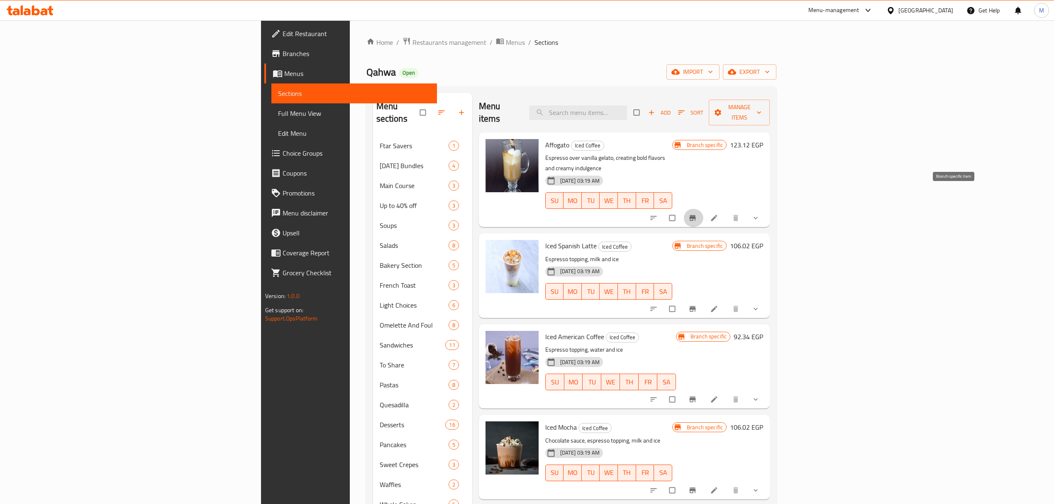
click at [696, 215] on icon "Branch-specific-item" at bounding box center [693, 217] width 6 height 5
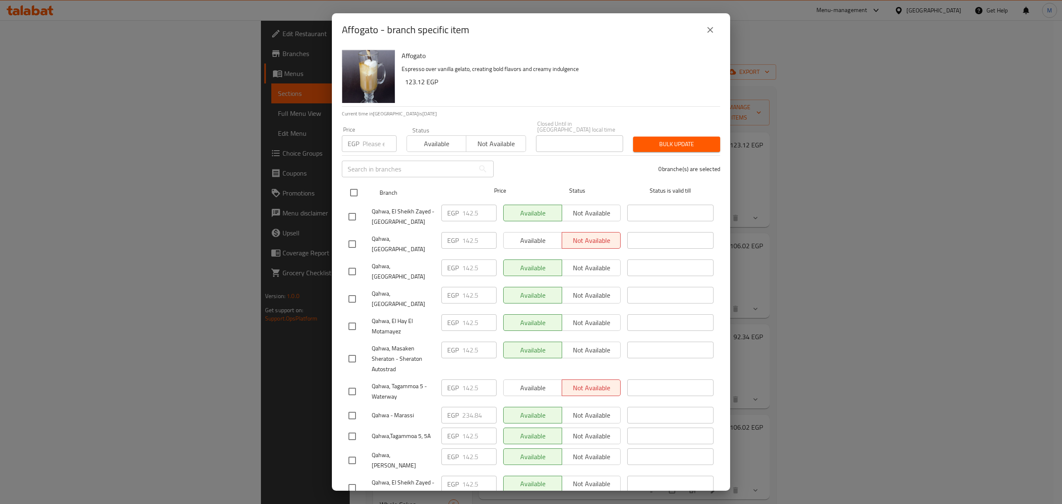
click at [357, 185] on input "checkbox" at bounding box center [353, 192] width 17 height 17
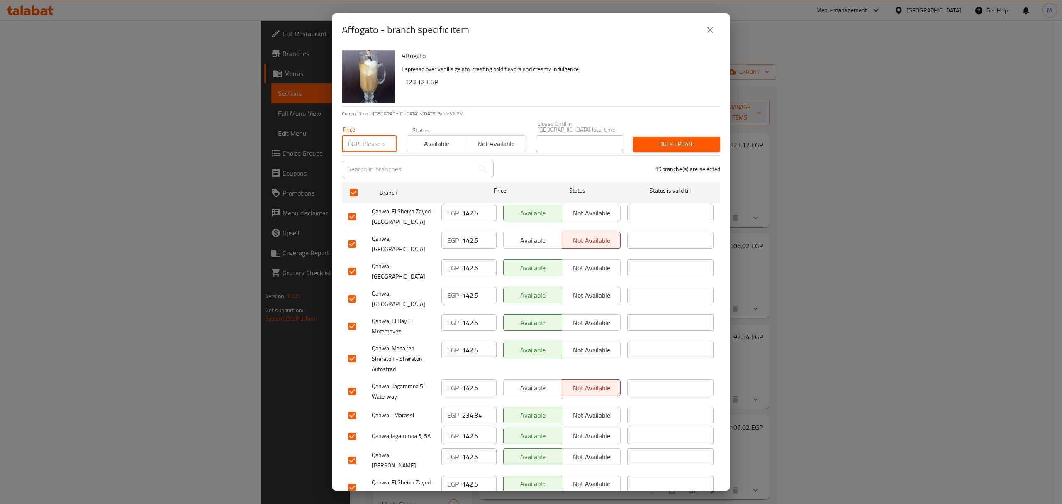
click at [364, 135] on input "number" at bounding box center [380, 143] width 34 height 17
paste input "148.2"
click at [351, 263] on input "checkbox" at bounding box center [352, 271] width 17 height 17
click at [353, 290] on input "checkbox" at bounding box center [352, 298] width 17 height 17
click at [352, 350] on input "checkbox" at bounding box center [352, 358] width 17 height 17
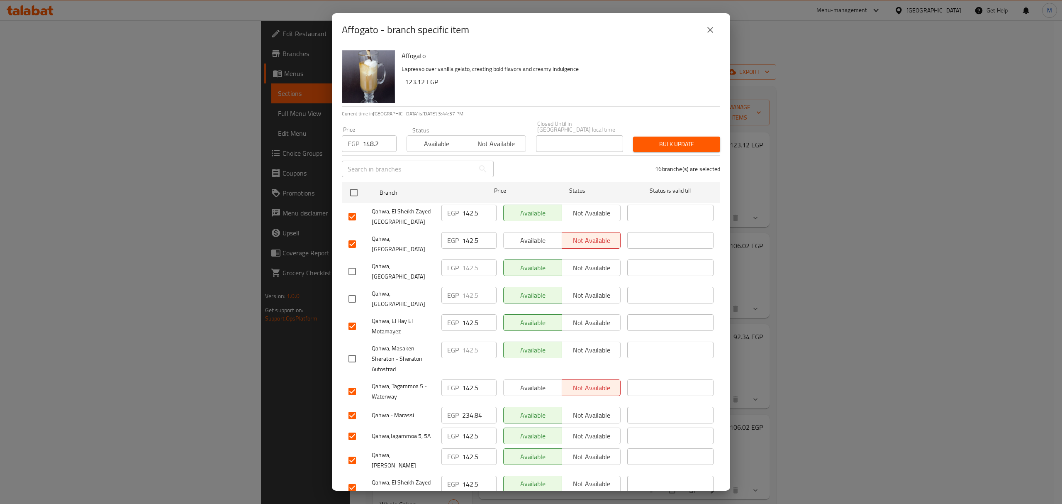
click at [353, 407] on input "checkbox" at bounding box center [352, 415] width 17 height 17
click at [357, 451] on input "checkbox" at bounding box center [352, 459] width 17 height 17
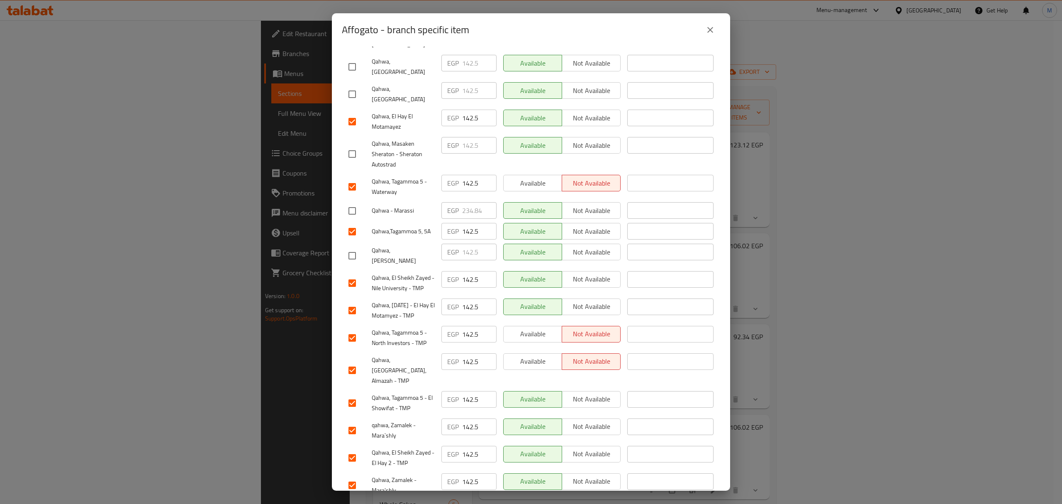
scroll to position [223, 0]
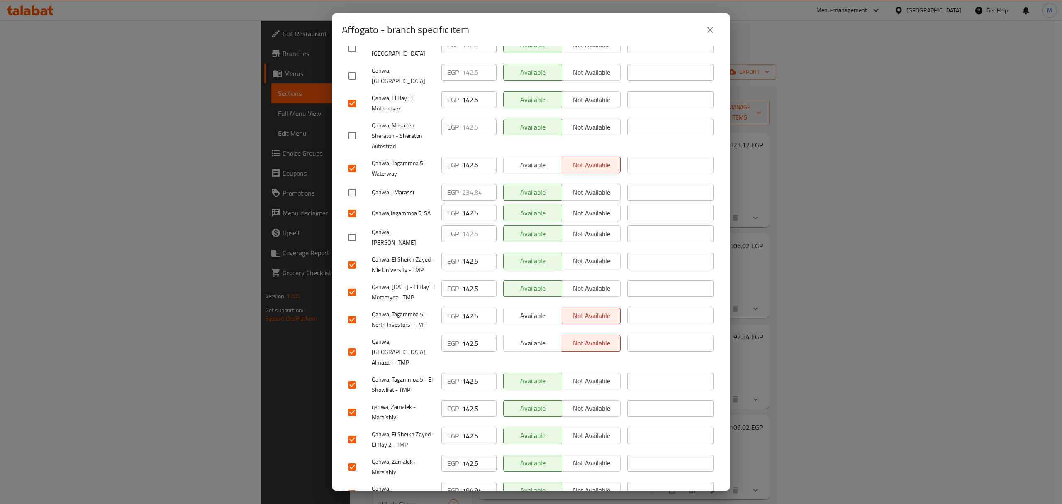
click at [349, 485] on input "checkbox" at bounding box center [352, 493] width 17 height 17
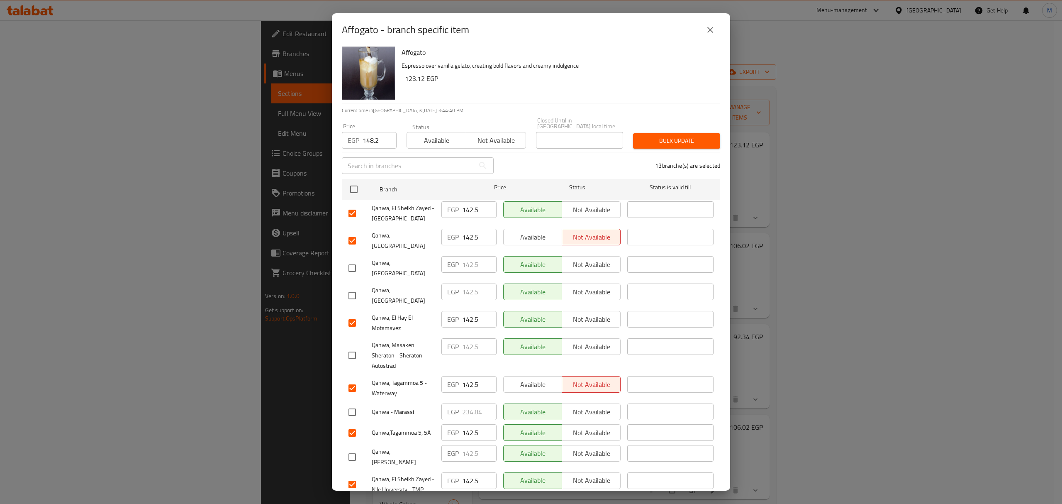
scroll to position [0, 0]
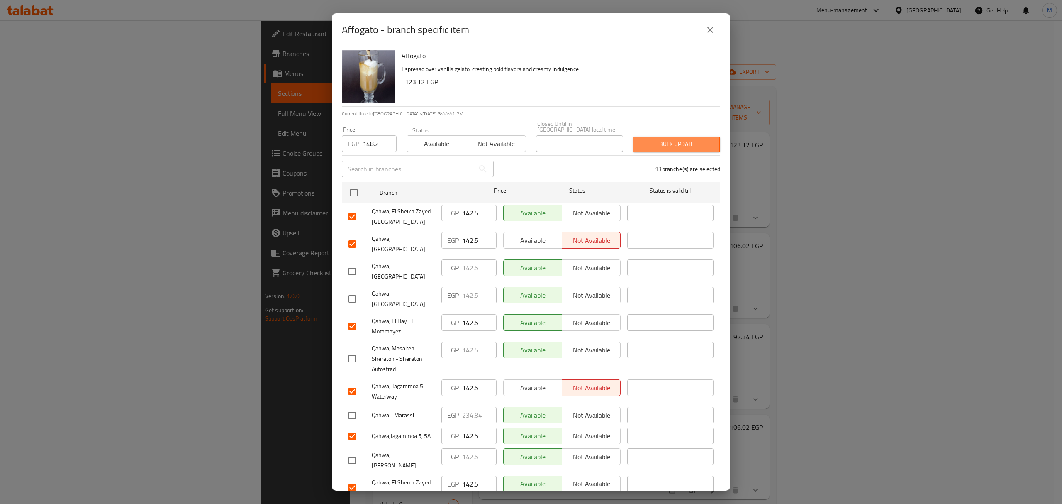
click at [659, 139] on span "Bulk update" at bounding box center [677, 144] width 74 height 10
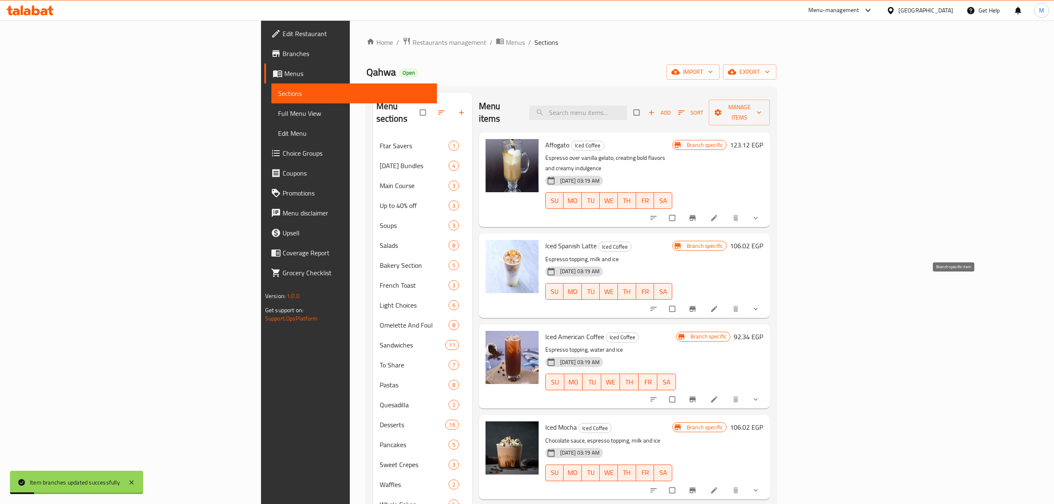
click at [697, 305] on icon "Branch-specific-item" at bounding box center [692, 309] width 8 height 8
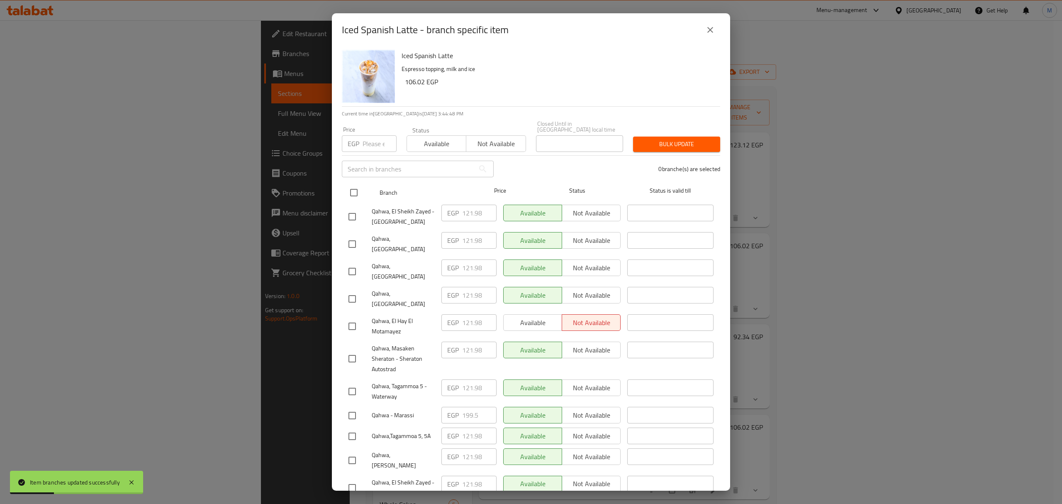
click at [362, 186] on div at bounding box center [360, 192] width 31 height 24
click at [356, 187] on input "checkbox" at bounding box center [353, 192] width 17 height 17
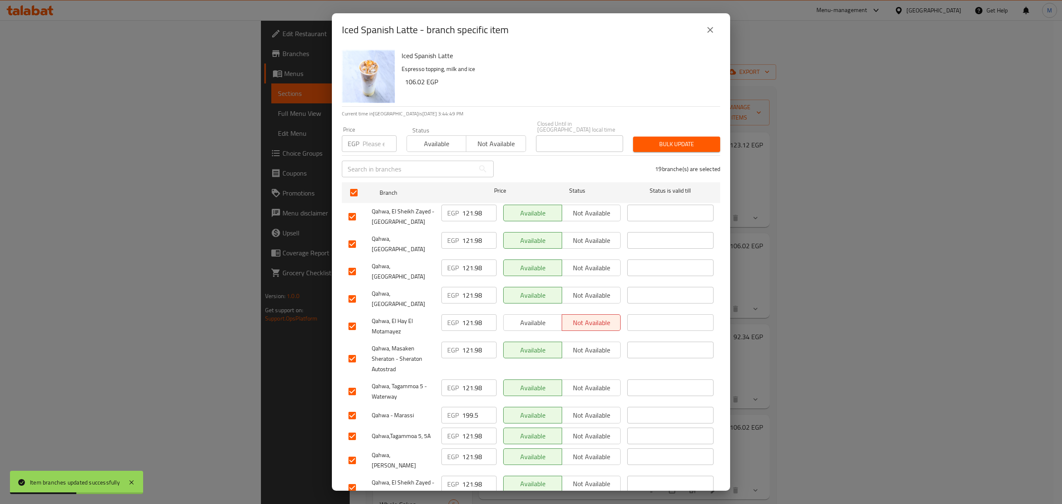
click at [368, 144] on input "number" at bounding box center [380, 143] width 34 height 17
paste input "127.68"
click at [354, 263] on input "checkbox" at bounding box center [352, 271] width 17 height 17
click at [353, 290] on input "checkbox" at bounding box center [352, 298] width 17 height 17
click at [351, 350] on input "checkbox" at bounding box center [352, 358] width 17 height 17
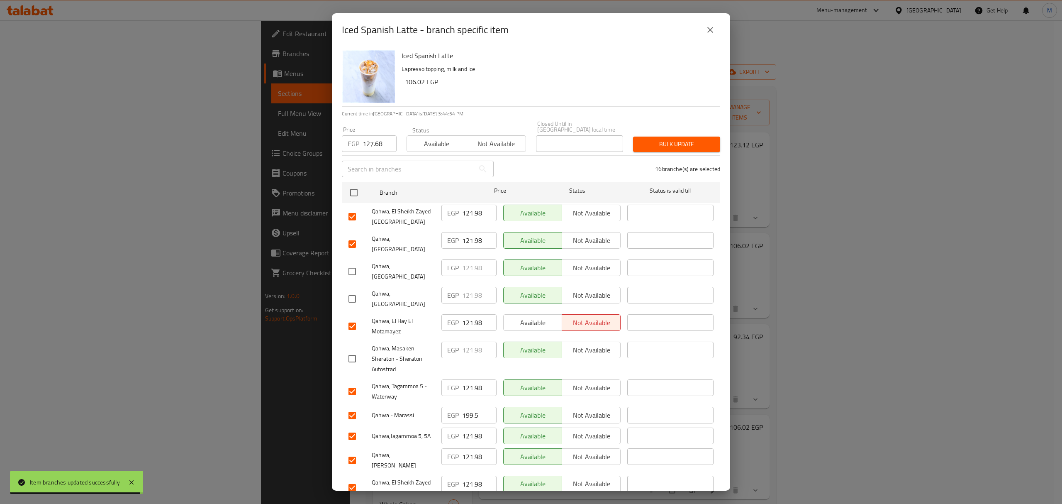
click at [353, 407] on input "checkbox" at bounding box center [352, 415] width 17 height 17
click at [352, 451] on input "checkbox" at bounding box center [352, 459] width 17 height 17
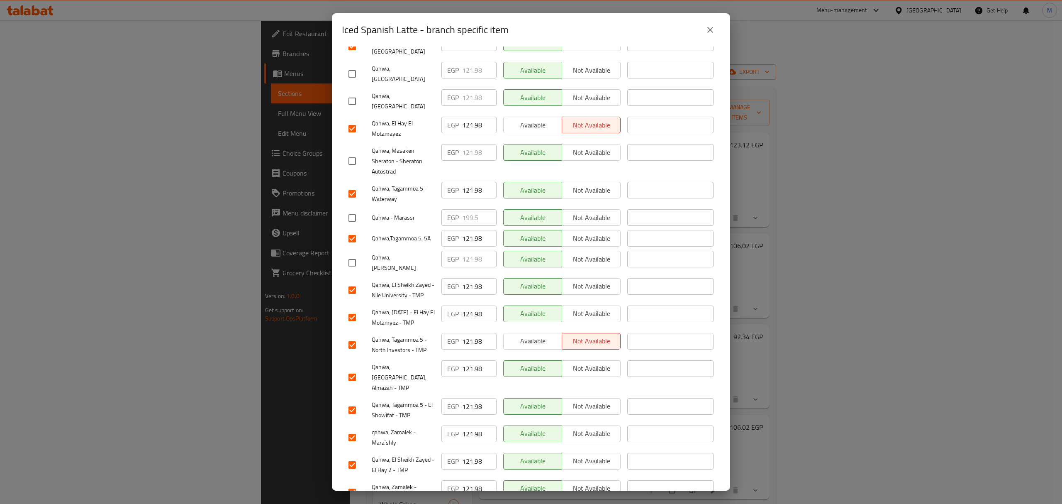
scroll to position [223, 0]
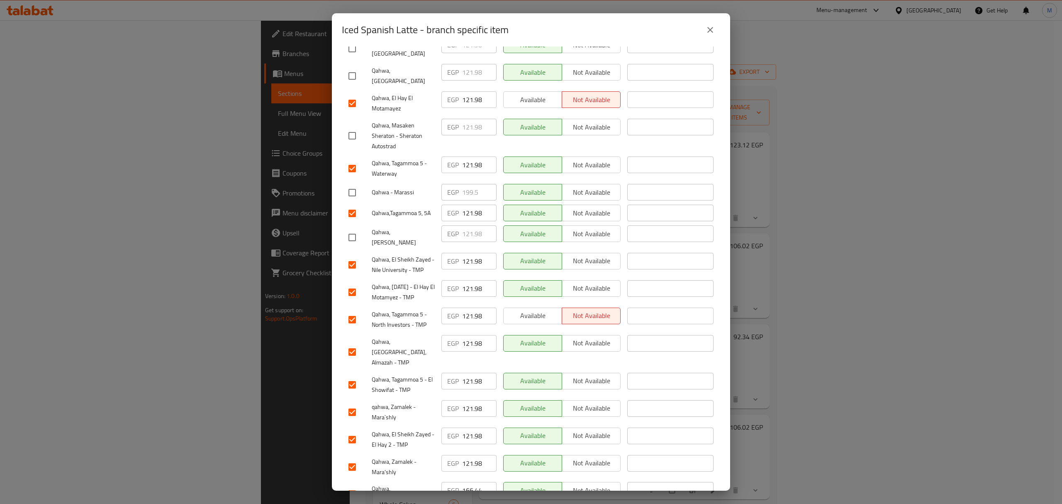
click at [351, 485] on input "checkbox" at bounding box center [352, 493] width 17 height 17
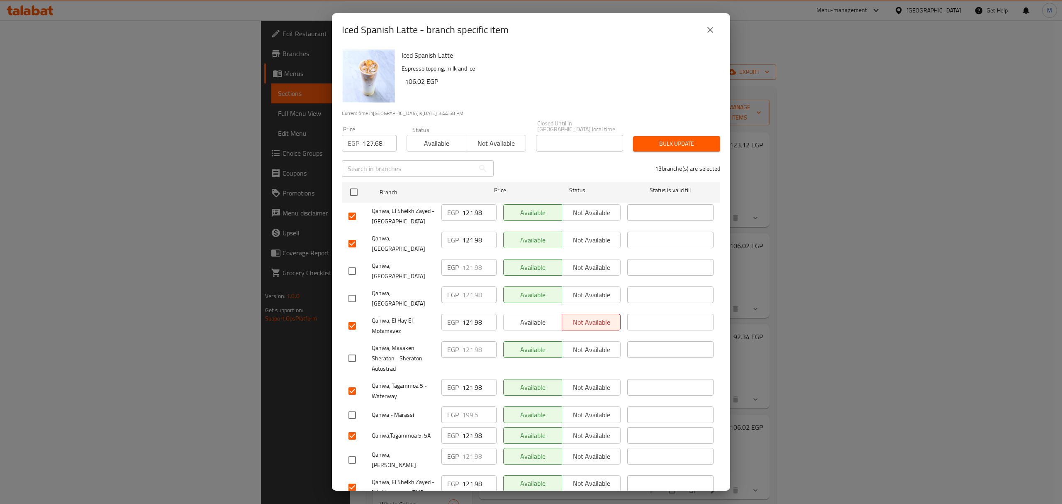
scroll to position [0, 0]
click at [659, 144] on button "Bulk update" at bounding box center [676, 144] width 87 height 15
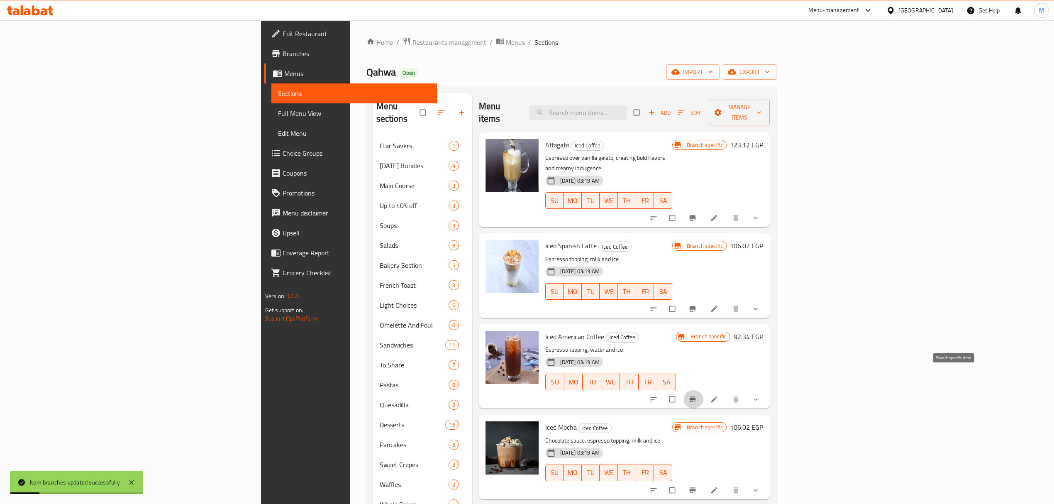
click at [696, 397] on icon "Branch-specific-item" at bounding box center [693, 399] width 6 height 5
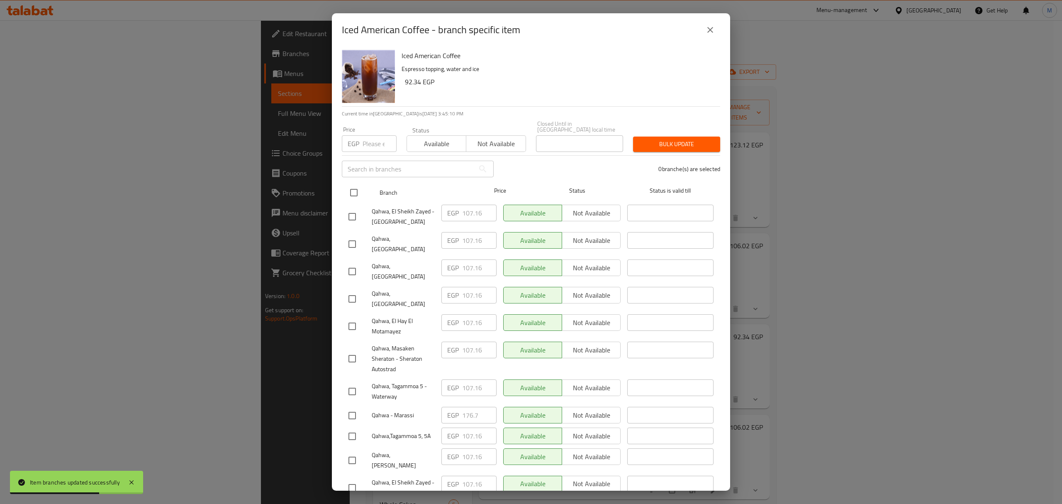
click at [356, 190] on input "checkbox" at bounding box center [353, 192] width 17 height 17
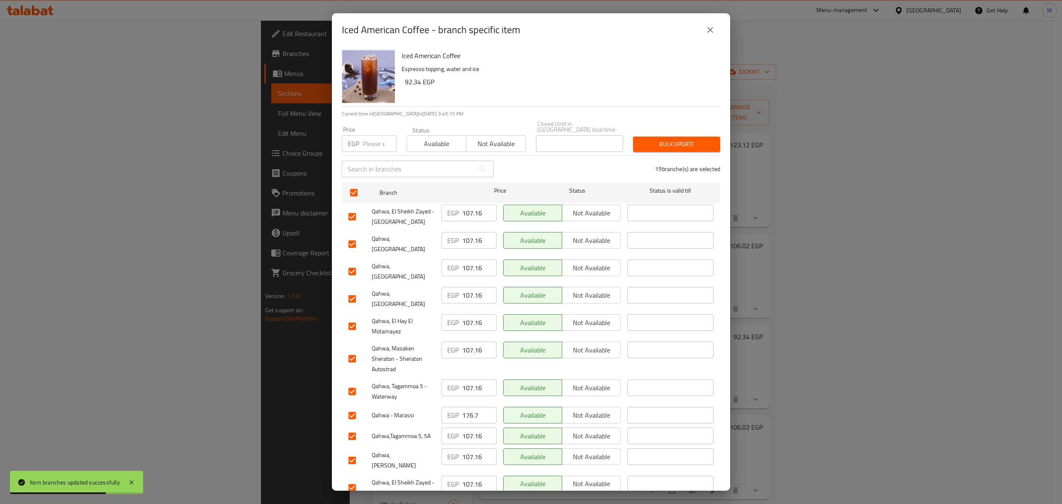
click at [368, 135] on input "number" at bounding box center [380, 143] width 34 height 17
paste input "109.44"
click at [352, 263] on input "checkbox" at bounding box center [352, 271] width 17 height 17
click at [352, 290] on input "checkbox" at bounding box center [352, 298] width 17 height 17
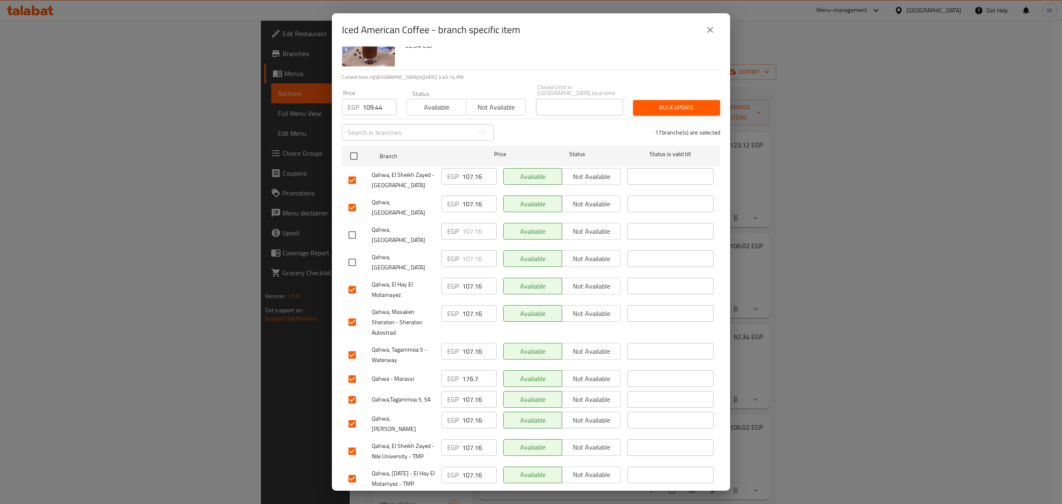
scroll to position [55, 0]
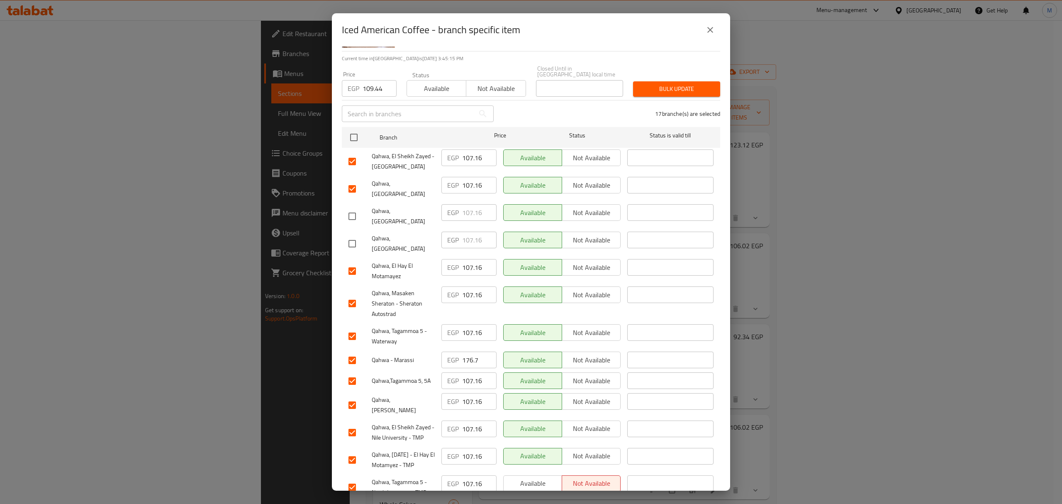
click at [354, 295] on input "checkbox" at bounding box center [352, 303] width 17 height 17
click at [349, 351] on input "checkbox" at bounding box center [352, 359] width 17 height 17
click at [352, 396] on input "checkbox" at bounding box center [352, 404] width 17 height 17
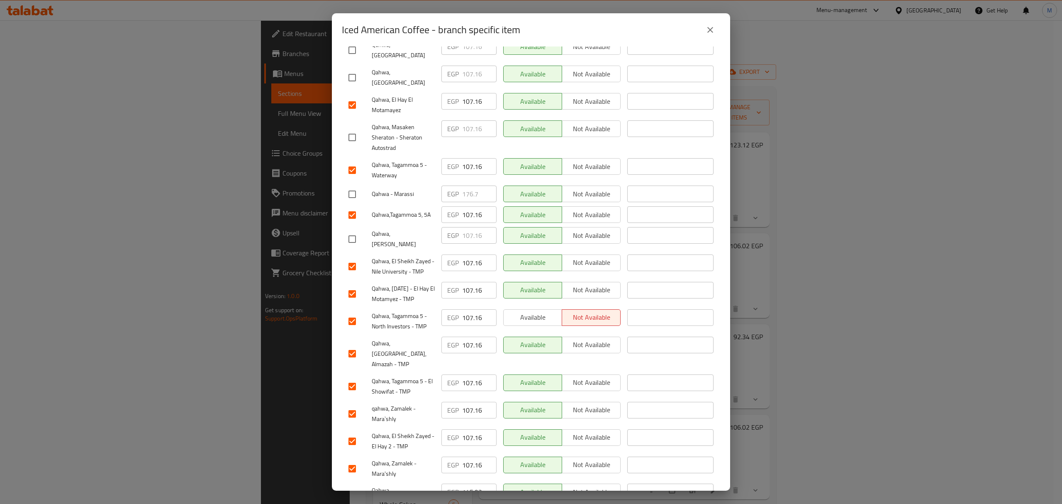
scroll to position [223, 0]
click at [352, 485] on input "checkbox" at bounding box center [352, 493] width 17 height 17
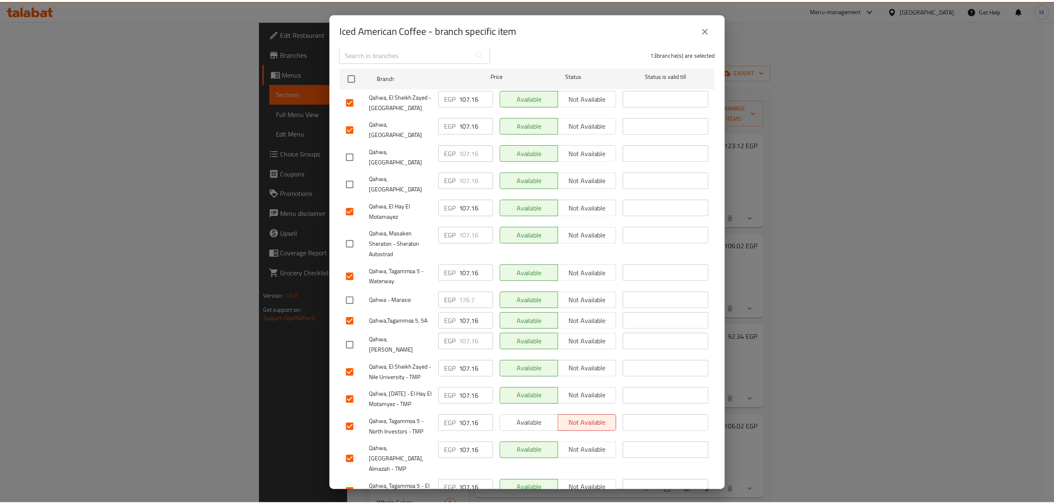
scroll to position [0, 0]
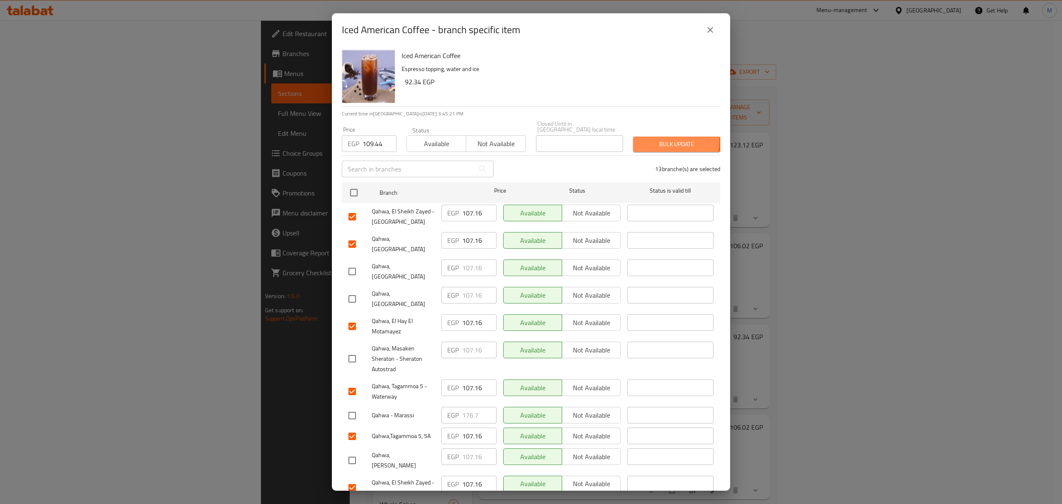
click at [664, 139] on span "Bulk update" at bounding box center [677, 144] width 74 height 10
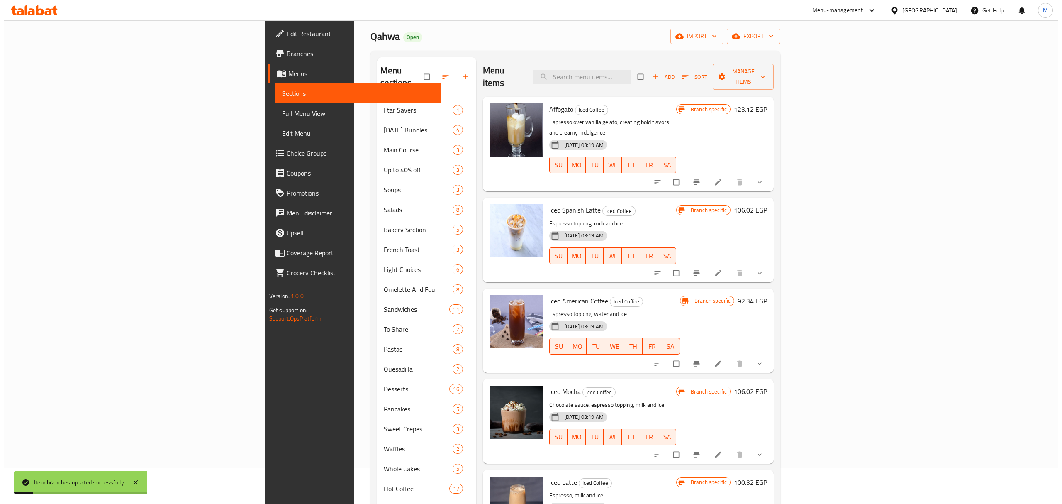
scroll to position [55, 0]
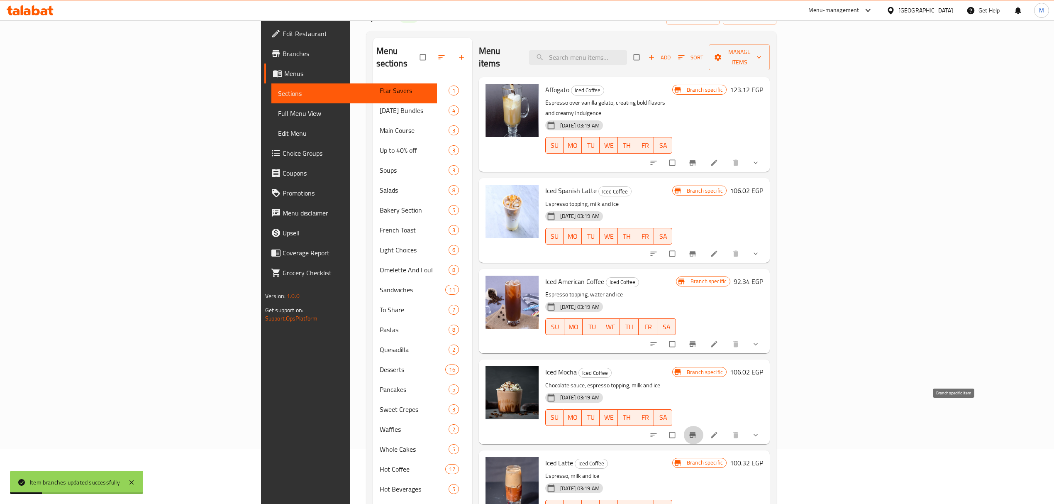
click at [697, 431] on icon "Branch-specific-item" at bounding box center [692, 435] width 8 height 8
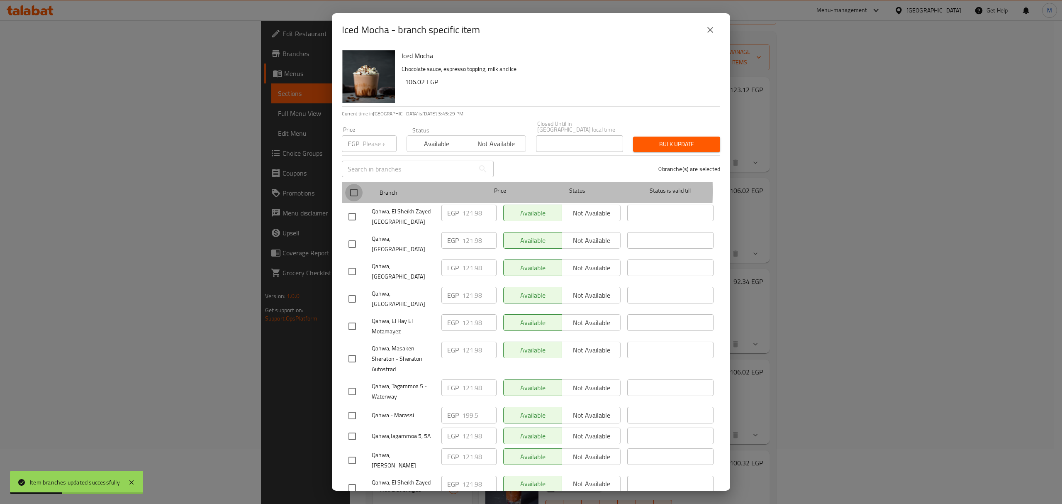
click at [358, 185] on input "checkbox" at bounding box center [353, 192] width 17 height 17
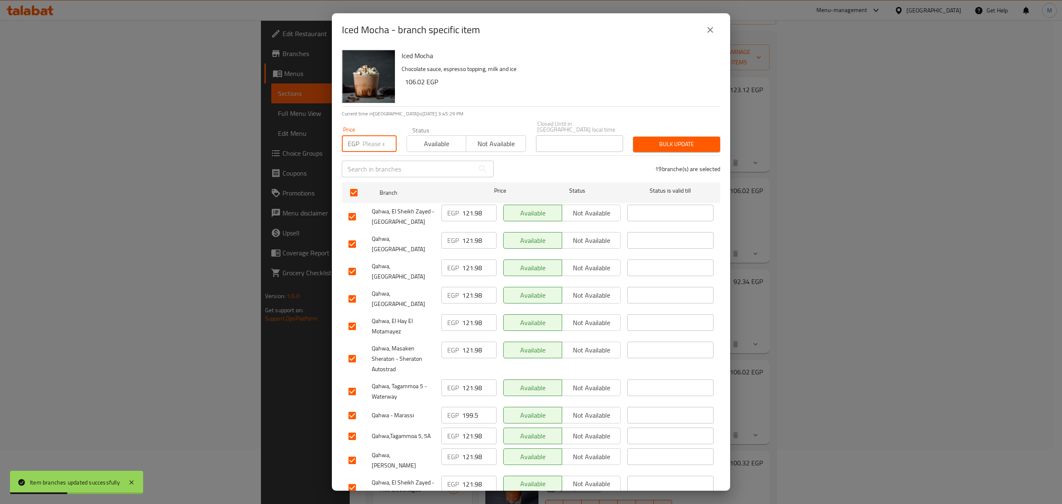
click at [374, 140] on input "number" at bounding box center [380, 143] width 34 height 17
paste input "127.68"
click at [356, 263] on input "checkbox" at bounding box center [352, 271] width 17 height 17
click at [354, 290] on input "checkbox" at bounding box center [352, 298] width 17 height 17
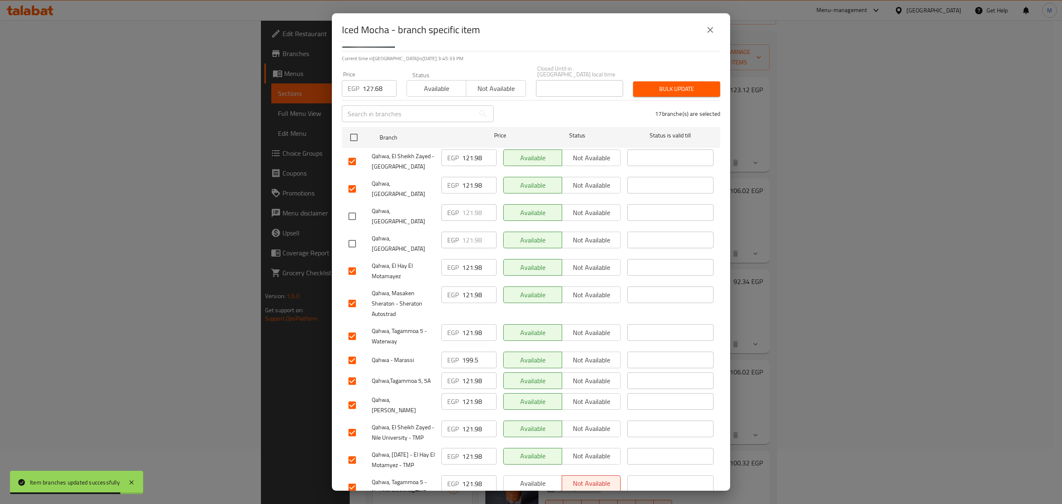
click at [352, 295] on input "checkbox" at bounding box center [352, 303] width 17 height 17
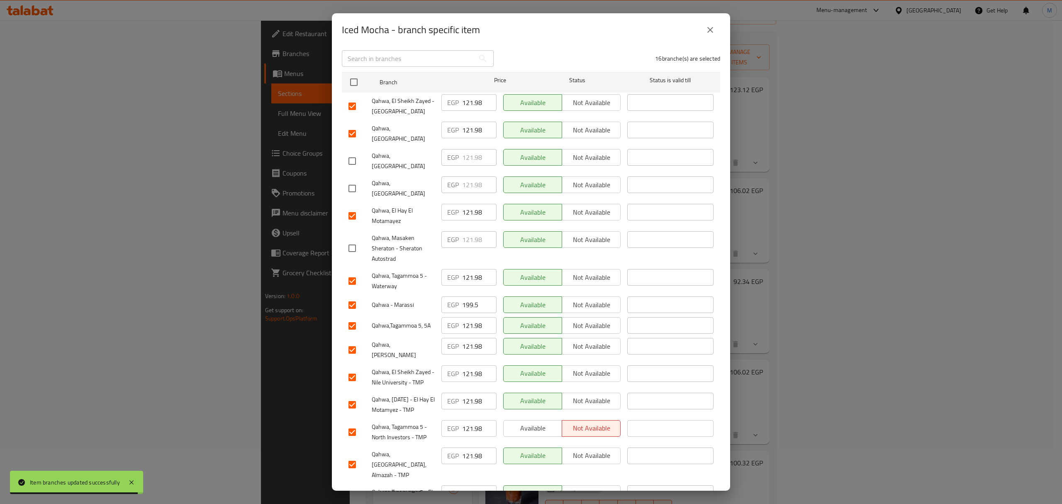
click at [352, 296] on input "checkbox" at bounding box center [352, 304] width 17 height 17
click at [355, 341] on input "checkbox" at bounding box center [352, 349] width 17 height 17
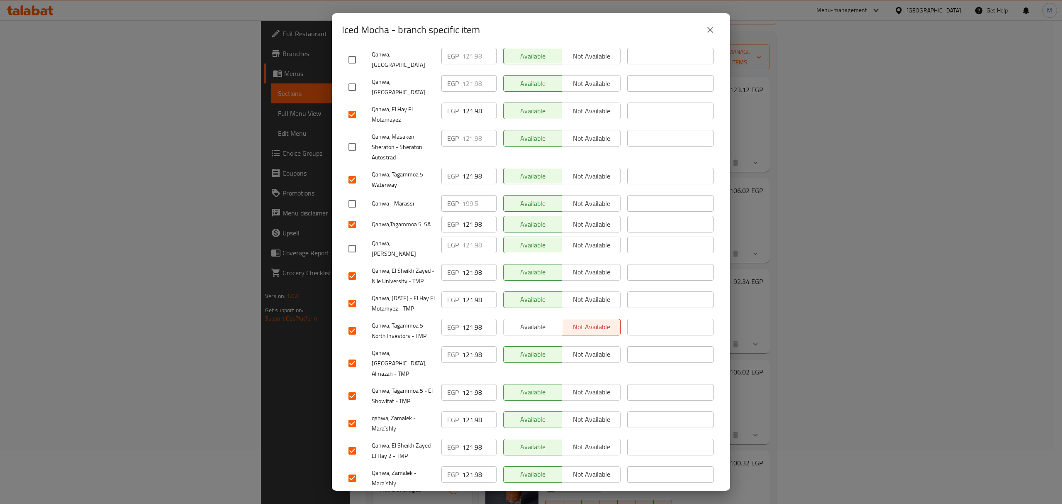
scroll to position [223, 0]
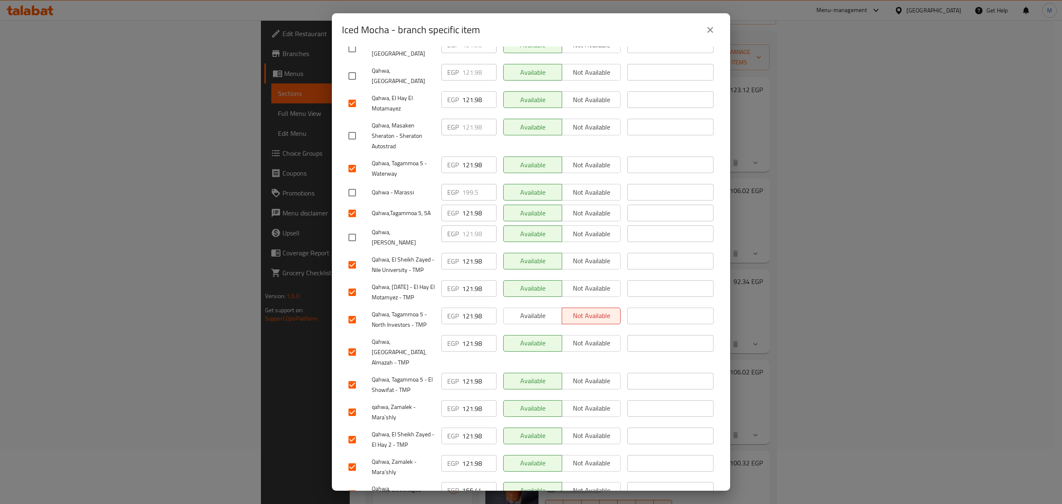
click at [349, 485] on input "checkbox" at bounding box center [352, 493] width 17 height 17
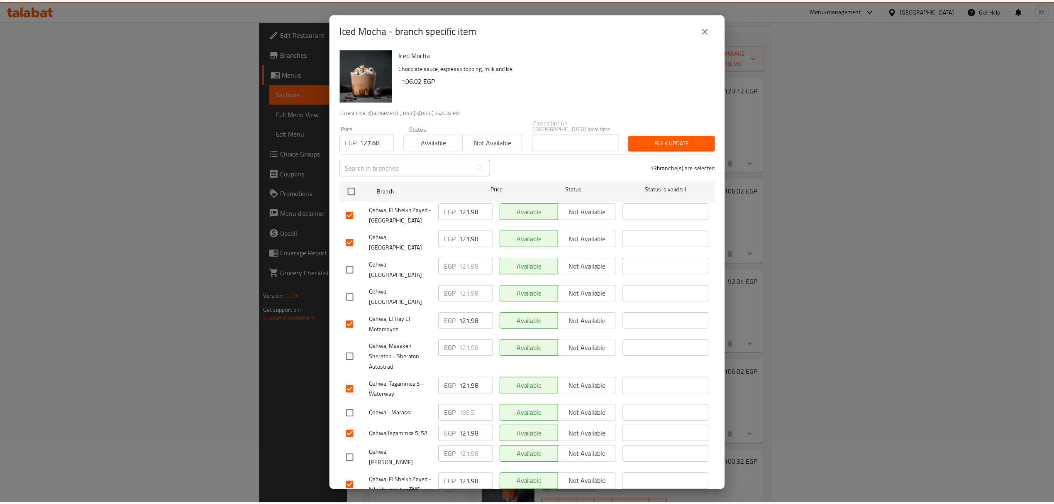
scroll to position [0, 0]
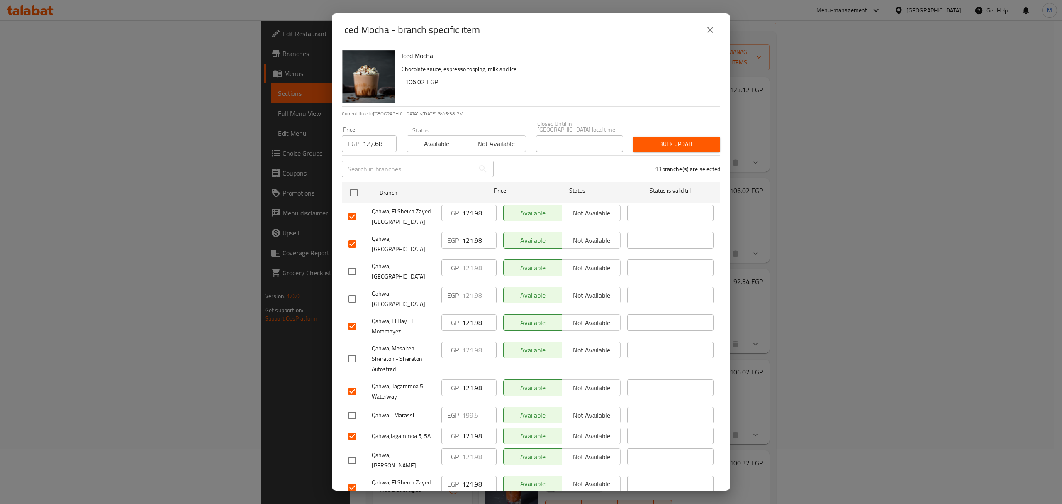
click at [656, 141] on span "Bulk update" at bounding box center [677, 144] width 74 height 10
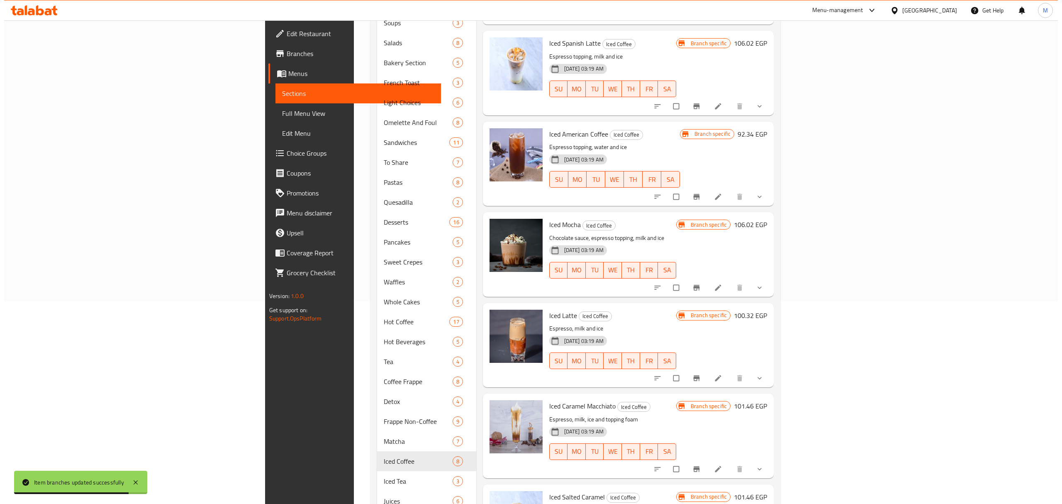
scroll to position [221, 0]
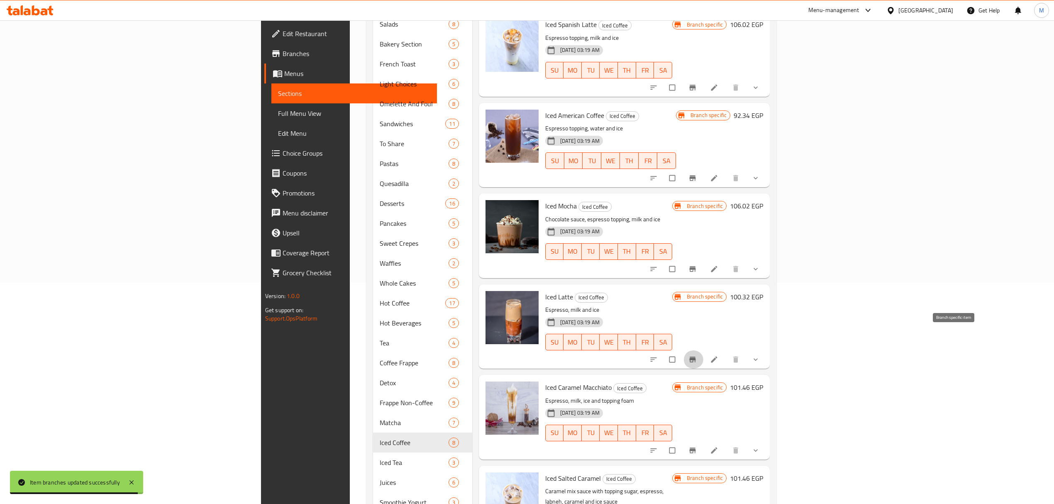
click at [697, 355] on icon "Branch-specific-item" at bounding box center [692, 359] width 8 height 8
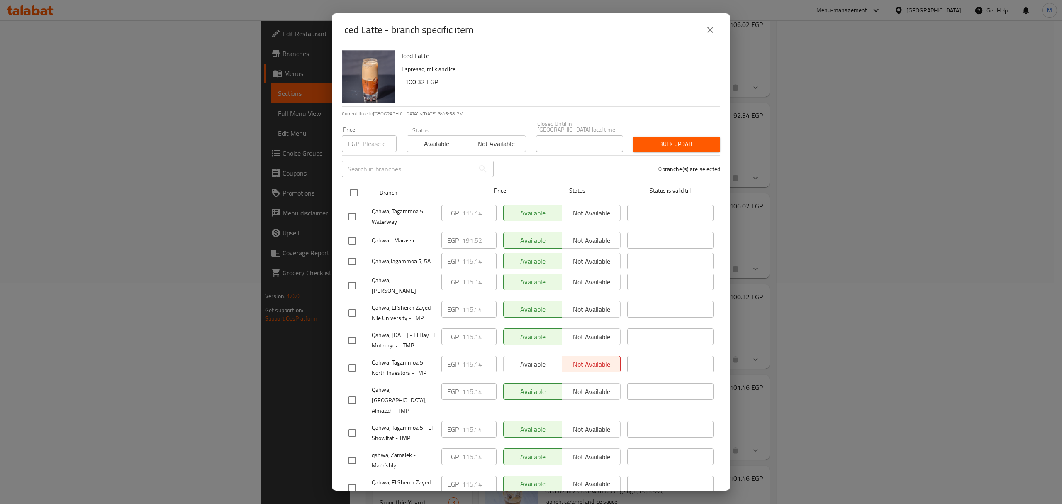
click at [359, 189] on input "checkbox" at bounding box center [353, 192] width 17 height 17
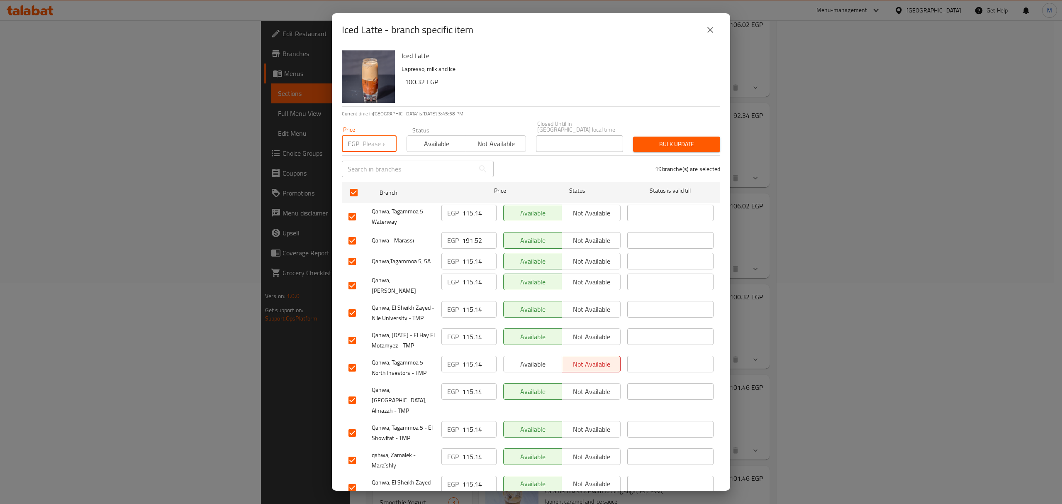
click at [373, 139] on input "number" at bounding box center [380, 143] width 34 height 17
paste input "120.84"
click at [349, 235] on input "checkbox" at bounding box center [352, 240] width 17 height 17
click at [349, 277] on input "checkbox" at bounding box center [352, 285] width 17 height 17
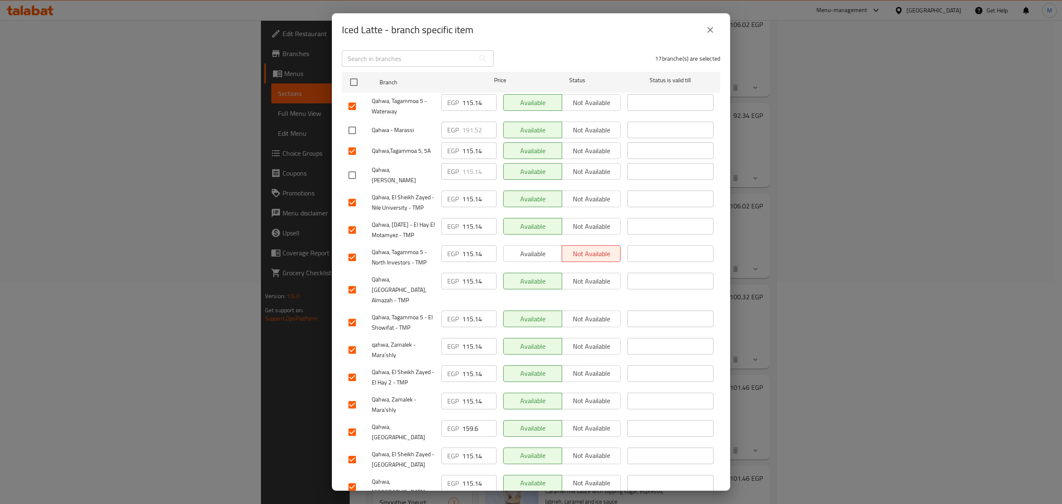
scroll to position [166, 0]
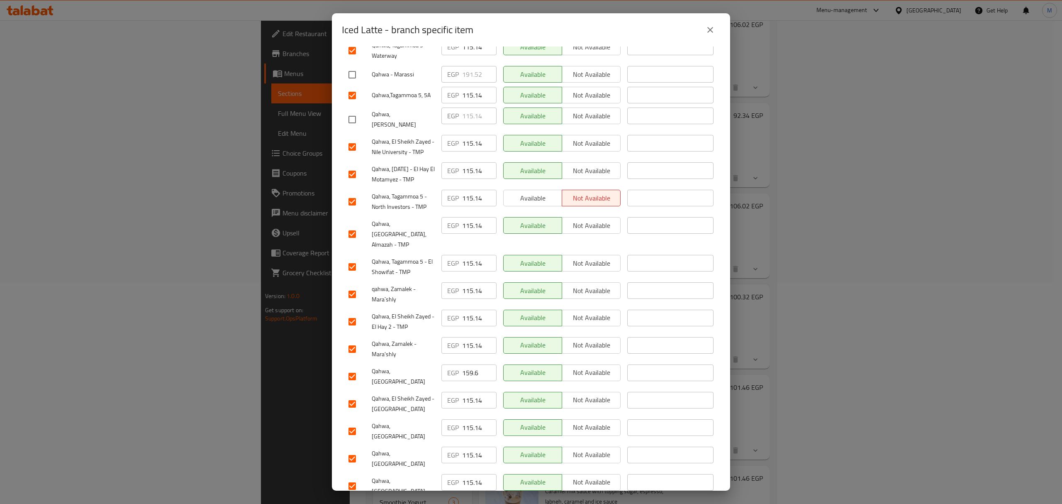
click at [351, 368] on input "checkbox" at bounding box center [352, 376] width 17 height 17
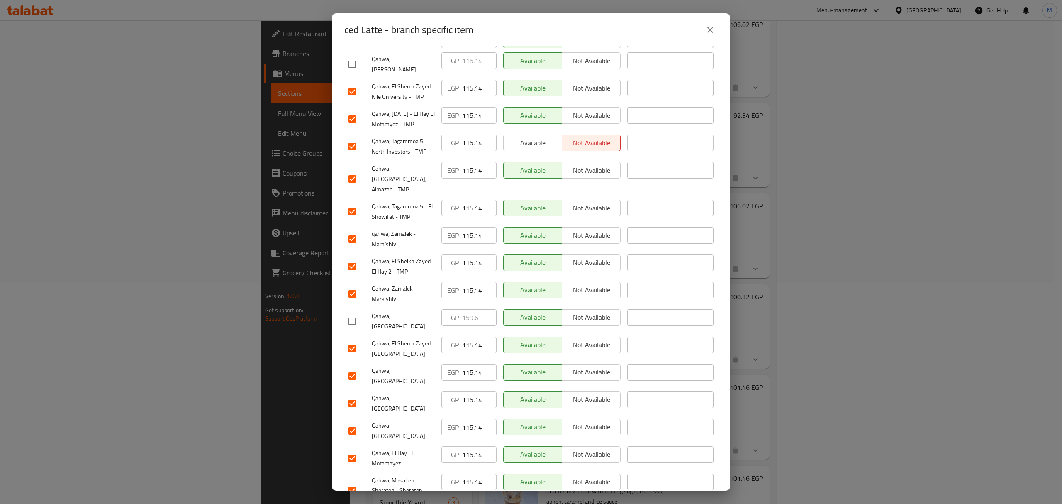
click at [350, 395] on input "checkbox" at bounding box center [352, 403] width 17 height 17
click at [354, 422] on input "checkbox" at bounding box center [352, 430] width 17 height 17
click at [352, 482] on input "checkbox" at bounding box center [352, 490] width 17 height 17
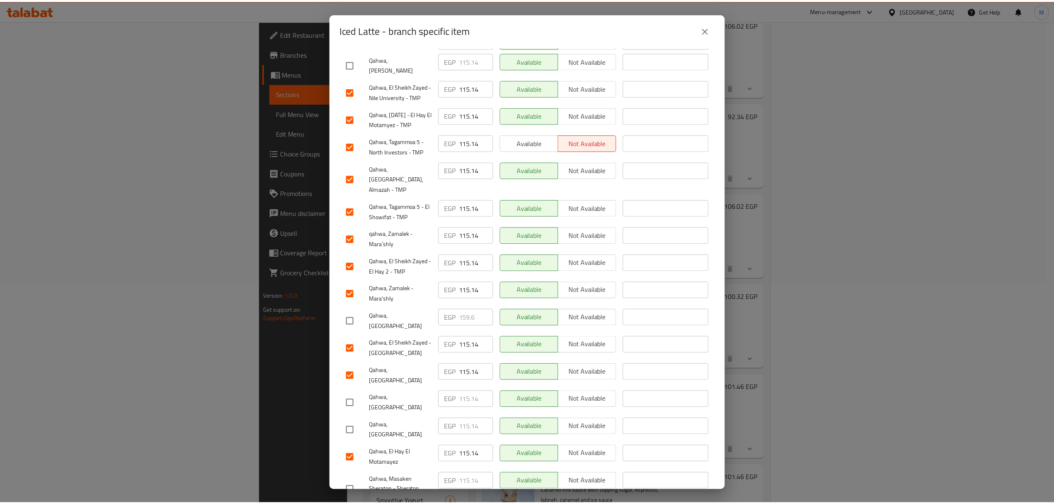
scroll to position [0, 0]
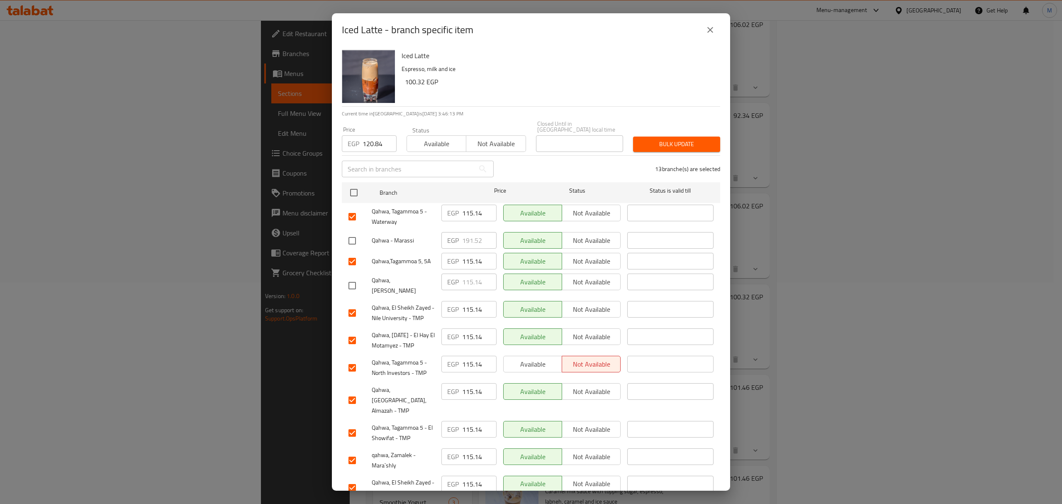
click at [688, 147] on div "Bulk update" at bounding box center [676, 144] width 97 height 25
click at [685, 144] on button "Bulk update" at bounding box center [676, 144] width 87 height 15
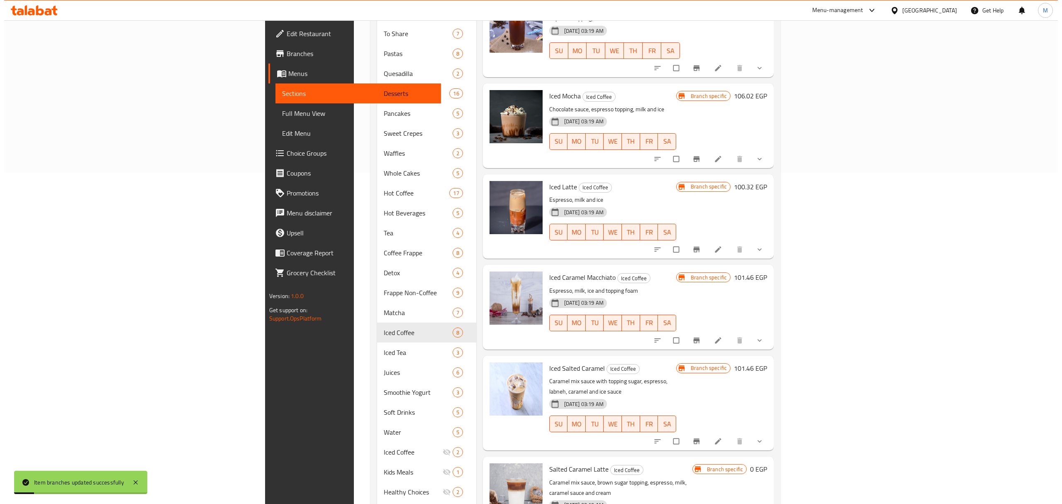
scroll to position [332, 0]
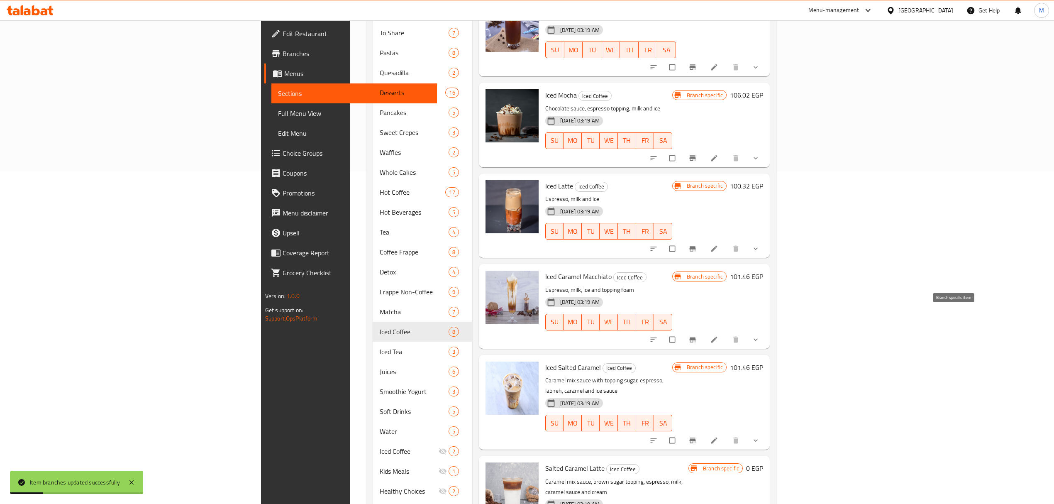
click at [696, 337] on icon "Branch-specific-item" at bounding box center [693, 339] width 6 height 5
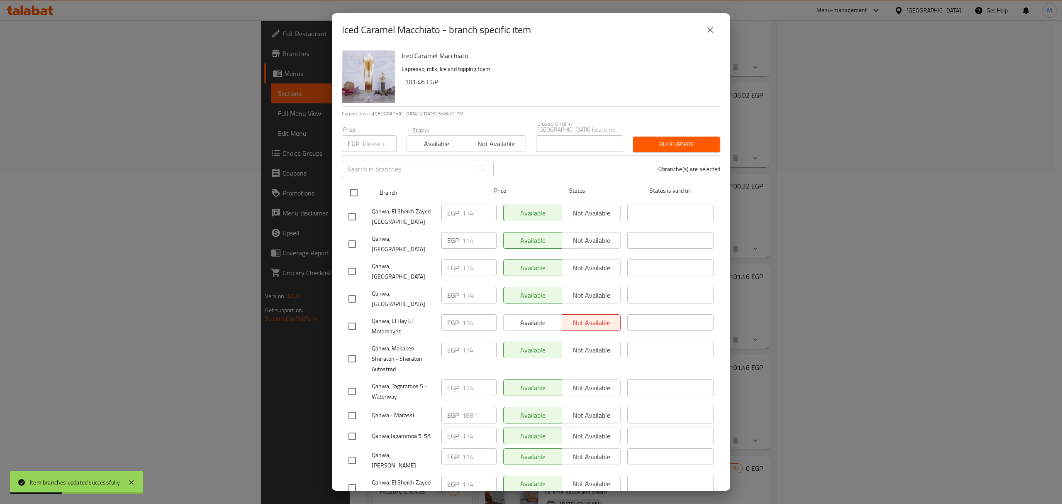
click at [356, 184] on input "checkbox" at bounding box center [353, 192] width 17 height 17
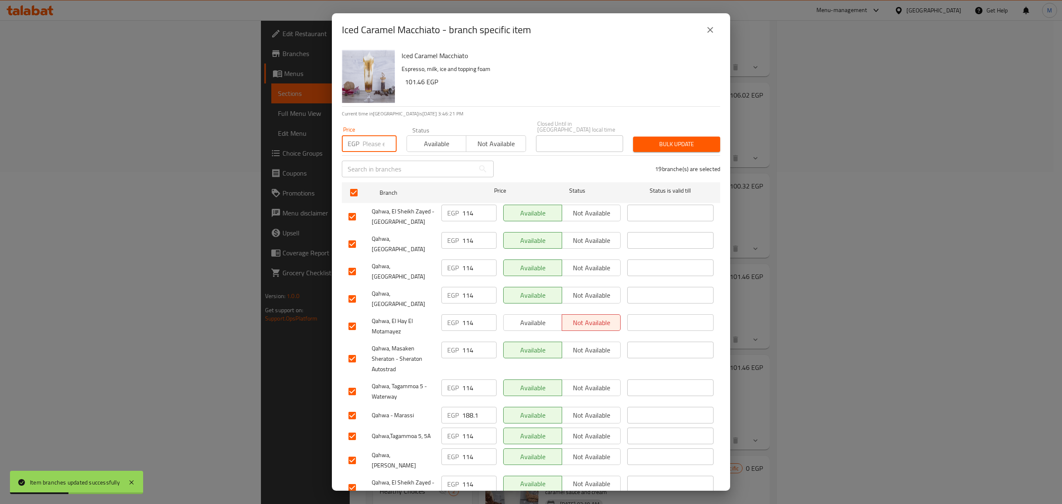
click at [367, 142] on input "number" at bounding box center [380, 143] width 34 height 17
paste input "119.7"
click at [354, 263] on input "checkbox" at bounding box center [352, 271] width 17 height 17
click at [356, 290] on input "checkbox" at bounding box center [352, 298] width 17 height 17
click at [351, 350] on input "checkbox" at bounding box center [352, 358] width 17 height 17
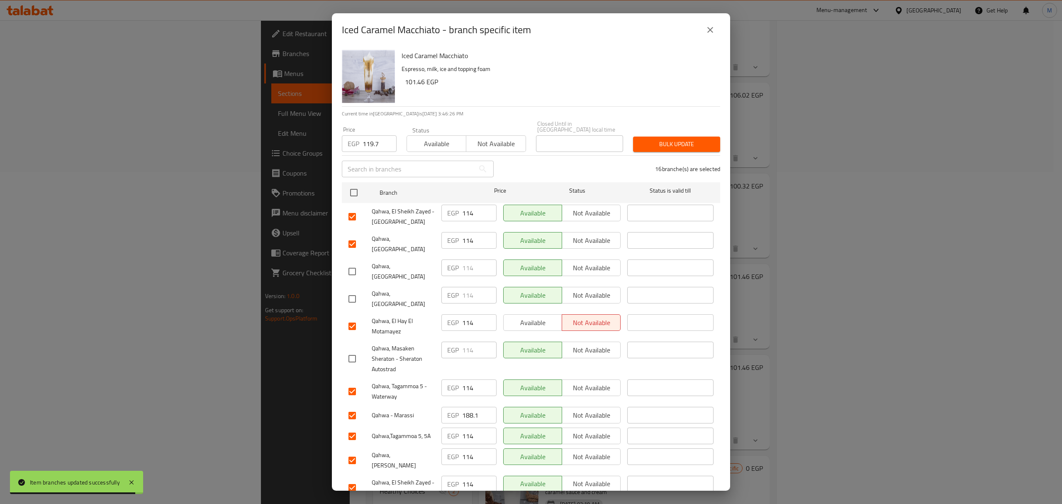
click at [352, 407] on input "checkbox" at bounding box center [352, 415] width 17 height 17
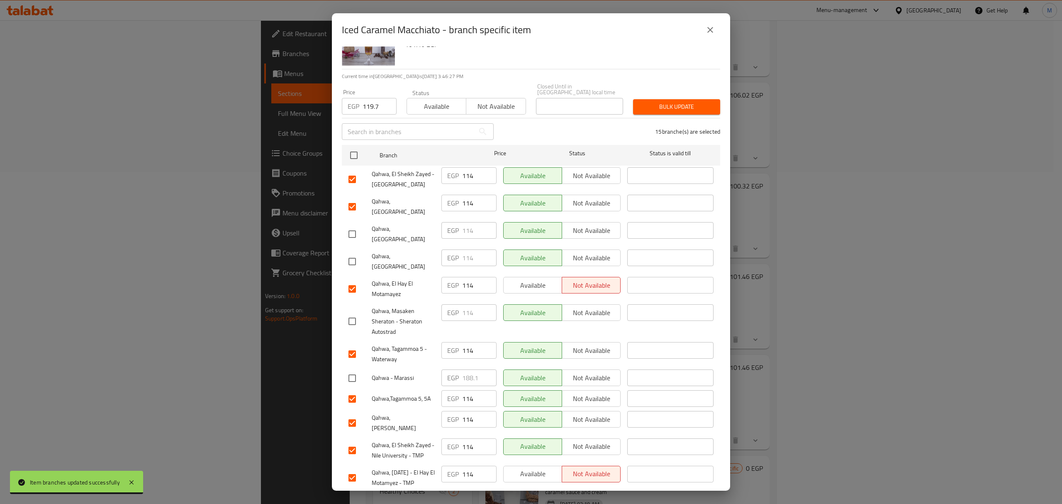
scroll to position [55, 0]
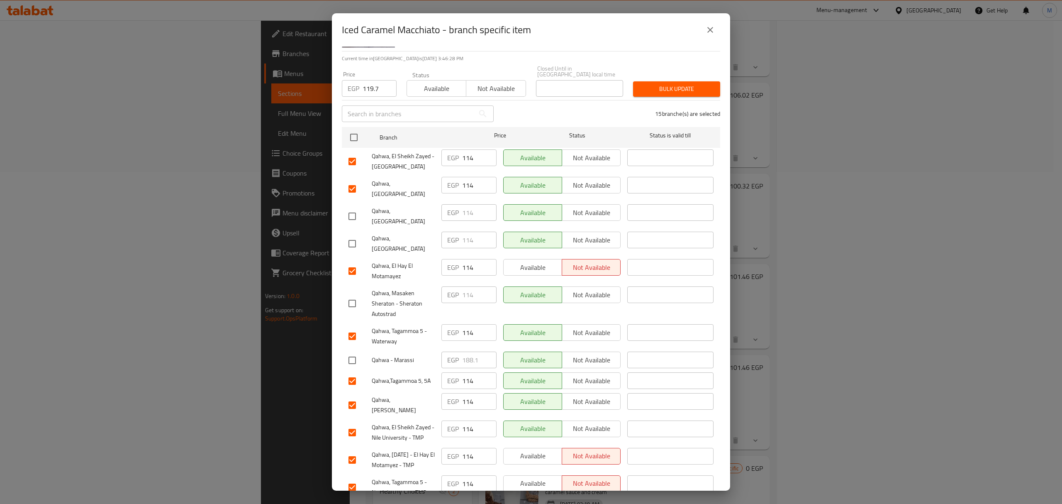
click at [354, 396] on input "checkbox" at bounding box center [352, 404] width 17 height 17
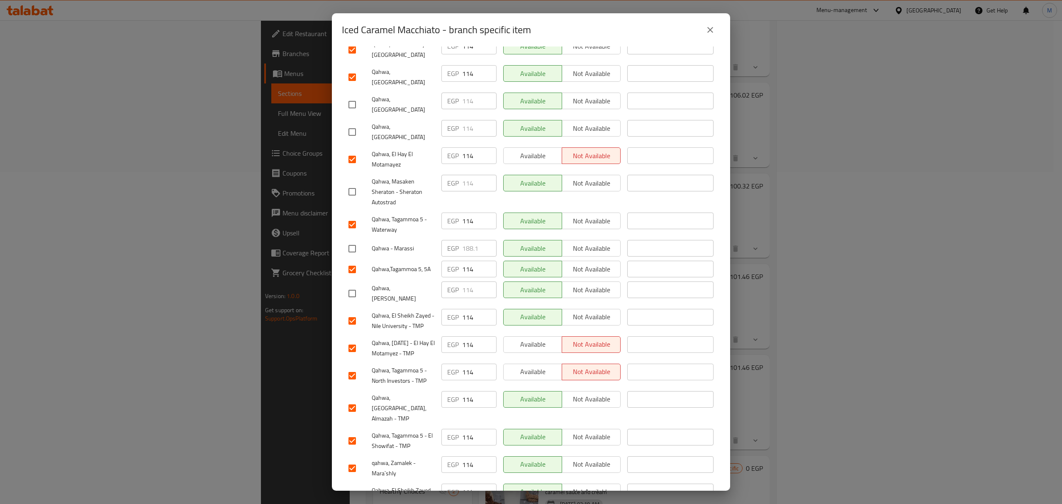
scroll to position [223, 0]
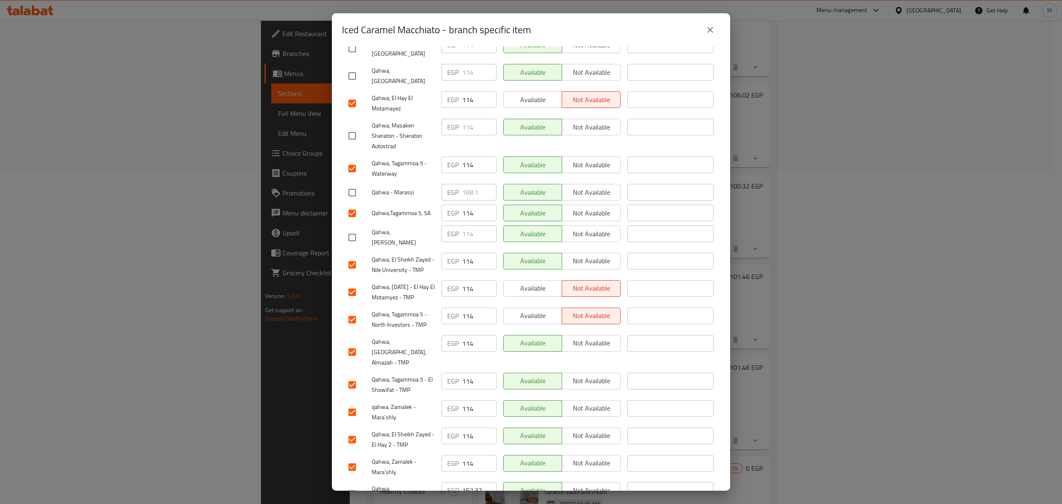
click at [353, 485] on input "checkbox" at bounding box center [352, 493] width 17 height 17
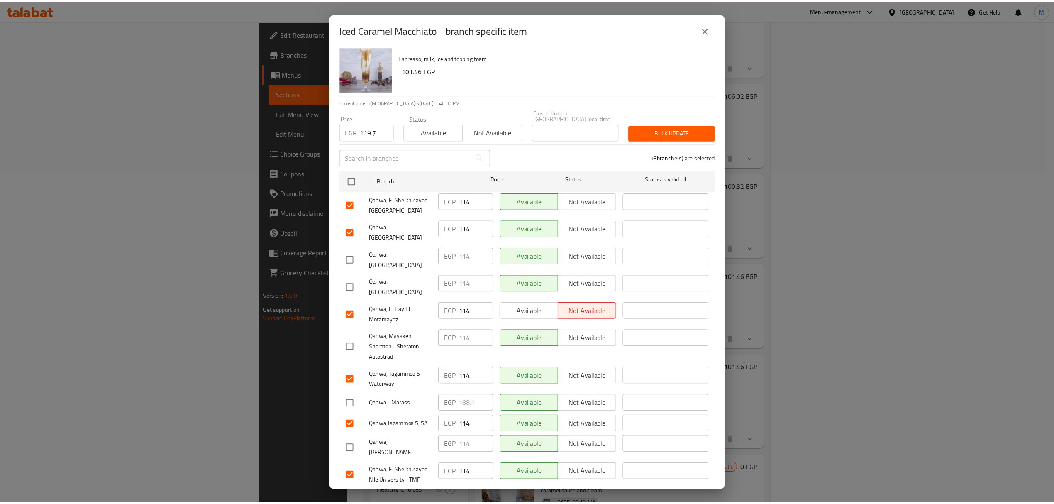
scroll to position [0, 0]
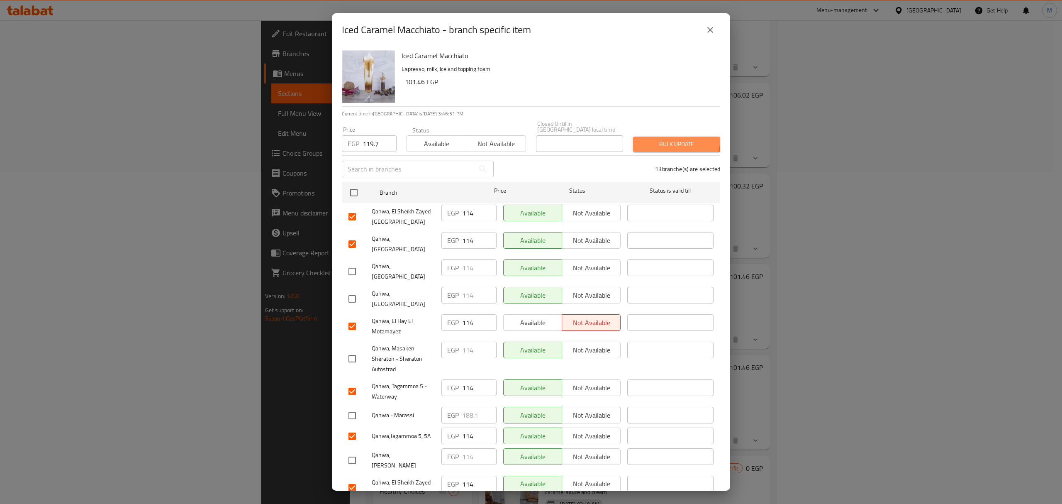
click at [648, 137] on button "Bulk update" at bounding box center [676, 144] width 87 height 15
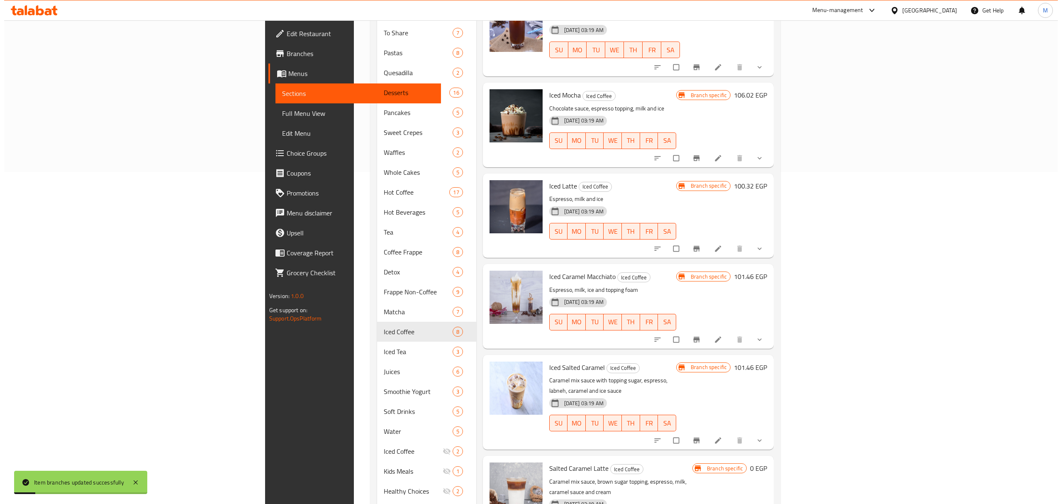
scroll to position [383, 0]
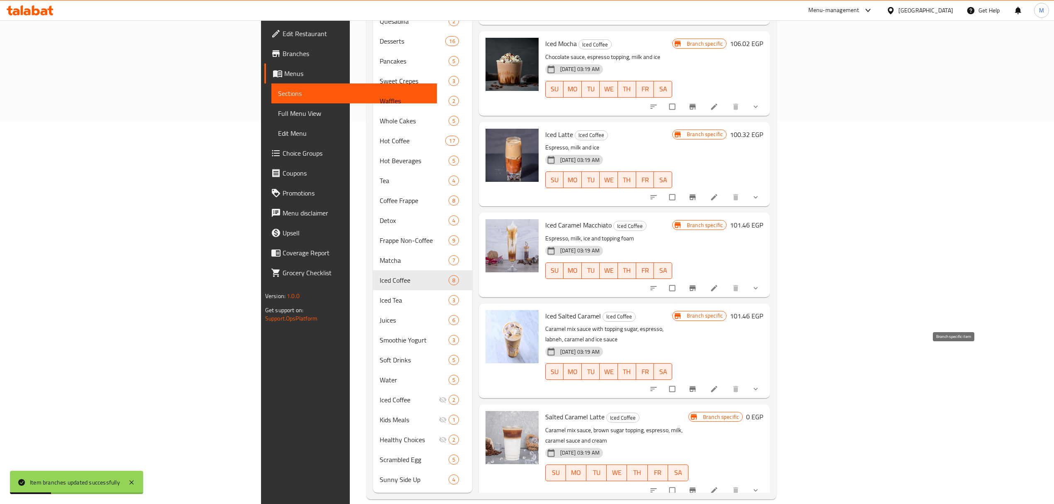
click at [696, 386] on icon "Branch-specific-item" at bounding box center [693, 388] width 6 height 5
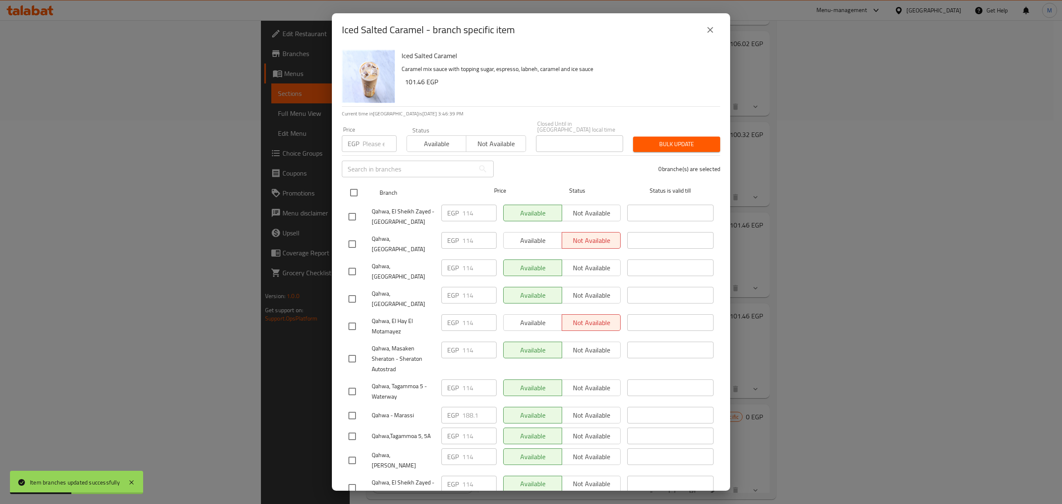
click at [351, 187] on input "checkbox" at bounding box center [353, 192] width 17 height 17
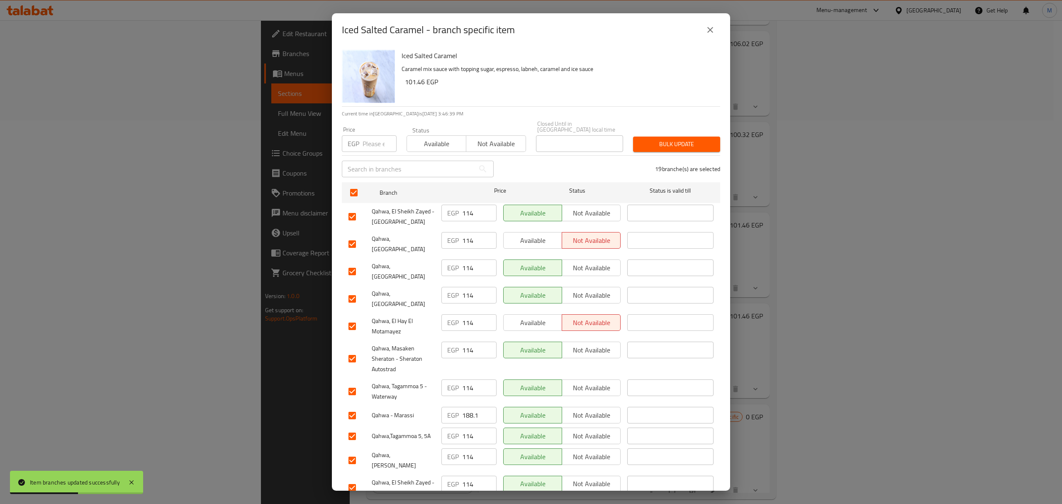
drag, startPoint x: 365, startPoint y: 149, endPoint x: 369, endPoint y: 142, distance: 7.8
click at [367, 148] on div "Price EGP Price" at bounding box center [369, 139] width 65 height 35
click at [370, 141] on input "number" at bounding box center [380, 143] width 34 height 17
paste input "120.84"
click at [355, 263] on input "checkbox" at bounding box center [352, 271] width 17 height 17
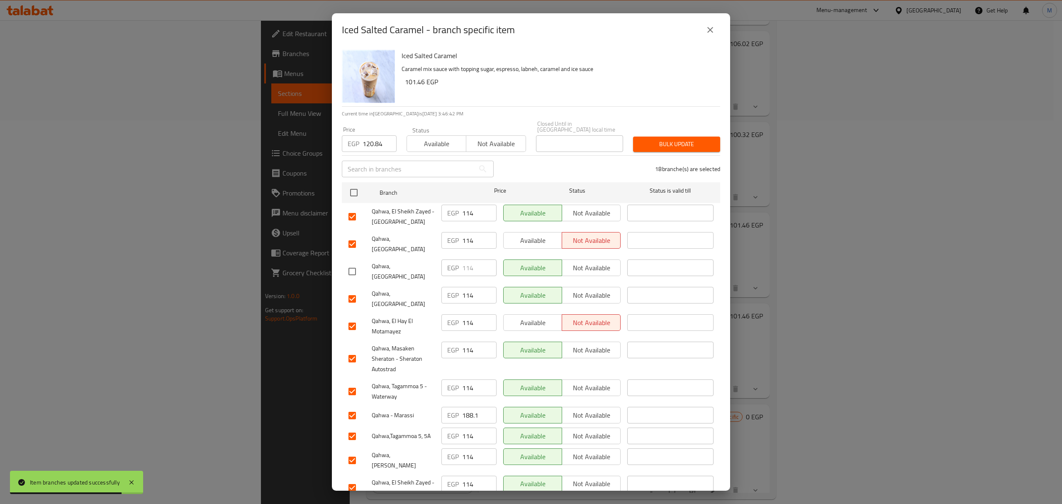
click at [352, 290] on input "checkbox" at bounding box center [352, 298] width 17 height 17
click at [350, 350] on input "checkbox" at bounding box center [352, 358] width 17 height 17
click at [351, 407] on input "checkbox" at bounding box center [352, 415] width 17 height 17
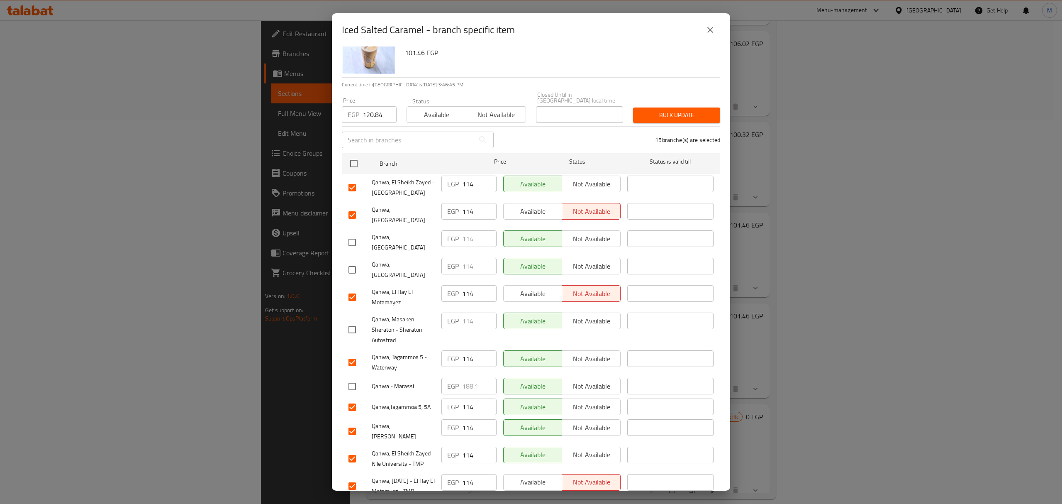
scroll to position [55, 0]
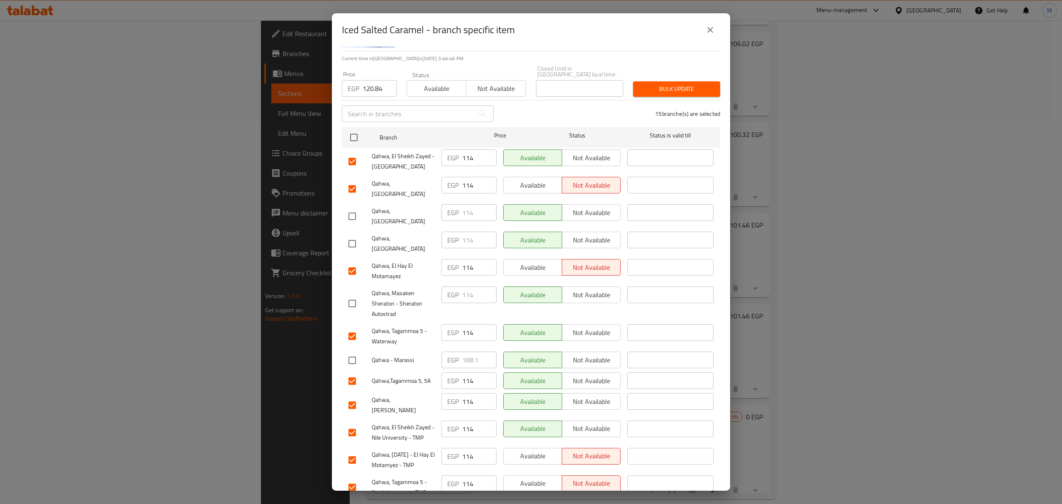
click at [354, 396] on input "checkbox" at bounding box center [352, 404] width 17 height 17
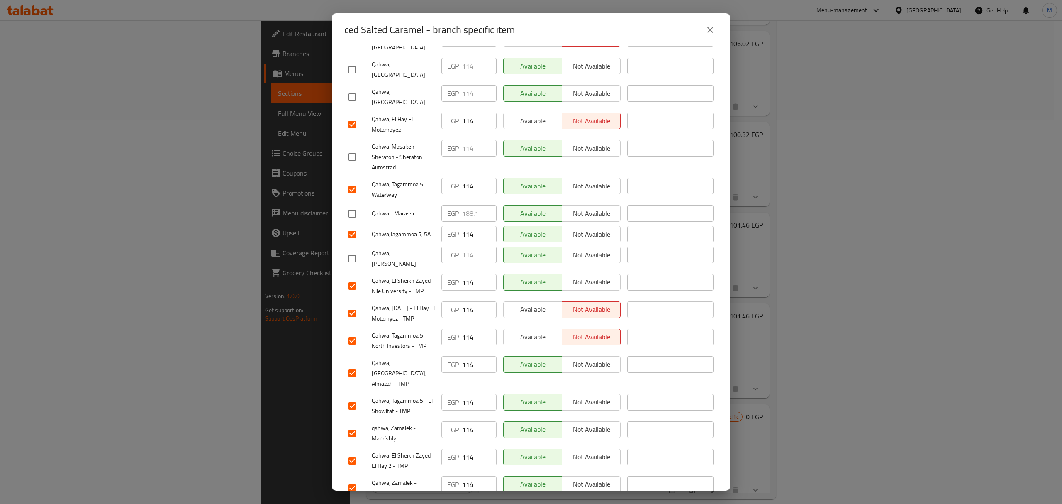
scroll to position [223, 0]
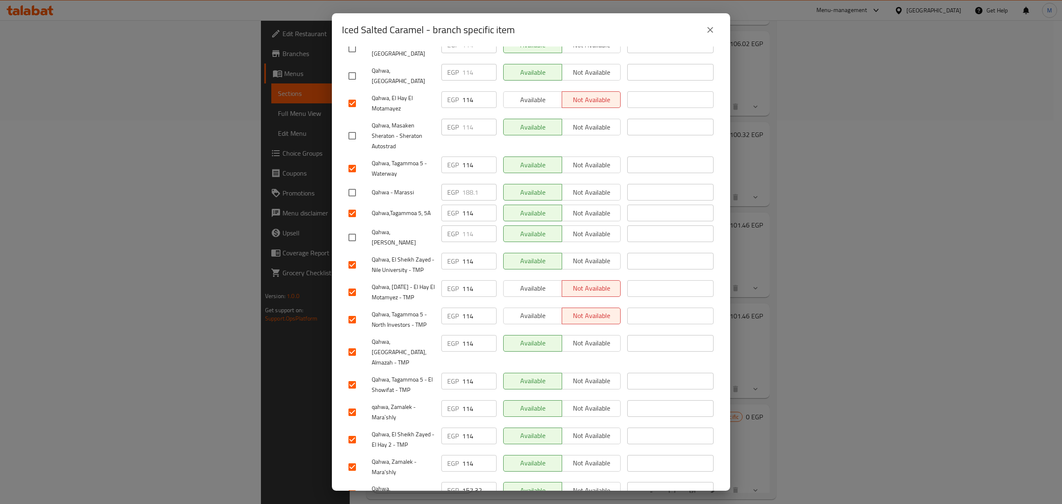
click at [349, 485] on input "checkbox" at bounding box center [352, 493] width 17 height 17
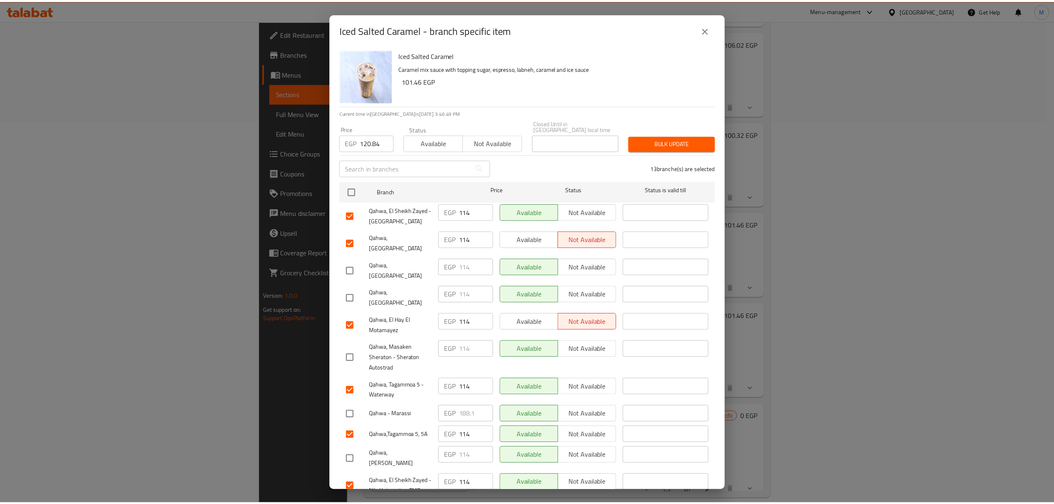
scroll to position [0, 0]
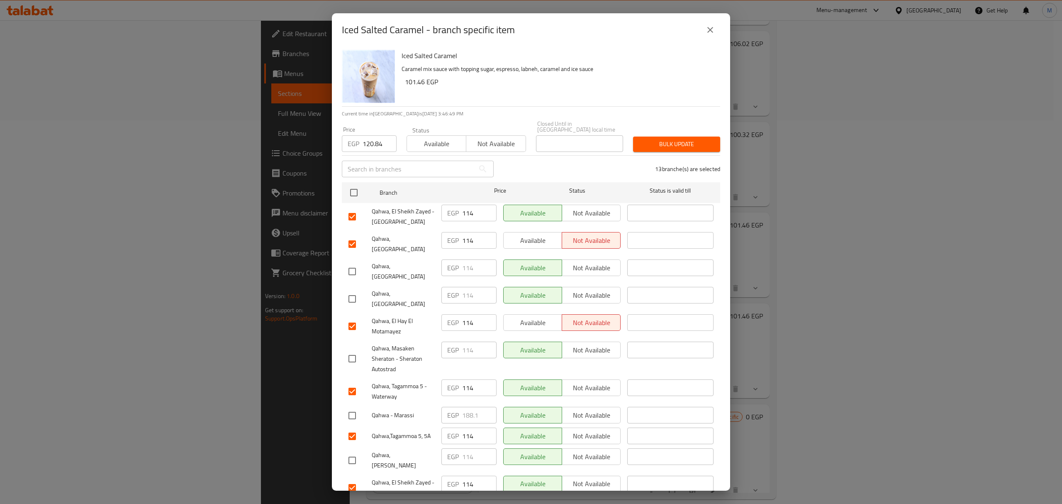
click at [649, 140] on span "Bulk update" at bounding box center [677, 144] width 74 height 10
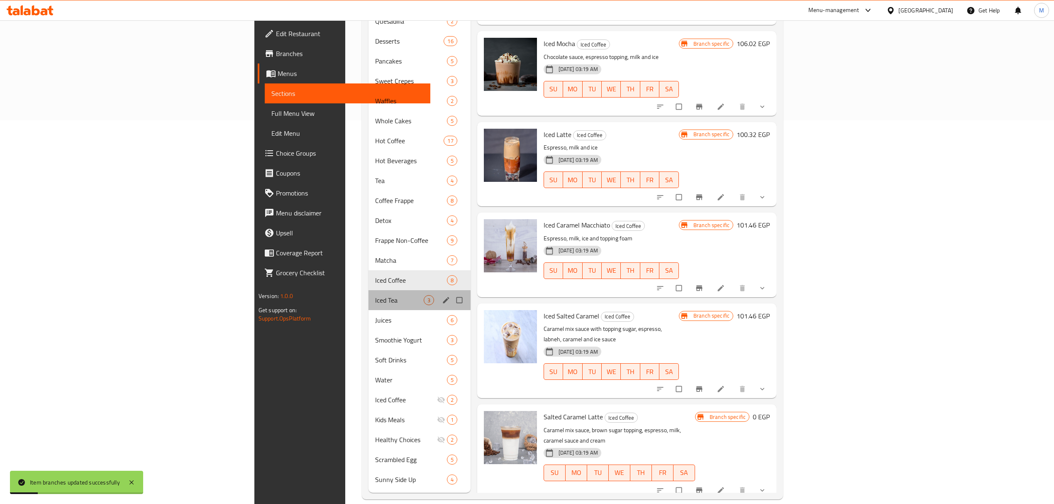
click at [368, 290] on div "Iced Tea 3" at bounding box center [419, 300] width 102 height 20
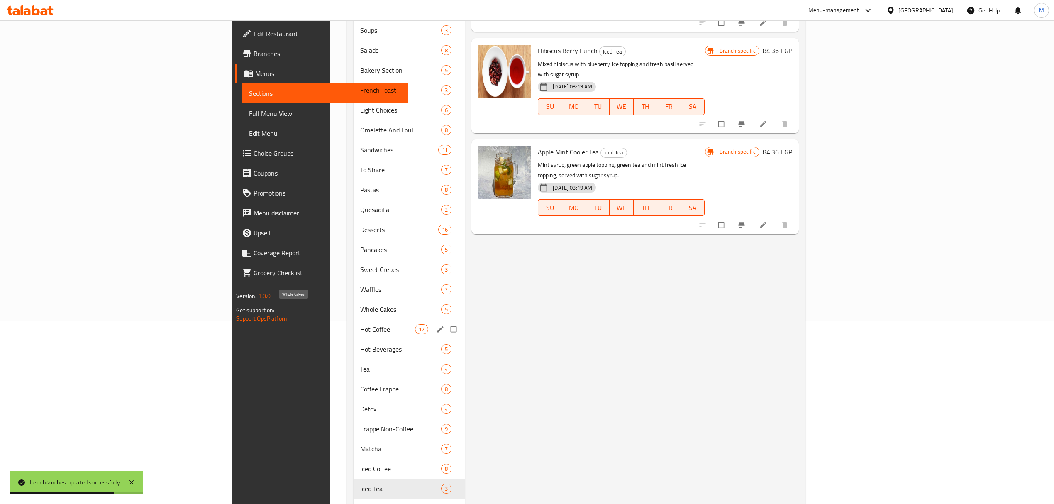
scroll to position [221, 0]
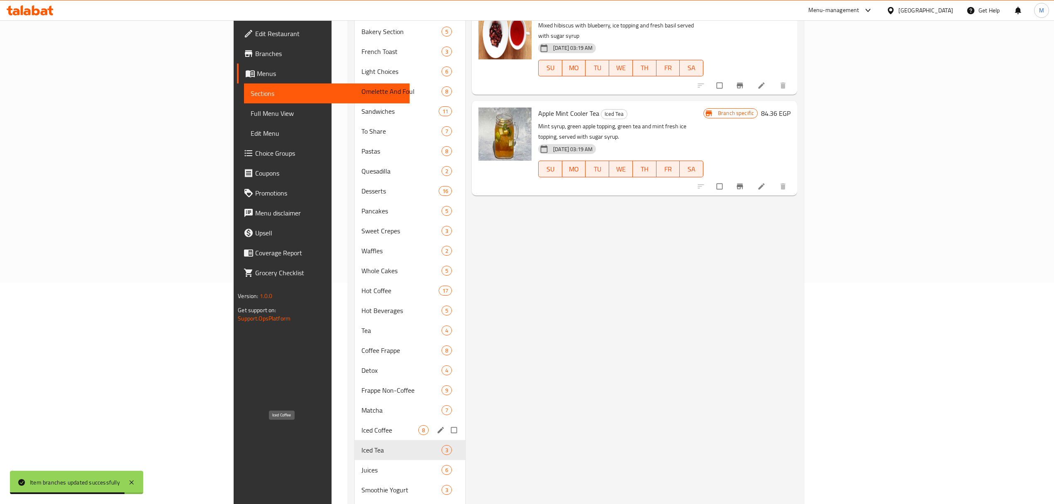
click at [361, 432] on span "Iced Coffee" at bounding box center [389, 430] width 57 height 10
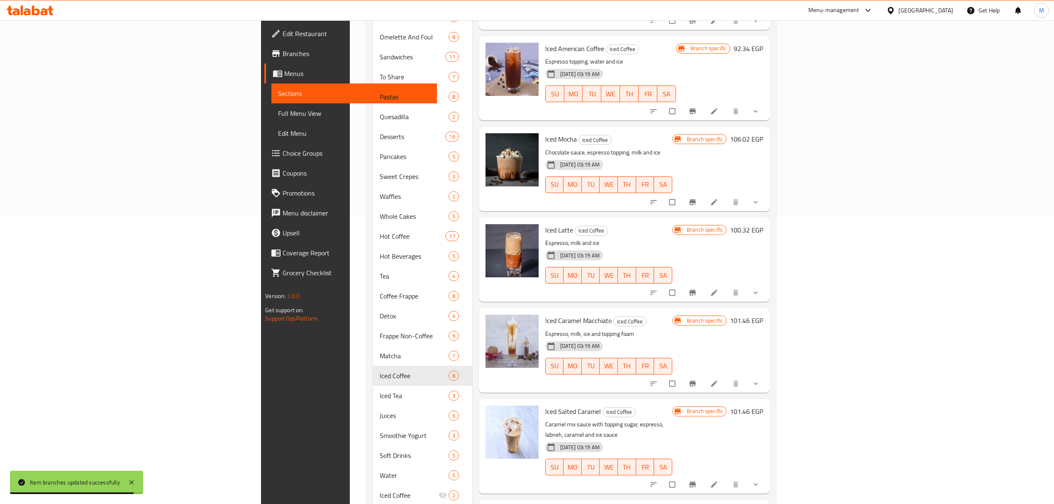
scroll to position [383, 0]
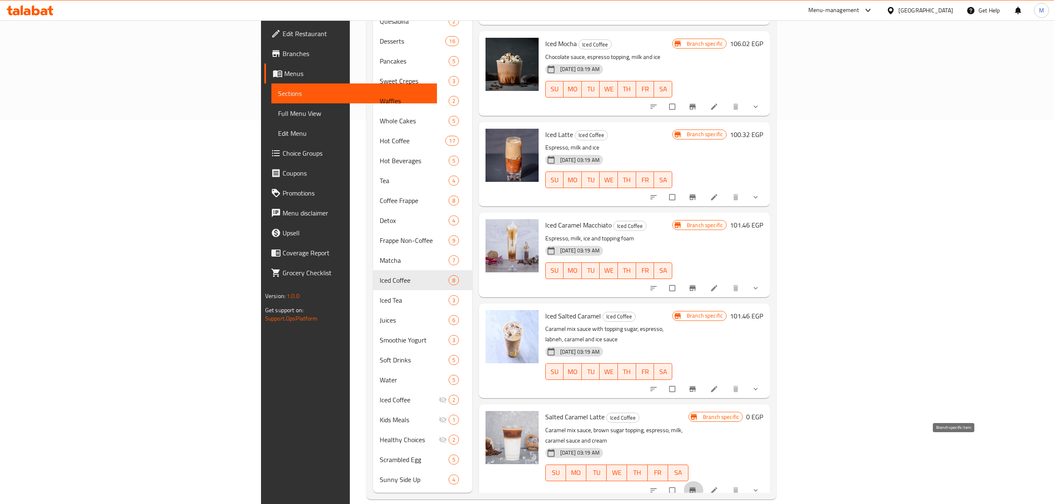
click at [697, 486] on icon "Branch-specific-item" at bounding box center [692, 490] width 8 height 8
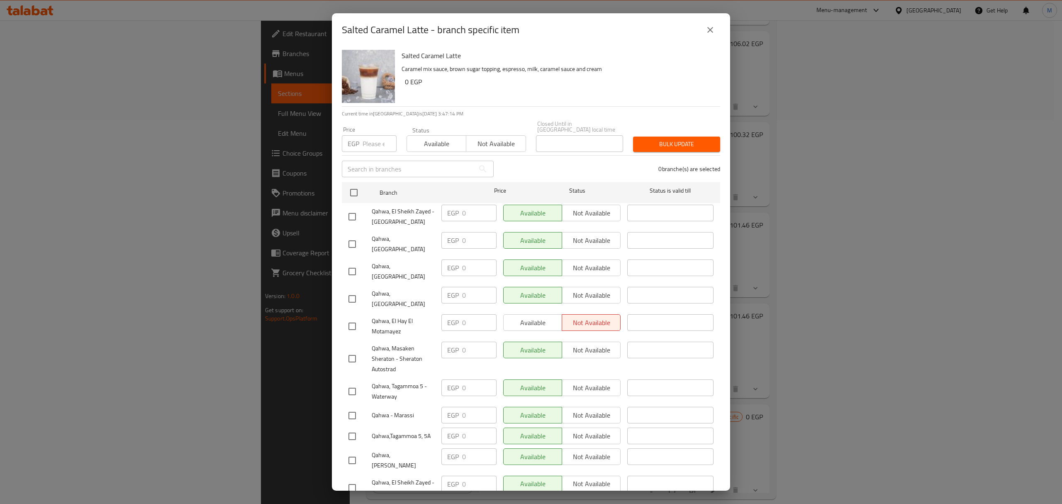
click at [710, 37] on button "close" at bounding box center [710, 30] width 20 height 20
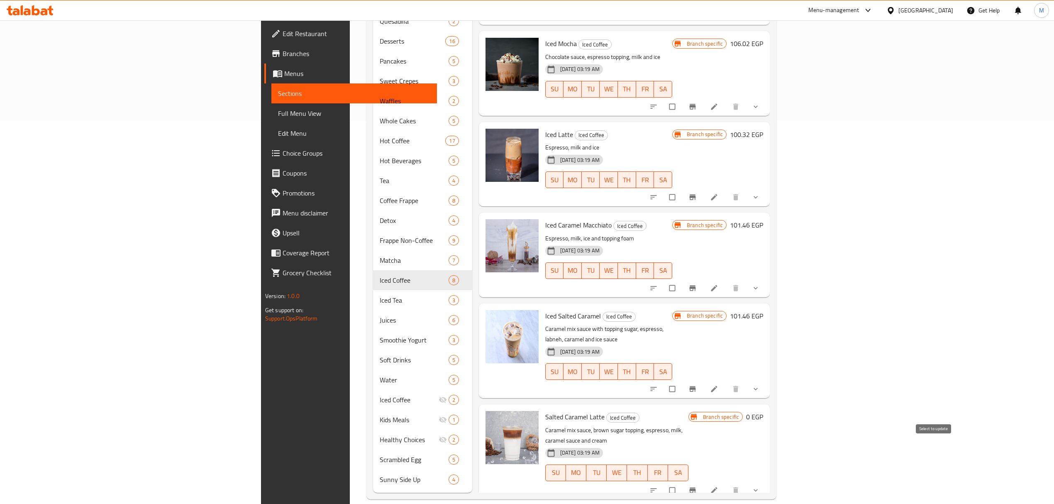
click at [682, 482] on input "checkbox" at bounding box center [672, 490] width 17 height 16
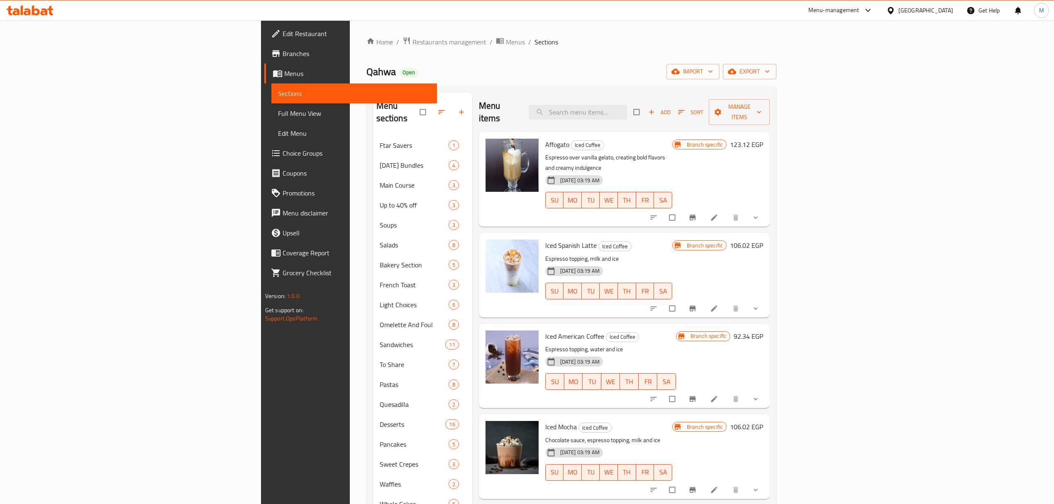
scroll to position [0, 0]
click at [770, 113] on button "Manage items" at bounding box center [739, 113] width 61 height 26
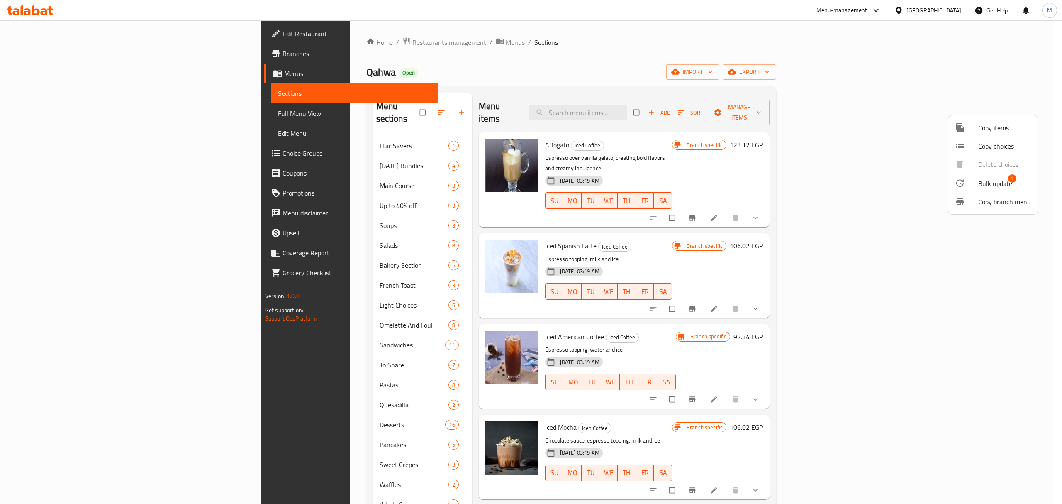
click at [988, 185] on span "Bulk update" at bounding box center [995, 183] width 34 height 10
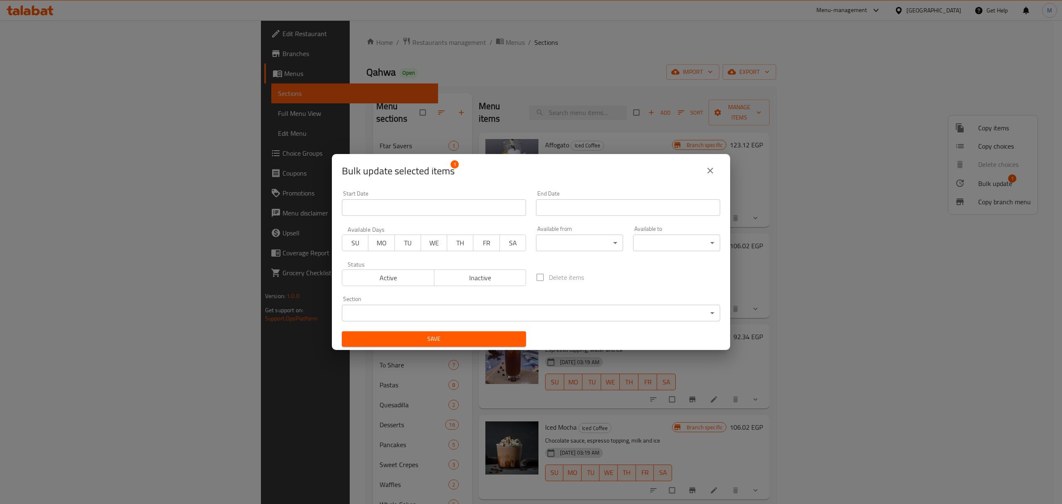
click at [491, 276] on span "Inactive" at bounding box center [480, 278] width 85 height 12
click at [466, 339] on span "Save" at bounding box center [434, 339] width 171 height 10
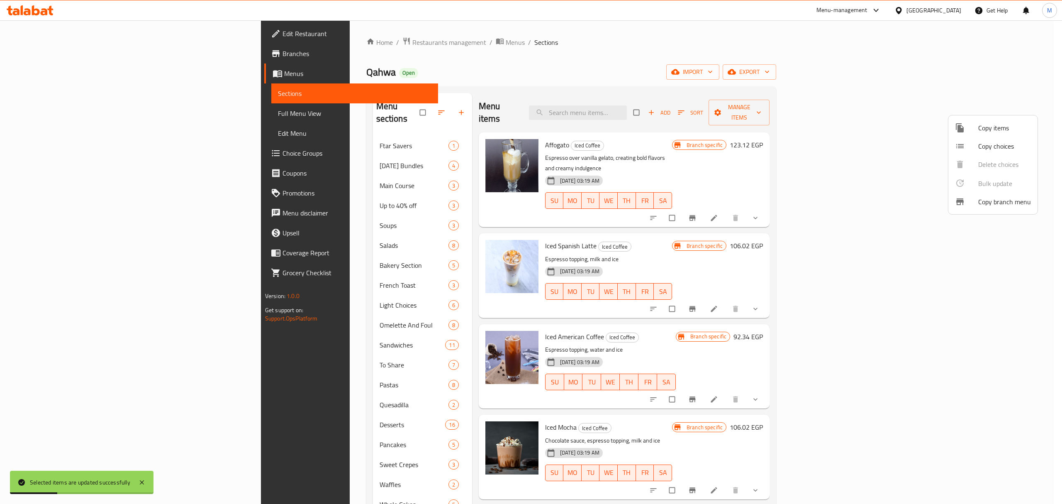
click at [899, 88] on div at bounding box center [531, 252] width 1062 height 504
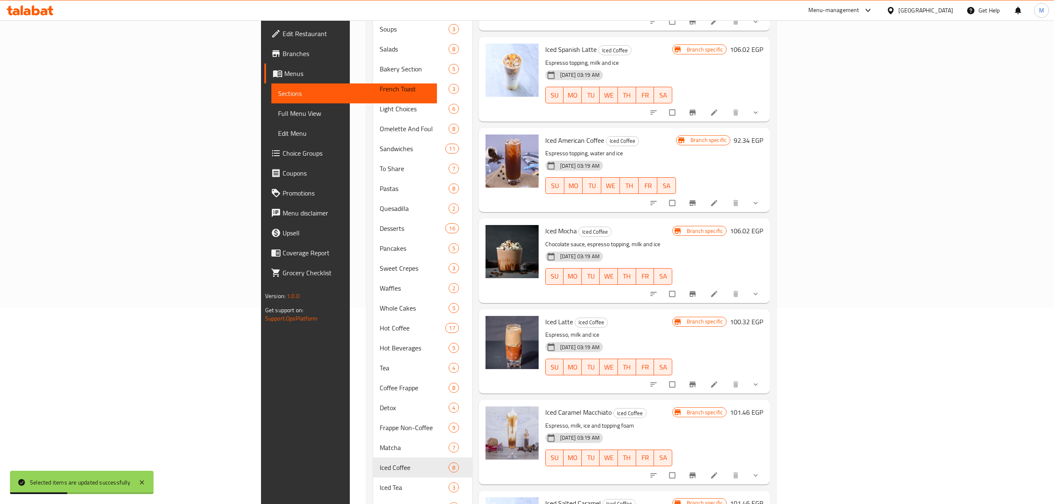
scroll to position [221, 0]
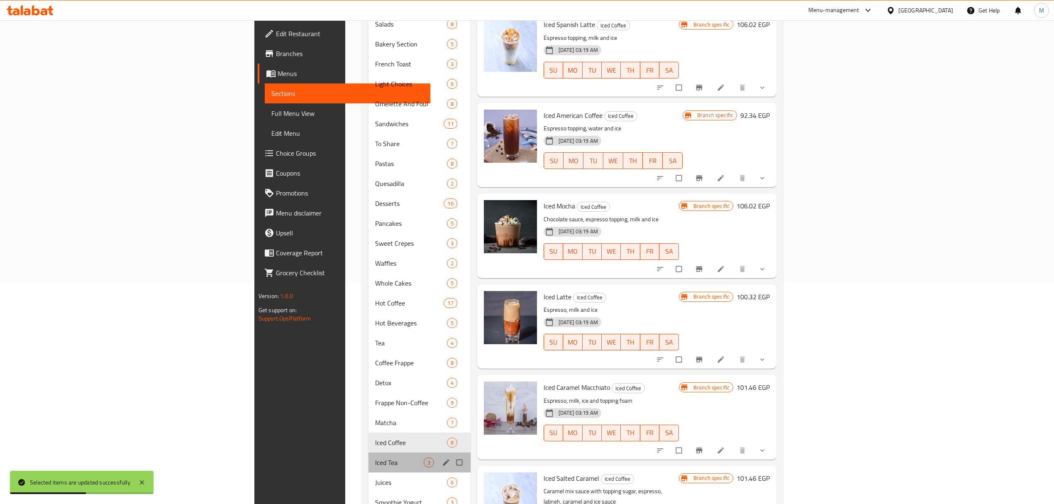
click at [368, 456] on div "Iced Tea 3" at bounding box center [419, 462] width 102 height 20
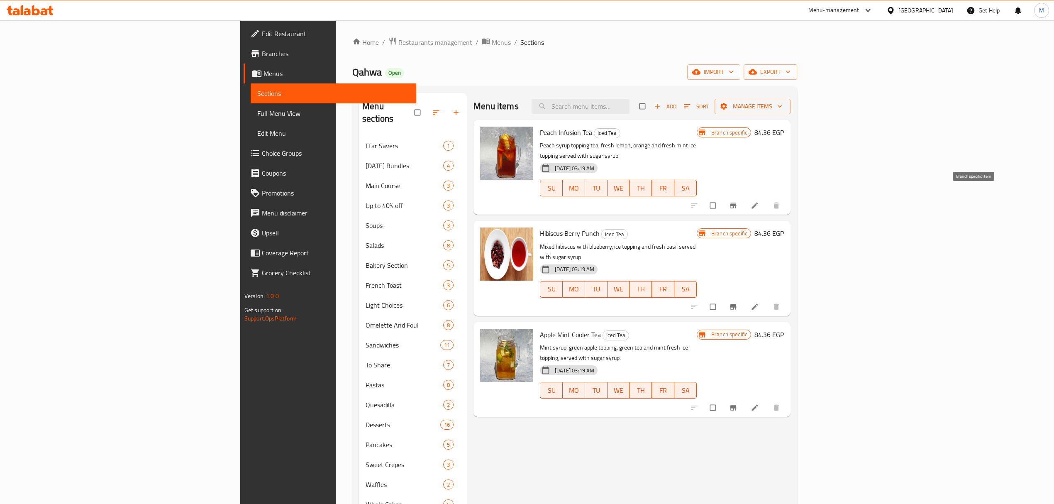
click at [737, 201] on icon "Branch-specific-item" at bounding box center [733, 205] width 8 height 8
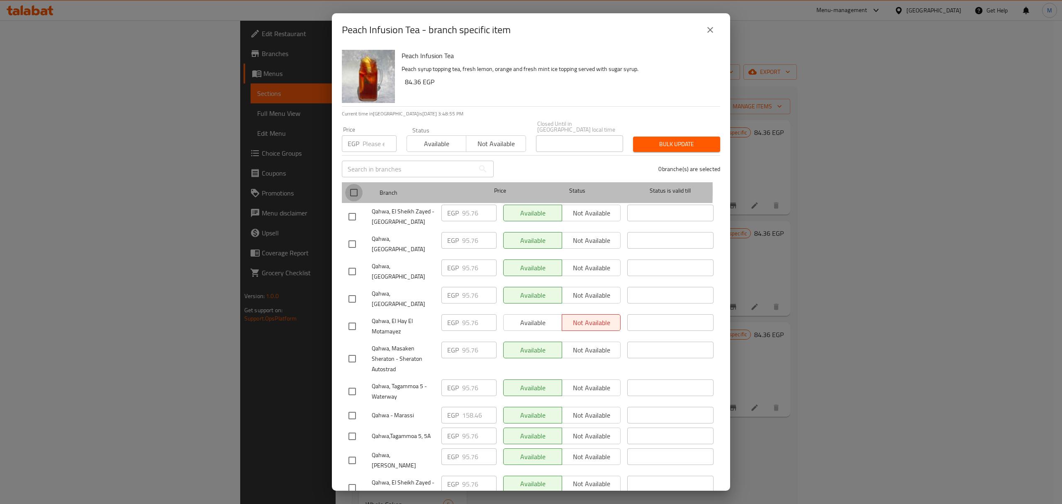
click at [359, 185] on input "checkbox" at bounding box center [353, 192] width 17 height 17
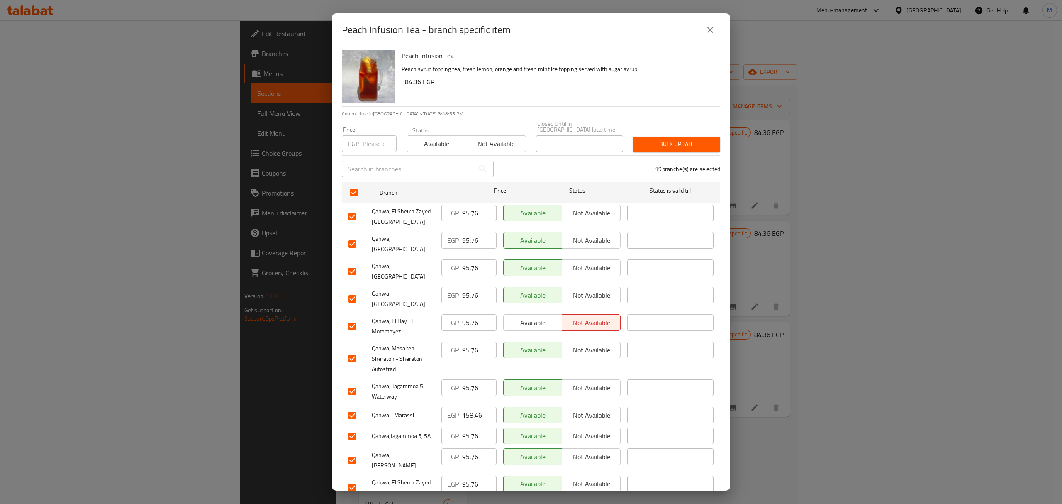
click at [363, 140] on input "number" at bounding box center [380, 143] width 34 height 17
paste input "104.88"
click at [356, 263] on input "checkbox" at bounding box center [352, 271] width 17 height 17
click at [354, 290] on input "checkbox" at bounding box center [352, 298] width 17 height 17
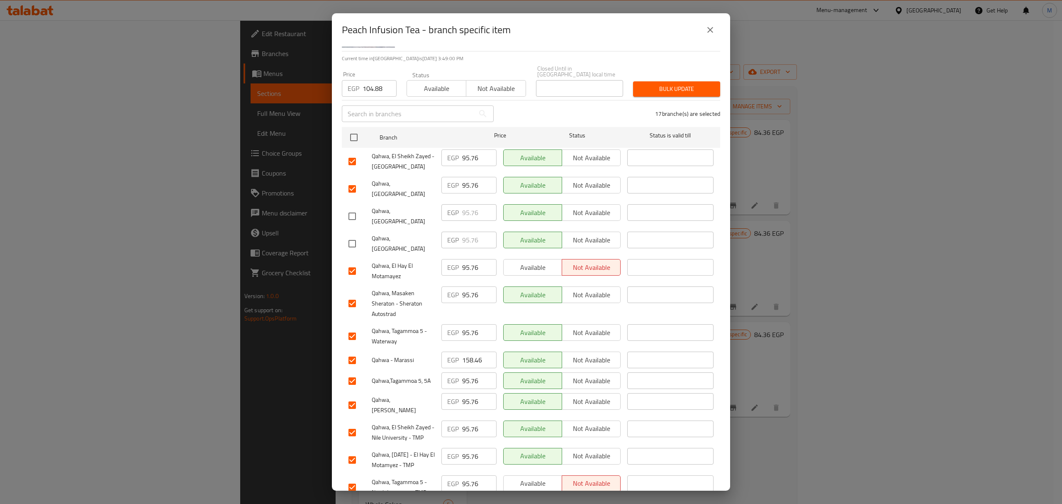
click at [356, 295] on input "checkbox" at bounding box center [352, 303] width 17 height 17
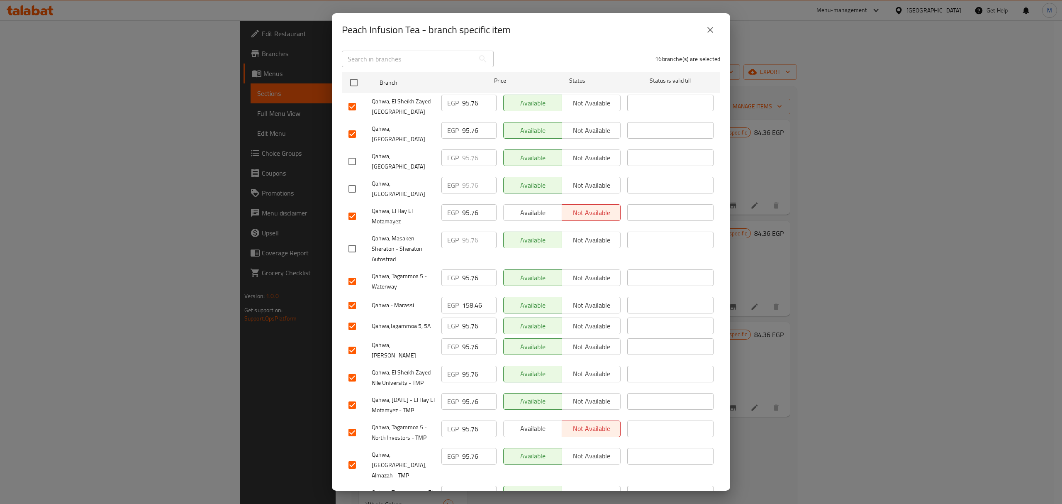
scroll to position [110, 0]
click at [353, 296] on input "checkbox" at bounding box center [352, 304] width 17 height 17
click at [352, 341] on input "checkbox" at bounding box center [352, 349] width 17 height 17
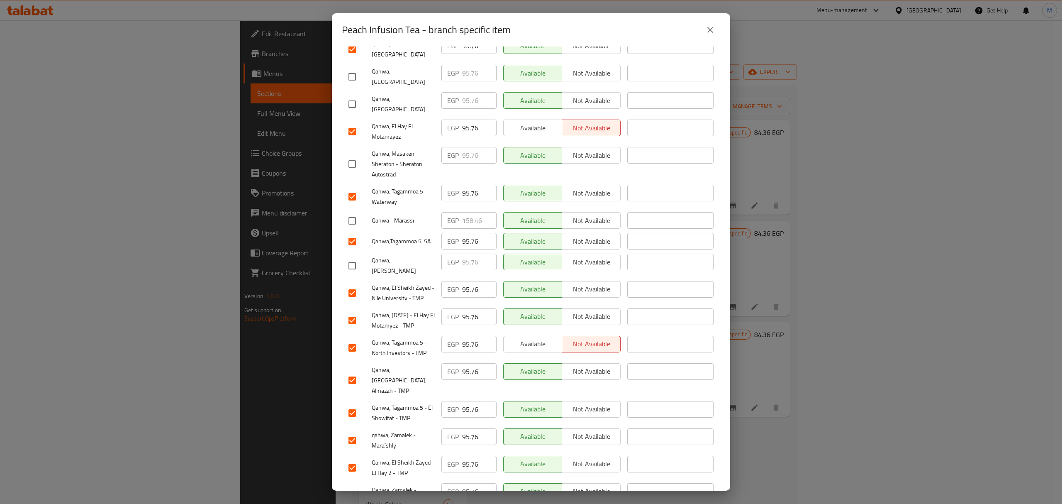
scroll to position [223, 0]
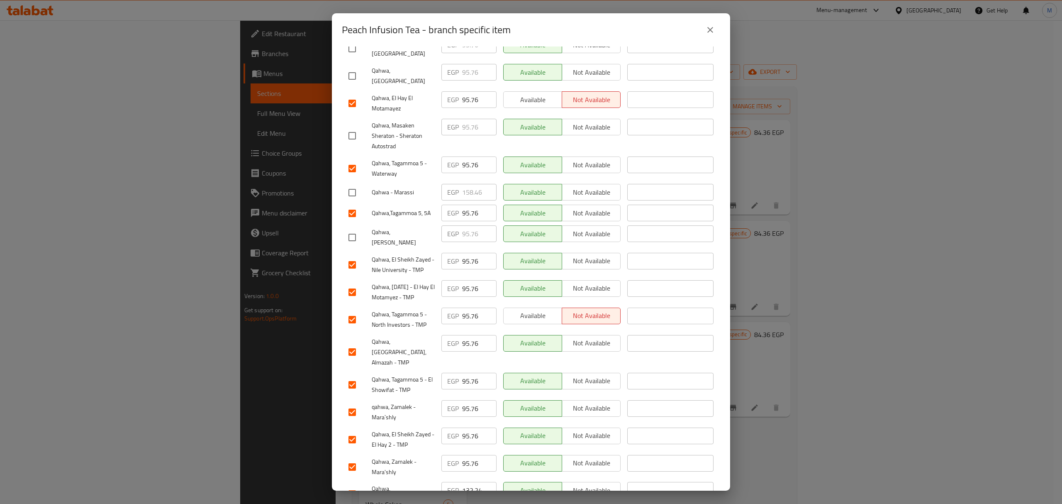
click at [347, 485] on input "checkbox" at bounding box center [352, 493] width 17 height 17
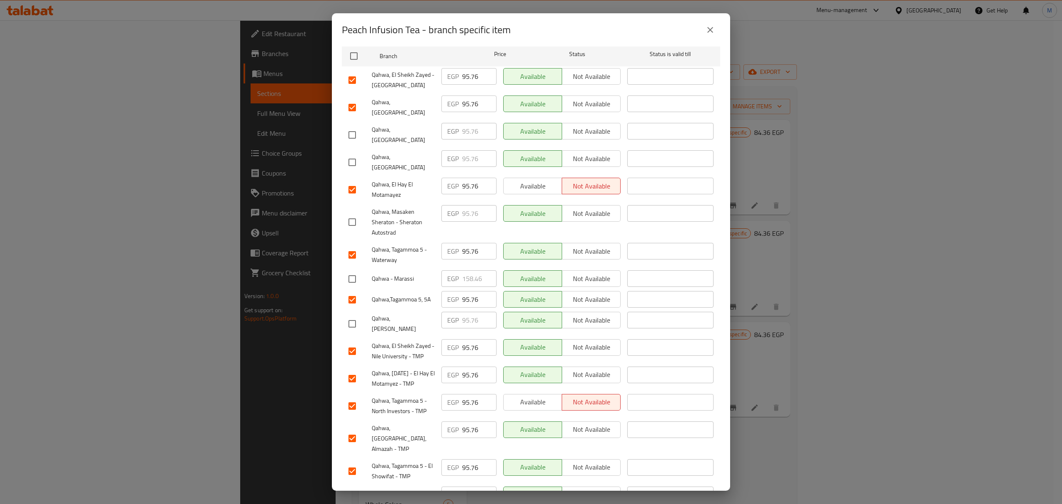
scroll to position [0, 0]
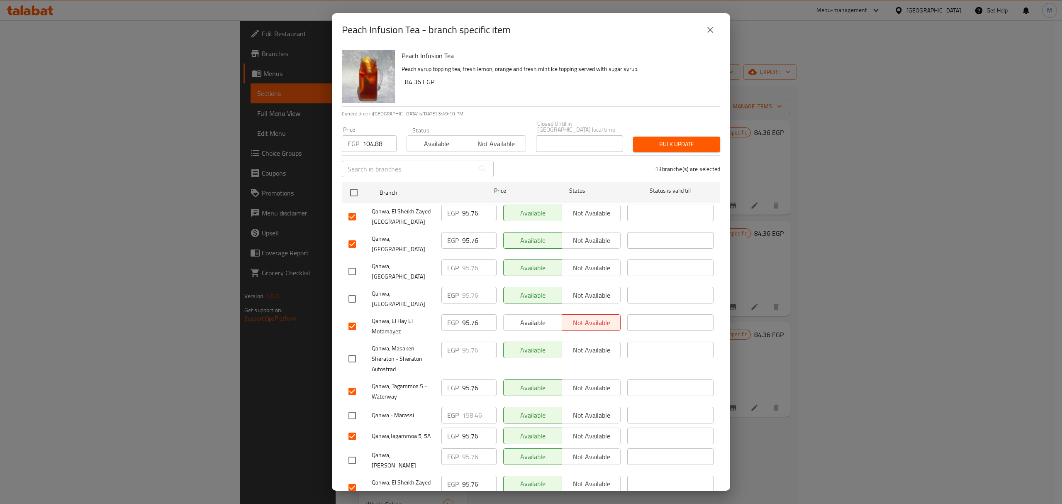
click at [674, 140] on span "Bulk update" at bounding box center [677, 144] width 74 height 10
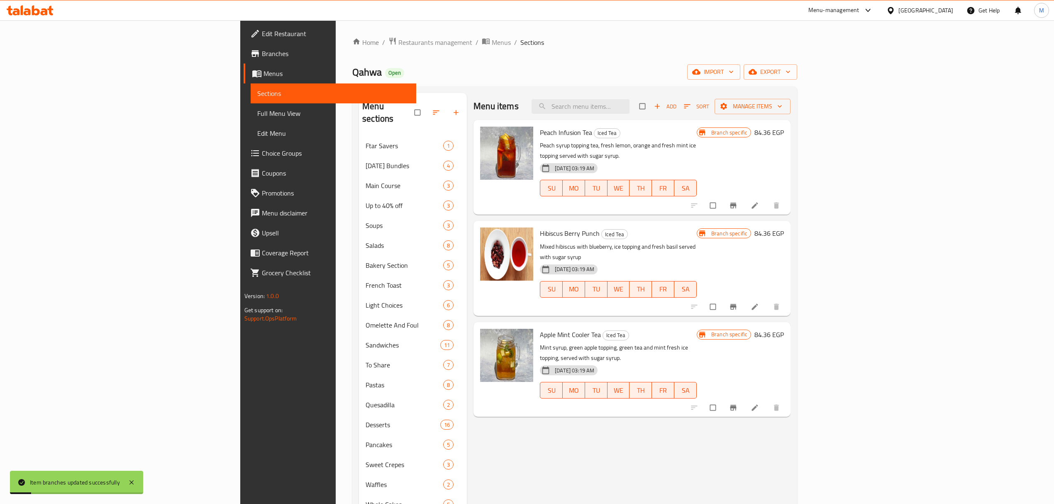
click at [737, 302] on icon "Branch-specific-item" at bounding box center [733, 306] width 8 height 8
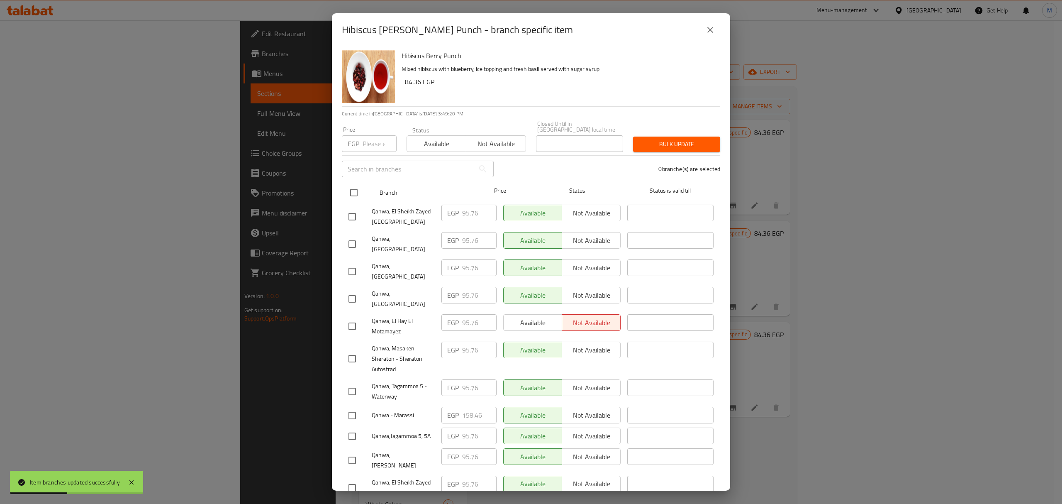
click at [352, 192] on input "checkbox" at bounding box center [353, 192] width 17 height 17
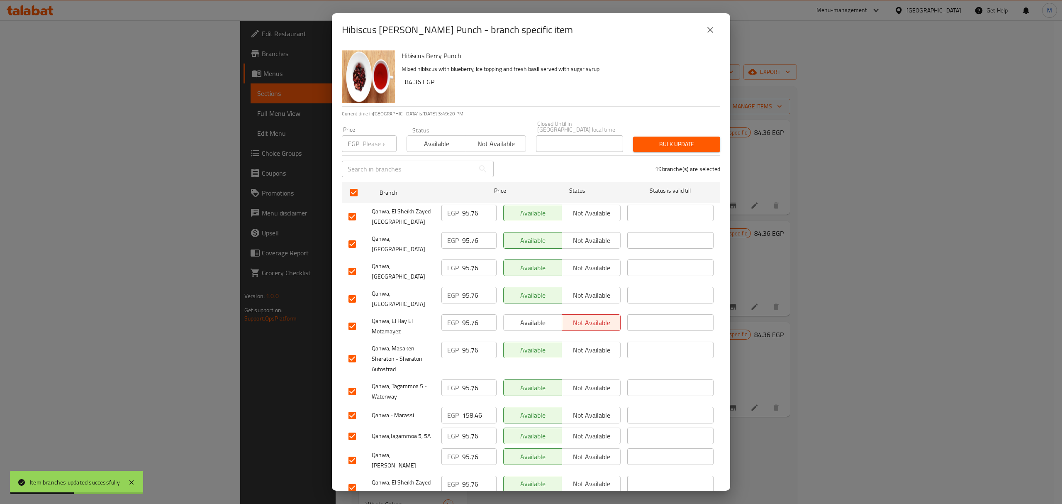
click at [375, 144] on input "number" at bounding box center [380, 143] width 34 height 17
paste input "103.74"
click at [356, 263] on input "checkbox" at bounding box center [352, 271] width 17 height 17
click at [354, 290] on input "checkbox" at bounding box center [352, 298] width 17 height 17
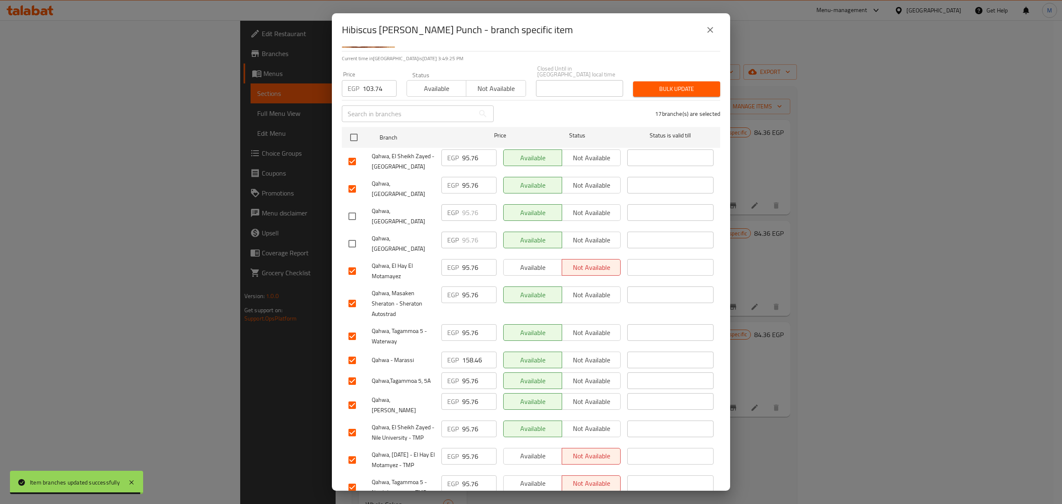
click at [354, 295] on input "checkbox" at bounding box center [352, 303] width 17 height 17
click at [354, 351] on input "checkbox" at bounding box center [352, 359] width 17 height 17
click at [350, 396] on input "checkbox" at bounding box center [352, 404] width 17 height 17
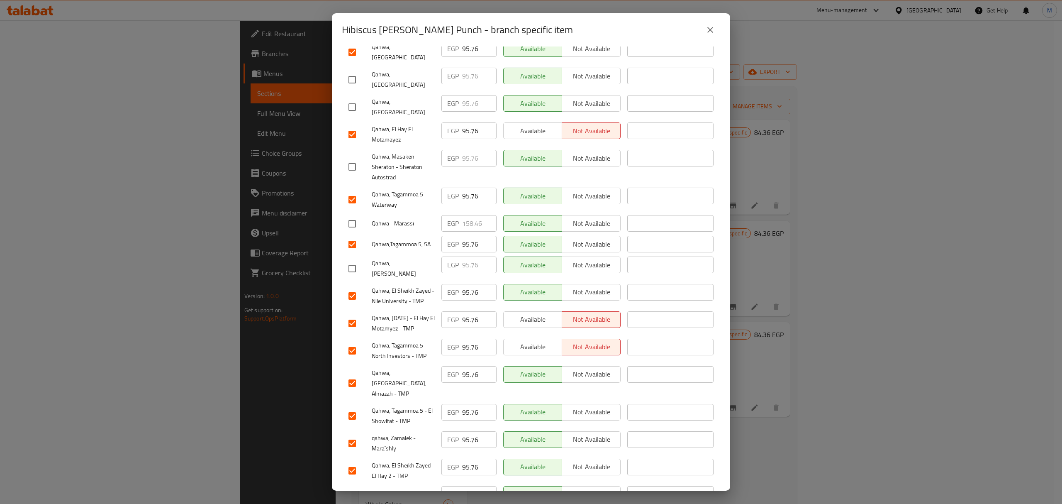
scroll to position [223, 0]
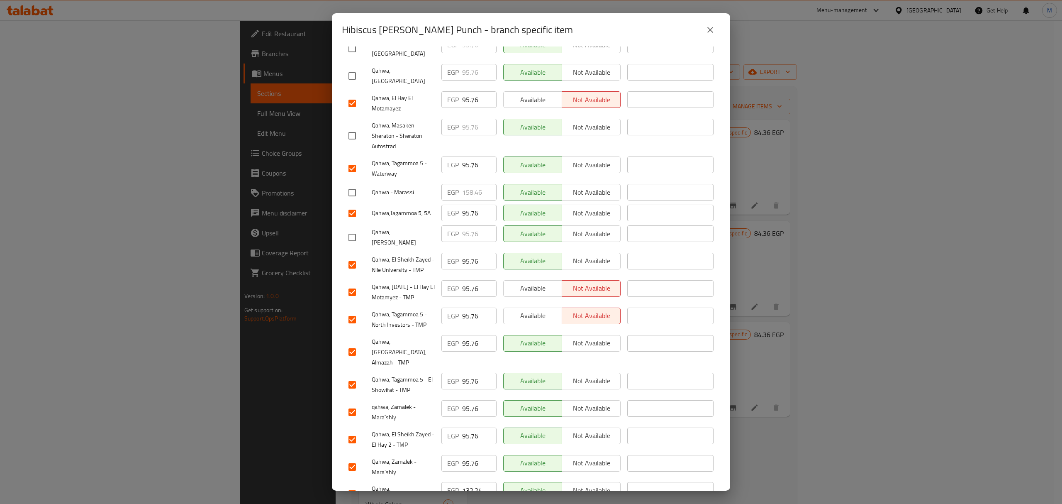
click at [353, 485] on input "checkbox" at bounding box center [352, 493] width 17 height 17
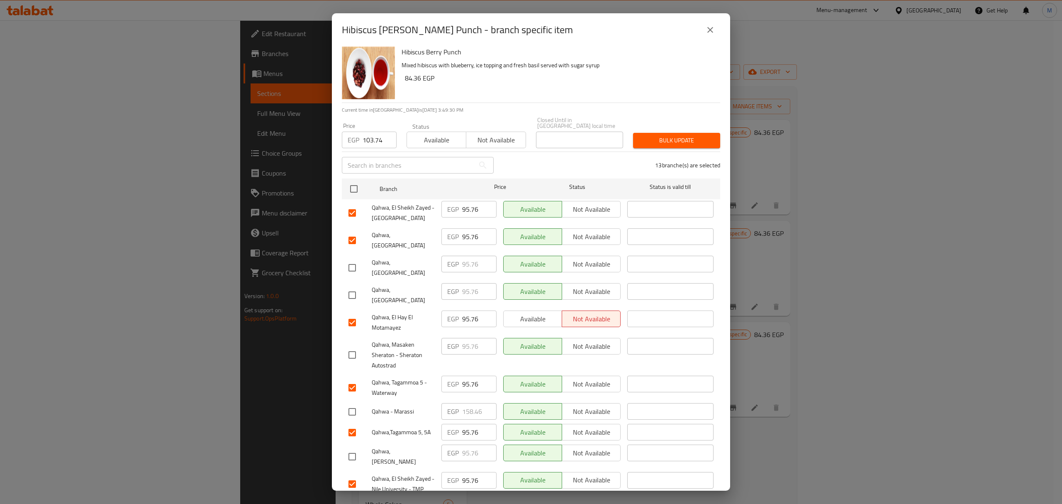
scroll to position [0, 0]
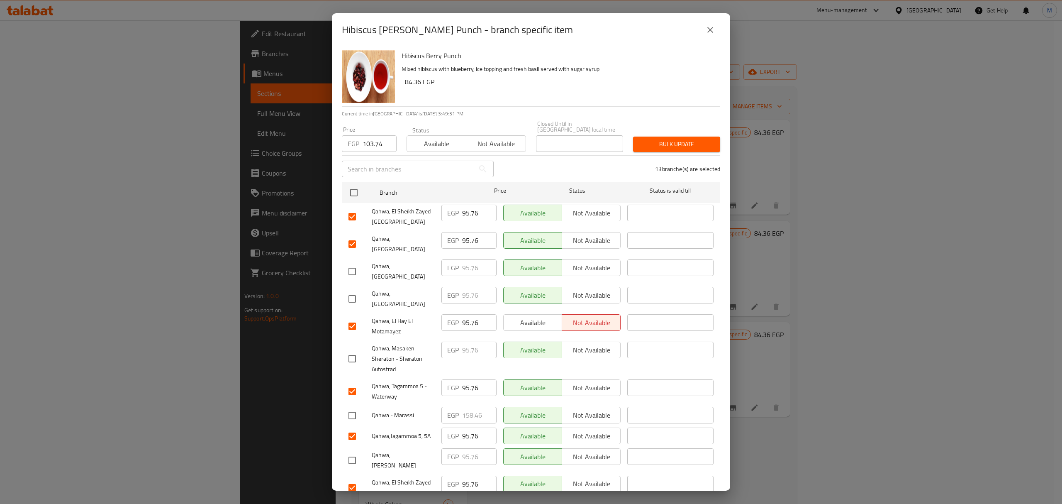
drag, startPoint x: 665, startPoint y: 129, endPoint x: 664, endPoint y: 134, distance: 5.0
click at [665, 132] on div "Bulk update" at bounding box center [676, 144] width 97 height 25
click at [664, 139] on span "Bulk update" at bounding box center [677, 144] width 74 height 10
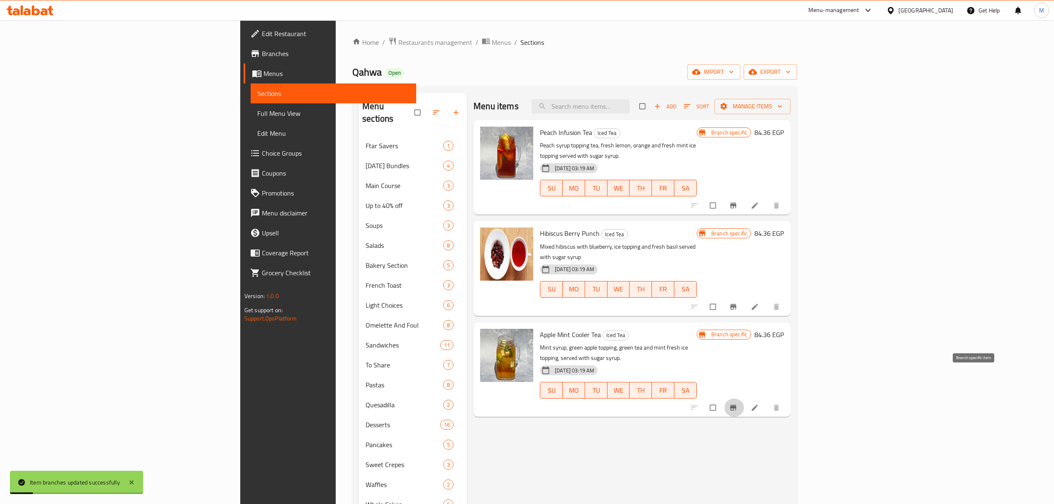
click at [744, 398] on button "Branch-specific-item" at bounding box center [734, 407] width 20 height 18
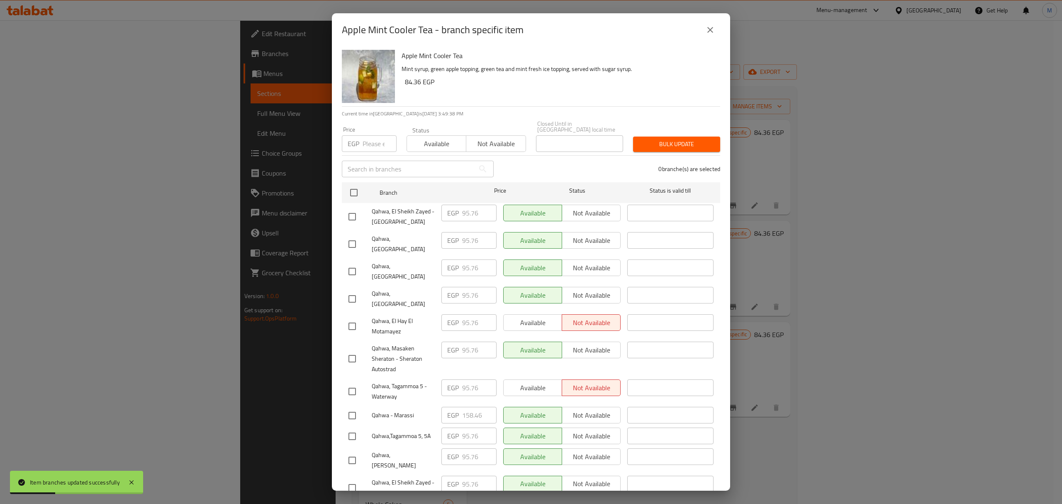
click at [362, 201] on div "Qahwa, El Sheikh Zayed - [GEOGRAPHIC_DATA]" at bounding box center [391, 216] width 93 height 31
click at [356, 188] on input "checkbox" at bounding box center [353, 192] width 17 height 17
click at [368, 141] on input "number" at bounding box center [380, 143] width 34 height 17
paste input "102.6"
click at [353, 263] on input "checkbox" at bounding box center [352, 271] width 17 height 17
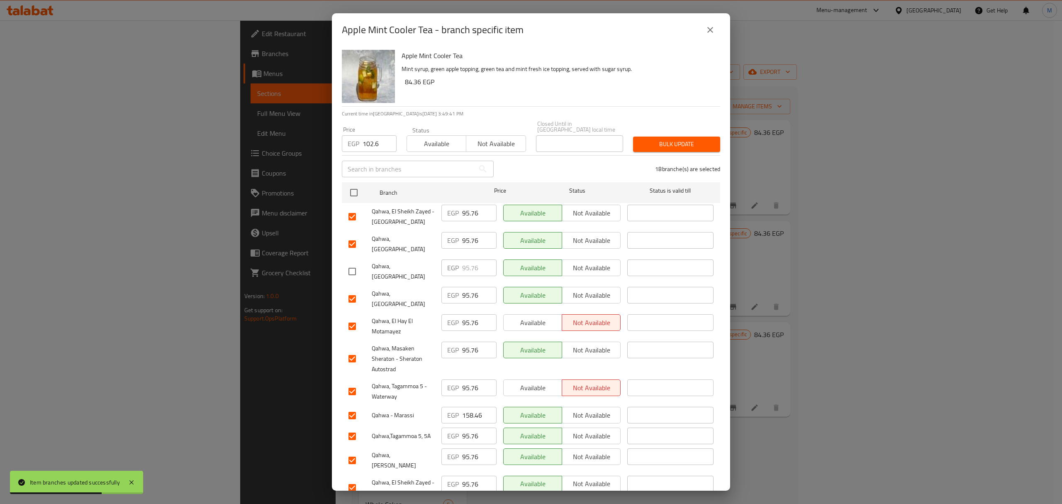
click at [352, 290] on input "checkbox" at bounding box center [352, 298] width 17 height 17
click at [352, 350] on input "checkbox" at bounding box center [352, 358] width 17 height 17
click at [349, 407] on input "checkbox" at bounding box center [352, 415] width 17 height 17
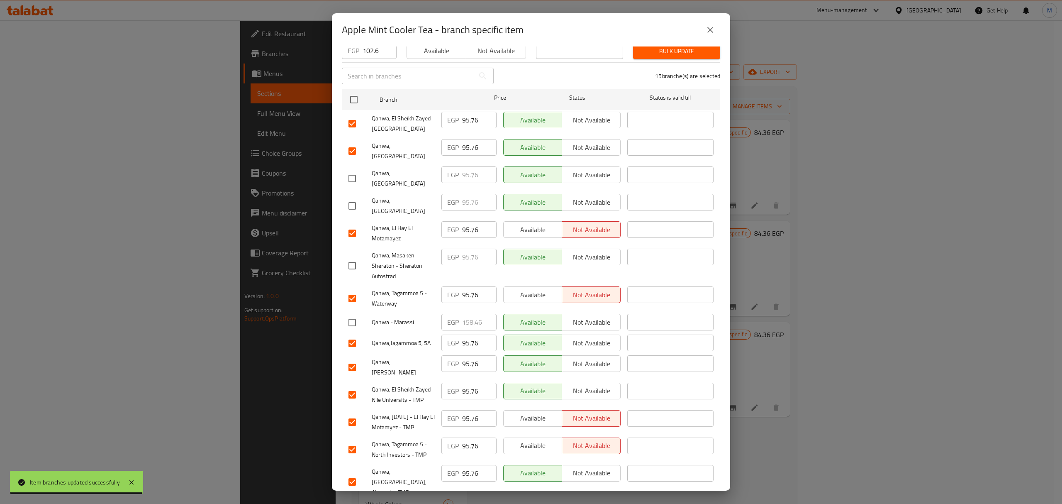
scroll to position [110, 0]
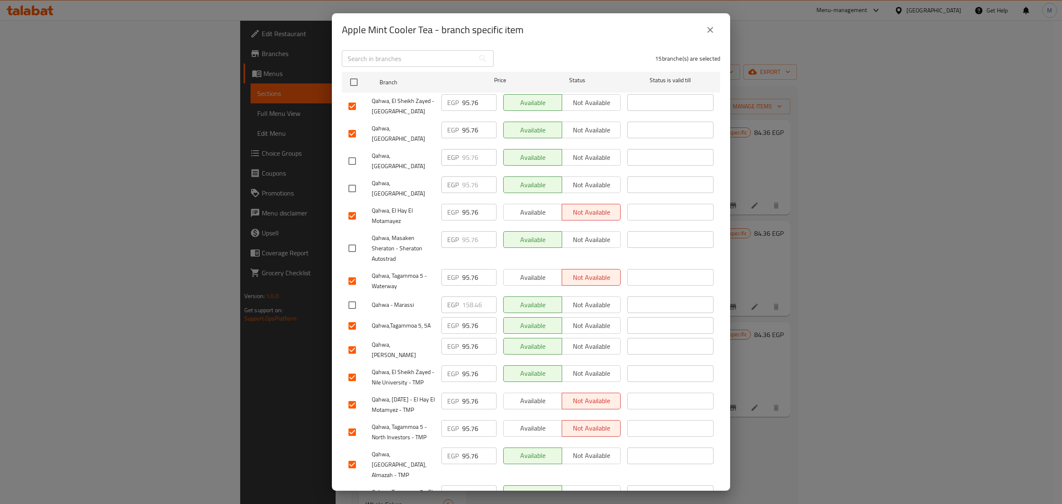
click at [350, 341] on input "checkbox" at bounding box center [352, 349] width 17 height 17
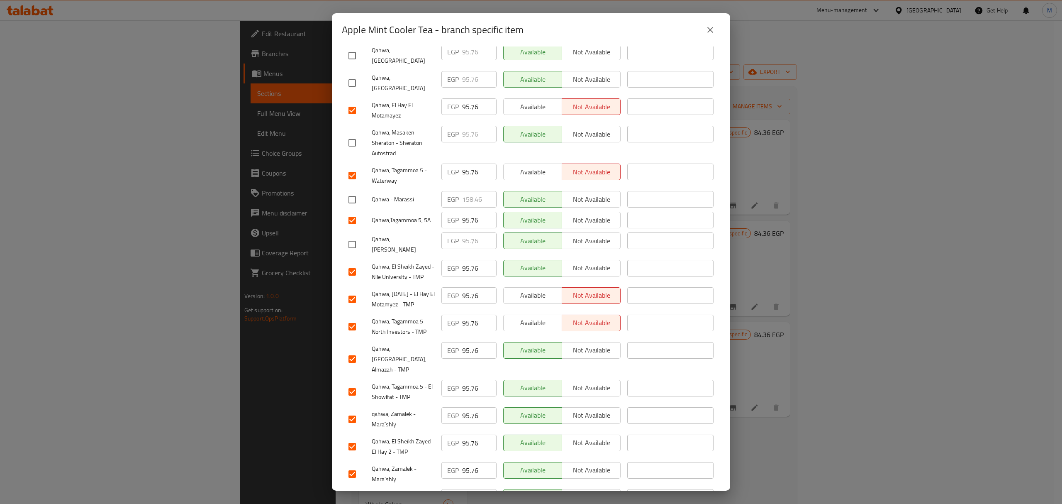
scroll to position [223, 0]
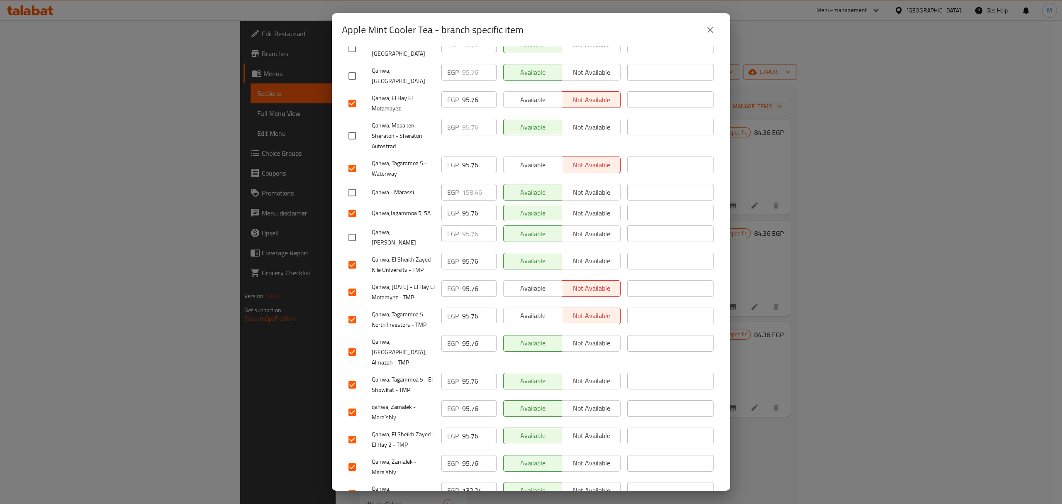
click at [354, 485] on input "checkbox" at bounding box center [352, 493] width 17 height 17
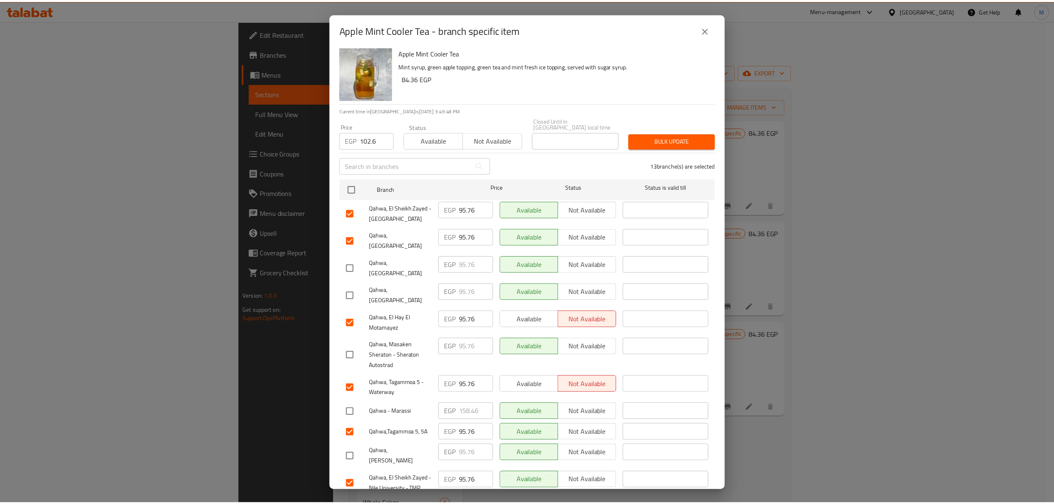
scroll to position [0, 0]
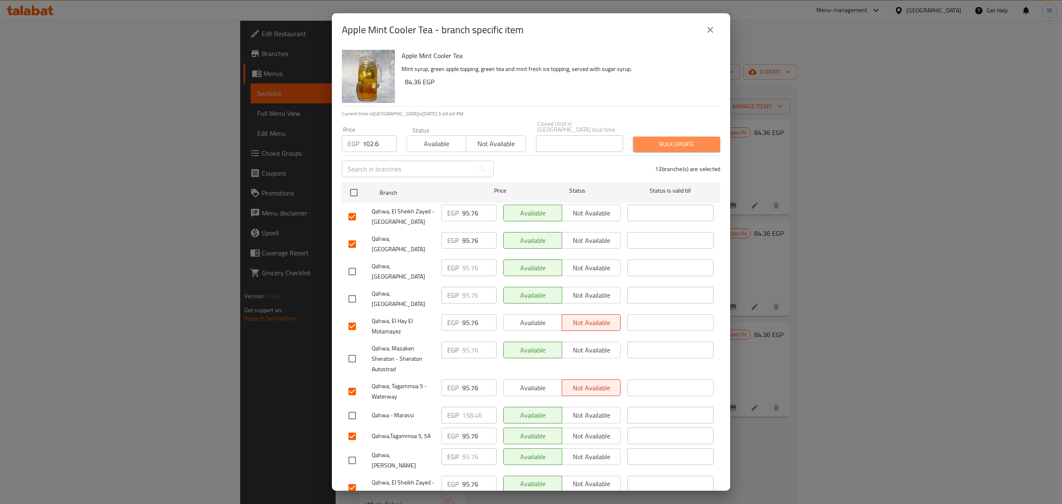
click at [676, 139] on span "Bulk update" at bounding box center [677, 144] width 74 height 10
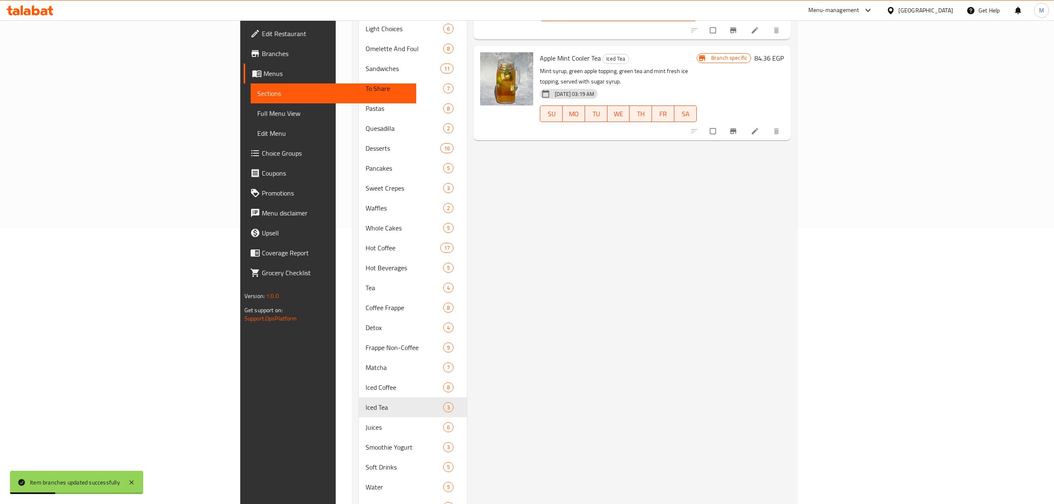
scroll to position [332, 0]
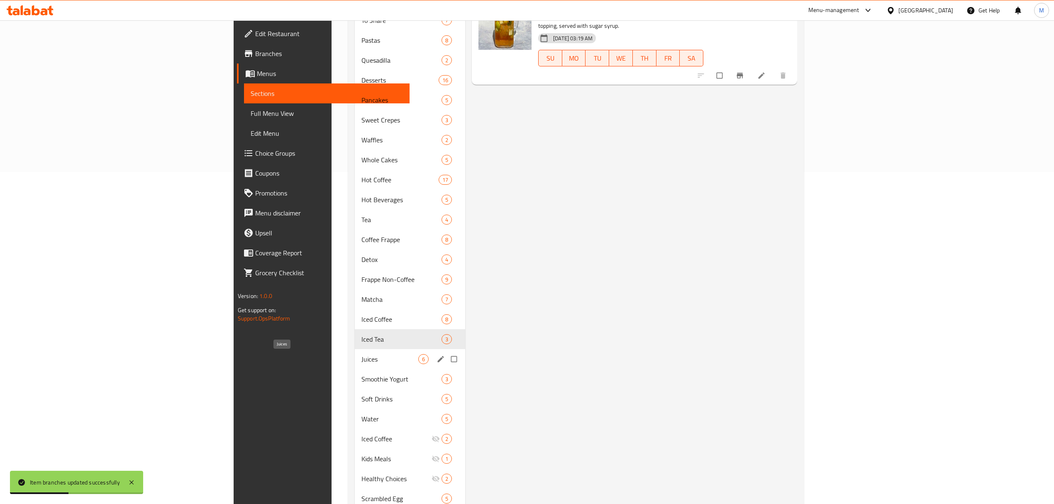
click at [361, 357] on span "Juices" at bounding box center [389, 359] width 57 height 10
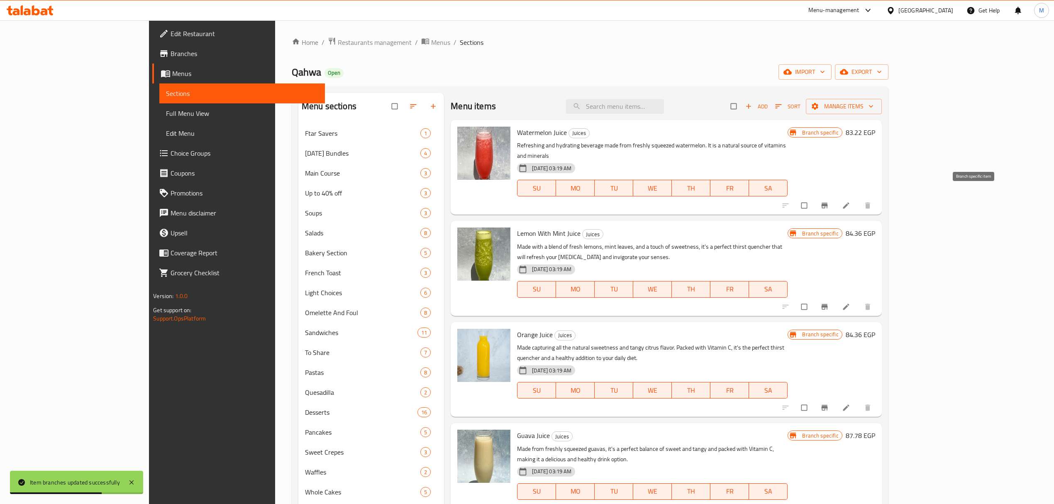
click at [835, 196] on button "Branch-specific-item" at bounding box center [825, 205] width 20 height 18
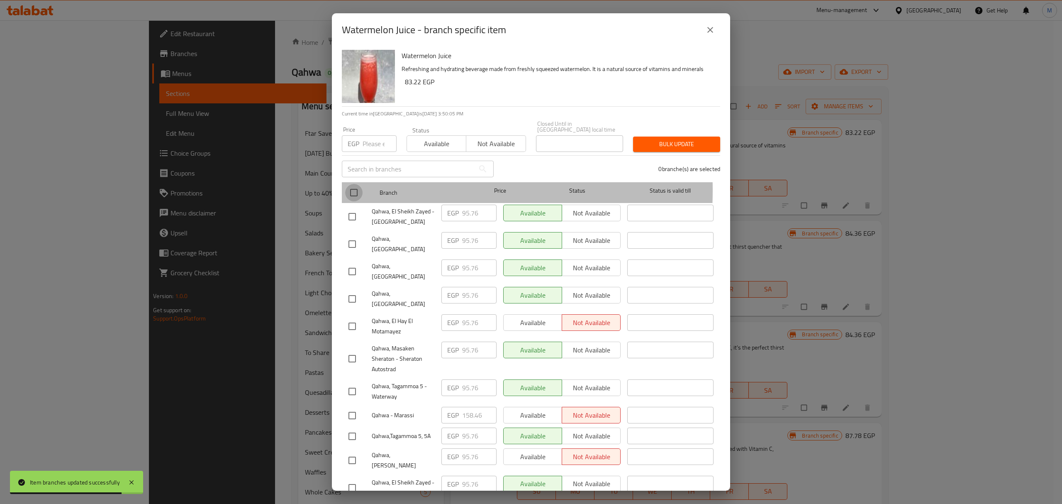
click at [352, 184] on input "checkbox" at bounding box center [353, 192] width 17 height 17
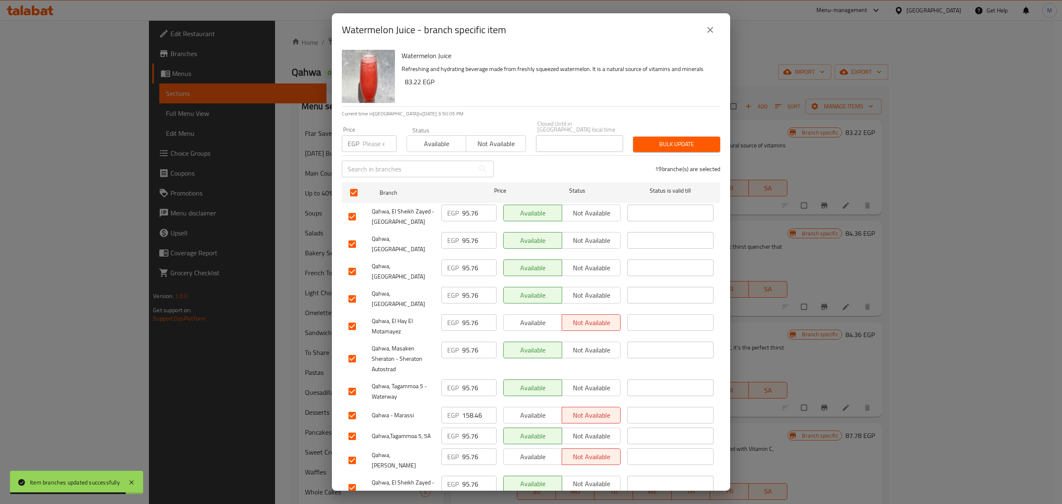
click at [367, 143] on input "number" at bounding box center [380, 143] width 34 height 17
paste input "100.32"
click at [355, 263] on input "checkbox" at bounding box center [352, 271] width 17 height 17
click at [354, 290] on input "checkbox" at bounding box center [352, 298] width 17 height 17
click at [353, 350] on input "checkbox" at bounding box center [352, 358] width 17 height 17
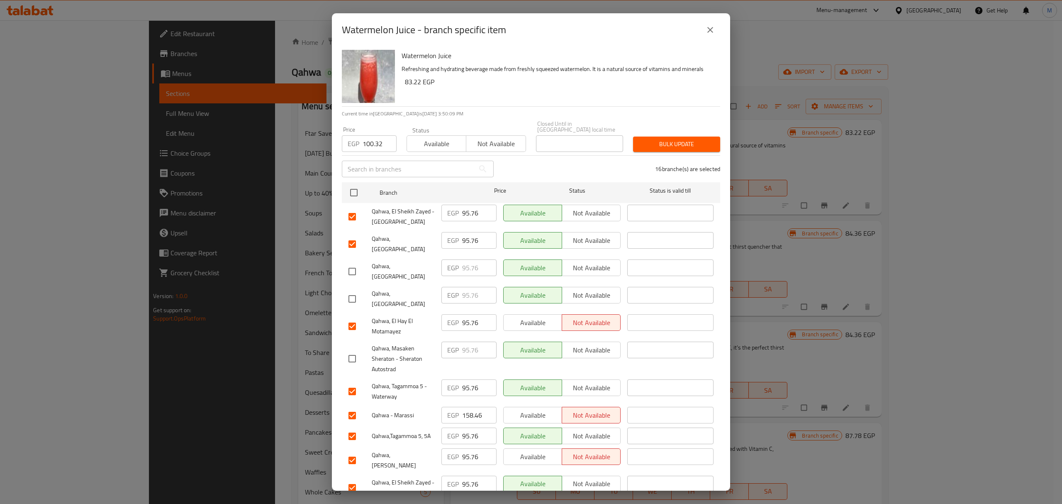
scroll to position [55, 0]
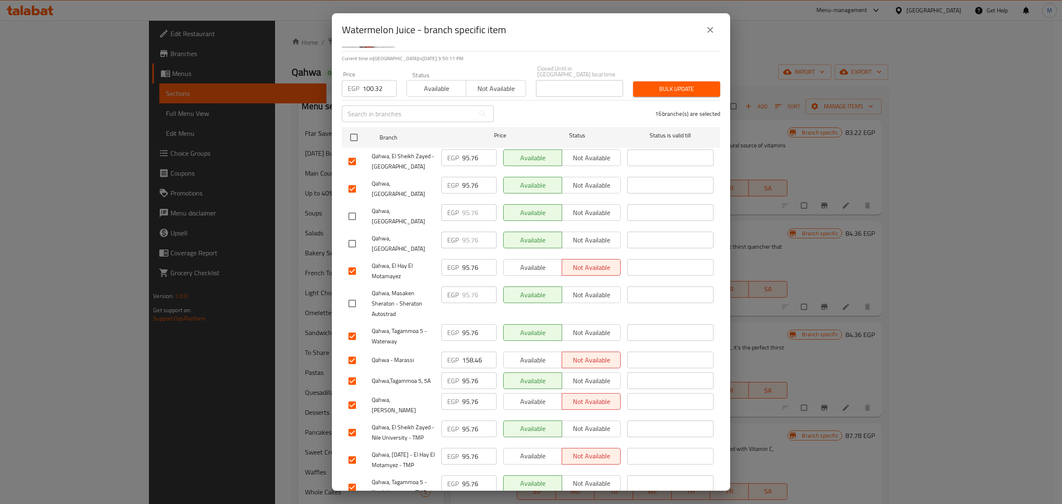
click at [354, 351] on input "checkbox" at bounding box center [352, 359] width 17 height 17
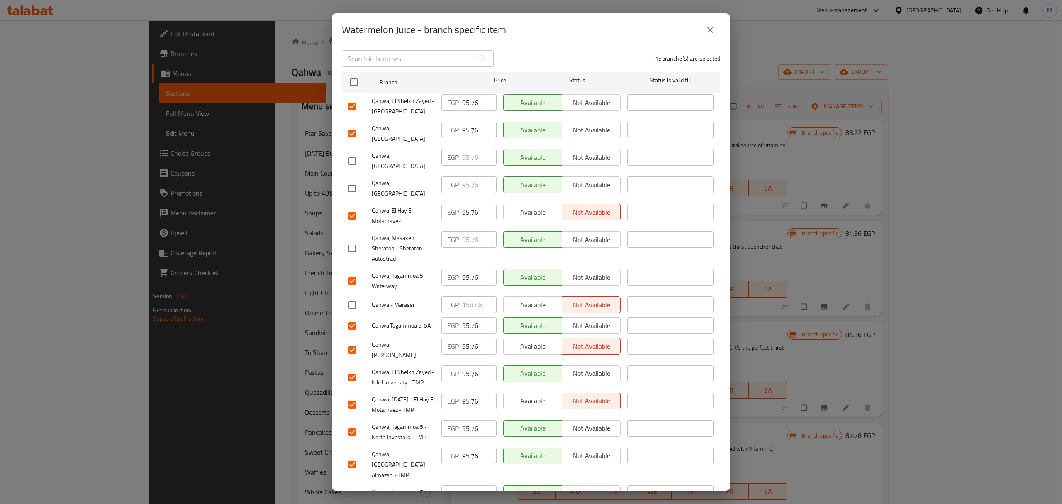
click at [354, 341] on input "checkbox" at bounding box center [352, 349] width 17 height 17
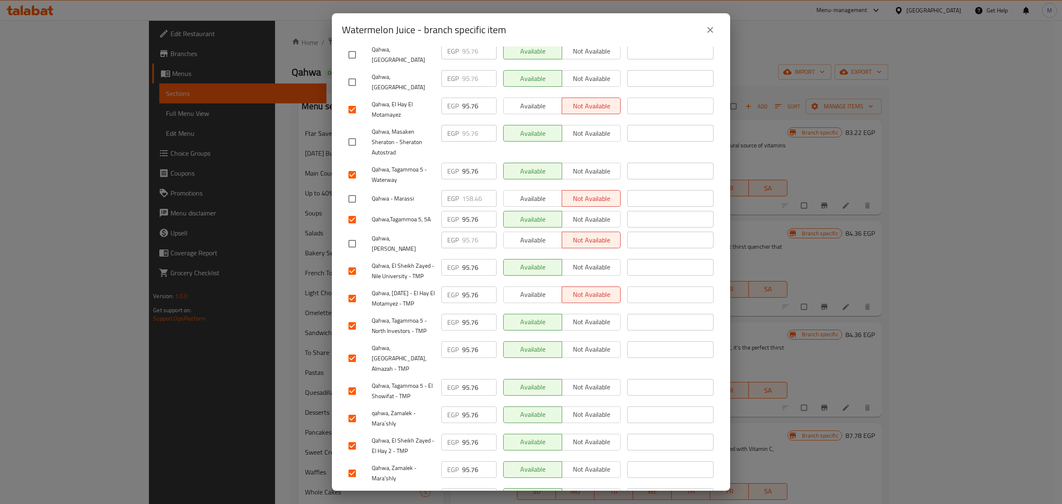
scroll to position [223, 0]
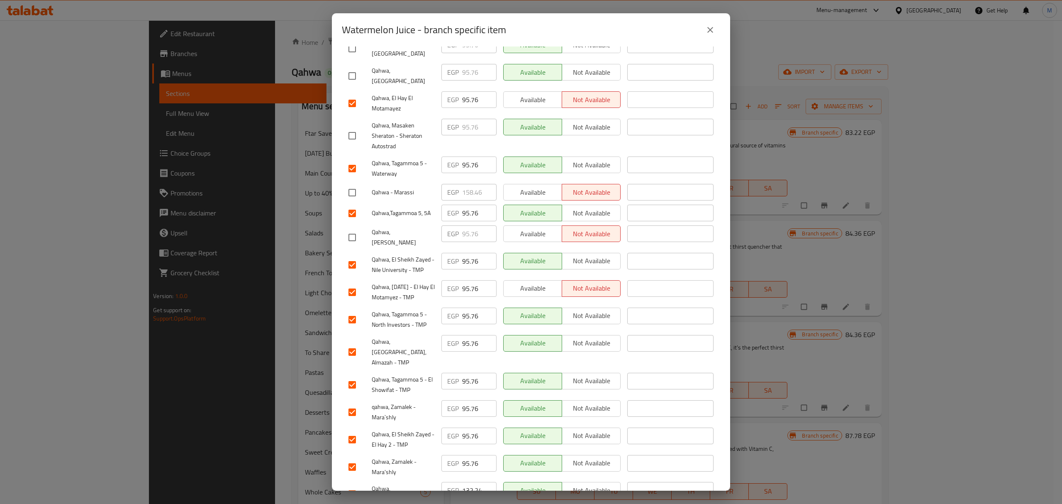
click at [350, 485] on input "checkbox" at bounding box center [352, 493] width 17 height 17
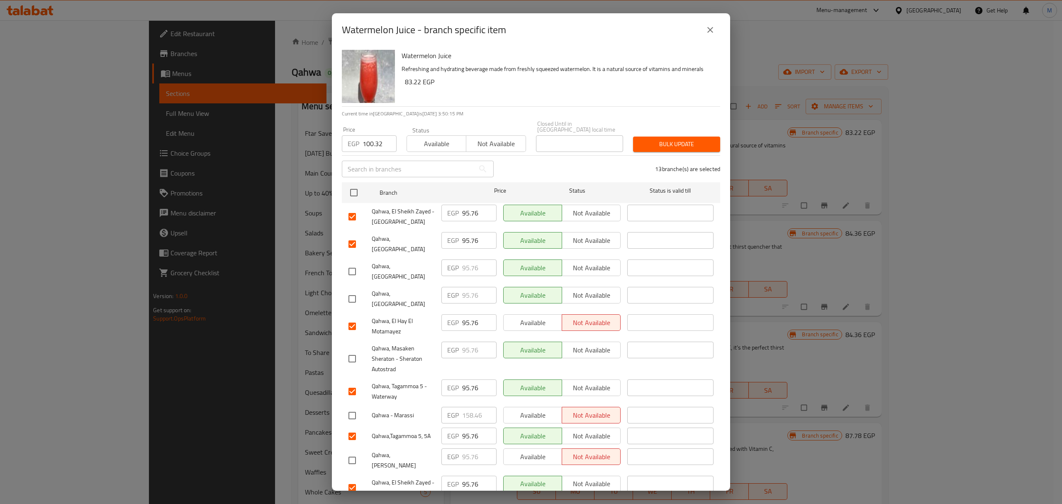
click at [678, 140] on span "Bulk update" at bounding box center [677, 144] width 74 height 10
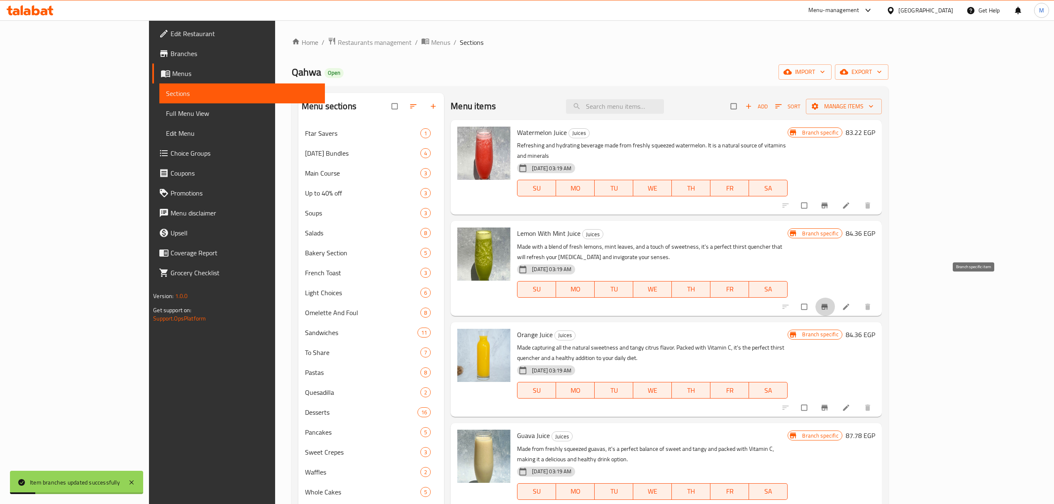
click at [835, 298] on button "Branch-specific-item" at bounding box center [825, 307] width 20 height 18
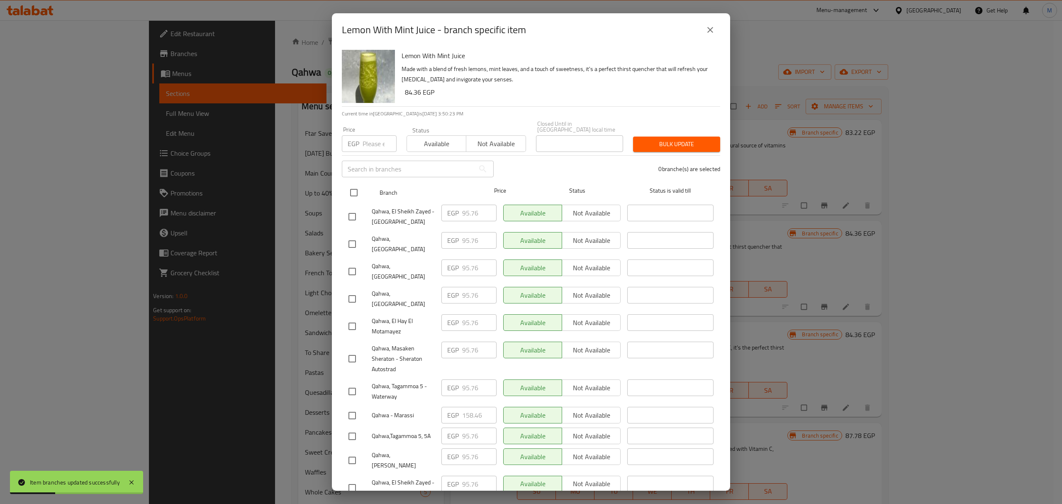
click at [358, 185] on input "checkbox" at bounding box center [353, 192] width 17 height 17
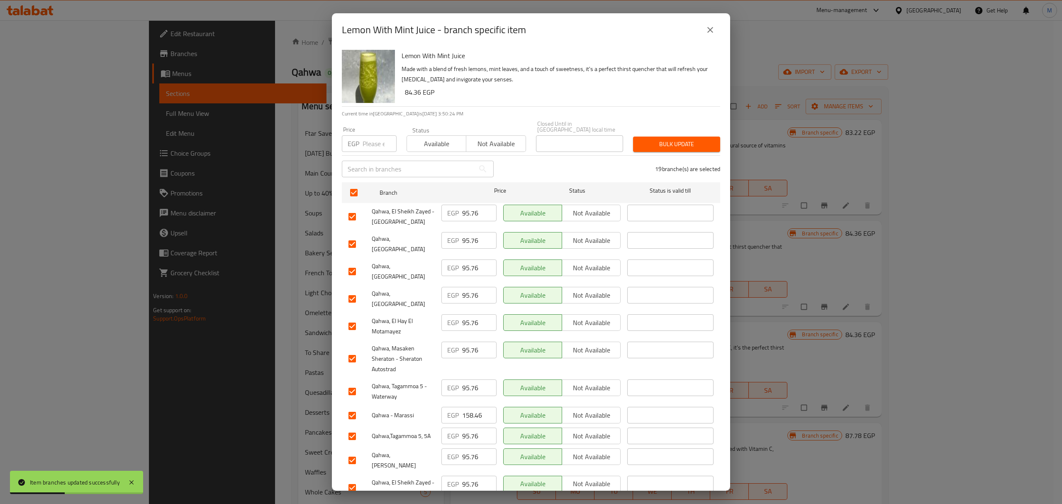
click at [372, 145] on input "number" at bounding box center [380, 143] width 34 height 17
paste input "98.04"
click at [353, 263] on input "checkbox" at bounding box center [352, 271] width 17 height 17
click at [354, 290] on input "checkbox" at bounding box center [352, 298] width 17 height 17
click at [354, 350] on input "checkbox" at bounding box center [352, 358] width 17 height 17
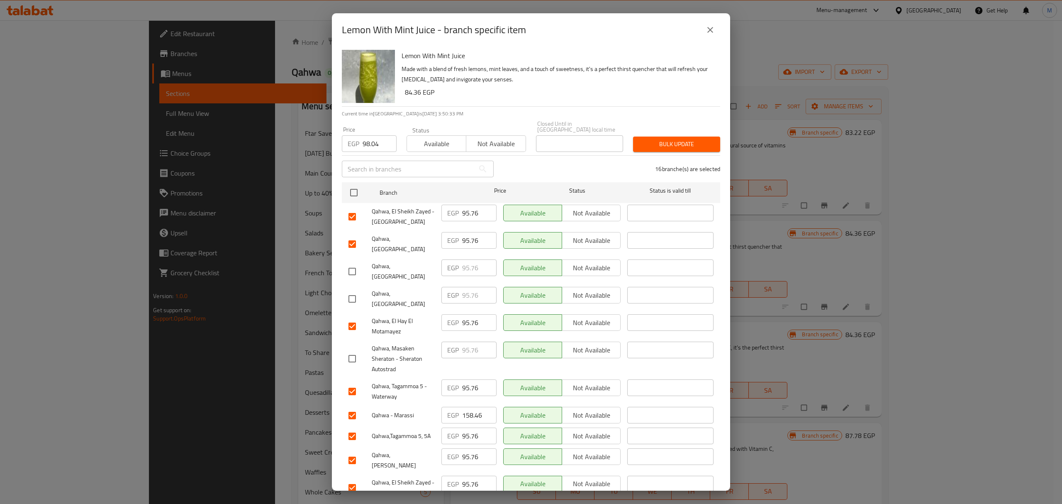
click at [351, 407] on input "checkbox" at bounding box center [352, 415] width 17 height 17
click at [349, 451] on input "checkbox" at bounding box center [352, 459] width 17 height 17
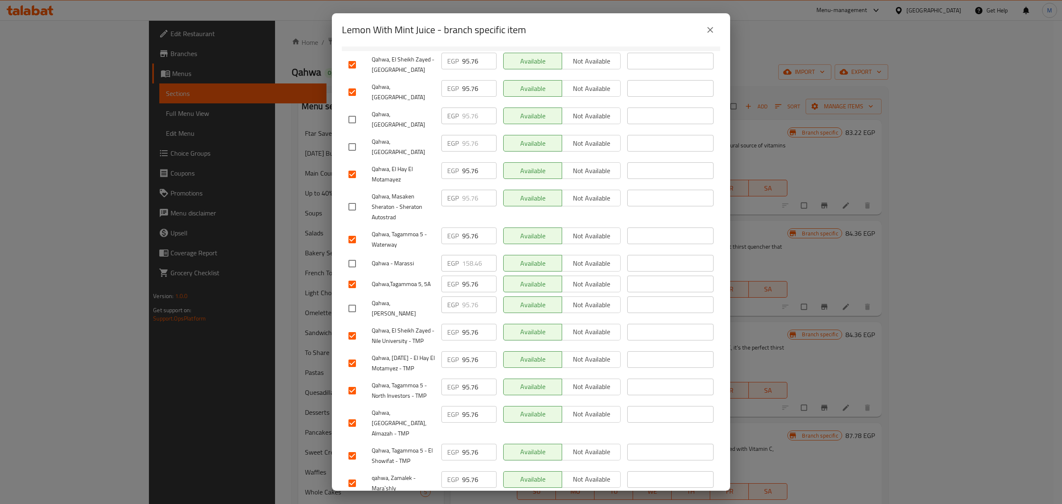
scroll to position [223, 0]
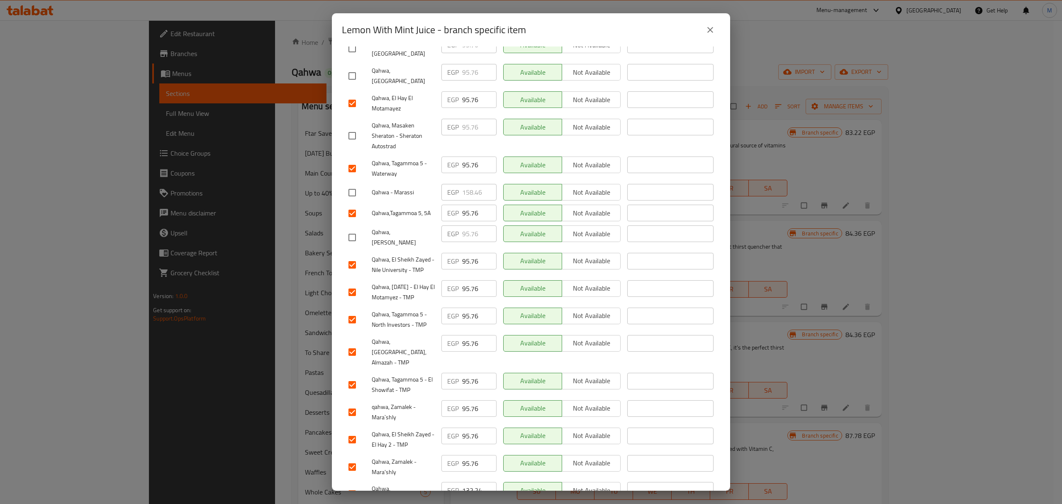
click at [354, 485] on input "checkbox" at bounding box center [352, 493] width 17 height 17
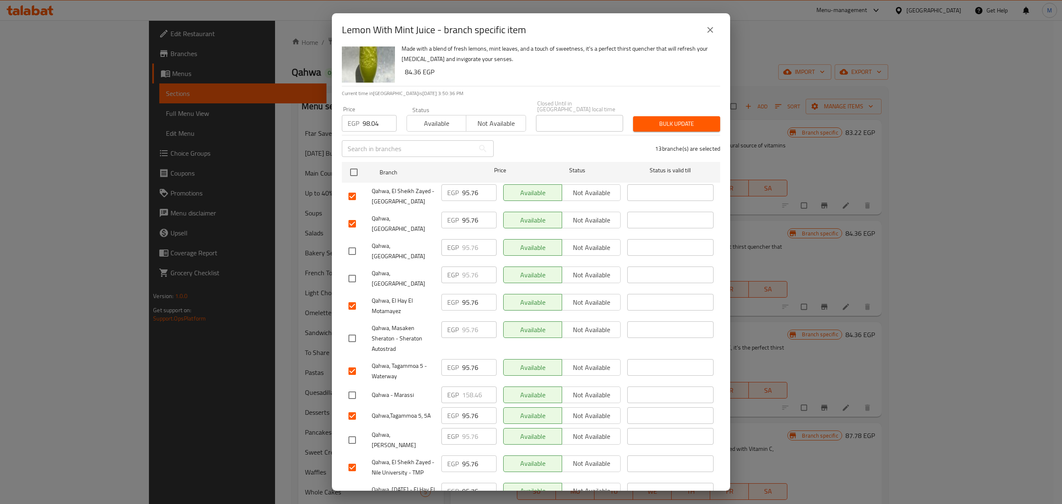
scroll to position [0, 0]
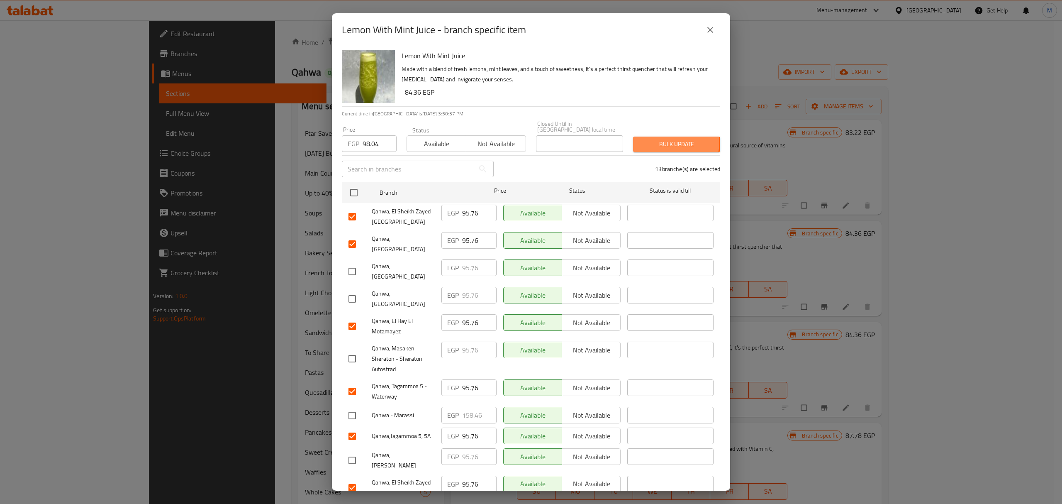
click at [666, 139] on span "Bulk update" at bounding box center [677, 144] width 74 height 10
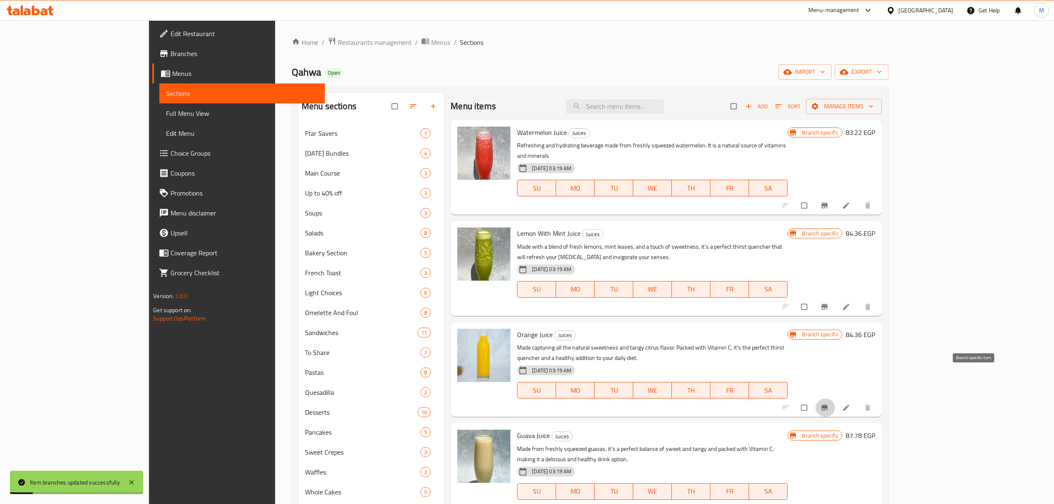
click at [835, 398] on button "Branch-specific-item" at bounding box center [825, 407] width 20 height 18
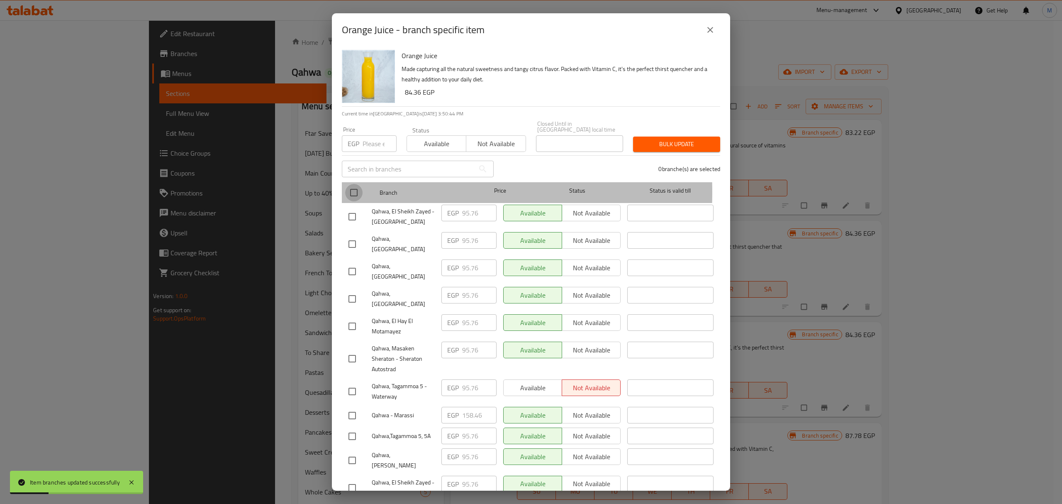
click at [358, 186] on input "checkbox" at bounding box center [353, 192] width 17 height 17
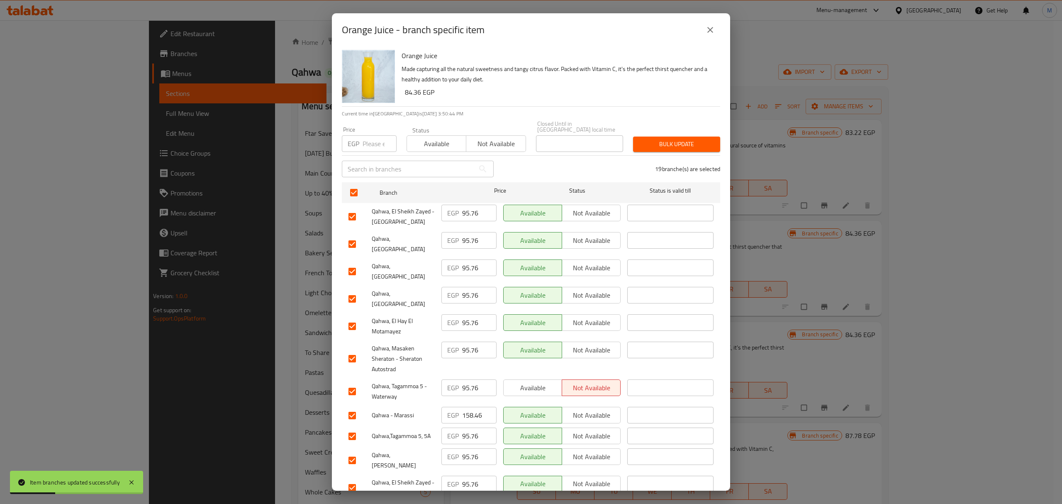
click at [371, 156] on div "​" at bounding box center [418, 169] width 162 height 27
click at [371, 140] on input "number" at bounding box center [380, 143] width 34 height 17
paste input "100.32"
drag, startPoint x: 352, startPoint y: 259, endPoint x: 352, endPoint y: 263, distance: 4.2
click at [352, 263] on input "checkbox" at bounding box center [352, 271] width 17 height 17
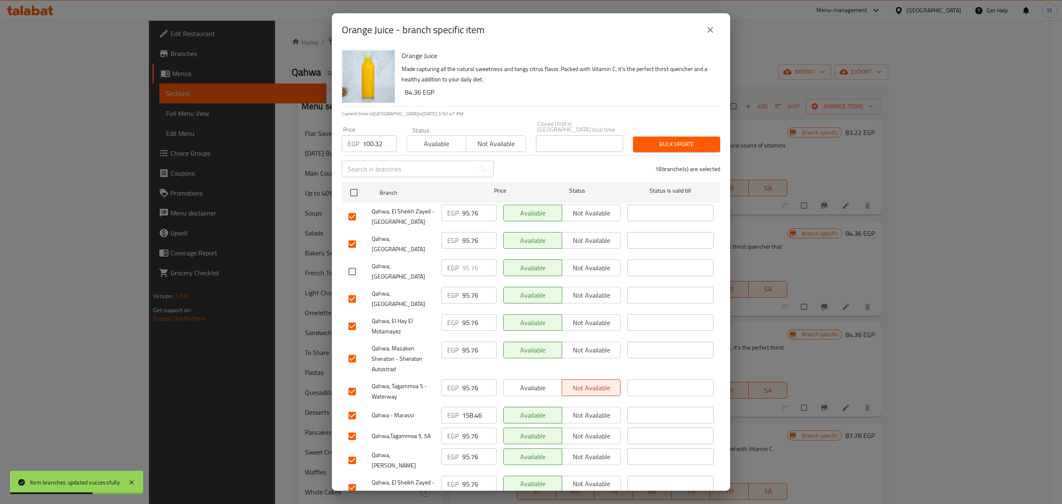
click at [353, 290] on input "checkbox" at bounding box center [352, 298] width 17 height 17
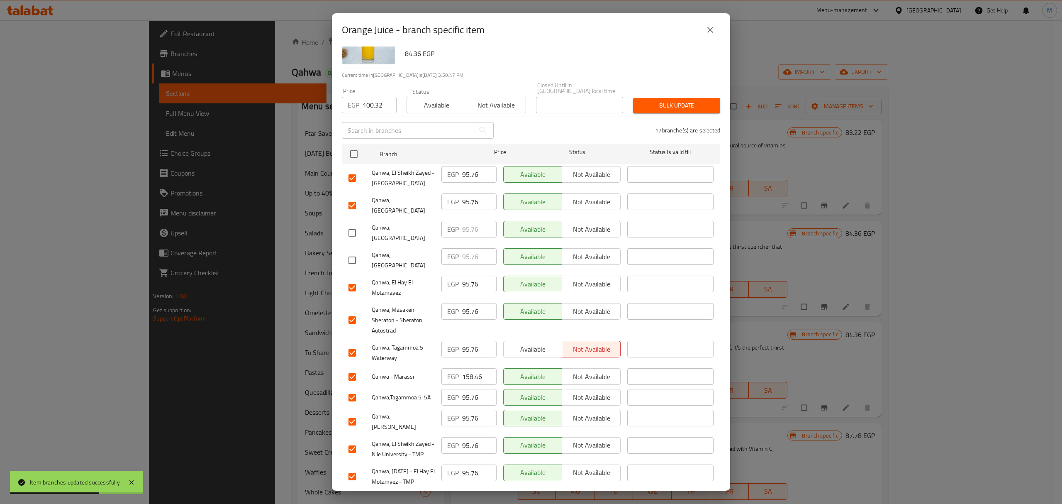
scroll to position [55, 0]
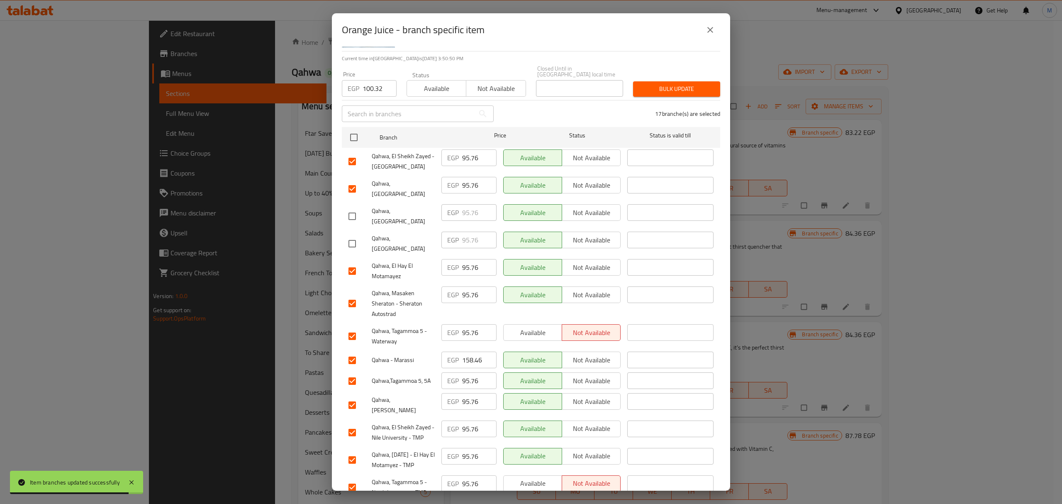
click at [349, 295] on input "checkbox" at bounding box center [352, 303] width 17 height 17
click at [351, 351] on input "checkbox" at bounding box center [352, 359] width 17 height 17
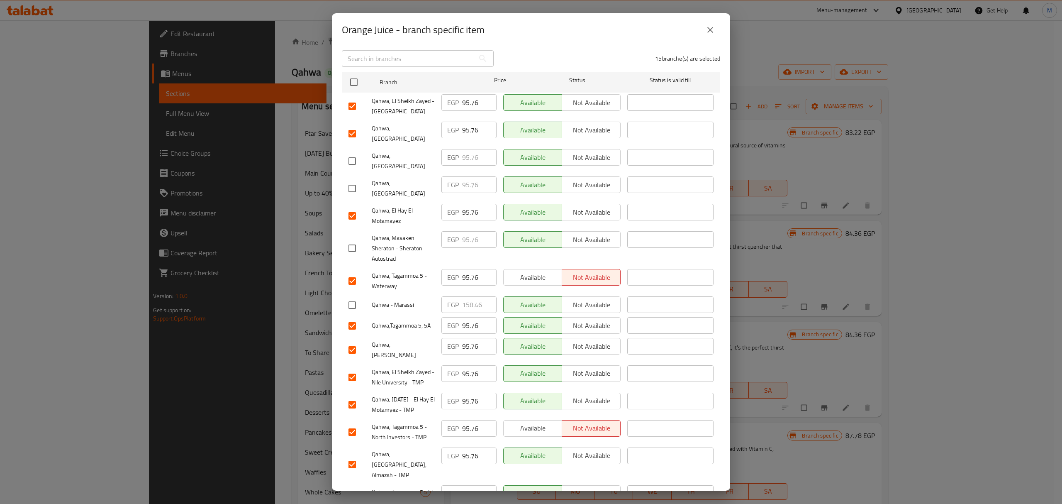
click at [355, 341] on input "checkbox" at bounding box center [352, 349] width 17 height 17
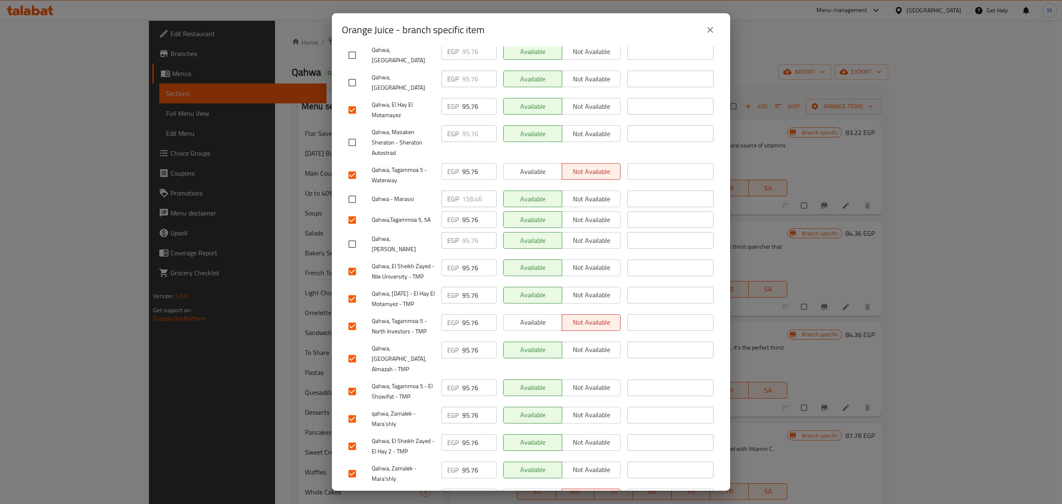
scroll to position [223, 0]
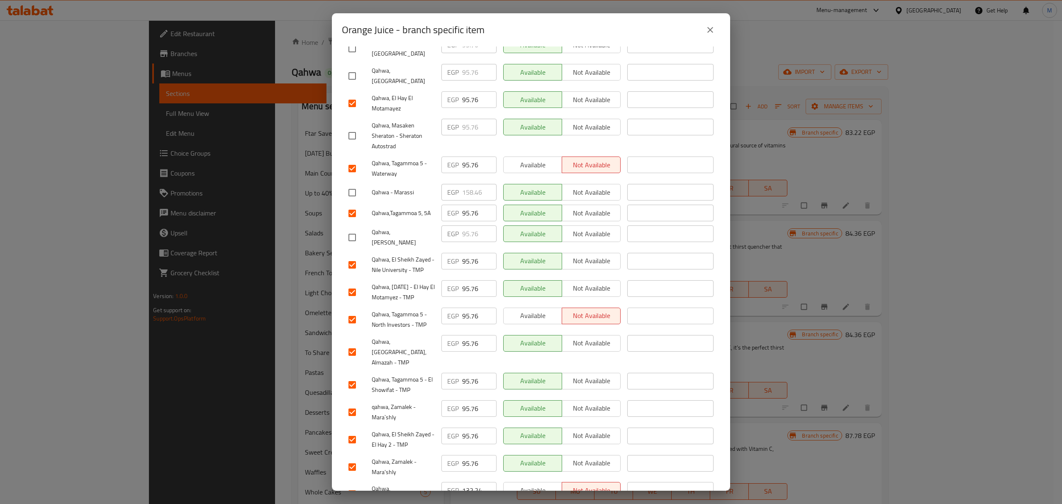
click at [356, 485] on input "checkbox" at bounding box center [352, 493] width 17 height 17
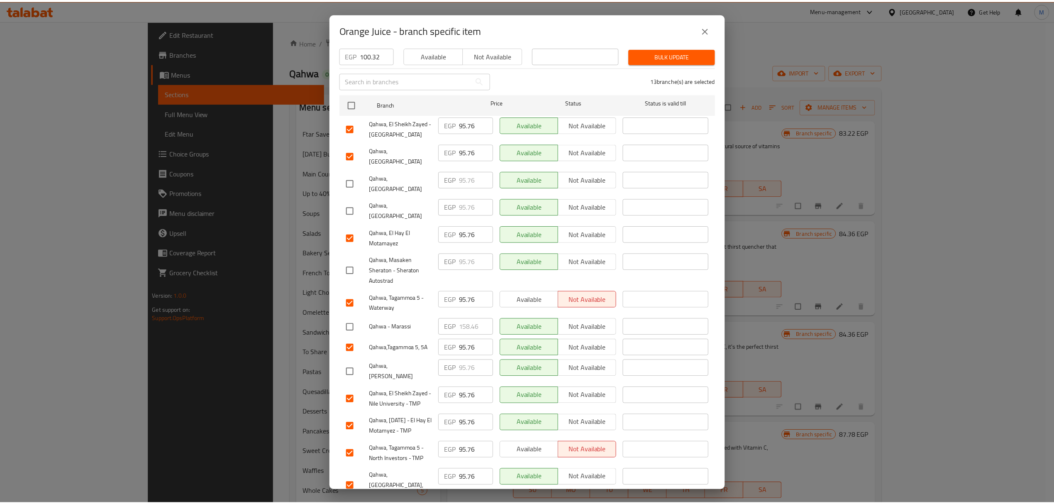
scroll to position [0, 0]
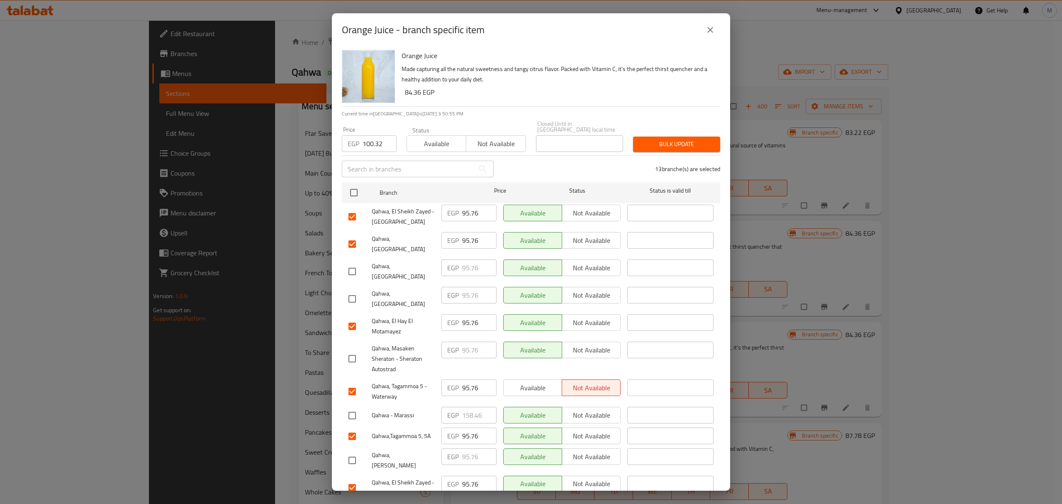
click at [661, 139] on span "Bulk update" at bounding box center [677, 144] width 74 height 10
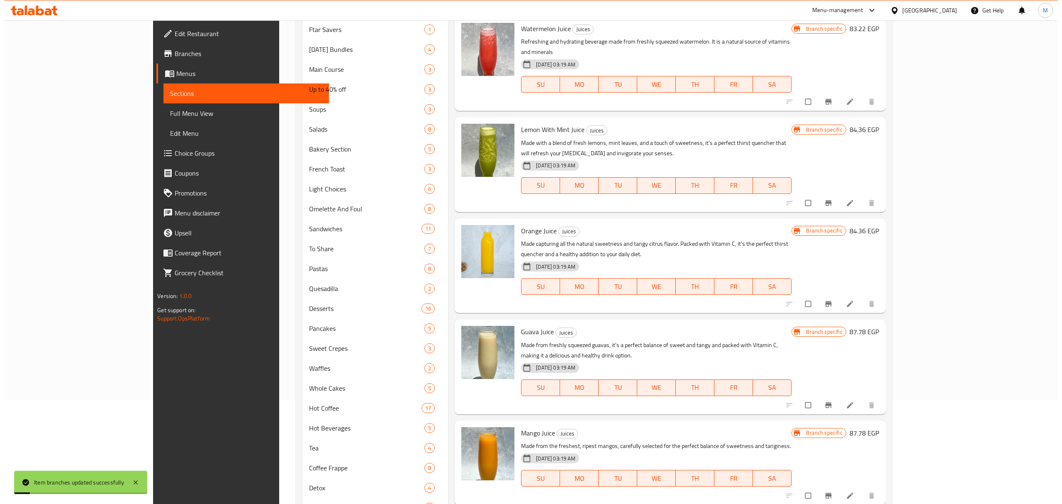
scroll to position [110, 0]
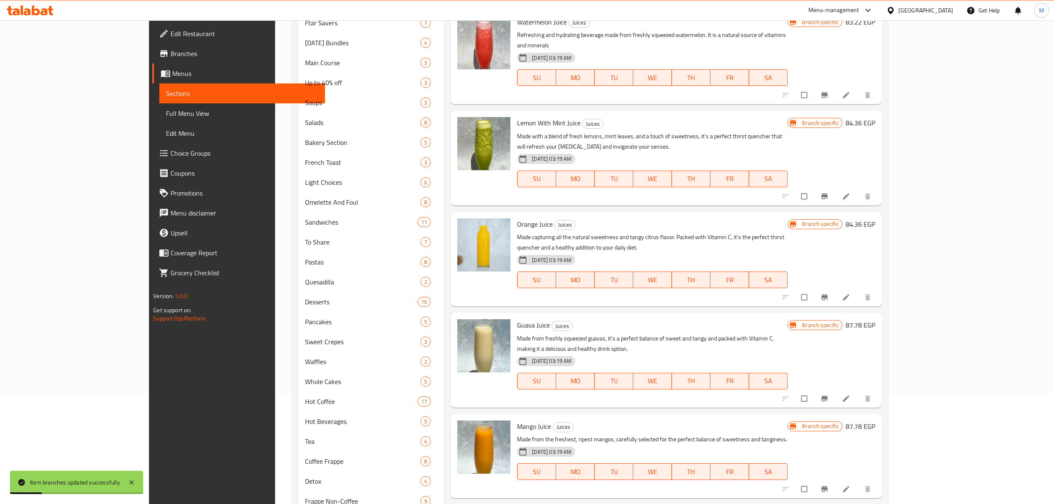
click at [835, 389] on button "Branch-specific-item" at bounding box center [825, 398] width 20 height 18
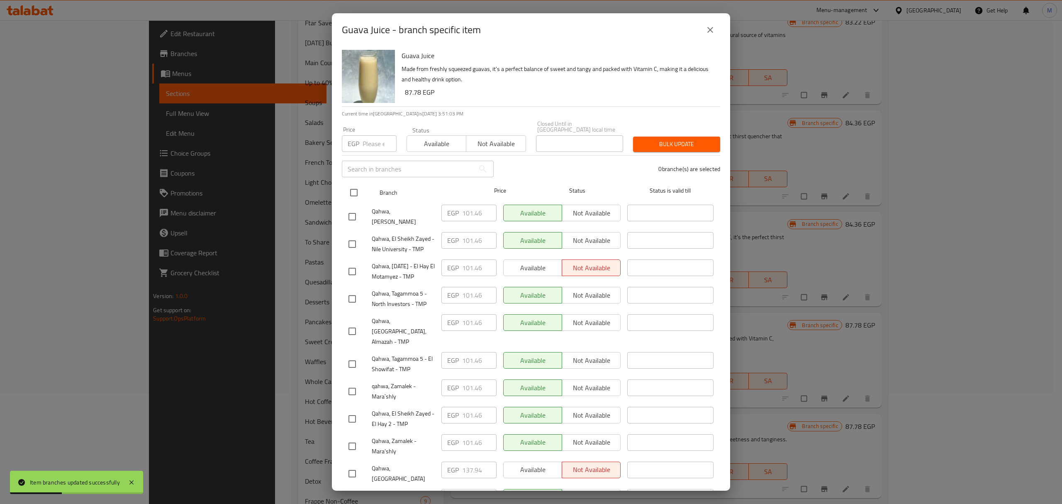
click at [350, 188] on input "checkbox" at bounding box center [353, 192] width 17 height 17
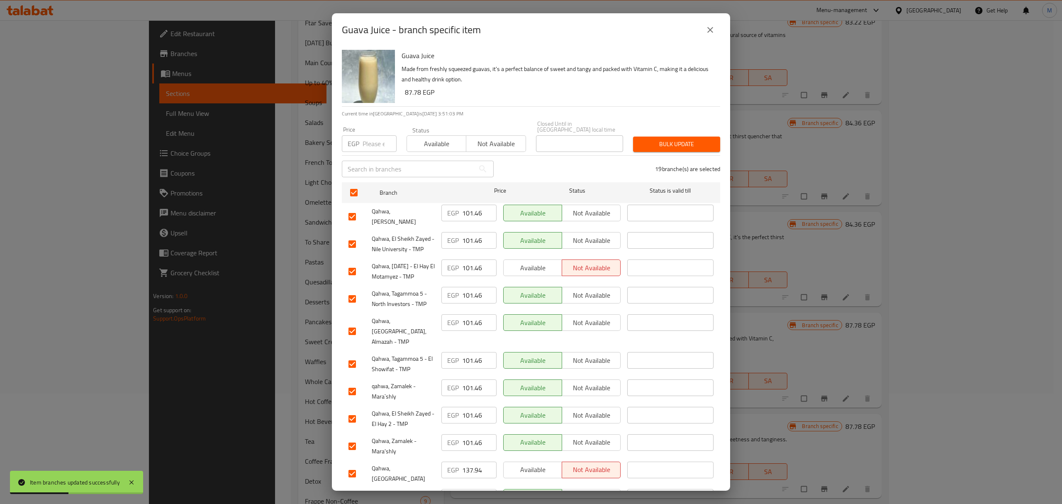
click at [375, 138] on input "number" at bounding box center [380, 143] width 34 height 17
paste input "108.3"
click at [351, 211] on input "checkbox" at bounding box center [352, 216] width 17 height 17
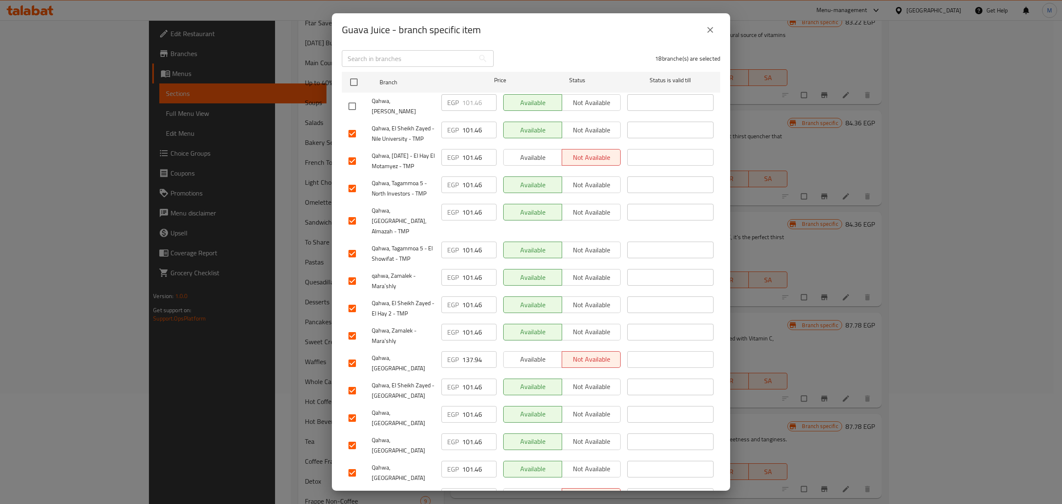
scroll to position [166, 0]
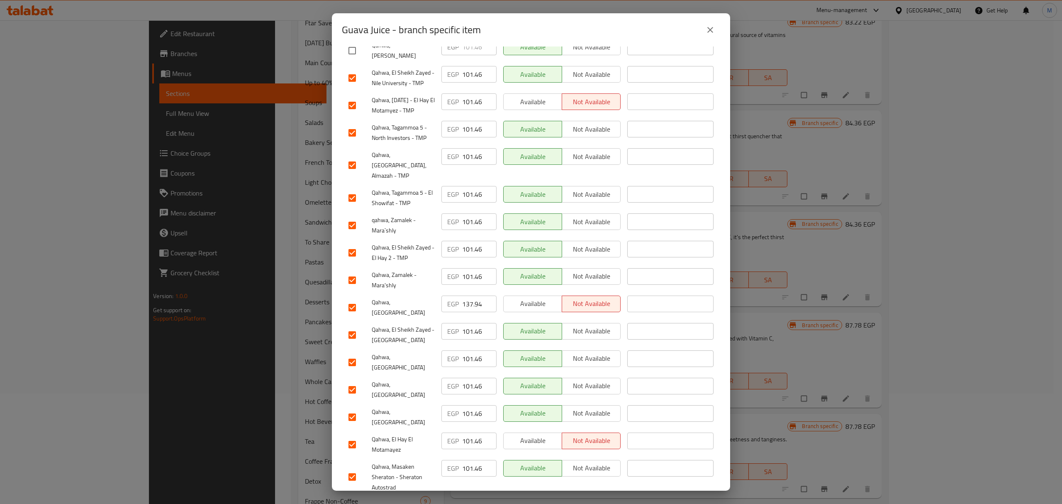
click at [351, 299] on input "checkbox" at bounding box center [352, 307] width 17 height 17
click at [353, 381] on input "checkbox" at bounding box center [352, 389] width 17 height 17
click at [353, 408] on input "checkbox" at bounding box center [352, 416] width 17 height 17
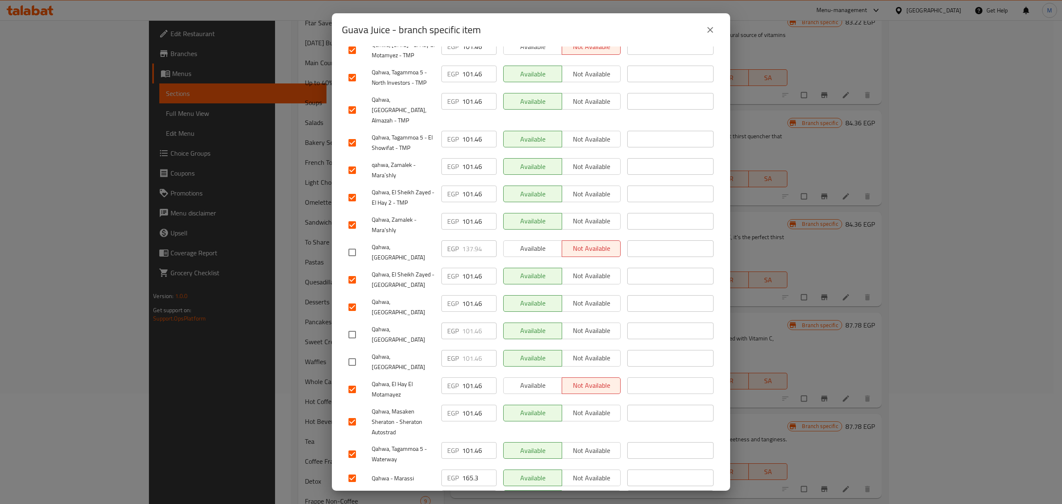
click at [352, 469] on input "checkbox" at bounding box center [352, 477] width 17 height 17
click at [352, 413] on input "checkbox" at bounding box center [352, 421] width 17 height 17
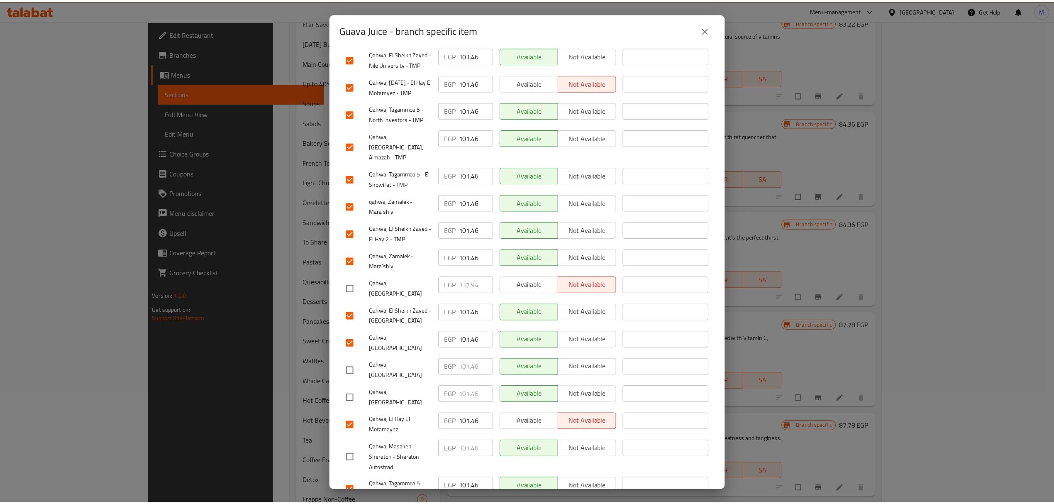
scroll to position [0, 0]
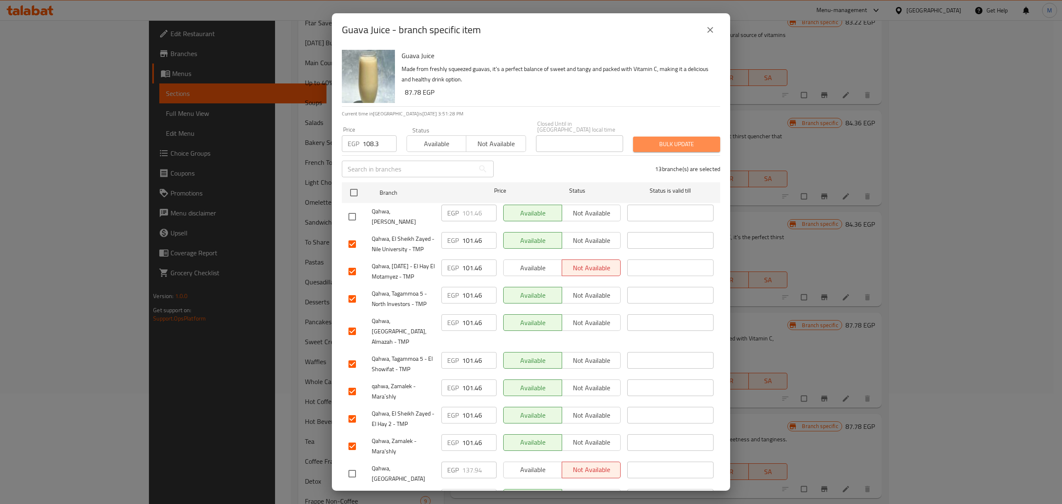
click at [683, 139] on span "Bulk update" at bounding box center [677, 144] width 74 height 10
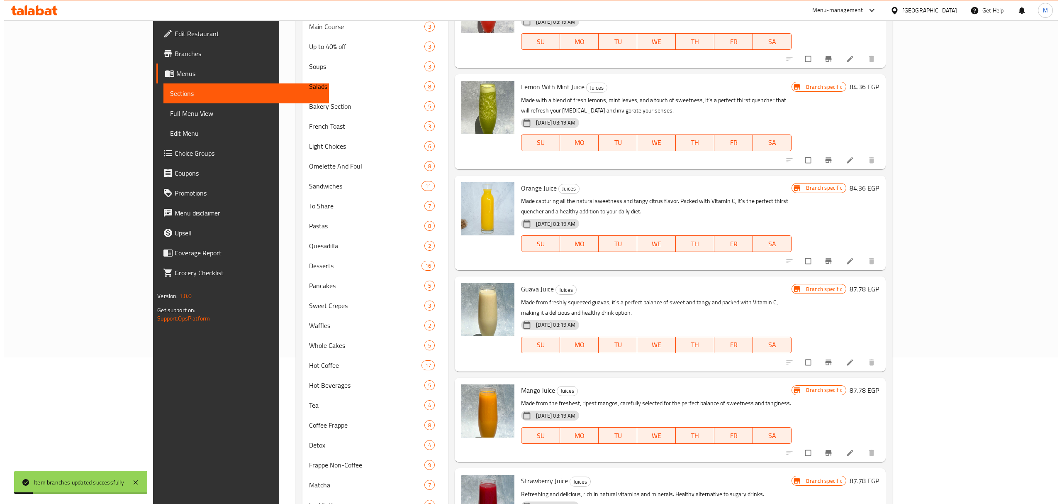
scroll to position [221, 0]
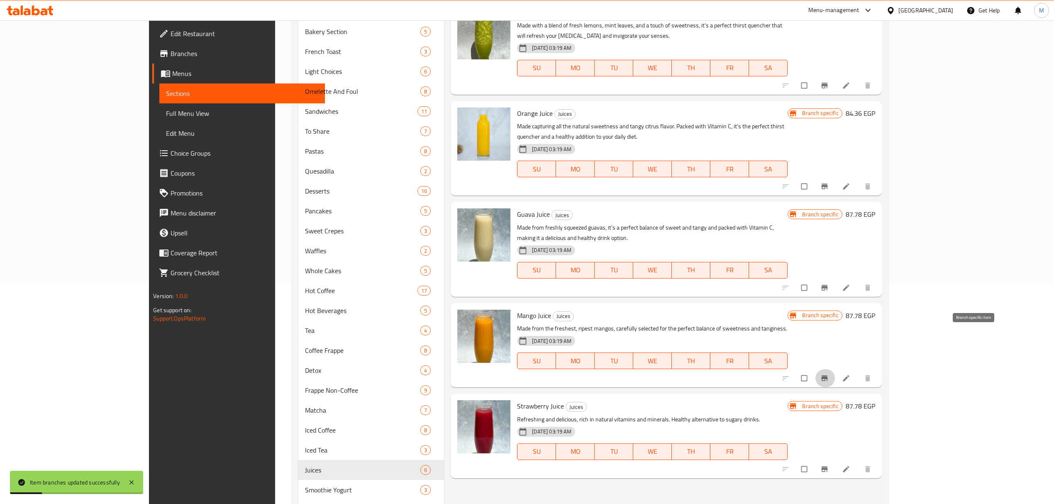
click at [835, 369] on button "Branch-specific-item" at bounding box center [825, 378] width 20 height 18
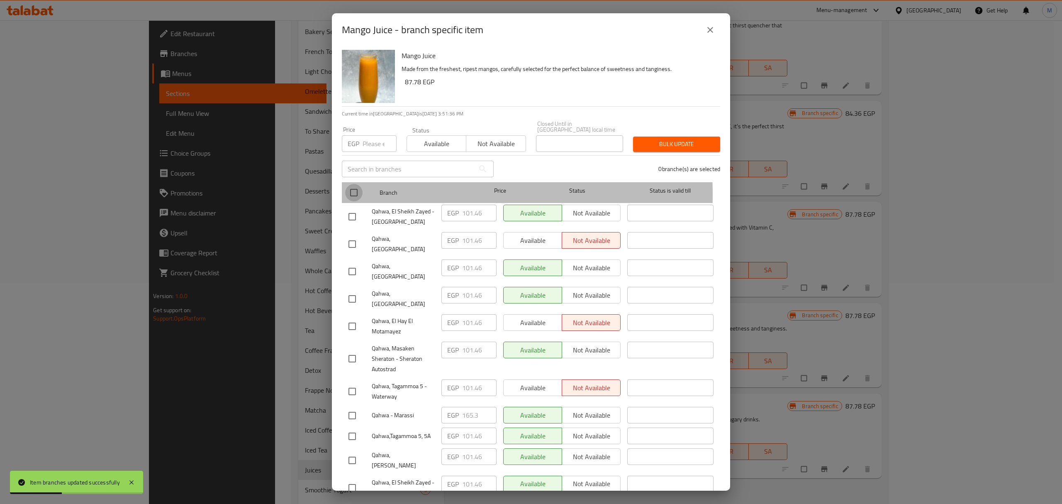
click at [356, 188] on input "checkbox" at bounding box center [353, 192] width 17 height 17
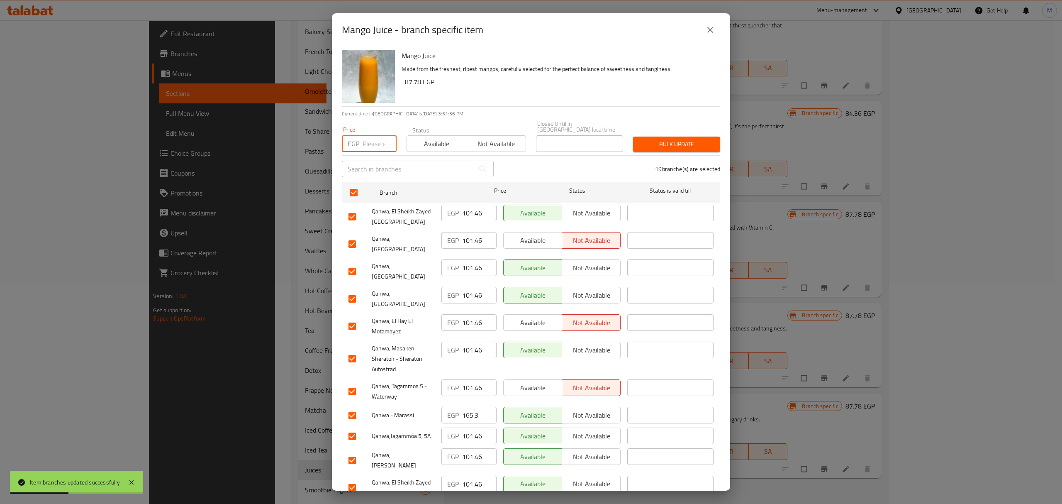
click at [377, 139] on input "number" at bounding box center [380, 143] width 34 height 17
paste input "109.44"
click at [353, 263] on input "checkbox" at bounding box center [352, 271] width 17 height 17
click at [354, 290] on input "checkbox" at bounding box center [352, 298] width 17 height 17
click at [351, 350] on input "checkbox" at bounding box center [352, 358] width 17 height 17
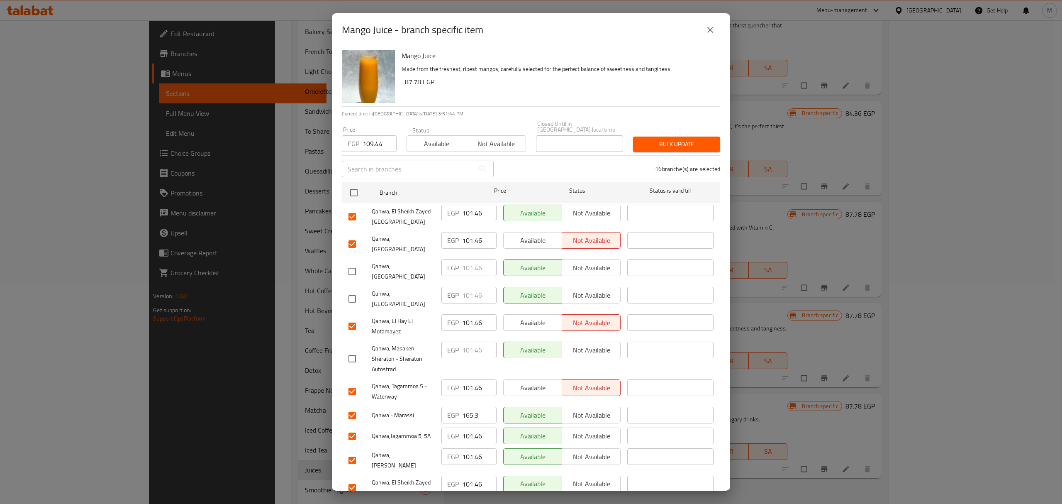
click at [351, 407] on input "checkbox" at bounding box center [352, 415] width 17 height 17
click at [354, 451] on input "checkbox" at bounding box center [352, 459] width 17 height 17
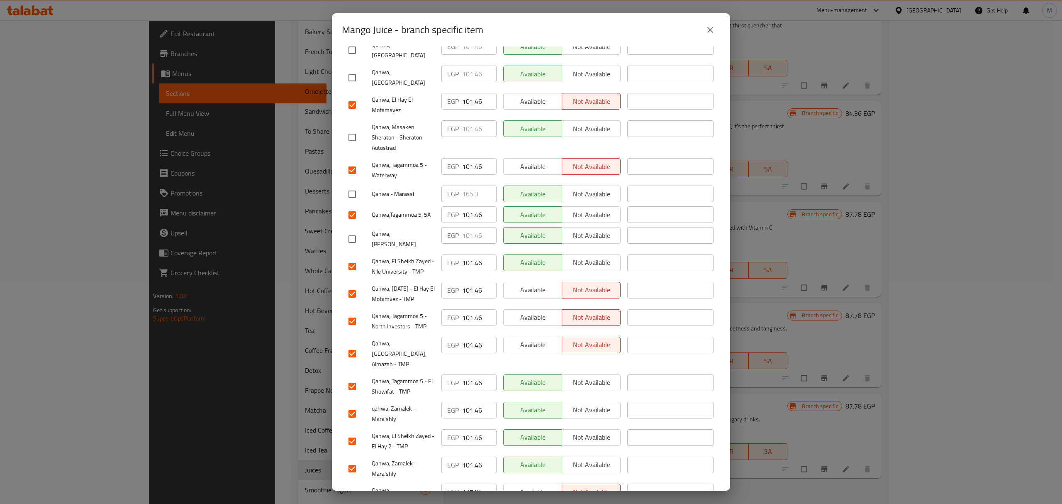
click at [347, 487] on input "checkbox" at bounding box center [352, 495] width 17 height 17
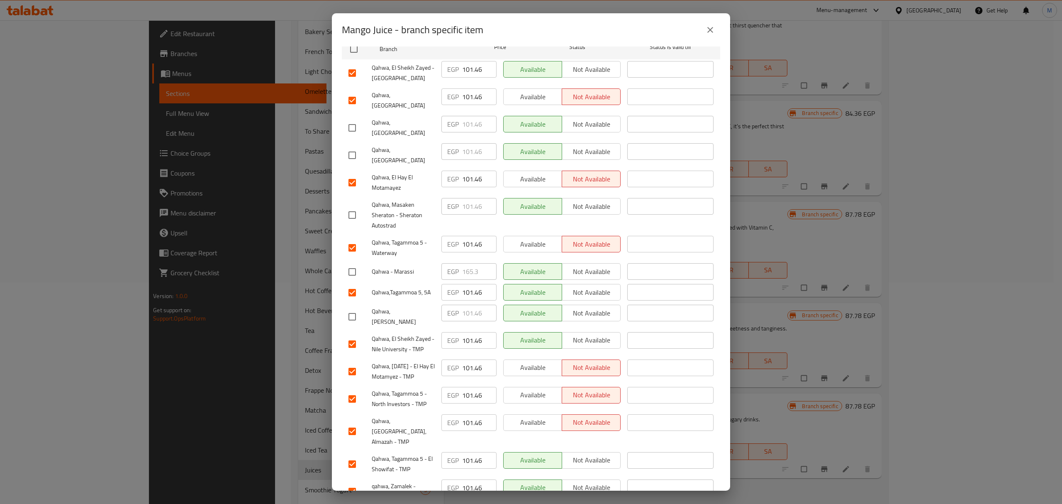
scroll to position [0, 0]
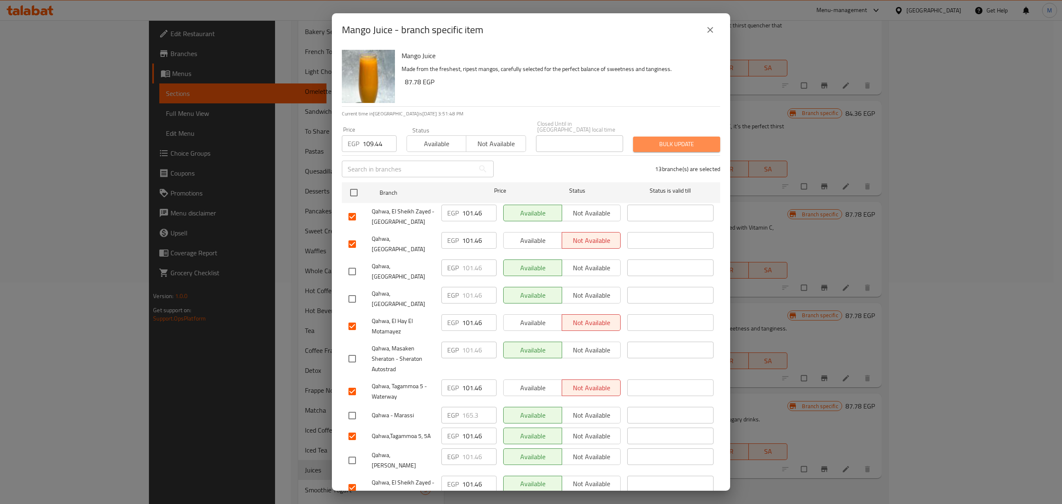
click at [680, 142] on span "Bulk update" at bounding box center [677, 144] width 74 height 10
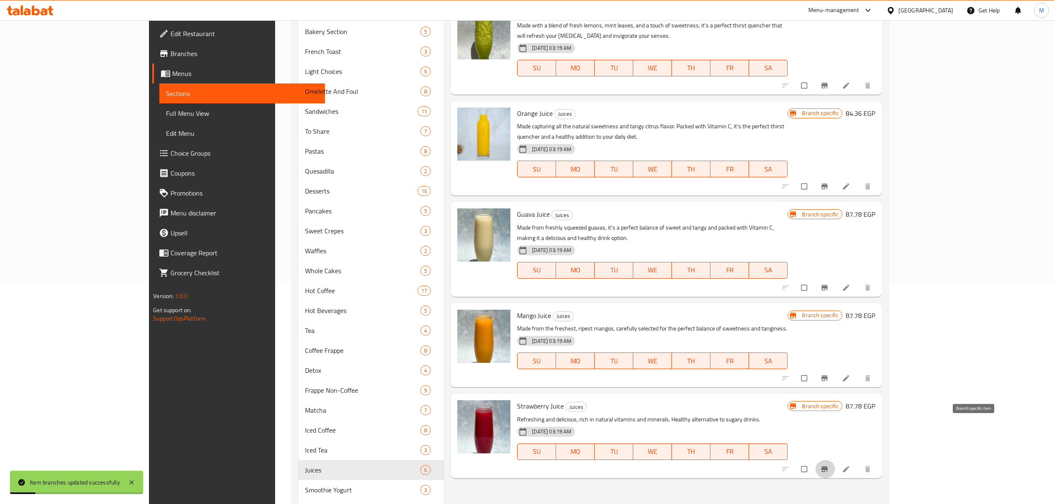
click at [827, 466] on icon "Branch-specific-item" at bounding box center [824, 468] width 6 height 5
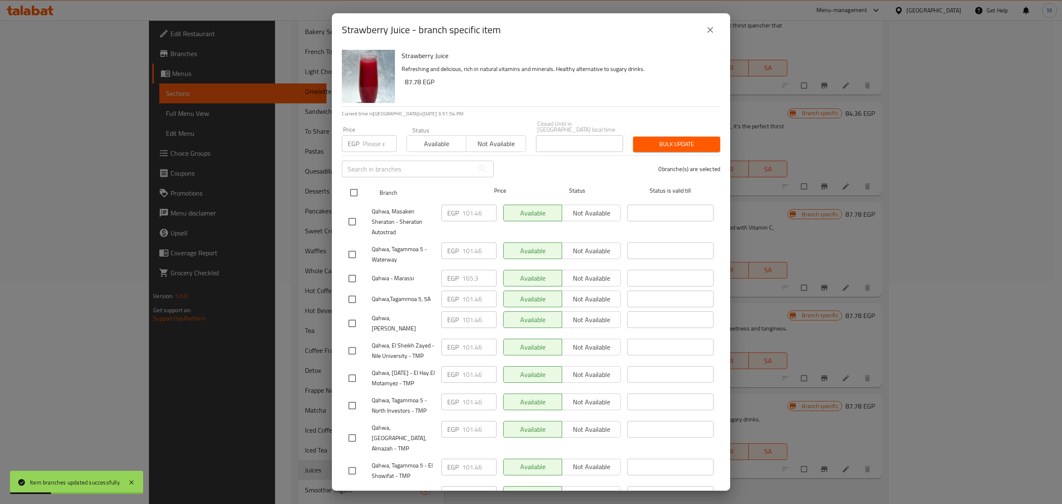
click at [363, 190] on div at bounding box center [360, 192] width 31 height 24
click at [354, 188] on input "checkbox" at bounding box center [353, 192] width 17 height 17
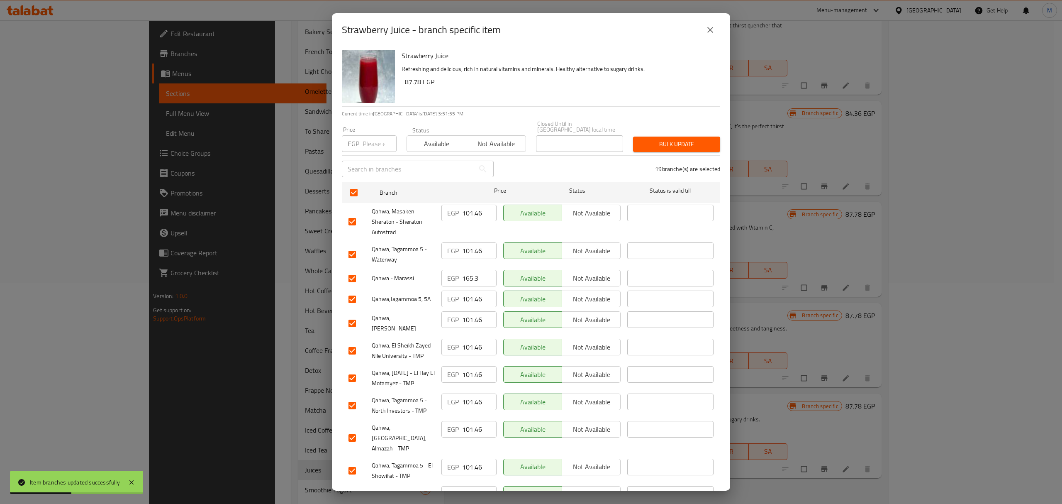
click at [364, 138] on input "number" at bounding box center [380, 143] width 34 height 17
paste input "108.3"
click at [352, 218] on input "checkbox" at bounding box center [352, 221] width 17 height 17
click at [352, 274] on input "checkbox" at bounding box center [352, 278] width 17 height 17
click at [354, 315] on input "checkbox" at bounding box center [352, 323] width 17 height 17
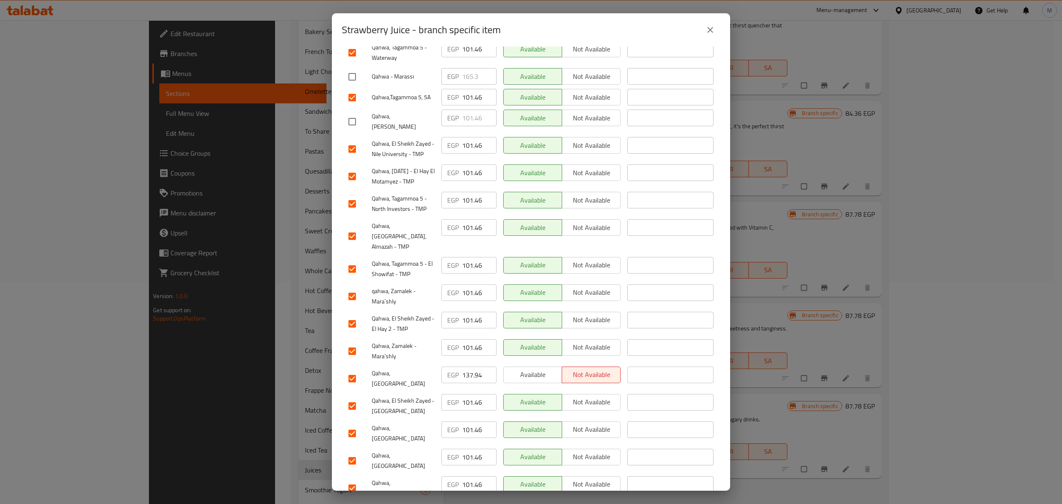
scroll to position [221, 0]
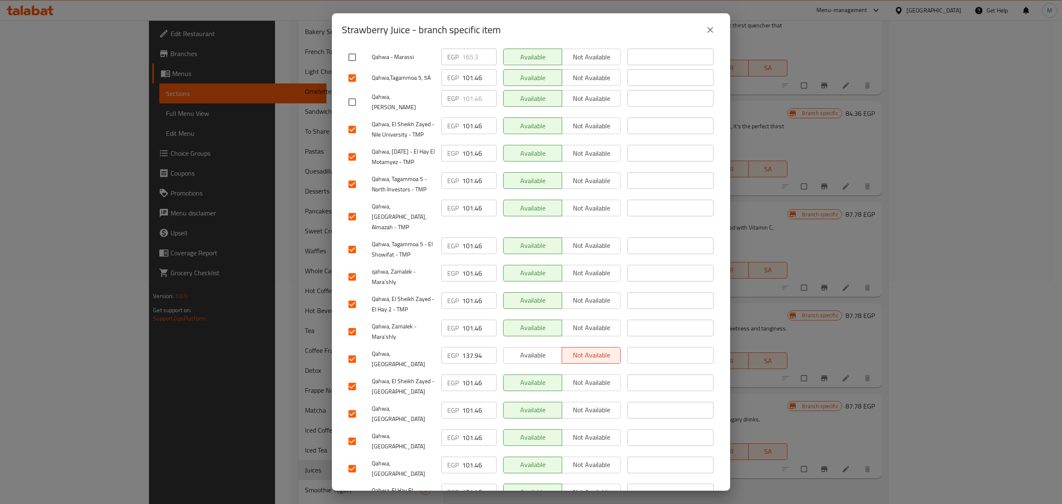
click at [350, 350] on input "checkbox" at bounding box center [352, 358] width 17 height 17
click at [354, 432] on input "checkbox" at bounding box center [352, 440] width 17 height 17
click at [352, 460] on input "checkbox" at bounding box center [352, 468] width 17 height 17
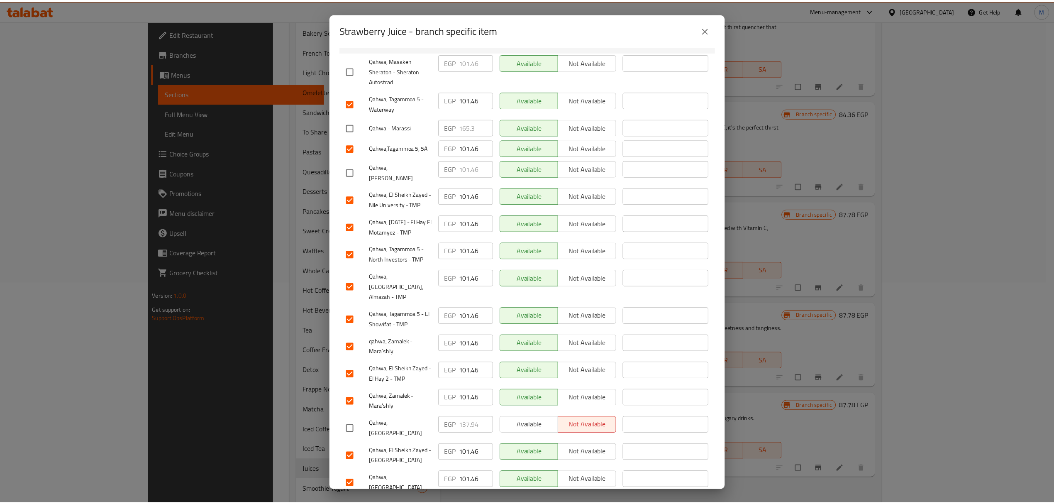
scroll to position [0, 0]
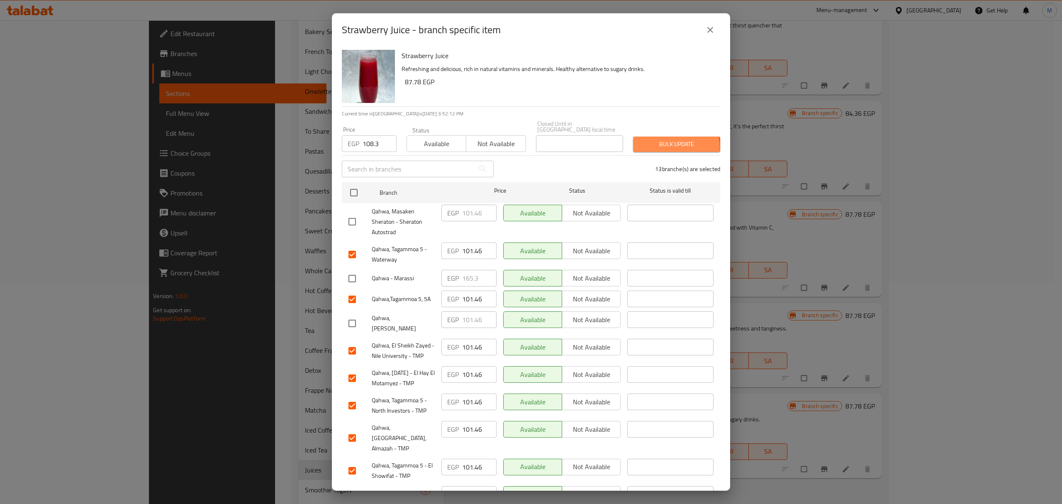
click at [669, 141] on span "Bulk update" at bounding box center [677, 144] width 74 height 10
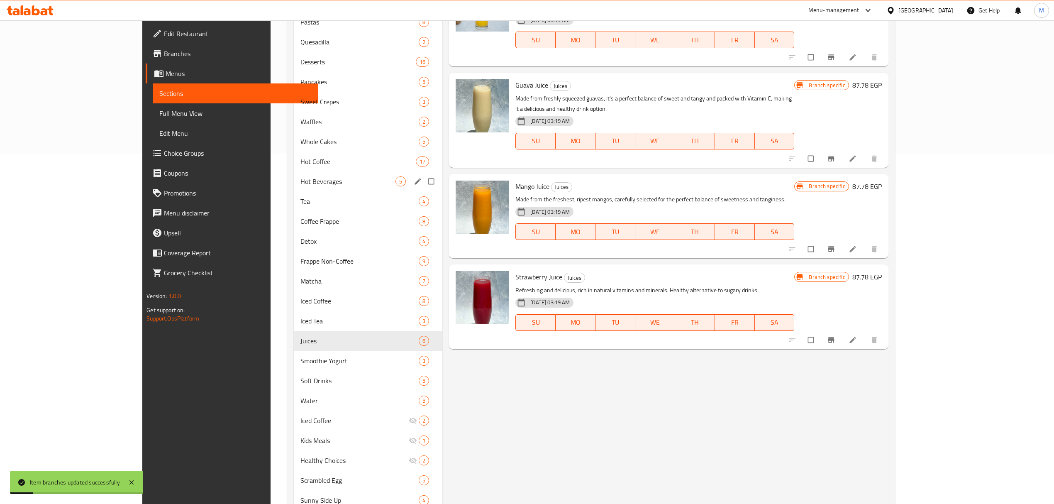
scroll to position [383, 0]
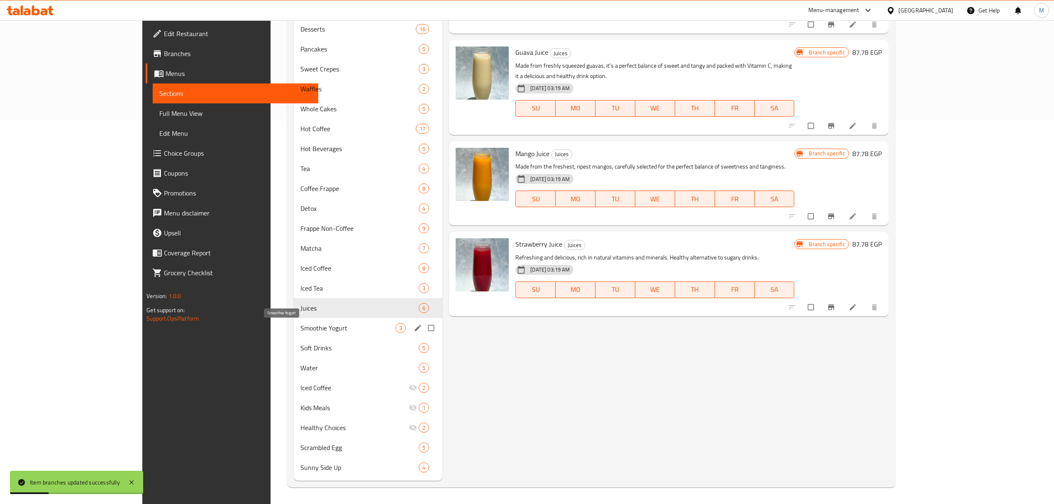
click at [300, 327] on span "Smoothie Yogurt" at bounding box center [347, 328] width 95 height 10
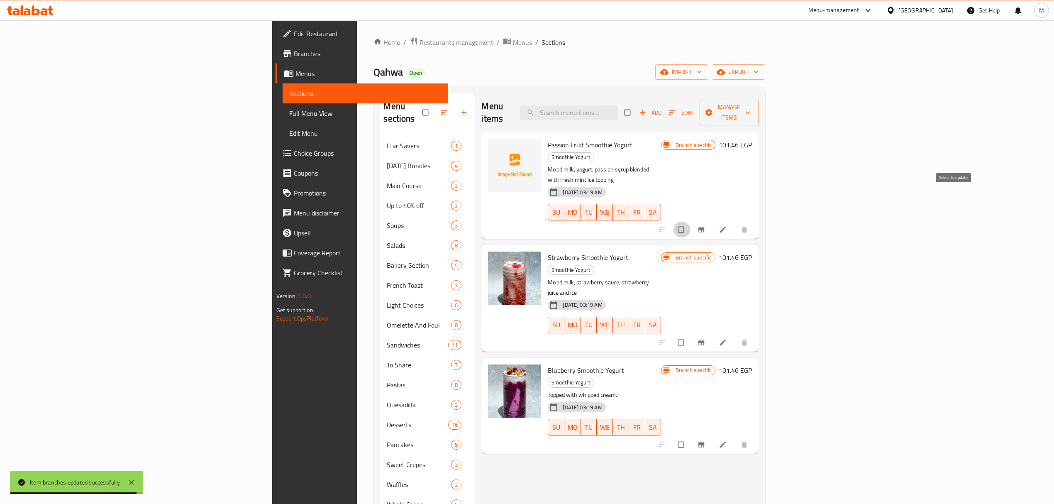
drag, startPoint x: 947, startPoint y: 199, endPoint x: 947, endPoint y: 223, distance: 24.1
click at [690, 222] on input "checkbox" at bounding box center [681, 230] width 17 height 16
click at [690, 334] on input "checkbox" at bounding box center [681, 342] width 17 height 16
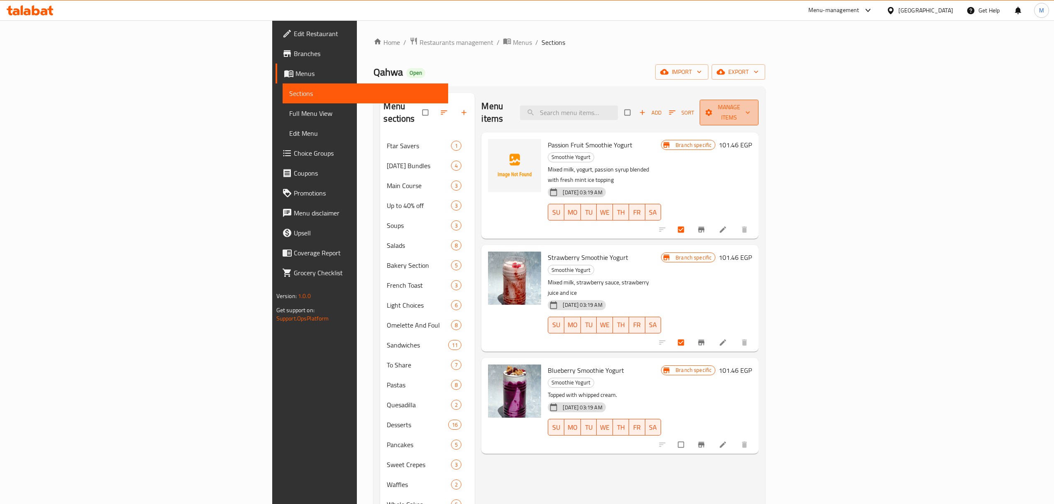
click at [759, 114] on button "Manage items" at bounding box center [729, 113] width 59 height 26
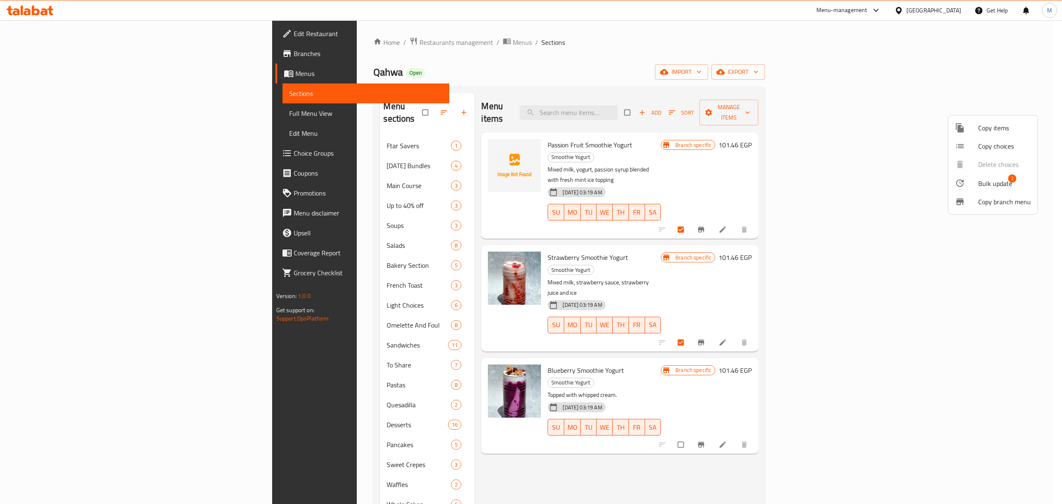
click at [992, 188] on span "Bulk update" at bounding box center [995, 183] width 34 height 10
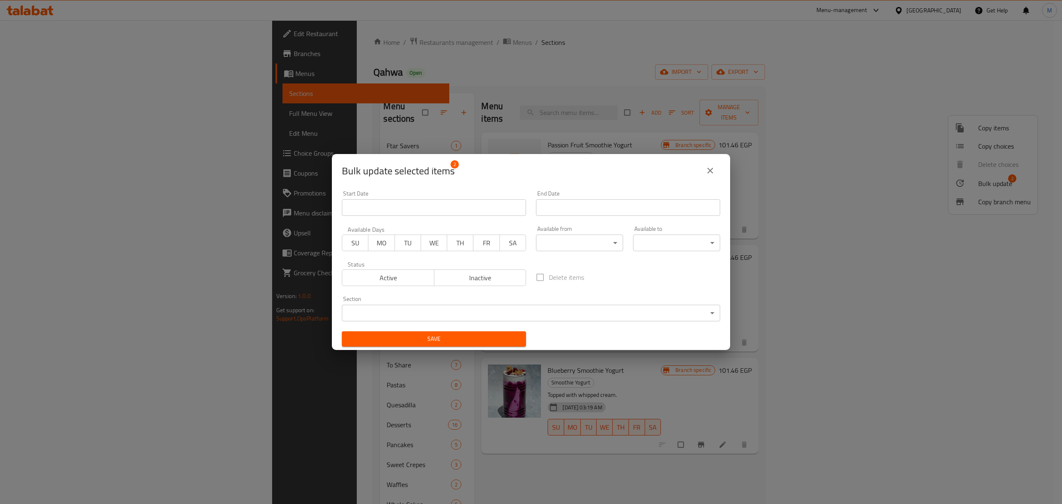
click at [507, 273] on span "Inactive" at bounding box center [480, 278] width 85 height 12
click at [468, 343] on span "Save" at bounding box center [434, 339] width 171 height 10
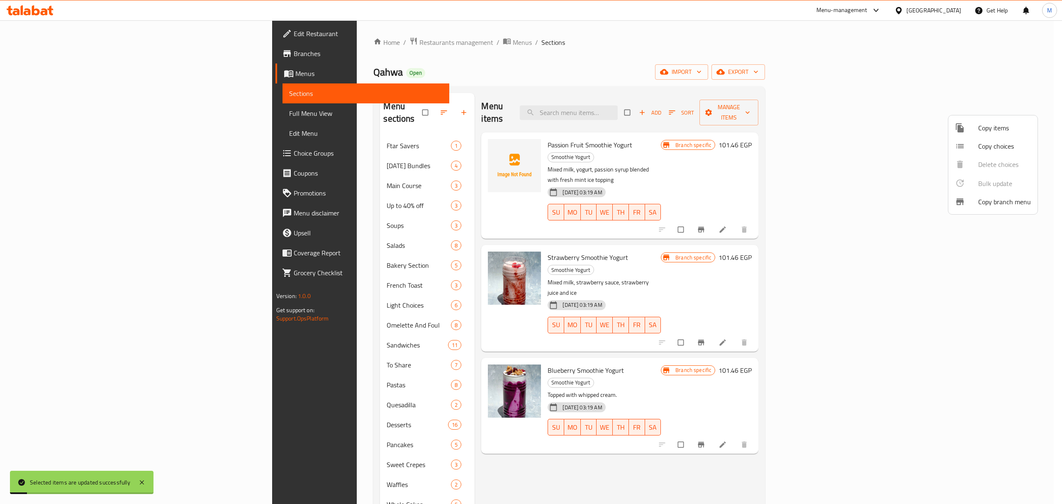
click at [971, 378] on div at bounding box center [531, 252] width 1062 height 504
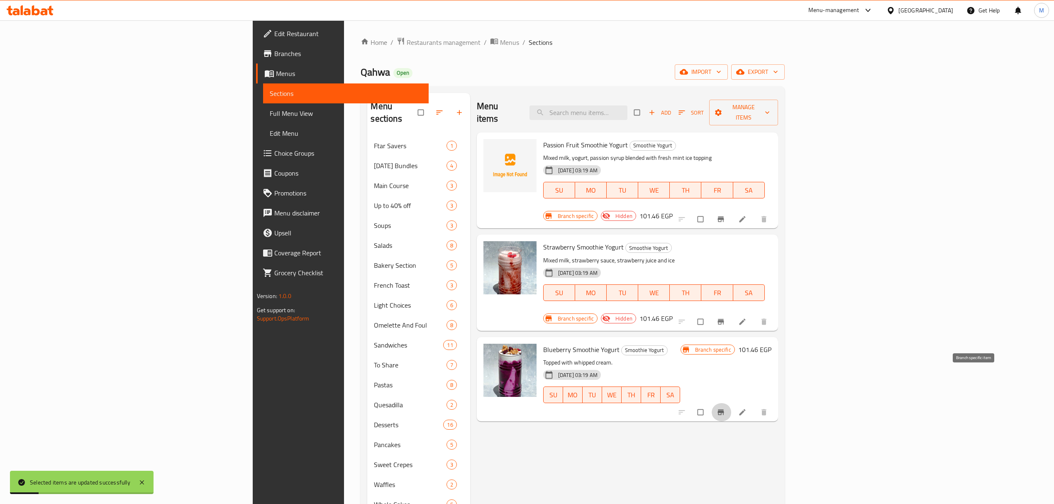
click at [725, 408] on icon "Branch-specific-item" at bounding box center [721, 412] width 8 height 8
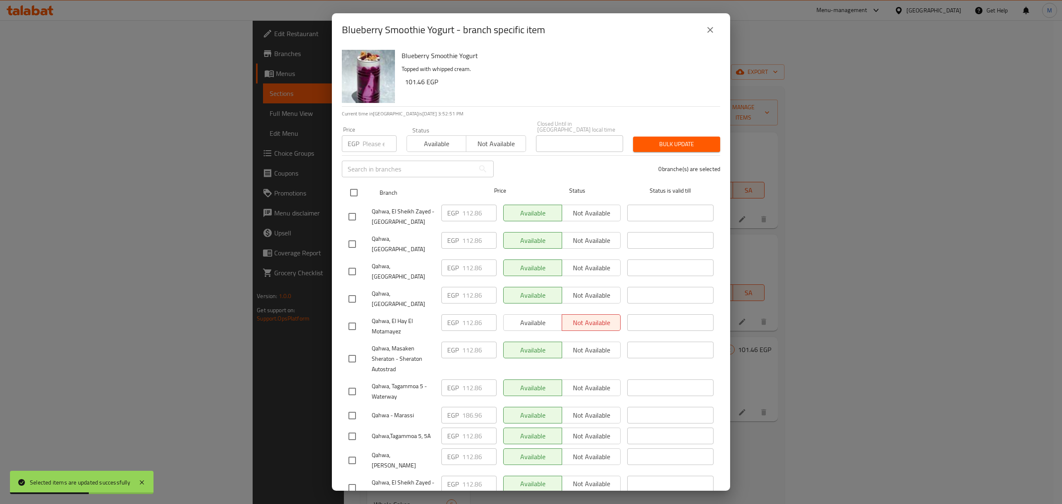
drag, startPoint x: 354, startPoint y: 184, endPoint x: 359, endPoint y: 178, distance: 7.4
click at [354, 184] on input "checkbox" at bounding box center [353, 192] width 17 height 17
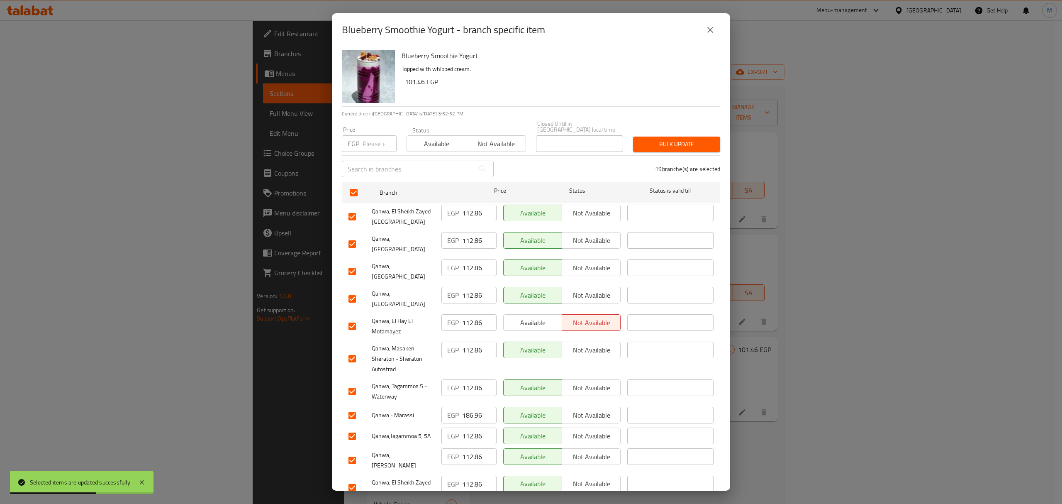
click at [372, 144] on input "number" at bounding box center [380, 143] width 34 height 17
paste input "125.4"
click at [352, 263] on input "checkbox" at bounding box center [352, 271] width 17 height 17
click at [354, 290] on input "checkbox" at bounding box center [352, 298] width 17 height 17
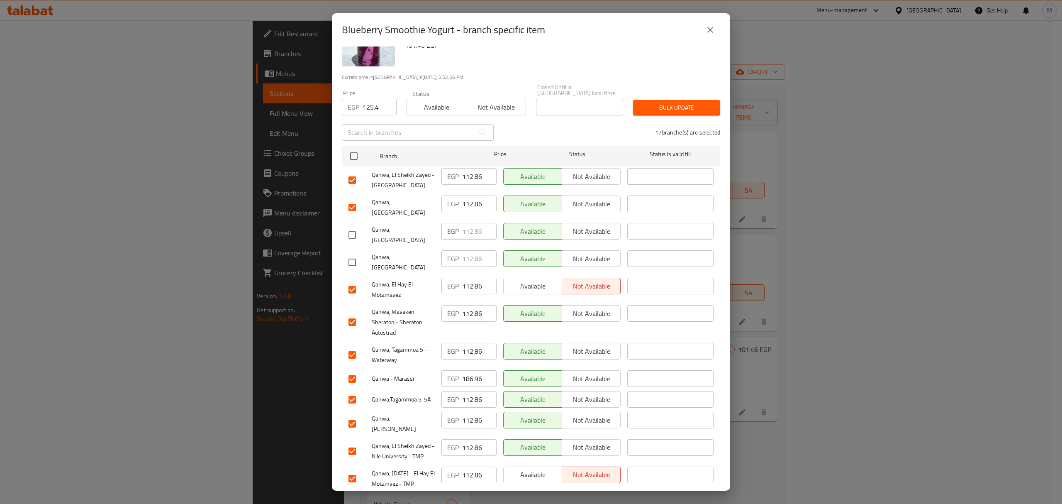
scroll to position [55, 0]
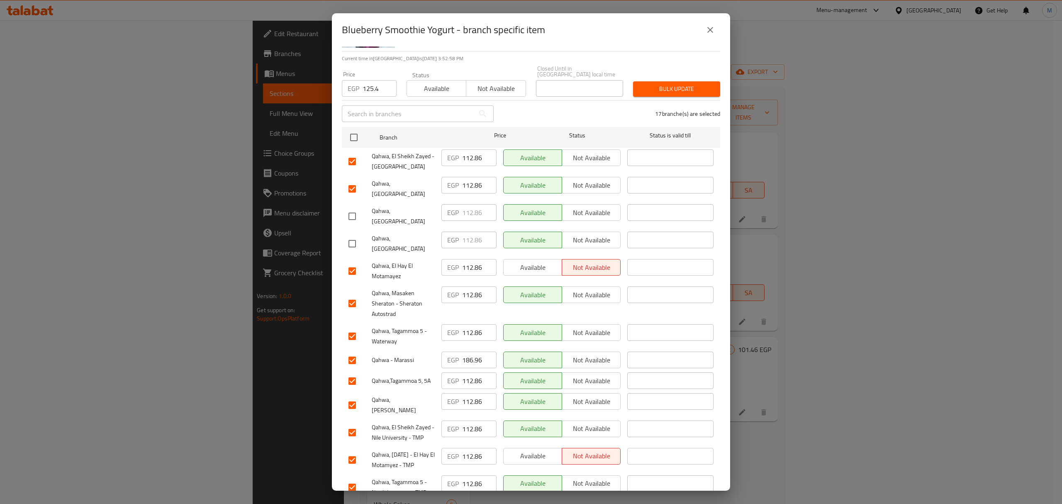
click at [351, 295] on input "checkbox" at bounding box center [352, 303] width 17 height 17
click at [351, 351] on input "checkbox" at bounding box center [352, 359] width 17 height 17
click at [351, 396] on input "checkbox" at bounding box center [352, 404] width 17 height 17
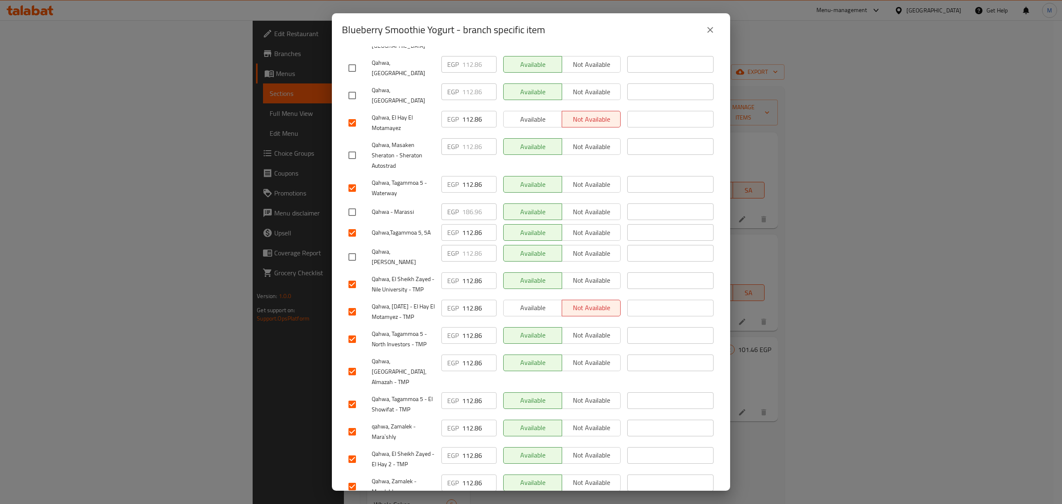
scroll to position [223, 0]
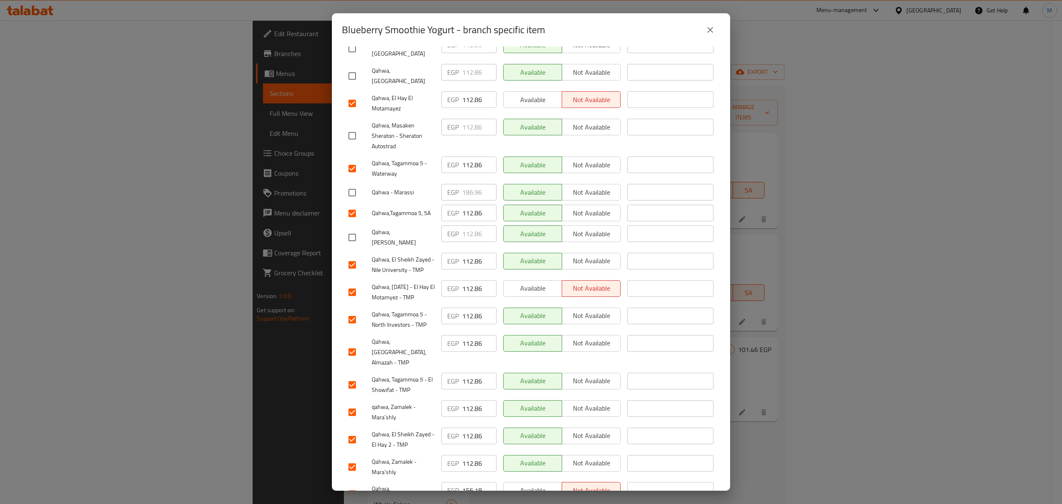
click at [354, 485] on input "checkbox" at bounding box center [352, 493] width 17 height 17
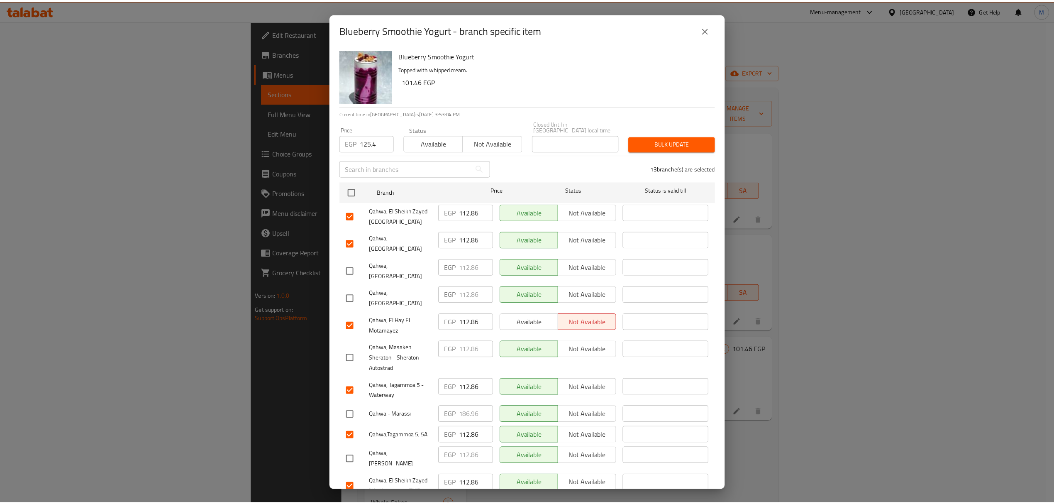
scroll to position [0, 0]
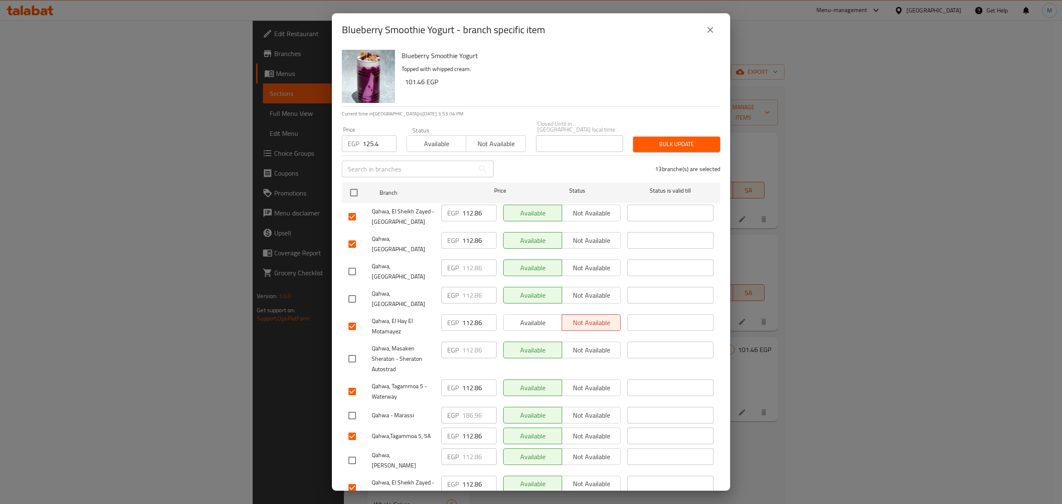
click at [658, 141] on span "Bulk update" at bounding box center [677, 144] width 74 height 10
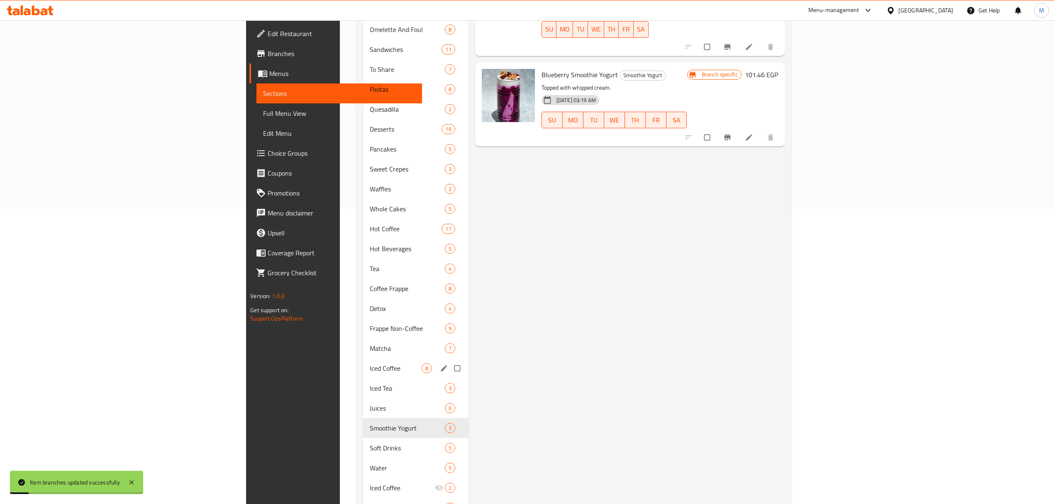
scroll to position [332, 0]
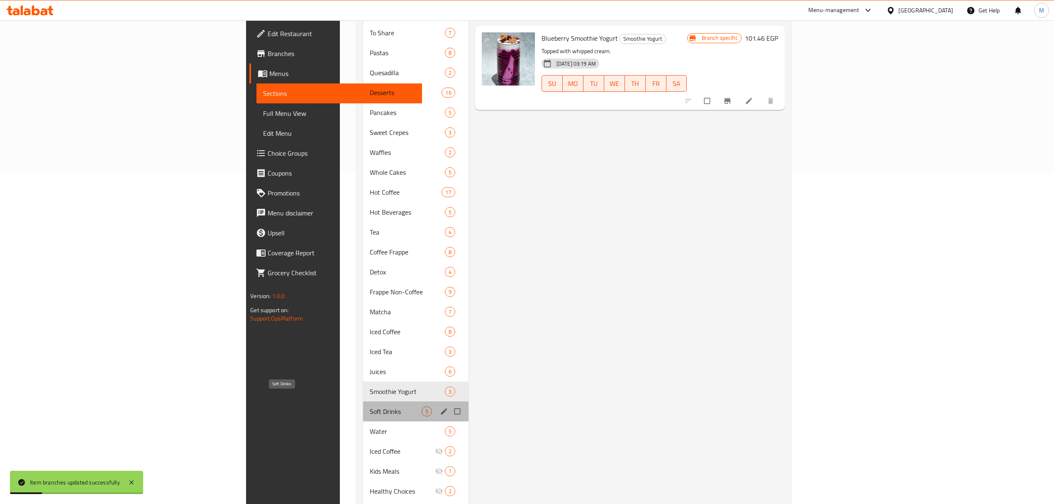
click at [370, 406] on span "Soft Drinks" at bounding box center [396, 411] width 52 height 10
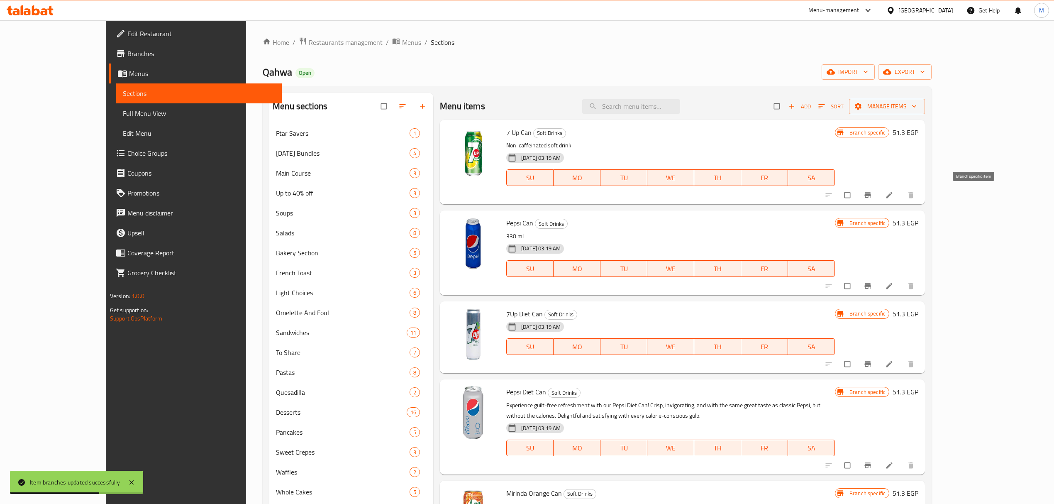
click at [878, 191] on button "Branch-specific-item" at bounding box center [869, 195] width 20 height 18
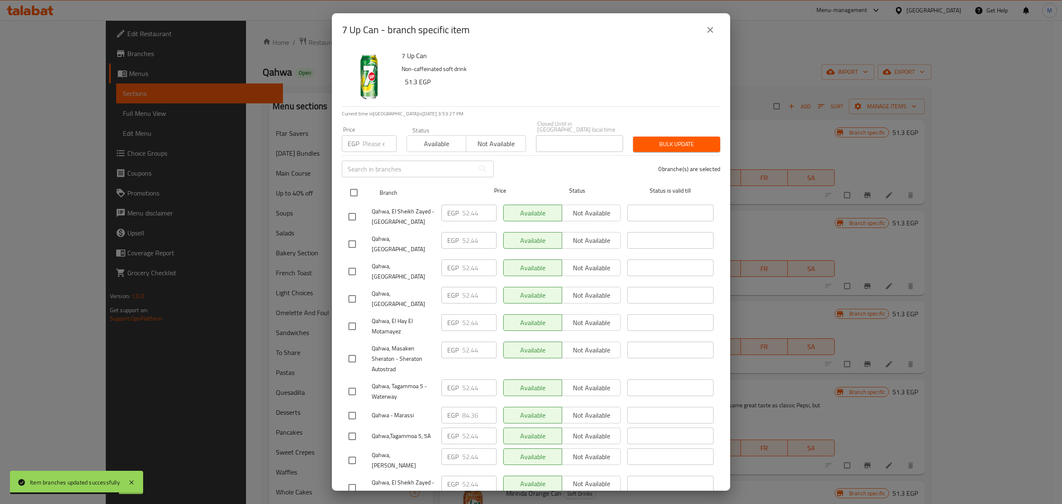
click at [359, 191] on input "checkbox" at bounding box center [353, 192] width 17 height 17
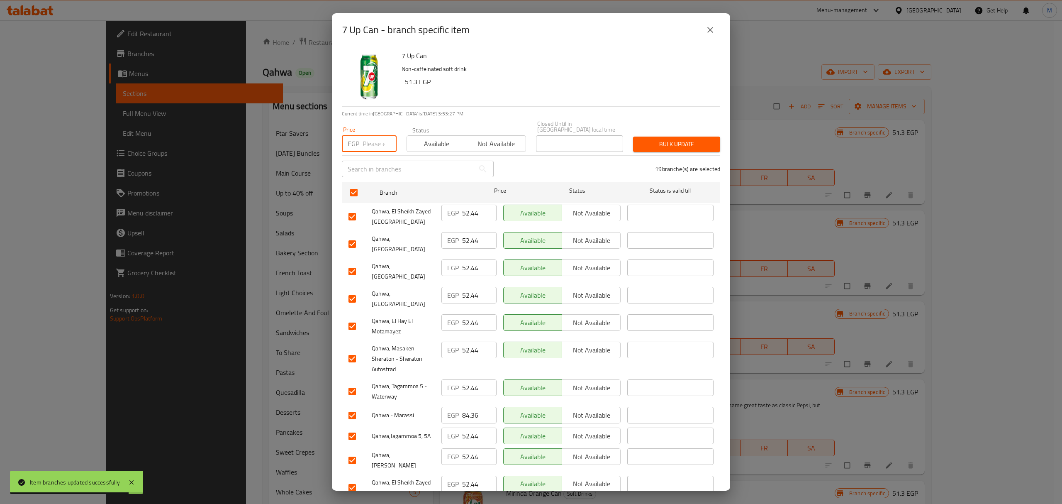
click at [372, 144] on input "number" at bounding box center [380, 143] width 34 height 17
paste input "55.86"
click at [351, 263] on input "checkbox" at bounding box center [352, 271] width 17 height 17
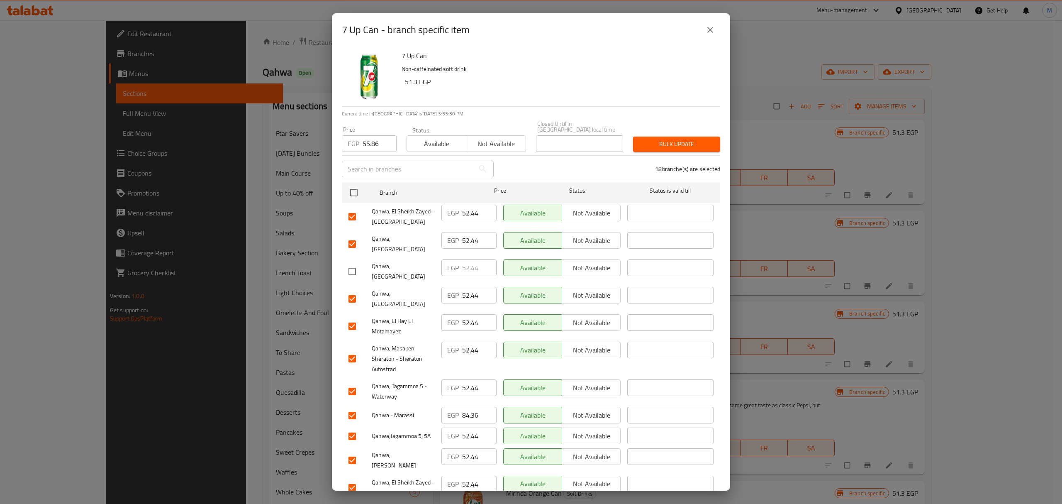
click at [354, 290] on input "checkbox" at bounding box center [352, 298] width 17 height 17
click at [352, 350] on input "checkbox" at bounding box center [352, 358] width 17 height 17
click at [352, 407] on input "checkbox" at bounding box center [352, 415] width 17 height 17
click at [349, 451] on input "checkbox" at bounding box center [352, 459] width 17 height 17
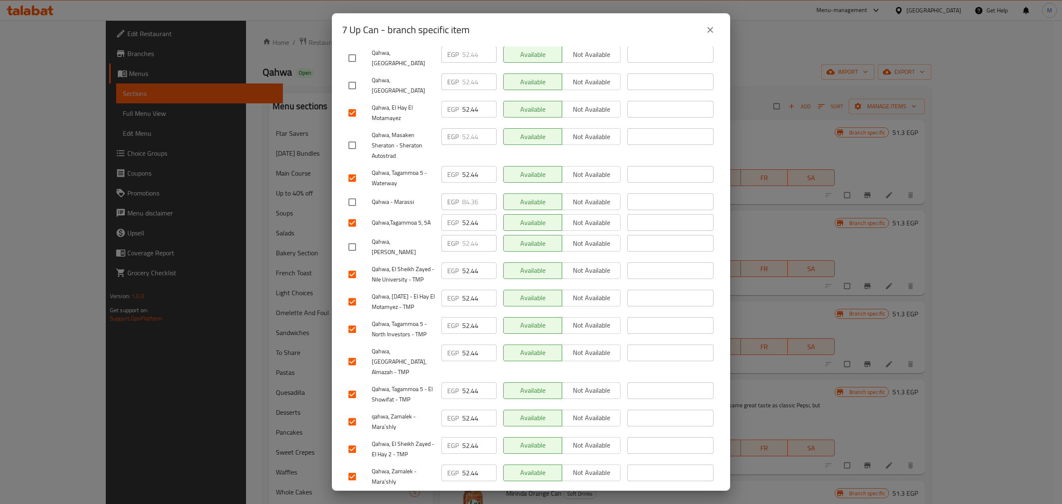
scroll to position [223, 0]
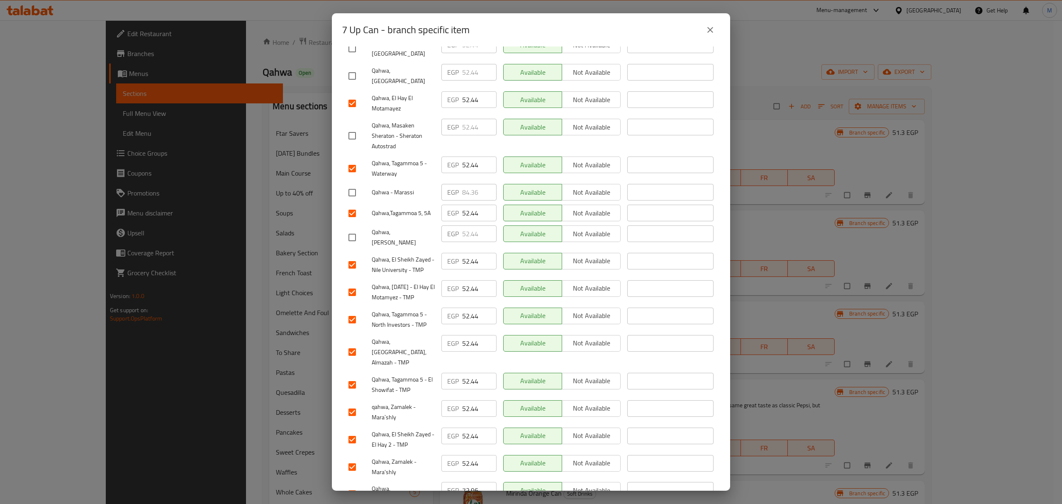
click at [354, 485] on input "checkbox" at bounding box center [352, 493] width 17 height 17
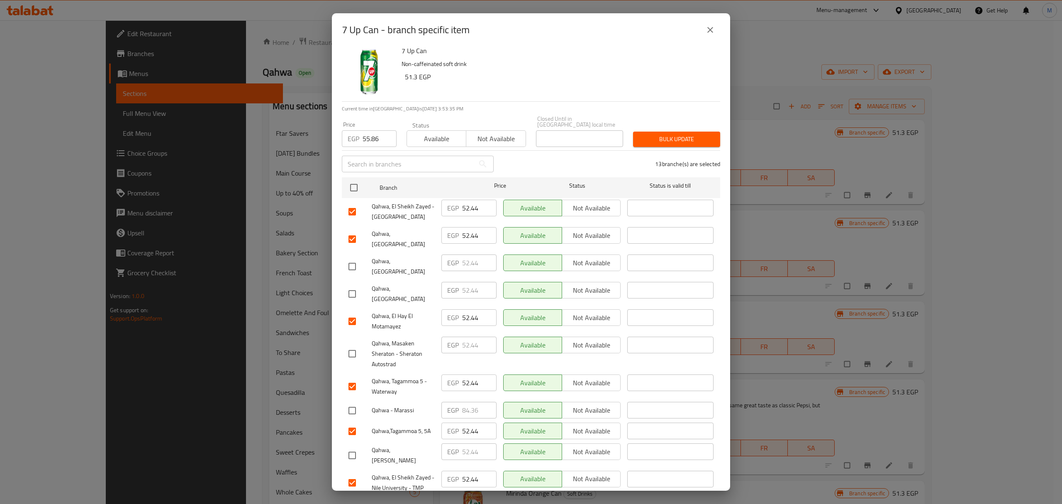
scroll to position [0, 0]
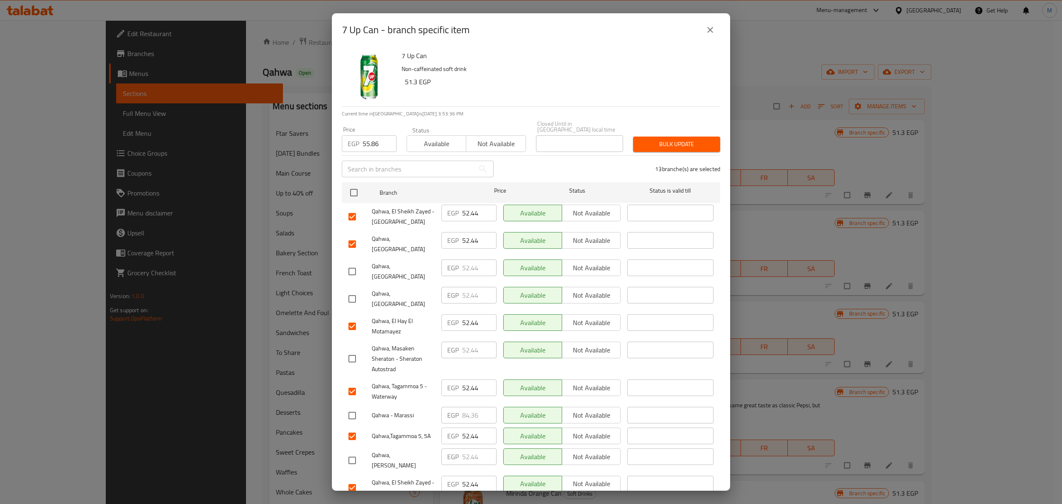
click at [676, 147] on div "7 Up Can Non-caffeinated soft drink 51.3 EGP Current time in [GEOGRAPHIC_DATA] …" at bounding box center [531, 268] width 398 height 444
click at [674, 139] on span "Bulk update" at bounding box center [677, 144] width 74 height 10
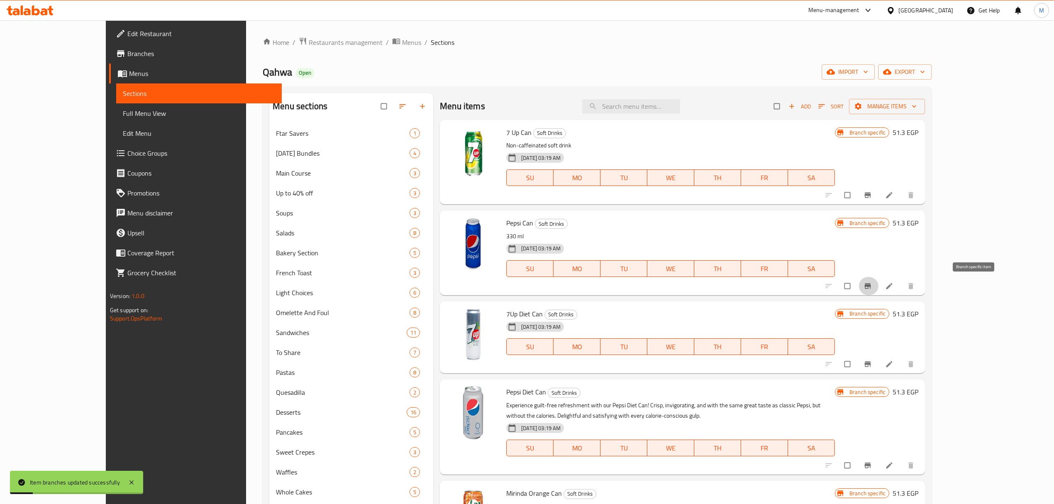
click at [872, 287] on icon "Branch-specific-item" at bounding box center [867, 286] width 8 height 8
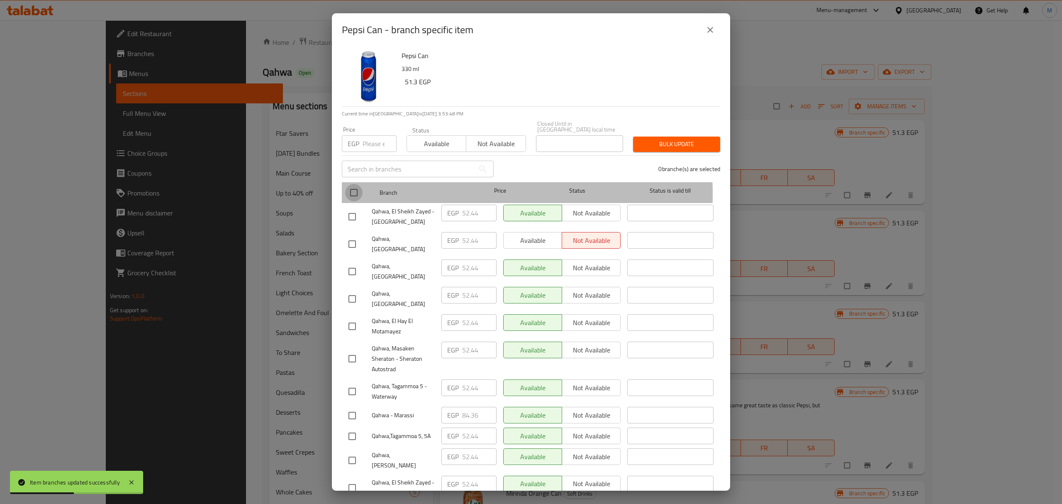
click at [351, 188] on input "checkbox" at bounding box center [353, 192] width 17 height 17
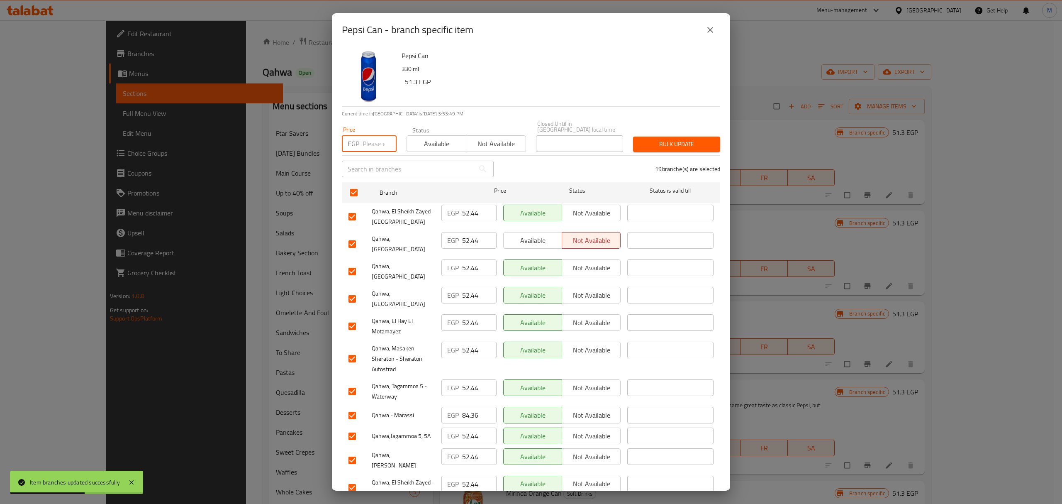
click at [369, 141] on input "number" at bounding box center [380, 143] width 34 height 17
paste input "55.86"
click at [353, 263] on input "checkbox" at bounding box center [352, 271] width 17 height 17
click at [351, 290] on input "checkbox" at bounding box center [352, 298] width 17 height 17
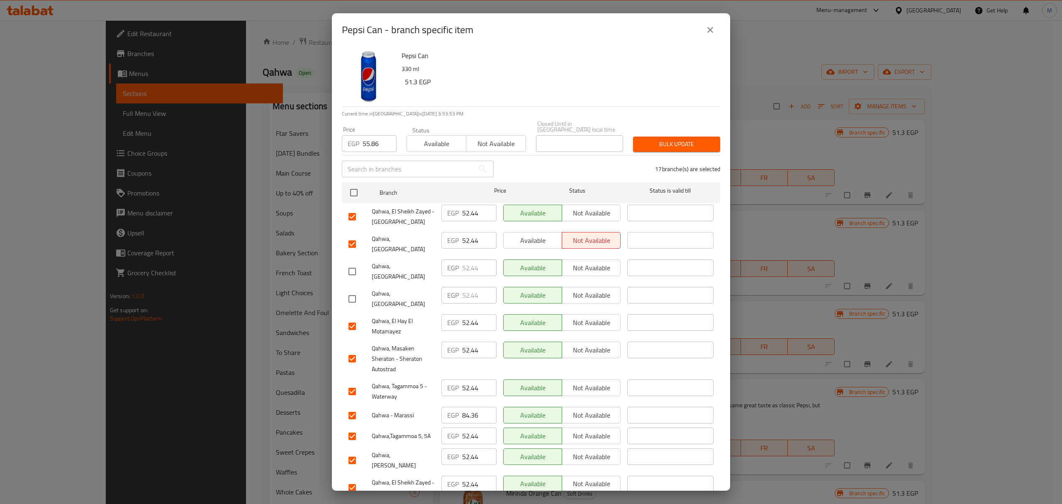
click at [354, 350] on input "checkbox" at bounding box center [352, 358] width 17 height 17
click at [354, 407] on input "checkbox" at bounding box center [352, 415] width 17 height 17
click at [354, 451] on input "checkbox" at bounding box center [352, 459] width 17 height 17
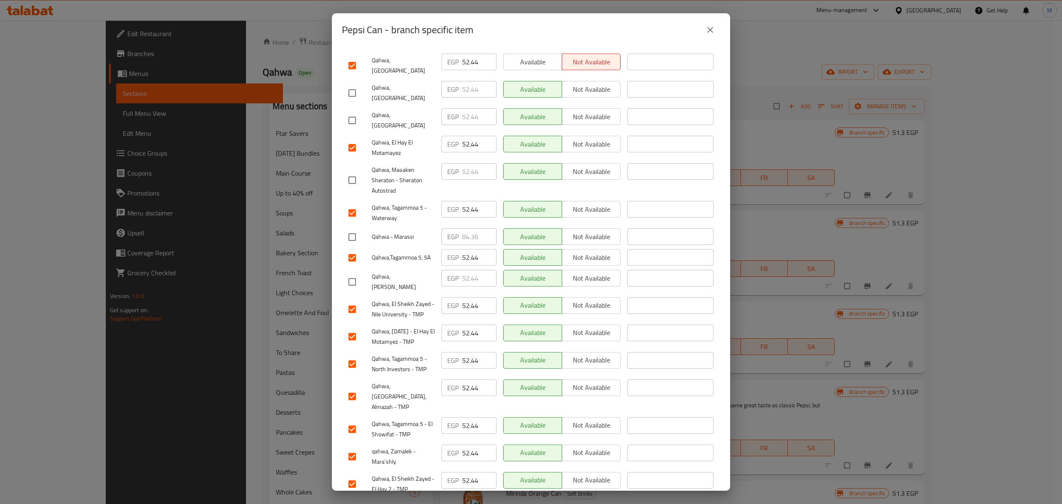
scroll to position [223, 0]
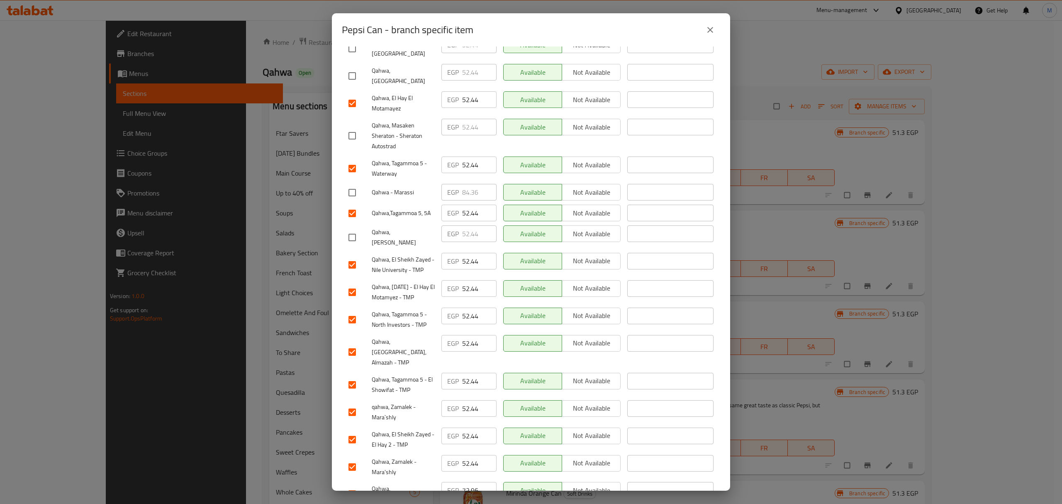
click at [354, 485] on input "checkbox" at bounding box center [352, 493] width 17 height 17
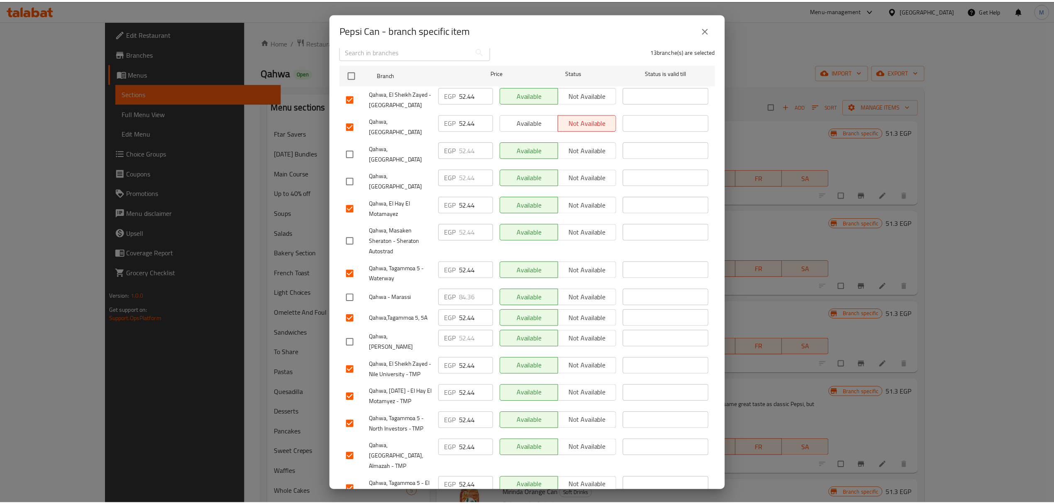
scroll to position [0, 0]
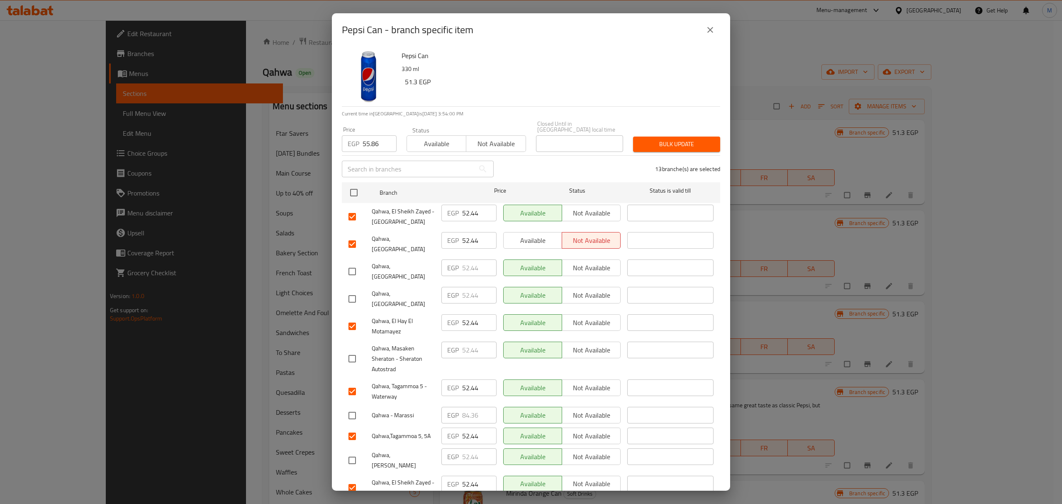
click at [676, 139] on span "Bulk update" at bounding box center [677, 144] width 74 height 10
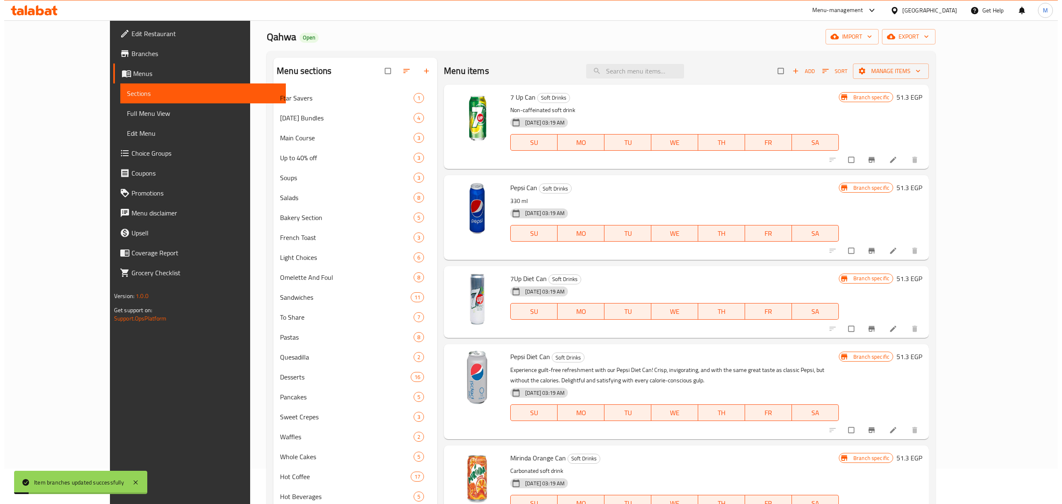
scroll to position [55, 0]
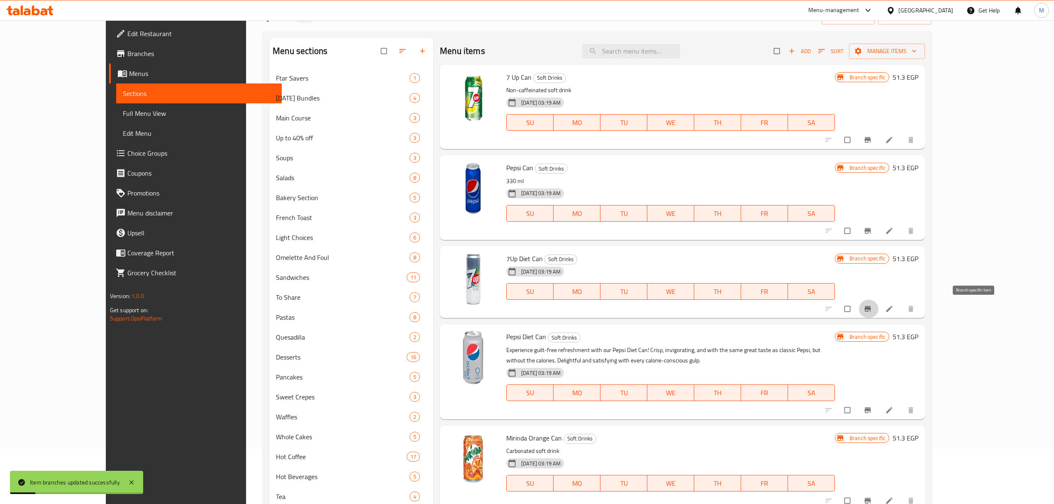
click at [878, 311] on button "Branch-specific-item" at bounding box center [869, 309] width 20 height 18
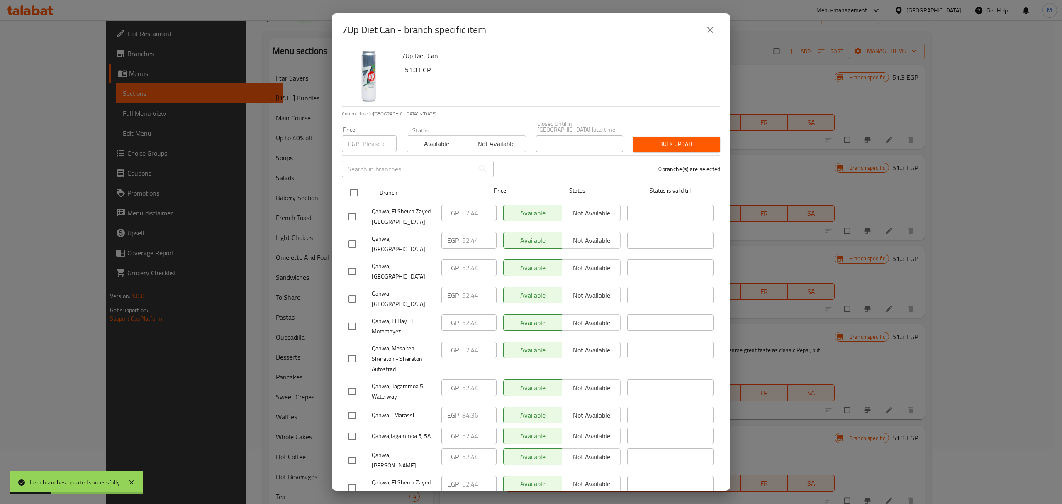
click at [350, 188] on input "checkbox" at bounding box center [353, 192] width 17 height 17
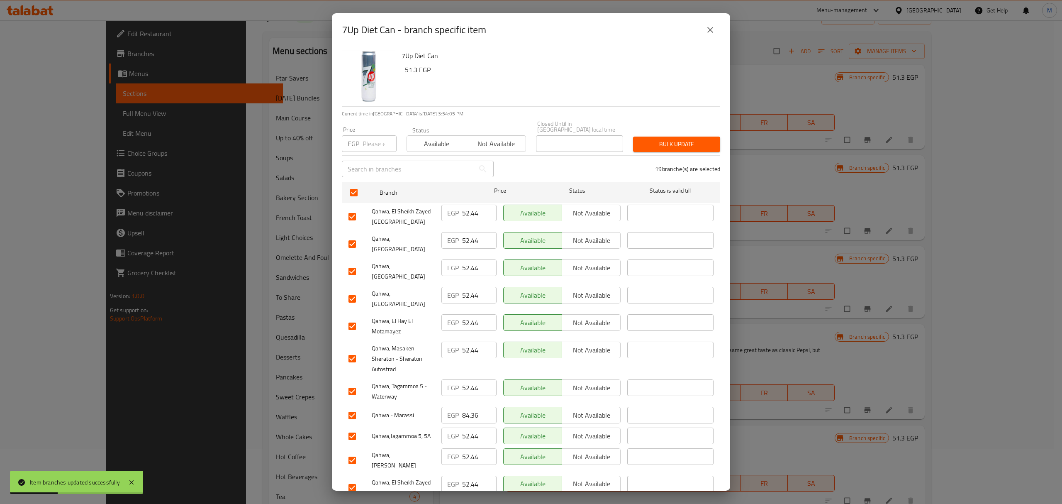
click at [370, 145] on input "number" at bounding box center [380, 143] width 34 height 17
paste input "55.86"
click at [349, 263] on input "checkbox" at bounding box center [352, 271] width 17 height 17
click at [352, 290] on input "checkbox" at bounding box center [352, 298] width 17 height 17
click at [351, 350] on input "checkbox" at bounding box center [352, 358] width 17 height 17
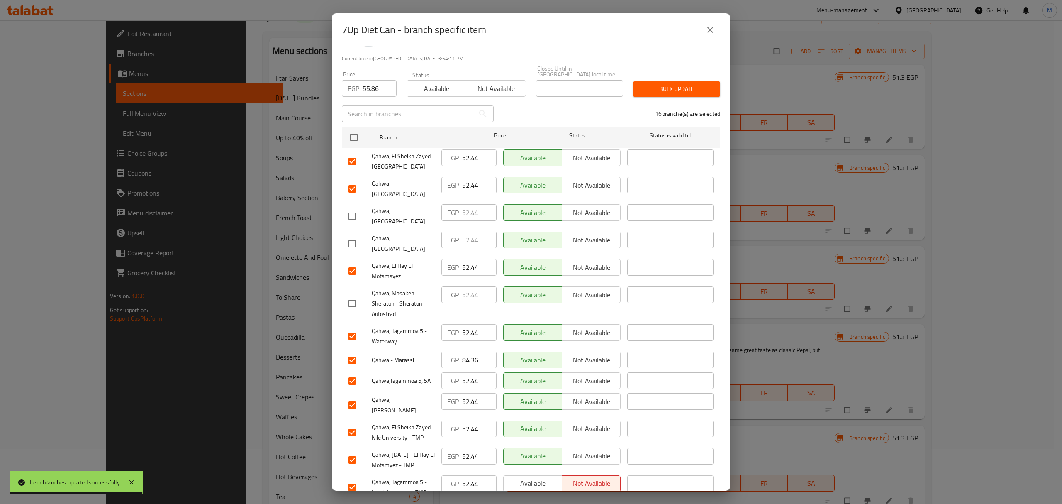
click at [351, 351] on input "checkbox" at bounding box center [352, 359] width 17 height 17
click at [352, 396] on input "checkbox" at bounding box center [352, 404] width 17 height 17
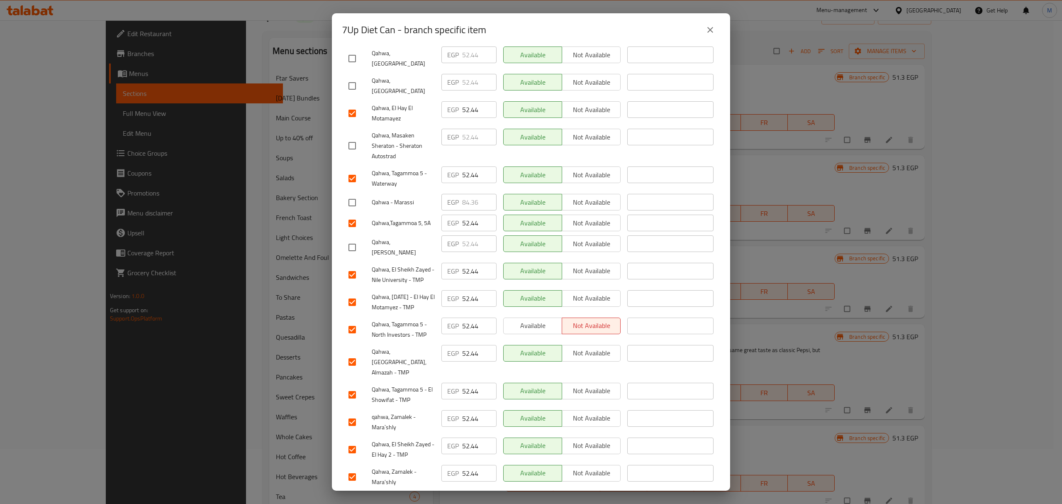
scroll to position [223, 0]
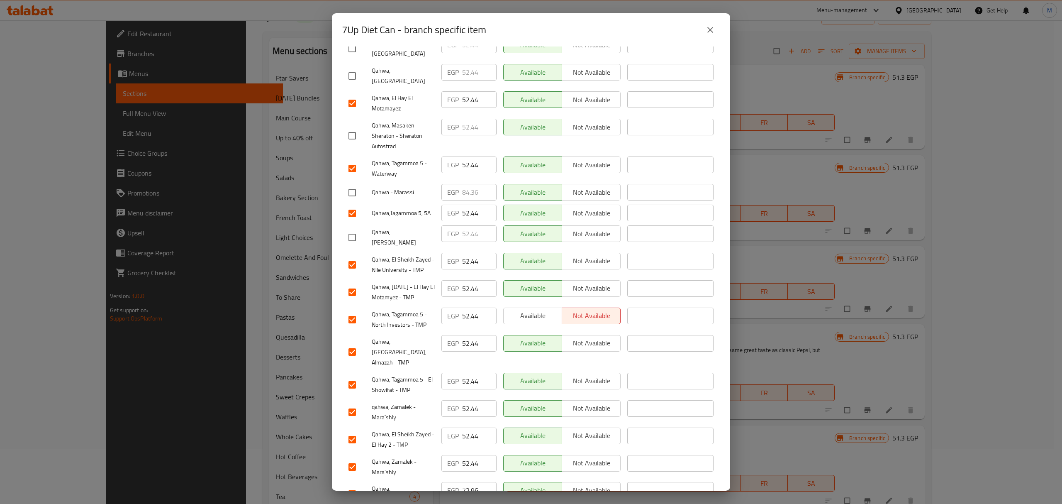
click at [359, 485] on input "checkbox" at bounding box center [352, 493] width 17 height 17
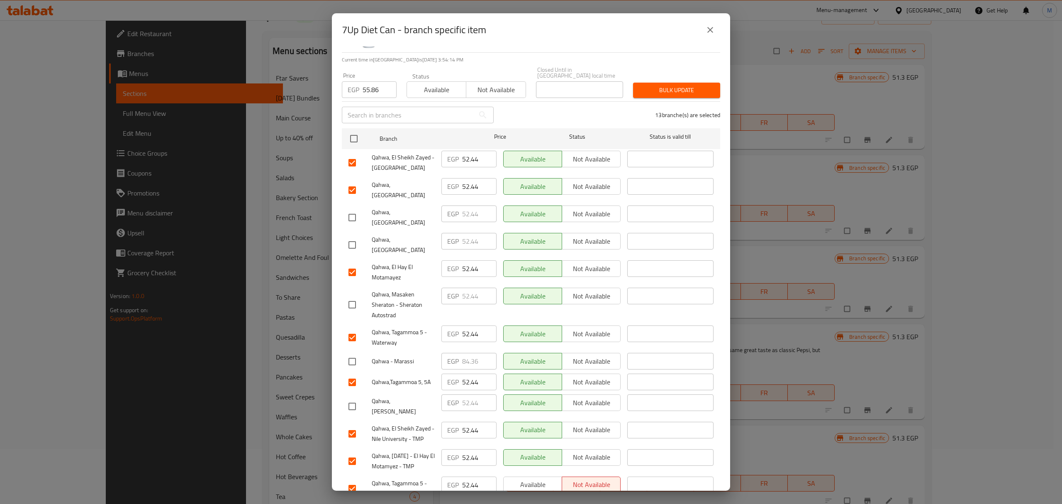
scroll to position [55, 0]
click at [680, 85] on span "Bulk update" at bounding box center [677, 89] width 74 height 10
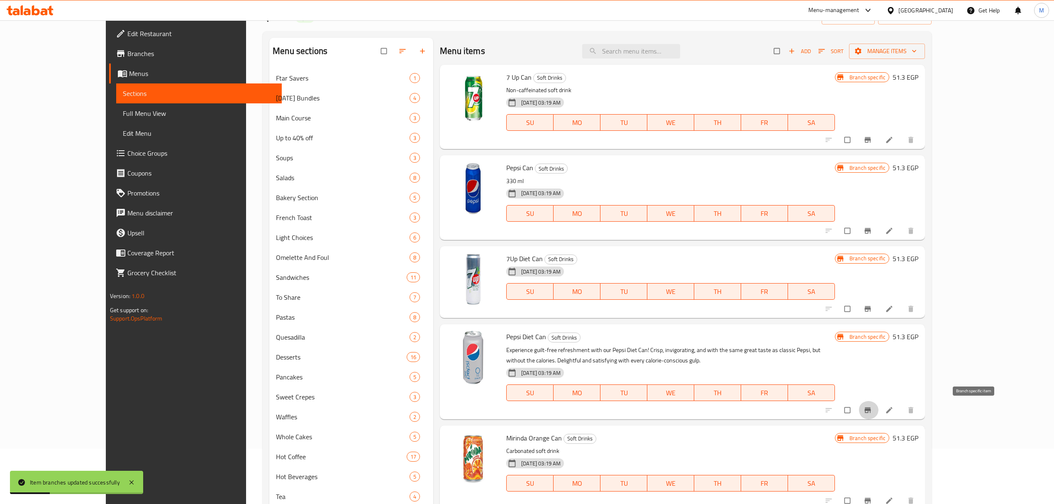
click at [871, 412] on icon "Branch-specific-item" at bounding box center [868, 409] width 6 height 5
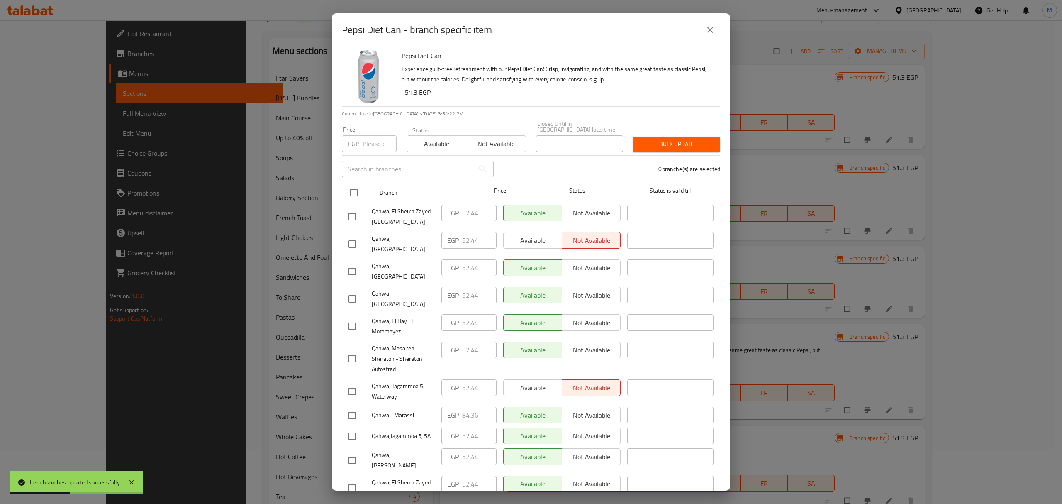
click at [355, 185] on input "checkbox" at bounding box center [353, 192] width 17 height 17
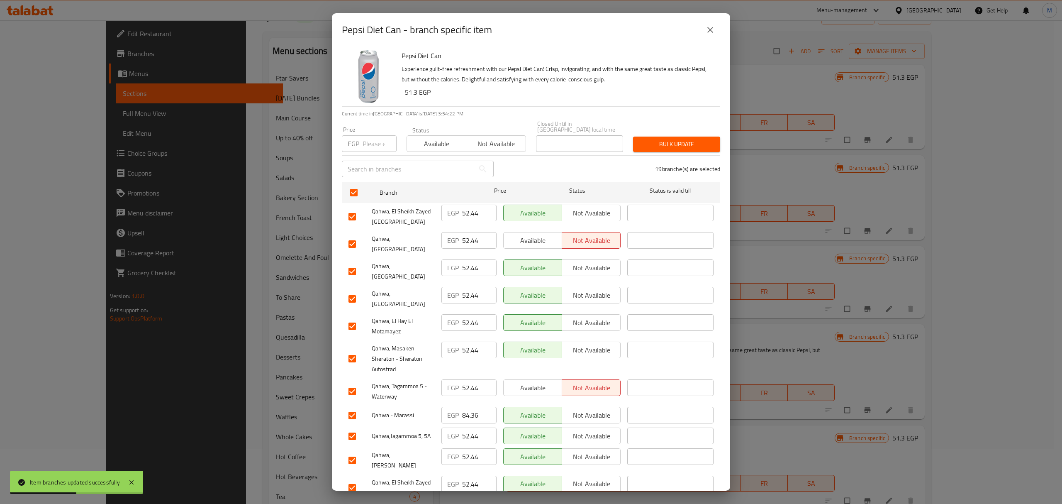
click at [369, 146] on div "Price EGP Price" at bounding box center [369, 139] width 65 height 35
click at [371, 141] on input "number" at bounding box center [380, 143] width 34 height 17
paste input "55.86"
click at [352, 263] on input "checkbox" at bounding box center [352, 271] width 17 height 17
click at [353, 290] on input "checkbox" at bounding box center [352, 298] width 17 height 17
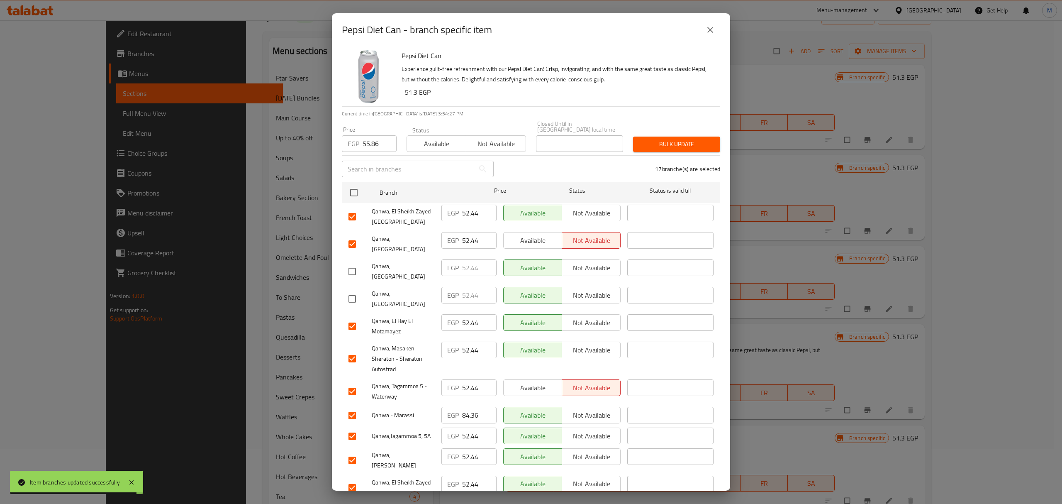
click at [352, 350] on input "checkbox" at bounding box center [352, 358] width 17 height 17
click at [353, 407] on input "checkbox" at bounding box center [352, 415] width 17 height 17
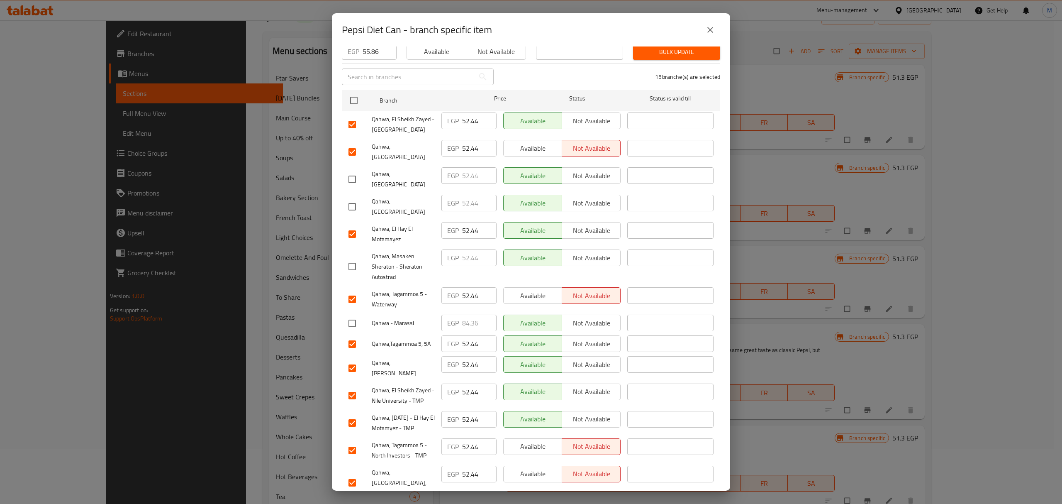
scroll to position [110, 0]
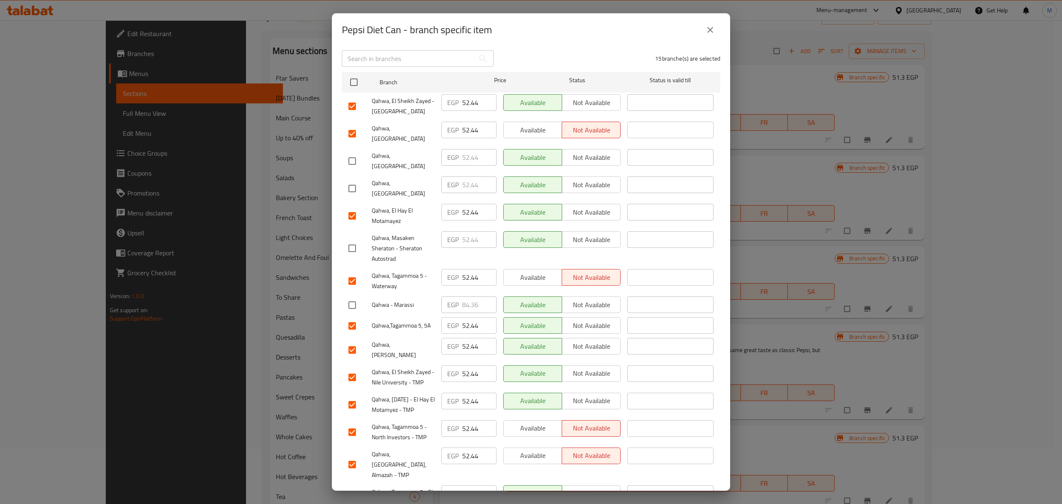
click at [349, 341] on input "checkbox" at bounding box center [352, 349] width 17 height 17
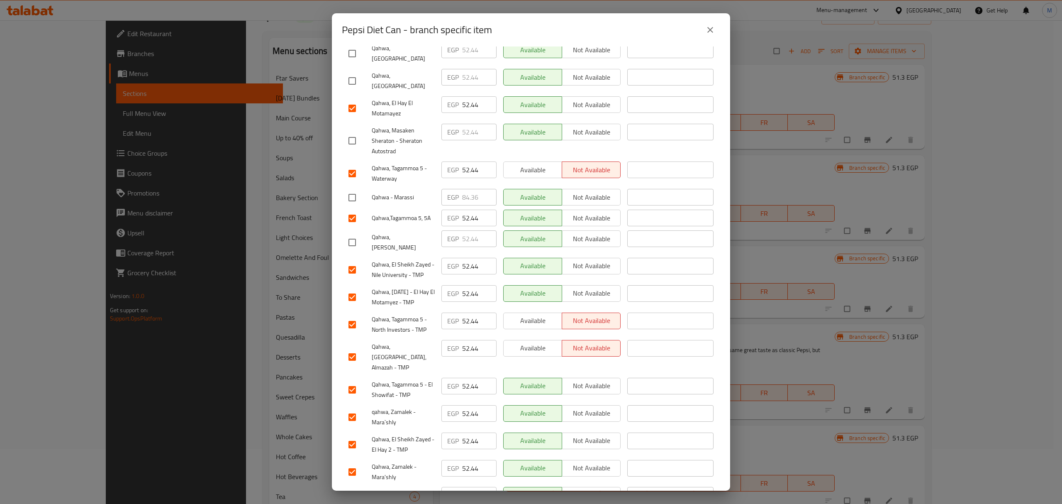
scroll to position [223, 0]
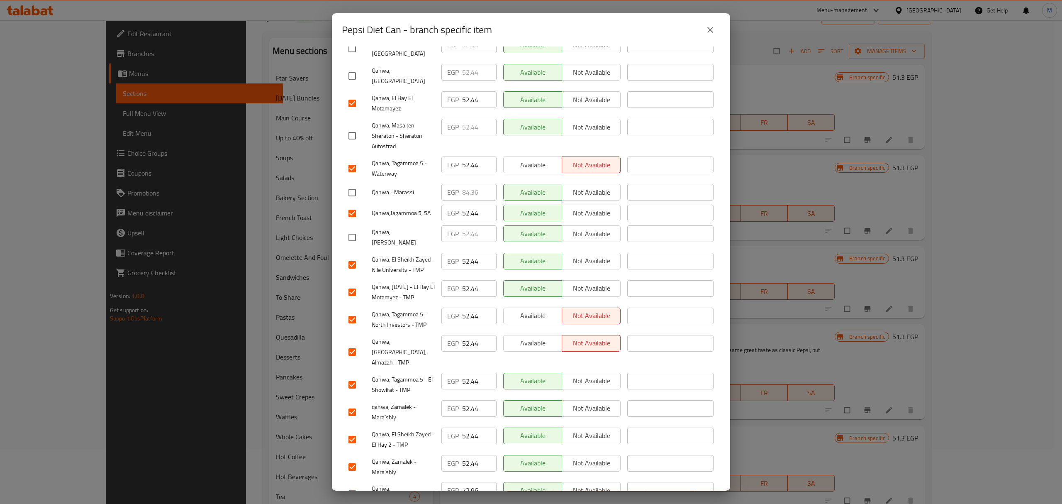
click at [352, 485] on input "checkbox" at bounding box center [352, 493] width 17 height 17
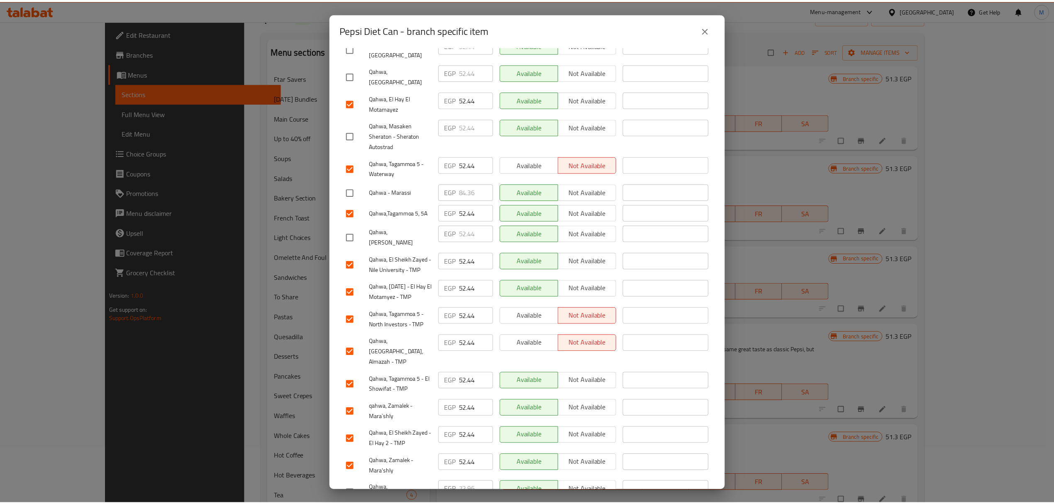
scroll to position [0, 0]
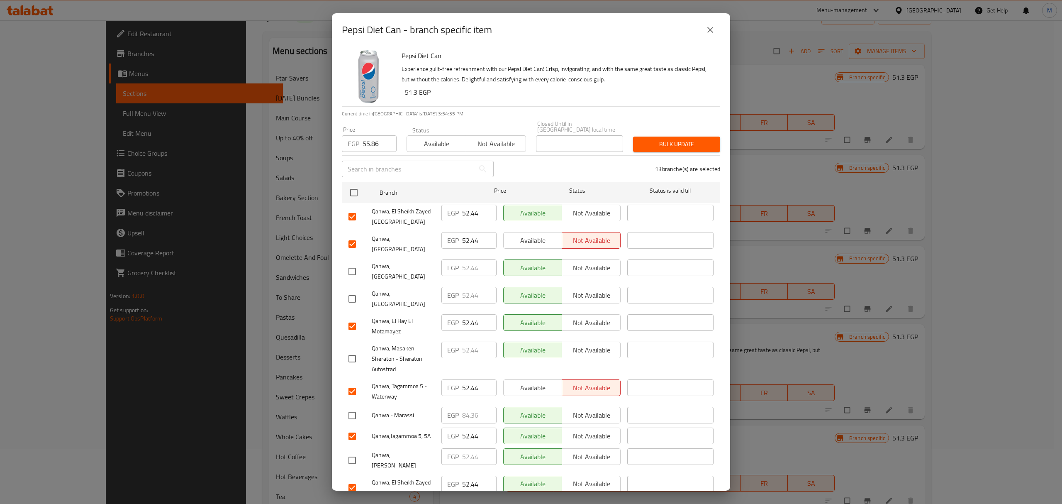
click at [684, 145] on button "Bulk update" at bounding box center [676, 144] width 87 height 15
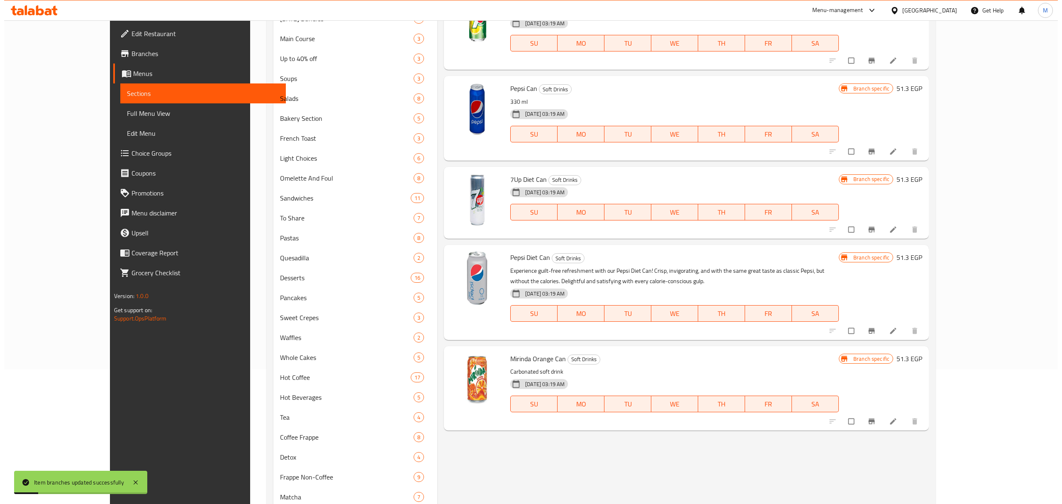
scroll to position [166, 0]
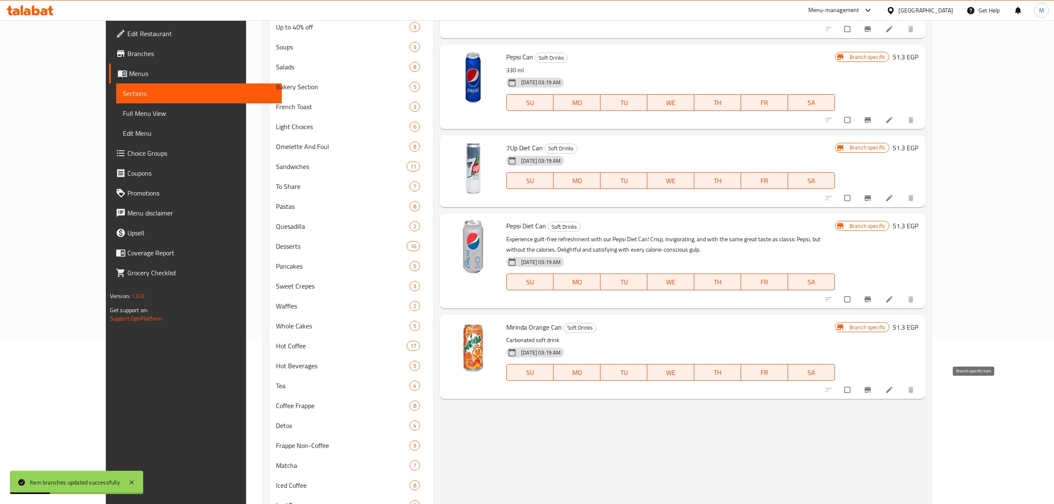
click at [878, 392] on button "Branch-specific-item" at bounding box center [869, 389] width 20 height 18
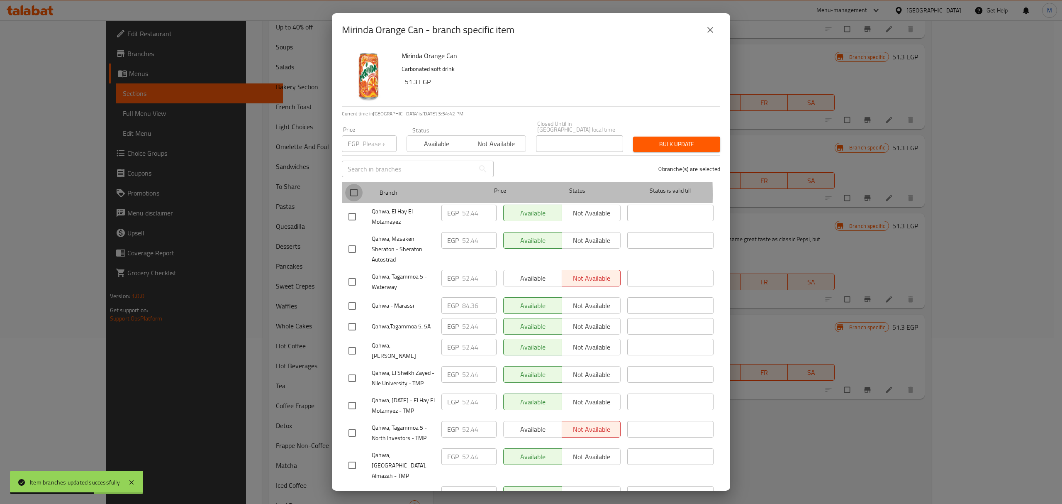
click at [359, 188] on input "checkbox" at bounding box center [353, 192] width 17 height 17
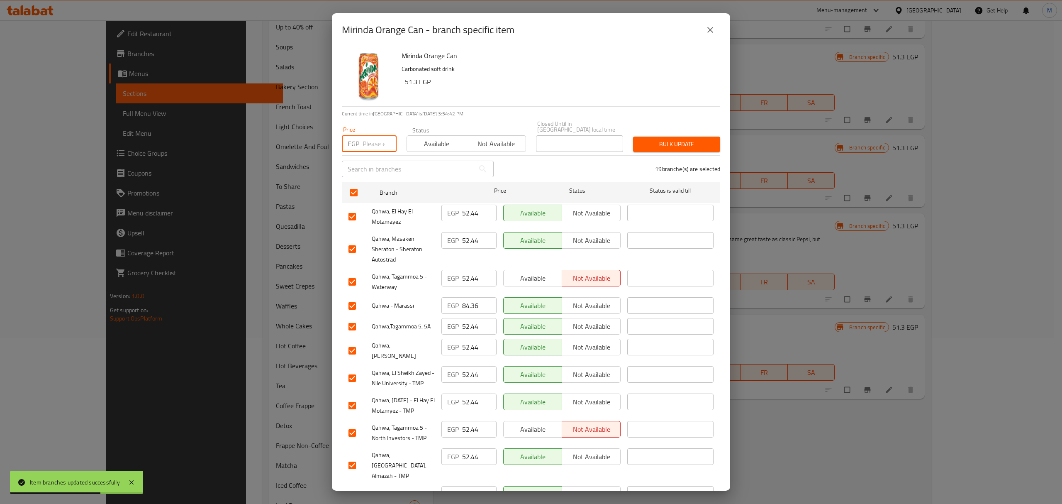
drag, startPoint x: 376, startPoint y: 140, endPoint x: 376, endPoint y: 154, distance: 13.3
click at [376, 140] on input "number" at bounding box center [380, 143] width 34 height 17
paste input "55.86"
click at [351, 243] on input "checkbox" at bounding box center [352, 248] width 17 height 17
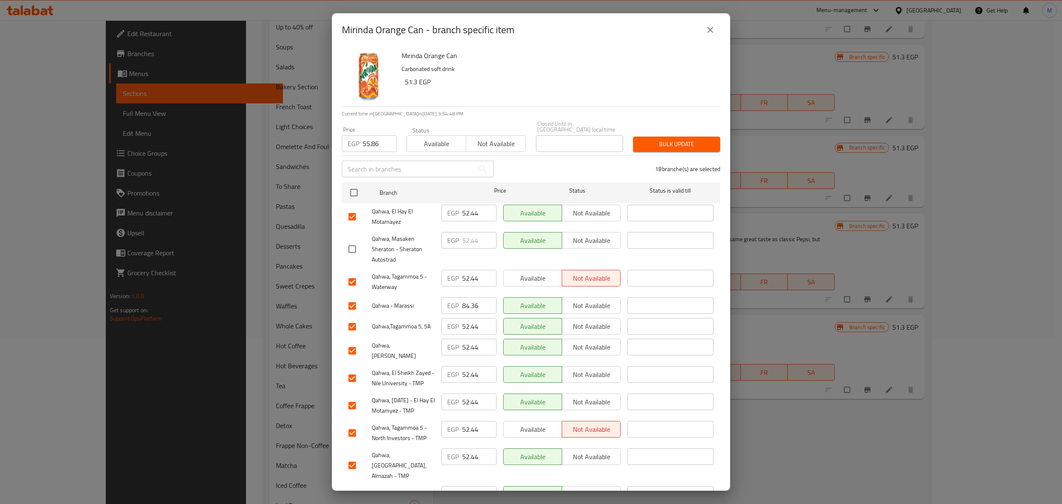
click at [354, 297] on input "checkbox" at bounding box center [352, 305] width 17 height 17
click at [351, 342] on input "checkbox" at bounding box center [352, 350] width 17 height 17
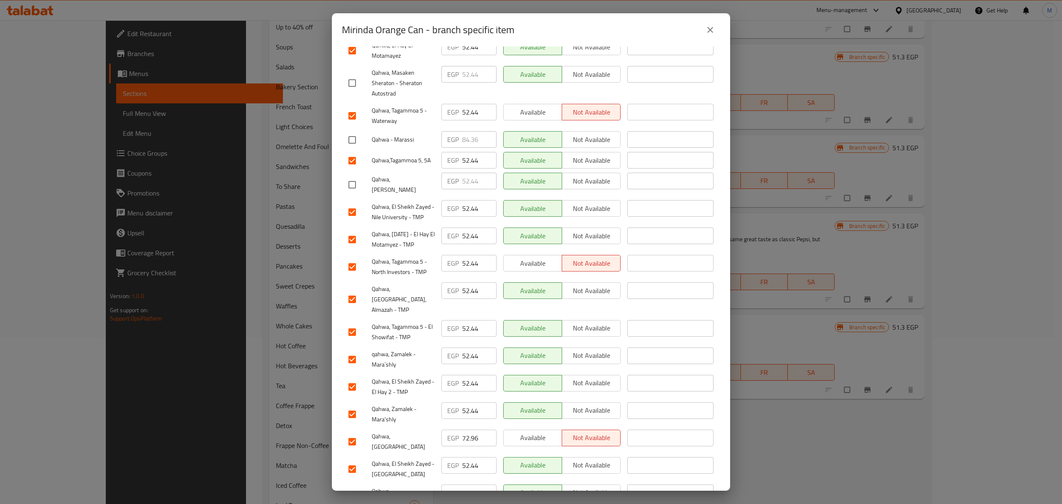
scroll to position [221, 0]
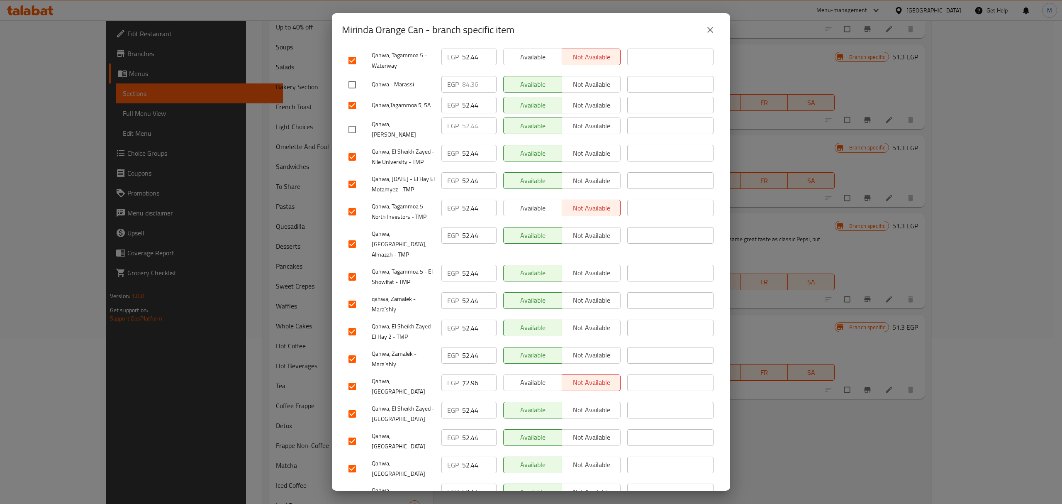
click at [347, 378] on input "checkbox" at bounding box center [352, 386] width 17 height 17
click at [353, 458] on input "checkbox" at bounding box center [352, 466] width 17 height 17
click at [352, 485] on input "checkbox" at bounding box center [352, 493] width 17 height 17
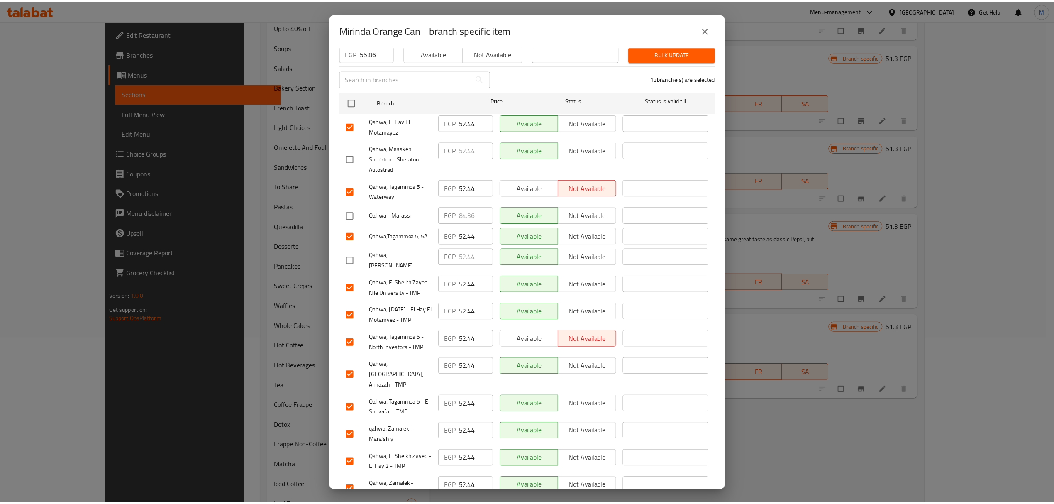
scroll to position [0, 0]
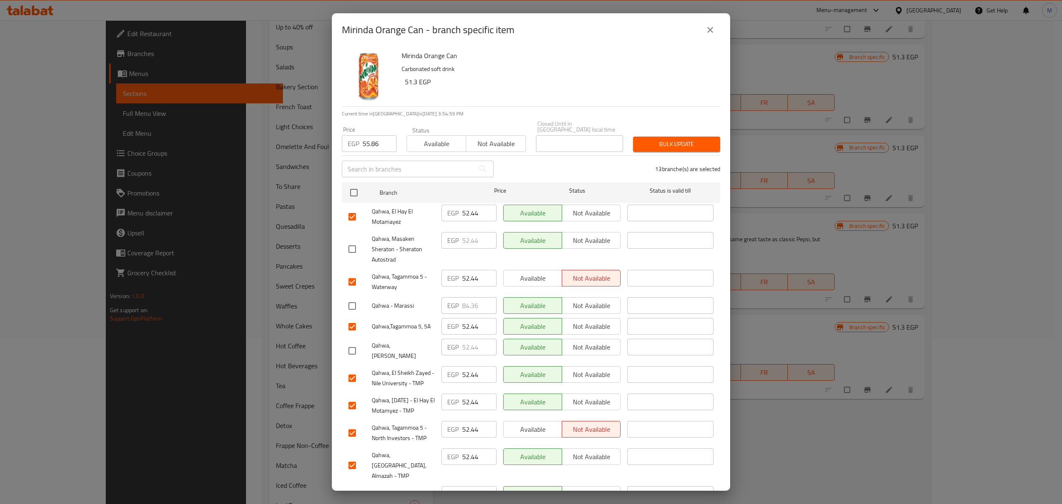
click at [695, 139] on span "Bulk update" at bounding box center [677, 144] width 74 height 10
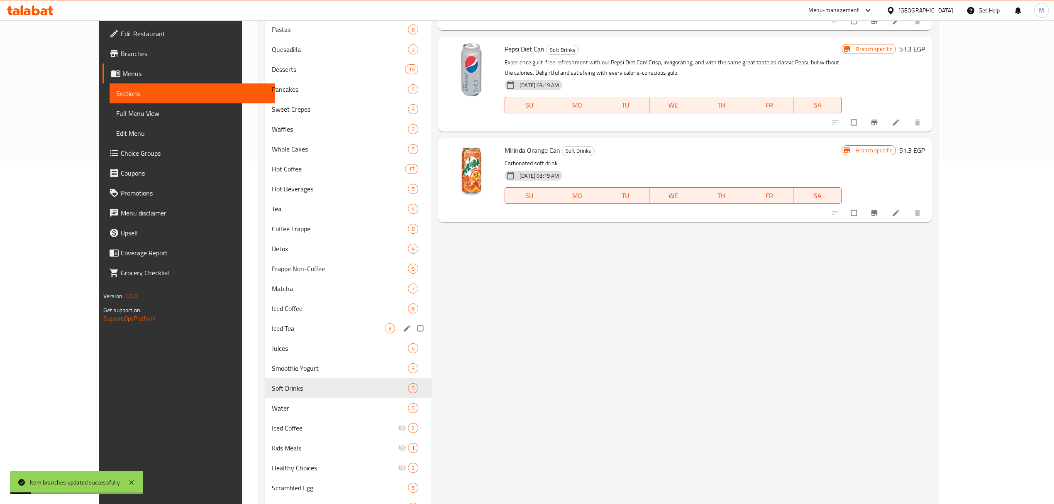
scroll to position [383, 0]
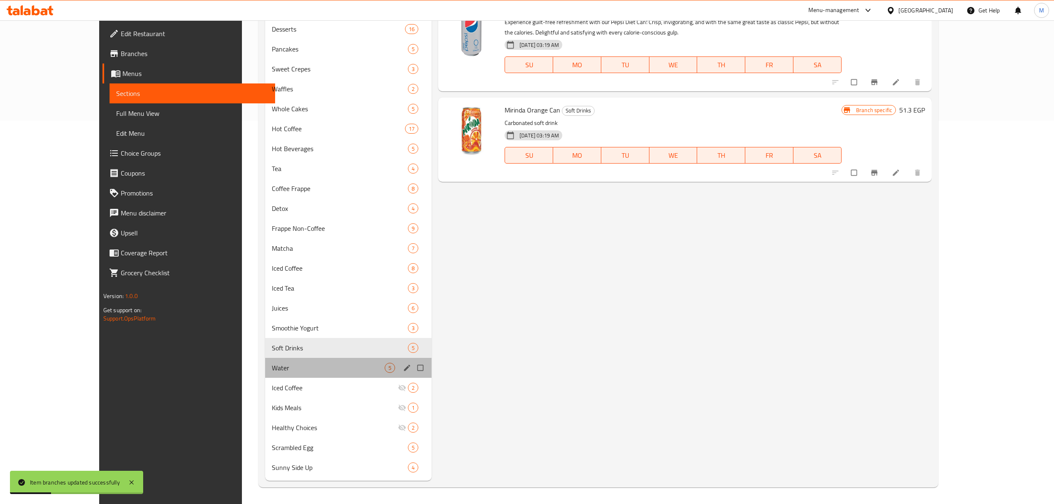
click at [305, 360] on div "Water 5" at bounding box center [348, 368] width 167 height 20
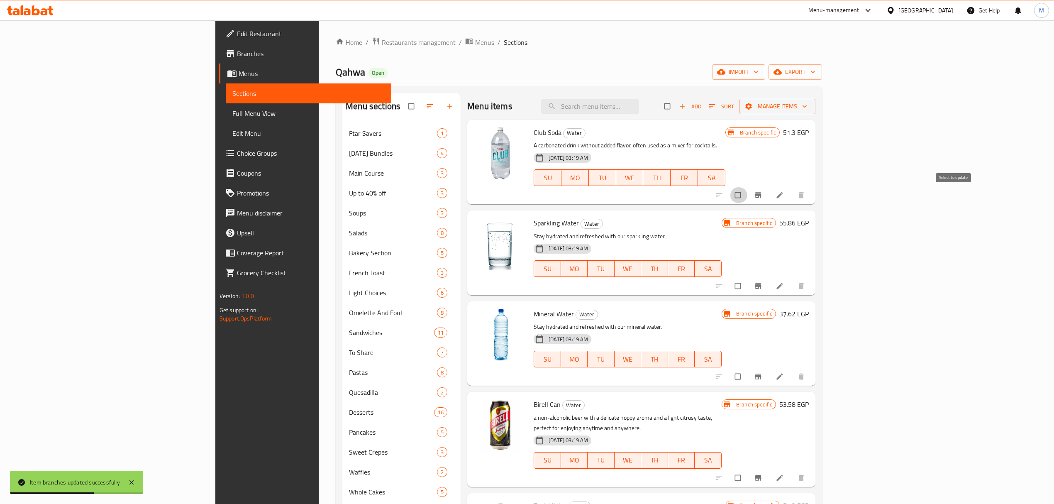
click at [747, 196] on input "checkbox" at bounding box center [738, 195] width 17 height 16
click at [809, 112] on span "Manage items" at bounding box center [777, 106] width 63 height 10
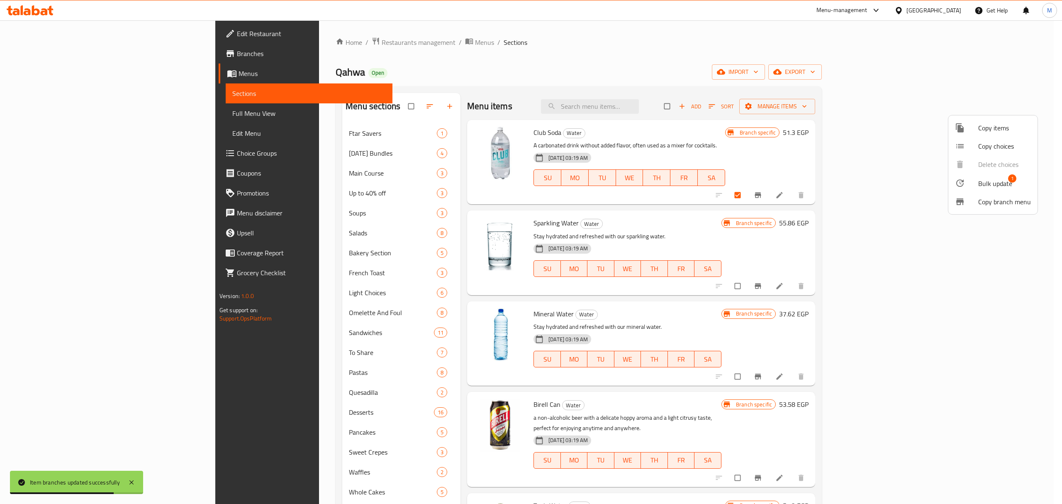
click at [1005, 180] on span "Bulk update" at bounding box center [995, 183] width 34 height 10
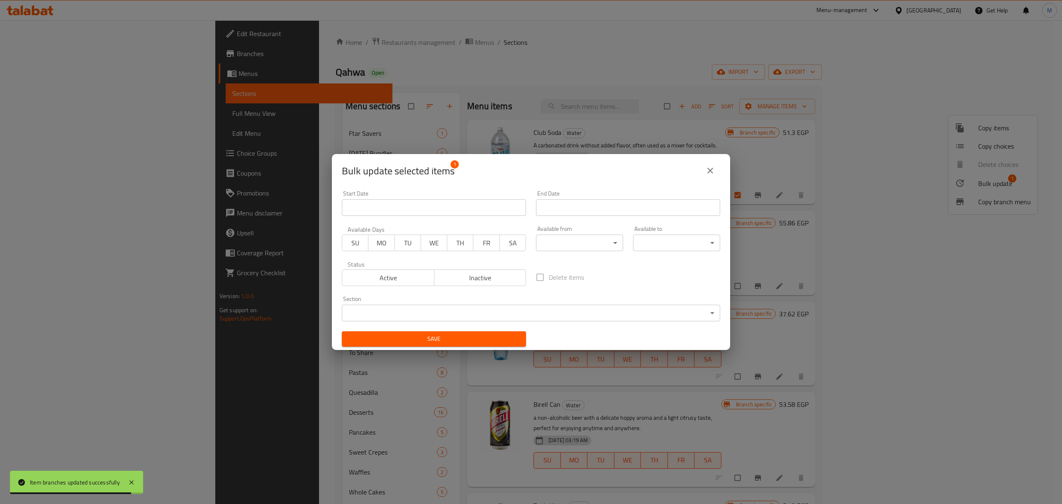
click at [502, 276] on span "Inactive" at bounding box center [480, 278] width 85 height 12
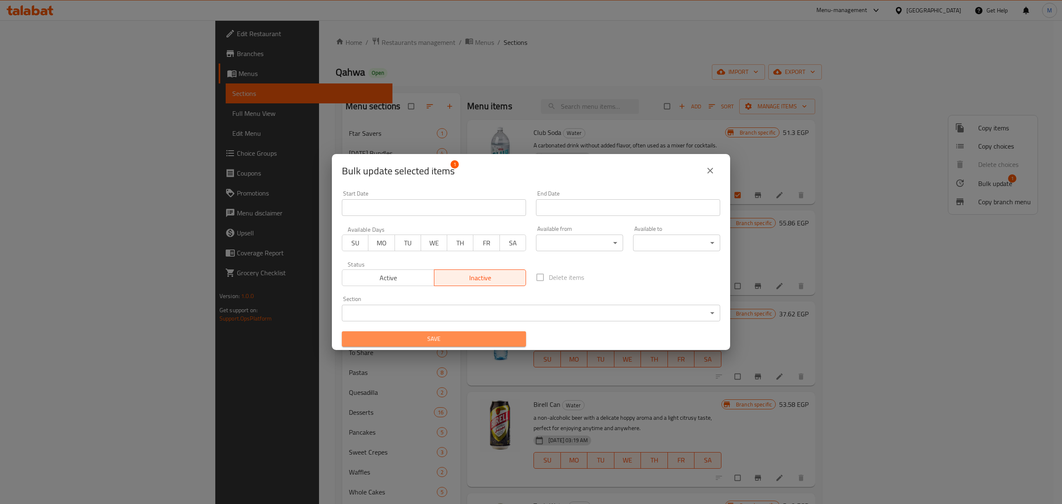
click at [483, 336] on span "Save" at bounding box center [434, 339] width 171 height 10
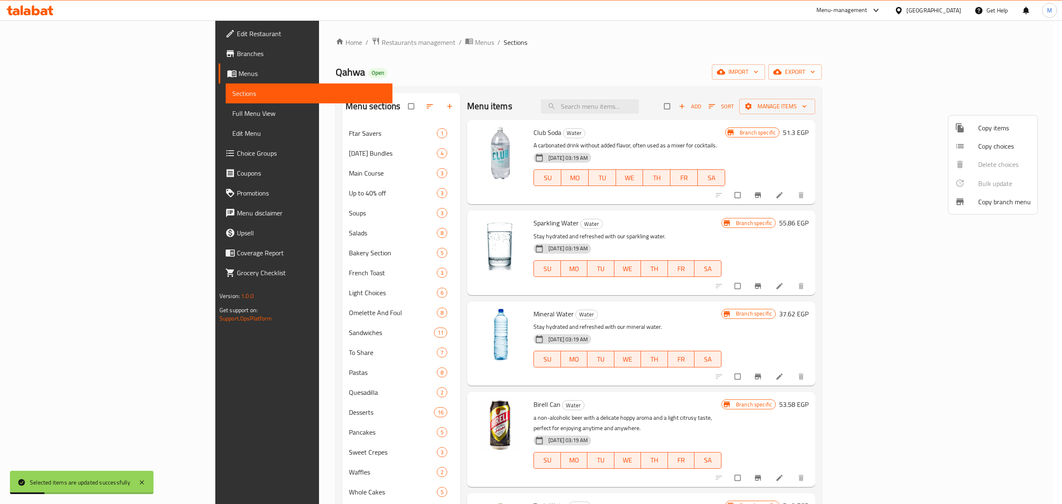
click at [822, 312] on div at bounding box center [531, 252] width 1062 height 504
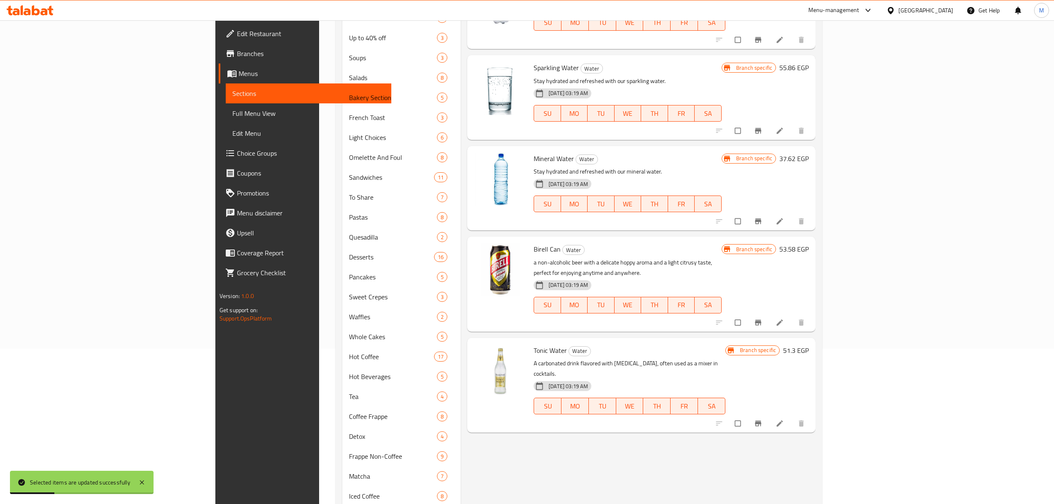
scroll to position [166, 0]
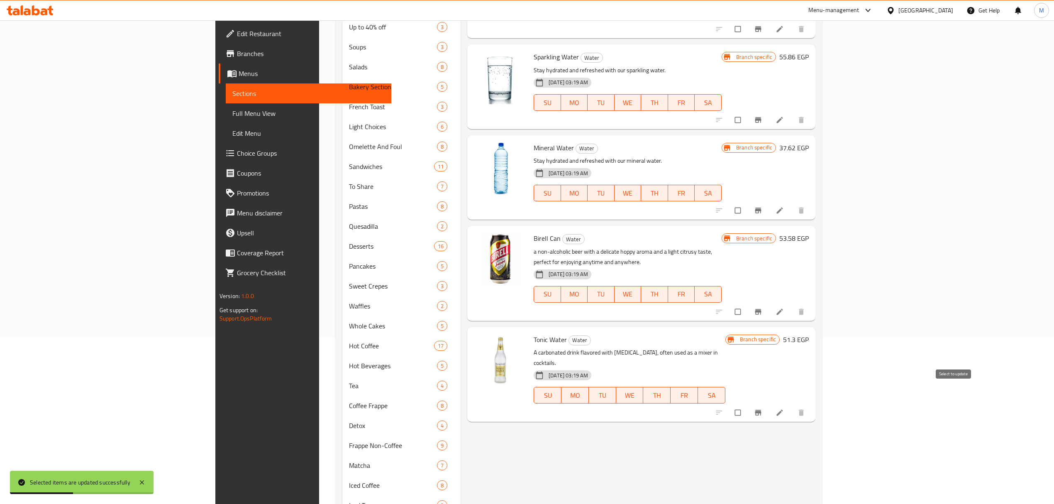
click at [747, 405] on input "checkbox" at bounding box center [738, 413] width 17 height 16
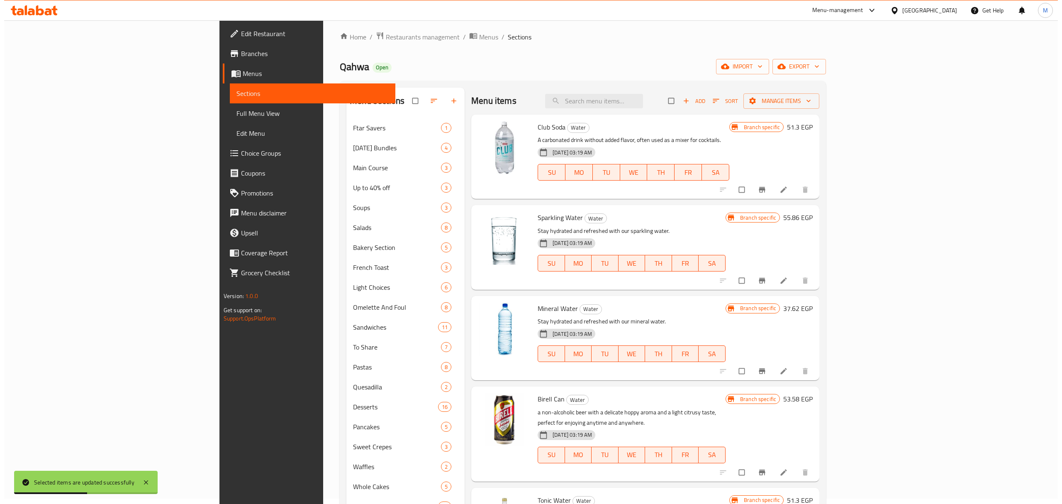
scroll to position [0, 0]
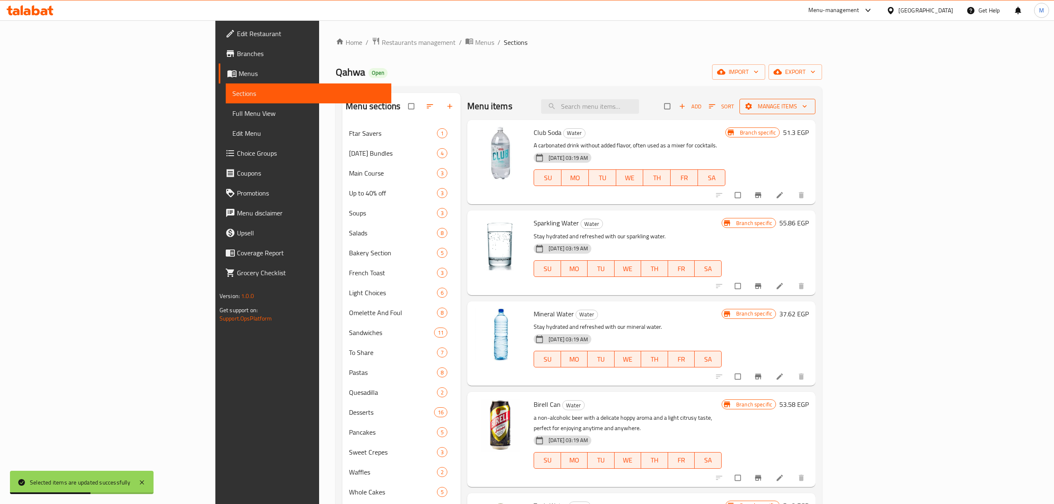
click at [809, 104] on span "Manage items" at bounding box center [777, 106] width 63 height 10
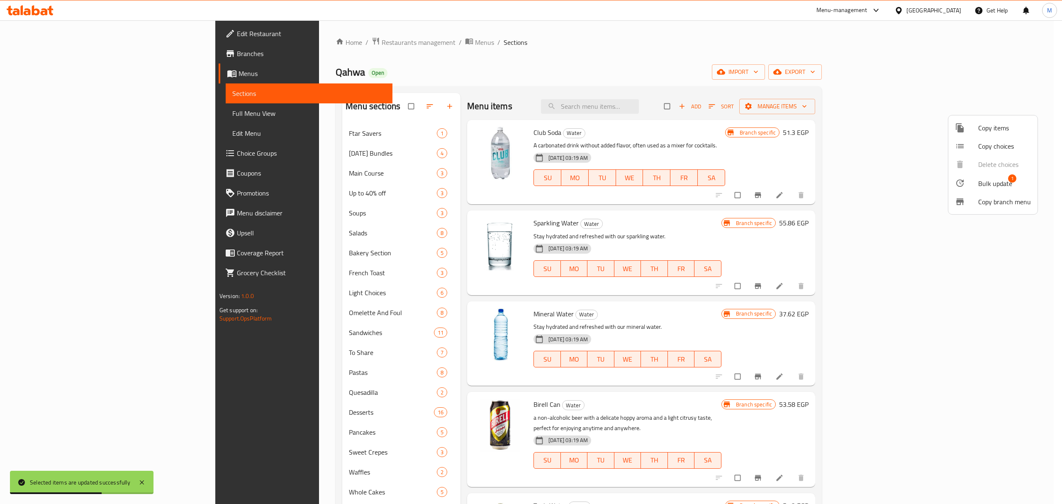
click at [976, 185] on div at bounding box center [966, 183] width 23 height 10
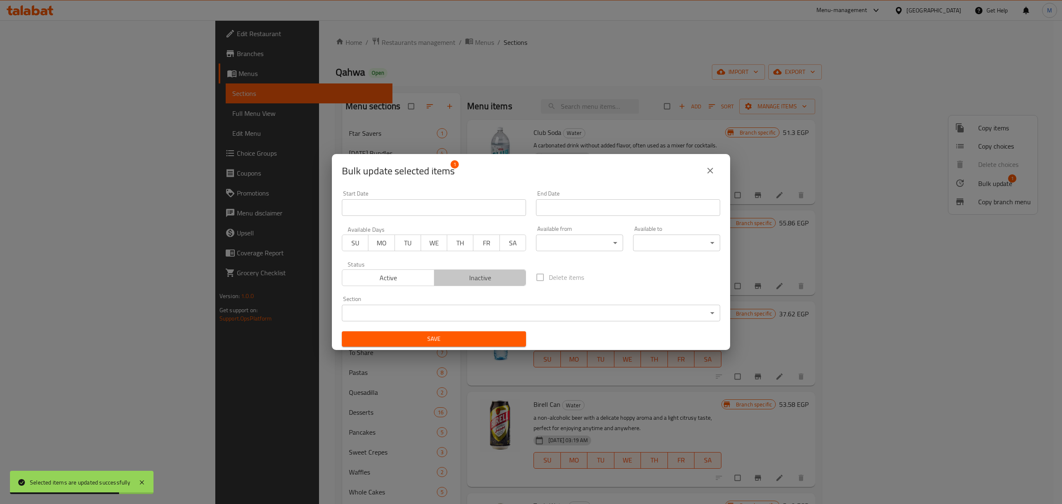
click at [490, 273] on span "Inactive" at bounding box center [480, 278] width 85 height 12
click at [469, 337] on span "Save" at bounding box center [434, 339] width 171 height 10
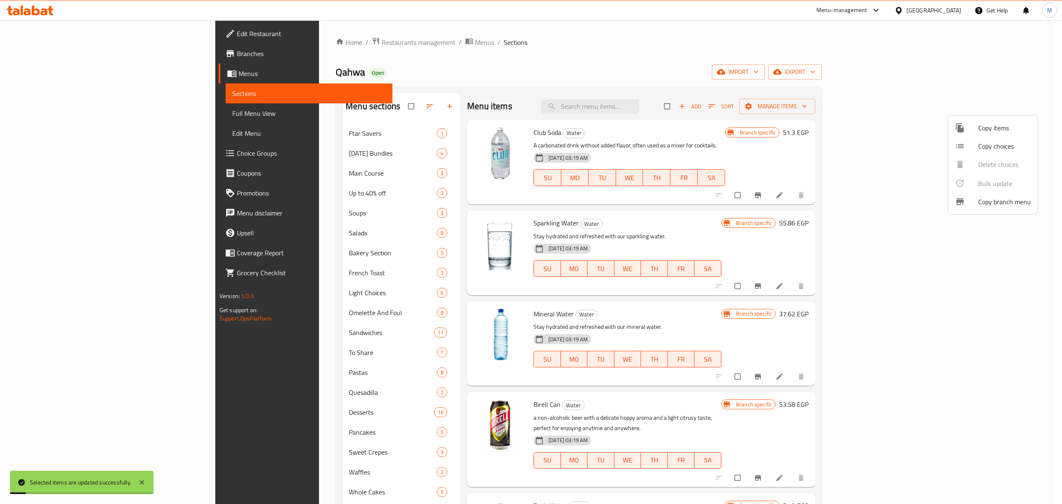
click at [749, 224] on div at bounding box center [531, 252] width 1062 height 504
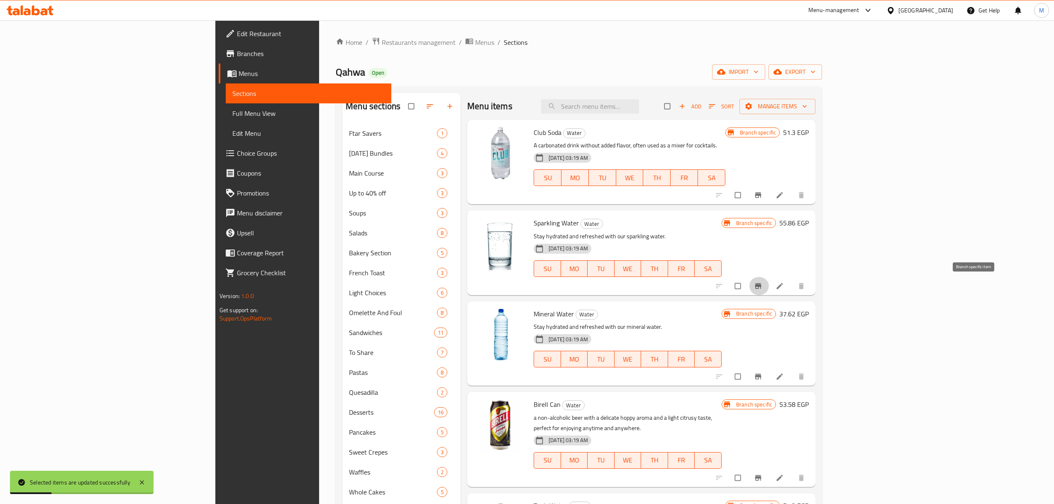
click at [762, 288] on icon "Branch-specific-item" at bounding box center [758, 286] width 8 height 8
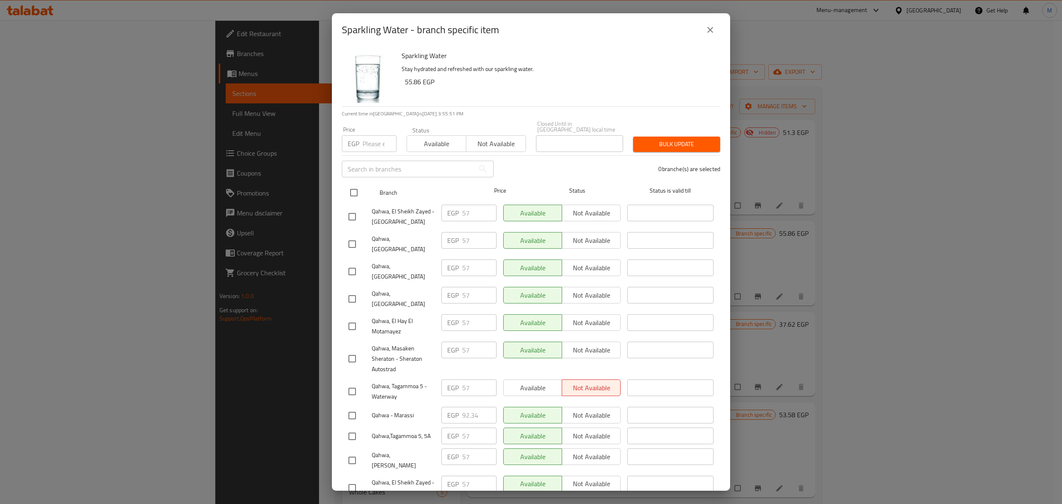
click at [357, 189] on input "checkbox" at bounding box center [353, 192] width 17 height 17
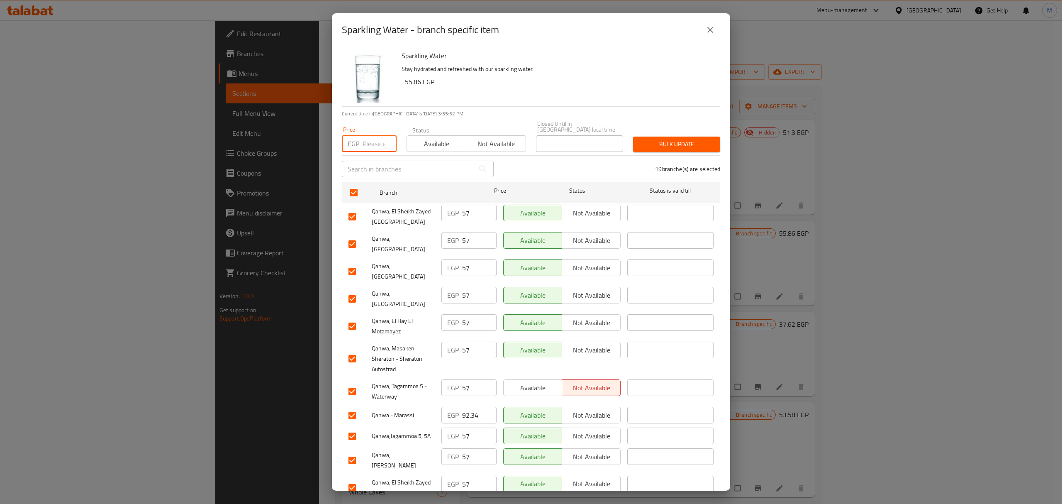
click at [369, 140] on input "number" at bounding box center [380, 143] width 34 height 17
paste input "60.42"
click at [351, 263] on input "checkbox" at bounding box center [352, 271] width 17 height 17
click at [352, 290] on input "checkbox" at bounding box center [352, 298] width 17 height 17
click at [349, 350] on input "checkbox" at bounding box center [352, 358] width 17 height 17
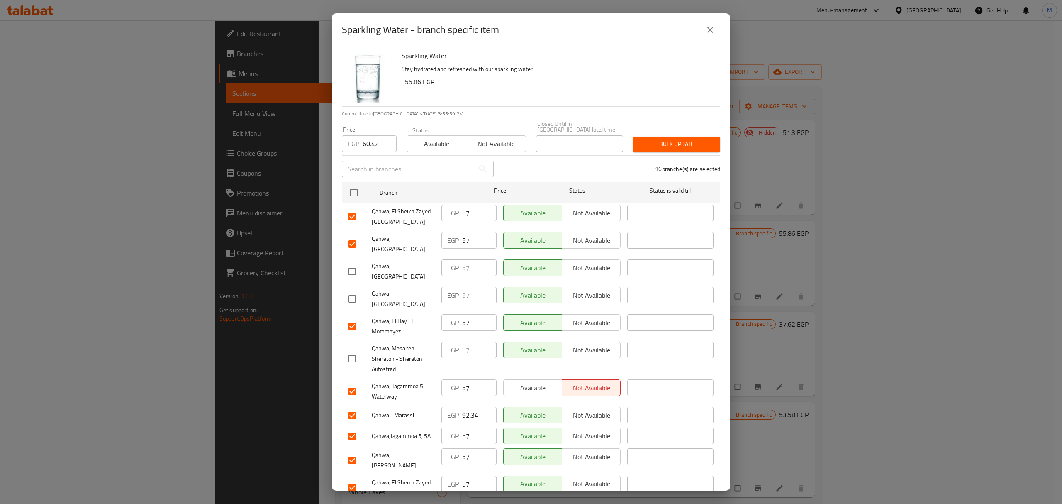
click at [352, 407] on input "checkbox" at bounding box center [352, 415] width 17 height 17
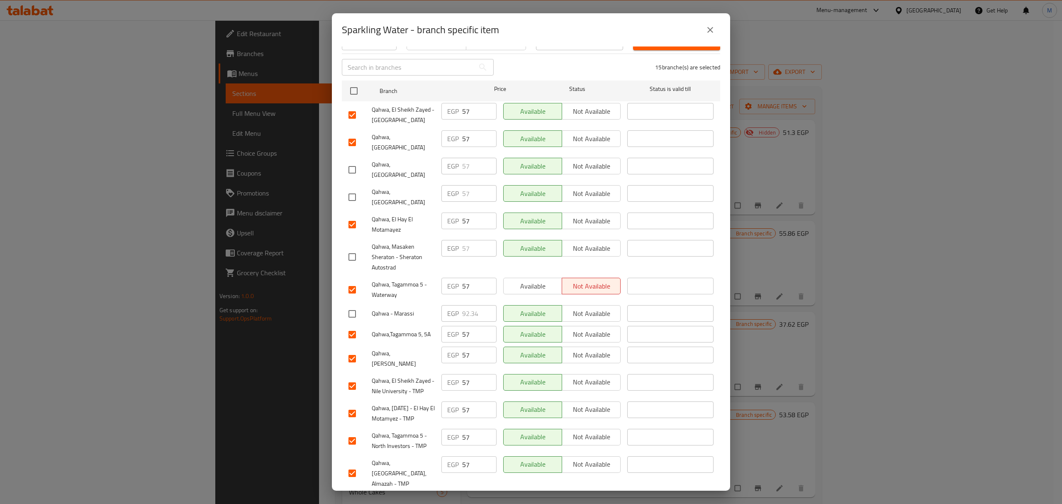
scroll to position [110, 0]
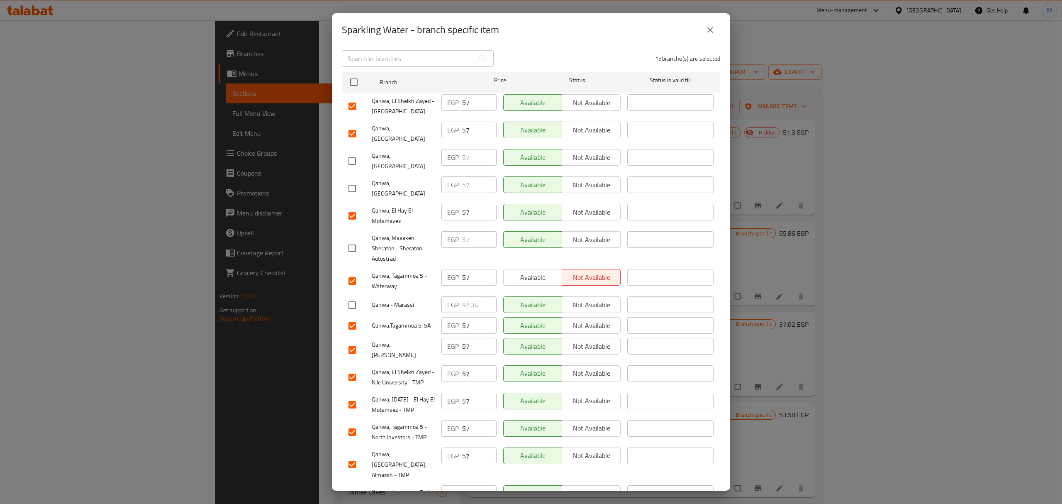
click at [353, 341] on input "checkbox" at bounding box center [352, 349] width 17 height 17
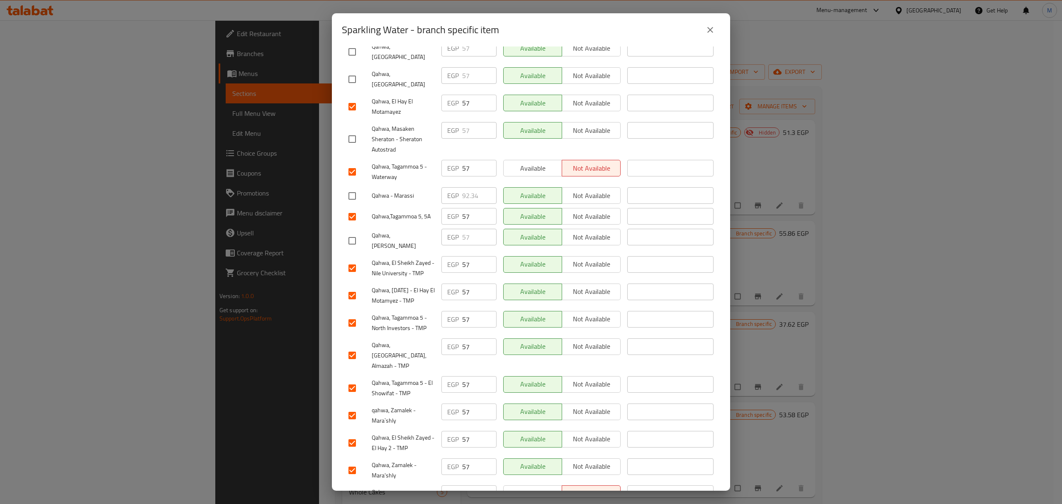
scroll to position [223, 0]
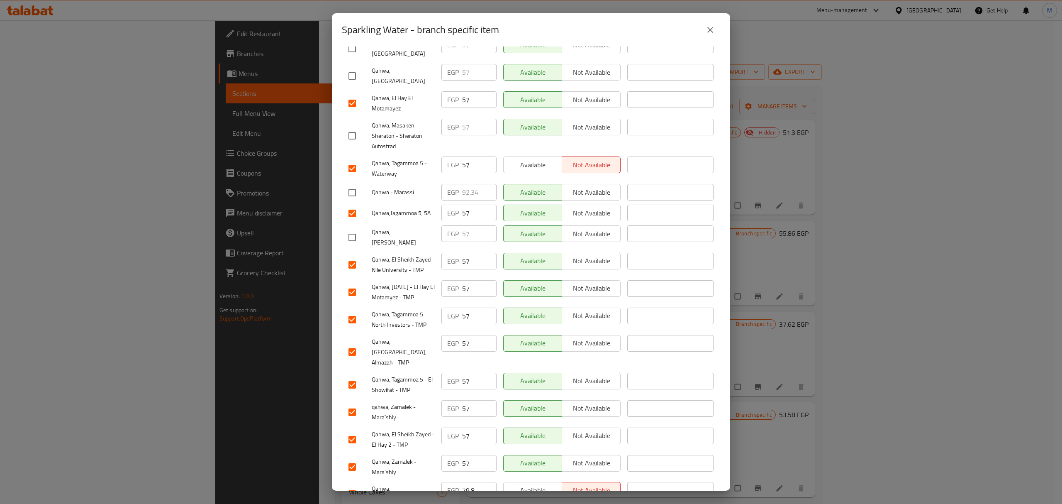
click at [351, 485] on input "checkbox" at bounding box center [352, 493] width 17 height 17
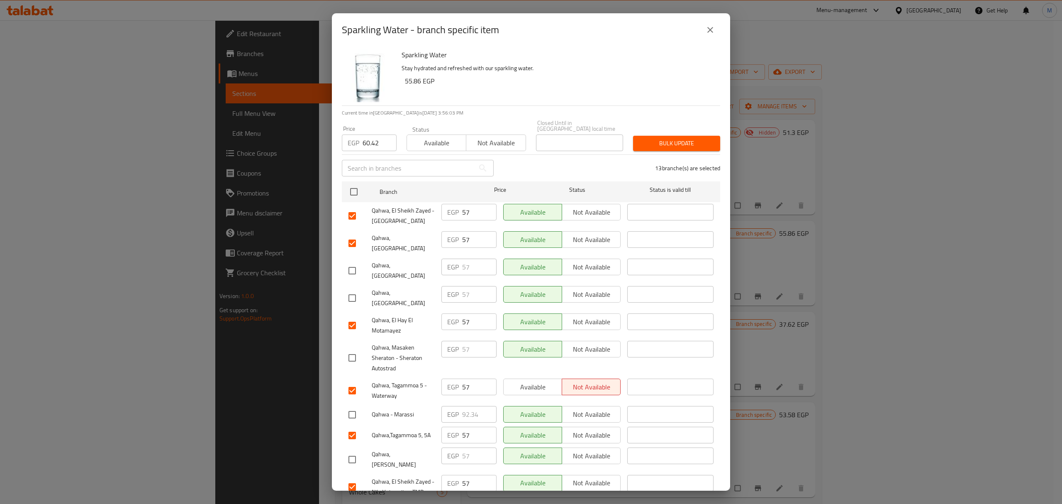
scroll to position [0, 0]
click at [673, 139] on span "Bulk update" at bounding box center [677, 144] width 74 height 10
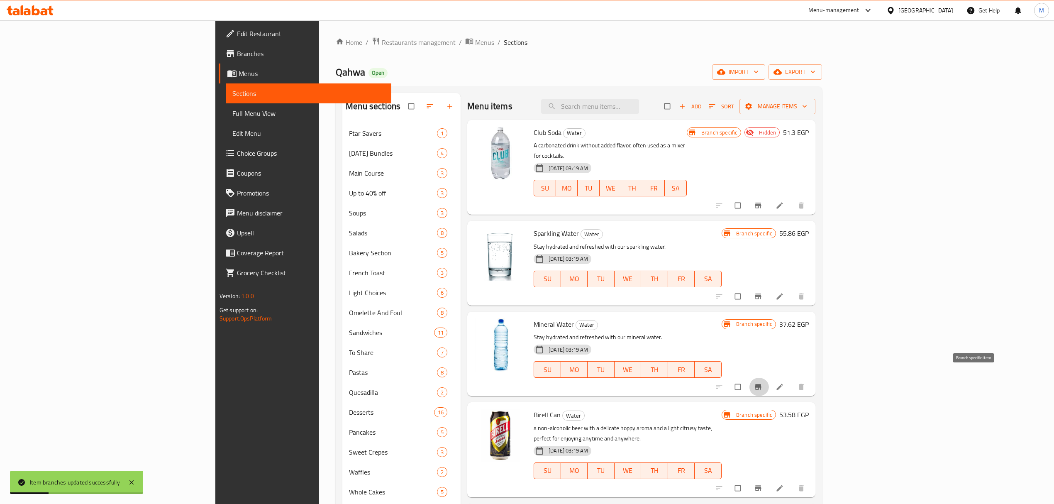
click at [761, 384] on icon "Branch-specific-item" at bounding box center [758, 386] width 6 height 5
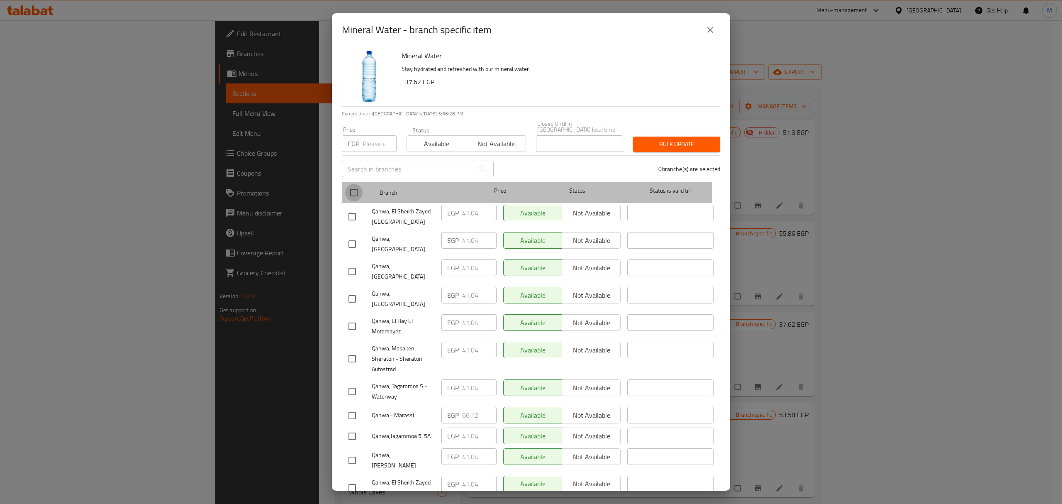
click at [359, 186] on input "checkbox" at bounding box center [353, 192] width 17 height 17
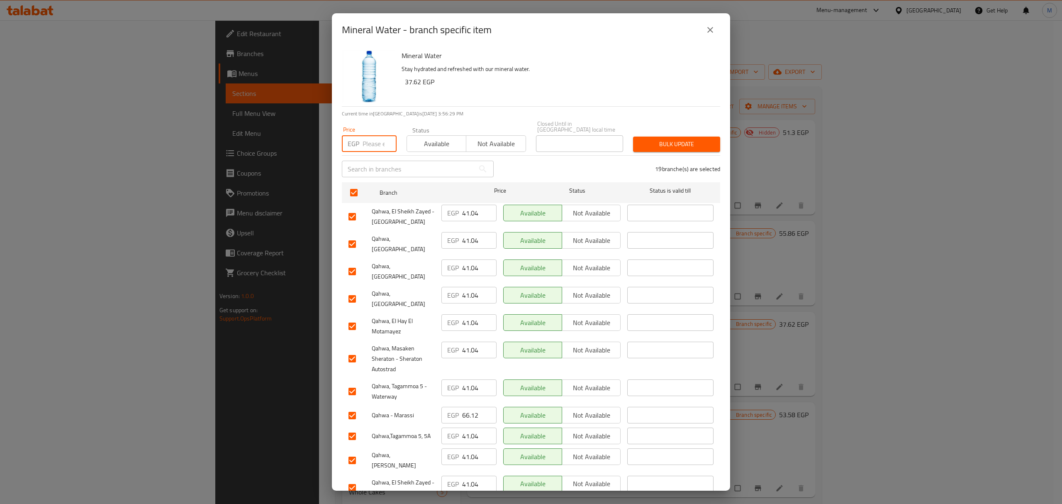
click at [371, 143] on input "number" at bounding box center [380, 143] width 34 height 17
paste input "43.32"
click at [354, 263] on input "checkbox" at bounding box center [352, 271] width 17 height 17
click at [352, 290] on input "checkbox" at bounding box center [352, 298] width 17 height 17
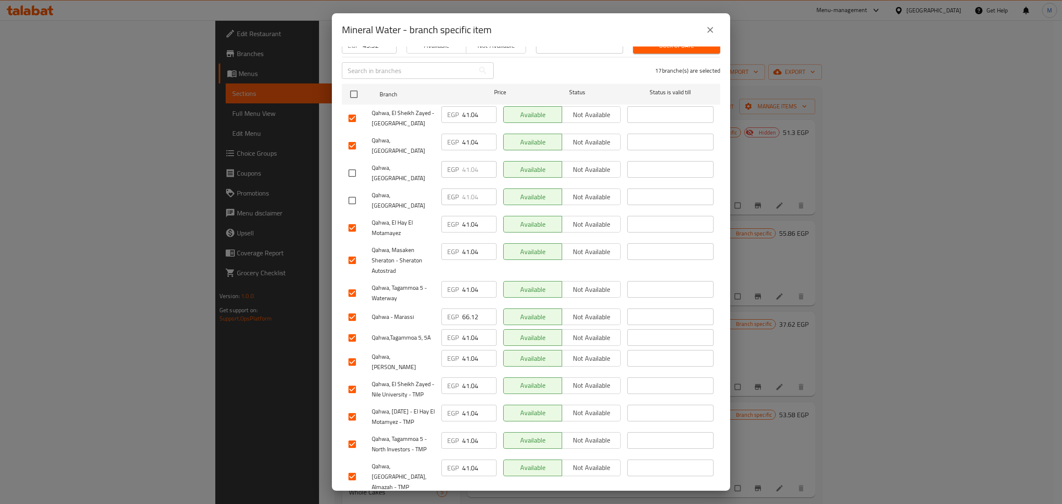
scroll to position [110, 0]
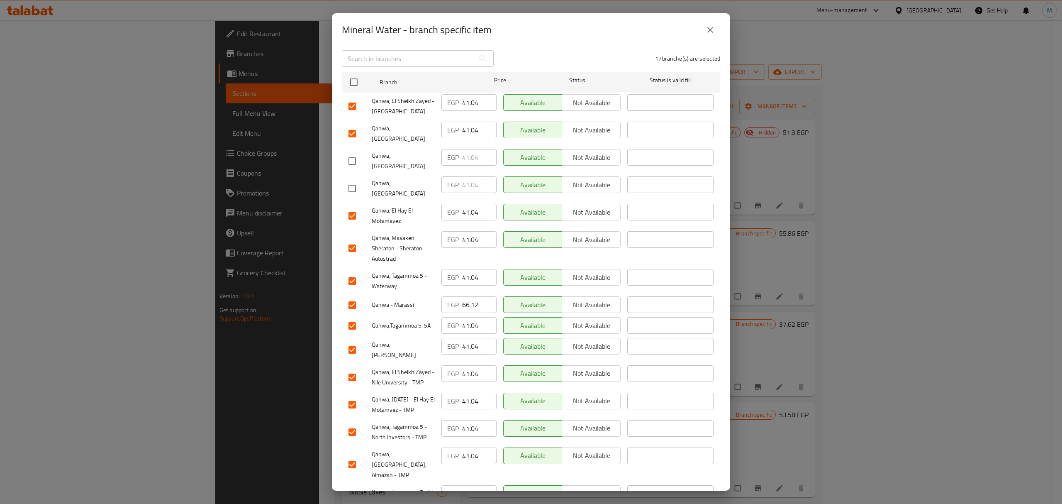
click at [349, 239] on input "checkbox" at bounding box center [352, 247] width 17 height 17
click at [351, 296] on input "checkbox" at bounding box center [352, 304] width 17 height 17
click at [355, 341] on input "checkbox" at bounding box center [352, 349] width 17 height 17
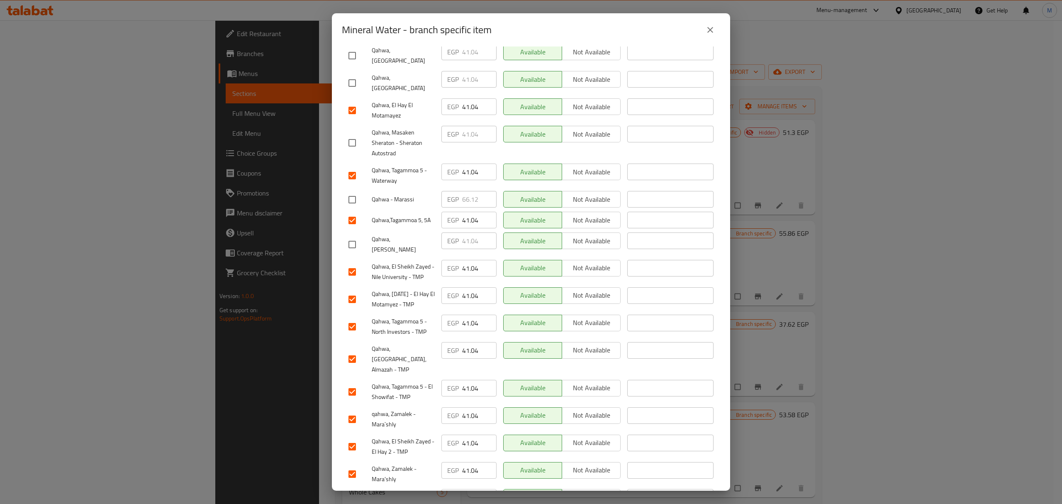
scroll to position [223, 0]
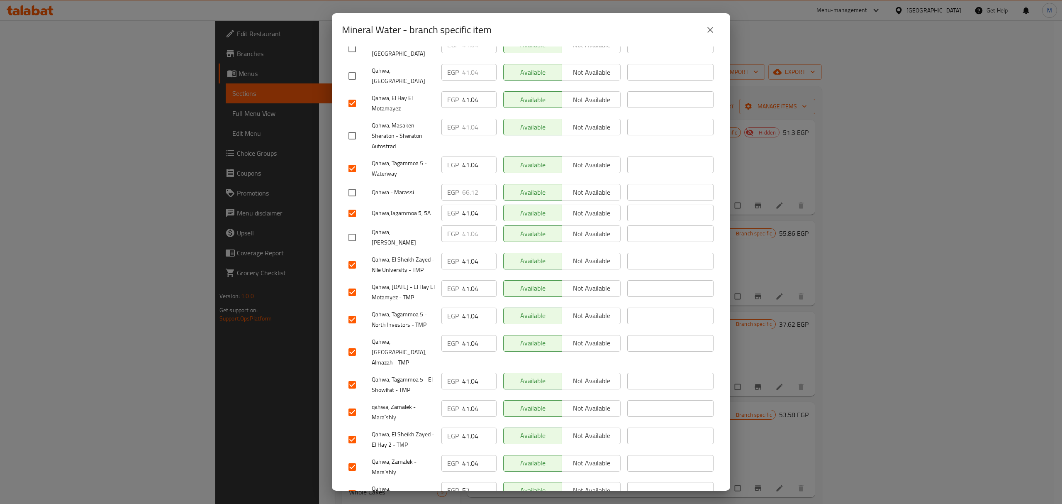
click at [354, 485] on input "checkbox" at bounding box center [352, 493] width 17 height 17
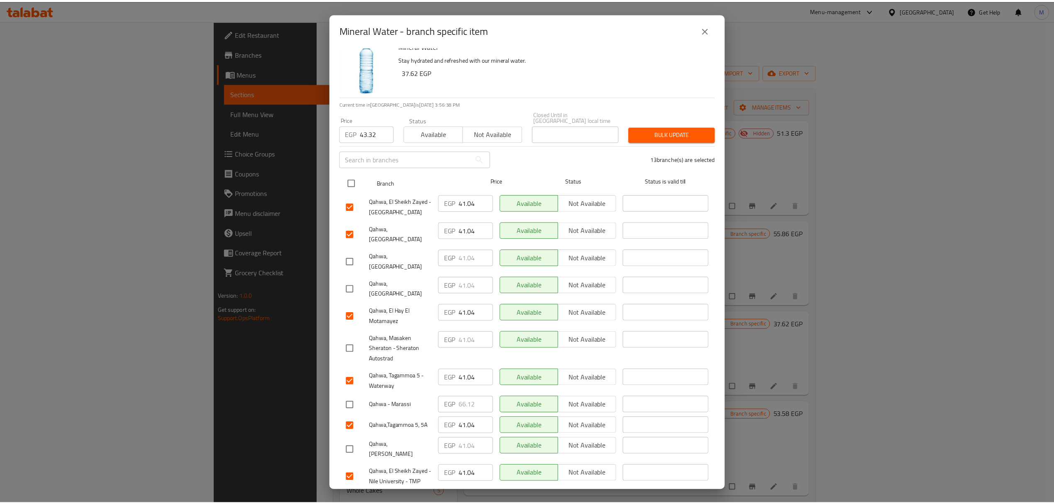
scroll to position [0, 0]
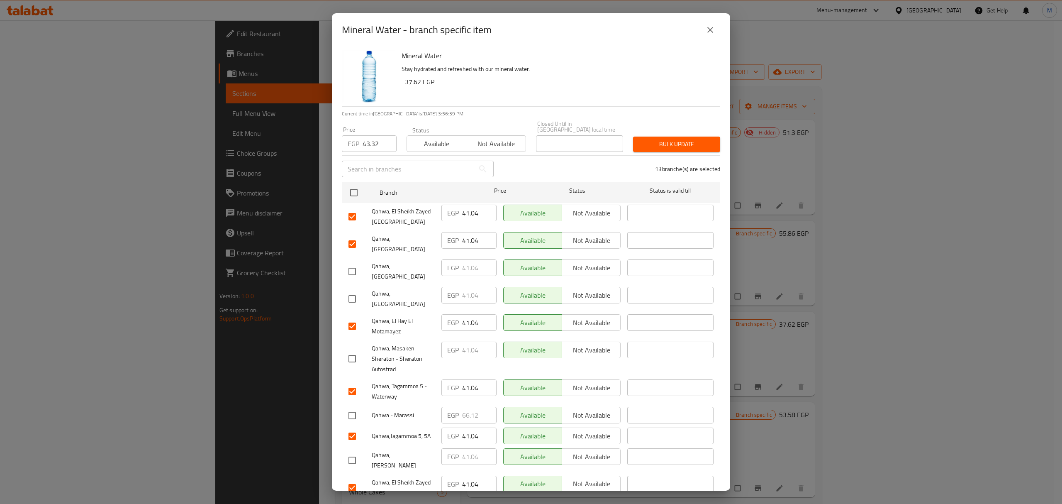
click at [645, 147] on div "Bulk update" at bounding box center [676, 144] width 97 height 25
click at [647, 142] on span "Bulk update" at bounding box center [677, 144] width 74 height 10
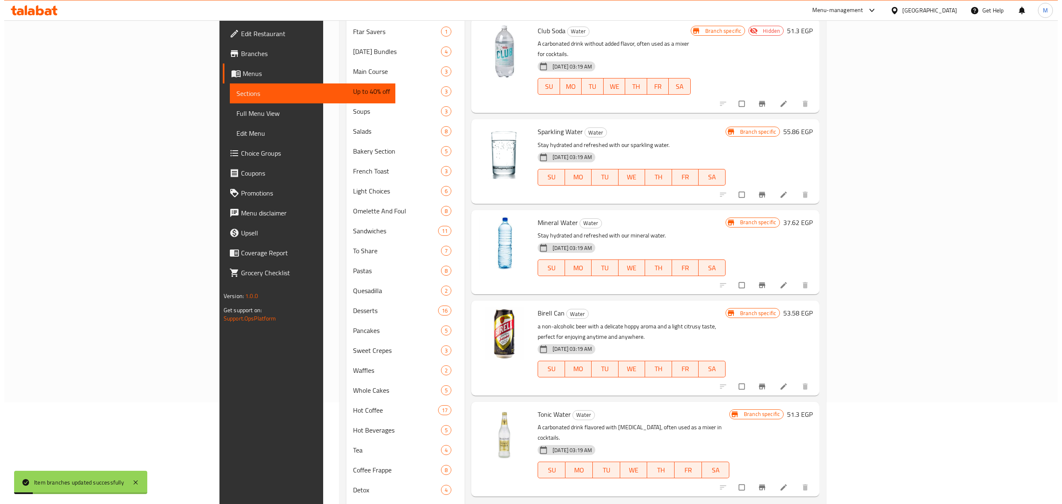
scroll to position [110, 0]
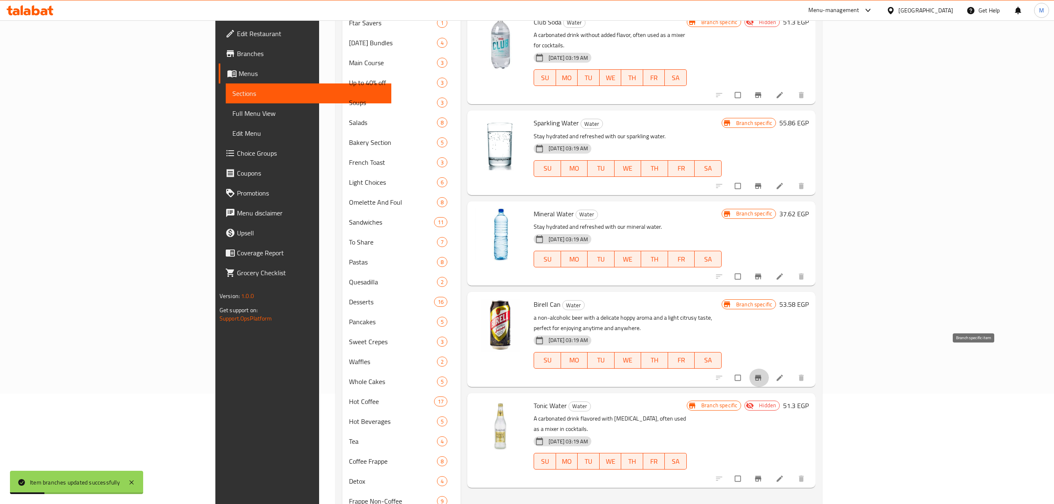
click at [762, 373] on icon "Branch-specific-item" at bounding box center [758, 377] width 8 height 8
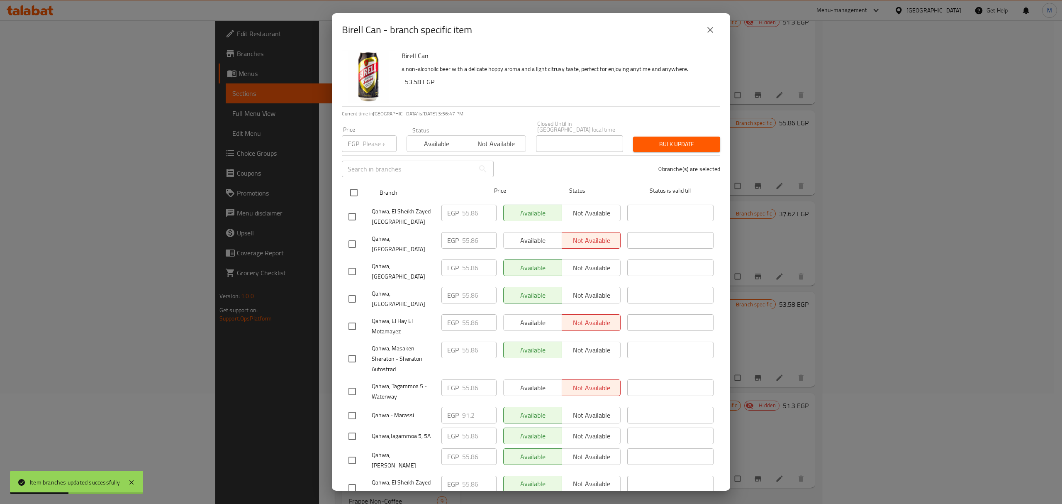
click at [356, 187] on input "checkbox" at bounding box center [353, 192] width 17 height 17
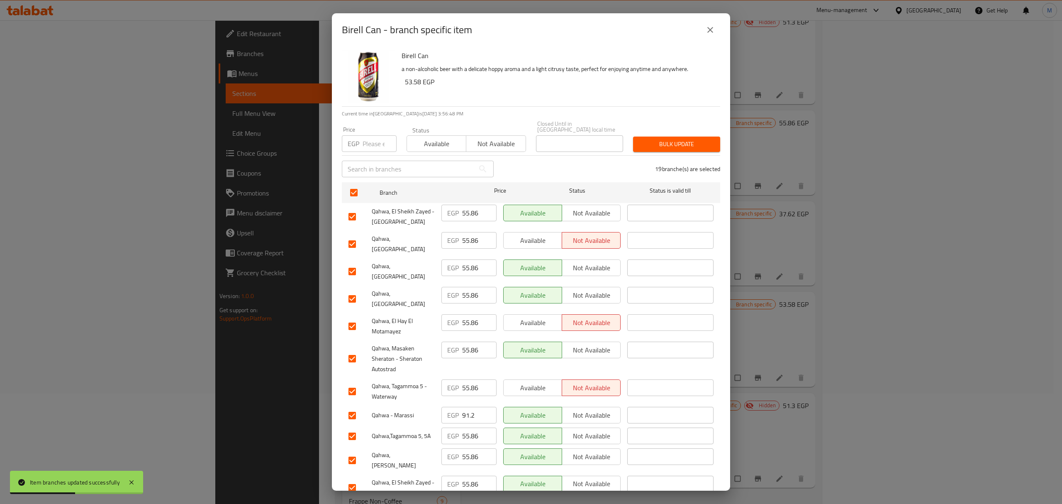
click at [376, 156] on div "​" at bounding box center [418, 169] width 162 height 27
click at [375, 143] on input "number" at bounding box center [380, 143] width 34 height 17
paste input "59.28"
click at [349, 263] on input "checkbox" at bounding box center [352, 271] width 17 height 17
click at [352, 290] on input "checkbox" at bounding box center [352, 298] width 17 height 17
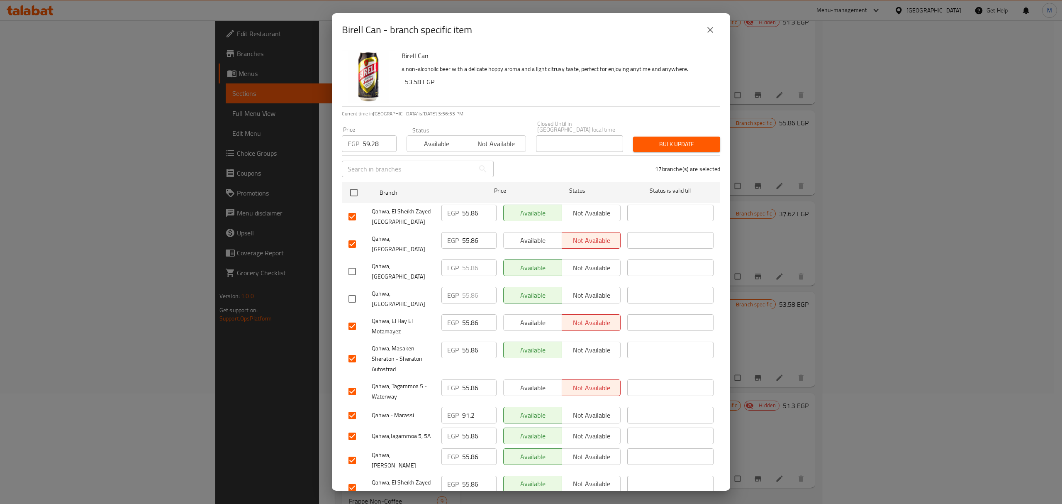
click at [349, 350] on input "checkbox" at bounding box center [352, 358] width 17 height 17
click at [352, 407] on input "checkbox" at bounding box center [352, 415] width 17 height 17
click at [354, 451] on input "checkbox" at bounding box center [352, 459] width 17 height 17
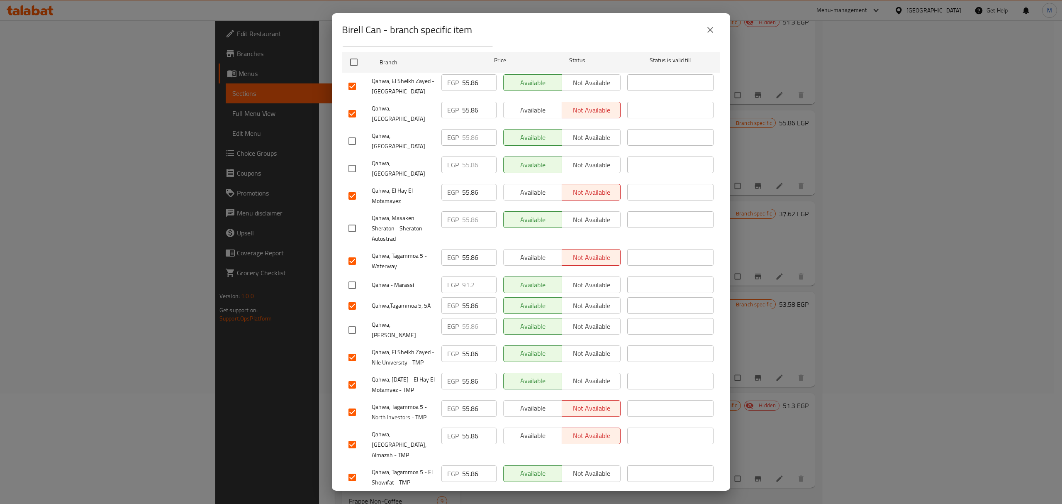
scroll to position [221, 0]
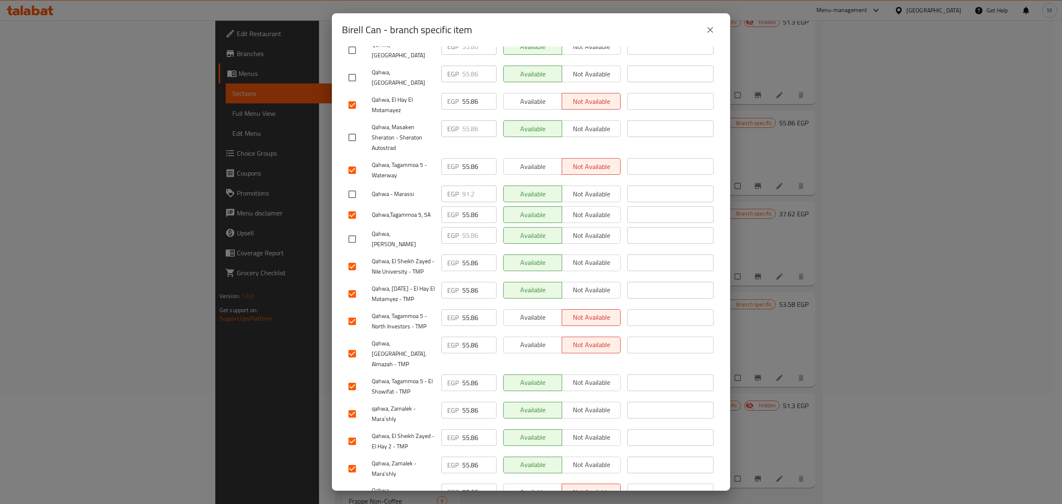
click at [353, 487] on input "checkbox" at bounding box center [352, 495] width 17 height 17
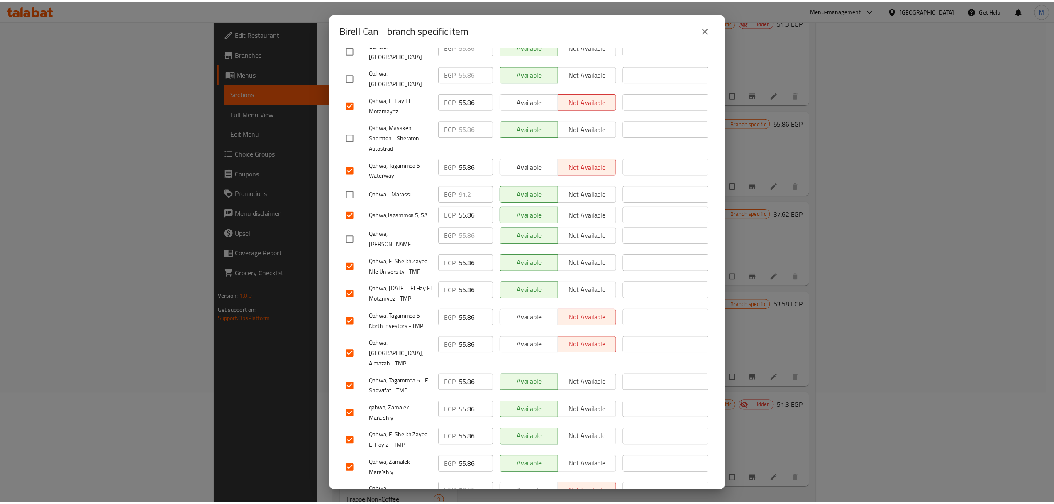
scroll to position [0, 0]
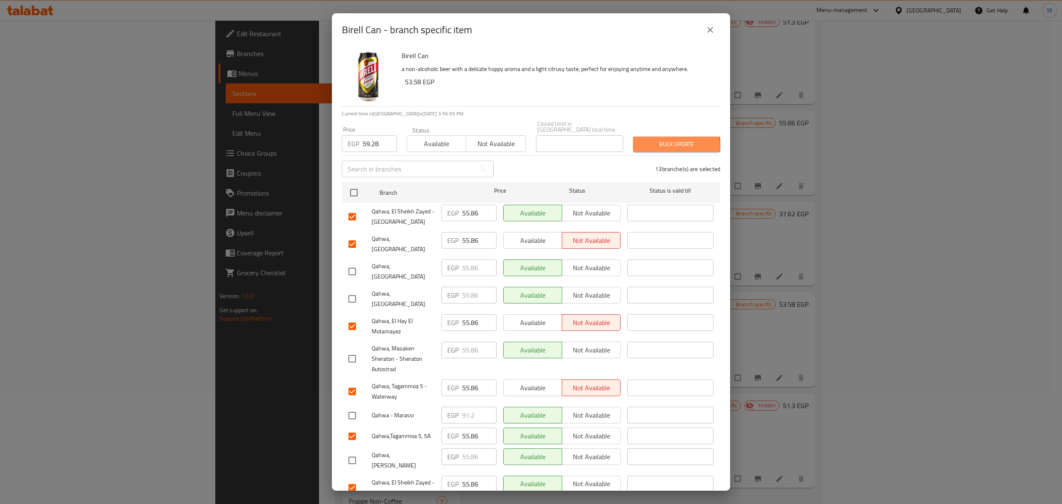
click at [666, 140] on span "Bulk update" at bounding box center [677, 144] width 74 height 10
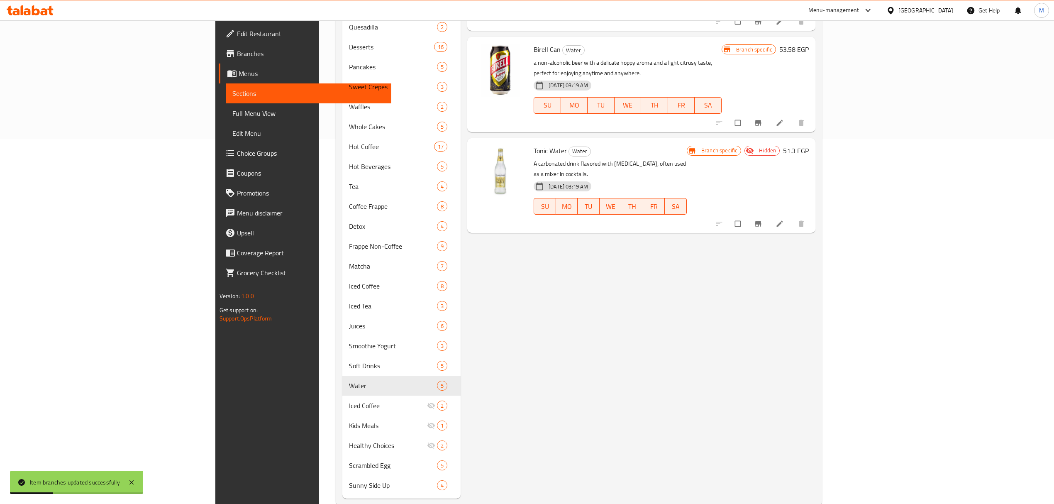
scroll to position [383, 0]
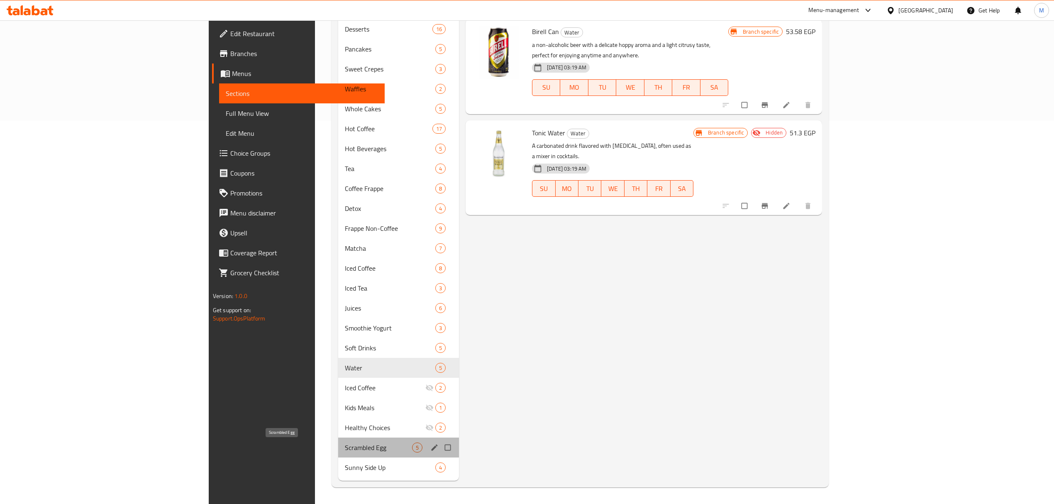
click at [345, 443] on span "Scrambled Egg" at bounding box center [379, 447] width 68 height 10
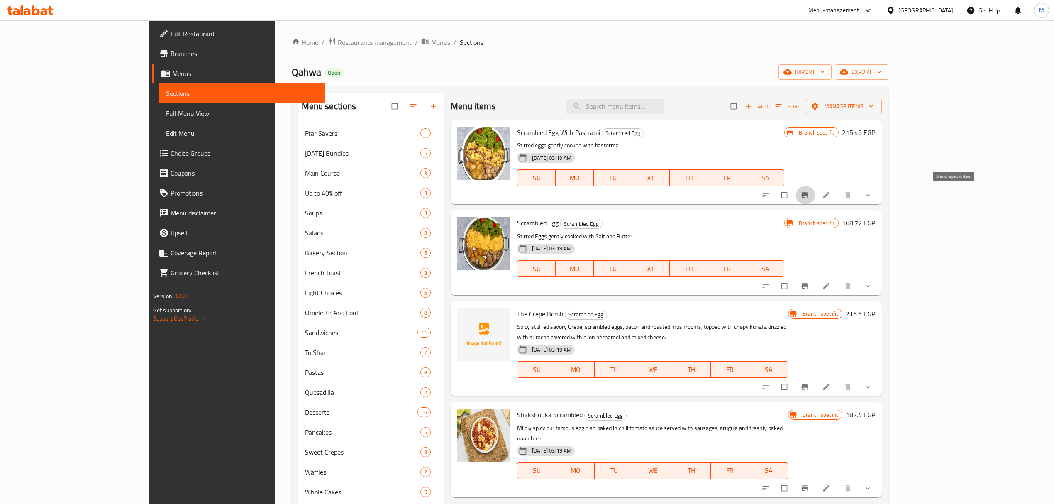
click at [809, 198] on icon "Branch-specific-item" at bounding box center [804, 195] width 8 height 8
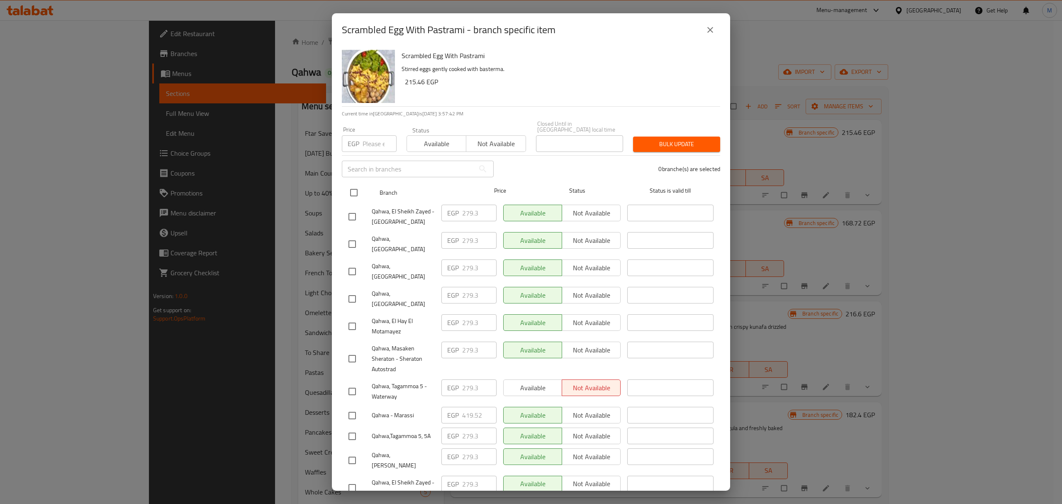
click at [357, 186] on input "checkbox" at bounding box center [353, 192] width 17 height 17
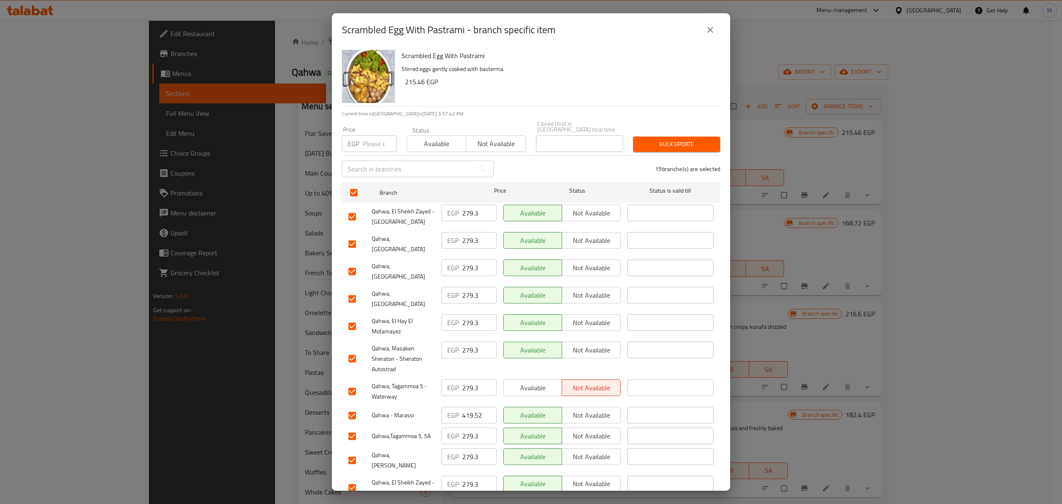
click at [378, 143] on input "number" at bounding box center [380, 143] width 34 height 17
paste input "295.26"
click at [354, 263] on input "checkbox" at bounding box center [352, 271] width 17 height 17
click at [351, 290] on input "checkbox" at bounding box center [352, 298] width 17 height 17
click at [352, 350] on input "checkbox" at bounding box center [352, 358] width 17 height 17
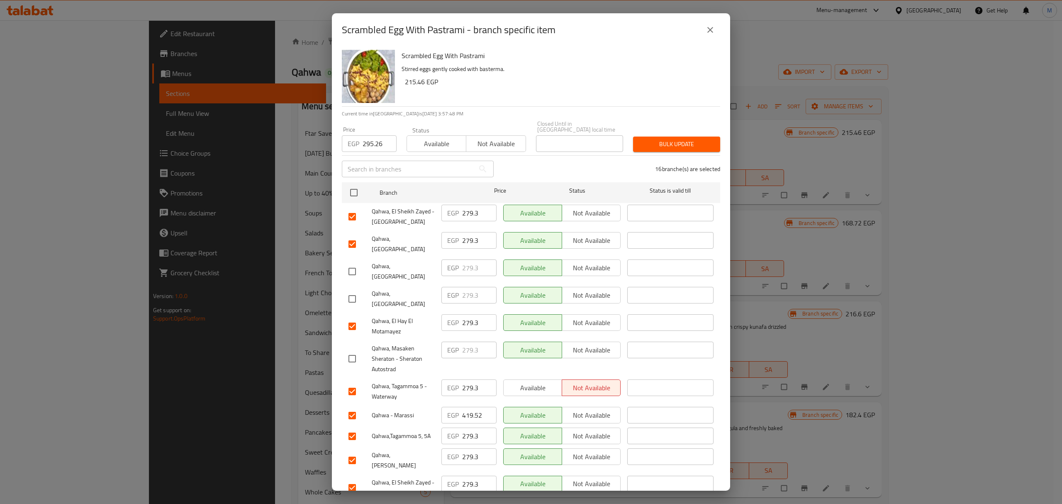
click at [351, 407] on input "checkbox" at bounding box center [352, 415] width 17 height 17
click at [352, 451] on input "checkbox" at bounding box center [352, 459] width 17 height 17
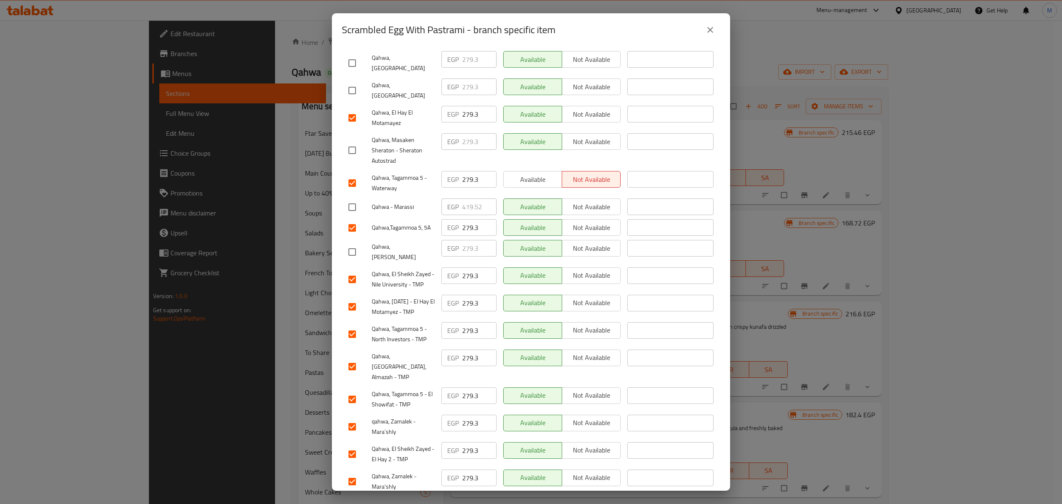
scroll to position [223, 0]
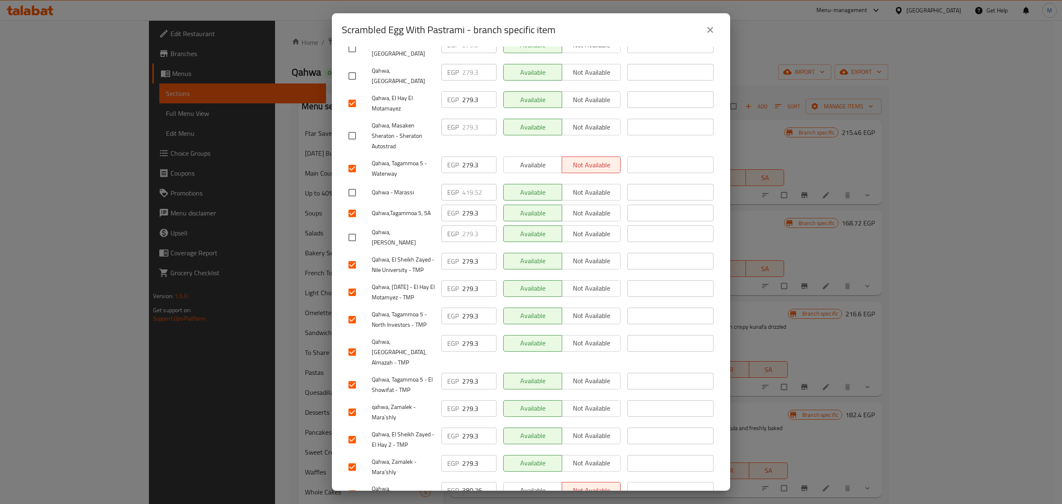
click at [357, 485] on input "checkbox" at bounding box center [352, 493] width 17 height 17
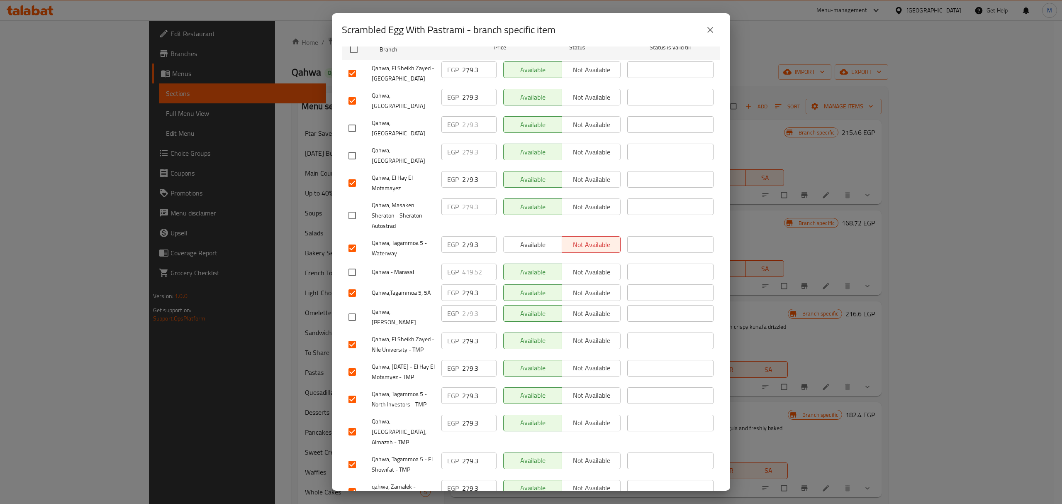
scroll to position [0, 0]
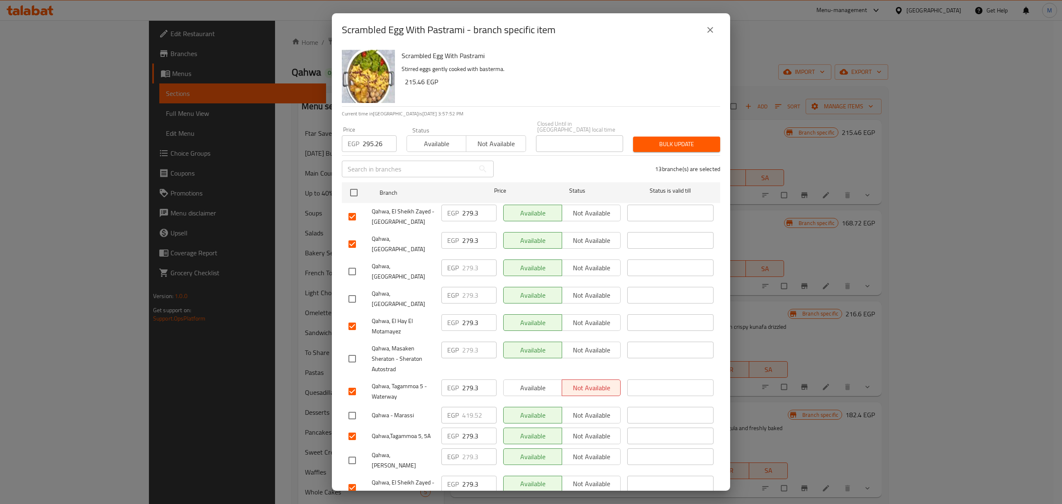
click at [668, 142] on span "Bulk update" at bounding box center [677, 144] width 74 height 10
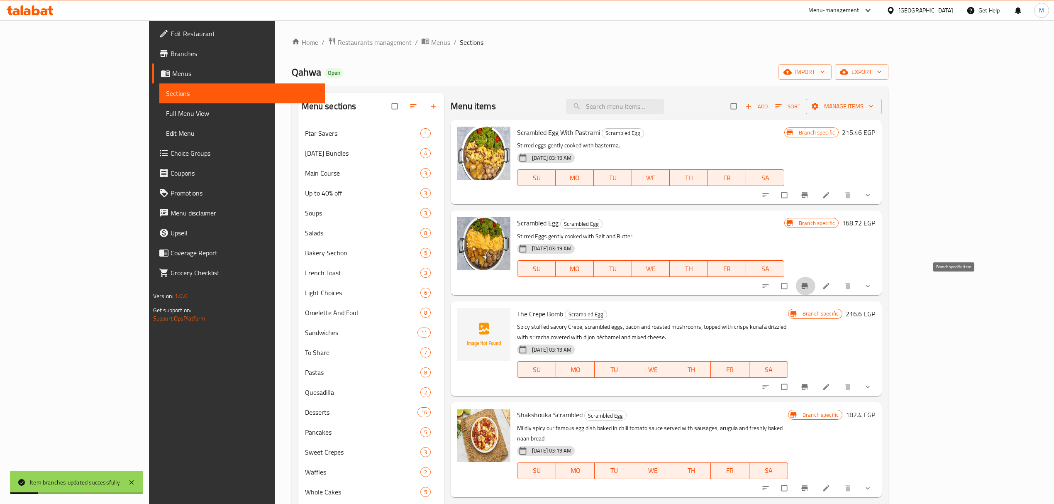
click at [809, 290] on icon "Branch-specific-item" at bounding box center [804, 286] width 8 height 8
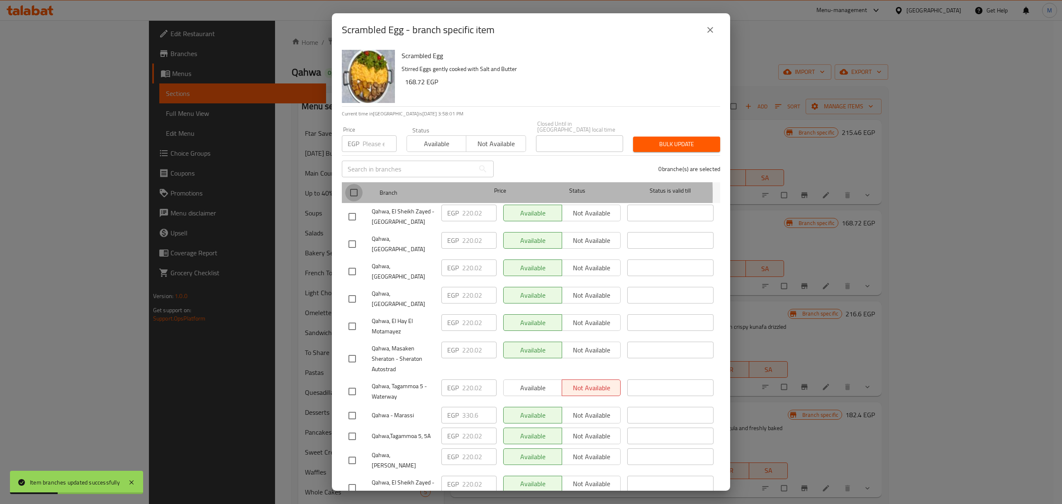
drag, startPoint x: 357, startPoint y: 188, endPoint x: 362, endPoint y: 161, distance: 27.4
click at [356, 188] on input "checkbox" at bounding box center [353, 192] width 17 height 17
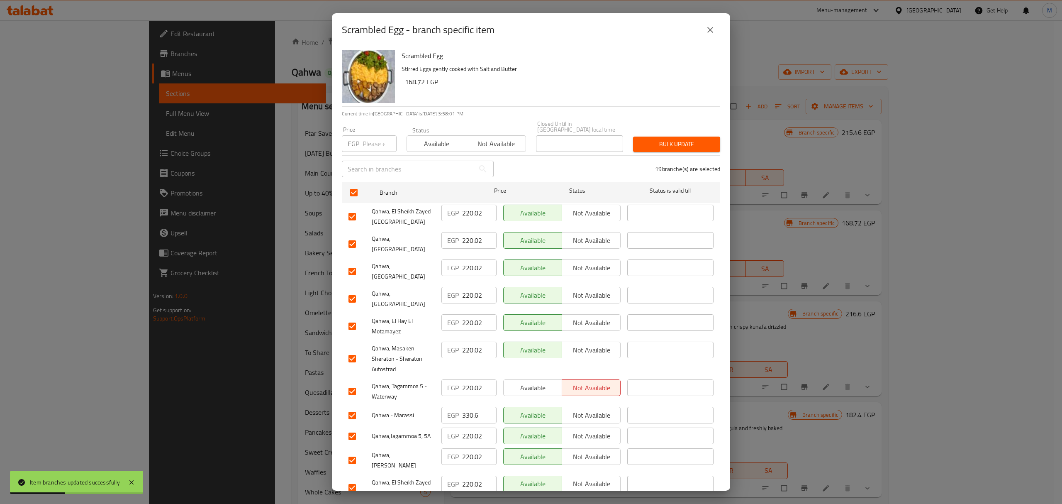
click at [364, 143] on input "number" at bounding box center [380, 143] width 34 height 17
paste input "216.6"
click at [354, 263] on input "checkbox" at bounding box center [352, 271] width 17 height 17
click at [351, 290] on input "checkbox" at bounding box center [352, 298] width 17 height 17
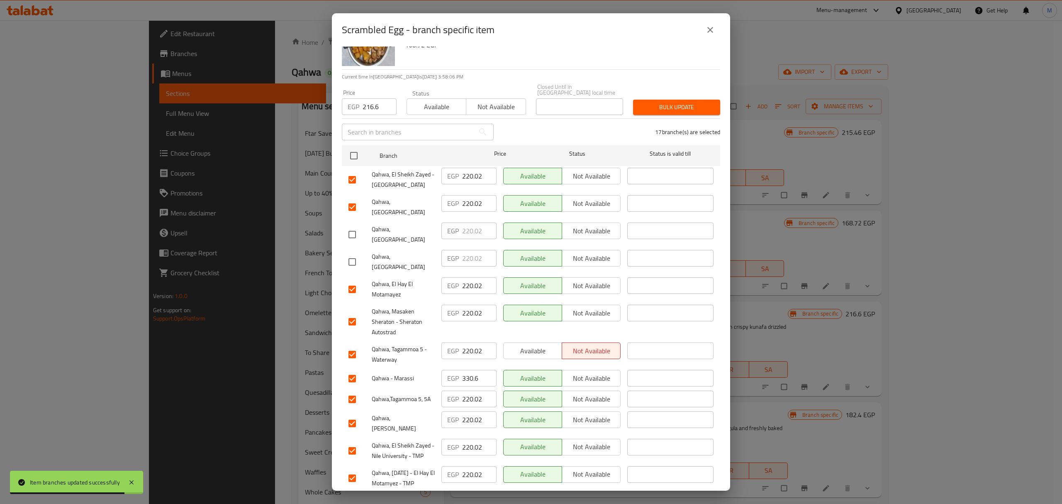
scroll to position [55, 0]
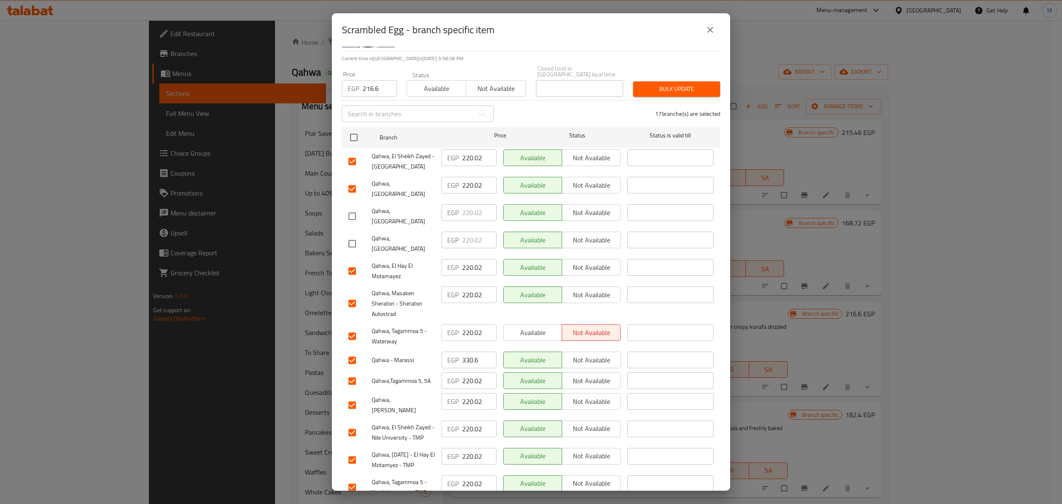
click at [354, 295] on input "checkbox" at bounding box center [352, 303] width 17 height 17
click at [350, 351] on input "checkbox" at bounding box center [352, 359] width 17 height 17
click at [352, 396] on input "checkbox" at bounding box center [352, 404] width 17 height 17
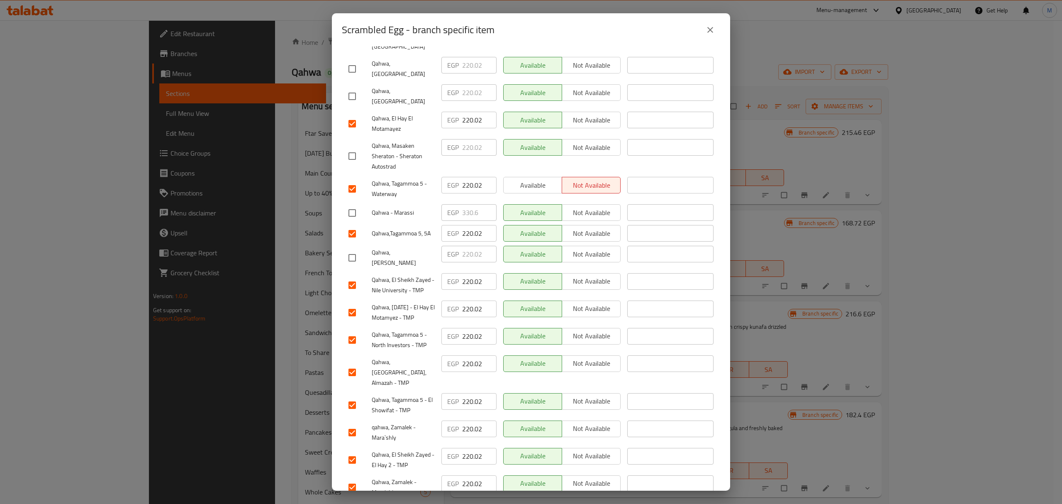
scroll to position [223, 0]
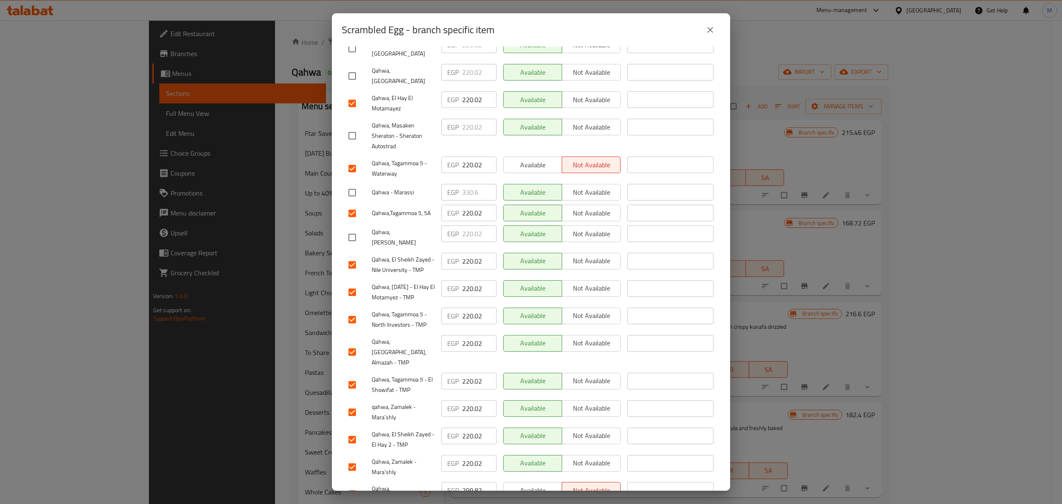
click at [351, 485] on input "checkbox" at bounding box center [352, 493] width 17 height 17
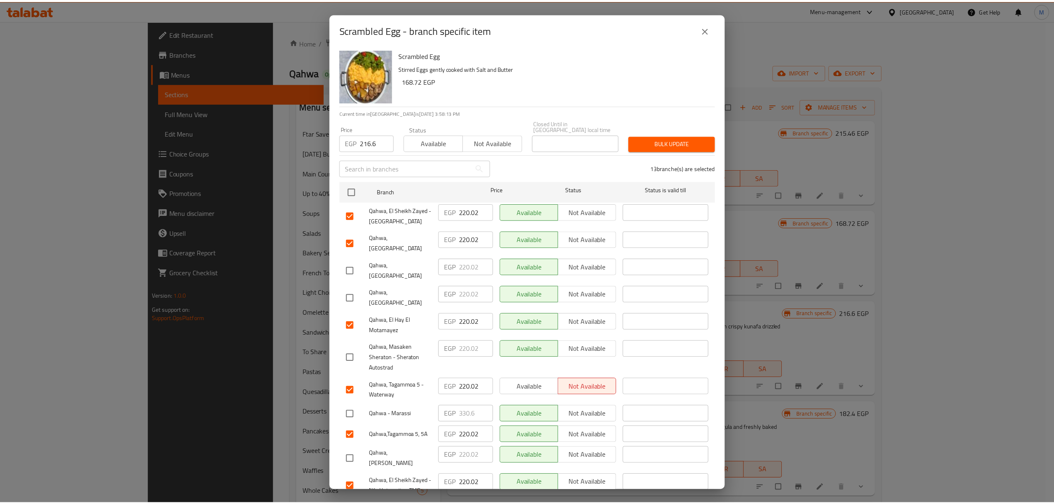
scroll to position [0, 0]
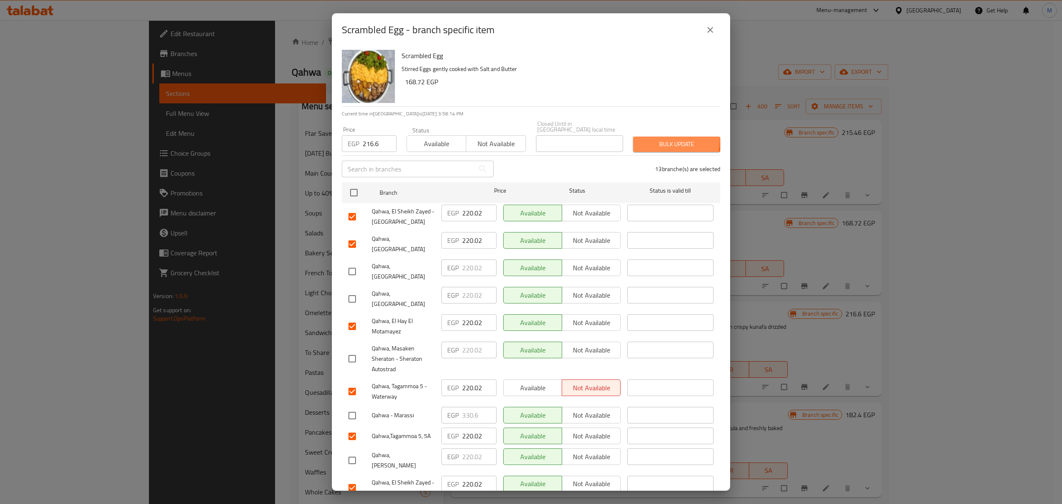
click at [659, 139] on span "Bulk update" at bounding box center [677, 144] width 74 height 10
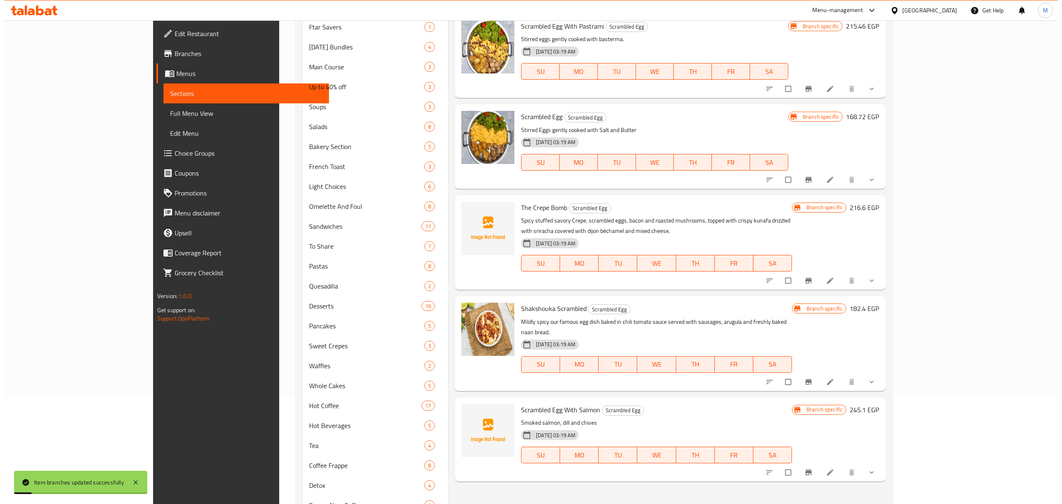
scroll to position [110, 0]
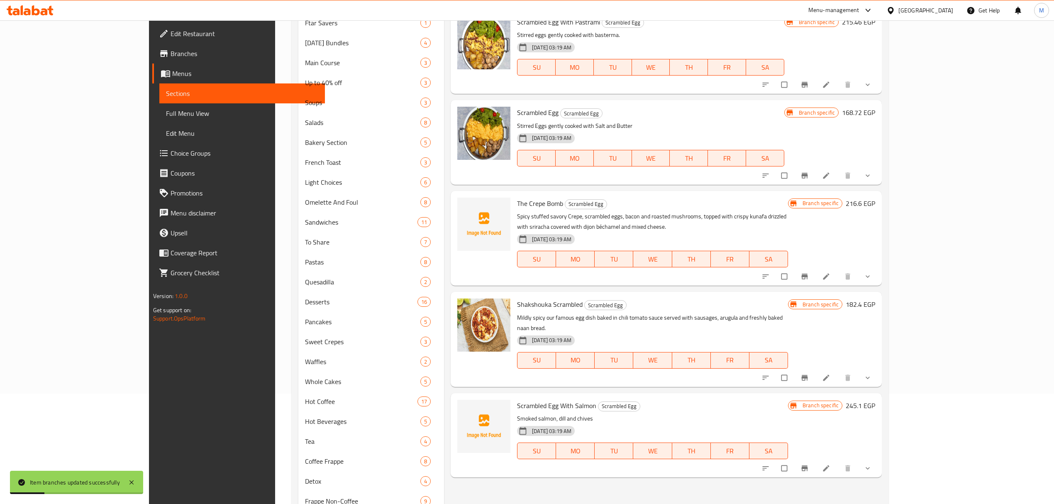
click at [809, 272] on icon "Branch-specific-item" at bounding box center [804, 276] width 8 height 8
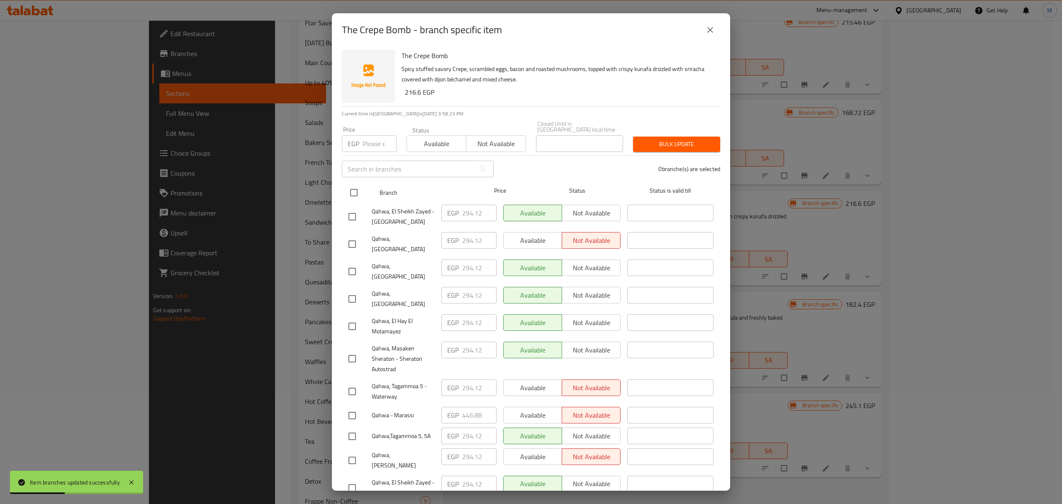
click at [351, 188] on input "checkbox" at bounding box center [353, 192] width 17 height 17
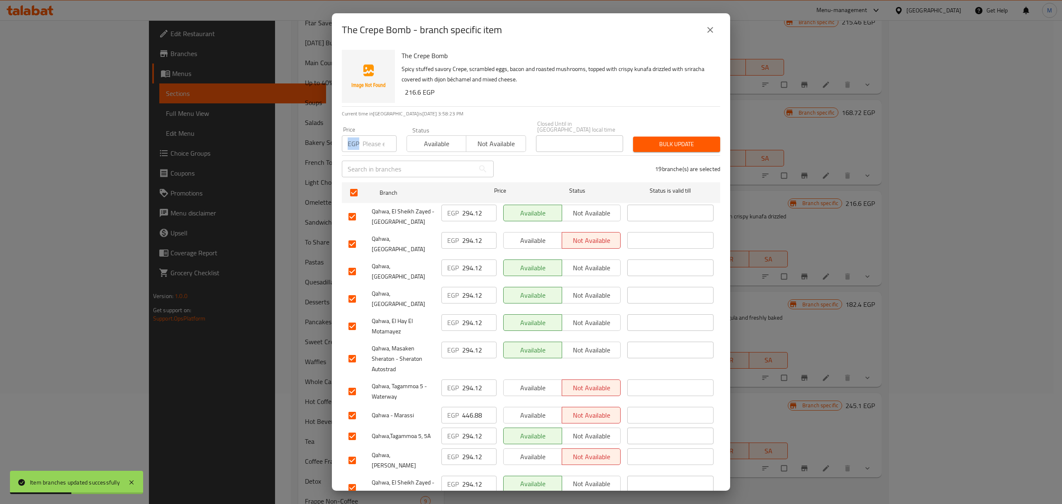
click at [364, 145] on div "Price EGP Price" at bounding box center [369, 139] width 65 height 35
click at [367, 142] on input "number" at bounding box center [380, 143] width 34 height 17
paste input "296.4"
click at [355, 263] on input "checkbox" at bounding box center [352, 271] width 17 height 17
click at [352, 290] on input "checkbox" at bounding box center [352, 298] width 17 height 17
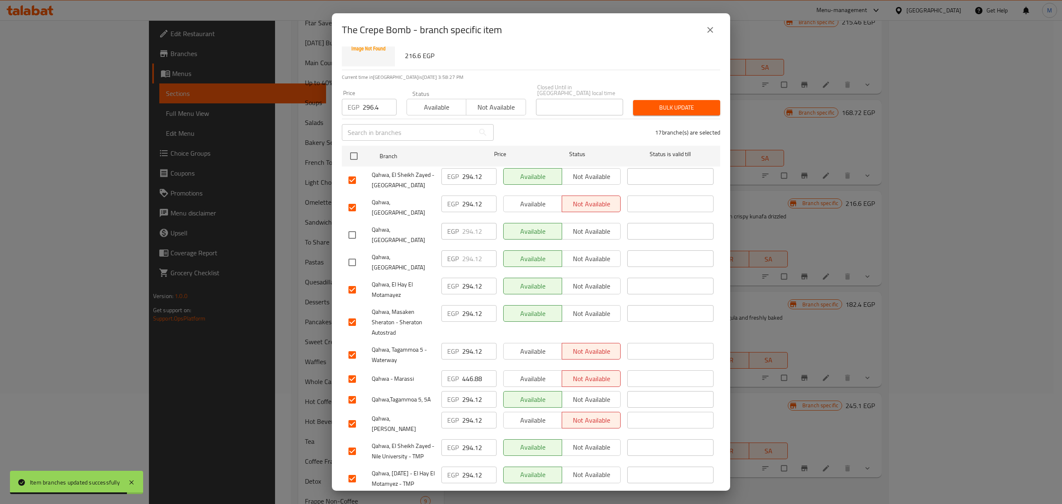
scroll to position [55, 0]
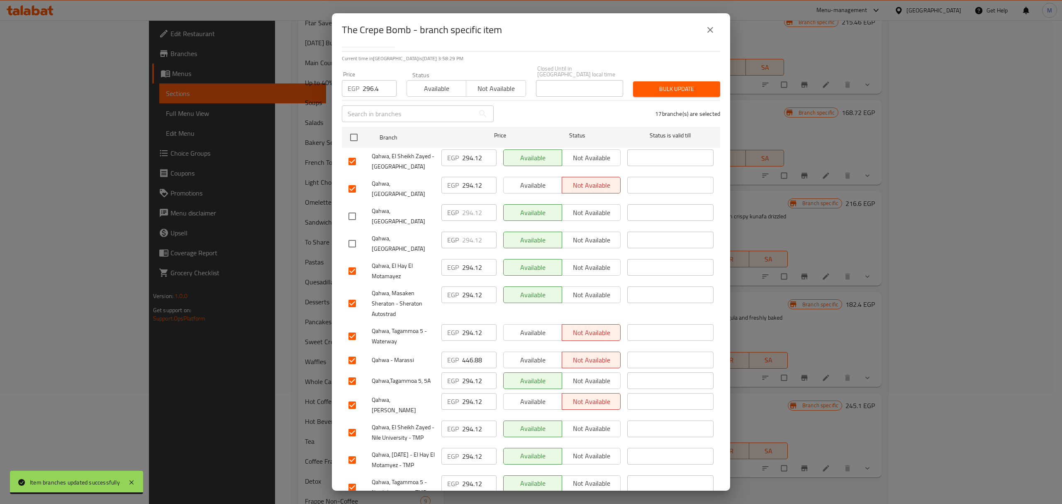
click at [352, 295] on input "checkbox" at bounding box center [352, 303] width 17 height 17
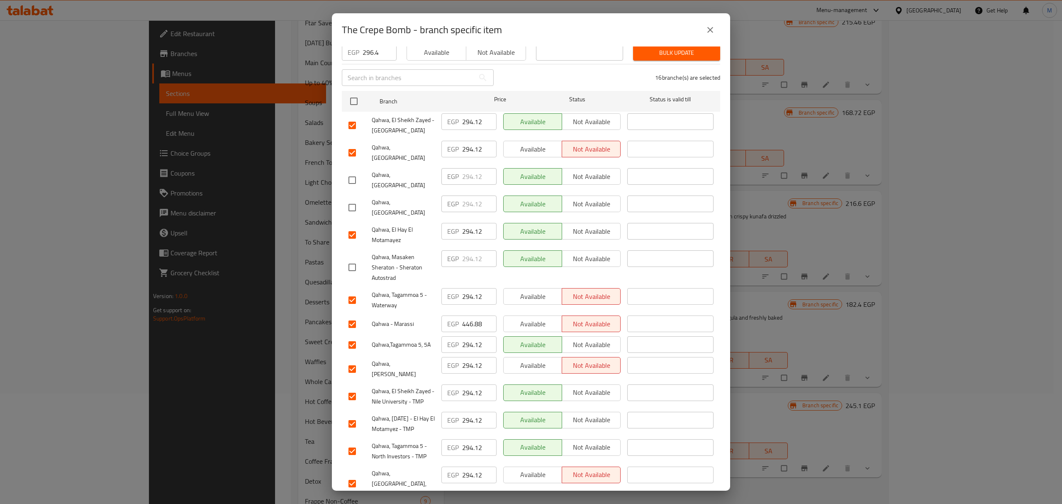
scroll to position [110, 0]
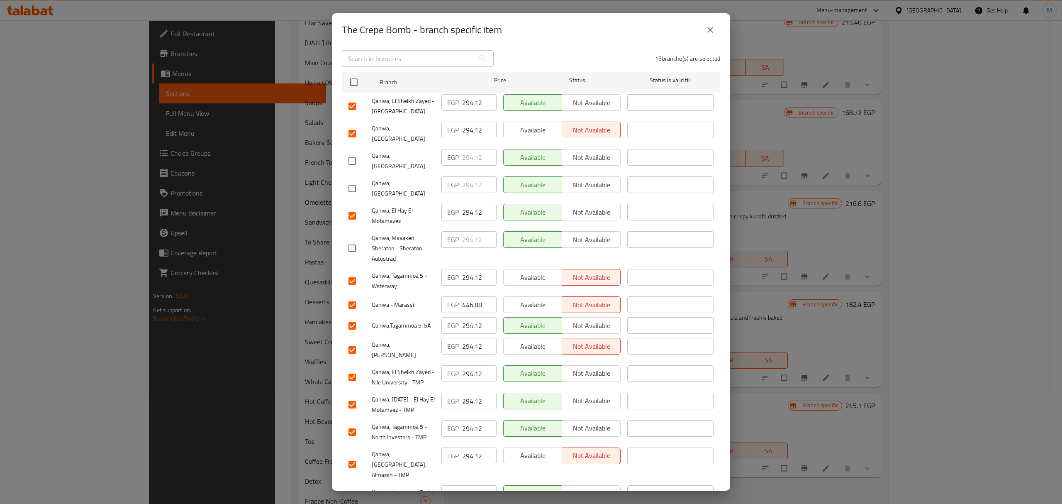
click at [354, 296] on input "checkbox" at bounding box center [352, 304] width 17 height 17
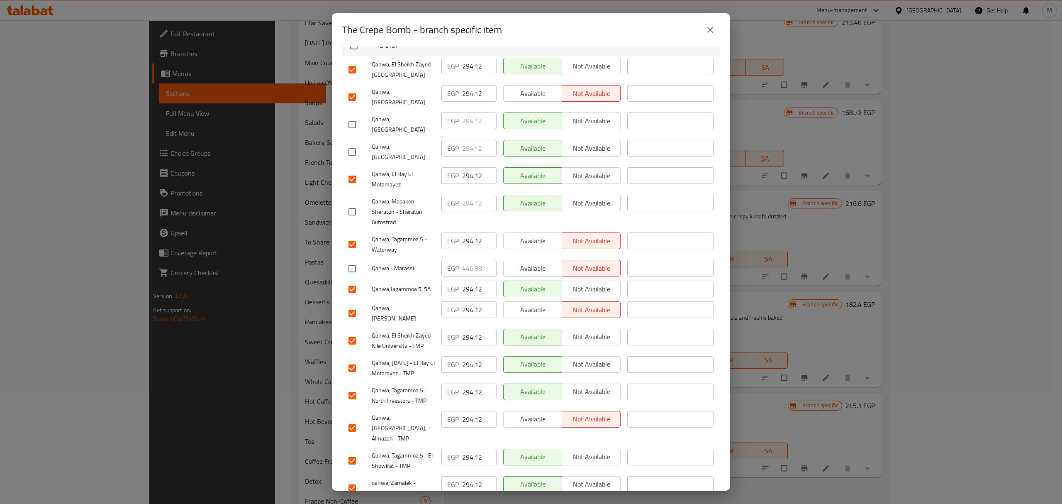
scroll to position [166, 0]
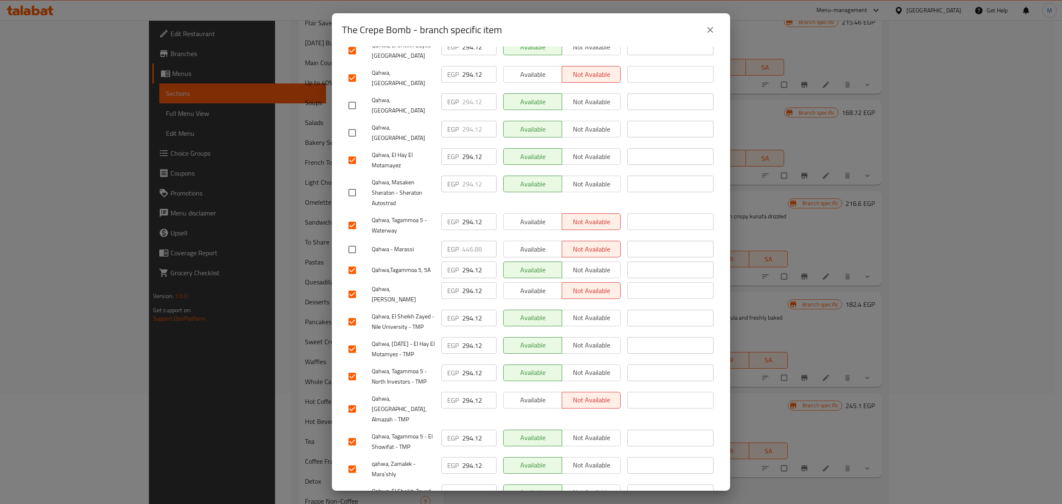
click at [351, 285] on input "checkbox" at bounding box center [352, 293] width 17 height 17
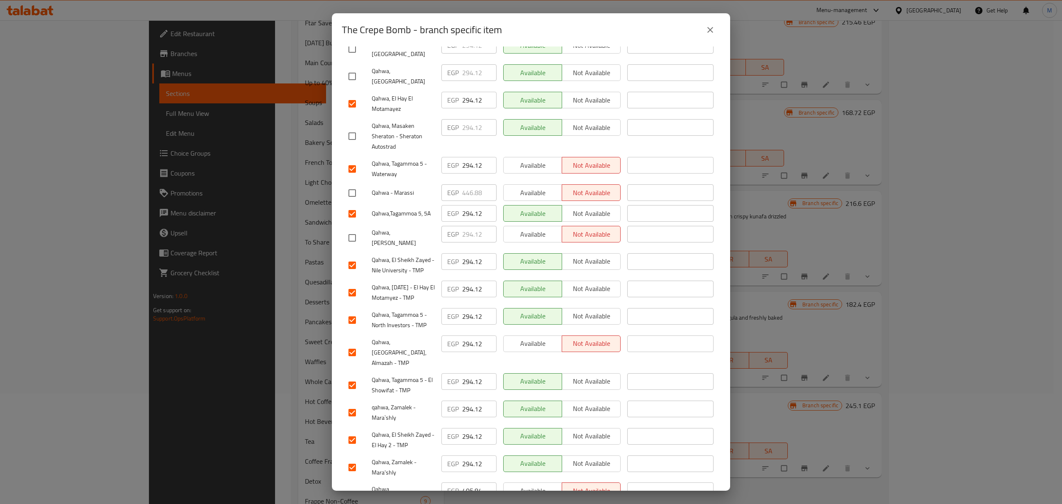
scroll to position [223, 0]
click at [353, 485] on input "checkbox" at bounding box center [352, 493] width 17 height 17
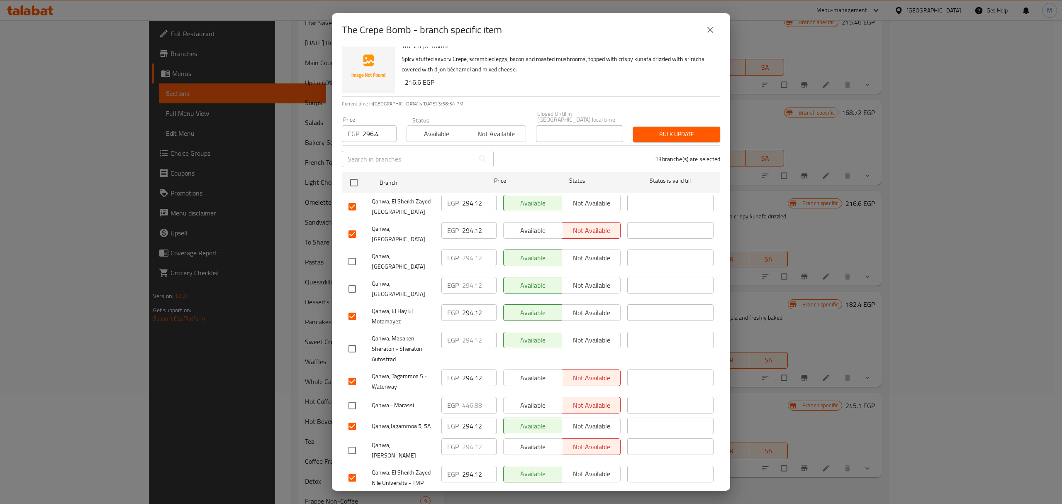
scroll to position [0, 0]
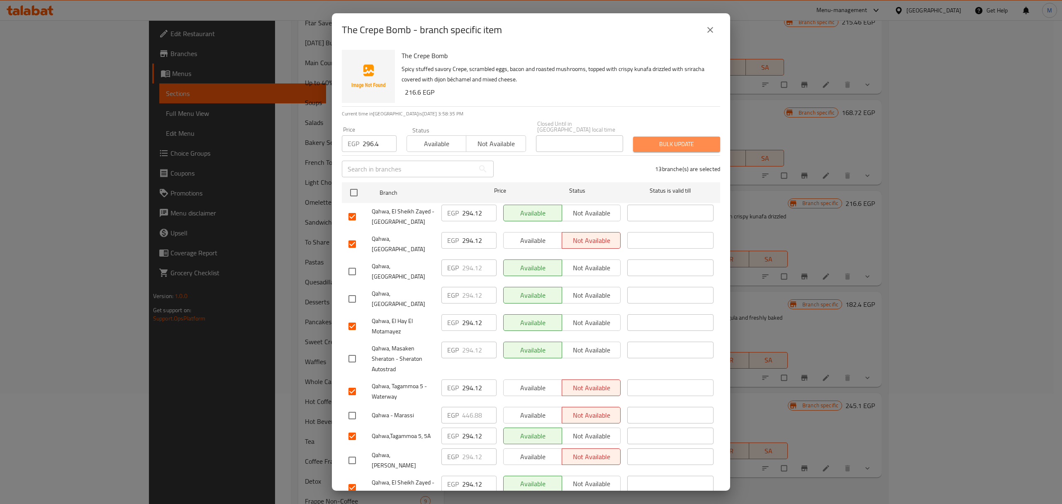
click at [672, 139] on span "Bulk update" at bounding box center [677, 144] width 74 height 10
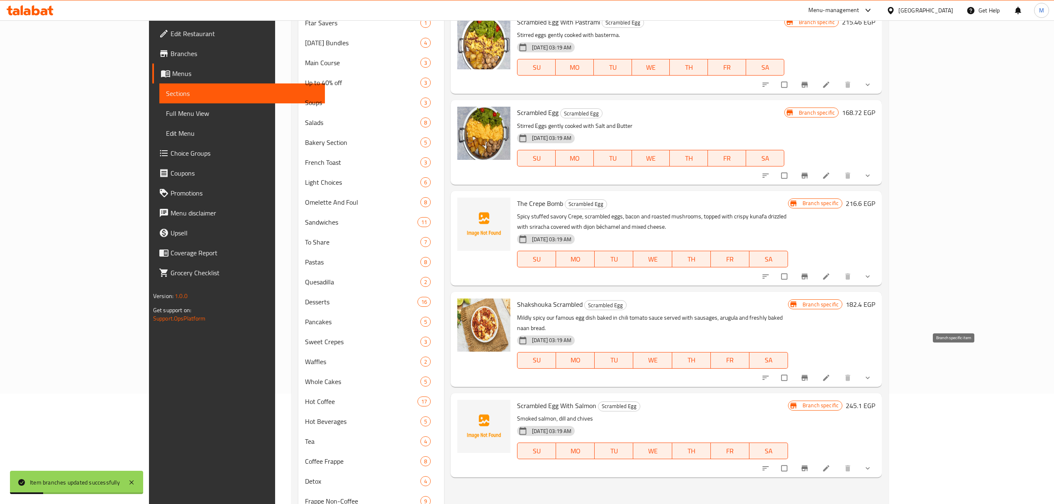
click at [808, 375] on icon "Branch-specific-item" at bounding box center [805, 377] width 6 height 5
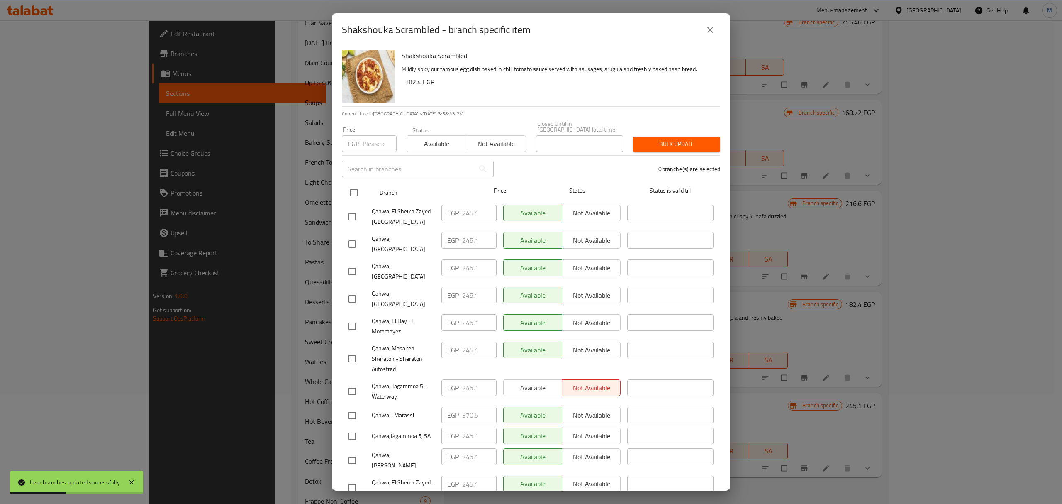
drag, startPoint x: 356, startPoint y: 191, endPoint x: 368, endPoint y: 158, distance: 35.3
click at [355, 191] on input "checkbox" at bounding box center [353, 192] width 17 height 17
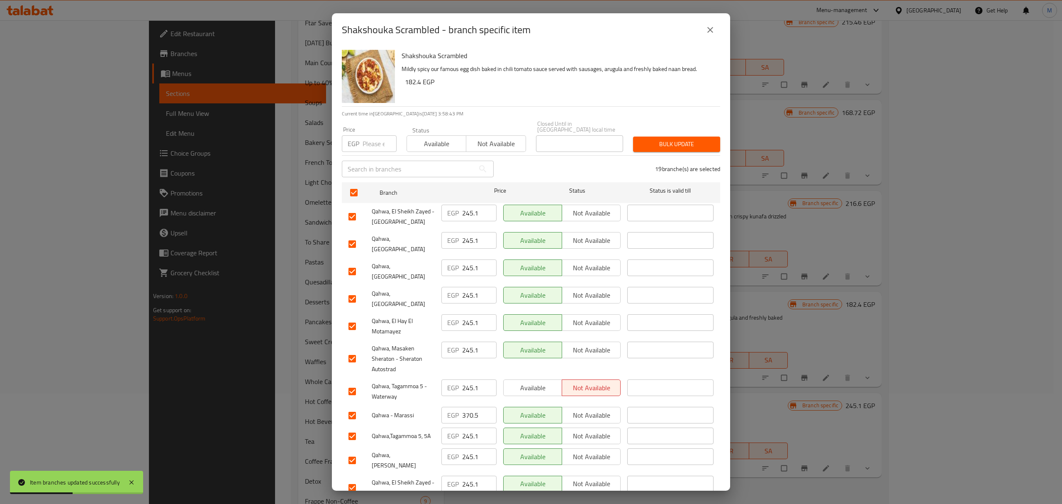
click at [370, 144] on input "number" at bounding box center [380, 143] width 34 height 17
paste input "256.5"
click at [355, 263] on input "checkbox" at bounding box center [352, 271] width 17 height 17
click at [352, 290] on input "checkbox" at bounding box center [352, 298] width 17 height 17
click at [349, 350] on input "checkbox" at bounding box center [352, 358] width 17 height 17
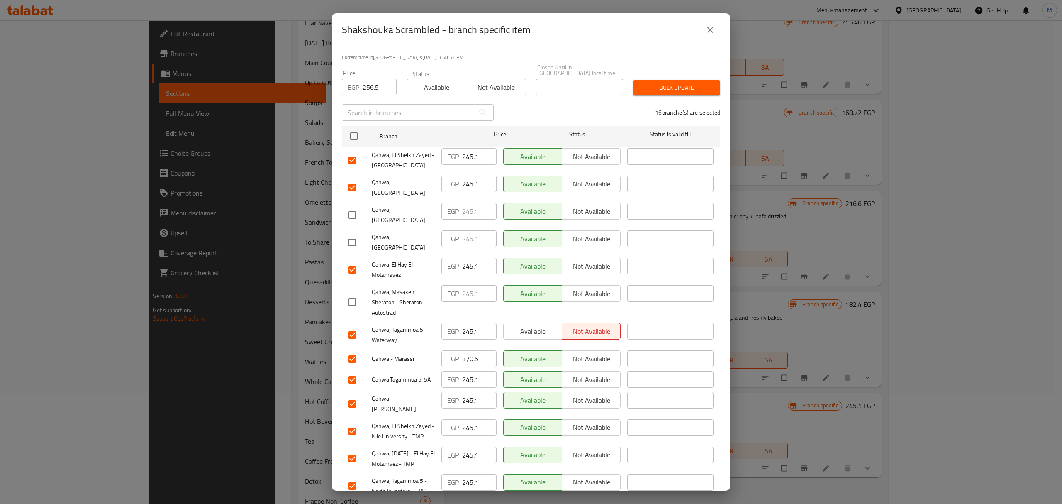
scroll to position [55, 0]
click at [354, 351] on input "checkbox" at bounding box center [352, 359] width 17 height 17
click at [352, 396] on input "checkbox" at bounding box center [352, 404] width 17 height 17
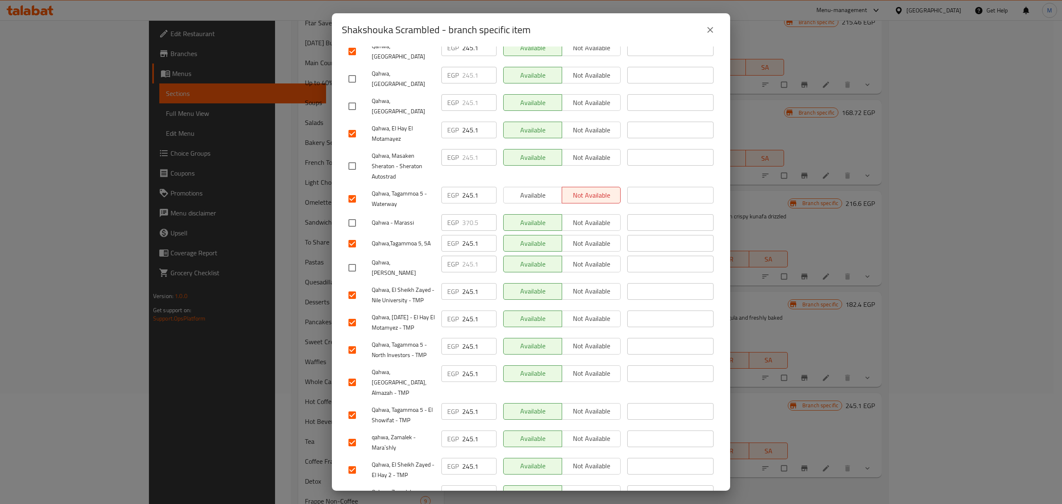
scroll to position [221, 0]
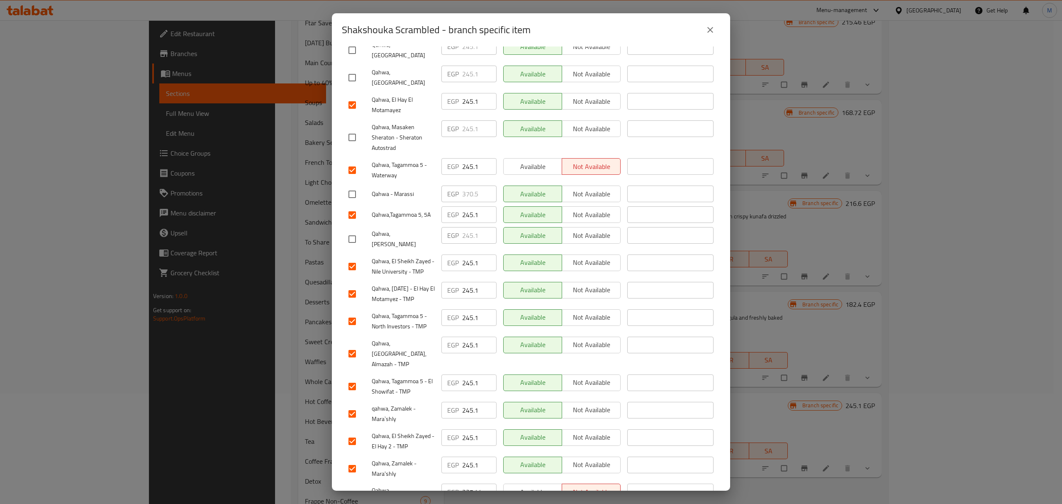
click at [350, 487] on input "checkbox" at bounding box center [352, 495] width 17 height 17
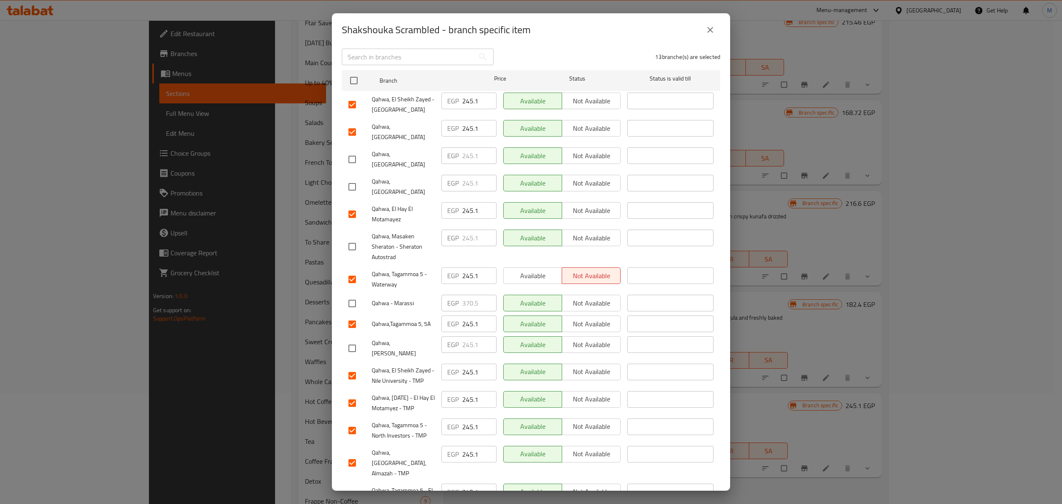
scroll to position [0, 0]
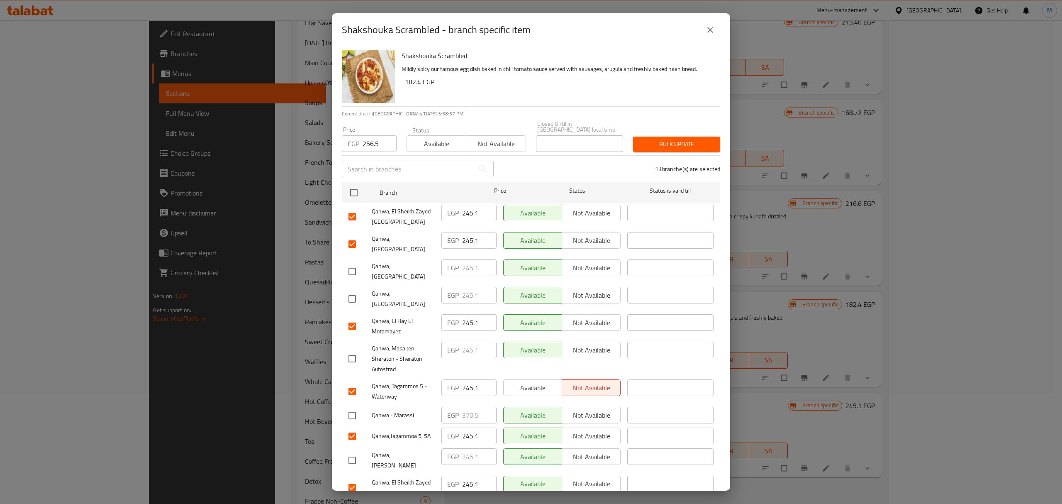
click at [672, 139] on span "Bulk update" at bounding box center [677, 144] width 74 height 10
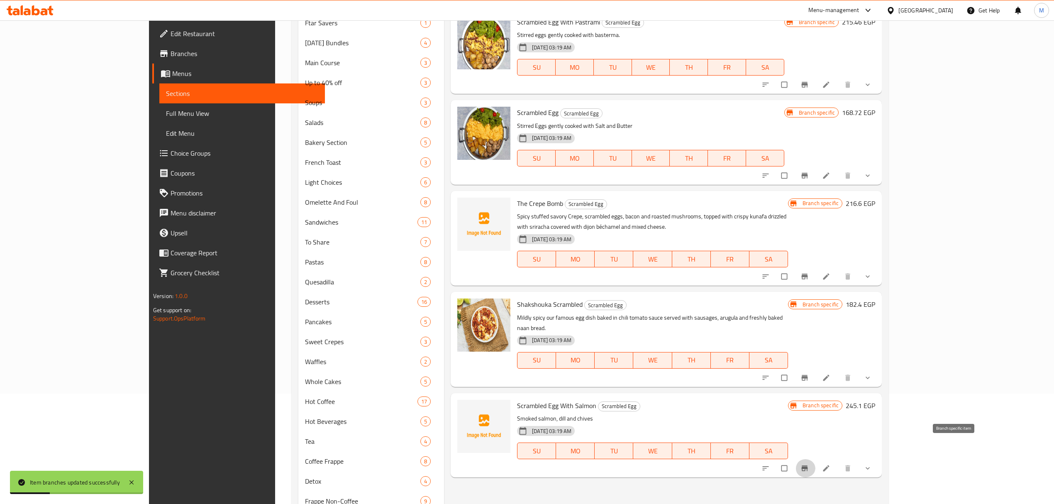
click at [809, 464] on icon "Branch-specific-item" at bounding box center [804, 468] width 8 height 8
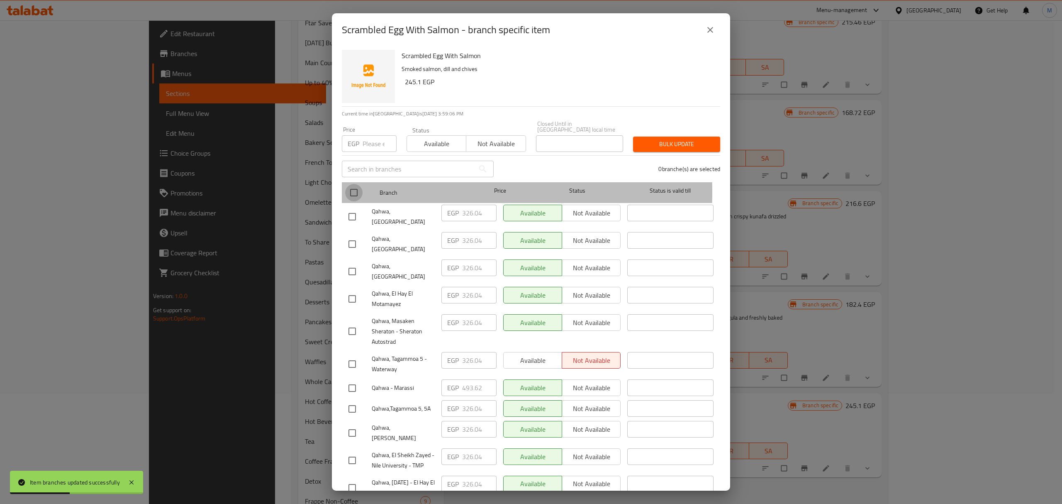
click at [356, 186] on input "checkbox" at bounding box center [353, 192] width 17 height 17
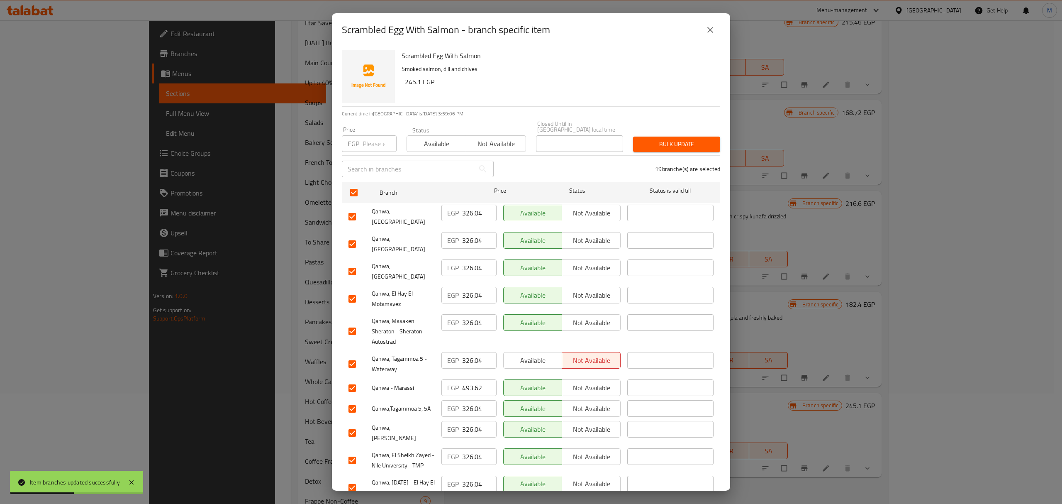
click at [372, 156] on div "​" at bounding box center [418, 169] width 162 height 27
click at [374, 144] on input "number" at bounding box center [380, 143] width 34 height 17
paste input "340.86"
click at [354, 235] on input "checkbox" at bounding box center [352, 243] width 17 height 17
click at [353, 263] on input "checkbox" at bounding box center [352, 271] width 17 height 17
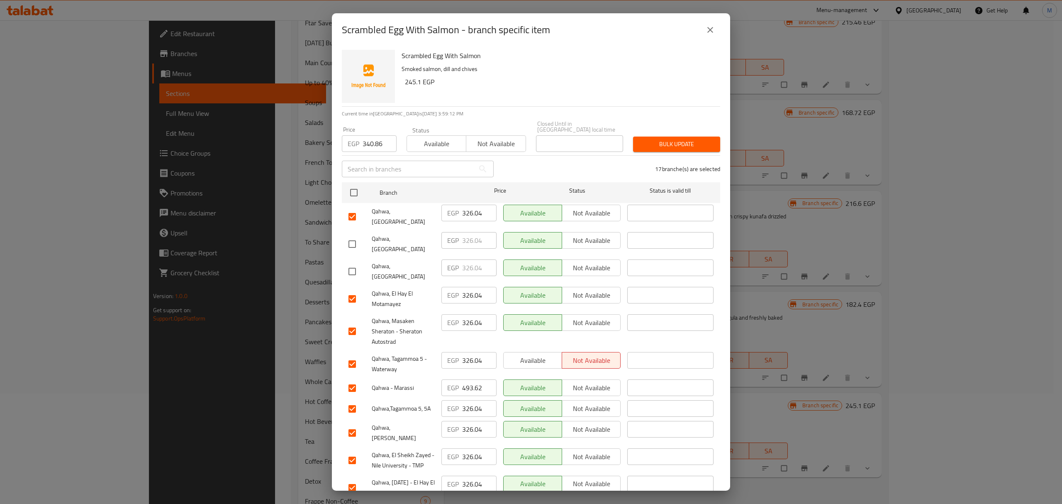
click at [351, 322] on input "checkbox" at bounding box center [352, 330] width 17 height 17
click at [352, 379] on input "checkbox" at bounding box center [352, 387] width 17 height 17
click at [352, 424] on input "checkbox" at bounding box center [352, 432] width 17 height 17
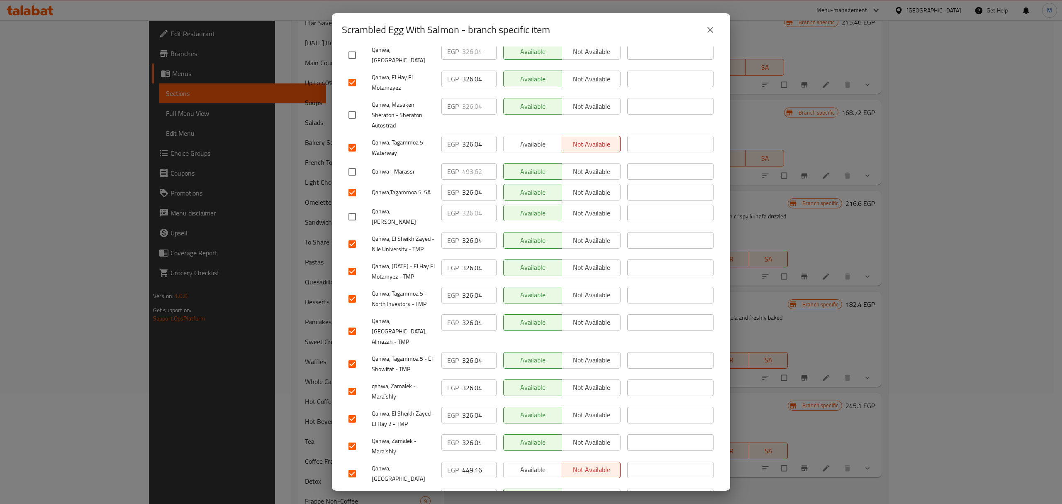
scroll to position [223, 0]
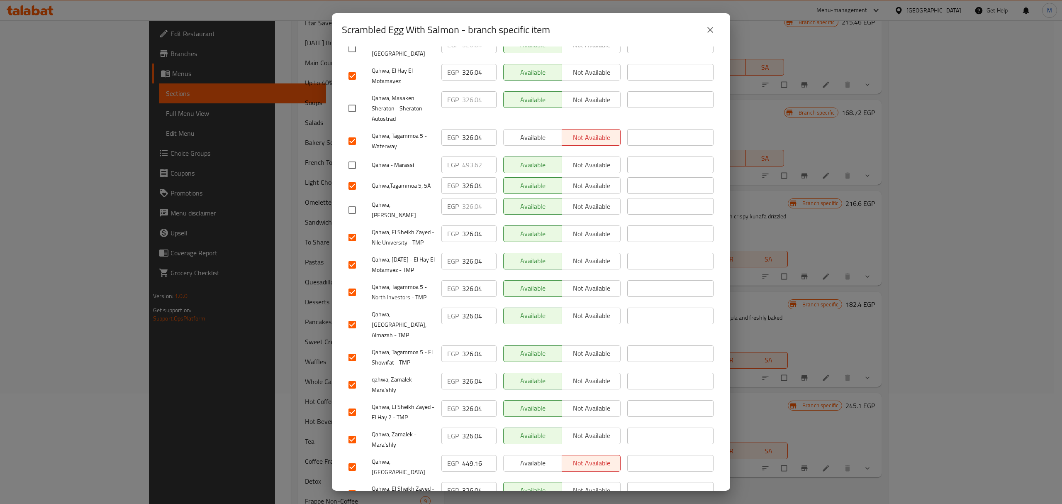
click at [352, 458] on input "checkbox" at bounding box center [352, 466] width 17 height 17
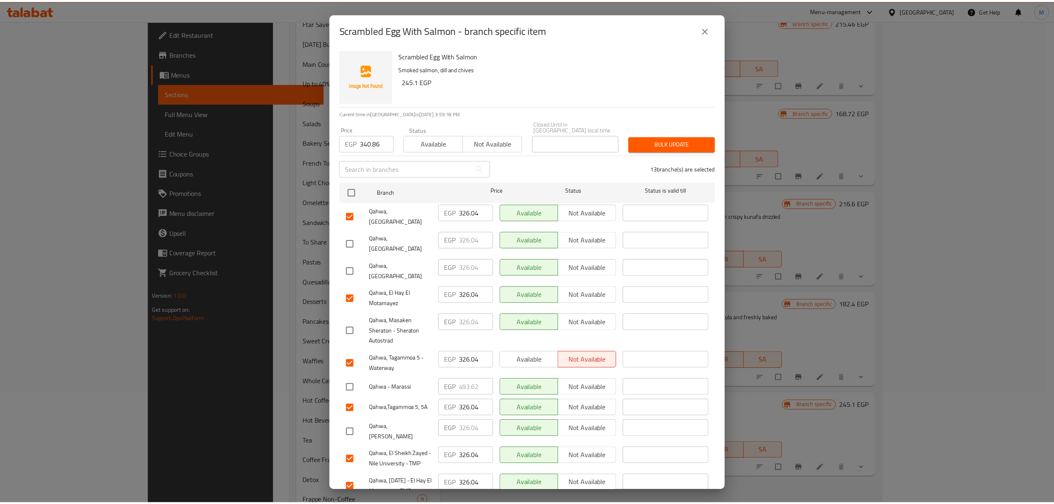
scroll to position [0, 0]
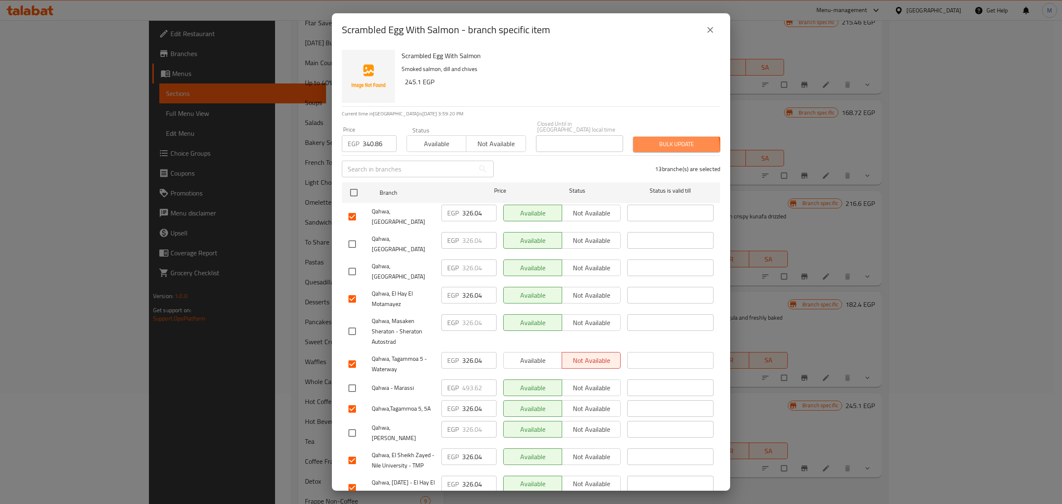
click at [651, 143] on span "Bulk update" at bounding box center [677, 144] width 74 height 10
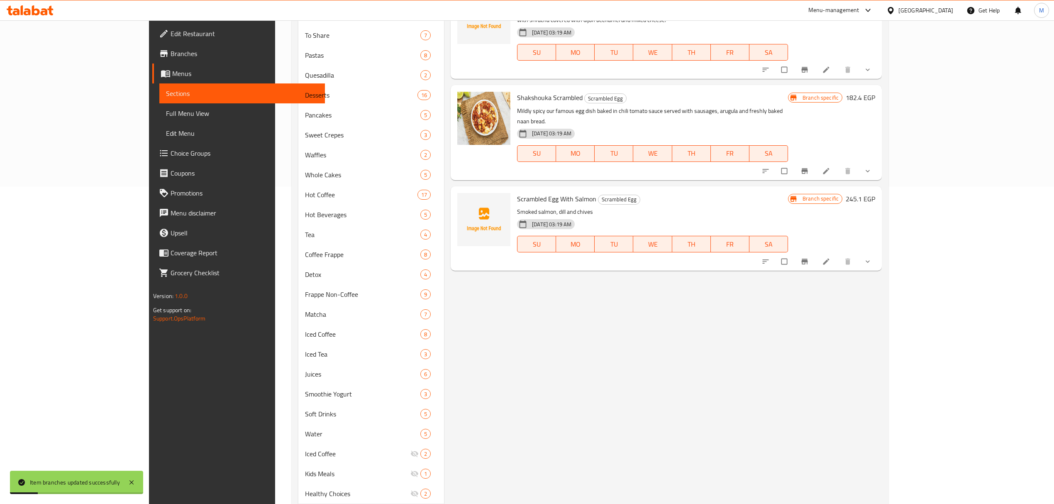
scroll to position [383, 0]
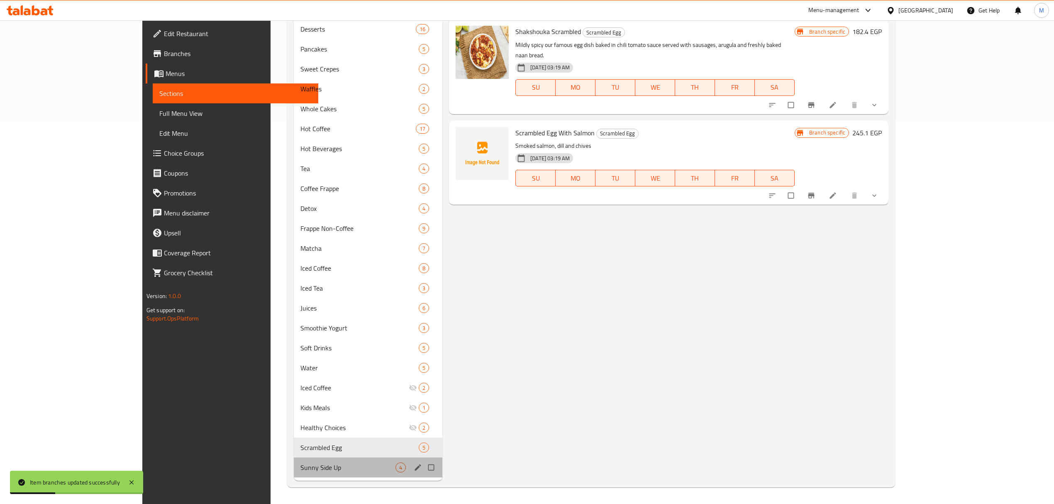
click at [307, 460] on div "Sunny Side Up 4" at bounding box center [368, 467] width 149 height 20
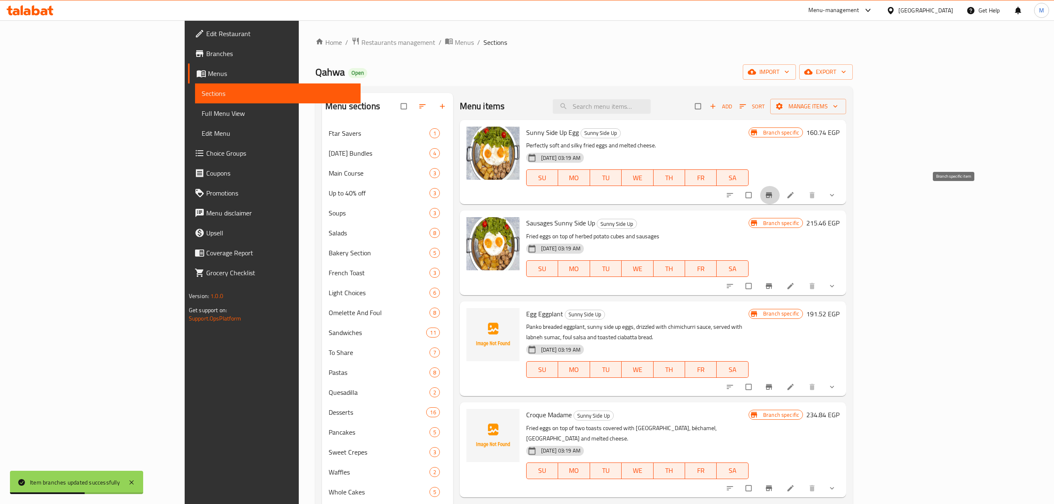
click at [780, 199] on button "Branch-specific-item" at bounding box center [770, 195] width 20 height 18
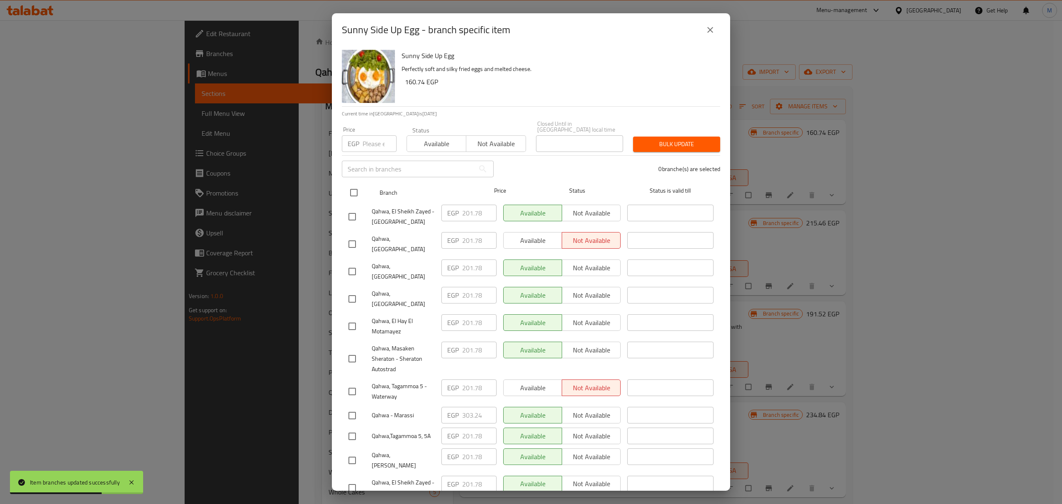
click at [356, 188] on input "checkbox" at bounding box center [353, 192] width 17 height 17
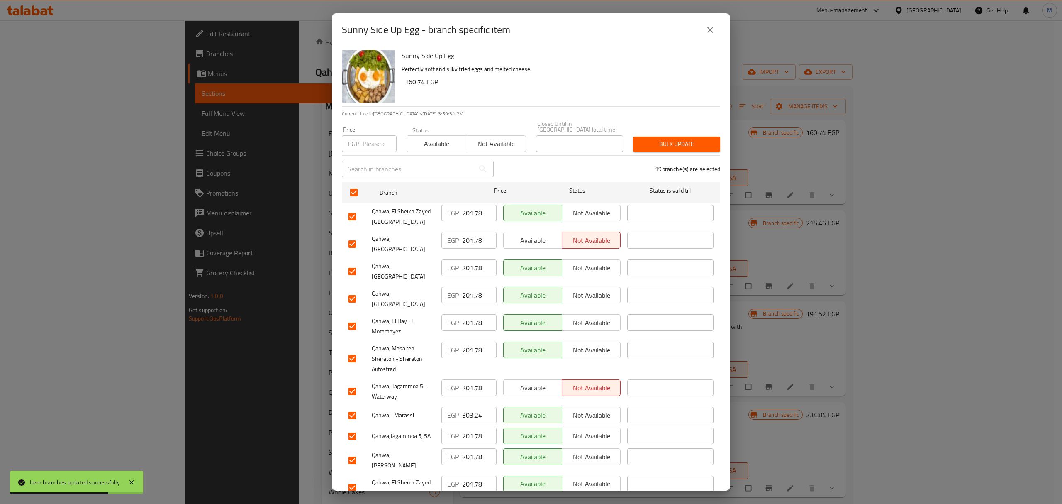
click at [366, 139] on input "number" at bounding box center [380, 143] width 34 height 17
paste input "193.8"
click at [352, 263] on input "checkbox" at bounding box center [352, 271] width 17 height 17
click at [354, 290] on input "checkbox" at bounding box center [352, 298] width 17 height 17
click at [352, 350] on input "checkbox" at bounding box center [352, 358] width 17 height 17
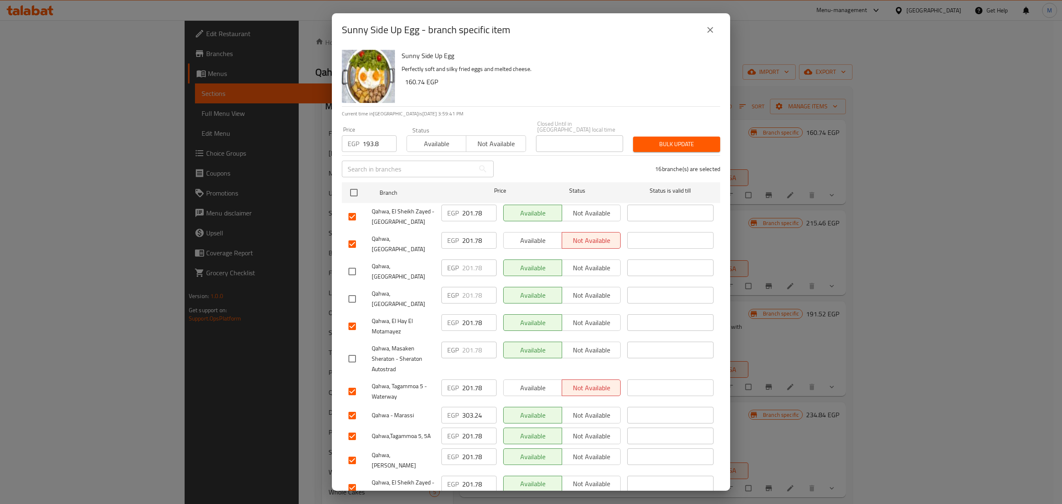
click at [354, 407] on input "checkbox" at bounding box center [352, 415] width 17 height 17
click at [353, 451] on input "checkbox" at bounding box center [352, 459] width 17 height 17
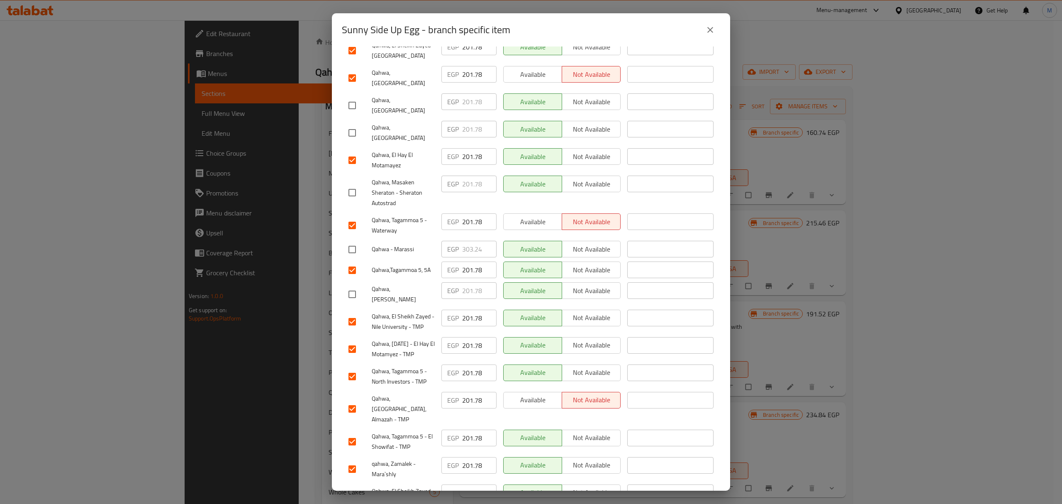
scroll to position [223, 0]
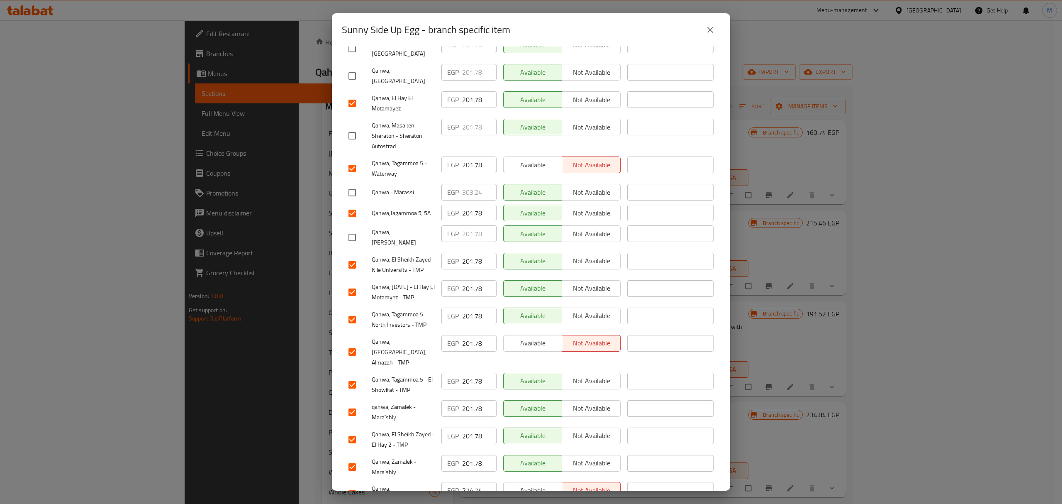
click at [349, 485] on input "checkbox" at bounding box center [352, 493] width 17 height 17
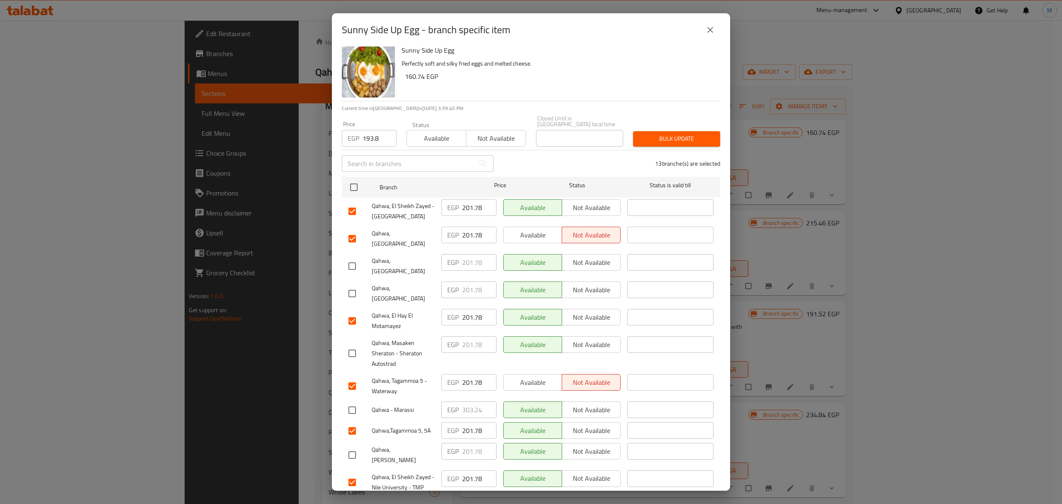
scroll to position [0, 0]
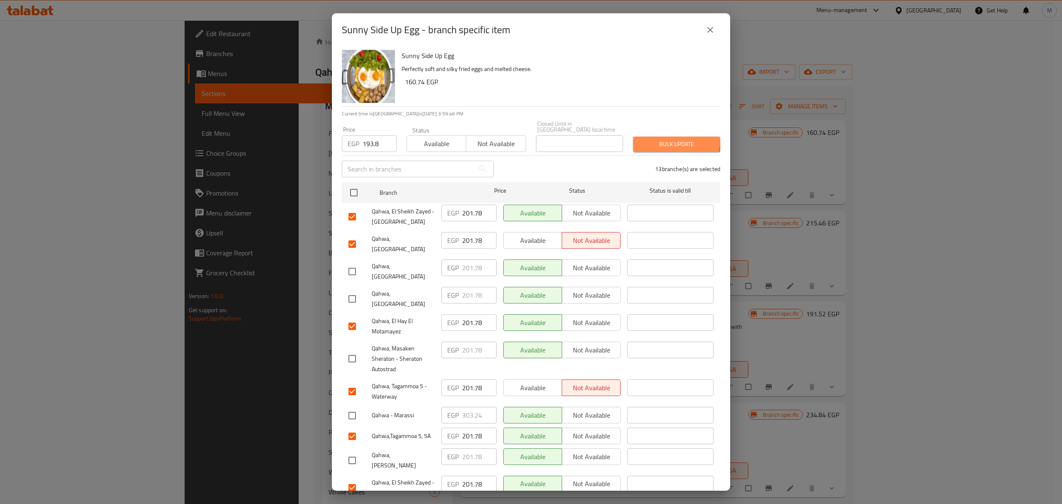
click at [662, 139] on span "Bulk update" at bounding box center [677, 144] width 74 height 10
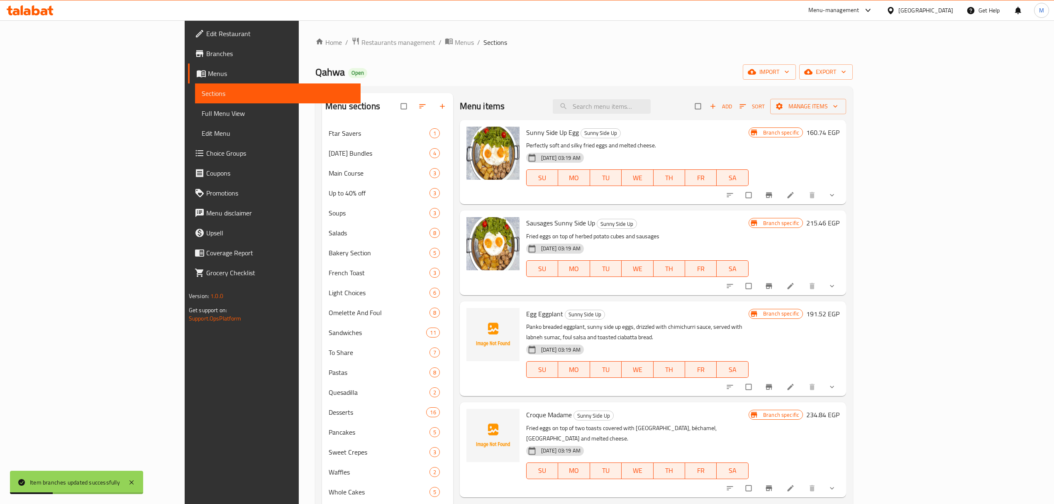
click at [780, 293] on button "Branch-specific-item" at bounding box center [770, 286] width 20 height 18
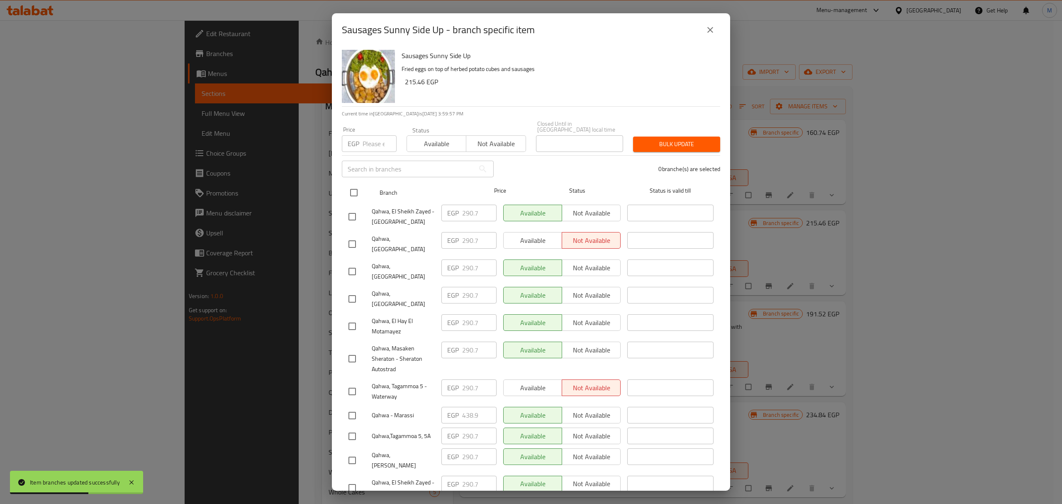
click at [354, 186] on input "checkbox" at bounding box center [353, 192] width 17 height 17
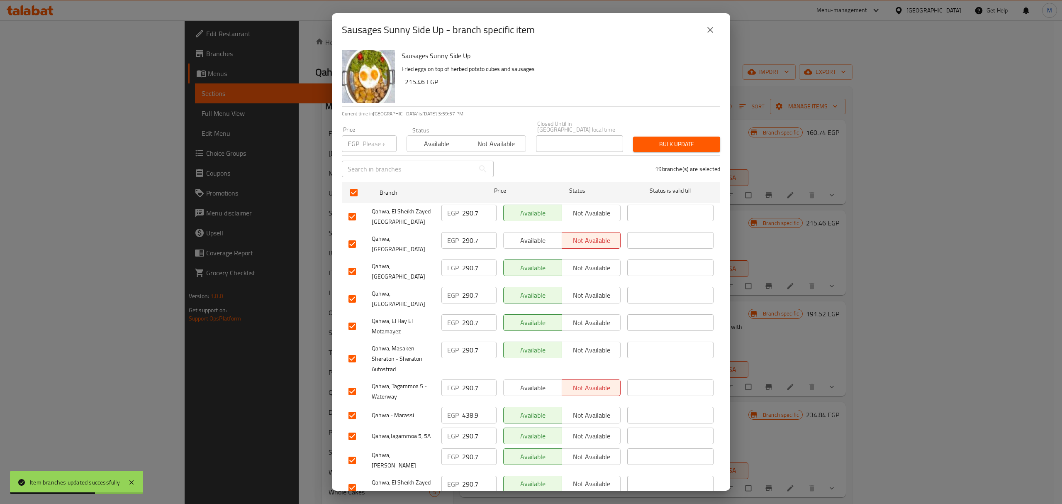
click at [374, 147] on div "Price EGP Price" at bounding box center [369, 139] width 65 height 35
click at [373, 141] on input "number" at bounding box center [380, 143] width 34 height 17
paste input "302.1"
click at [352, 263] on input "checkbox" at bounding box center [352, 271] width 17 height 17
click at [353, 290] on input "checkbox" at bounding box center [352, 298] width 17 height 17
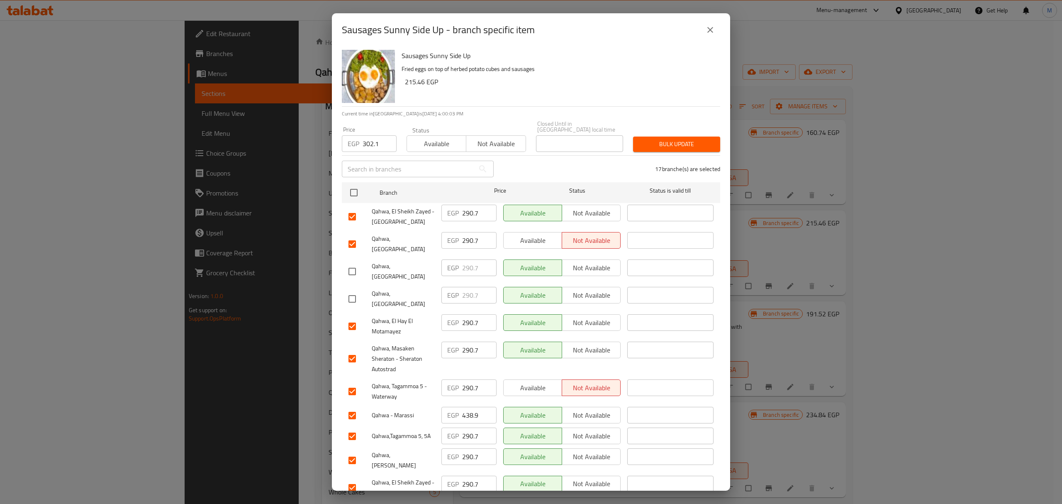
click at [353, 350] on input "checkbox" at bounding box center [352, 358] width 17 height 17
click at [352, 407] on input "checkbox" at bounding box center [352, 415] width 17 height 17
click at [352, 451] on input "checkbox" at bounding box center [352, 459] width 17 height 17
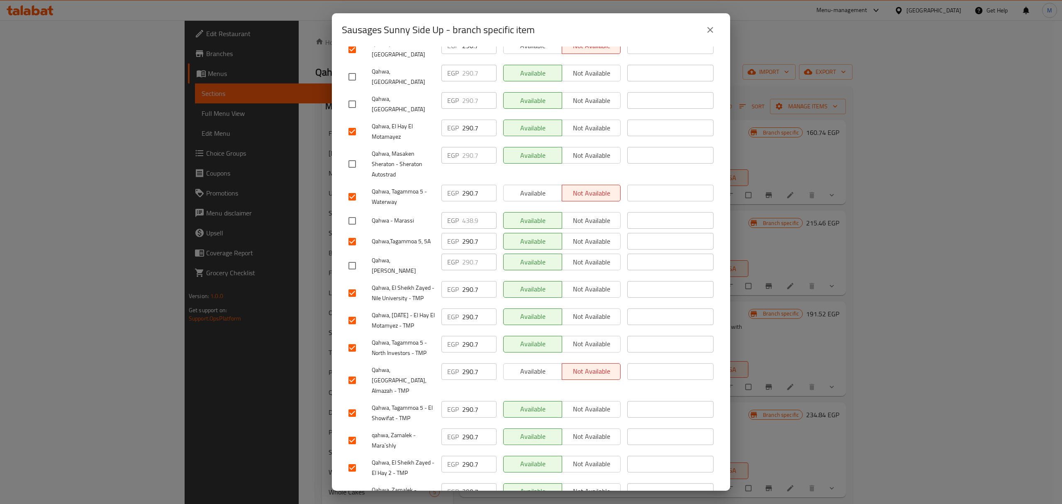
scroll to position [223, 0]
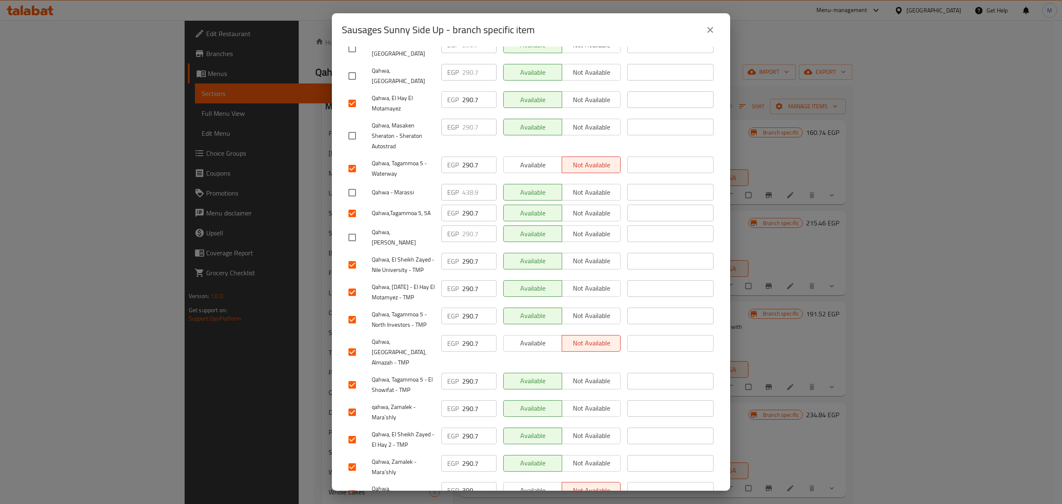
click at [352, 485] on input "checkbox" at bounding box center [352, 493] width 17 height 17
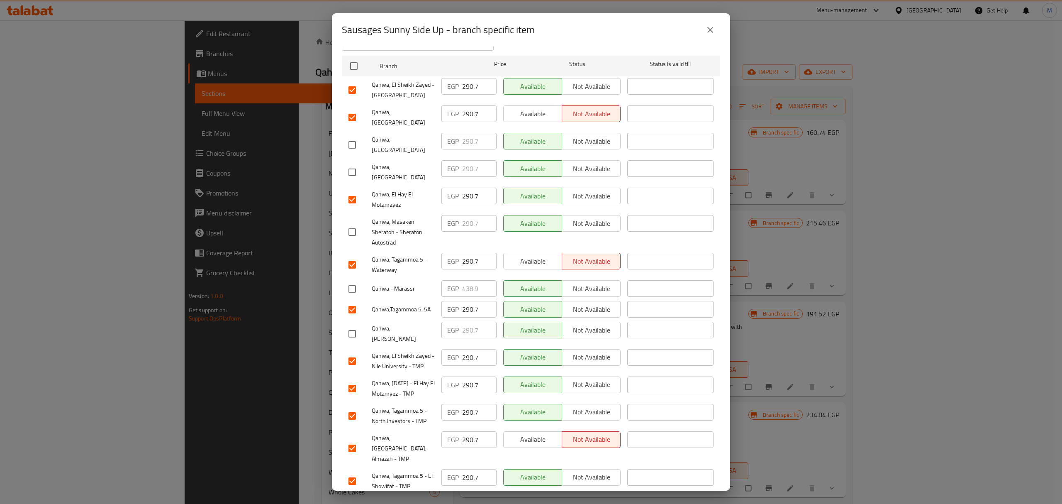
scroll to position [0, 0]
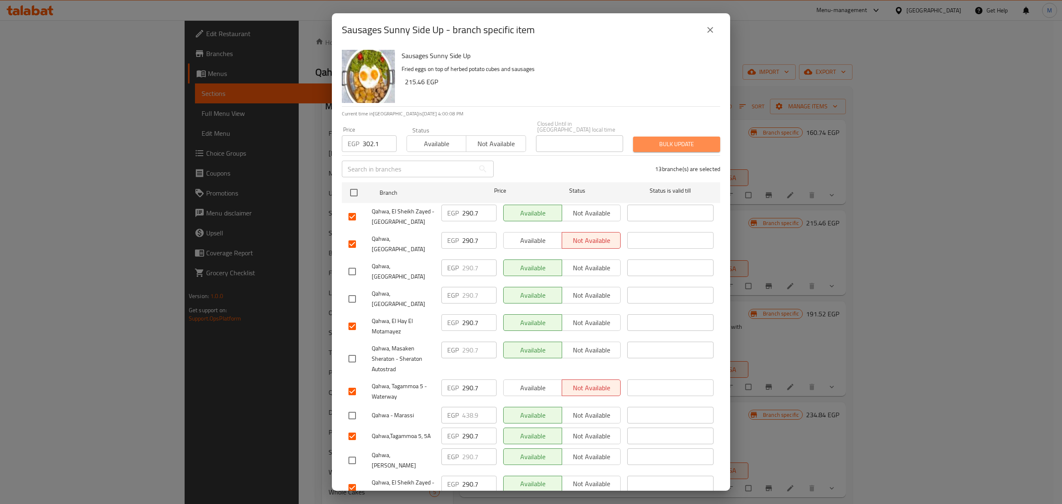
click at [685, 139] on span "Bulk update" at bounding box center [677, 144] width 74 height 10
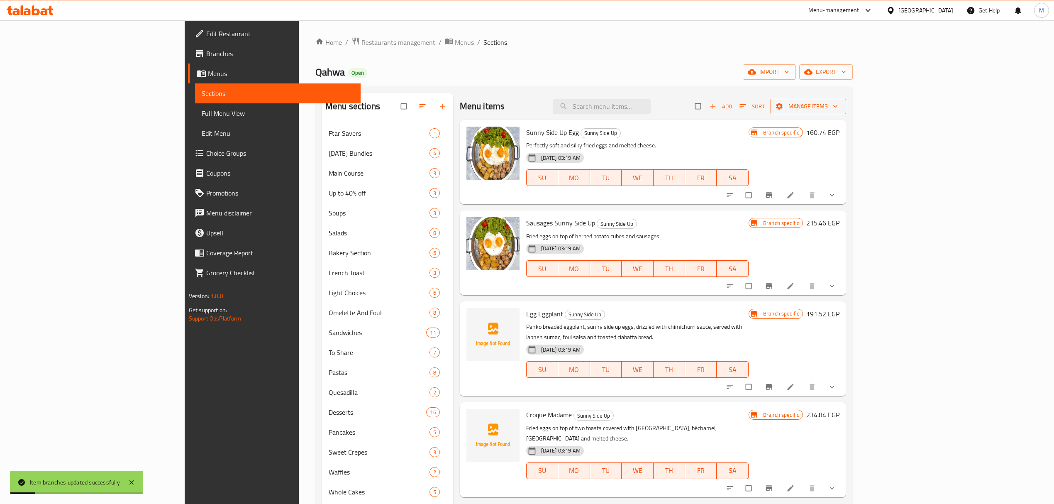
click at [775, 383] on span "Branch-specific-item" at bounding box center [770, 387] width 10 height 8
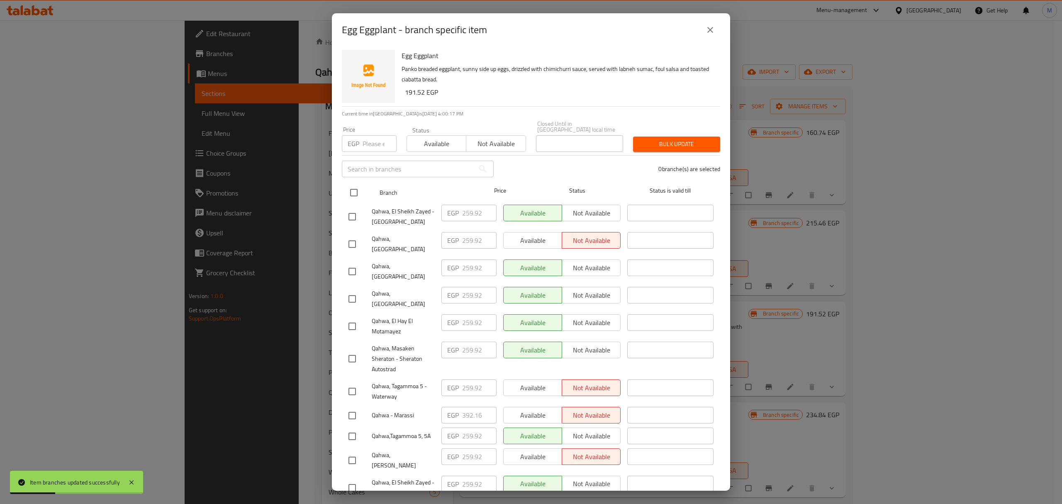
click at [361, 190] on input "checkbox" at bounding box center [353, 192] width 17 height 17
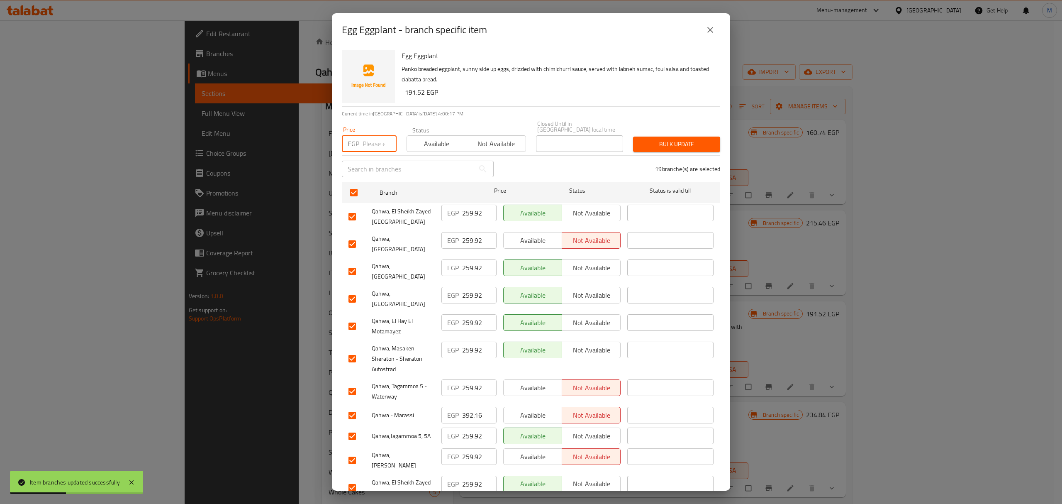
click at [365, 143] on input "number" at bounding box center [380, 143] width 34 height 17
paste input "256.5"
click at [352, 263] on input "checkbox" at bounding box center [352, 271] width 17 height 17
click at [354, 290] on input "checkbox" at bounding box center [352, 298] width 17 height 17
click at [349, 350] on input "checkbox" at bounding box center [352, 358] width 17 height 17
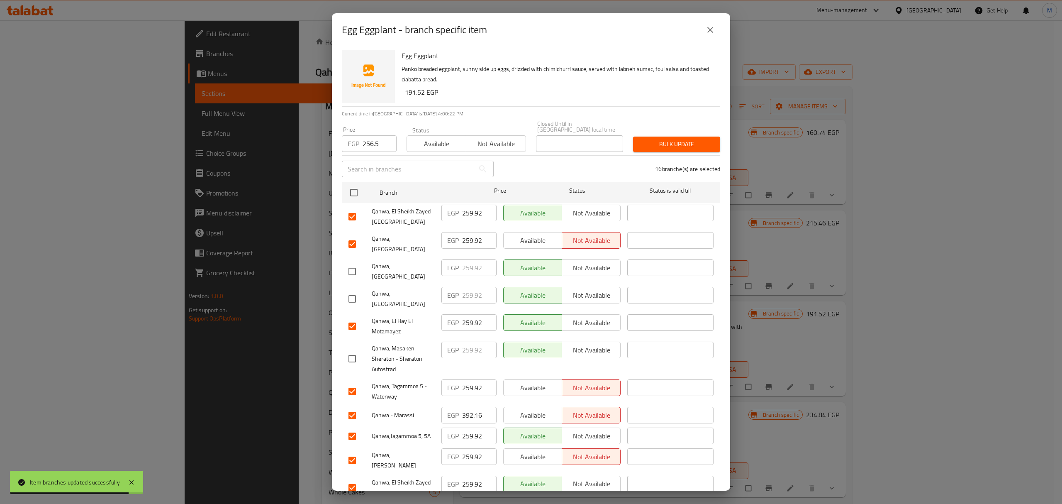
click at [352, 407] on input "checkbox" at bounding box center [352, 415] width 17 height 17
click at [350, 451] on input "checkbox" at bounding box center [352, 459] width 17 height 17
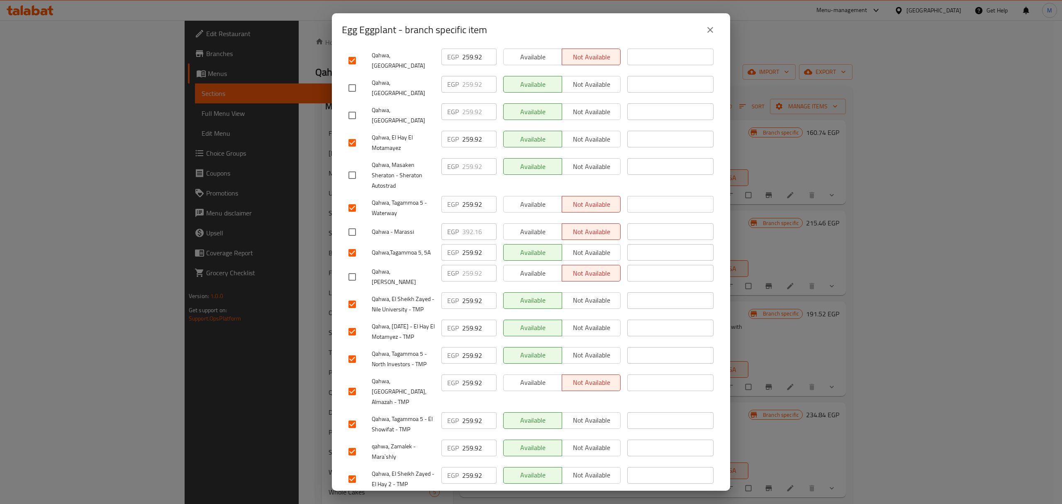
scroll to position [223, 0]
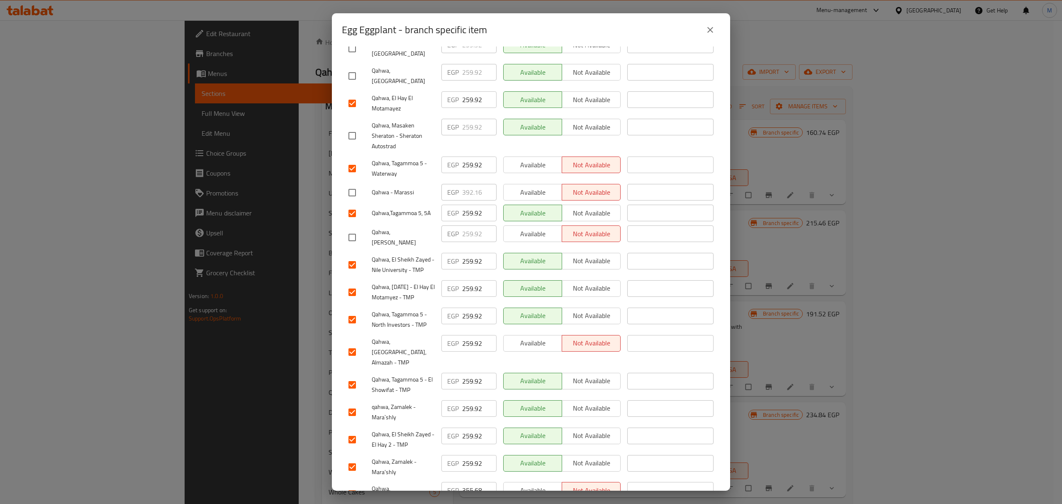
click at [351, 485] on input "checkbox" at bounding box center [352, 493] width 17 height 17
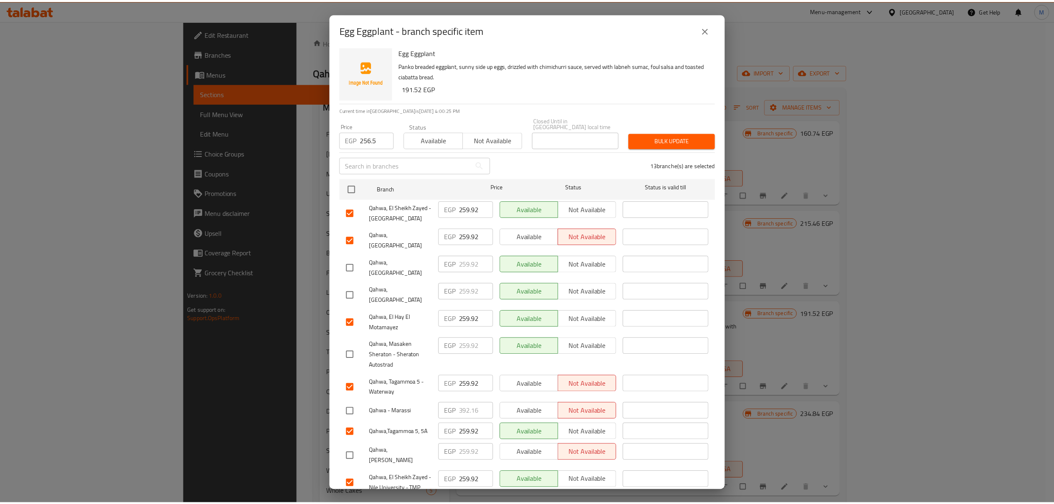
scroll to position [0, 0]
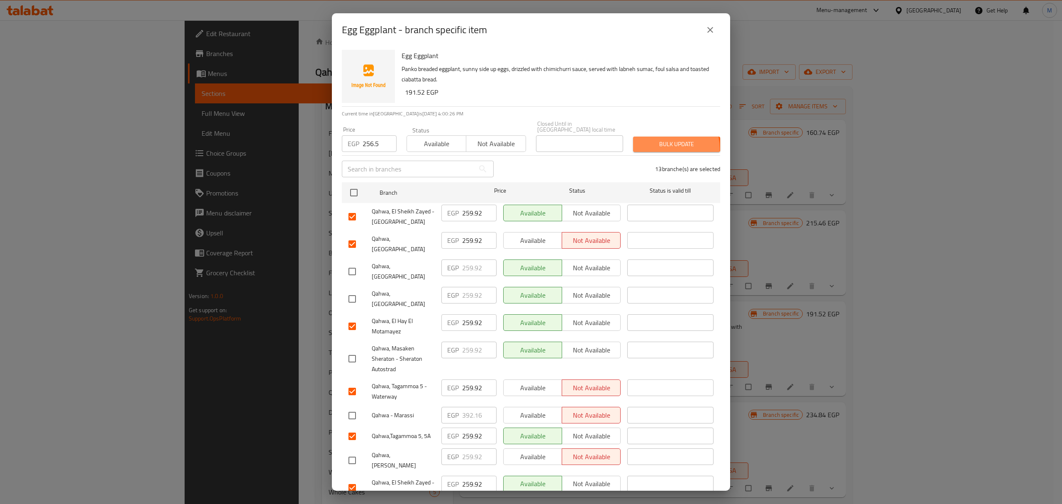
click at [654, 143] on span "Bulk update" at bounding box center [677, 144] width 74 height 10
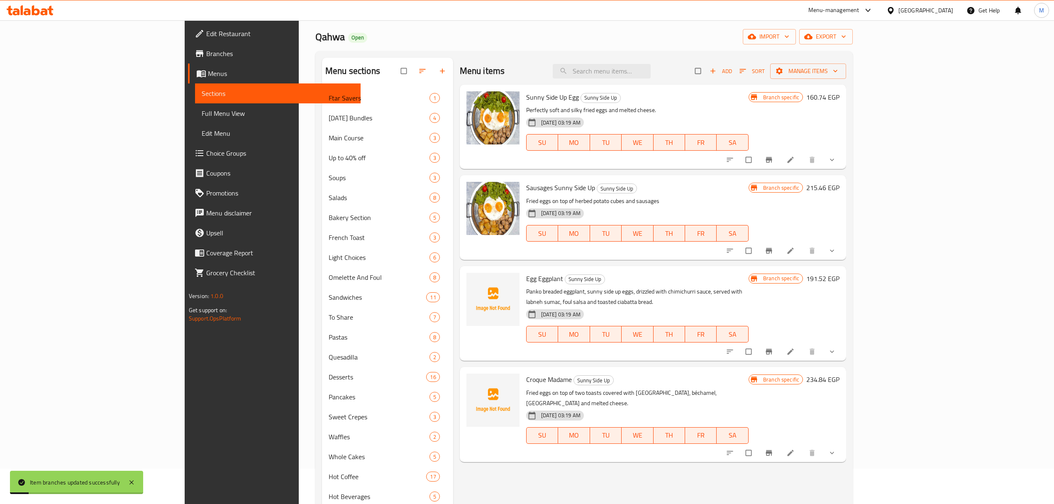
scroll to position [55, 0]
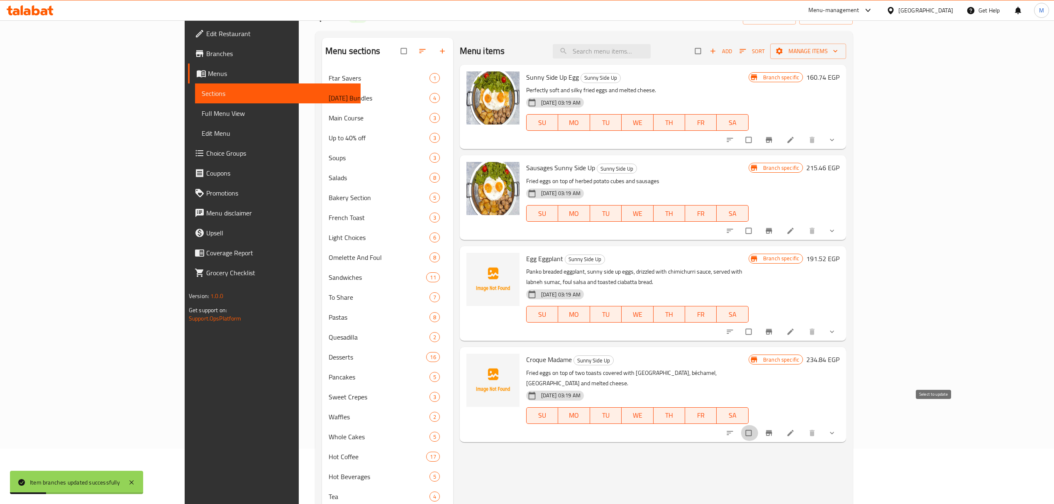
click at [758, 425] on input "checkbox" at bounding box center [749, 433] width 17 height 16
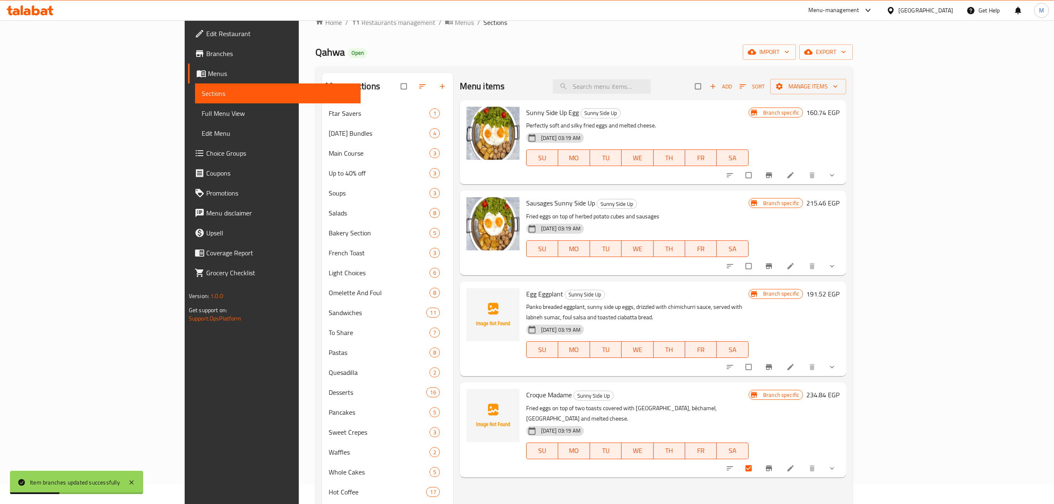
scroll to position [0, 0]
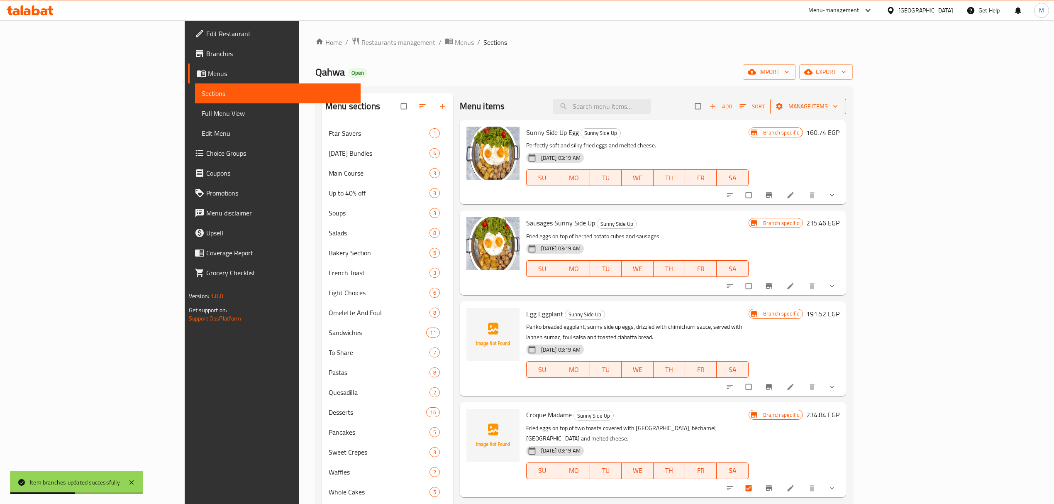
click at [839, 105] on span "Manage items" at bounding box center [808, 106] width 63 height 10
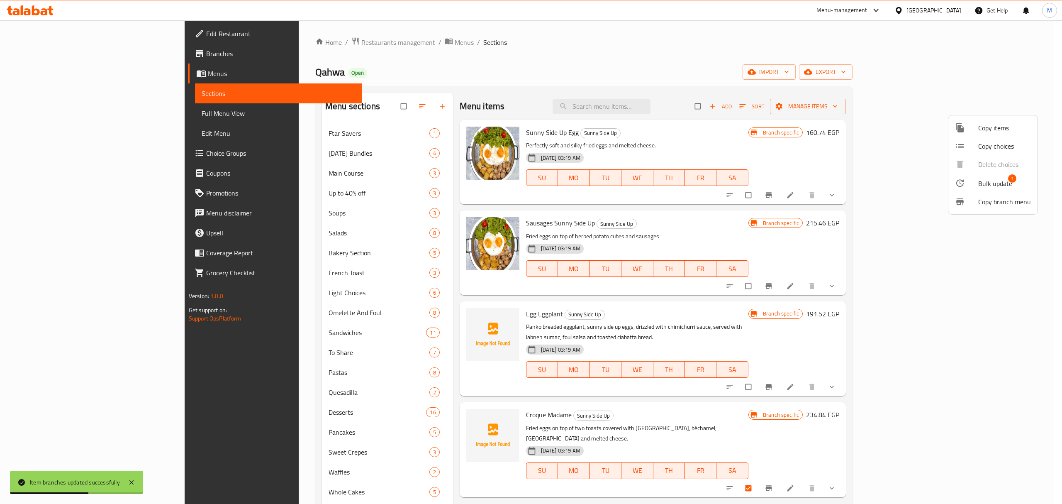
click at [1006, 178] on span "Bulk update" at bounding box center [995, 183] width 34 height 10
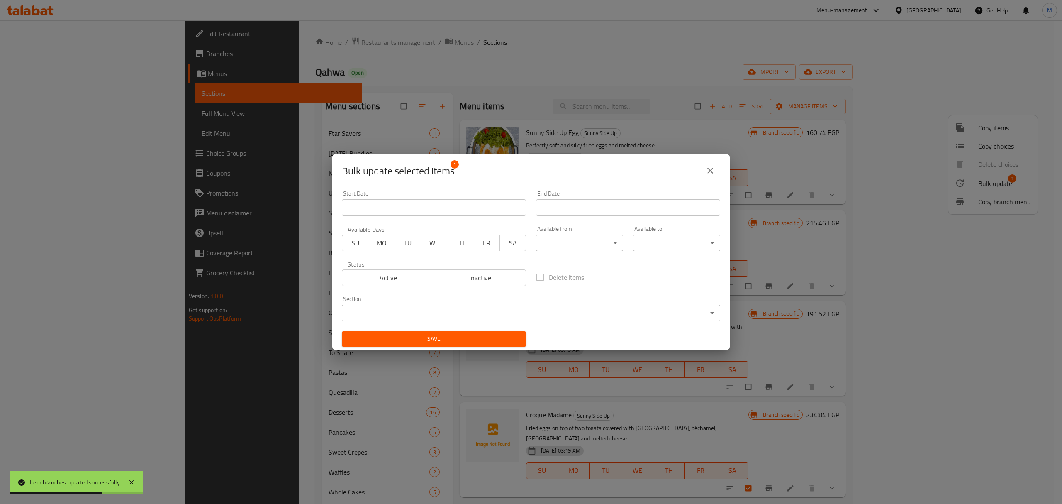
click at [490, 276] on span "Inactive" at bounding box center [480, 278] width 85 height 12
click at [472, 339] on span "Save" at bounding box center [434, 339] width 171 height 10
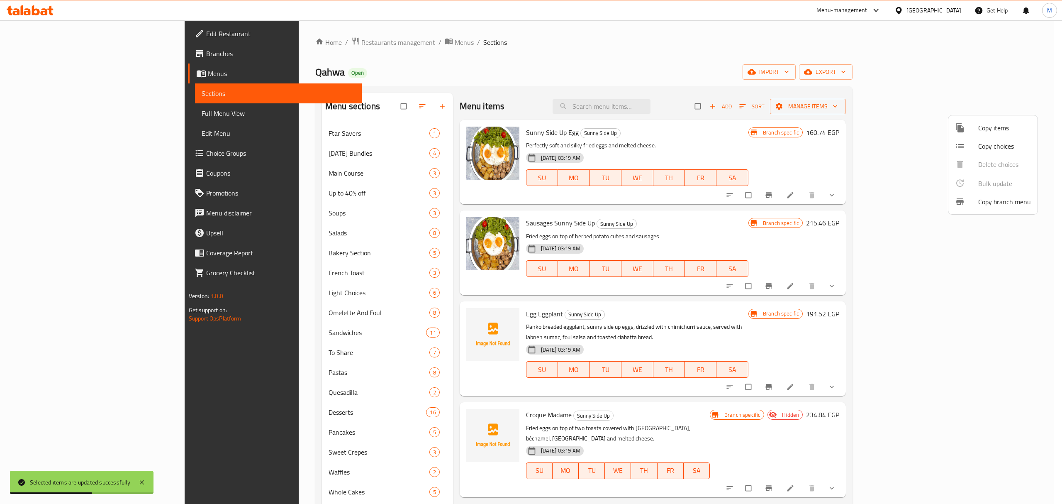
click at [648, 324] on div at bounding box center [531, 252] width 1062 height 504
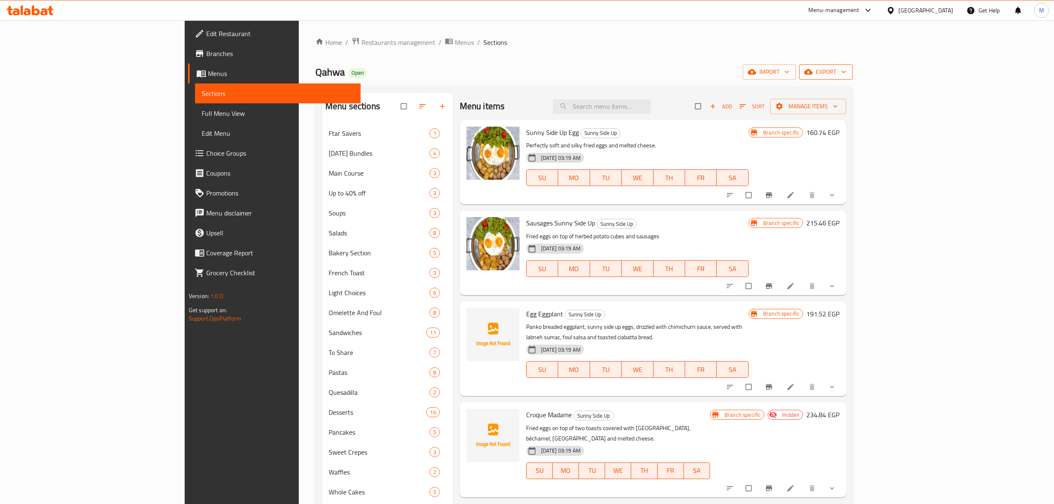
click at [846, 72] on span "export" at bounding box center [826, 72] width 40 height 10
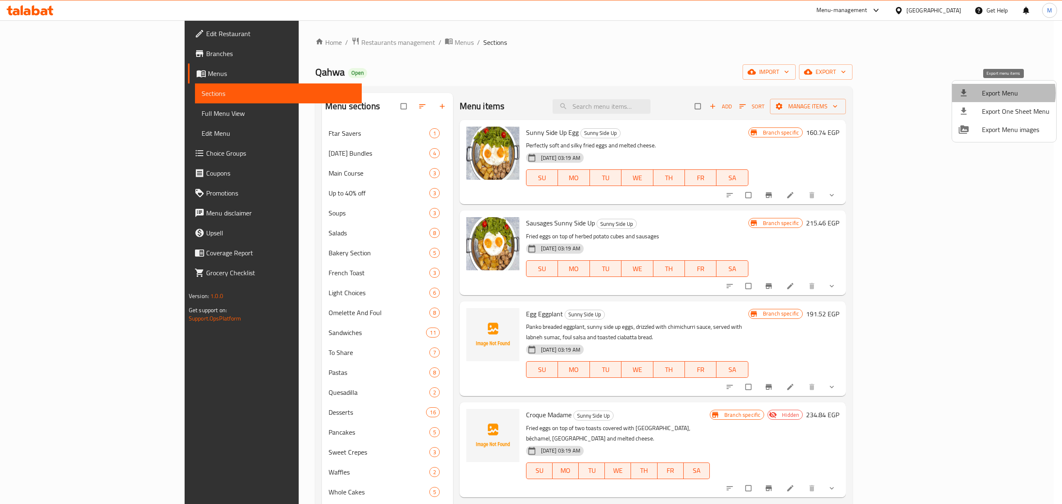
click at [1001, 93] on span "Export Menu" at bounding box center [1016, 93] width 68 height 10
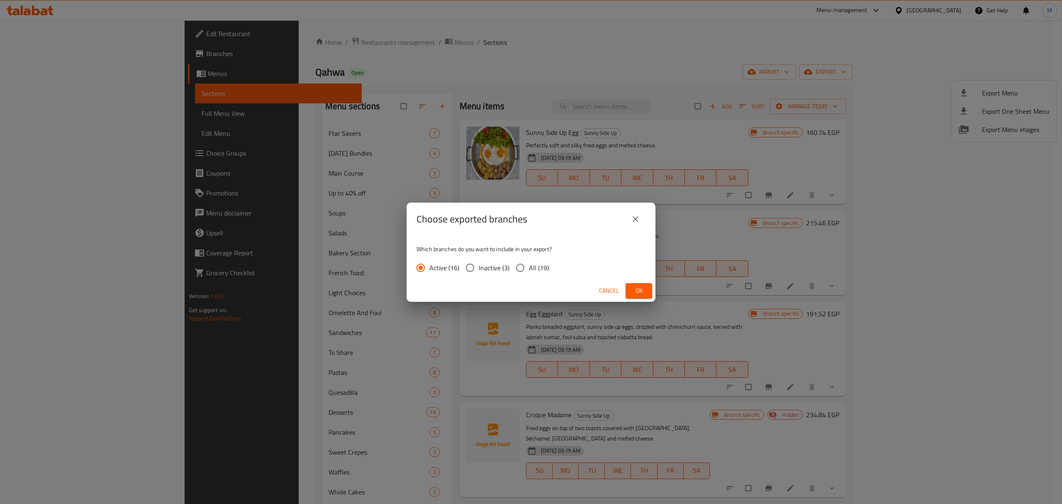
click at [634, 292] on span "Ok" at bounding box center [638, 290] width 13 height 10
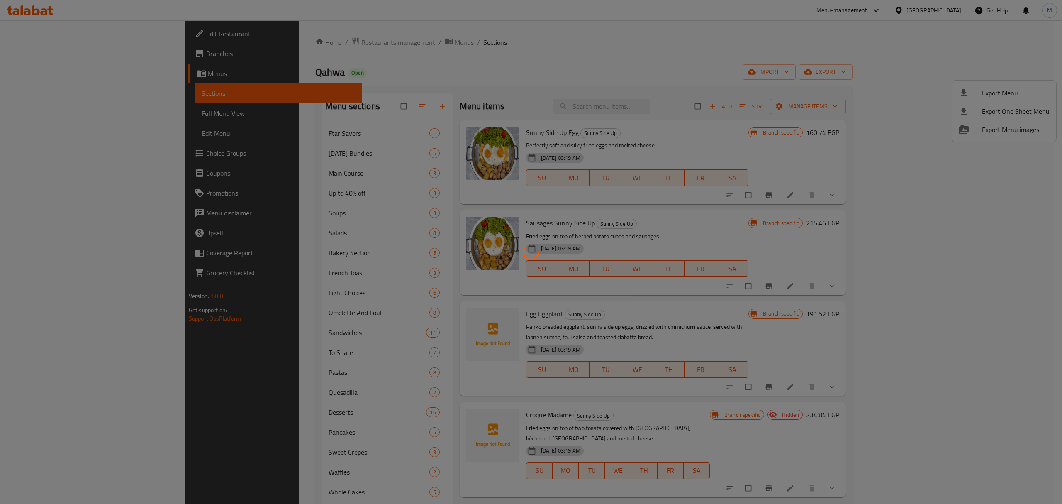
click at [354, 217] on div at bounding box center [531, 252] width 1062 height 504
click at [662, 141] on div at bounding box center [531, 252] width 1062 height 504
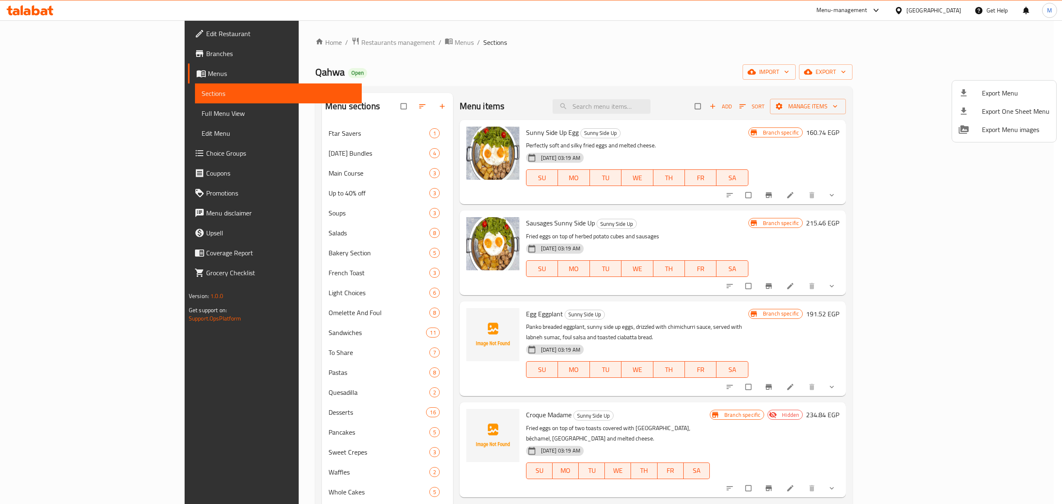
click at [727, 130] on div at bounding box center [531, 252] width 1062 height 504
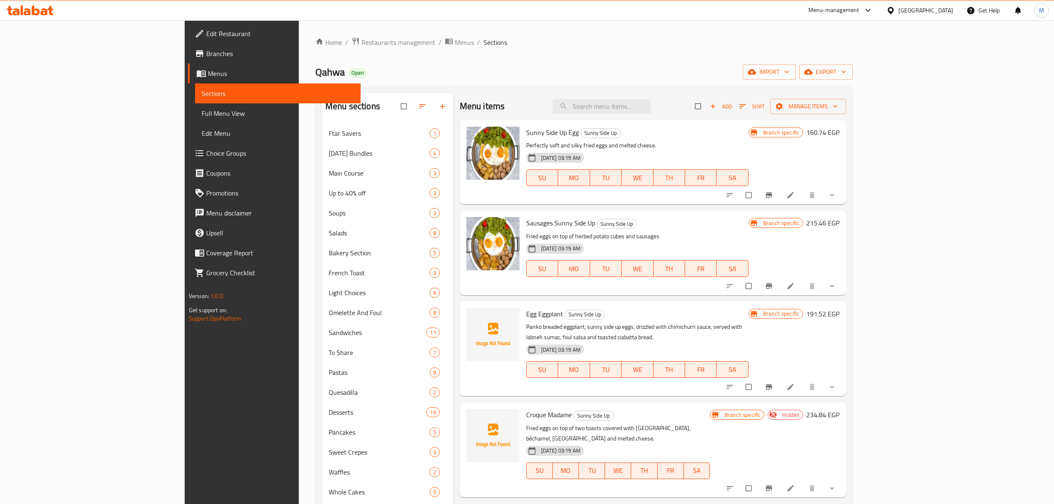
click at [208, 74] on span "Menus" at bounding box center [281, 73] width 146 height 10
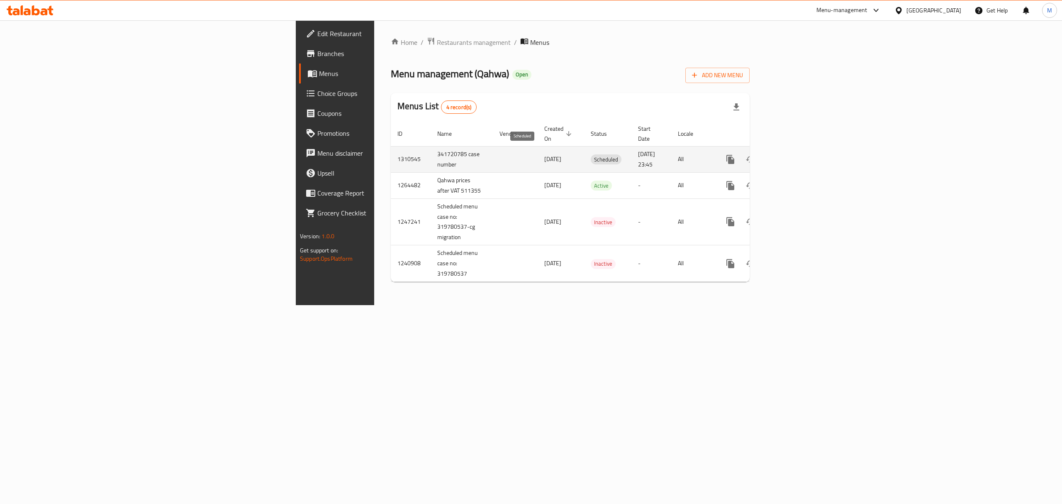
click at [591, 155] on span "Scheduled" at bounding box center [606, 160] width 31 height 10
copy span "Scheduled"
